Goal: Communication & Community: Answer question/provide support

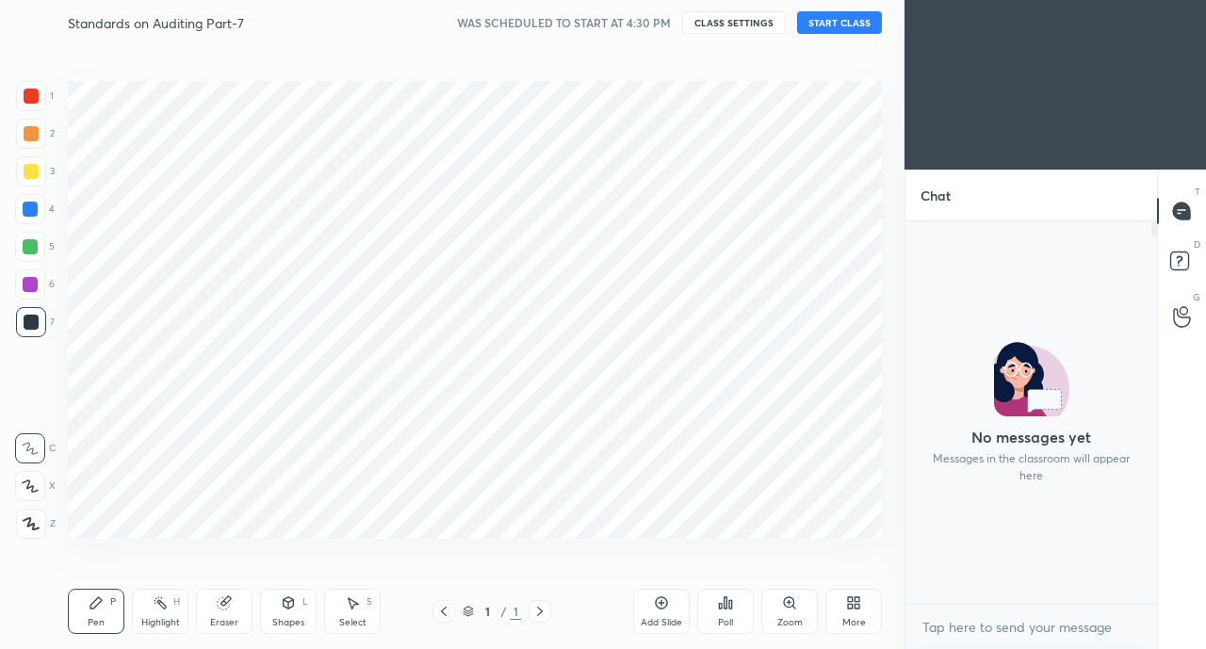
scroll to position [377, 246]
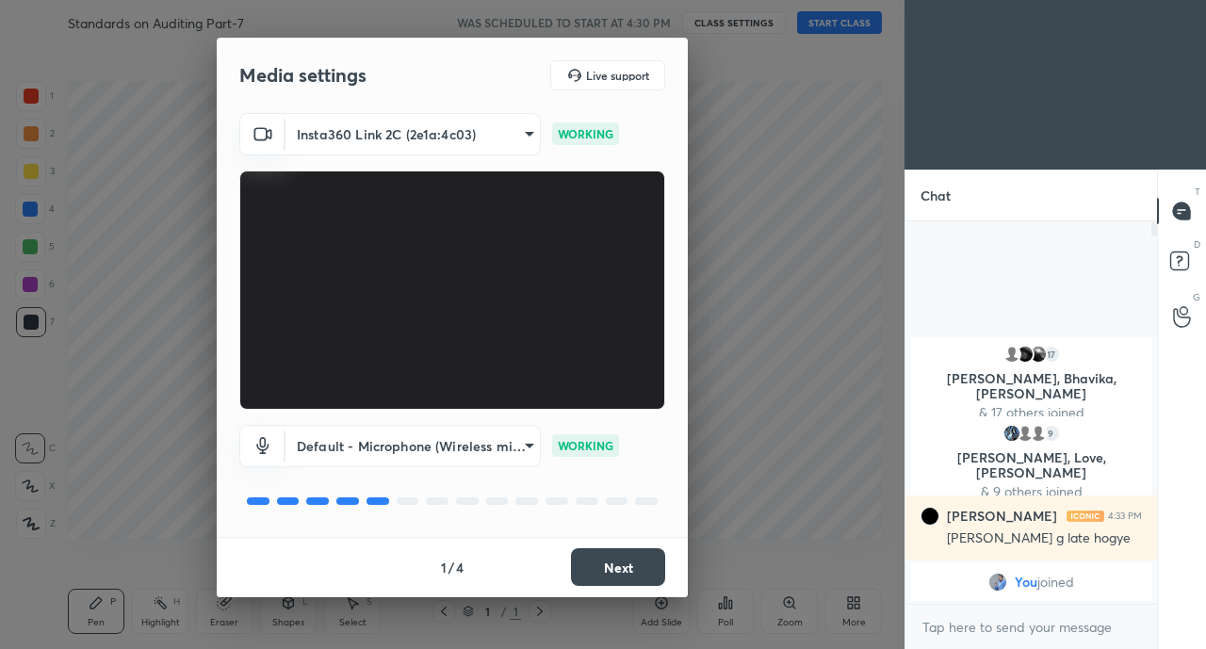
click at [624, 566] on button "Next" at bounding box center [618, 567] width 94 height 38
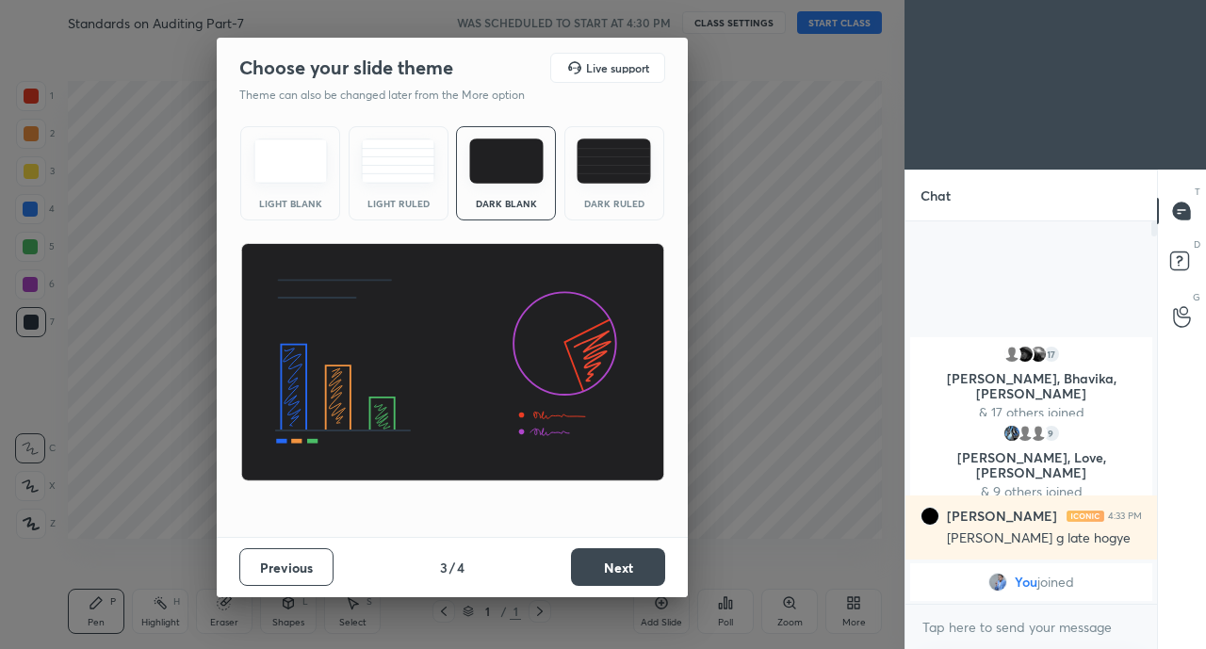
click at [624, 570] on button "Next" at bounding box center [618, 567] width 94 height 38
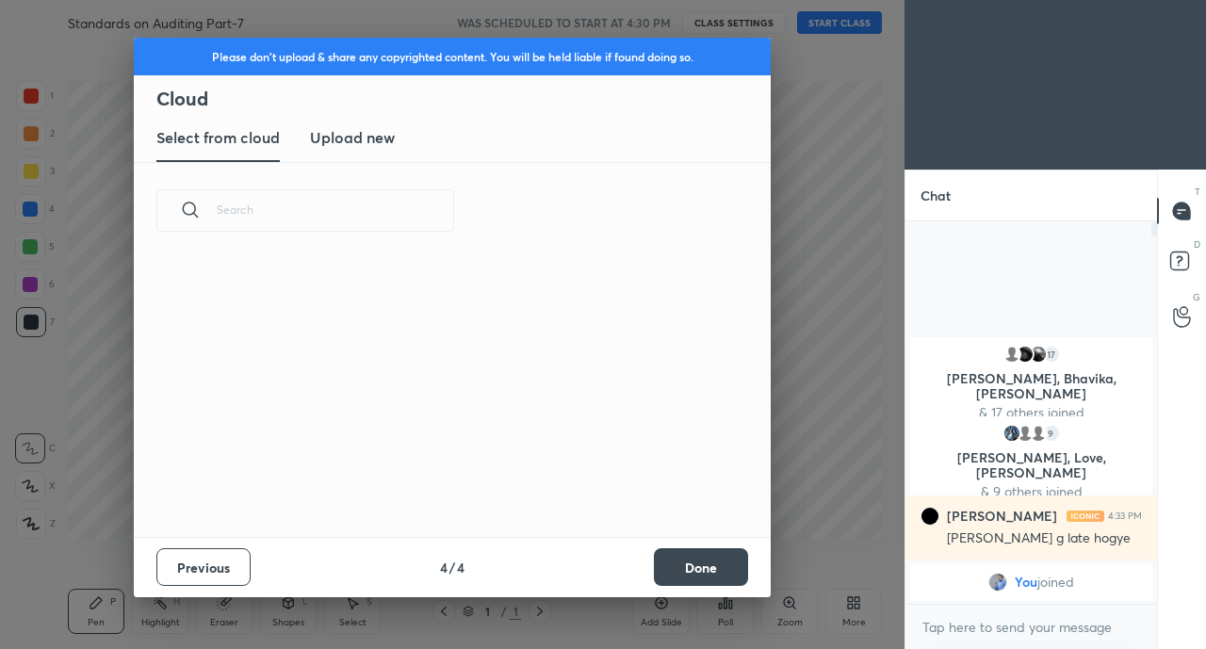
click at [624, 573] on div "Previous 4 / 4 Done" at bounding box center [452, 567] width 637 height 60
click at [680, 564] on button "Done" at bounding box center [701, 567] width 94 height 38
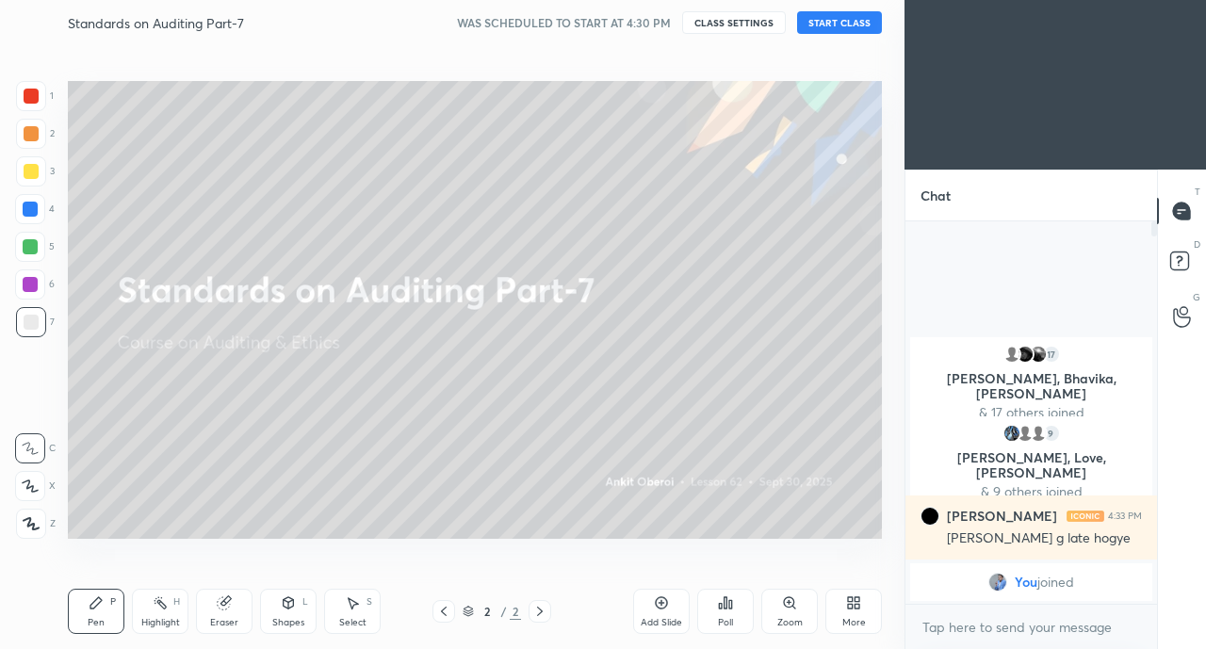
click at [830, 17] on button "START CLASS" at bounding box center [839, 22] width 85 height 23
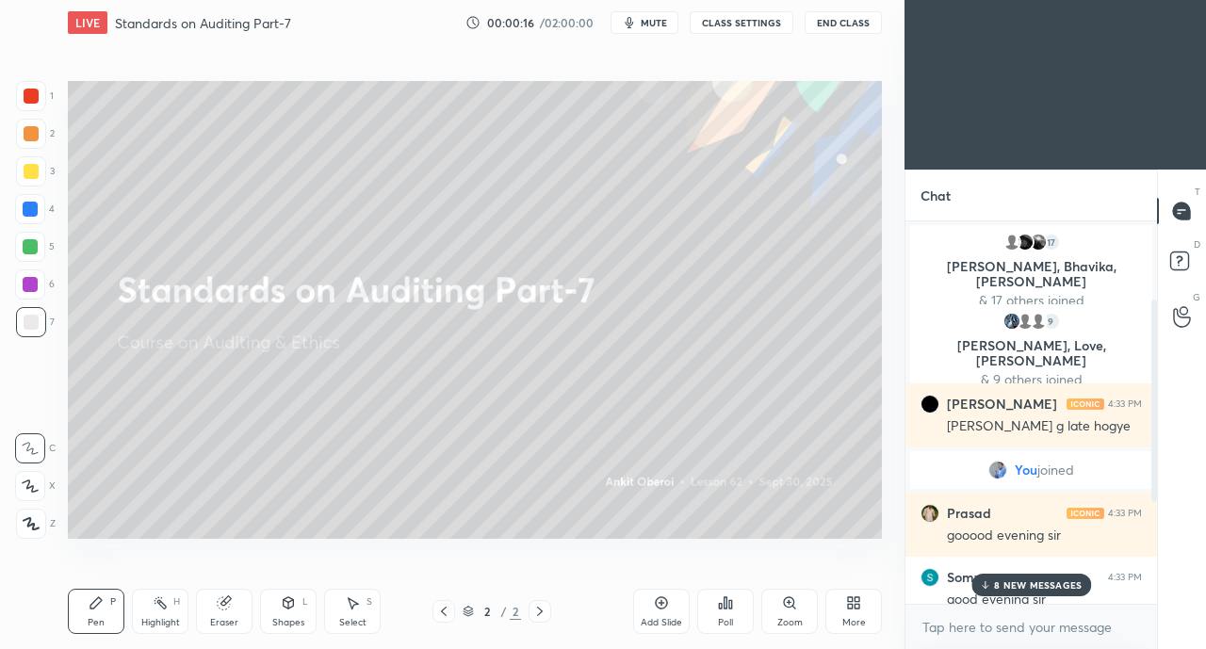
scroll to position [339, 0]
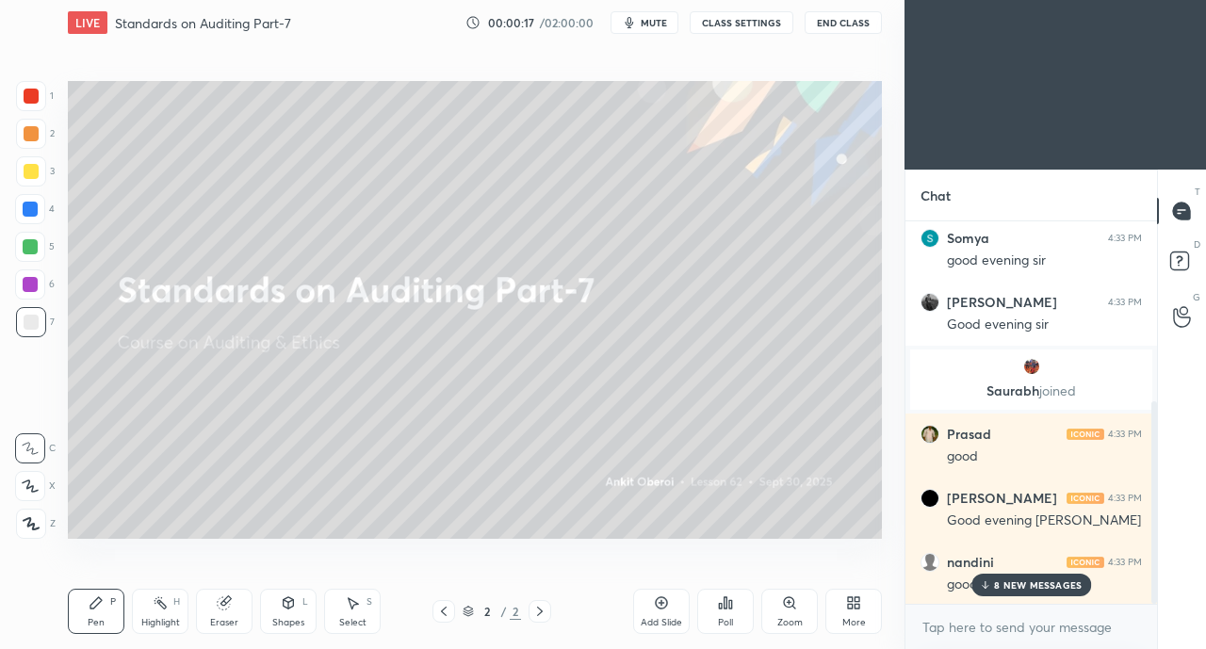
click at [997, 581] on p "8 NEW MESSAGES" at bounding box center [1038, 584] width 88 height 11
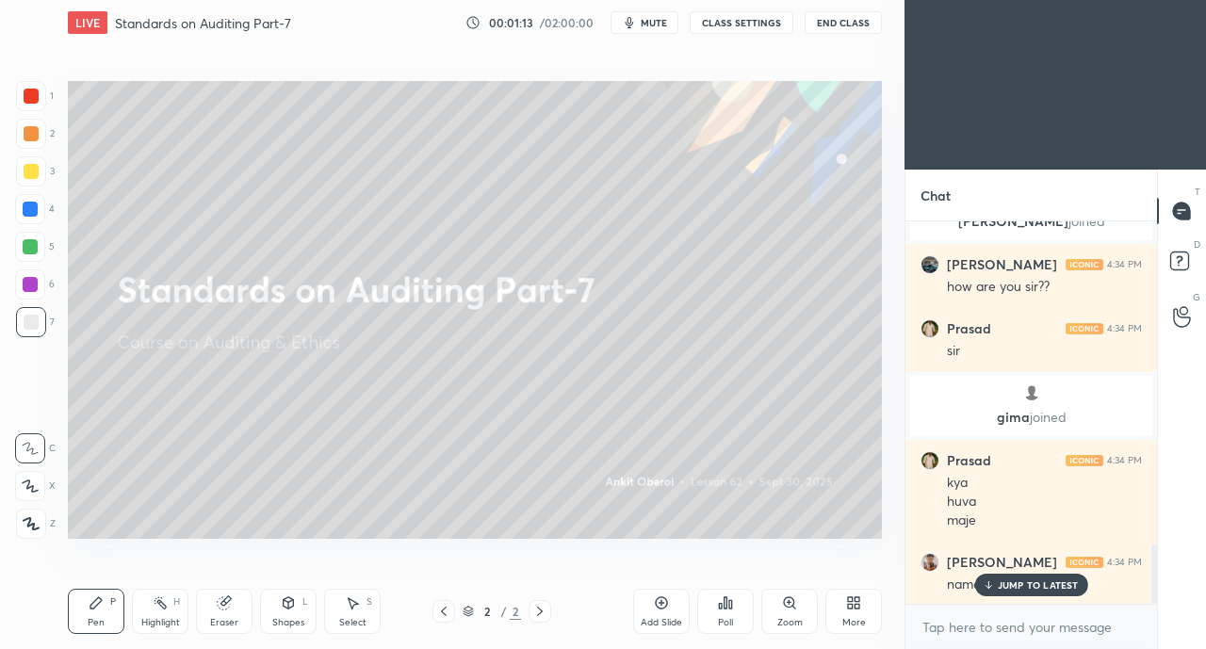
scroll to position [2139, 0]
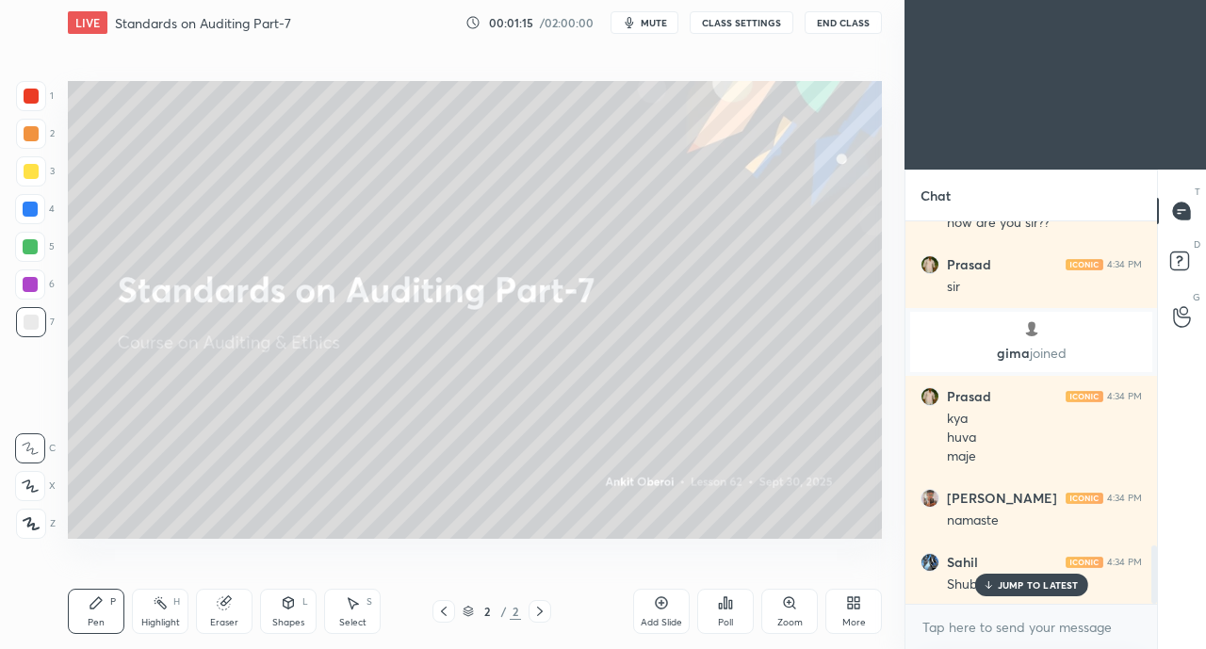
click at [1008, 593] on div "JUMP TO LATEST" at bounding box center [1030, 585] width 113 height 23
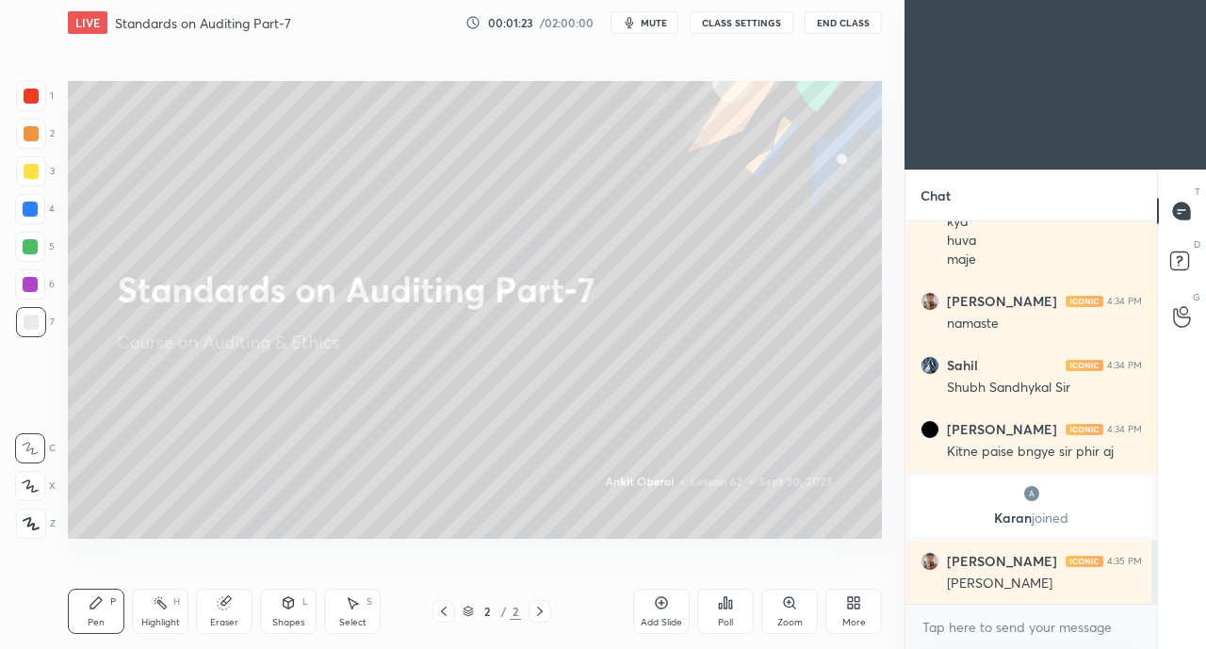
scroll to position [1901, 0]
click at [994, 579] on icon at bounding box center [988, 584] width 12 height 11
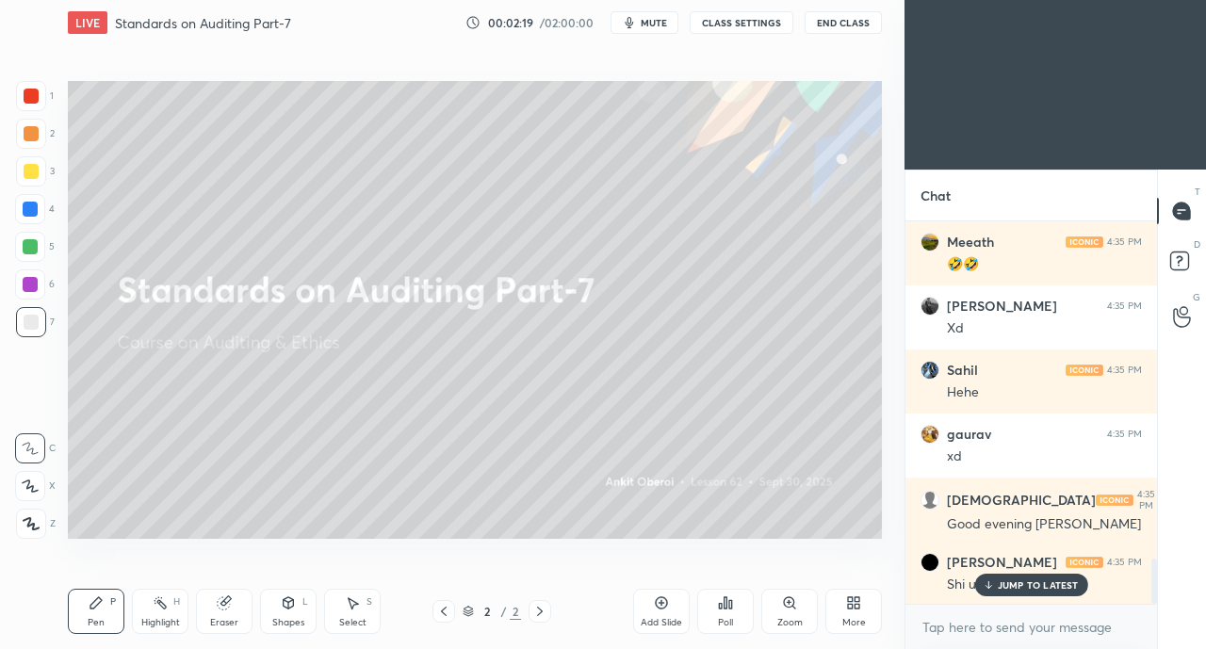
scroll to position [2902, 0]
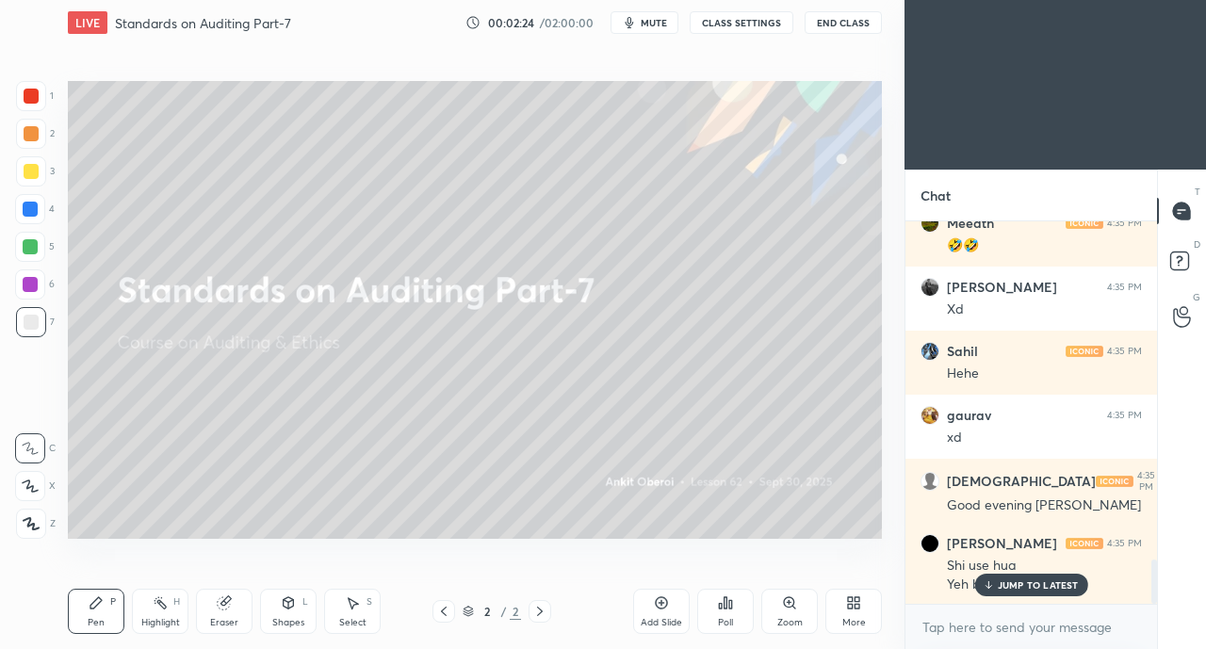
click at [1037, 578] on div "JUMP TO LATEST" at bounding box center [1030, 585] width 113 height 23
click at [843, 618] on div "More" at bounding box center [854, 622] width 24 height 9
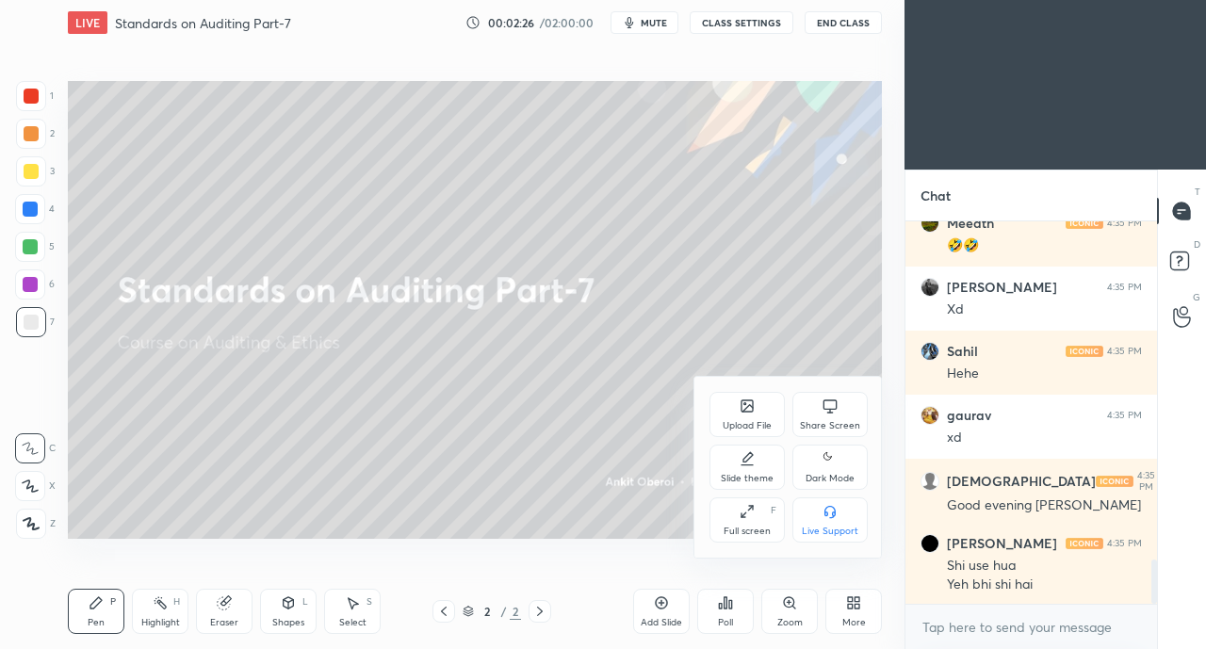
click at [827, 431] on div "Share Screen" at bounding box center [830, 425] width 60 height 9
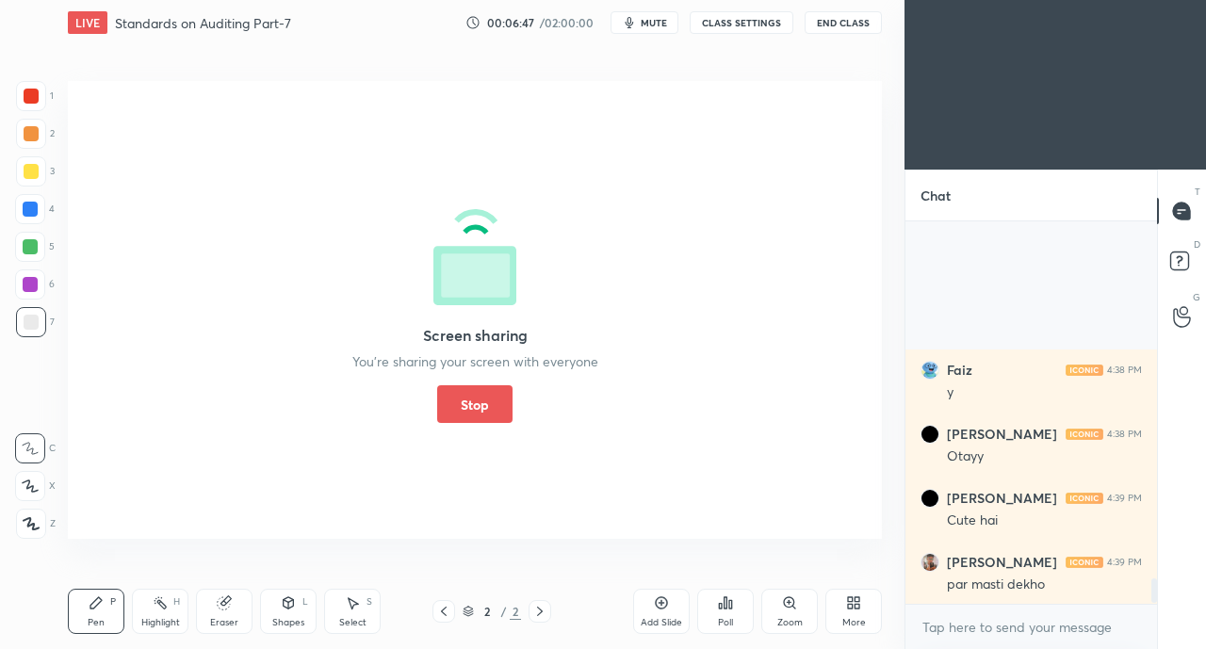
scroll to position [5566, 0]
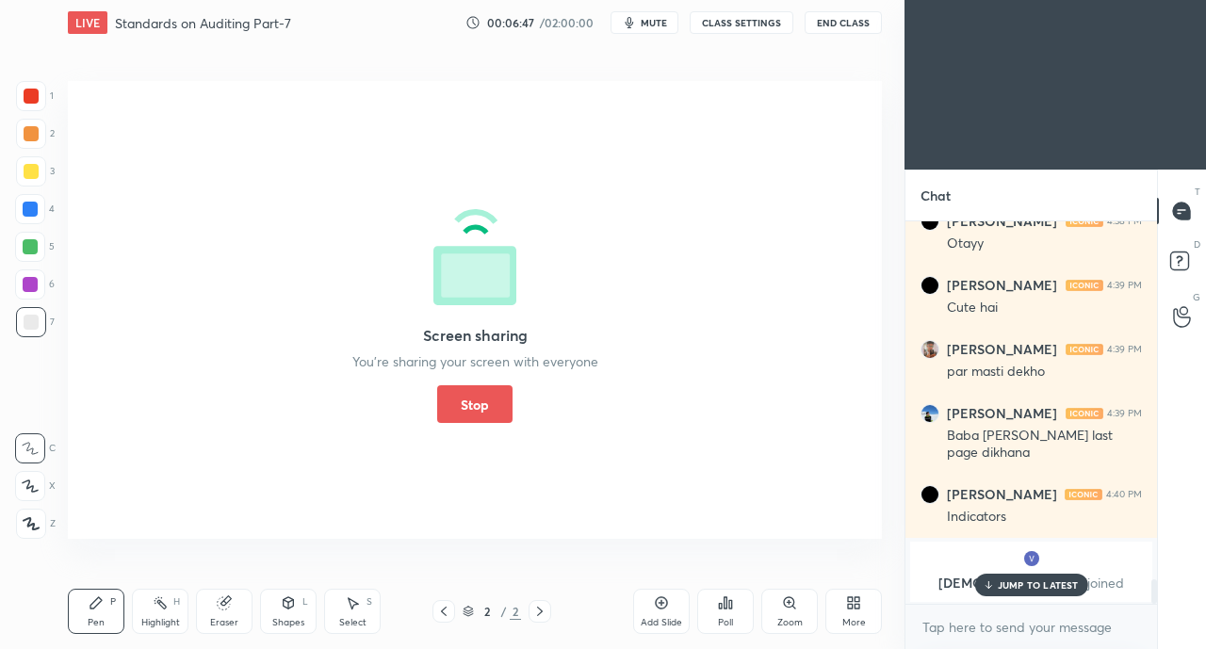
click at [475, 411] on button "Stop" at bounding box center [474, 404] width 75 height 38
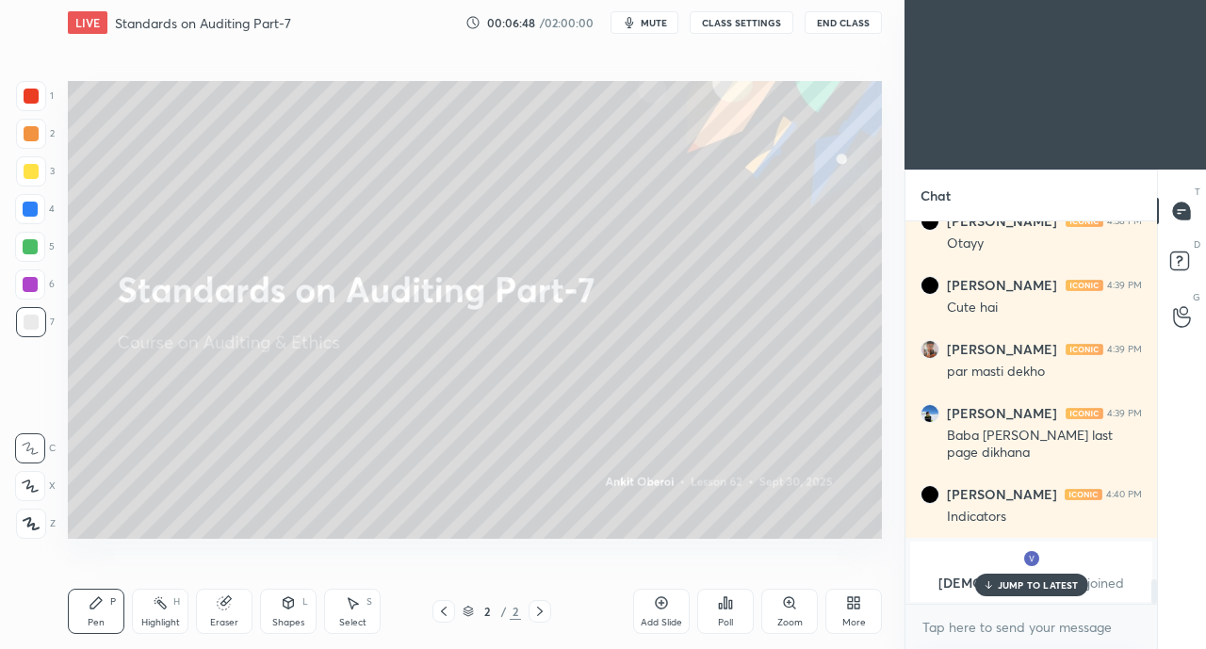
click at [1010, 586] on p "JUMP TO LATEST" at bounding box center [1038, 584] width 81 height 11
click at [657, 612] on div "Add Slide" at bounding box center [661, 611] width 57 height 45
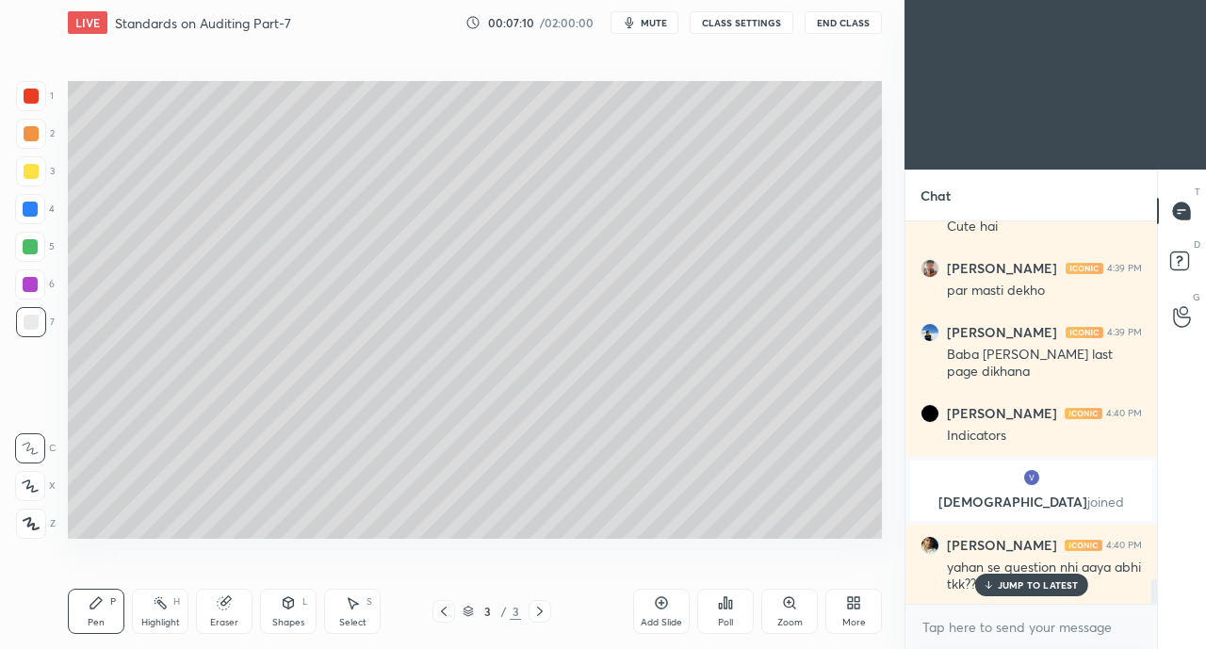
scroll to position [5711, 0]
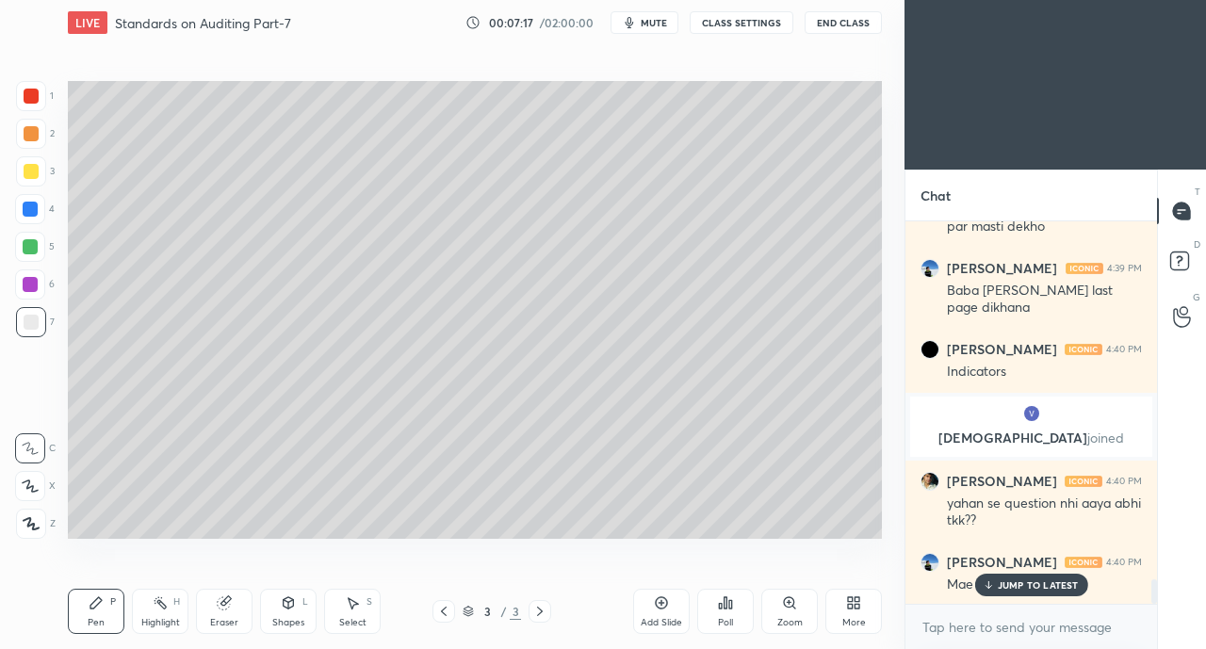
click at [1008, 582] on p "JUMP TO LATEST" at bounding box center [1038, 584] width 81 height 11
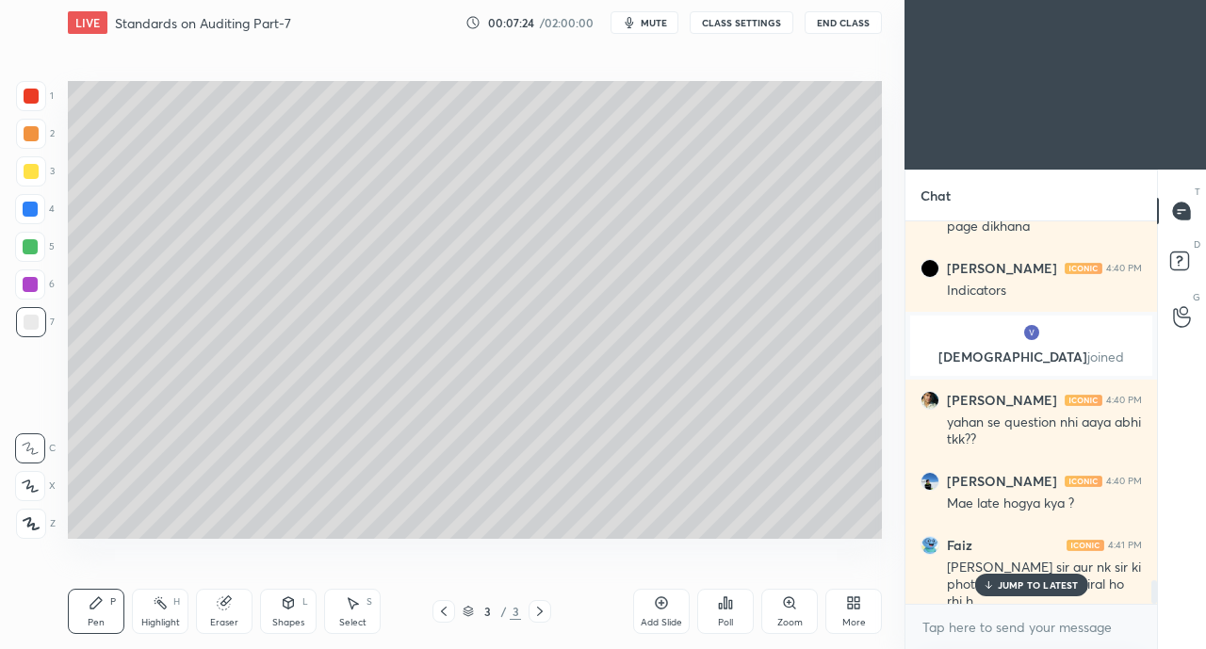
click at [1036, 599] on div "Faiz 4:41 PM [PERSON_NAME] sir aur nk sir ki photo telegram p bht viral ho rhi h" at bounding box center [1031, 574] width 252 height 98
click at [1058, 586] on p "JUMP TO LATEST" at bounding box center [1038, 584] width 81 height 11
click at [850, 609] on icon at bounding box center [850, 606] width 5 height 5
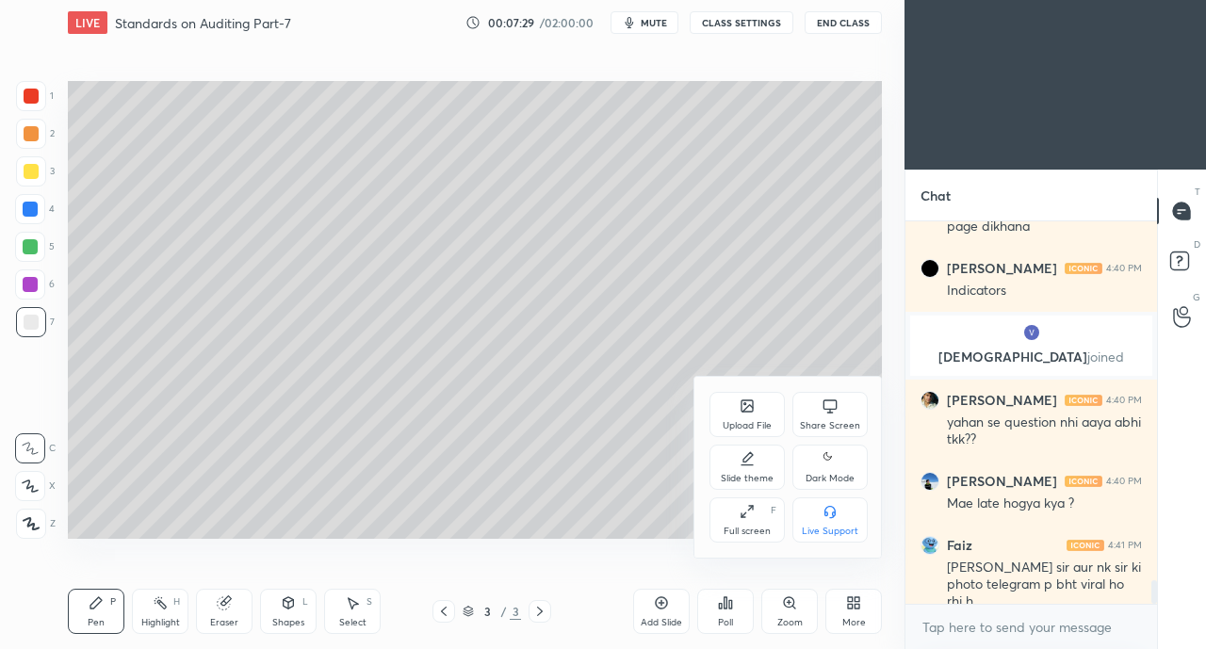
click at [810, 418] on div "Share Screen" at bounding box center [829, 414] width 75 height 45
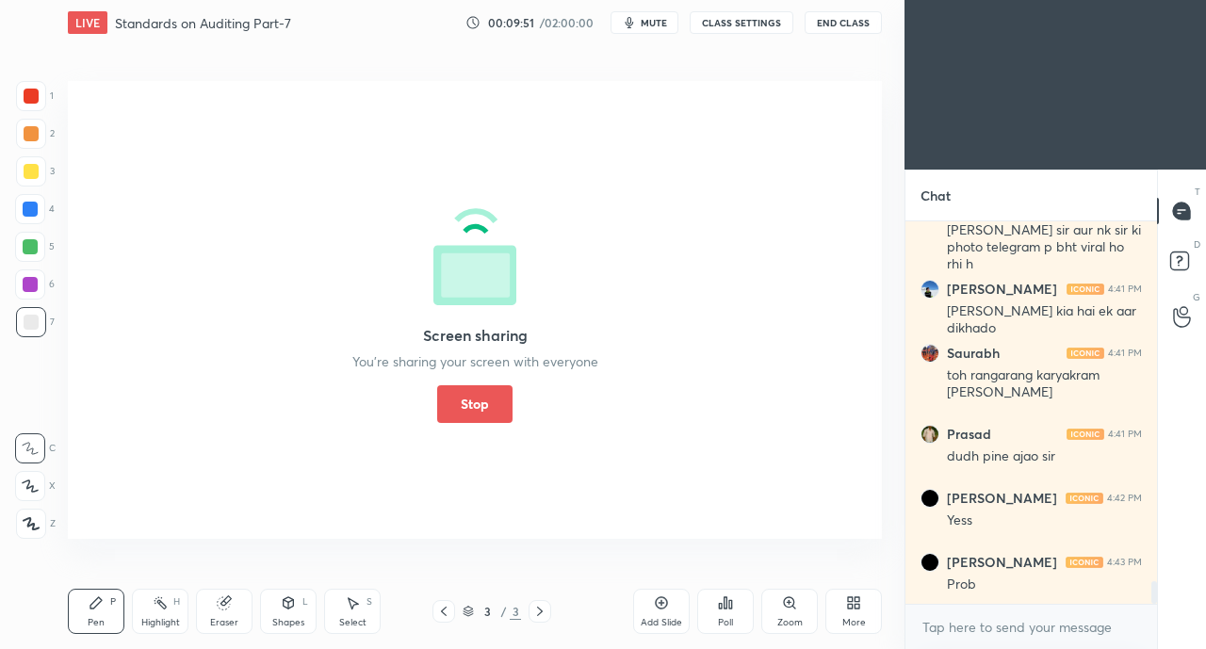
scroll to position [6194, 0]
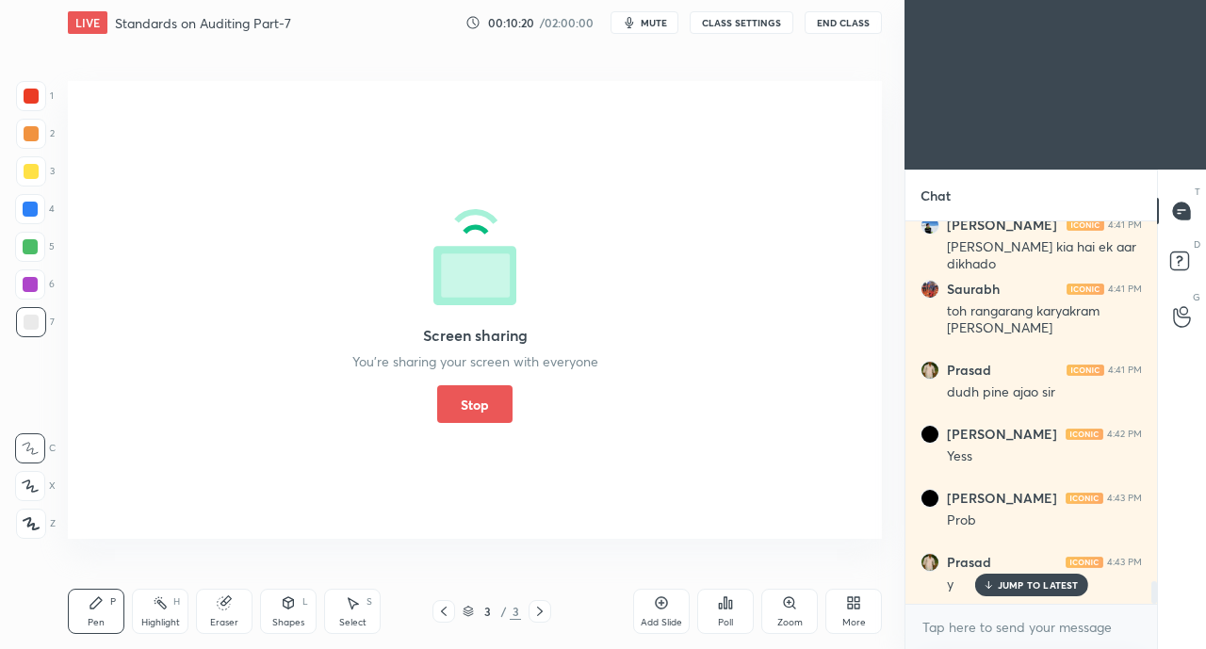
click at [462, 399] on button "Stop" at bounding box center [474, 404] width 75 height 38
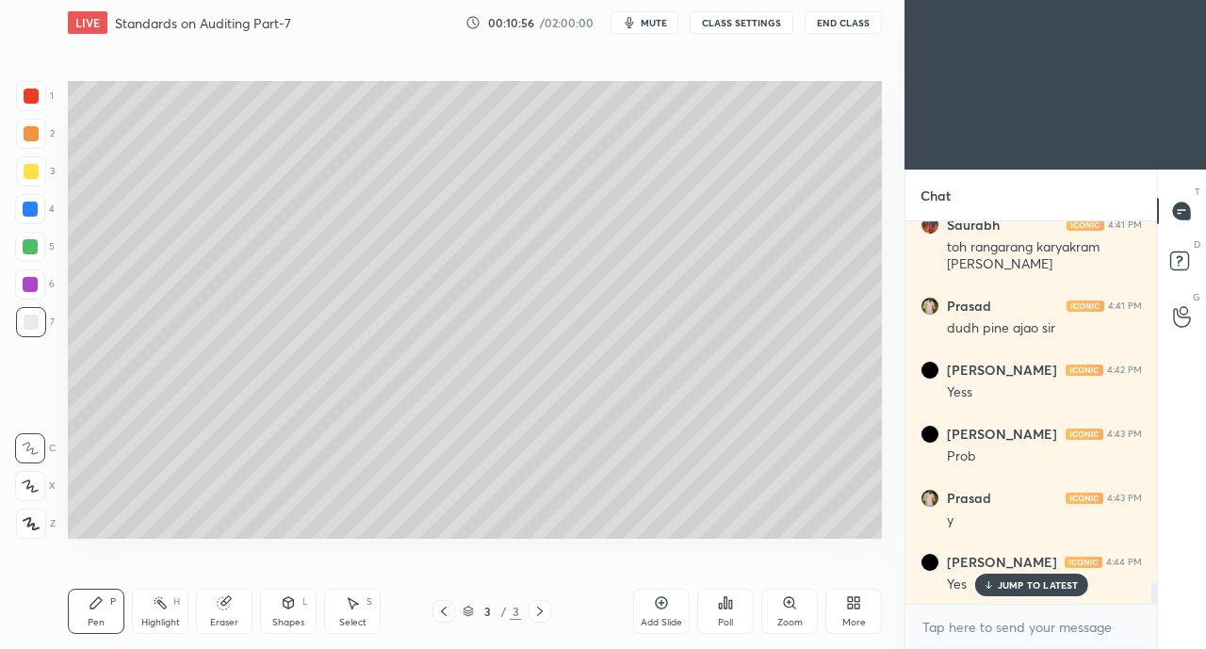
scroll to position [6322, 0]
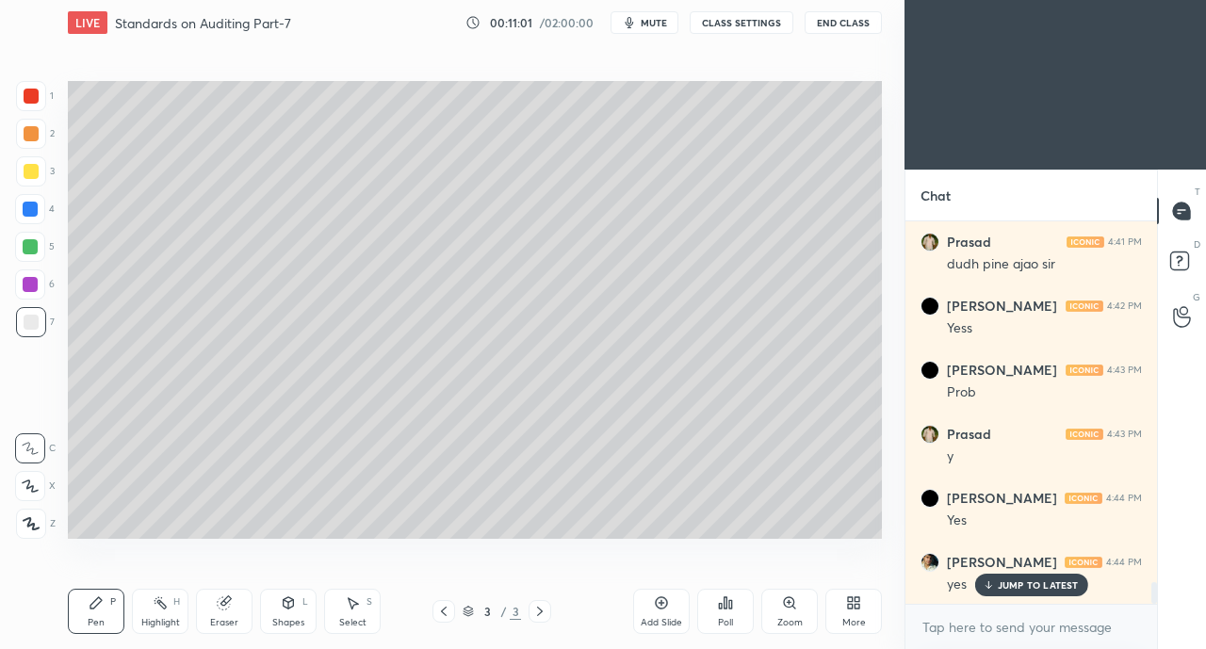
click at [34, 165] on div at bounding box center [31, 171] width 15 height 15
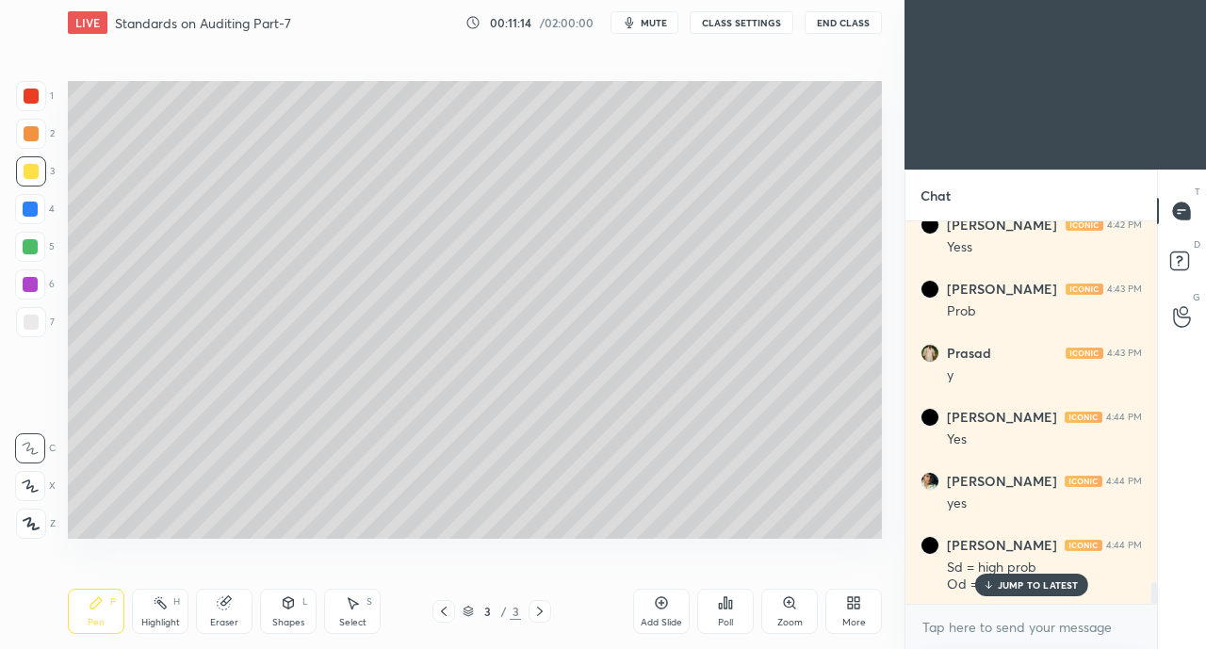
click at [1017, 591] on p "JUMP TO LATEST" at bounding box center [1038, 584] width 81 height 11
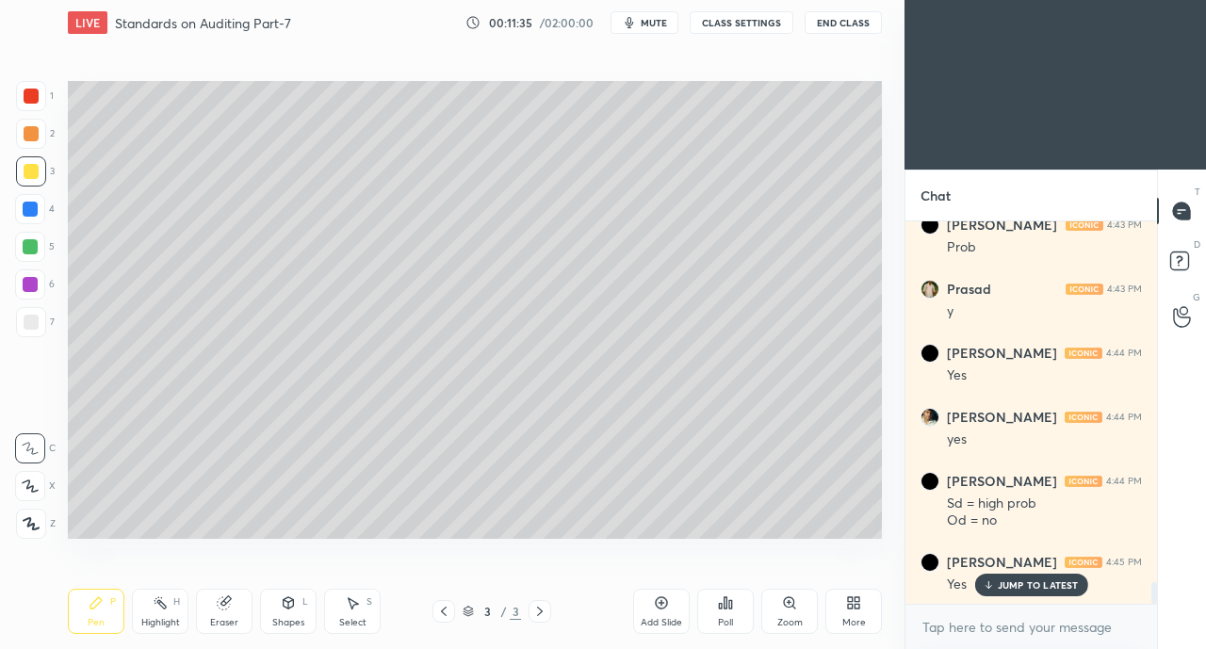
scroll to position [6531, 0]
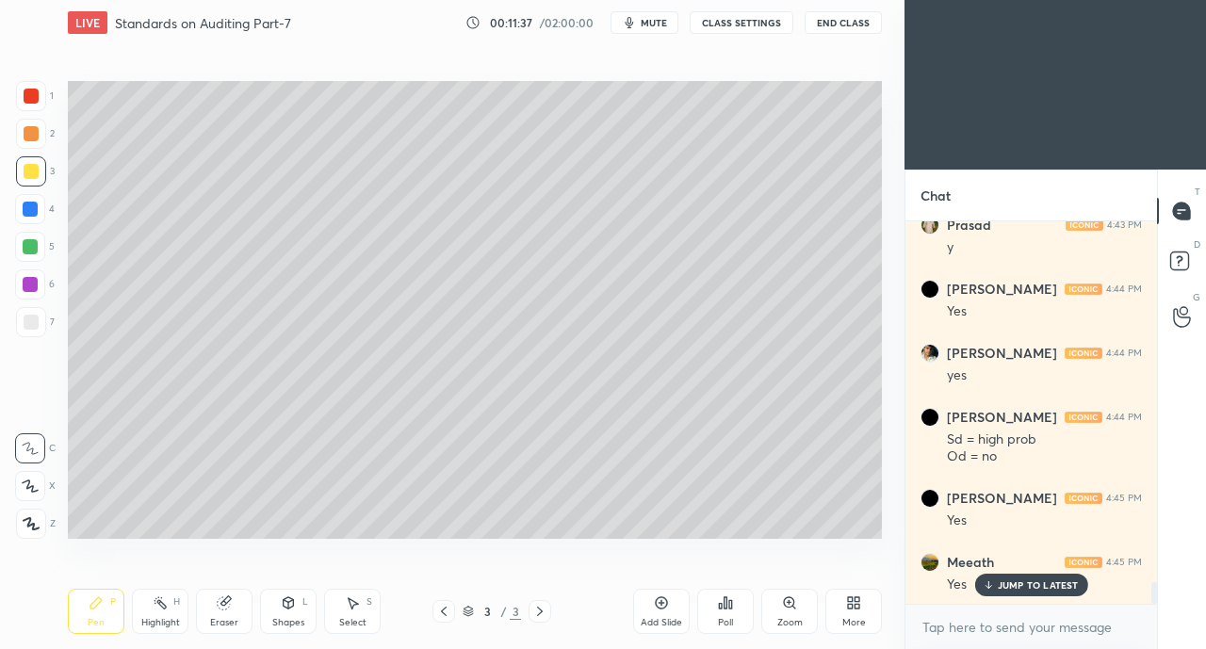
click at [842, 616] on div "More" at bounding box center [853, 611] width 57 height 45
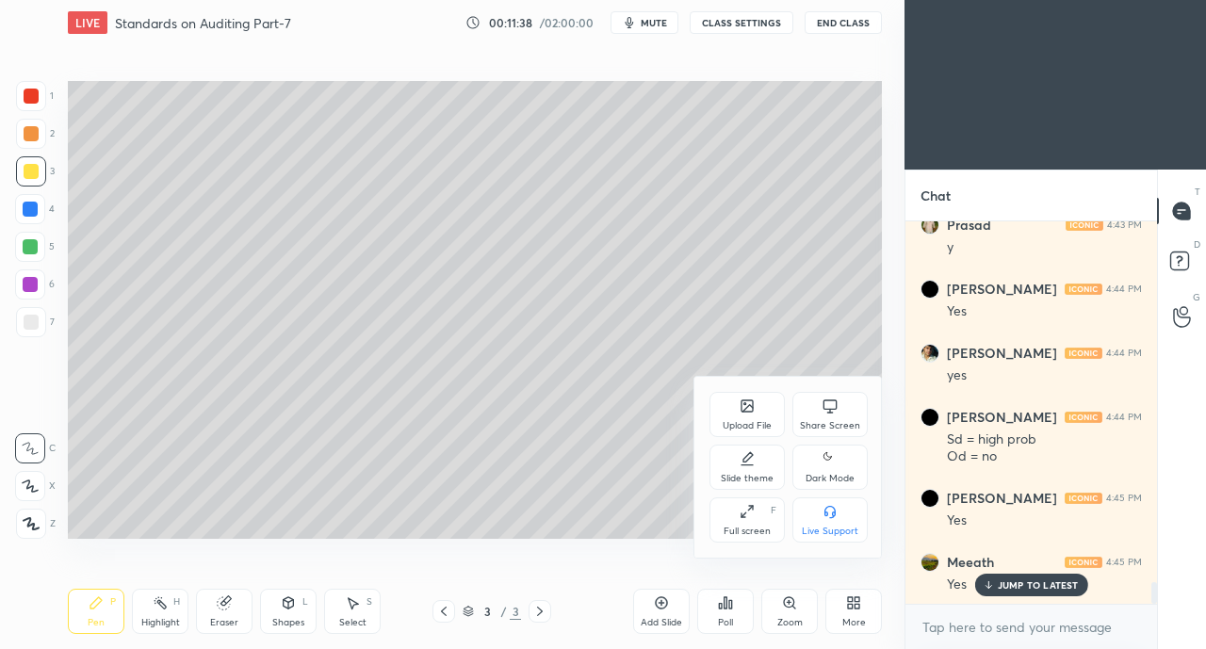
click at [812, 423] on div "Share Screen" at bounding box center [830, 425] width 60 height 9
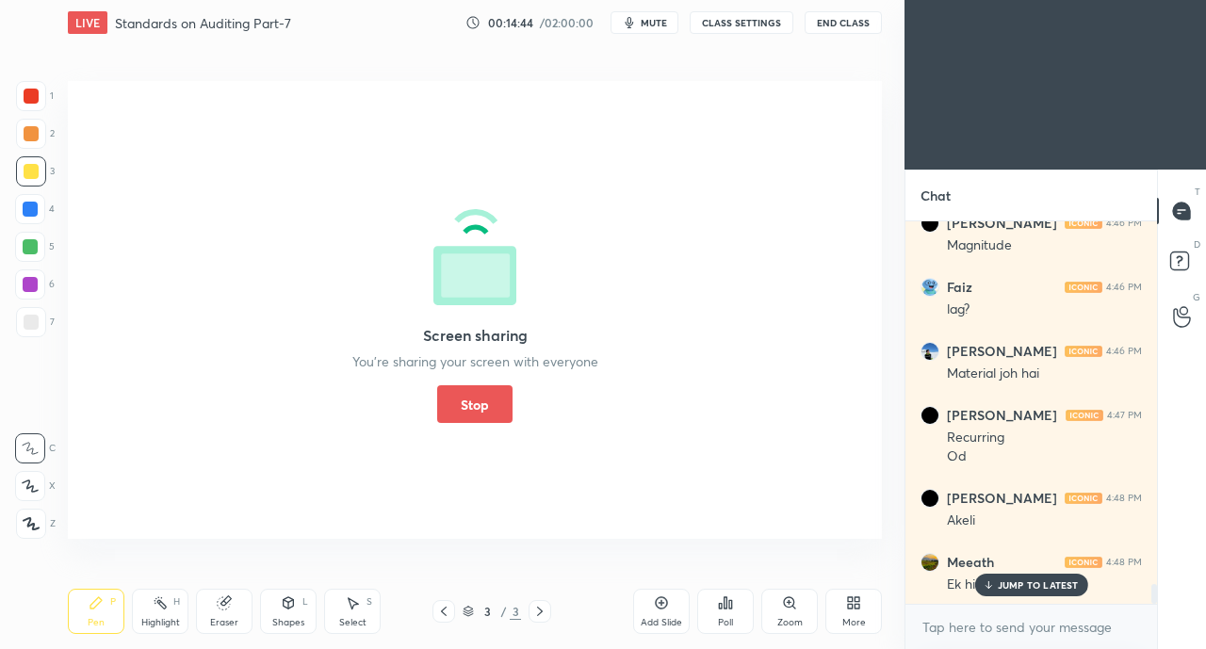
scroll to position [7191, 0]
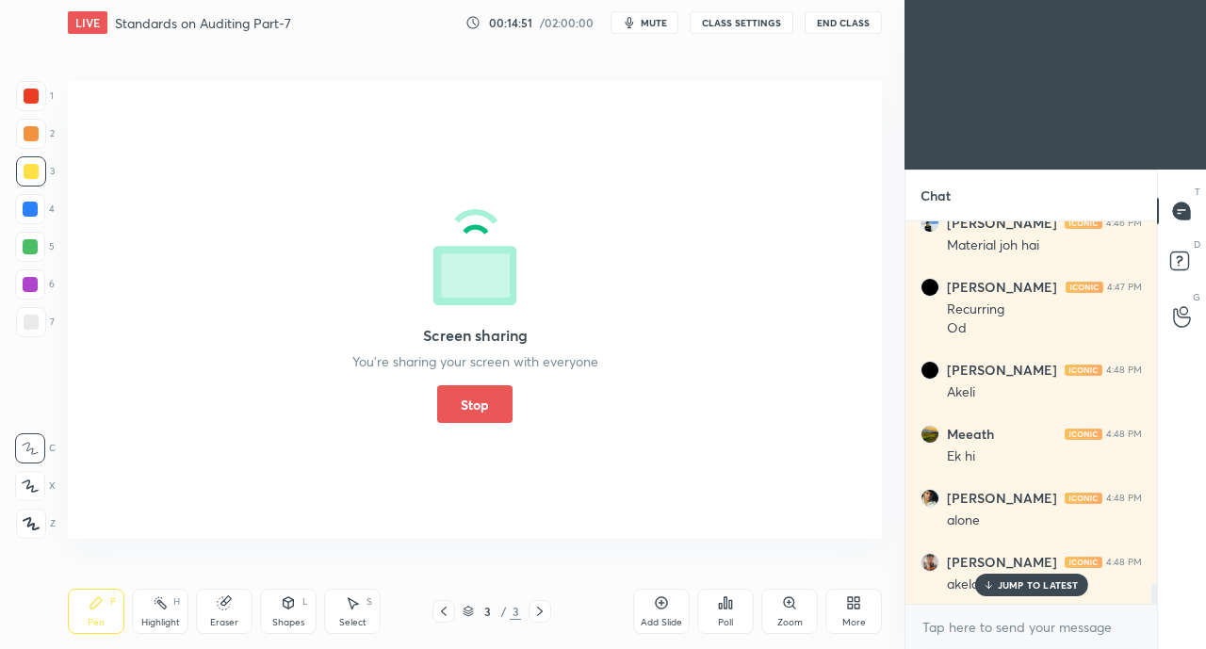
click at [464, 409] on button "Stop" at bounding box center [474, 404] width 75 height 38
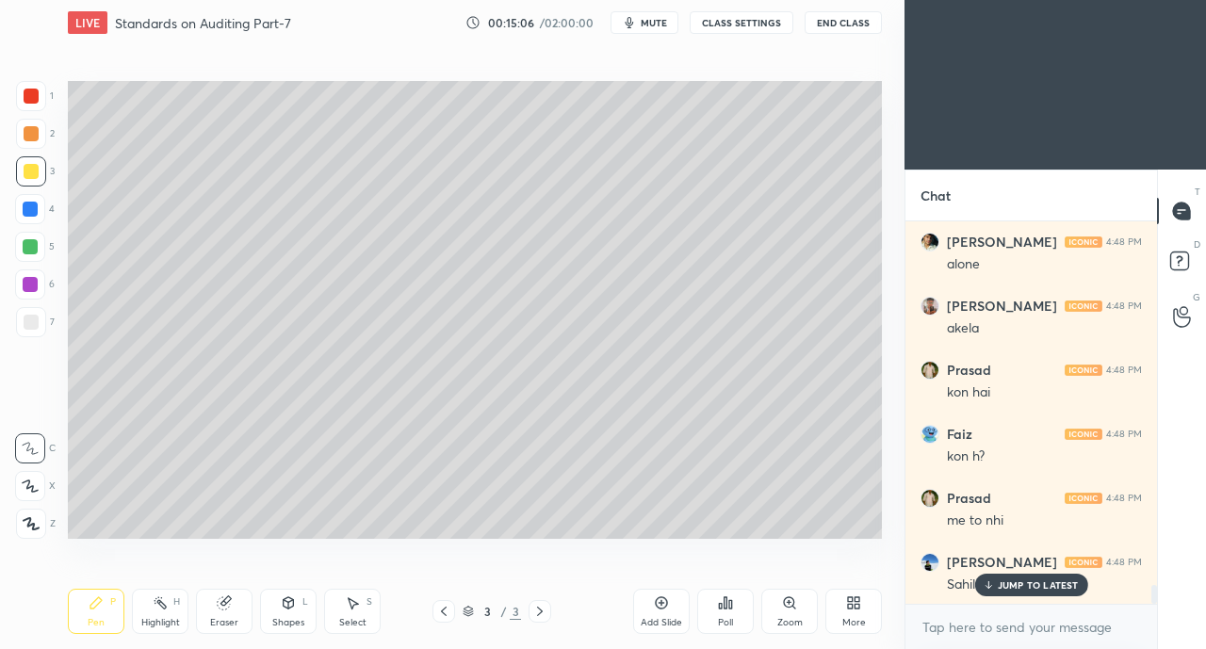
scroll to position [7511, 0]
click at [1019, 584] on p "JUMP TO LATEST" at bounding box center [1038, 584] width 81 height 11
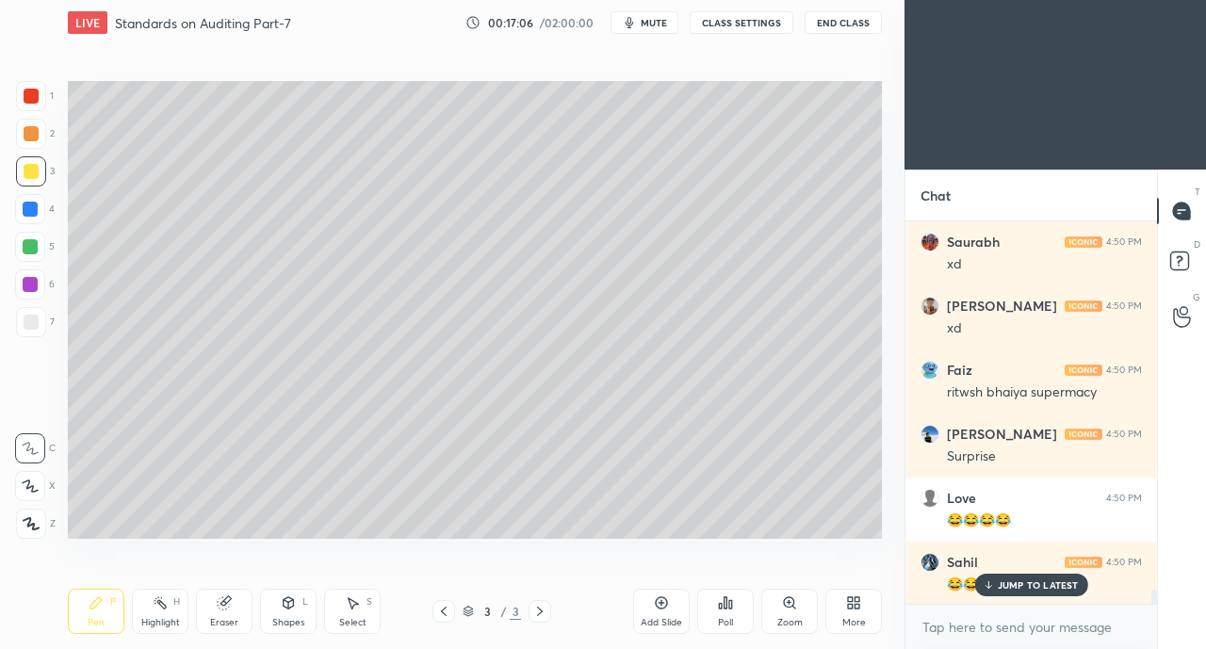
click at [1021, 580] on p "JUMP TO LATEST" at bounding box center [1038, 584] width 81 height 11
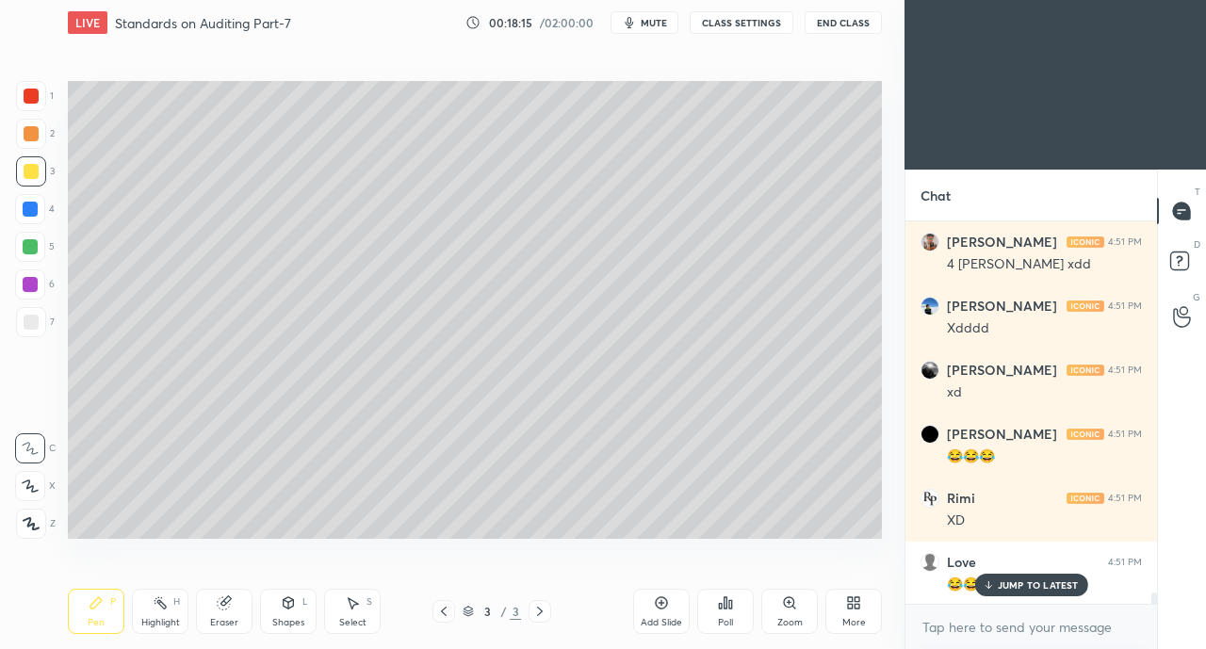
scroll to position [12240, 0]
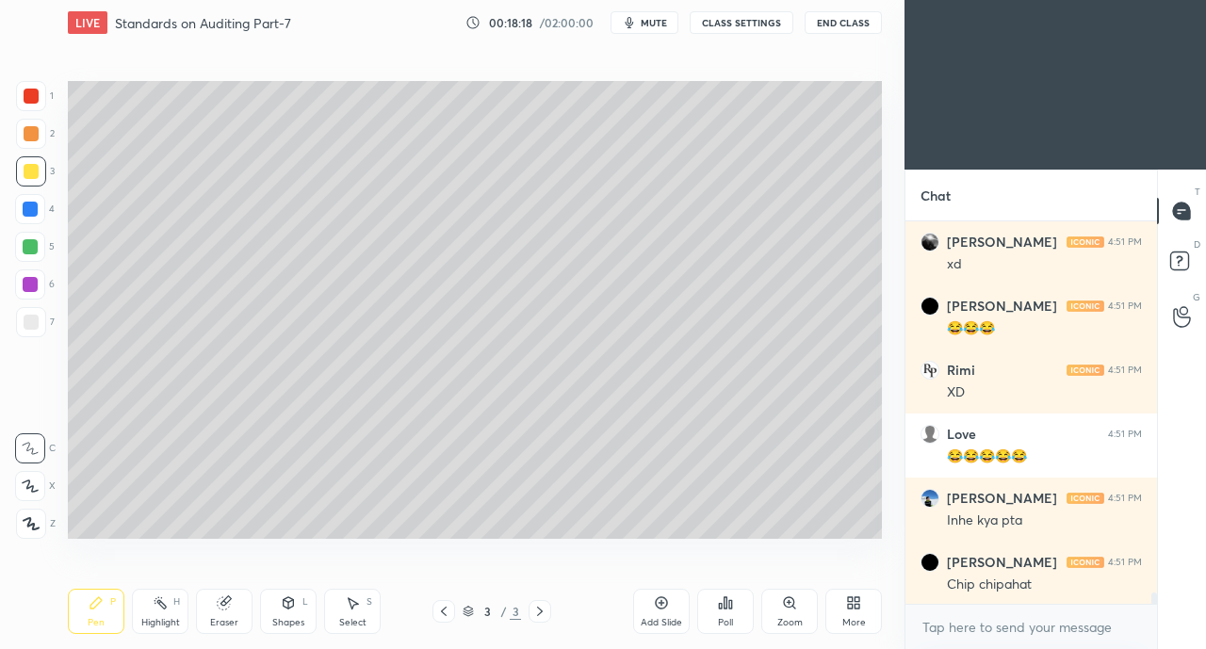
click at [1005, 640] on p "JUMP TO LATEST" at bounding box center [1038, 645] width 81 height 11
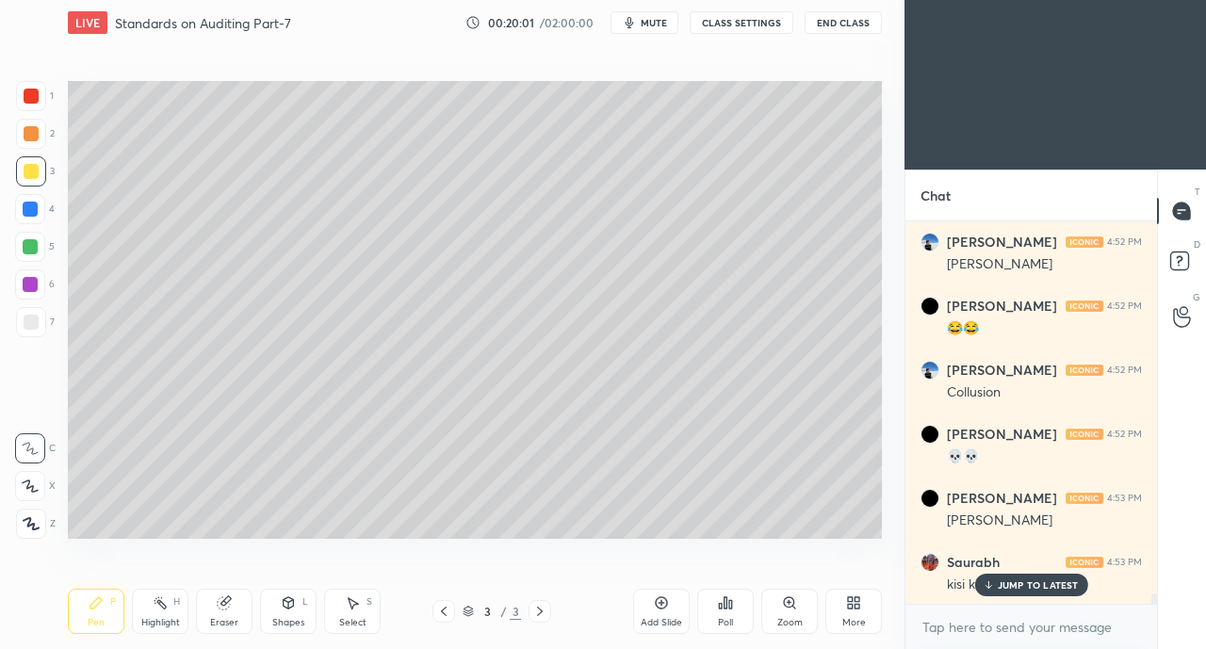
scroll to position [13303, 0]
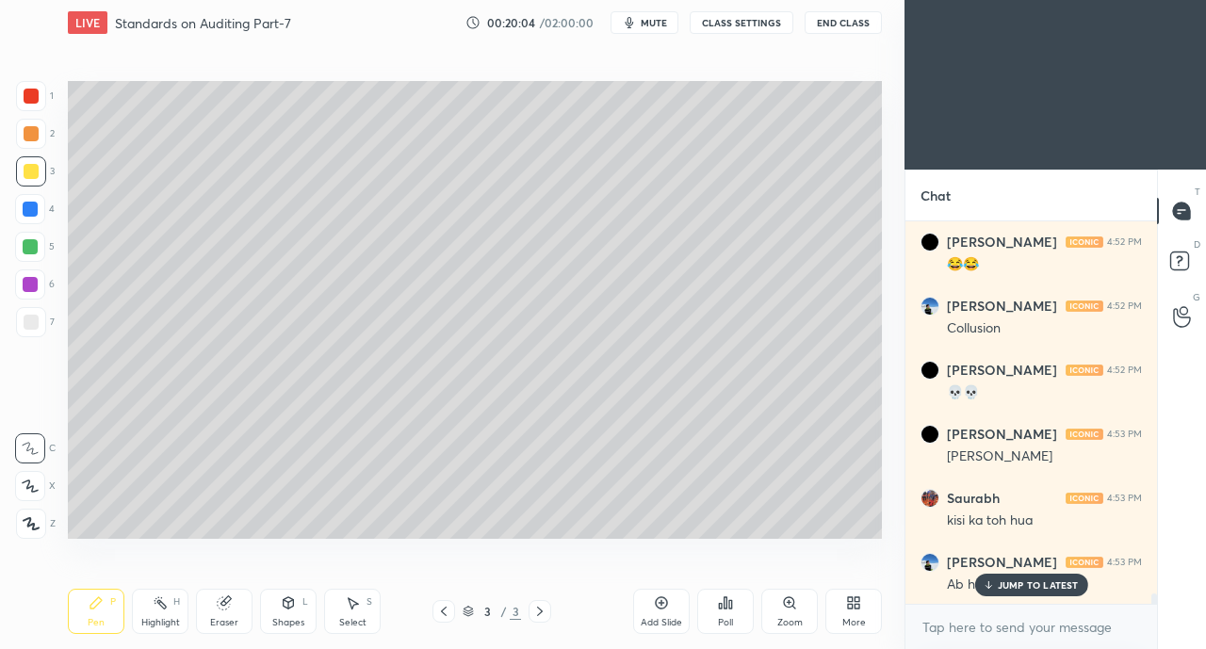
click at [1018, 589] on p "JUMP TO LATEST" at bounding box center [1038, 584] width 81 height 11
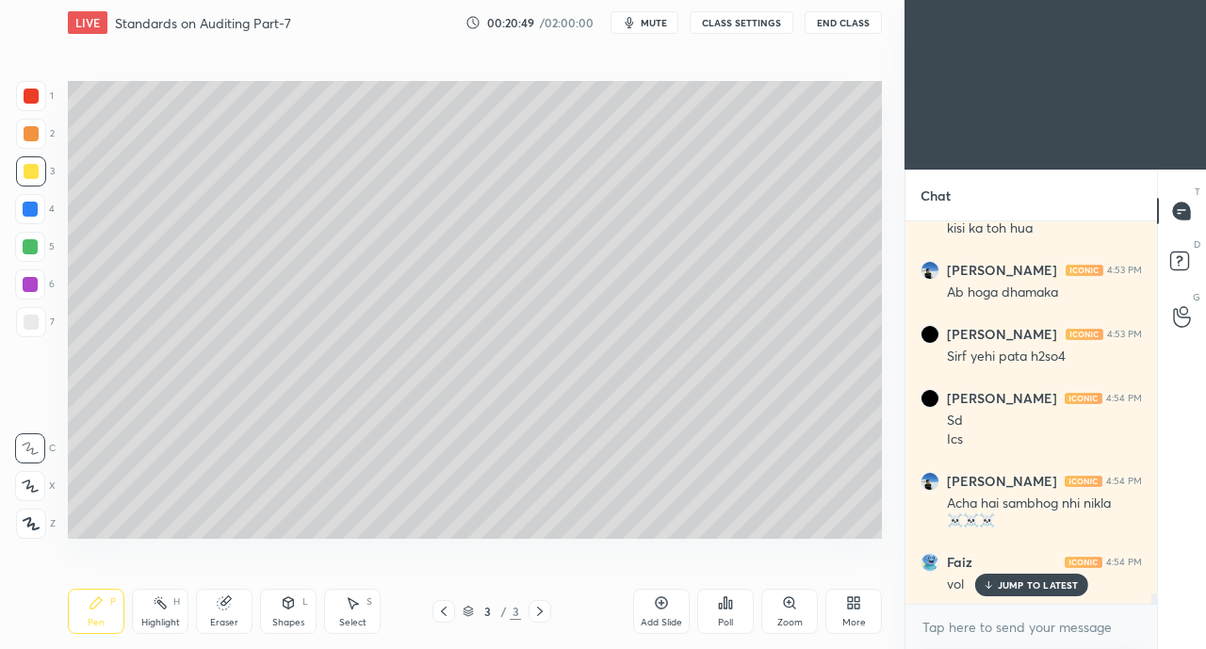
scroll to position [13676, 0]
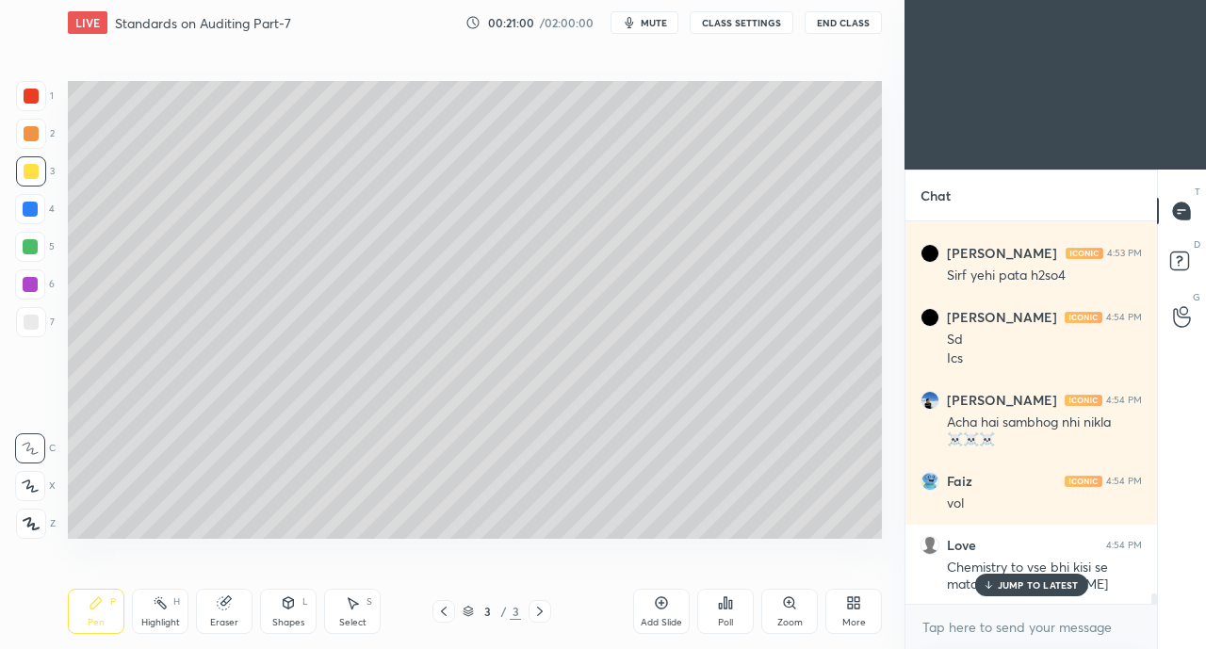
click at [1021, 585] on p "JUMP TO LATEST" at bounding box center [1038, 584] width 81 height 11
click at [1006, 631] on textarea at bounding box center [1030, 627] width 221 height 30
type textarea "x"
type textarea "G"
type textarea "x"
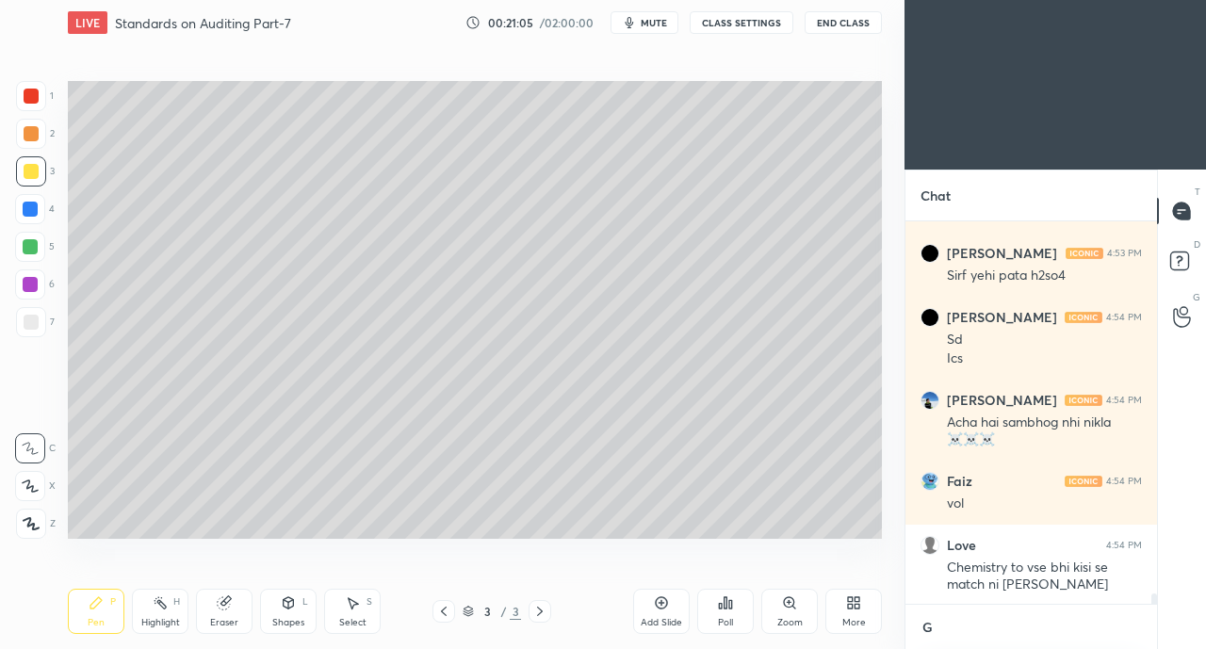
type textarea "Gf"
type textarea "x"
type textarea "Gff"
type textarea "x"
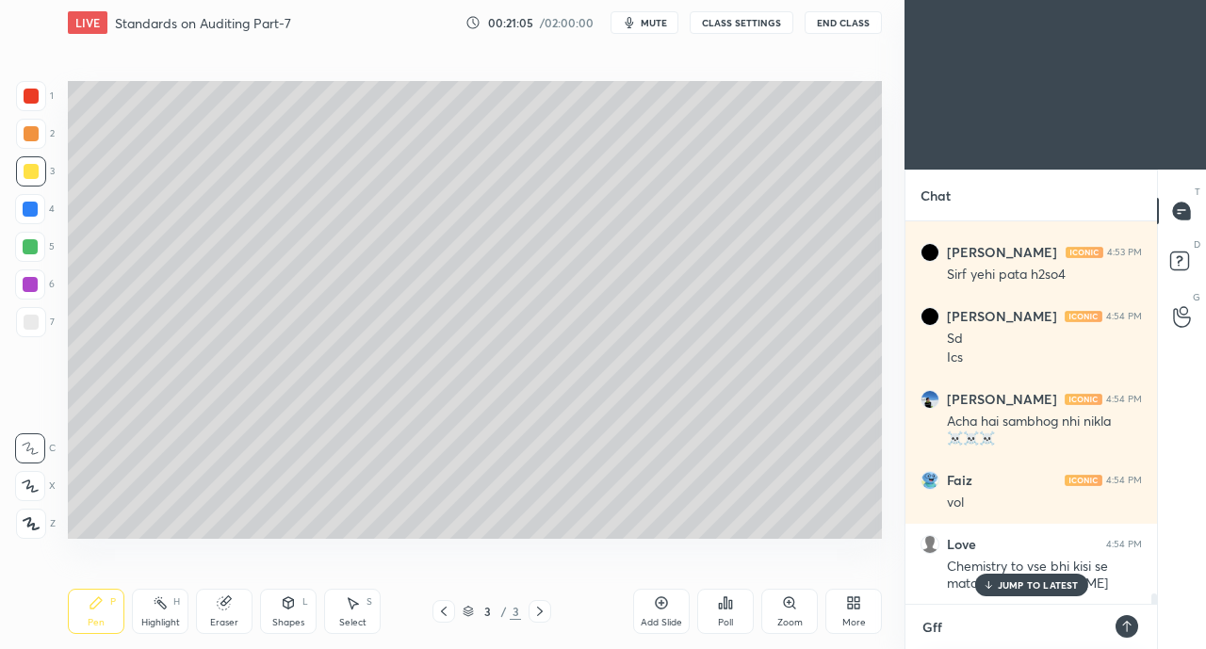
type textarea "Gffg"
type textarea "x"
type textarea "Gffgf"
type textarea "x"
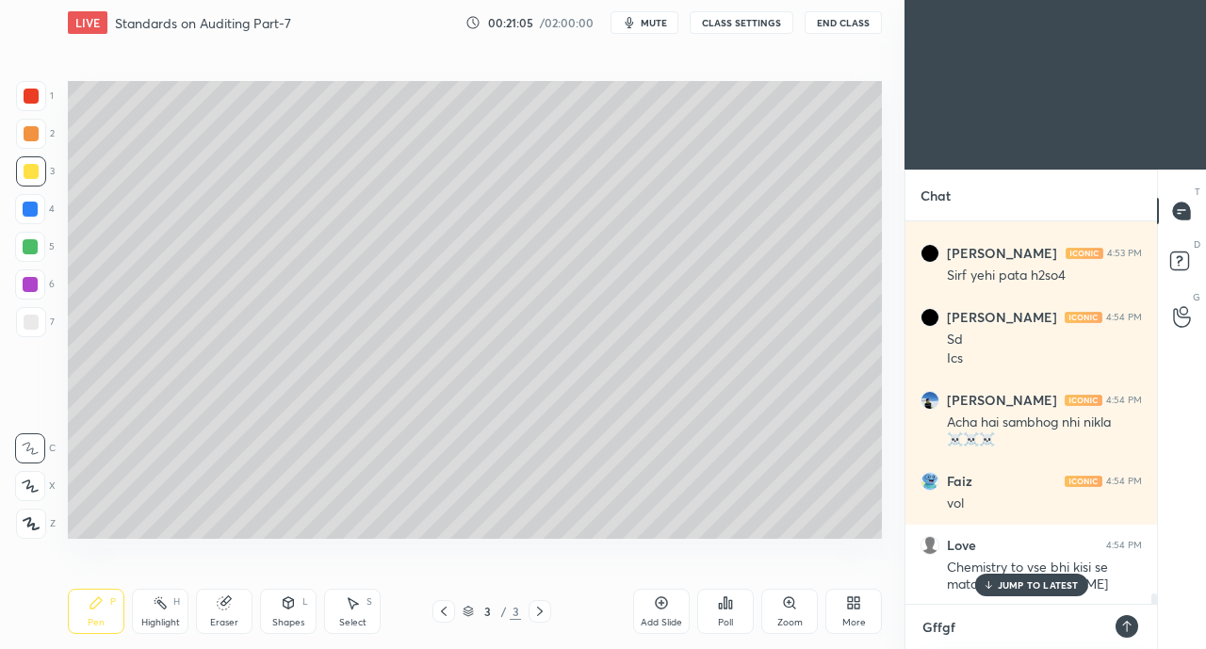
type textarea "Gffgfg"
type textarea "x"
type textarea "Gffgfgf"
type textarea "x"
type textarea "Gffgfgfg"
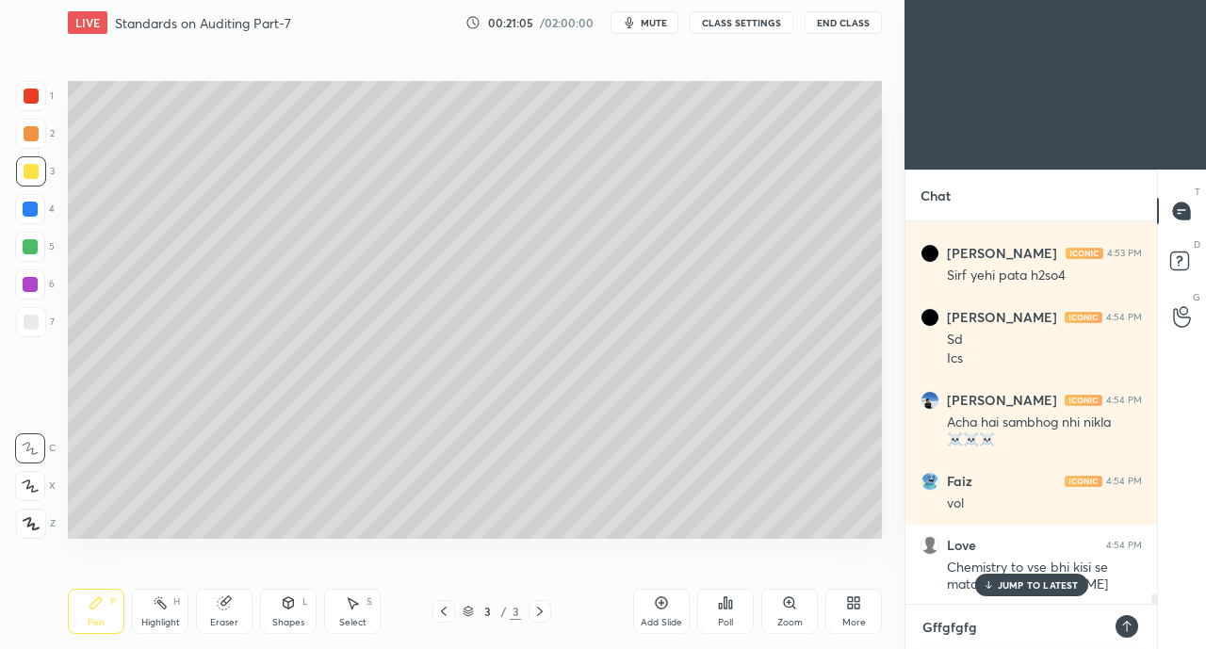
type textarea "x"
type textarea "Gffgfgfgf"
type textarea "x"
type textarea "Gffgfgfgfg"
type textarea "x"
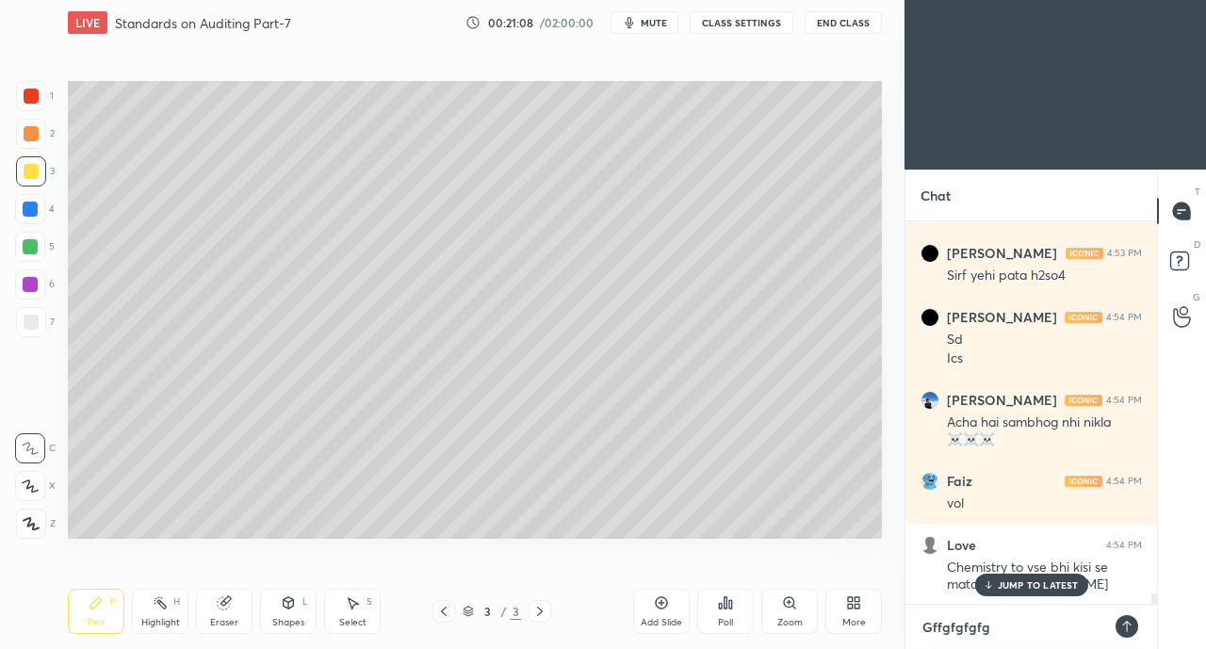
type textarea "Gffgfgfgfg"
click at [1007, 631] on textarea "Gffgfgfgfg" at bounding box center [1012, 627] width 184 height 30
type textarea "x"
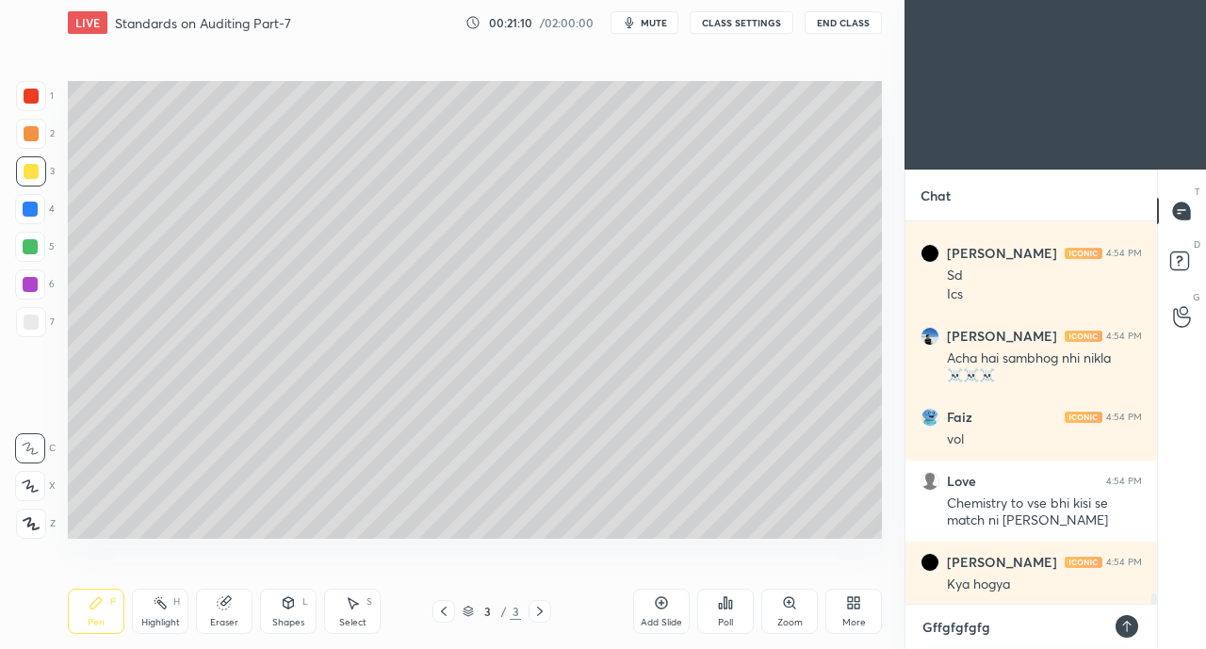
scroll to position [14008, 0]
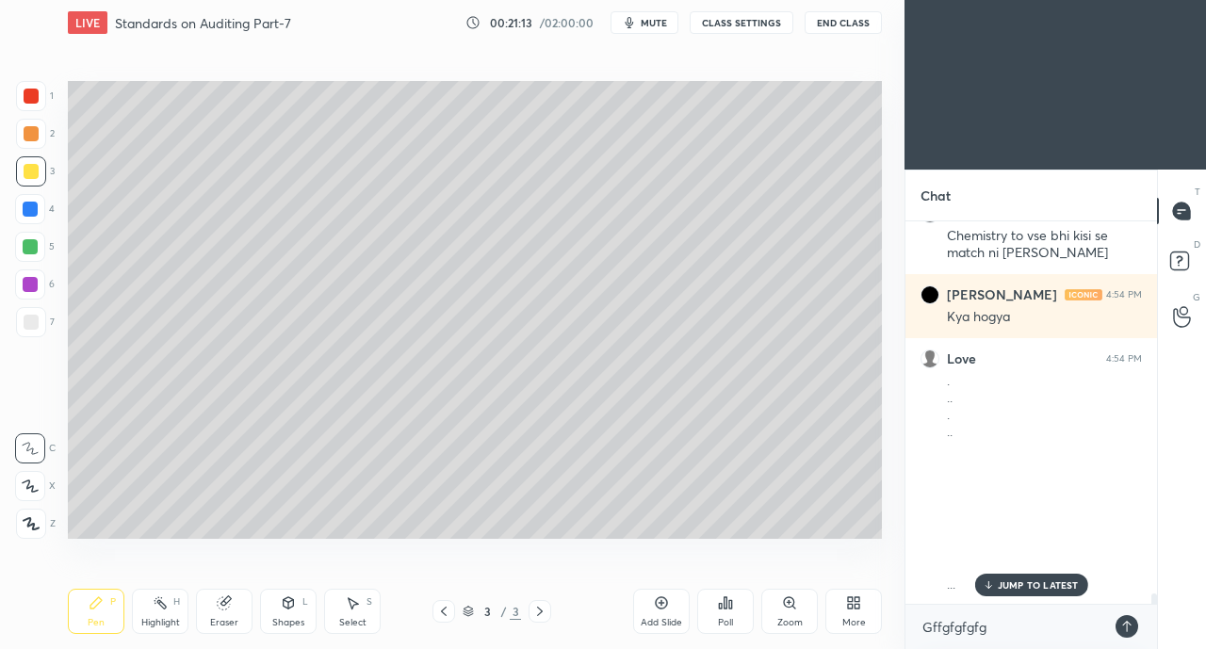
click at [1125, 627] on icon at bounding box center [1126, 626] width 15 height 15
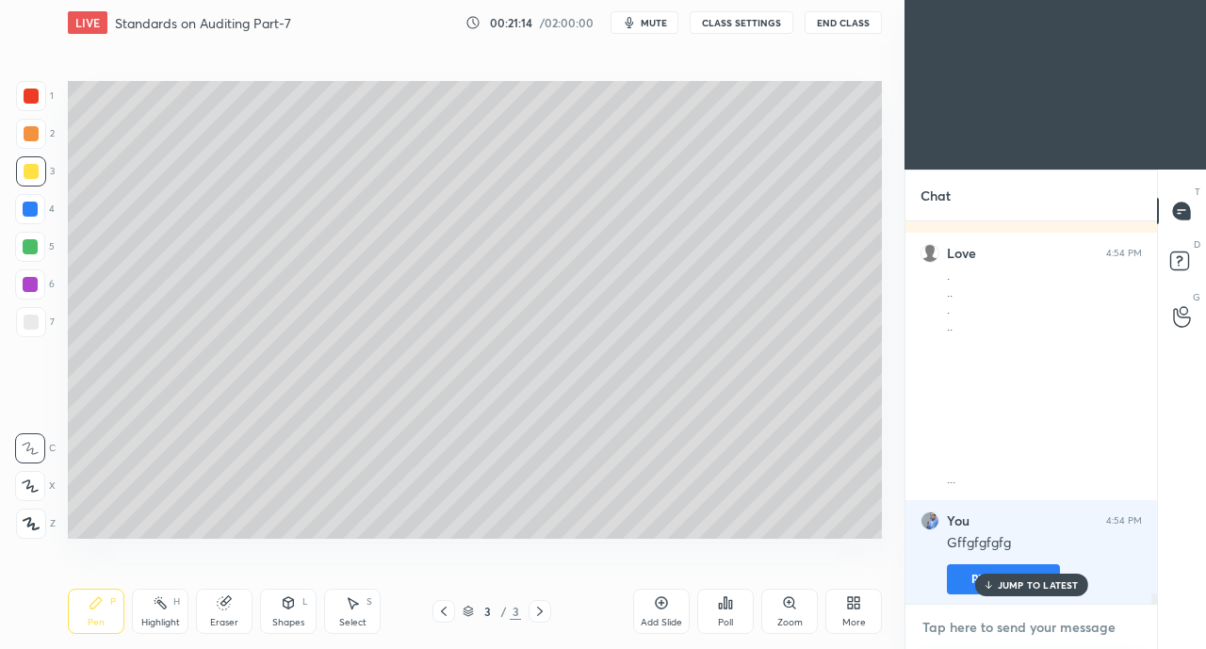
scroll to position [14178, 0]
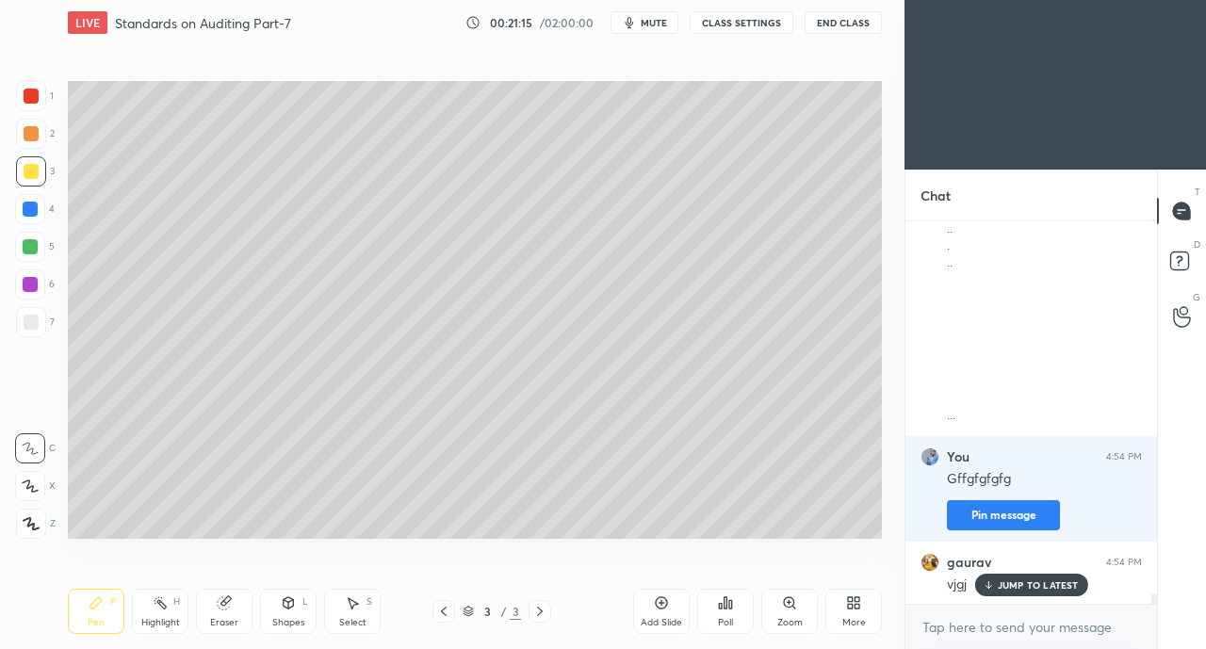
click at [1023, 586] on p "JUMP TO LATEST" at bounding box center [1038, 584] width 81 height 11
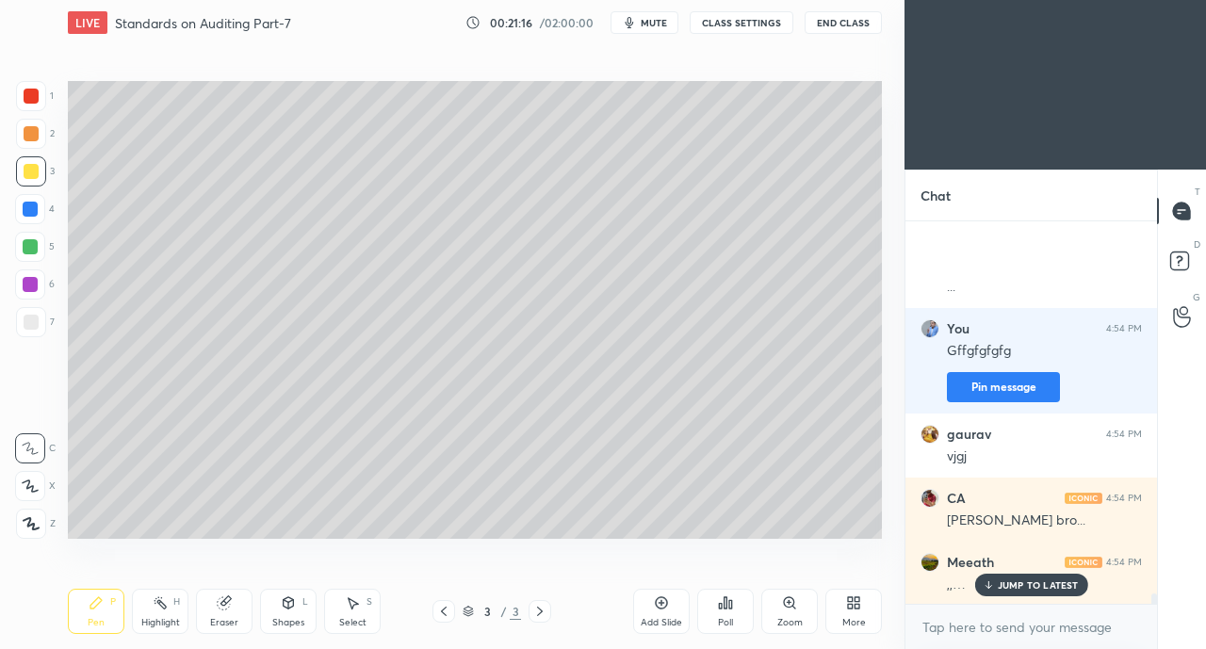
click at [1028, 584] on p "JUMP TO LATEST" at bounding box center [1038, 584] width 81 height 11
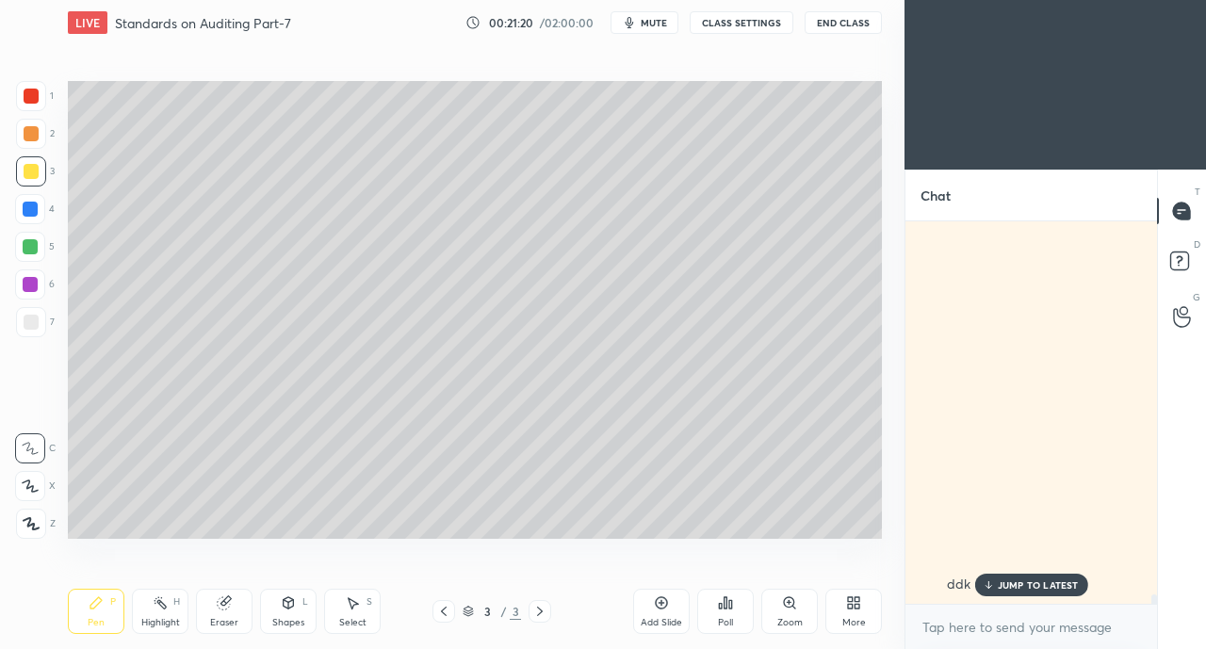
scroll to position [15091, 0]
click at [1006, 594] on div "JUMP TO LATEST" at bounding box center [1030, 585] width 113 height 23
click at [861, 618] on div "More" at bounding box center [854, 622] width 24 height 9
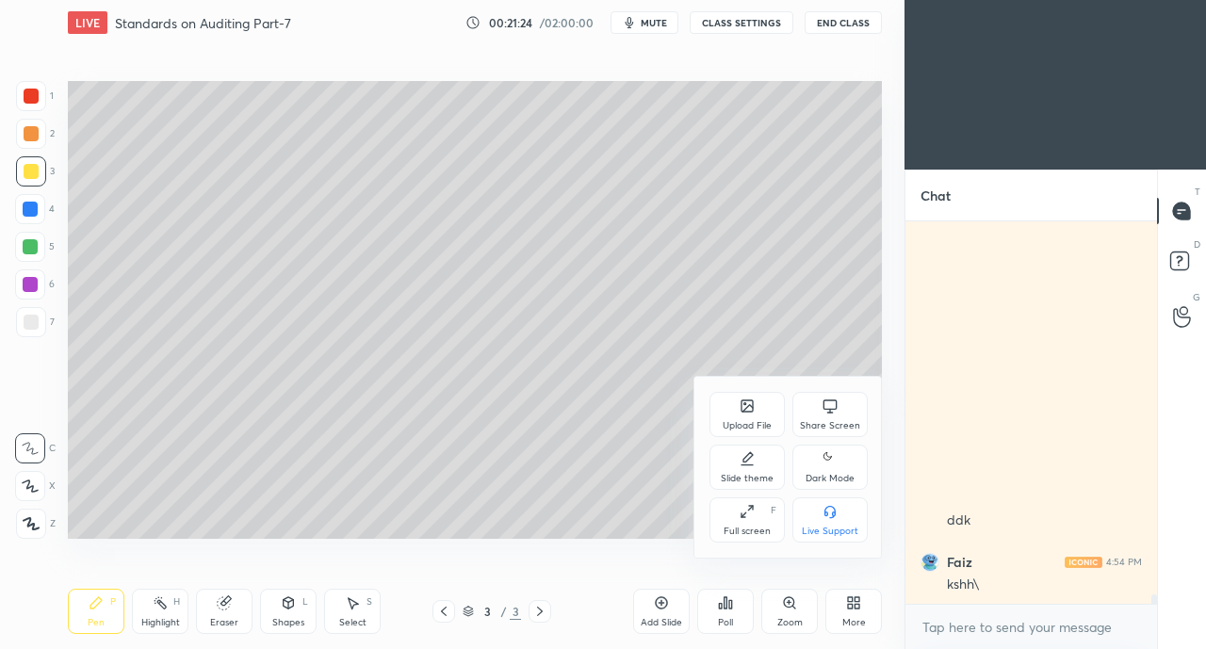
click at [843, 413] on div "Share Screen" at bounding box center [829, 414] width 75 height 45
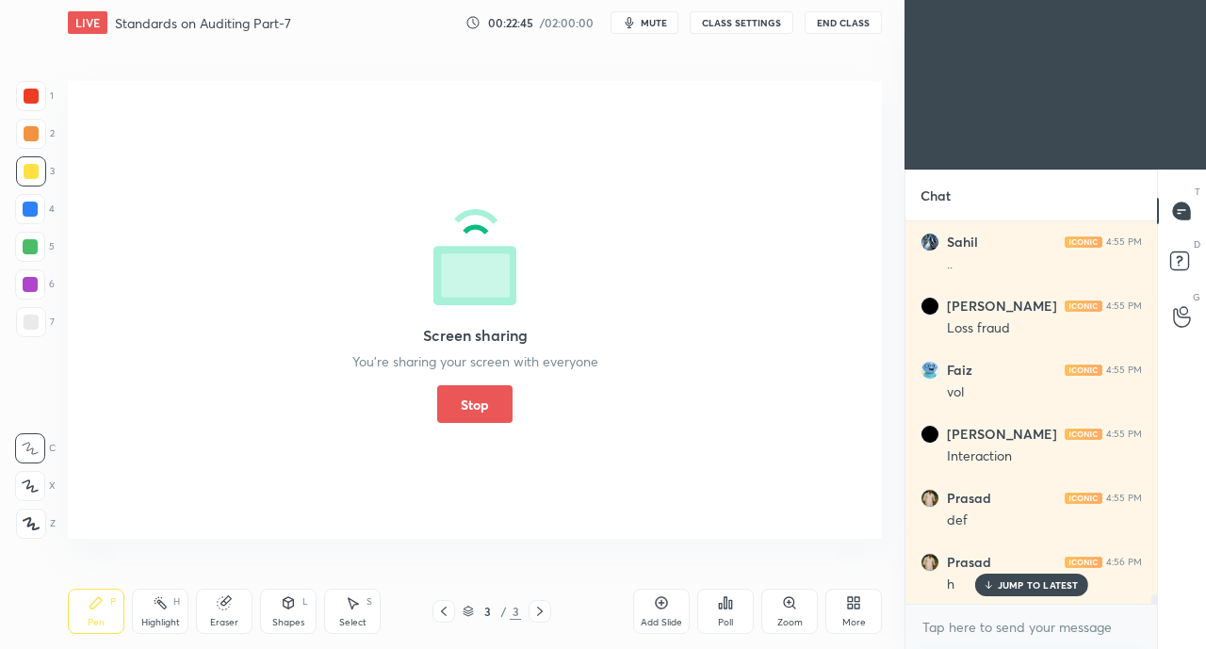
scroll to position [15668, 0]
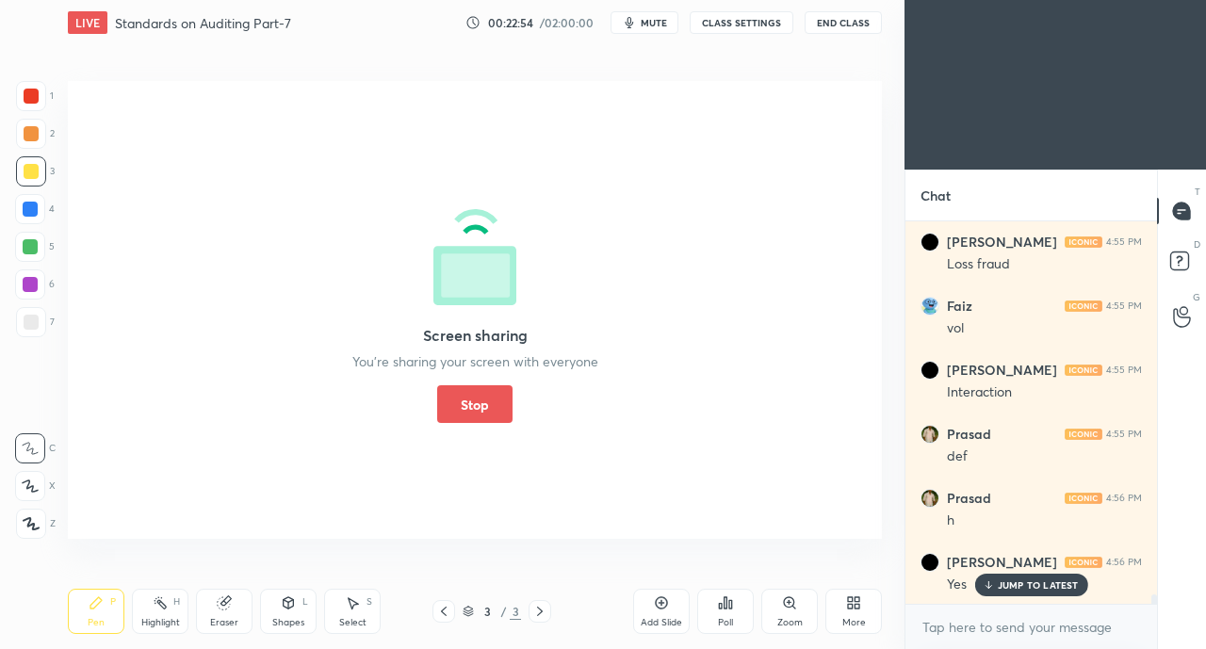
click at [473, 405] on button "Stop" at bounding box center [474, 404] width 75 height 38
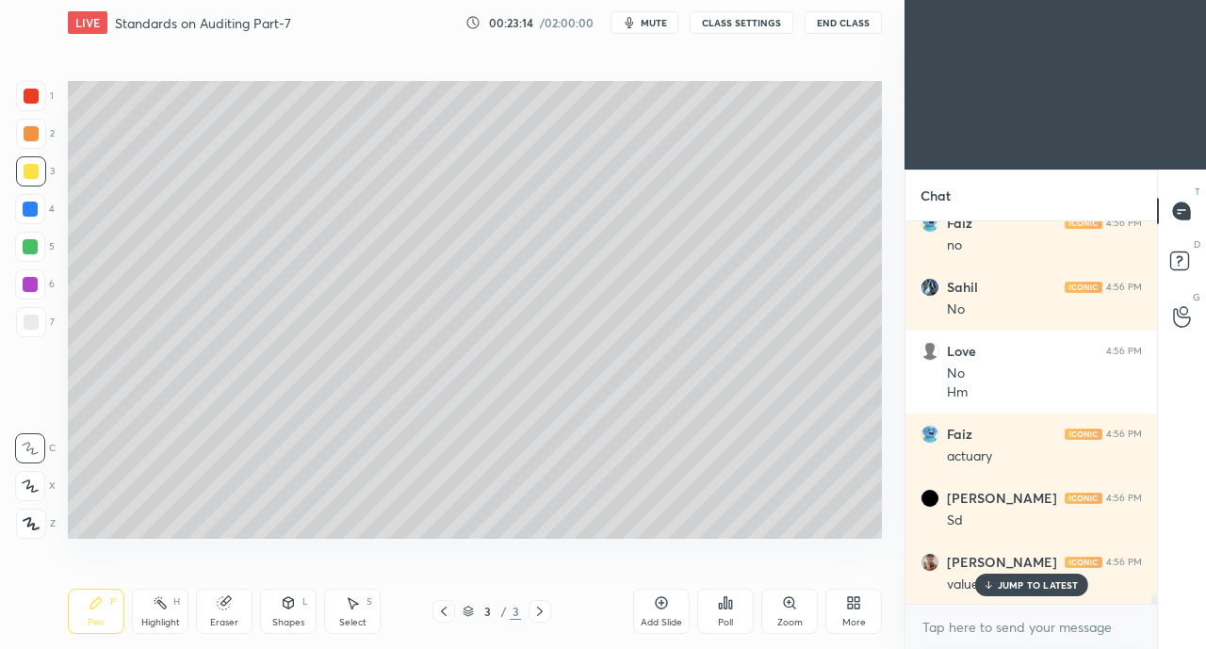
scroll to position [16263, 0]
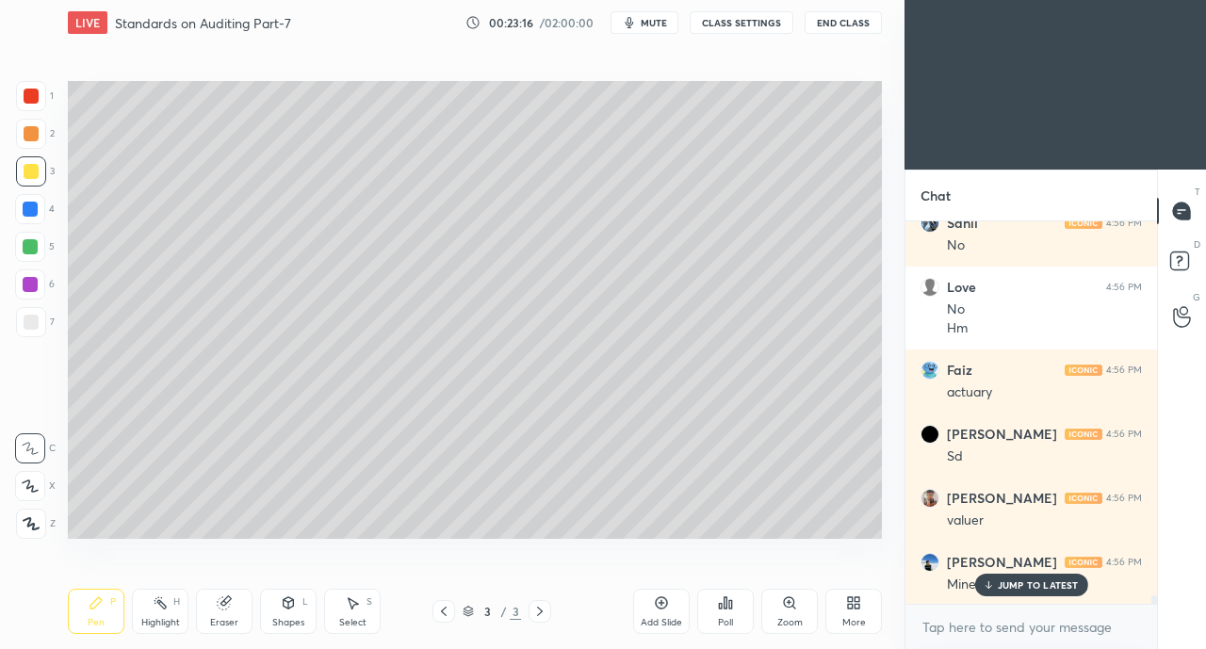
click at [1029, 586] on p "JUMP TO LATEST" at bounding box center [1038, 584] width 81 height 11
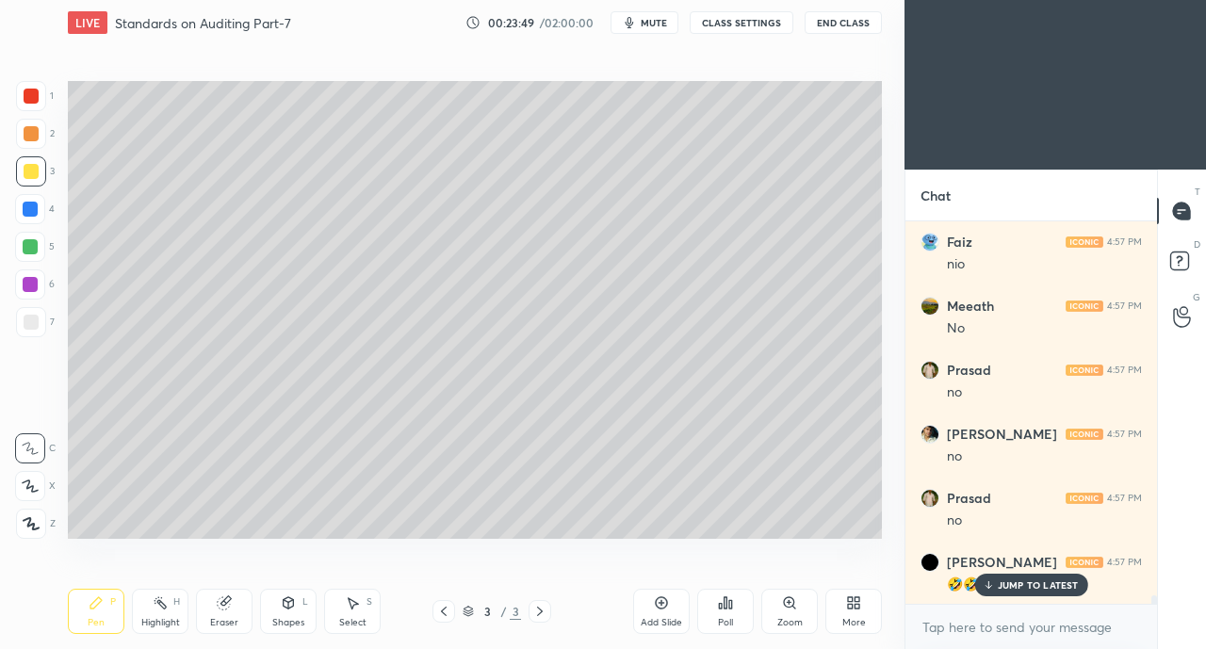
scroll to position [16840, 0]
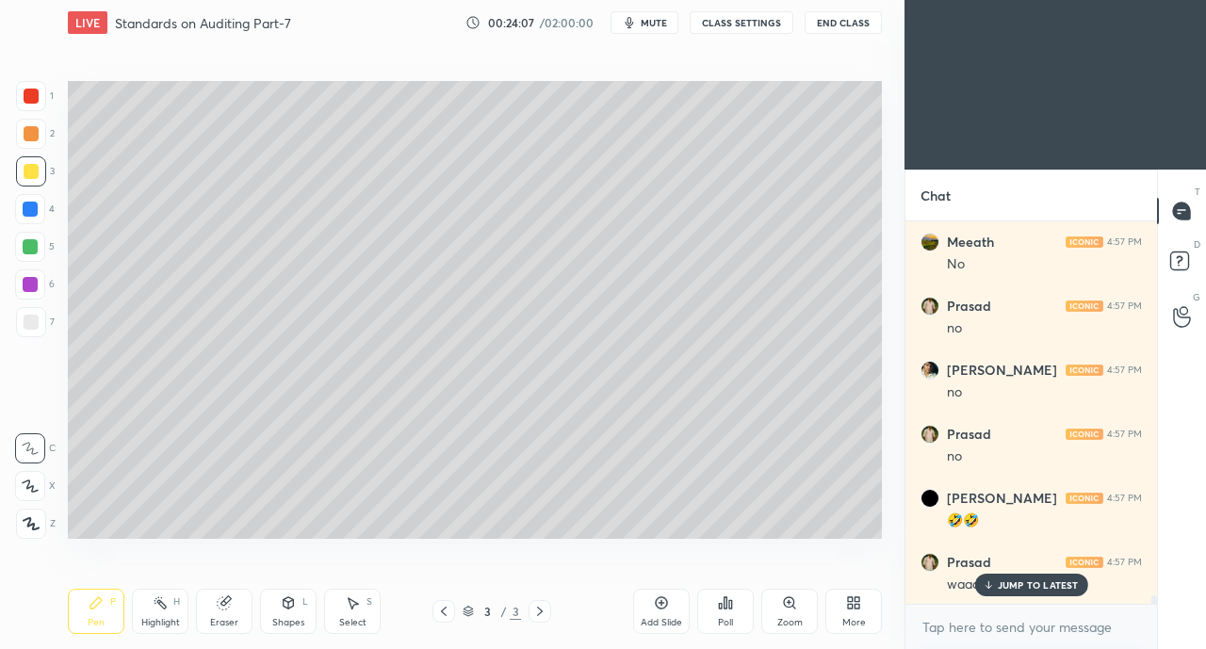
click at [1019, 585] on p "JUMP TO LATEST" at bounding box center [1038, 584] width 81 height 11
click at [855, 612] on div "More" at bounding box center [853, 611] width 57 height 45
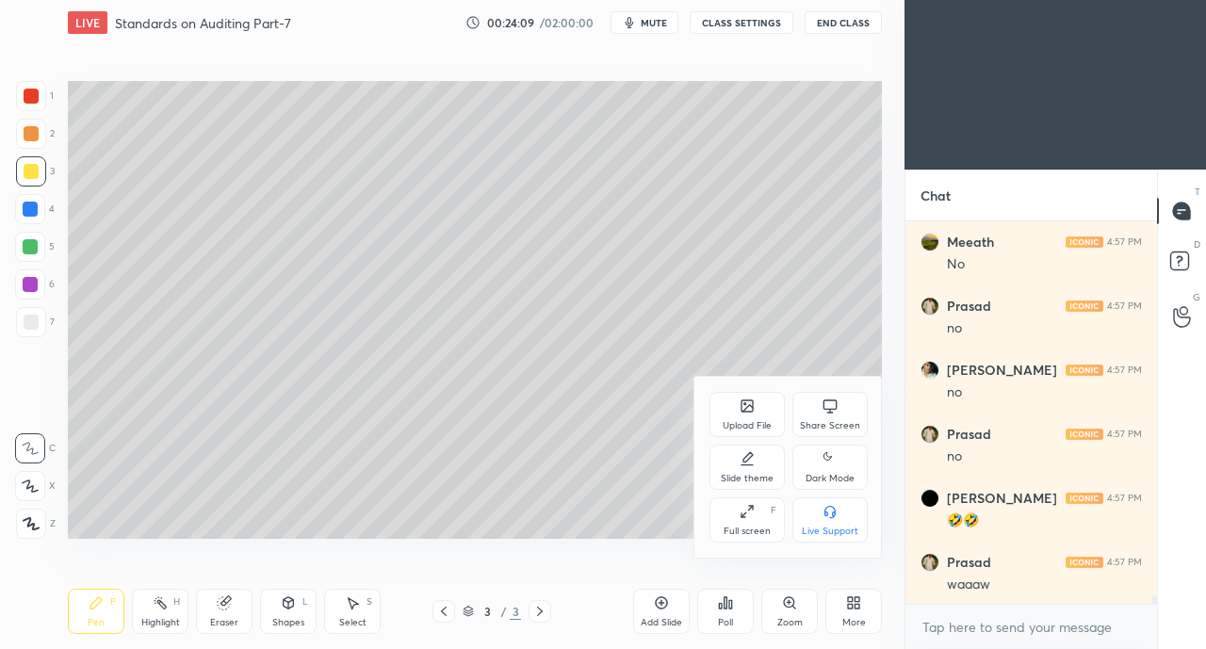
click at [810, 417] on div "Share Screen" at bounding box center [829, 414] width 75 height 45
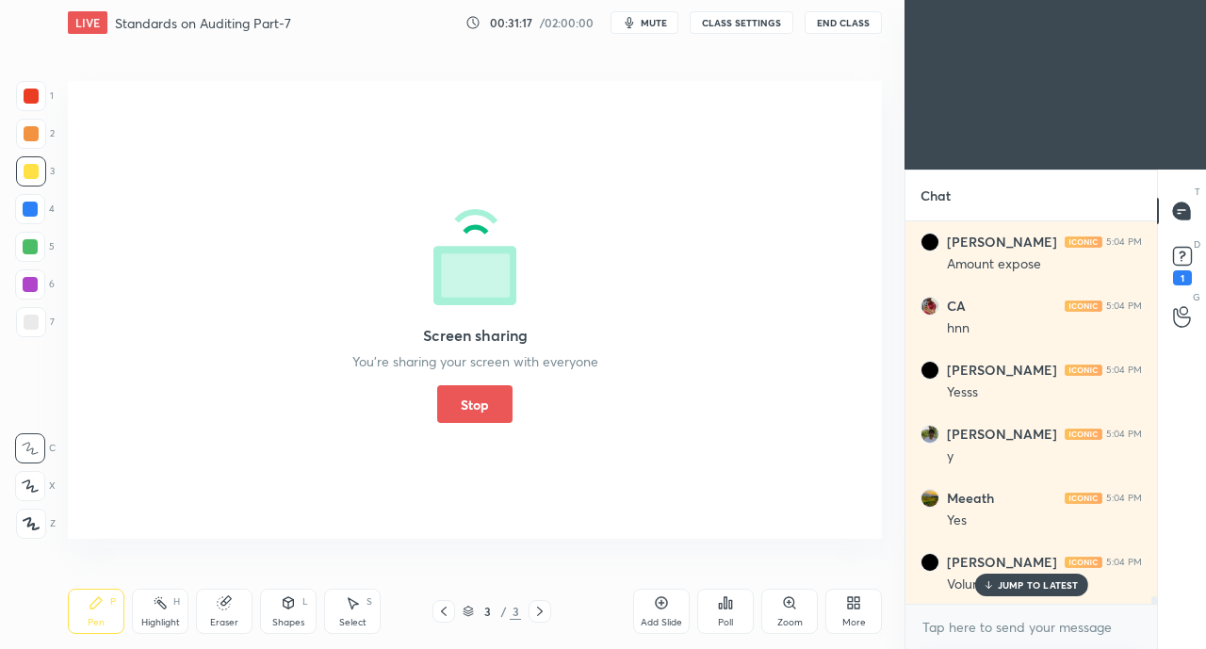
scroll to position [19135, 0]
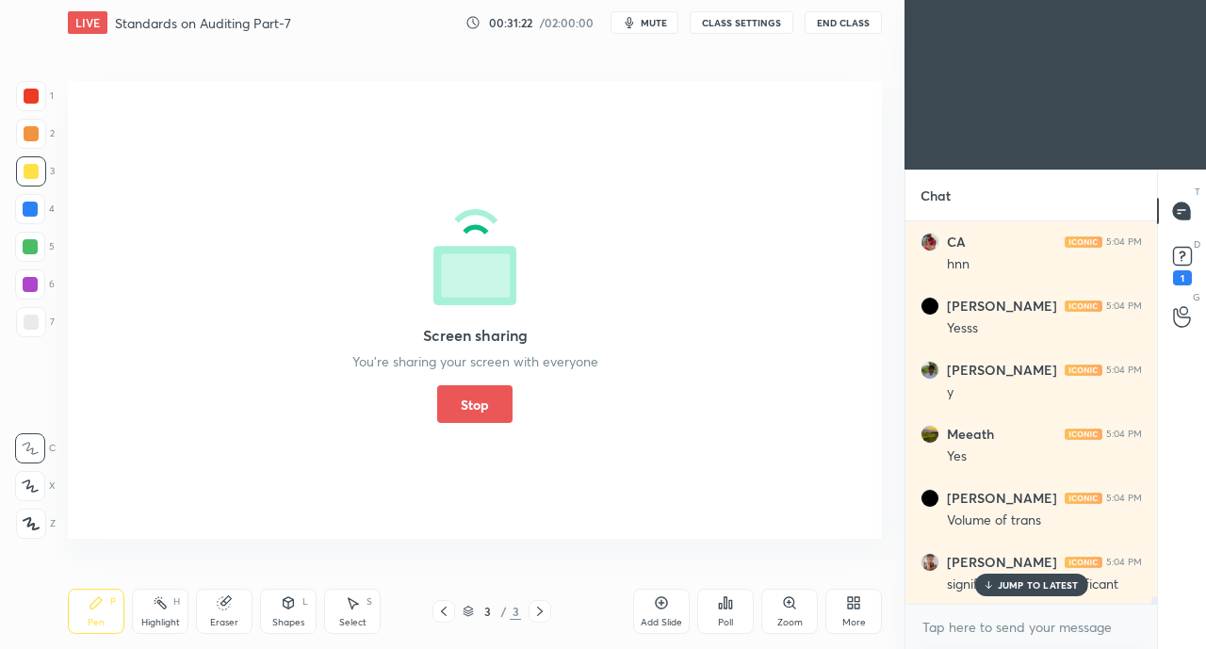
click at [450, 393] on button "Stop" at bounding box center [474, 404] width 75 height 38
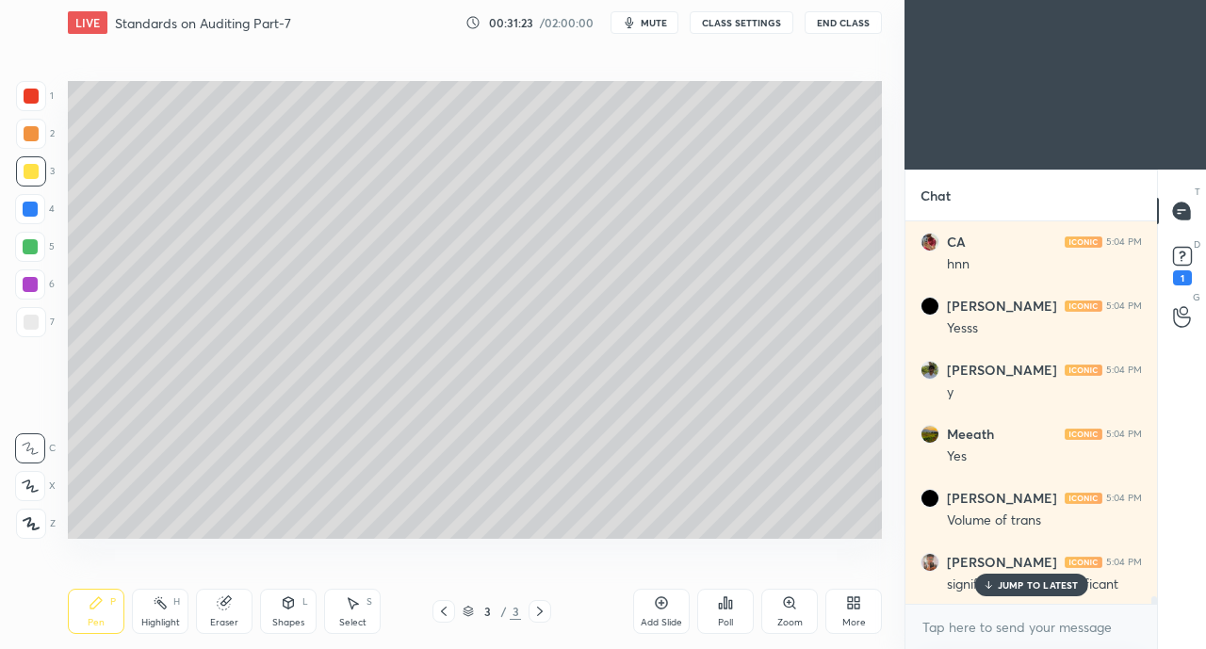
click at [1001, 580] on p "JUMP TO LATEST" at bounding box center [1038, 584] width 81 height 11
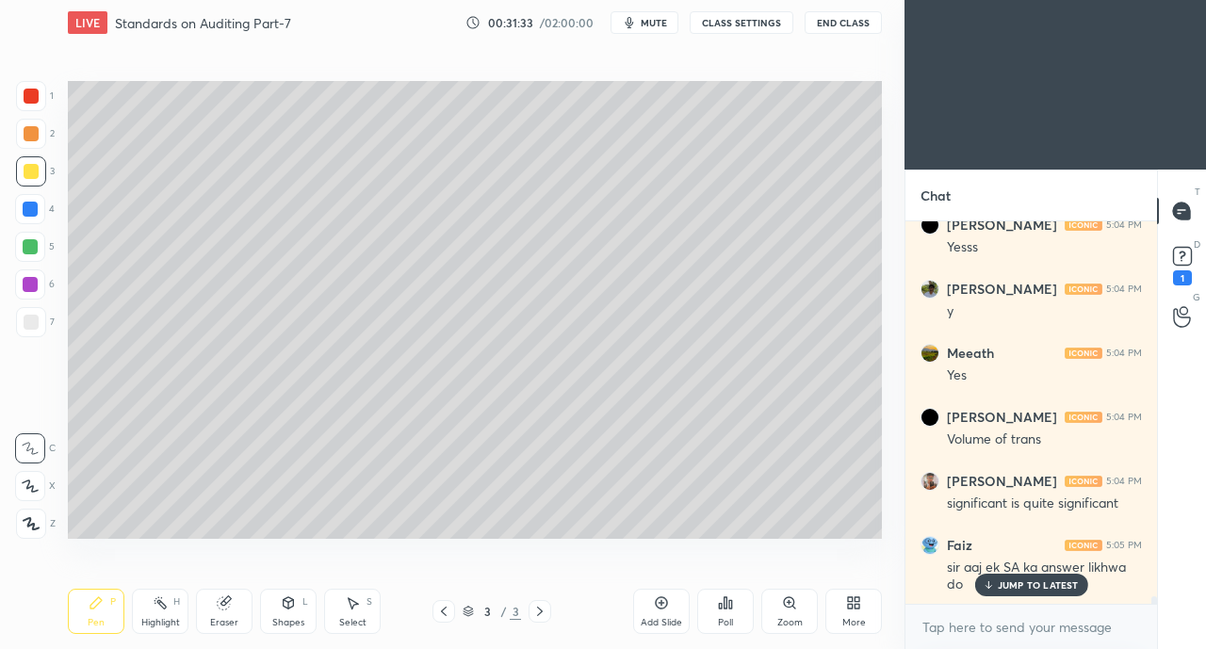
scroll to position [19280, 0]
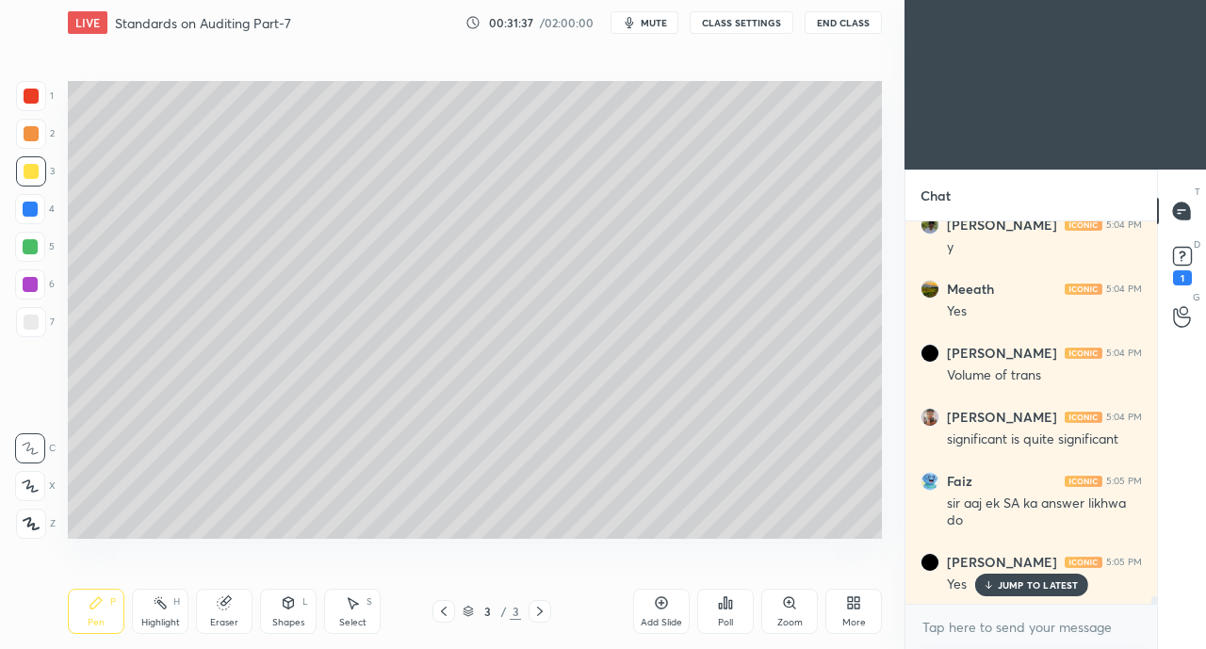
click at [997, 586] on div "JUMP TO LATEST" at bounding box center [1030, 585] width 113 height 23
click at [443, 610] on icon at bounding box center [443, 611] width 15 height 15
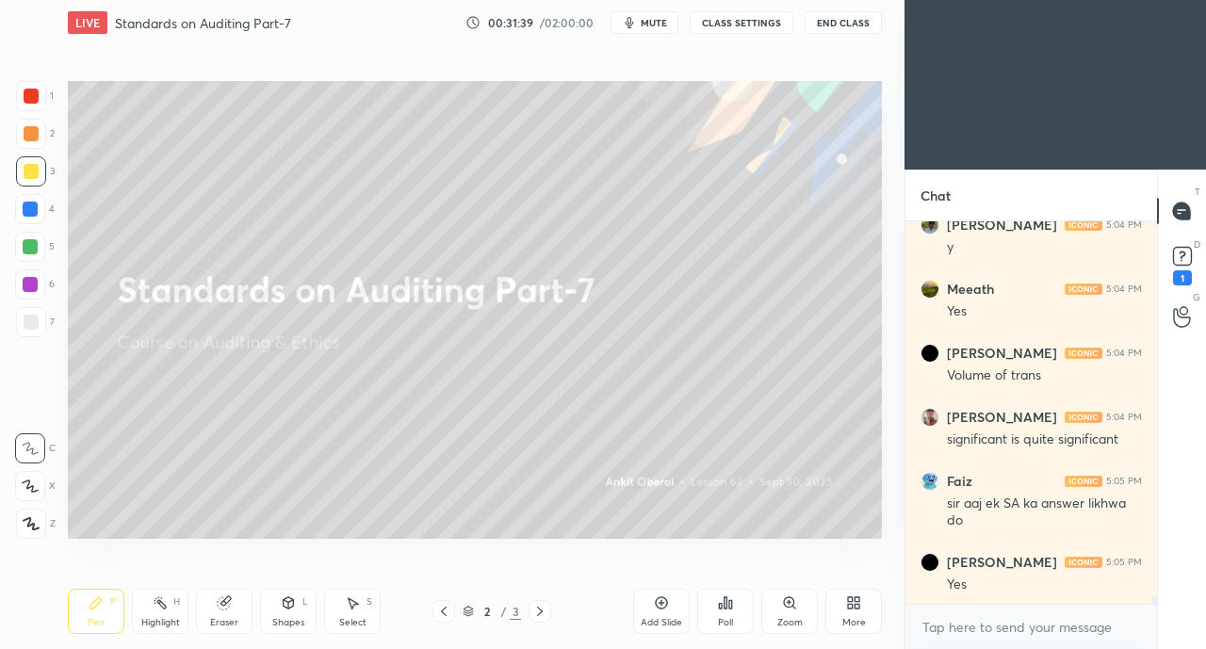
click at [540, 611] on icon at bounding box center [539, 611] width 15 height 15
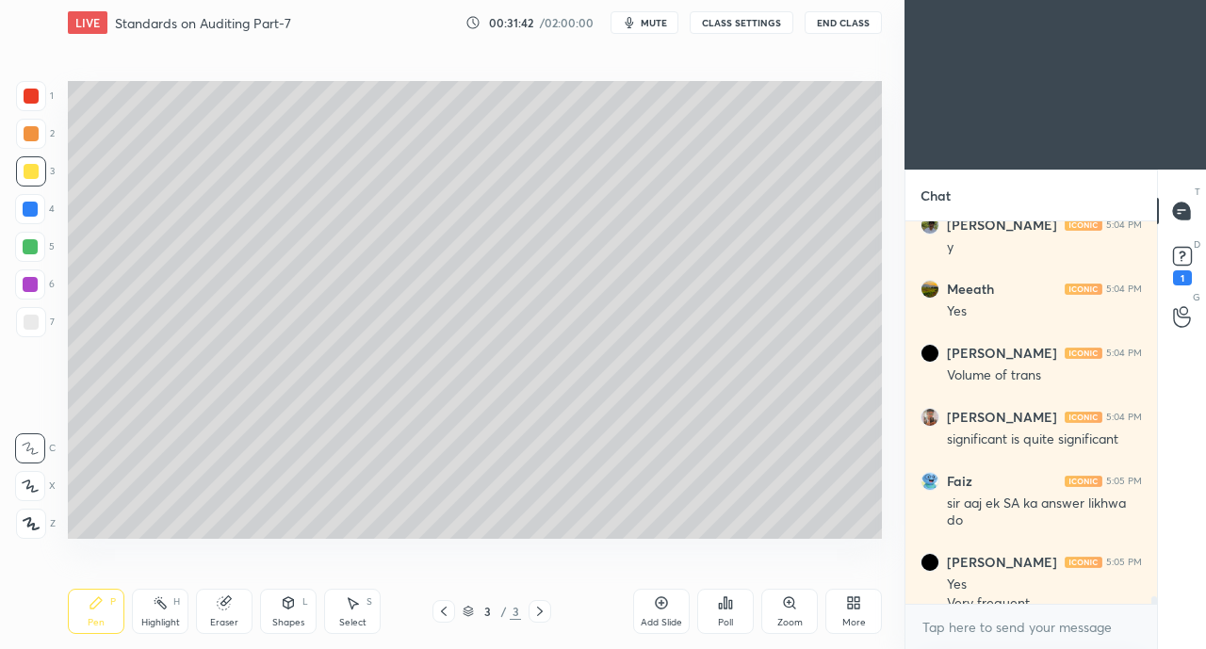
click at [541, 606] on icon at bounding box center [539, 611] width 15 height 15
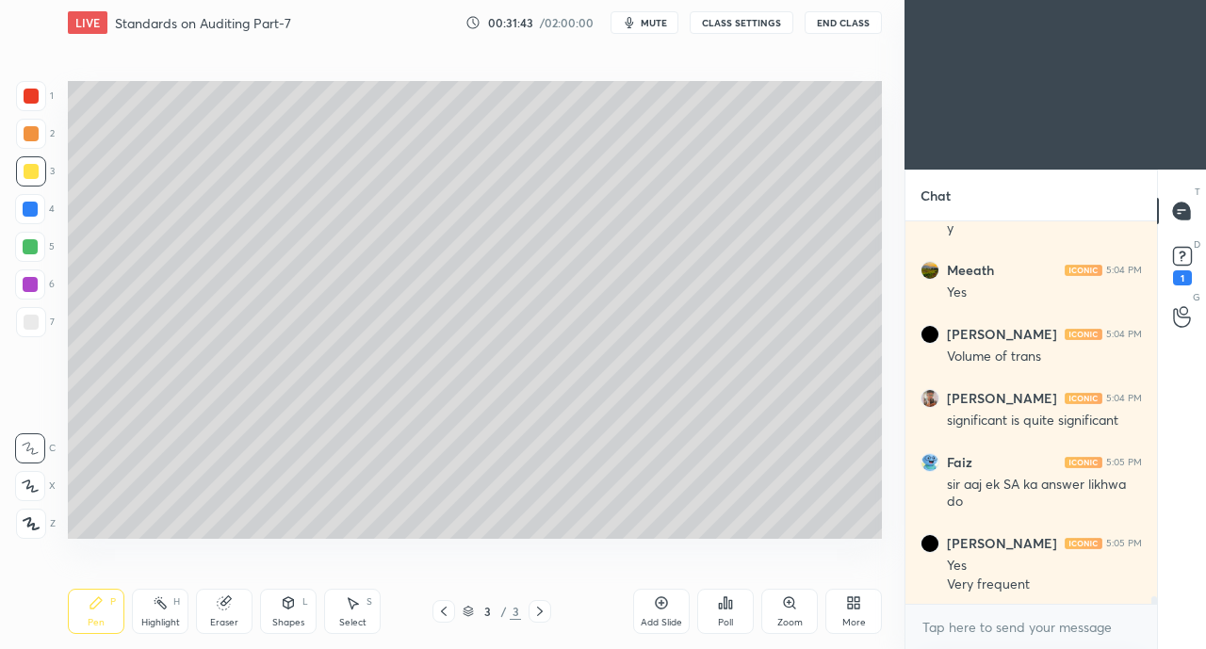
click at [660, 608] on icon at bounding box center [662, 603] width 12 height 12
click at [34, 488] on icon at bounding box center [30, 486] width 17 height 13
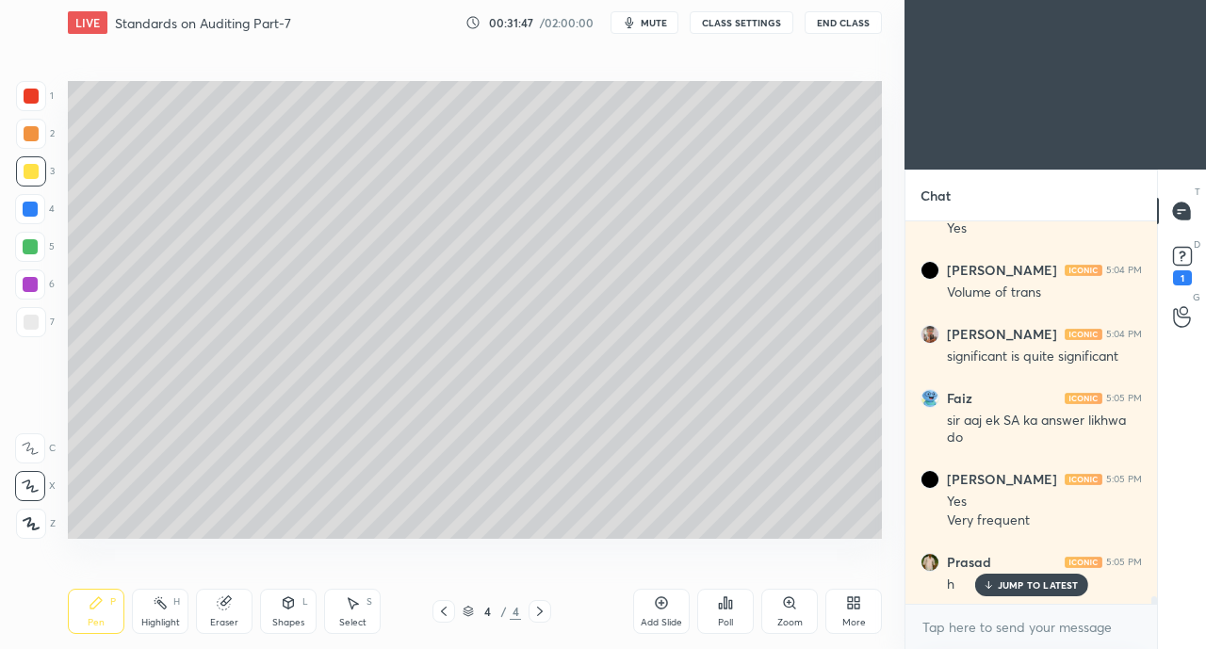
click at [994, 581] on icon at bounding box center [988, 584] width 12 height 11
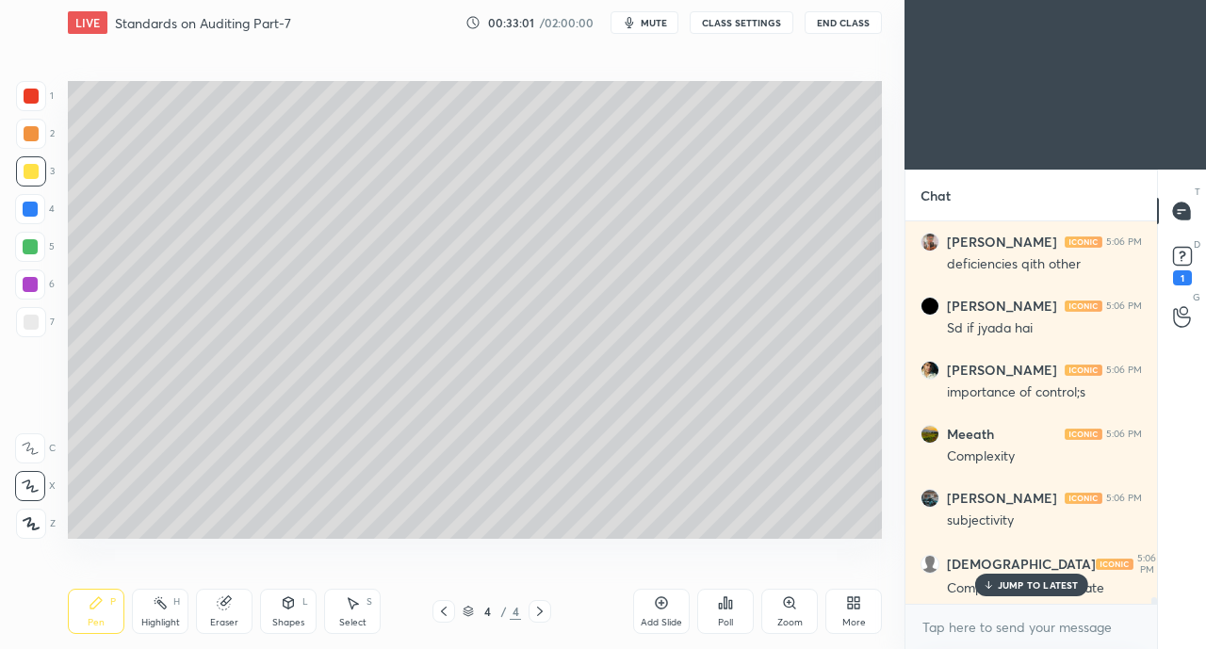
scroll to position [23032, 0]
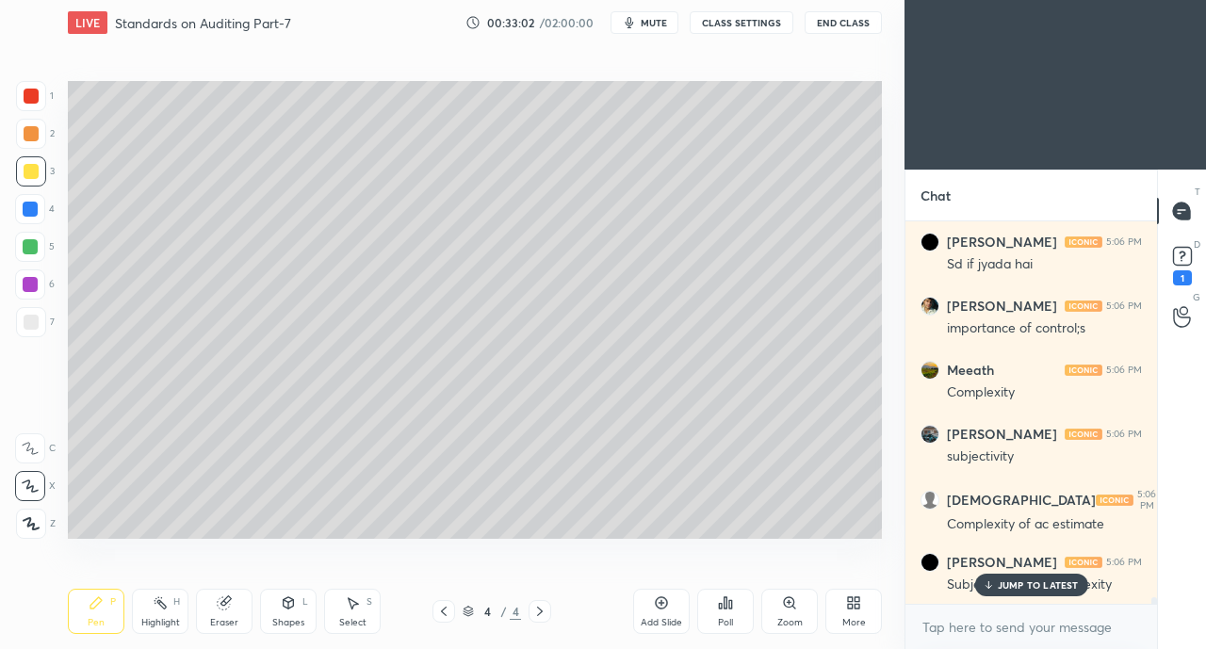
click at [28, 321] on div at bounding box center [31, 322] width 15 height 15
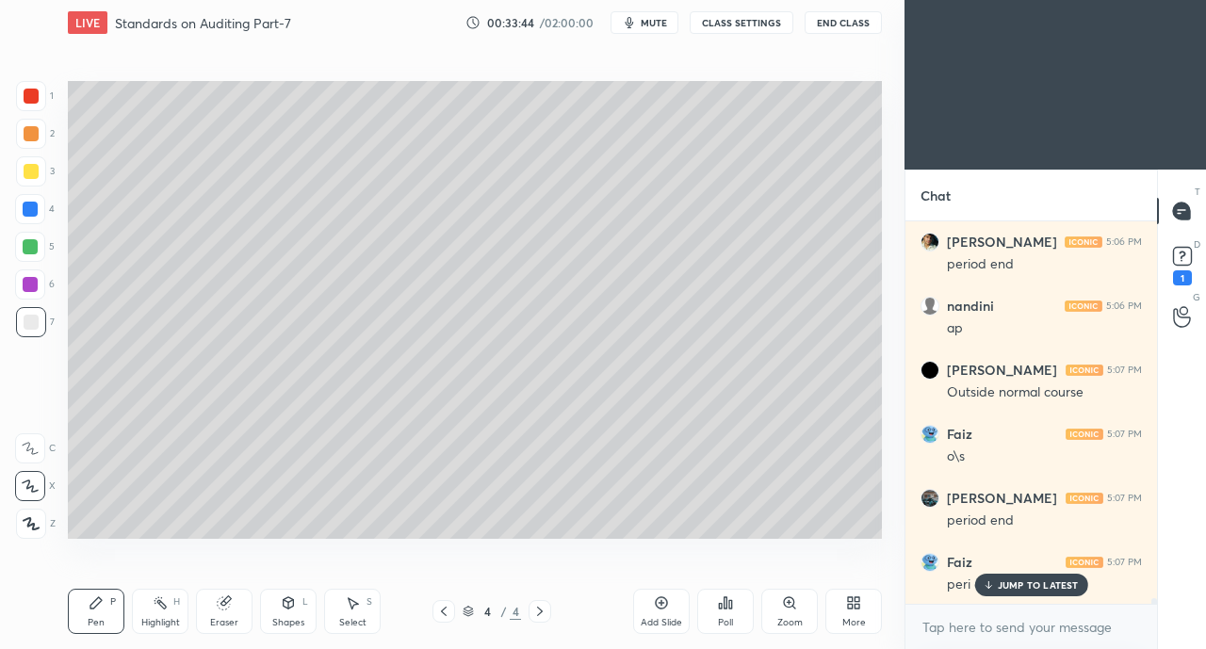
scroll to position [24652, 0]
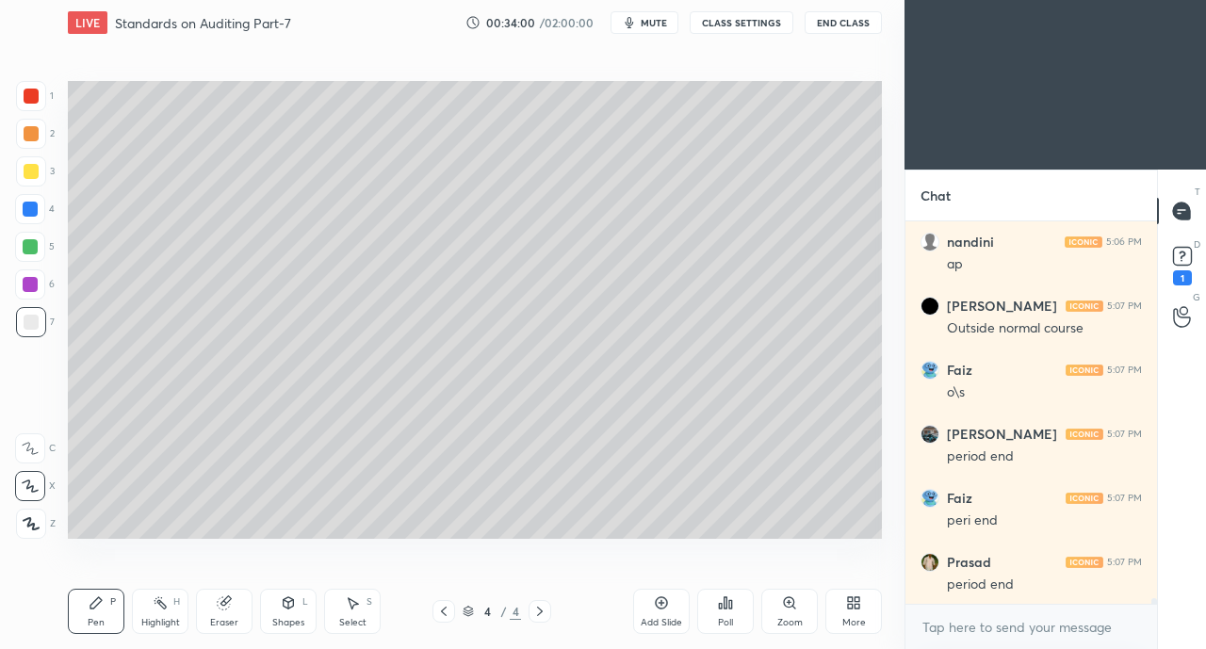
click at [223, 613] on div "Eraser" at bounding box center [224, 611] width 57 height 45
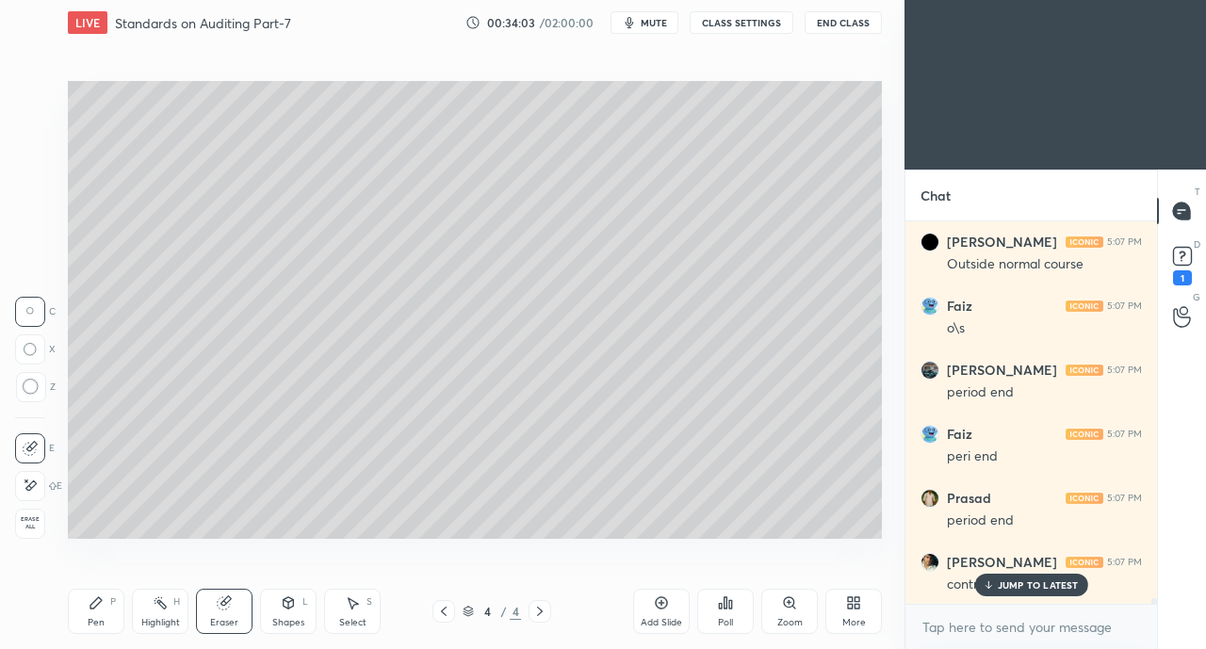
scroll to position [24781, 0]
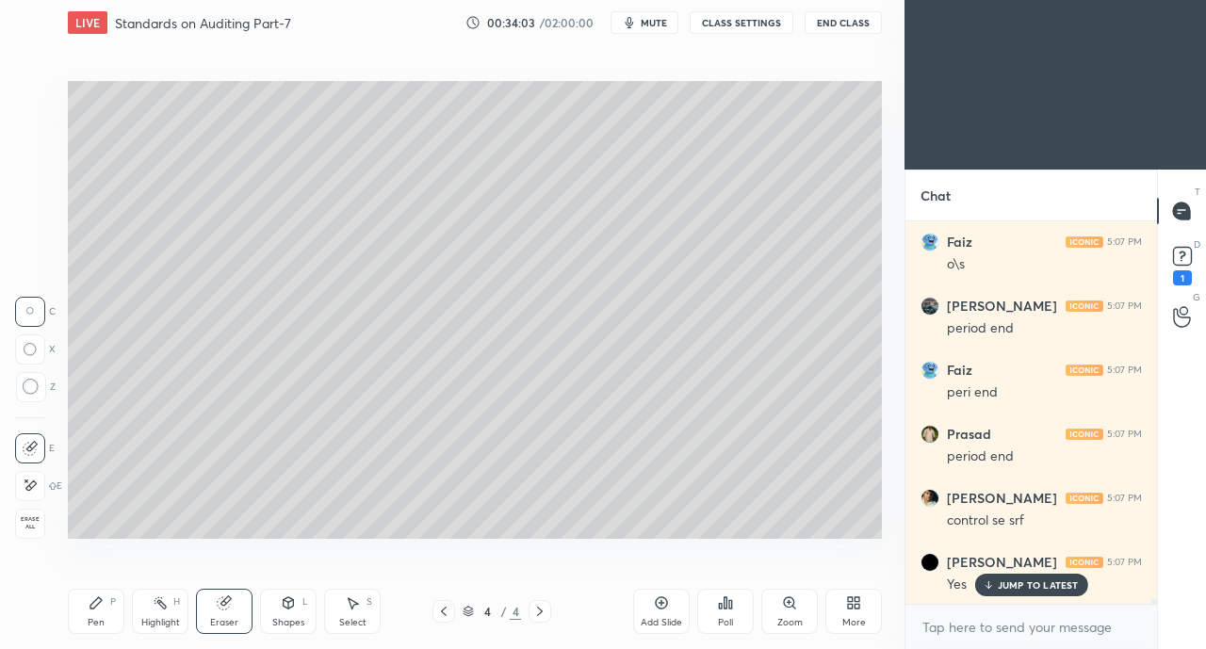
click at [31, 480] on icon at bounding box center [30, 486] width 15 height 16
click at [996, 587] on div "JUMP TO LATEST" at bounding box center [1030, 585] width 113 height 23
click at [87, 611] on div "Pen P" at bounding box center [96, 611] width 57 height 45
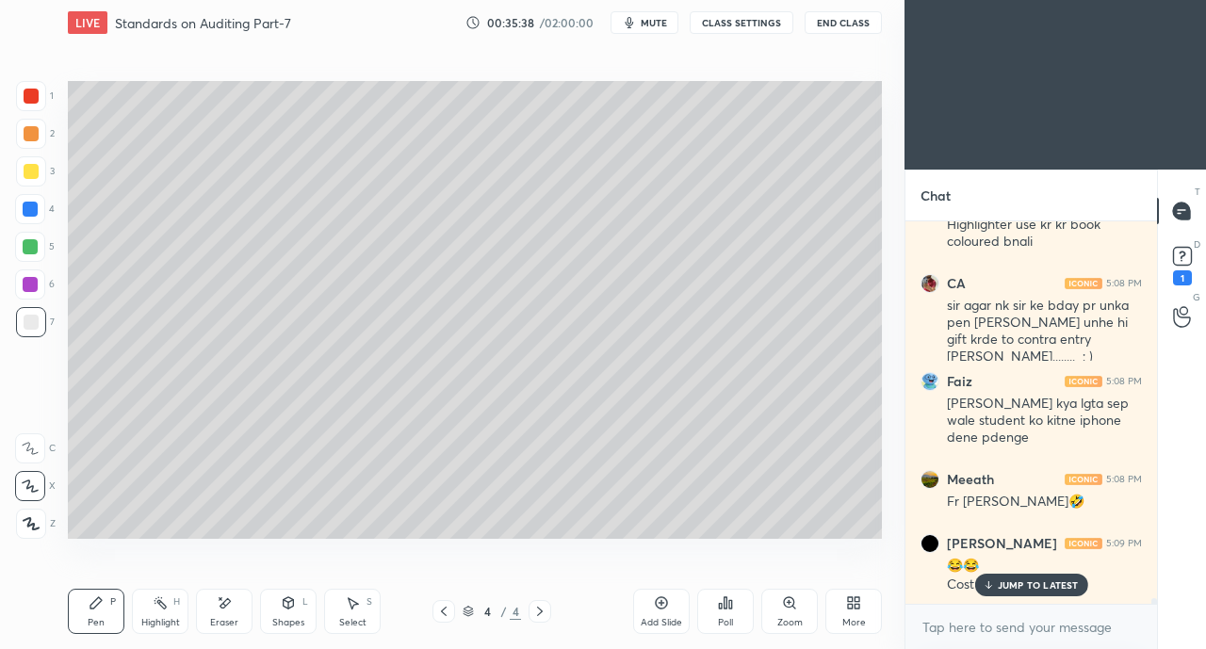
scroll to position [25525, 0]
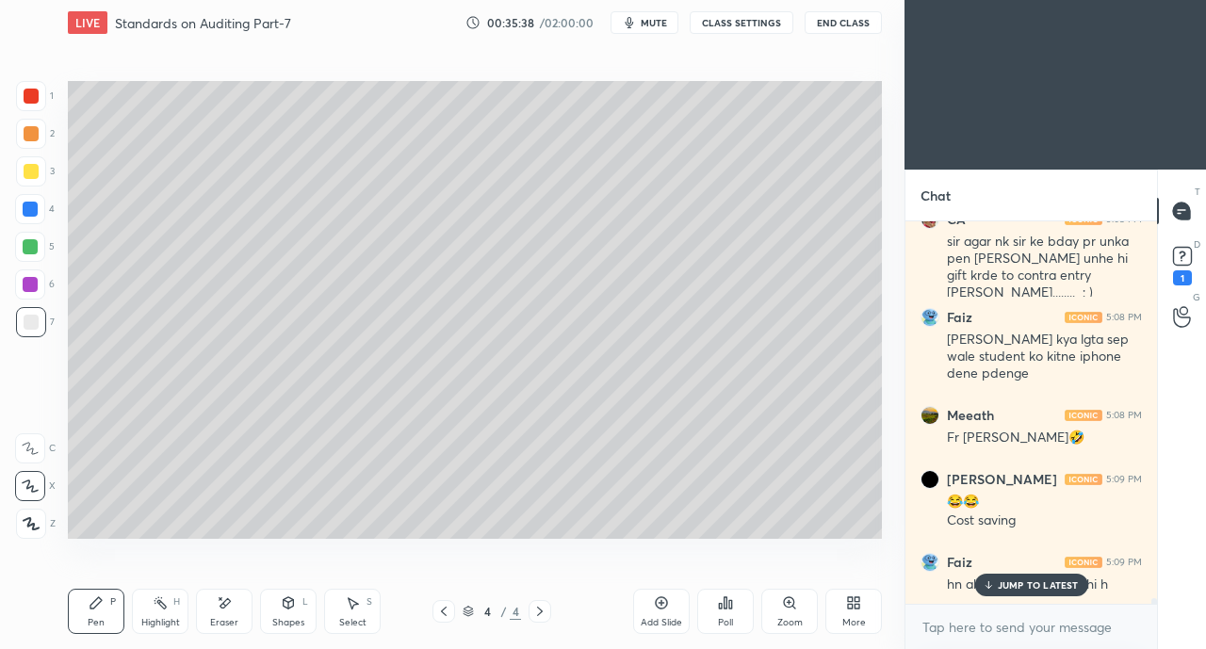
click at [1003, 586] on p "JUMP TO LATEST" at bounding box center [1038, 584] width 81 height 11
click at [655, 616] on div "Add Slide" at bounding box center [661, 611] width 57 height 45
click at [34, 170] on div at bounding box center [31, 171] width 15 height 15
click at [1027, 586] on p "JUMP TO LATEST" at bounding box center [1038, 584] width 81 height 11
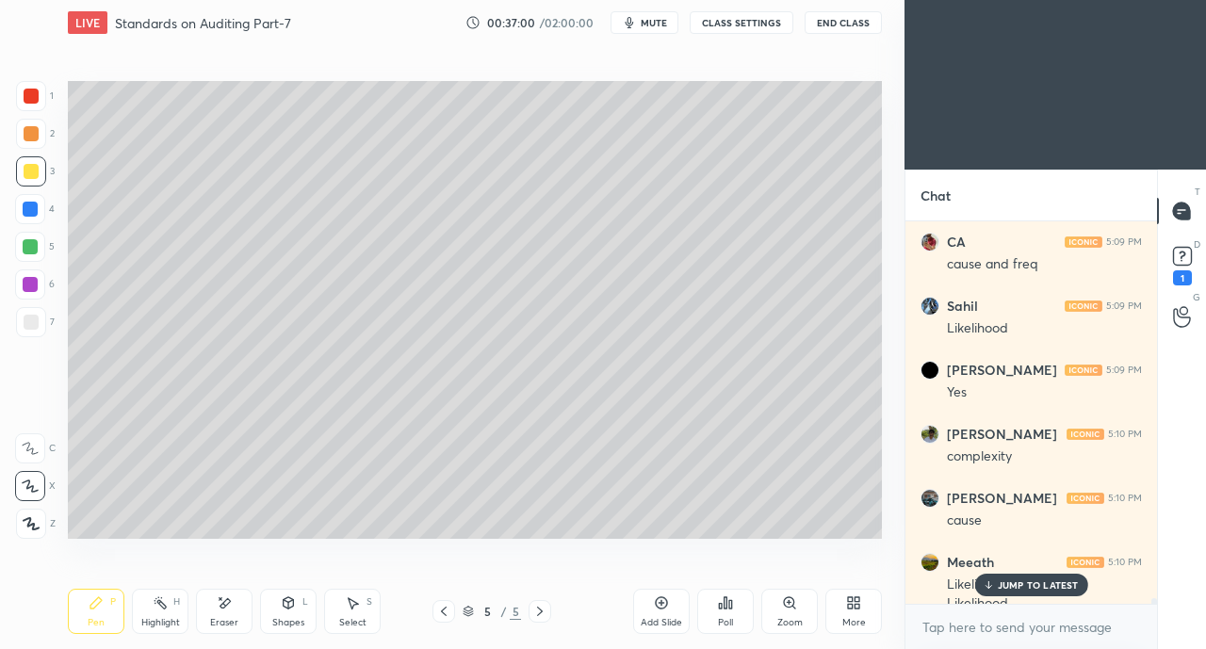
scroll to position [26137, 0]
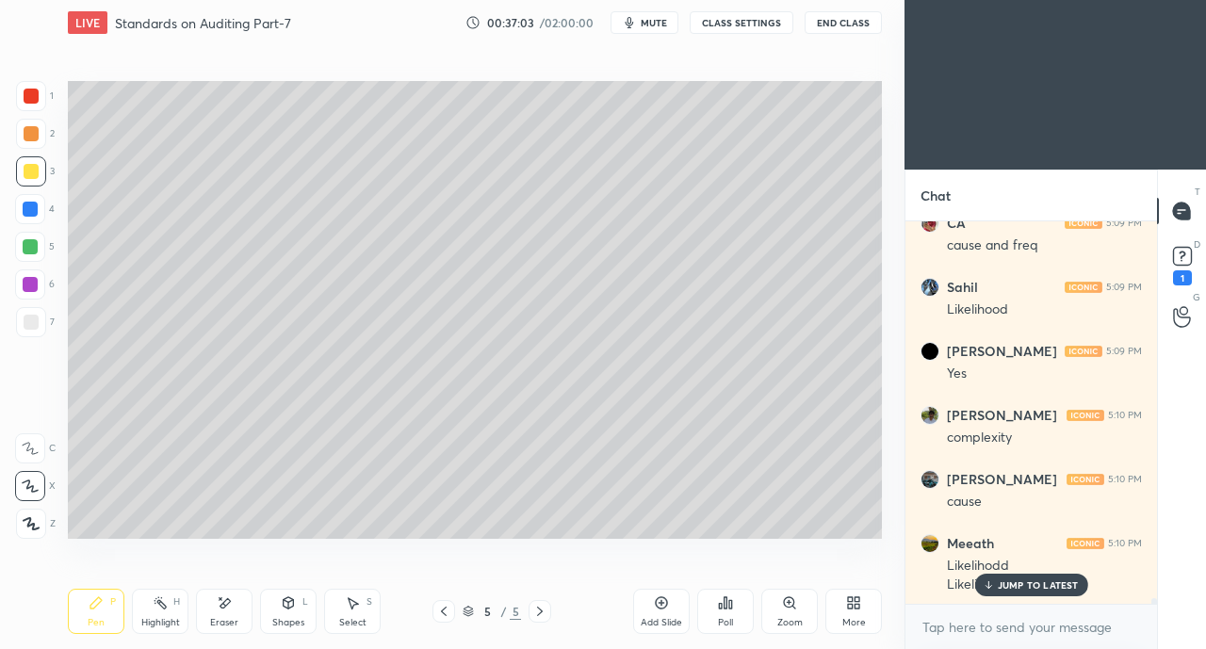
click at [232, 608] on div "Eraser" at bounding box center [224, 611] width 57 height 45
click at [110, 620] on div "Pen P" at bounding box center [96, 611] width 57 height 45
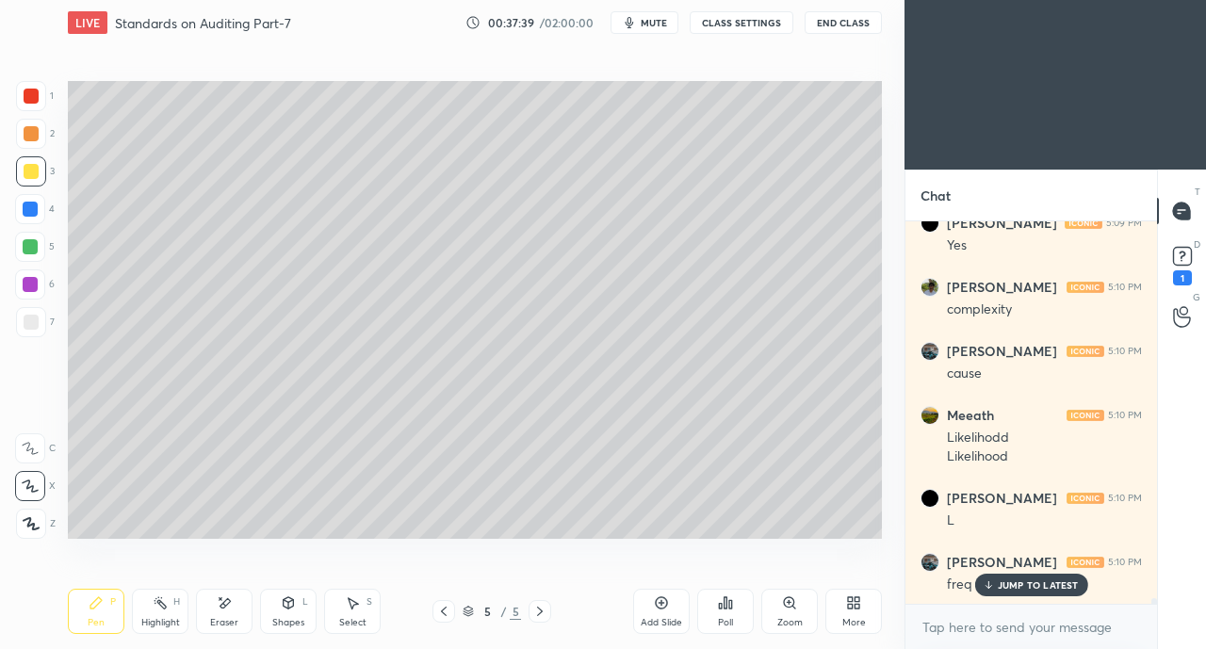
scroll to position [26329, 0]
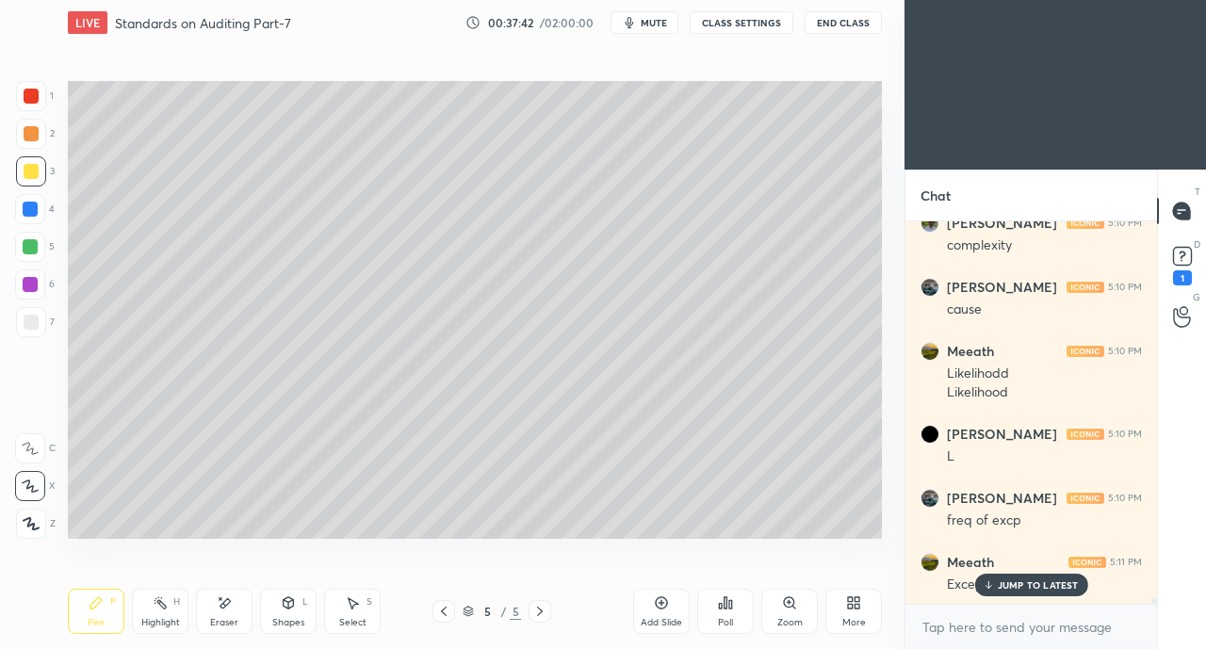
click at [993, 589] on icon at bounding box center [988, 584] width 12 height 11
click at [30, 326] on div at bounding box center [31, 322] width 15 height 15
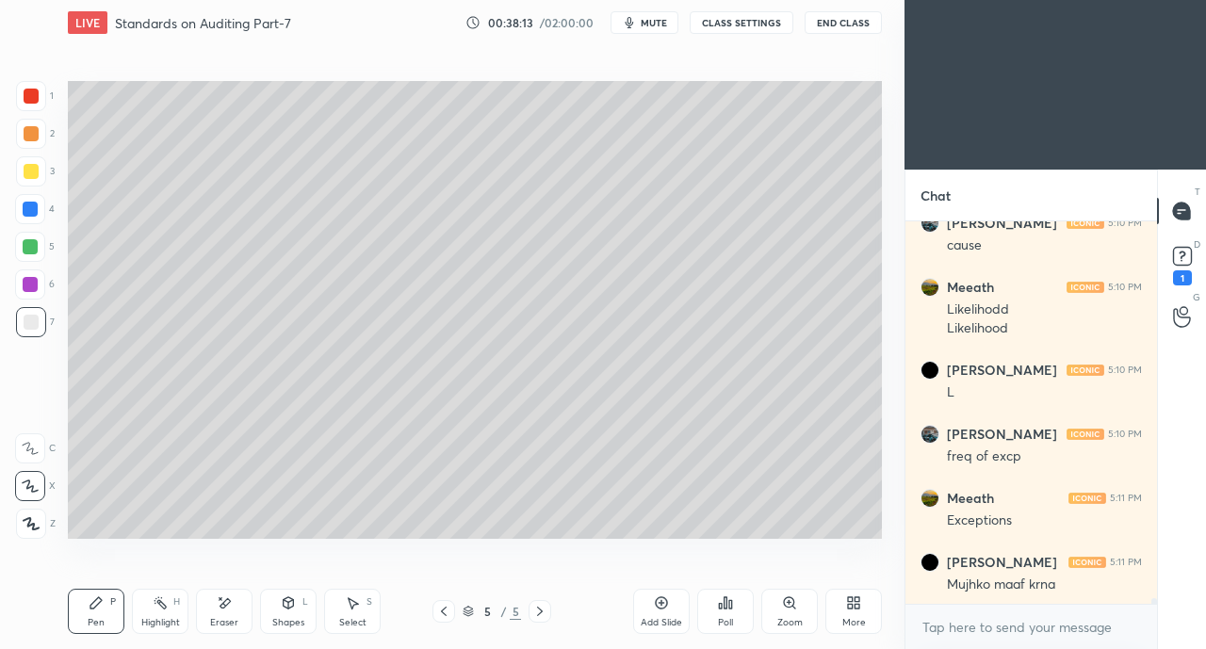
click at [432, 612] on div at bounding box center [443, 611] width 23 height 23
click at [539, 607] on icon at bounding box center [539, 611] width 15 height 15
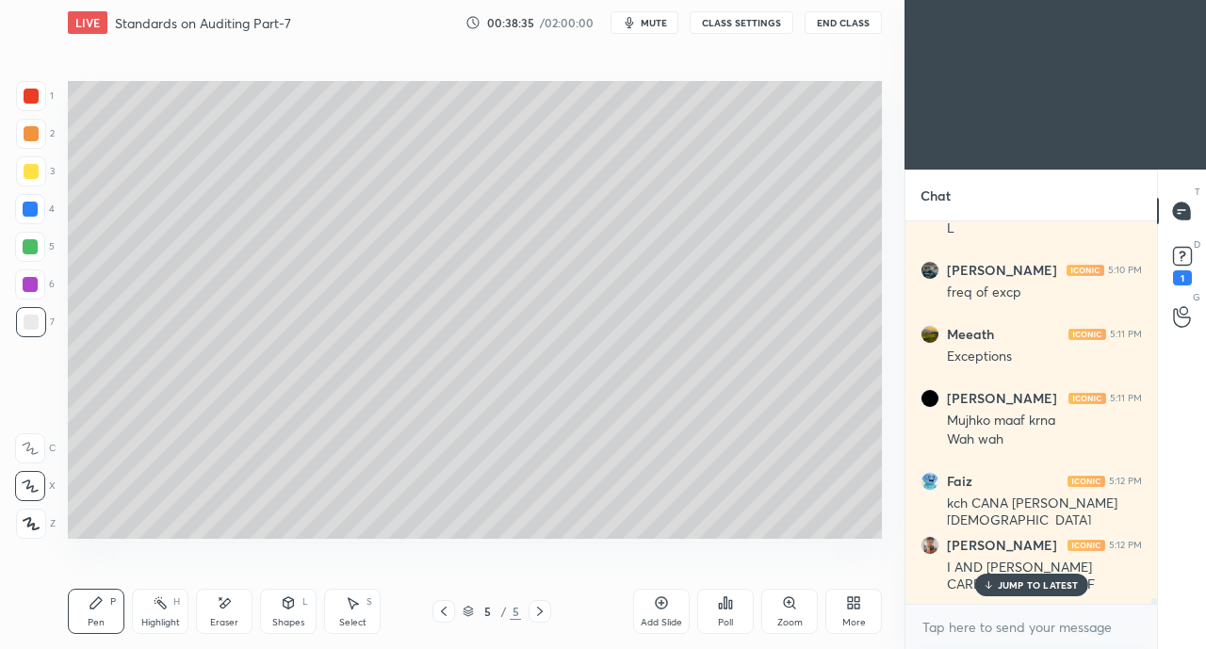
scroll to position [26621, 0]
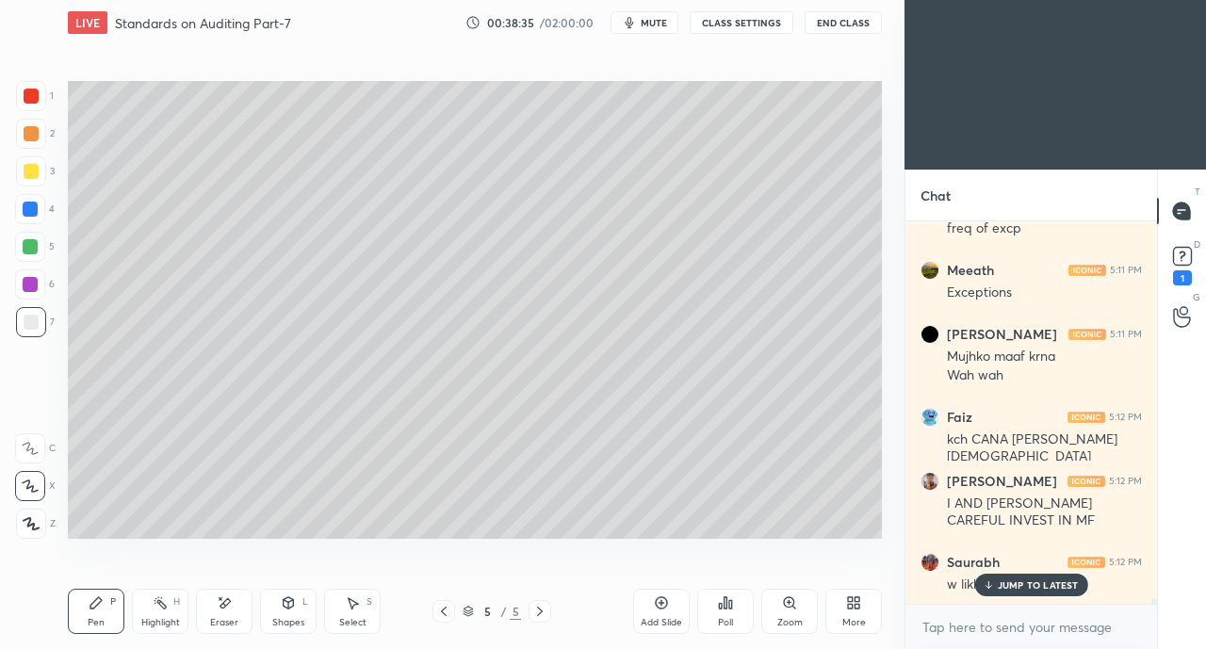
click at [1011, 586] on p "JUMP TO LATEST" at bounding box center [1038, 584] width 81 height 11
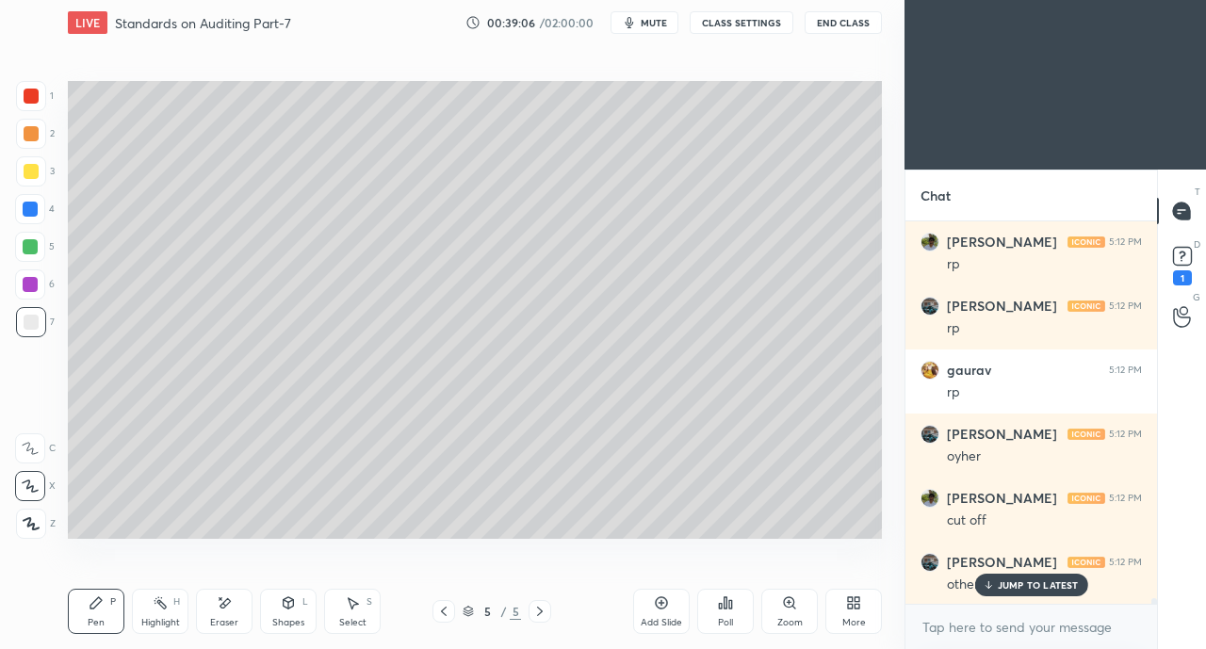
scroll to position [27134, 0]
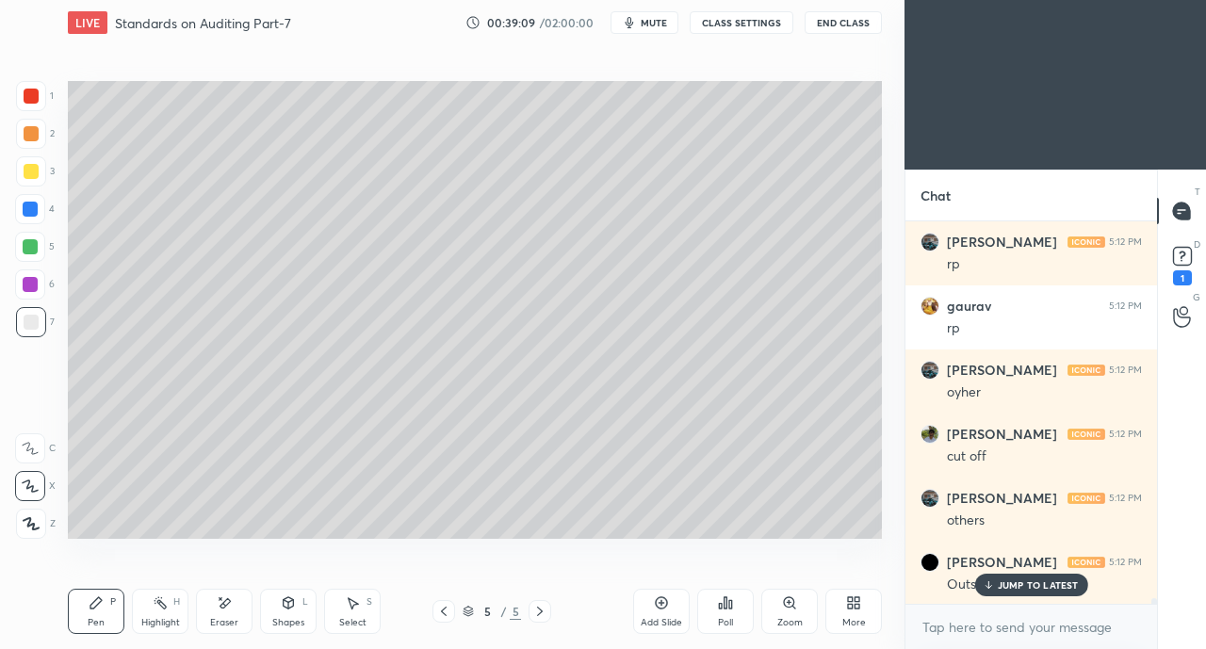
click at [1008, 579] on p "JUMP TO LATEST" at bounding box center [1038, 584] width 81 height 11
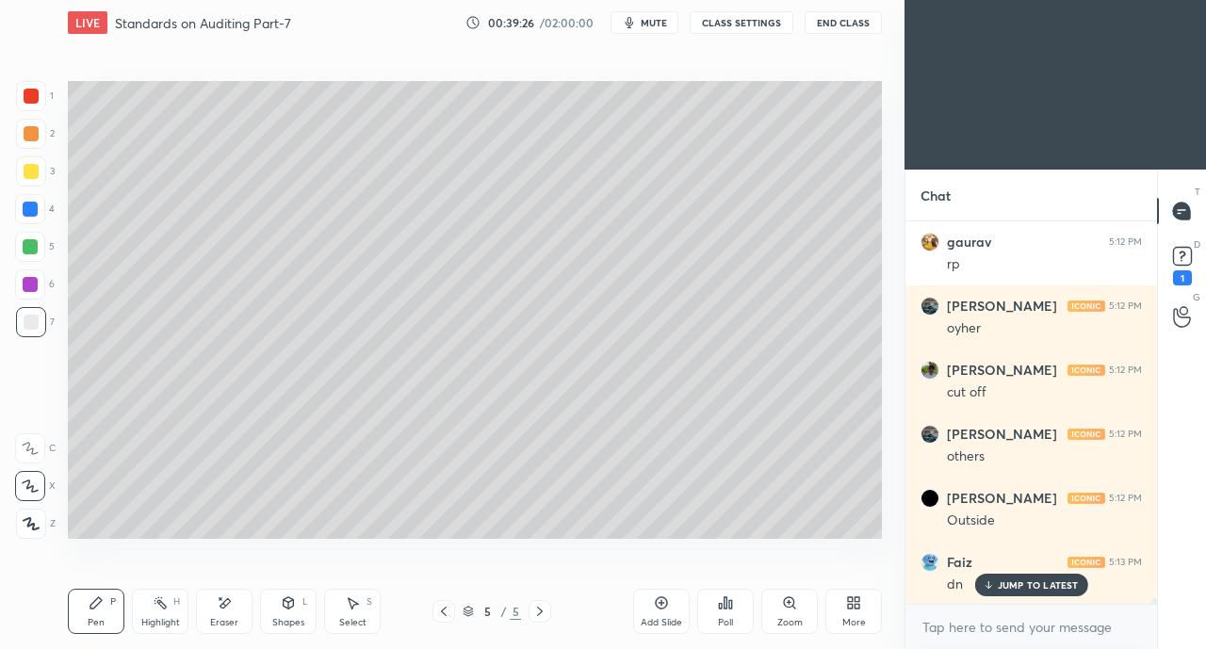
scroll to position [27262, 0]
click at [1018, 586] on p "JUMP TO LATEST" at bounding box center [1038, 584] width 81 height 11
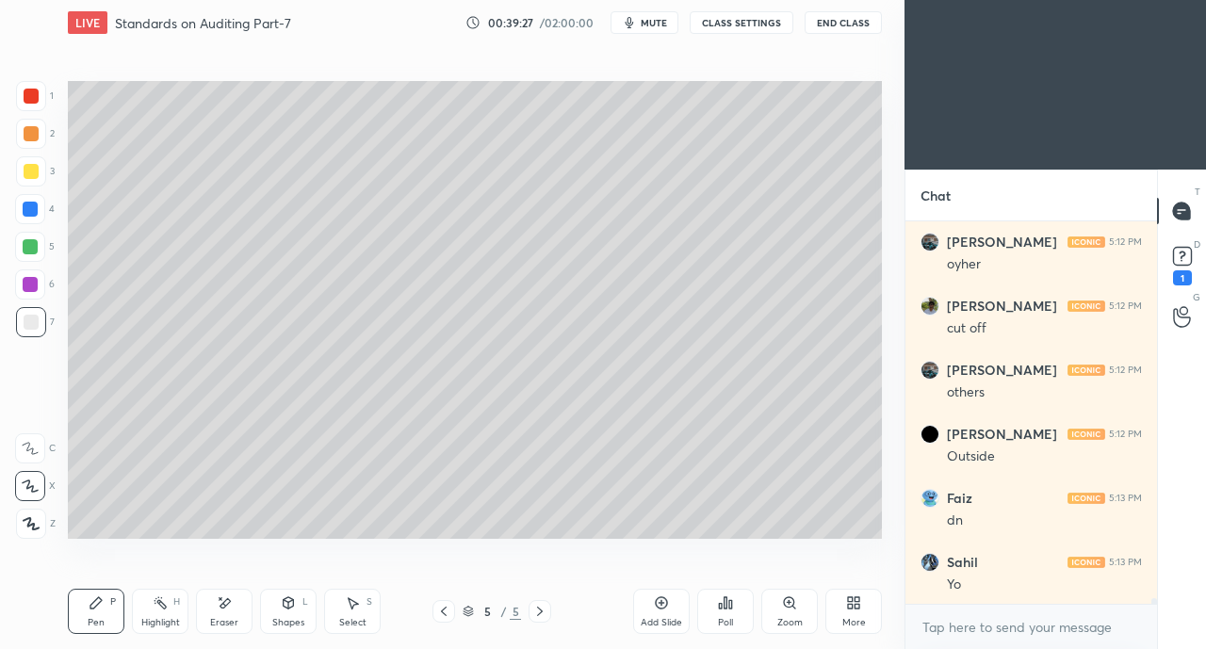
scroll to position [27326, 0]
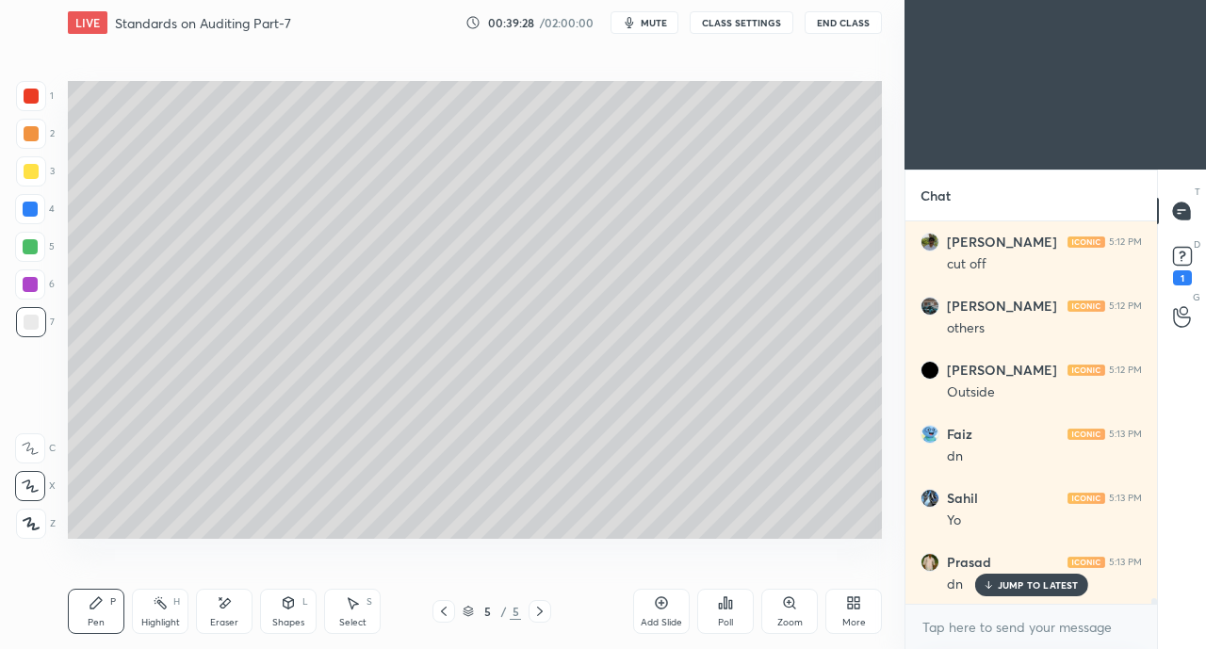
click at [1014, 579] on p "JUMP TO LATEST" at bounding box center [1038, 584] width 81 height 11
click at [1002, 583] on p "JUMP TO LATEST" at bounding box center [1038, 584] width 81 height 11
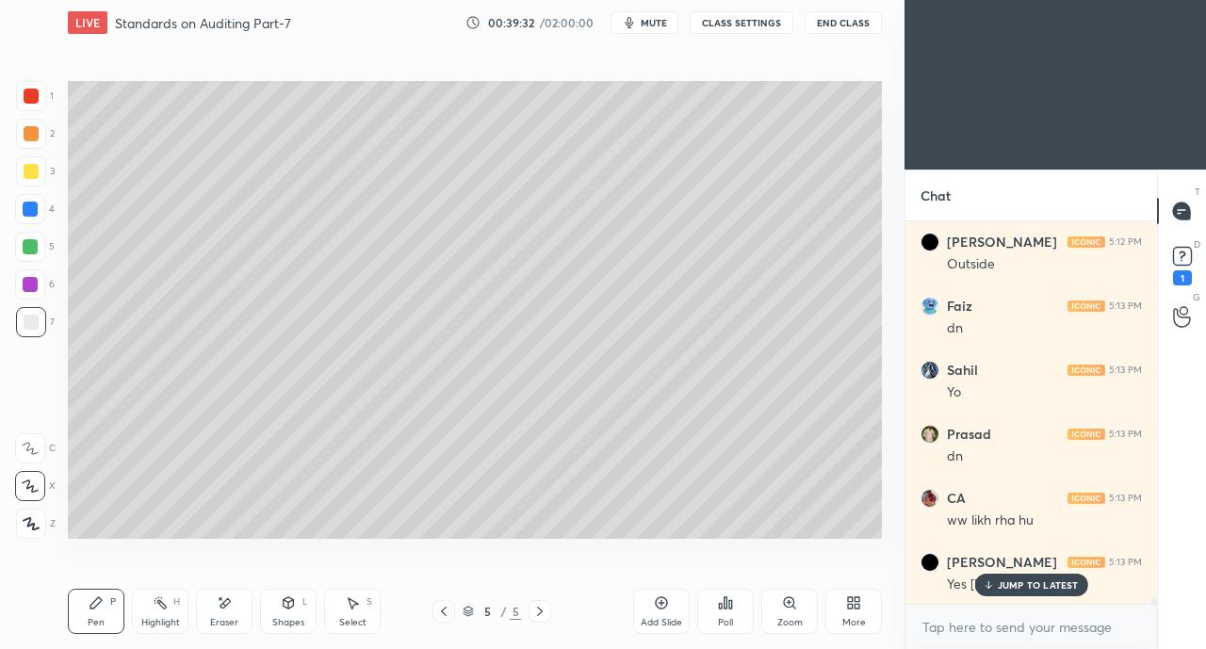
click at [1031, 577] on div "JUMP TO LATEST" at bounding box center [1030, 585] width 113 height 23
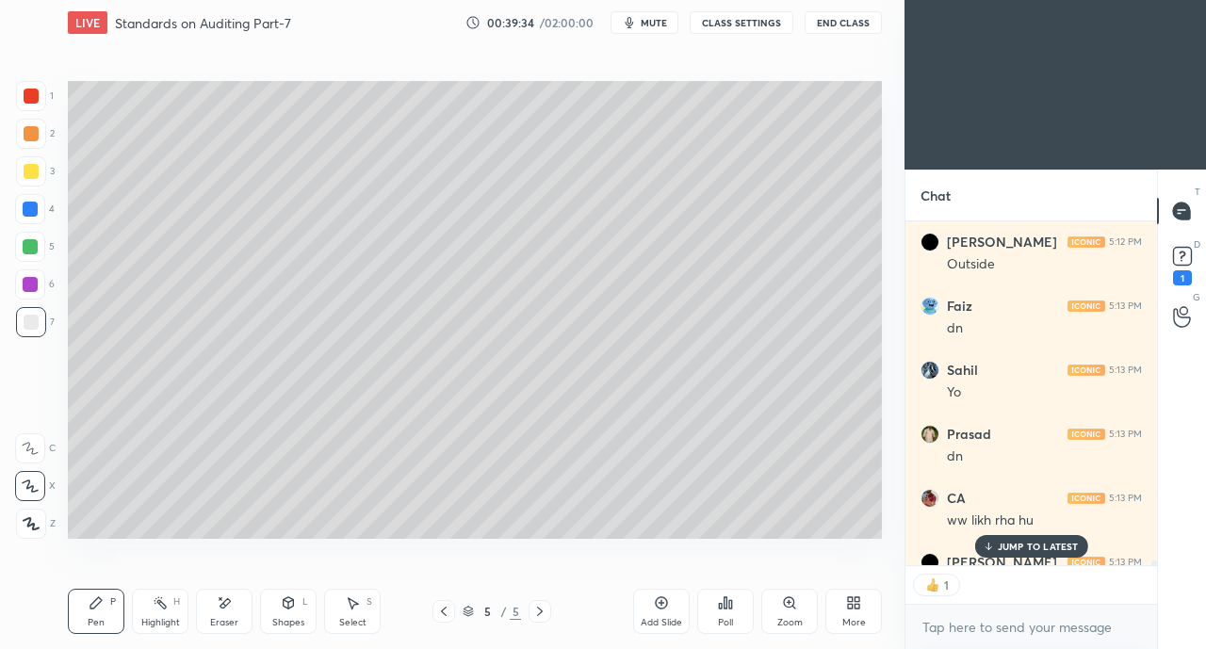
scroll to position [7, 6]
click at [1008, 551] on p "JUMP TO LATEST" at bounding box center [1038, 546] width 81 height 11
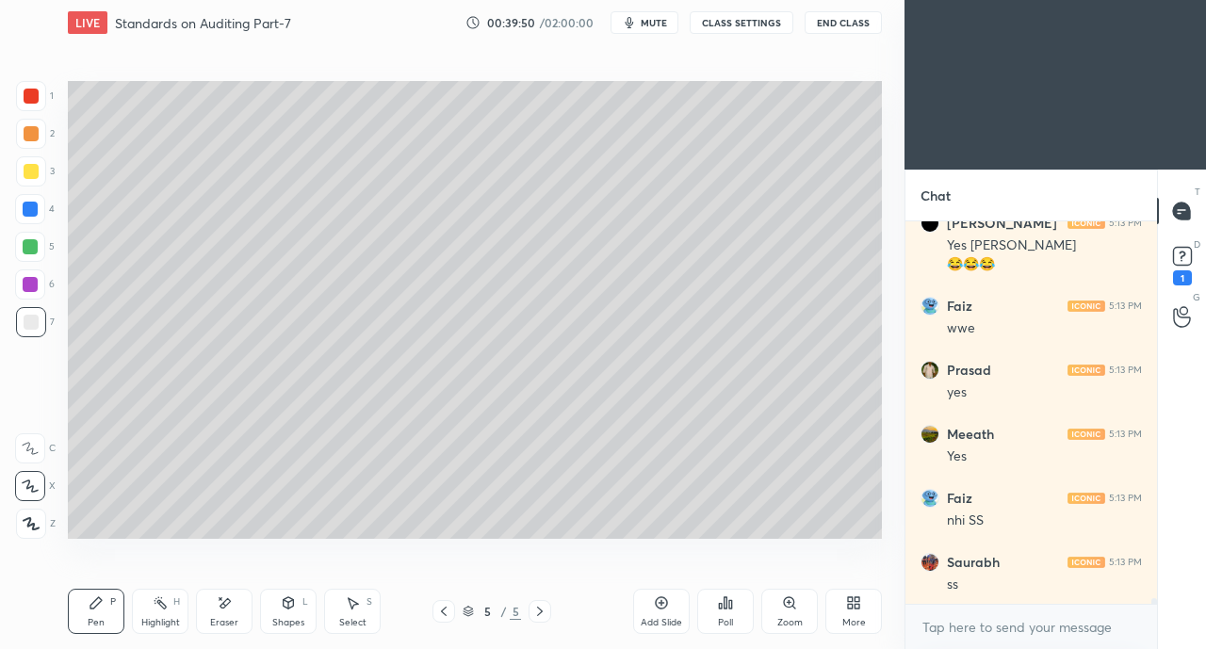
scroll to position [27858, 0]
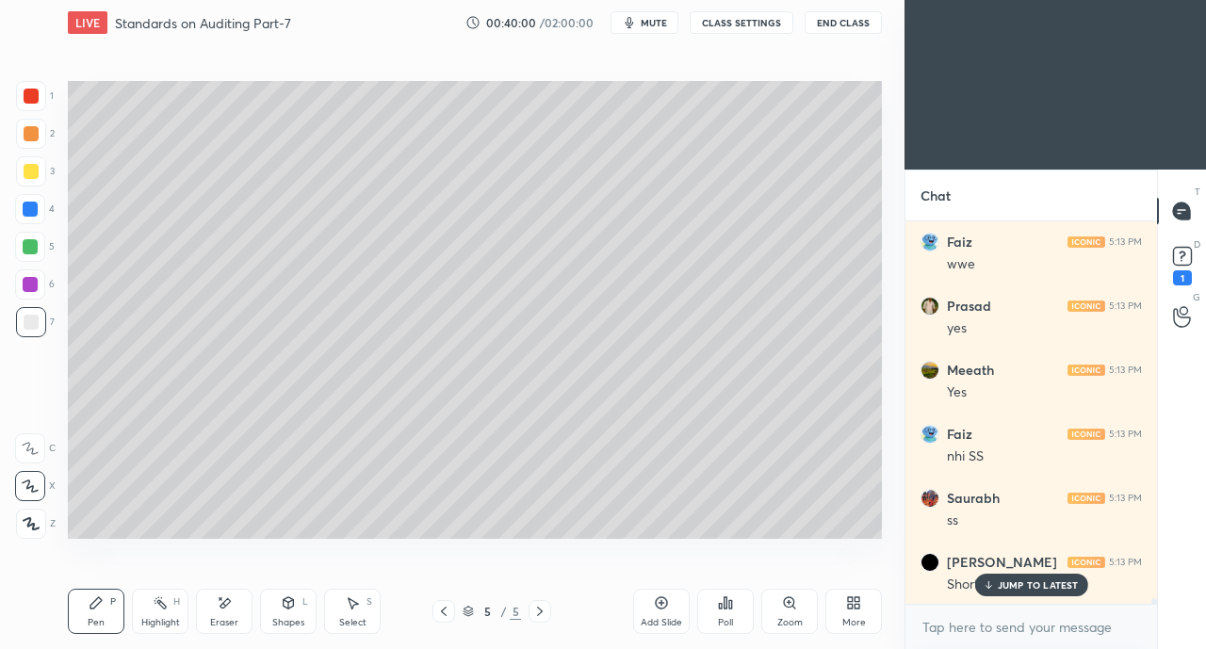
click at [1019, 577] on div "JUMP TO LATEST" at bounding box center [1030, 585] width 113 height 23
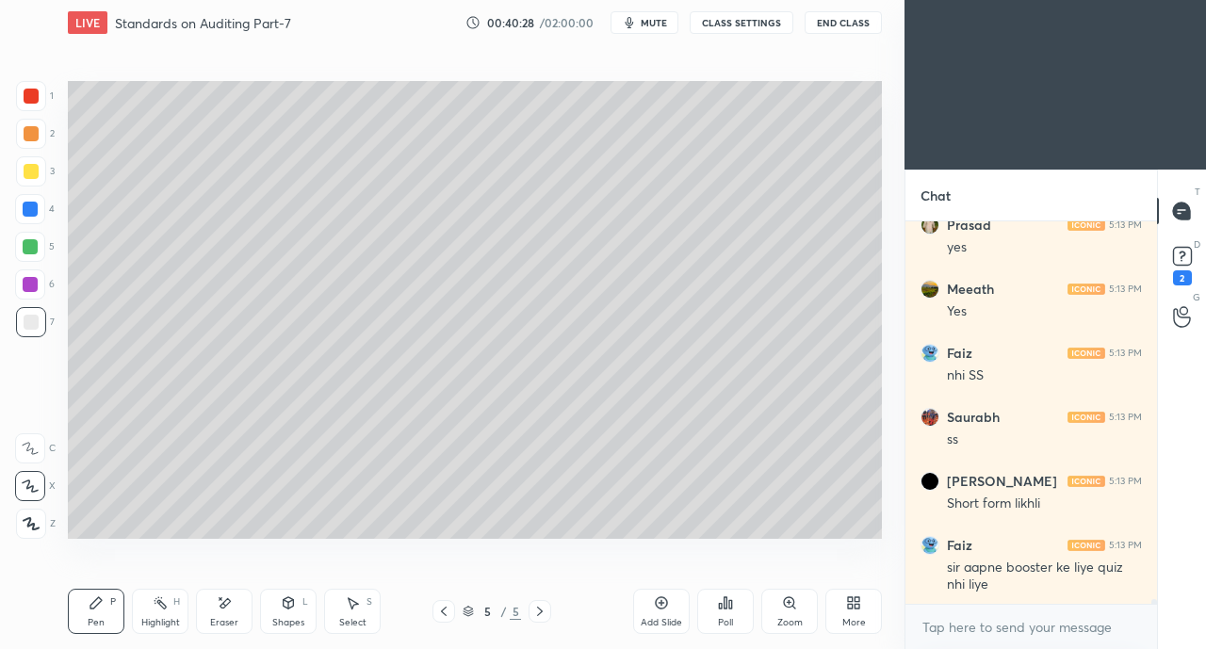
scroll to position [28003, 0]
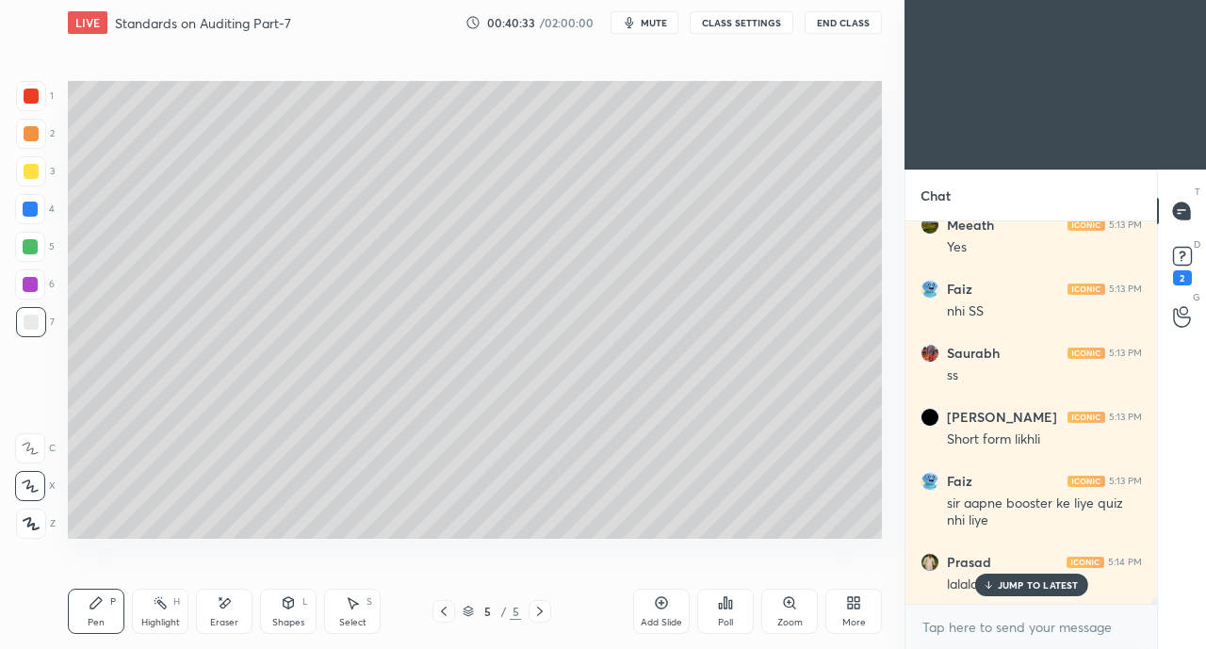
click at [1009, 583] on p "JUMP TO LATEST" at bounding box center [1038, 584] width 81 height 11
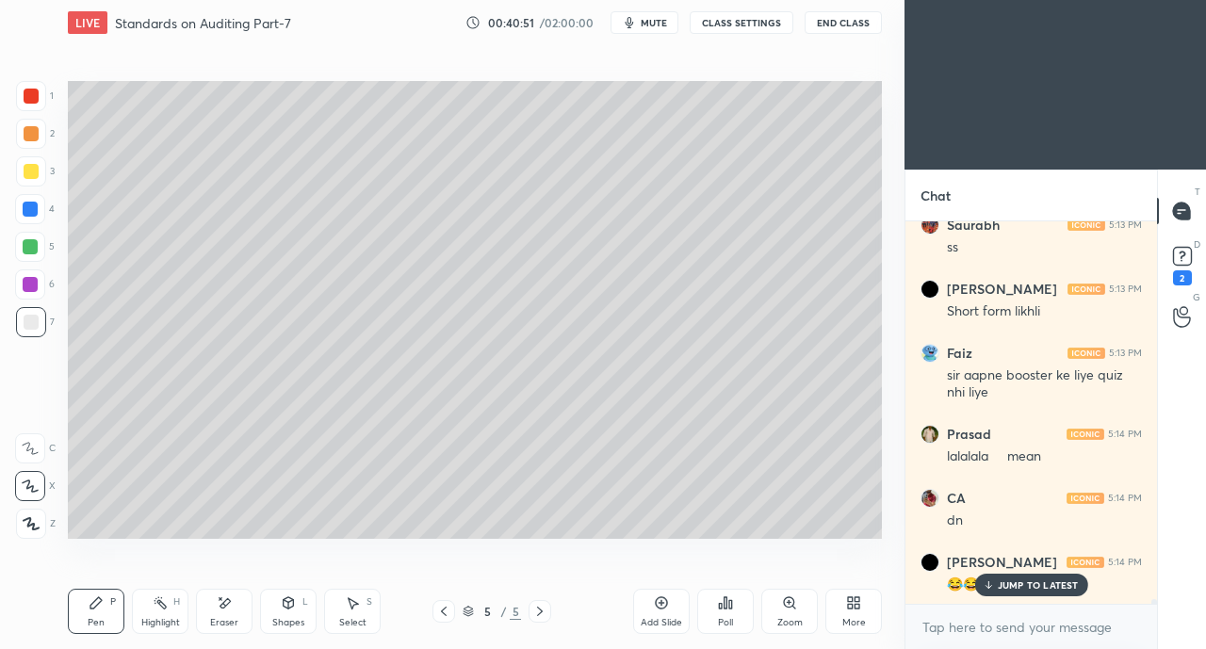
scroll to position [28195, 0]
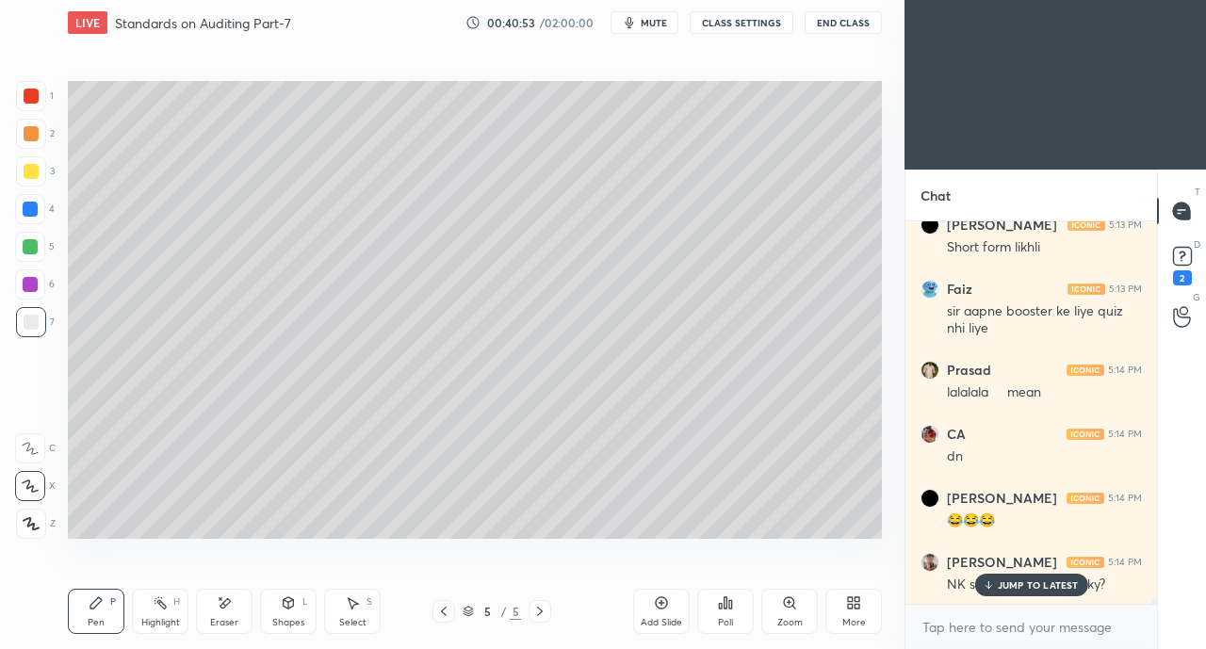
click at [1021, 584] on p "JUMP TO LATEST" at bounding box center [1038, 584] width 81 height 11
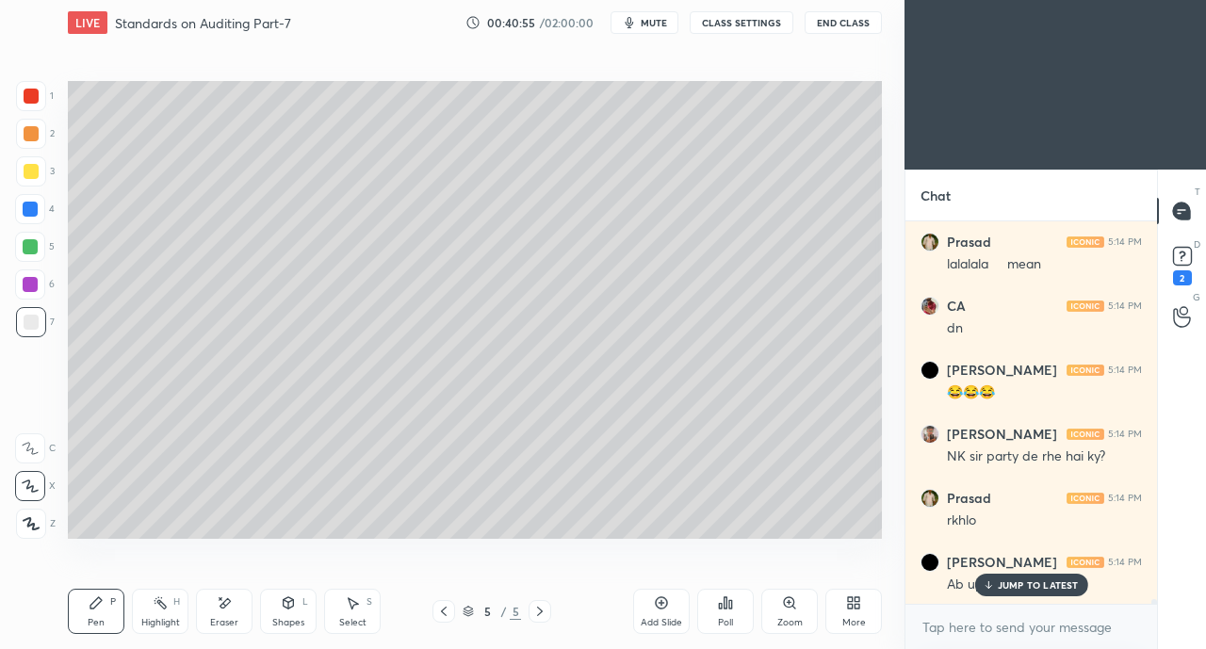
click at [1023, 587] on p "JUMP TO LATEST" at bounding box center [1038, 584] width 81 height 11
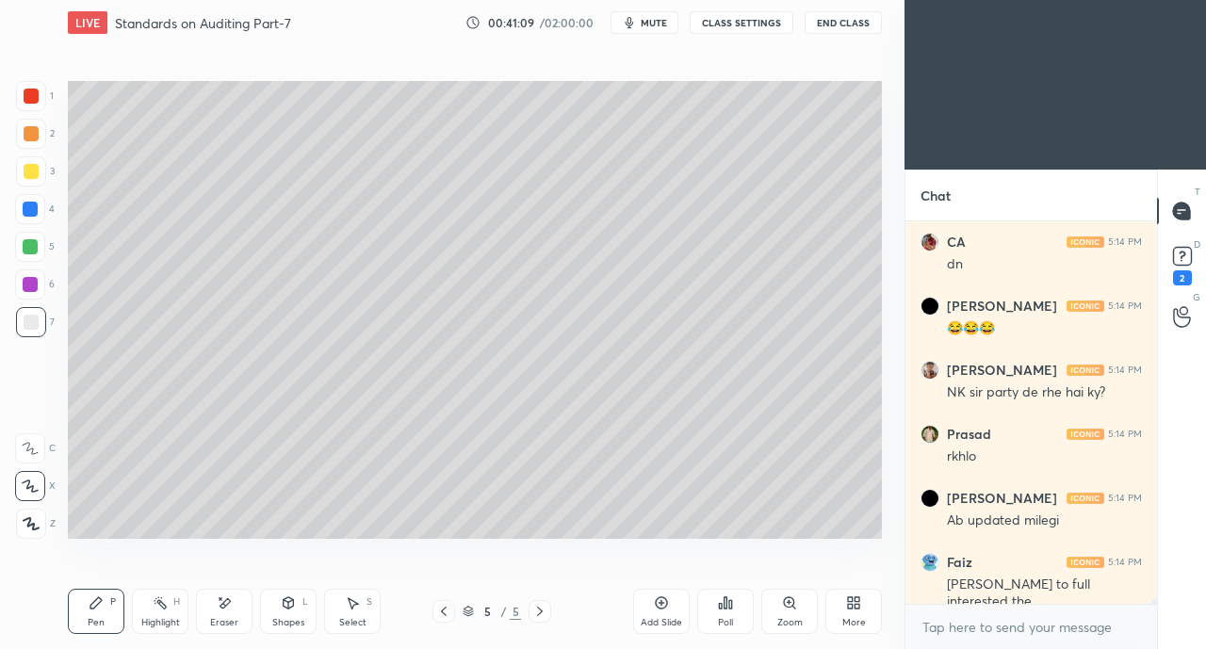
scroll to position [28451, 0]
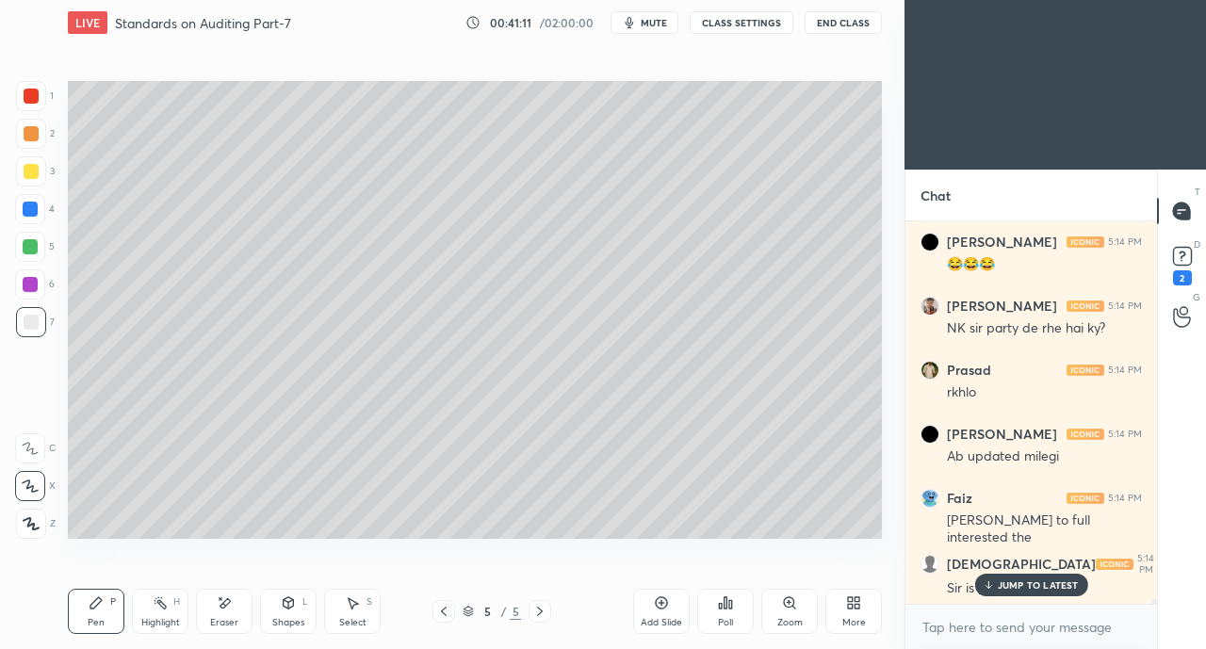
click at [1014, 584] on p "JUMP TO LATEST" at bounding box center [1038, 584] width 81 height 11
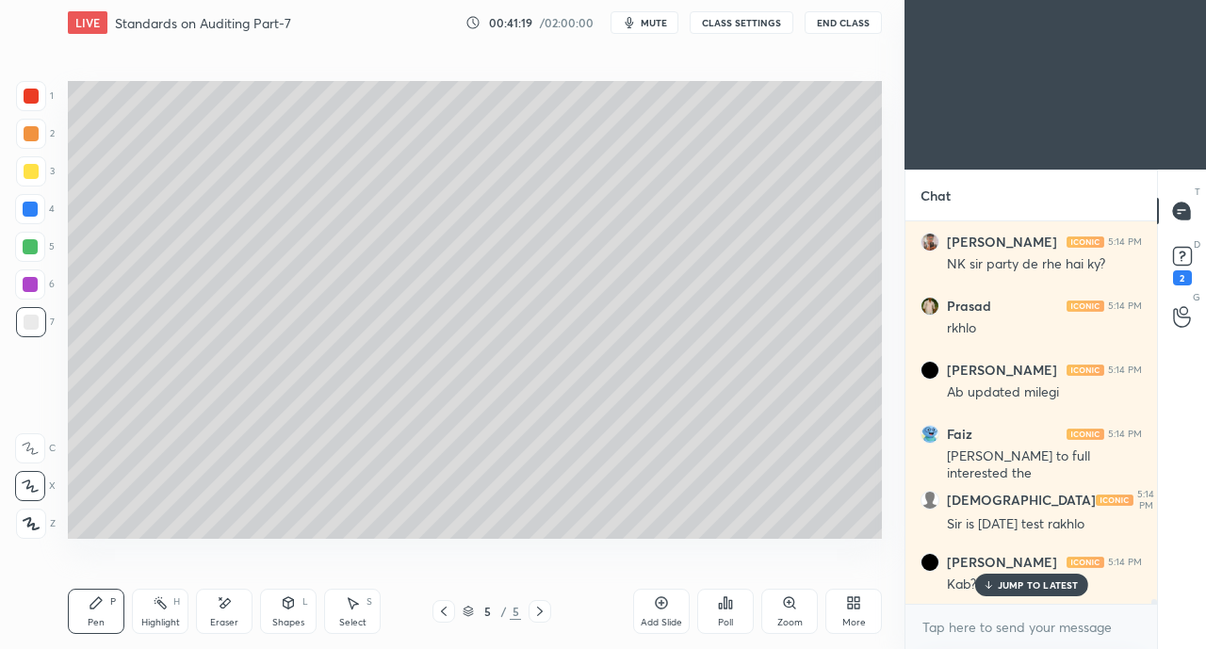
click at [993, 586] on icon at bounding box center [988, 584] width 12 height 11
click at [444, 611] on icon at bounding box center [443, 611] width 15 height 15
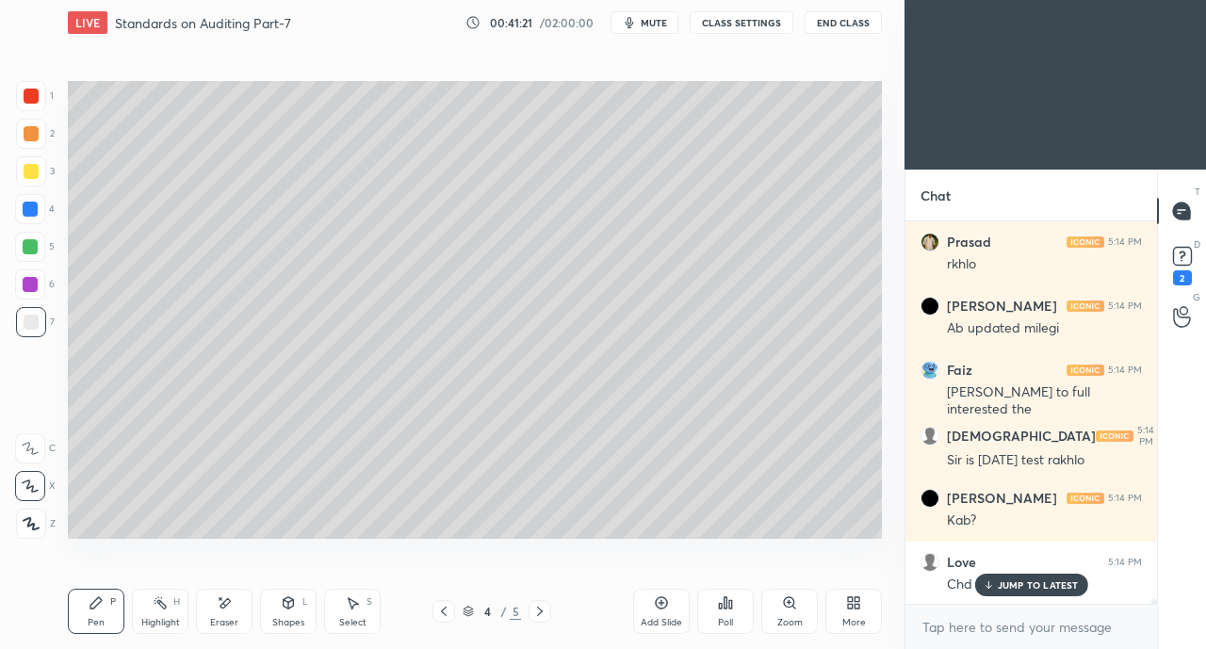
click at [998, 586] on p "JUMP TO LATEST" at bounding box center [1038, 584] width 81 height 11
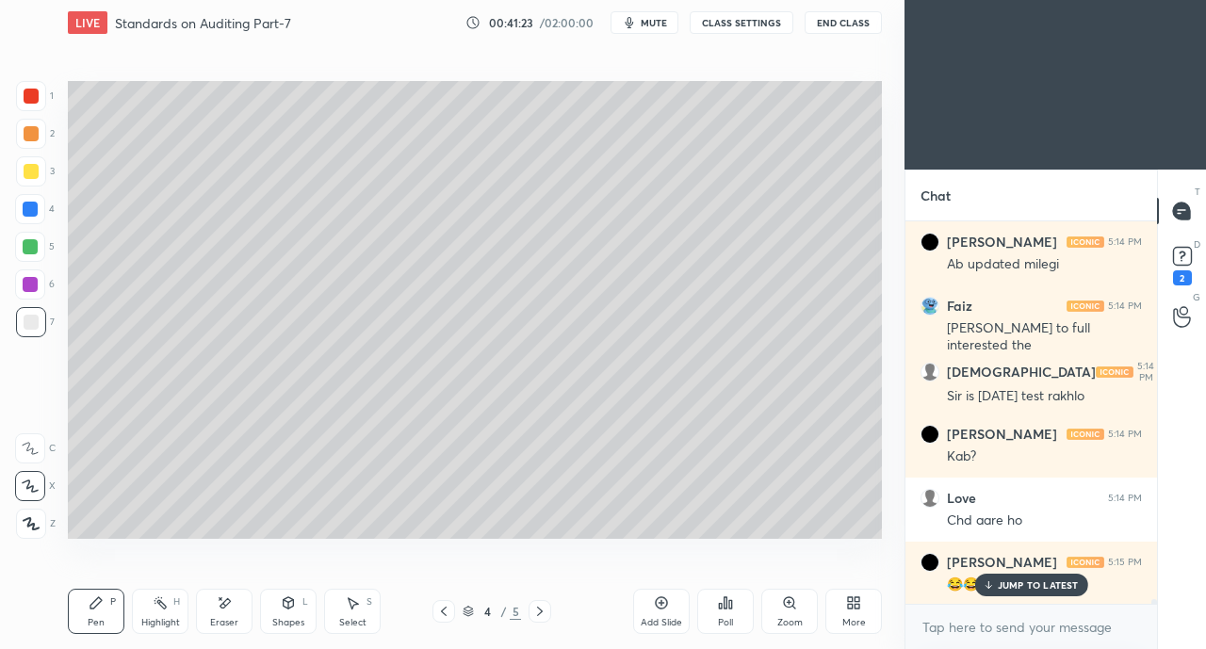
click at [443, 613] on icon at bounding box center [443, 611] width 15 height 15
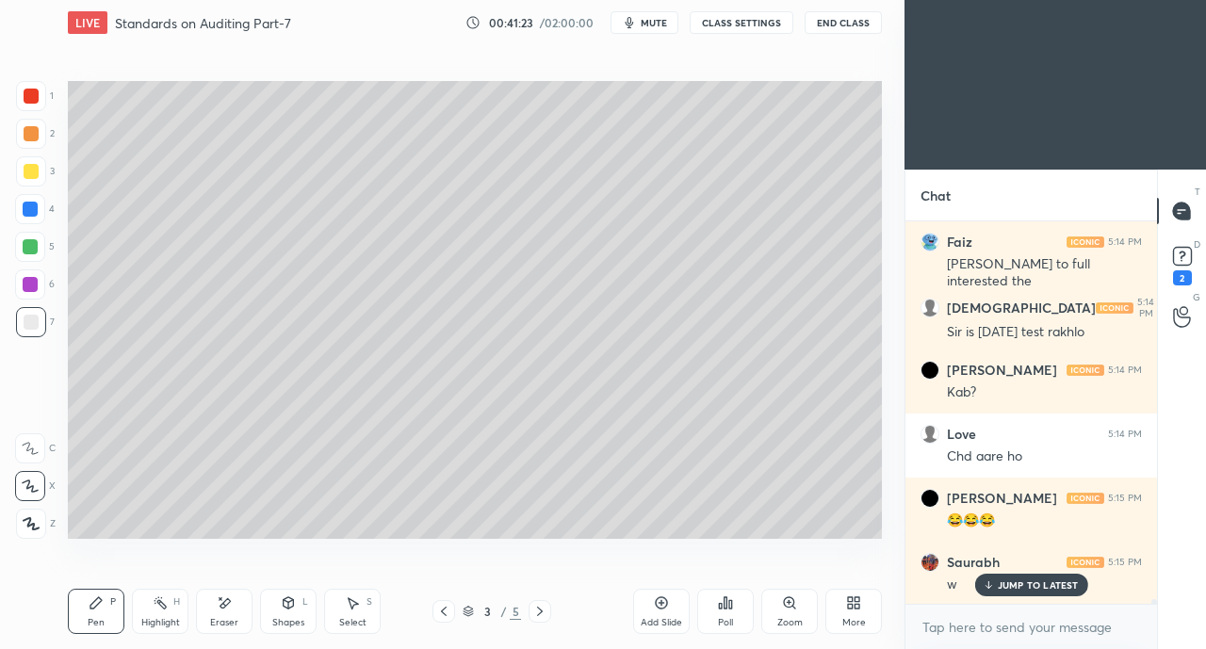
click at [436, 611] on icon at bounding box center [443, 611] width 15 height 15
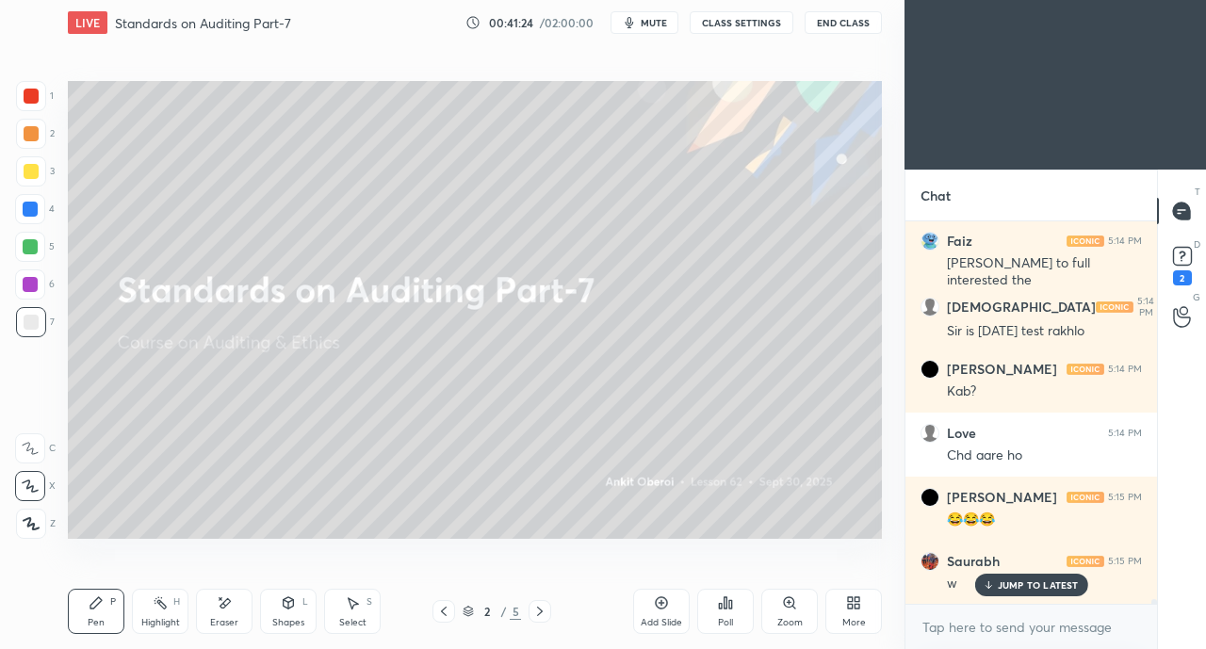
click at [546, 613] on icon at bounding box center [539, 611] width 15 height 15
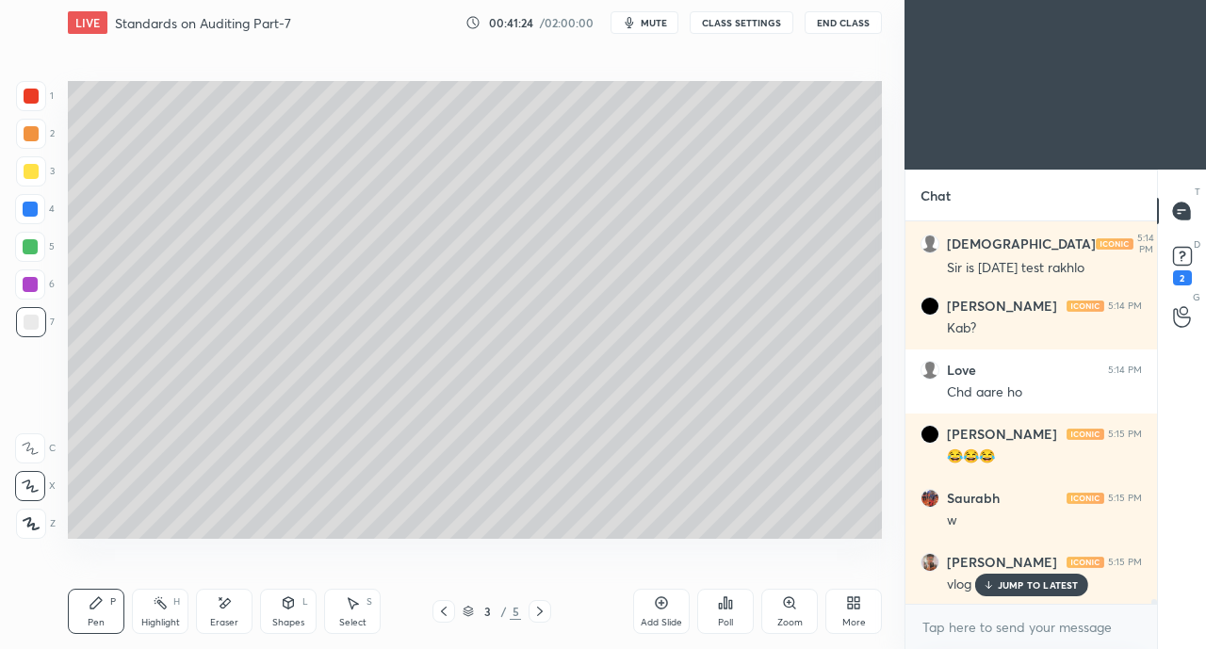
click at [545, 615] on icon at bounding box center [539, 611] width 15 height 15
click at [545, 617] on icon at bounding box center [539, 611] width 15 height 15
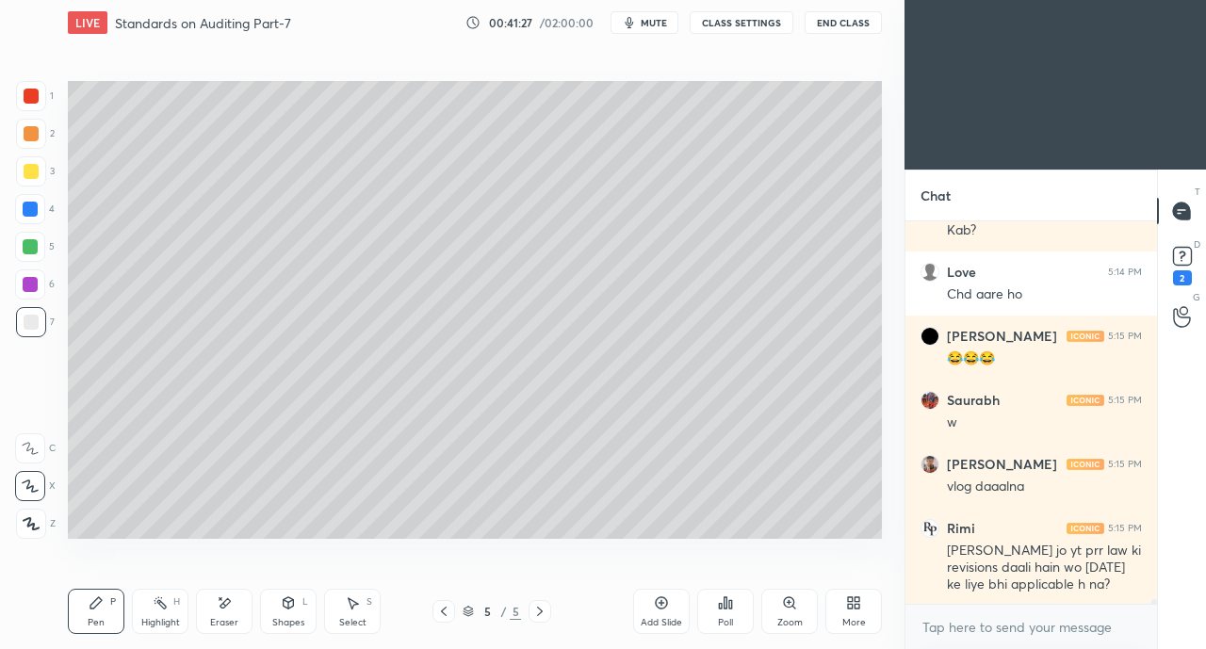
scroll to position [28934, 0]
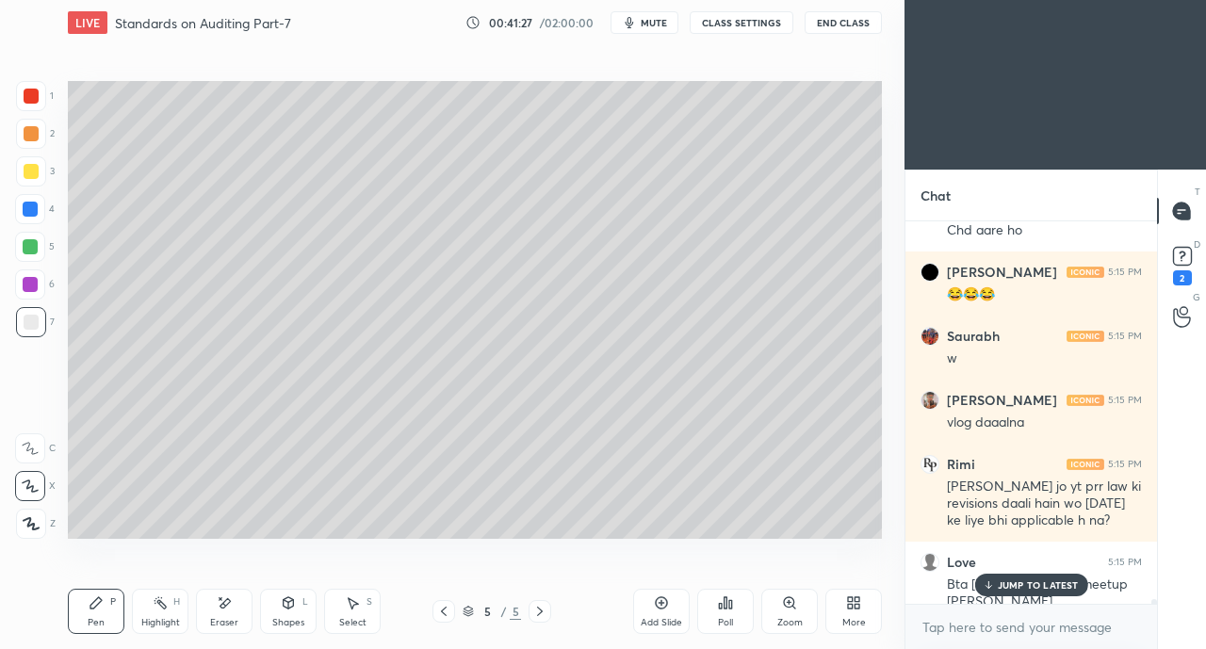
click at [1034, 588] on p "JUMP TO LATEST" at bounding box center [1038, 584] width 81 height 11
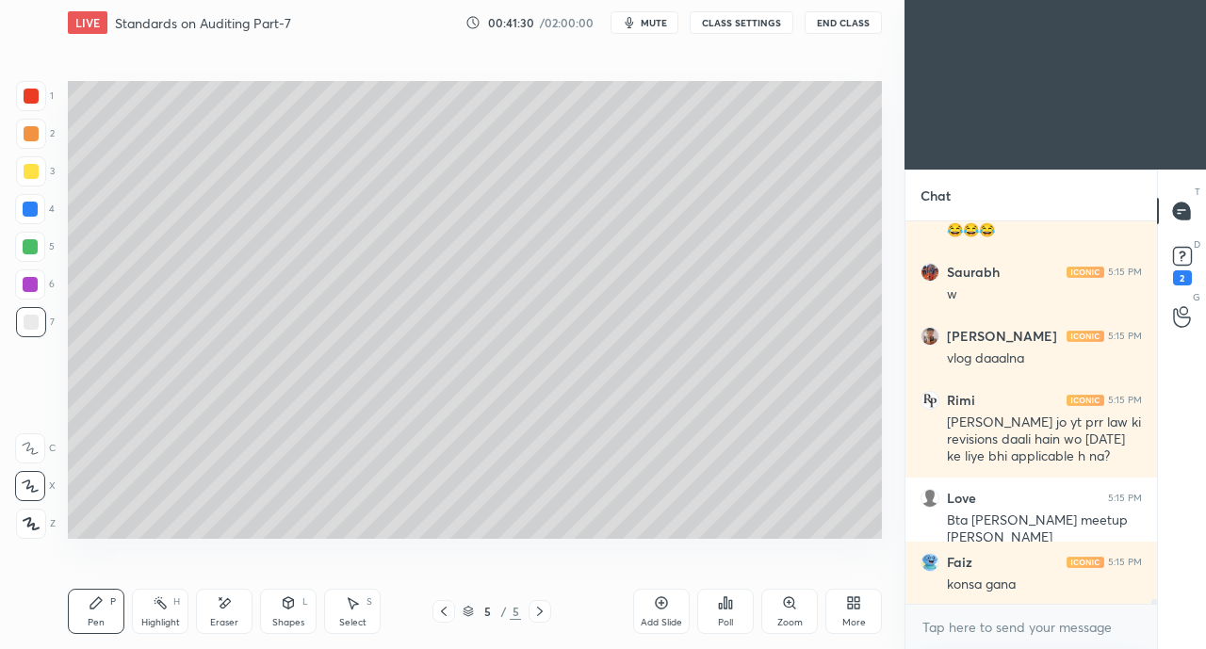
scroll to position [29062, 0]
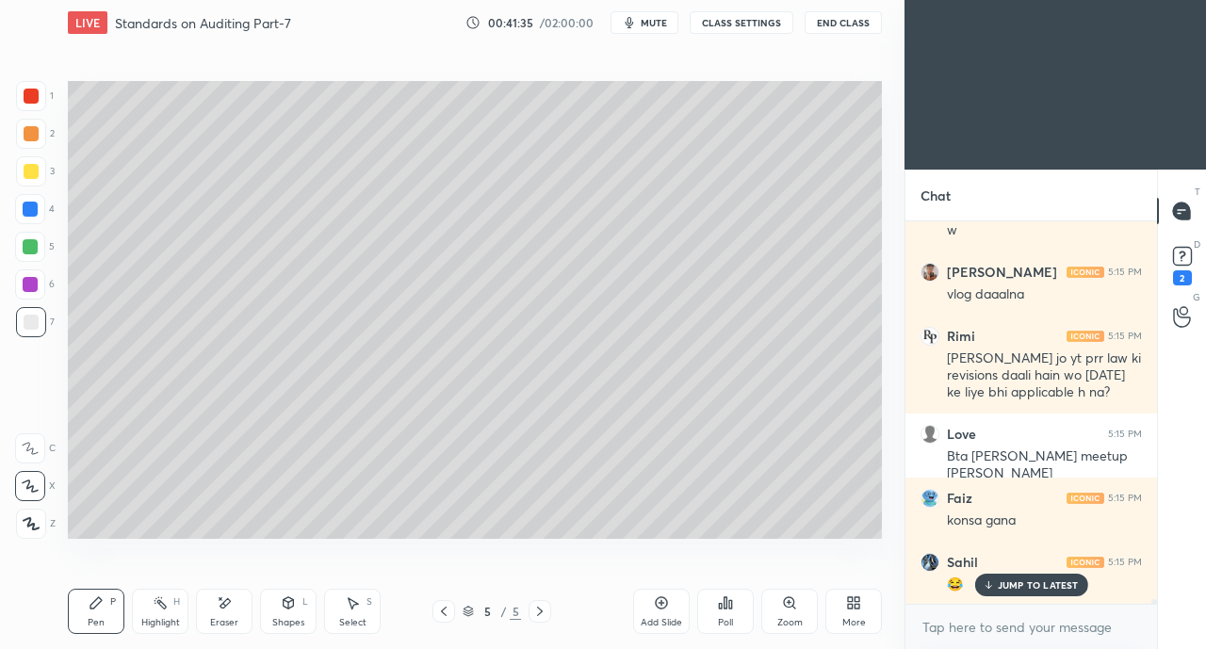
click at [1002, 579] on p "JUMP TO LATEST" at bounding box center [1038, 584] width 81 height 11
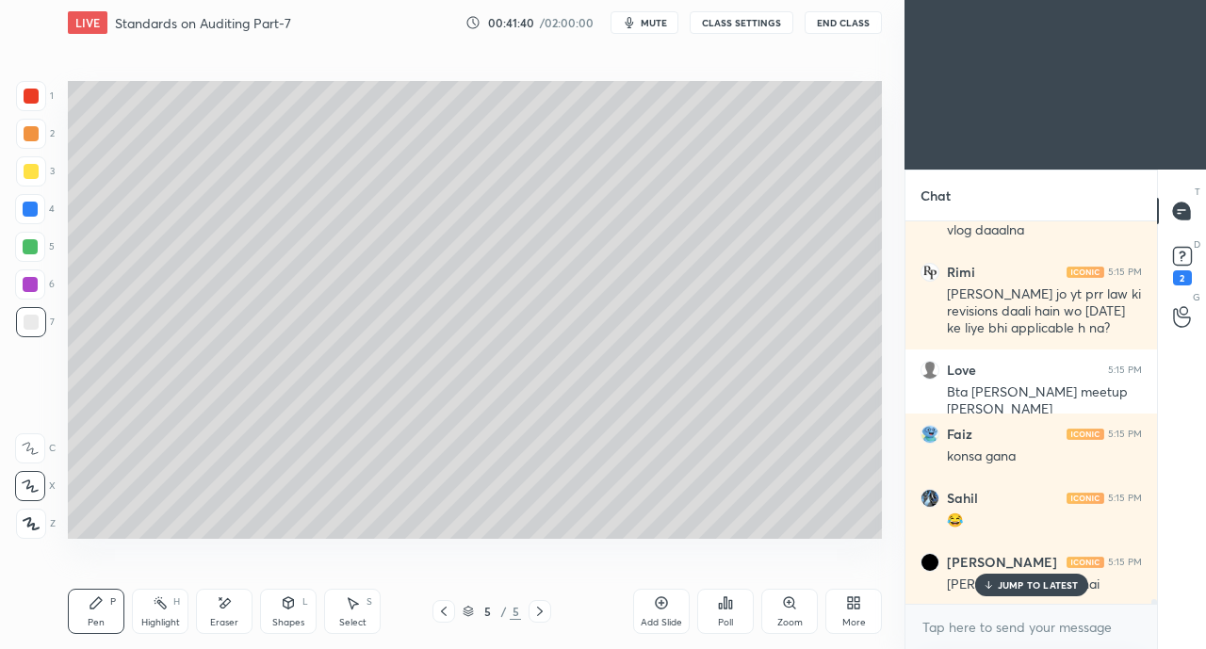
scroll to position [29190, 0]
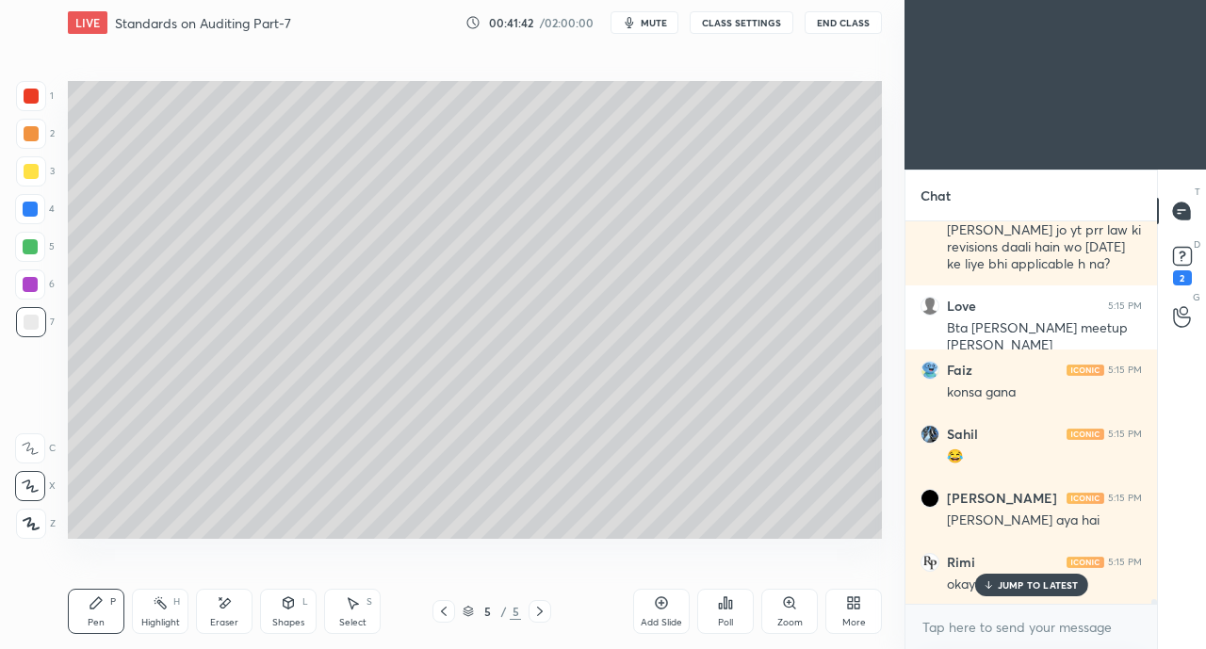
click at [1009, 590] on p "JUMP TO LATEST" at bounding box center [1038, 584] width 81 height 11
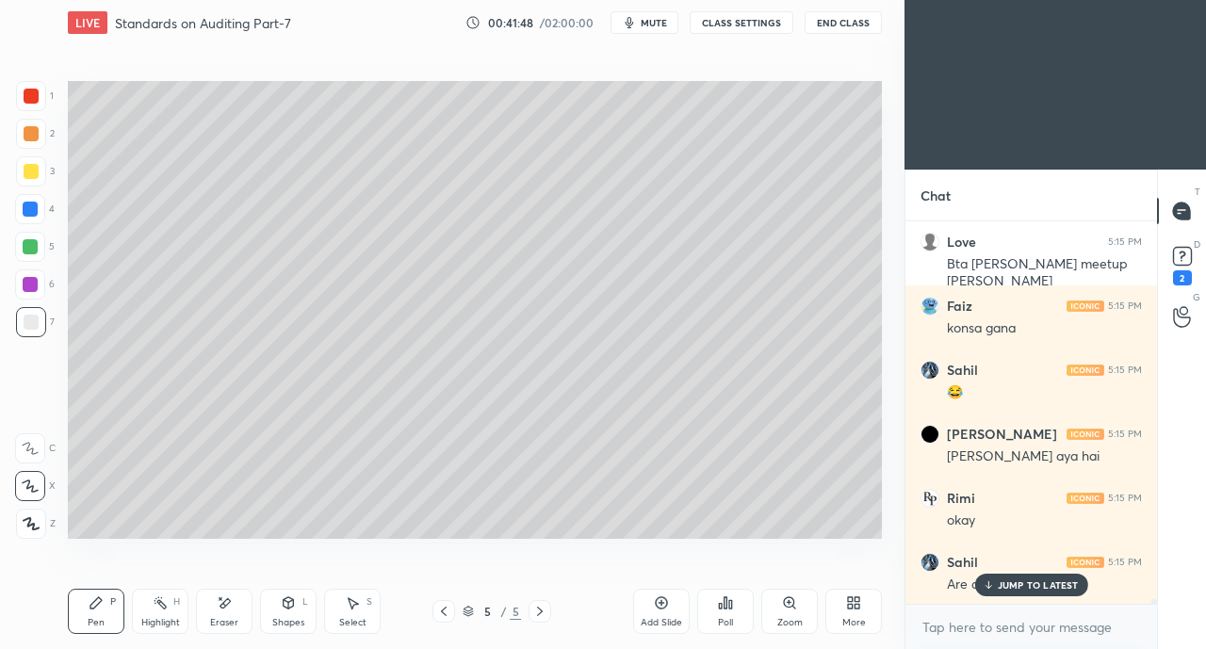
scroll to position [29318, 0]
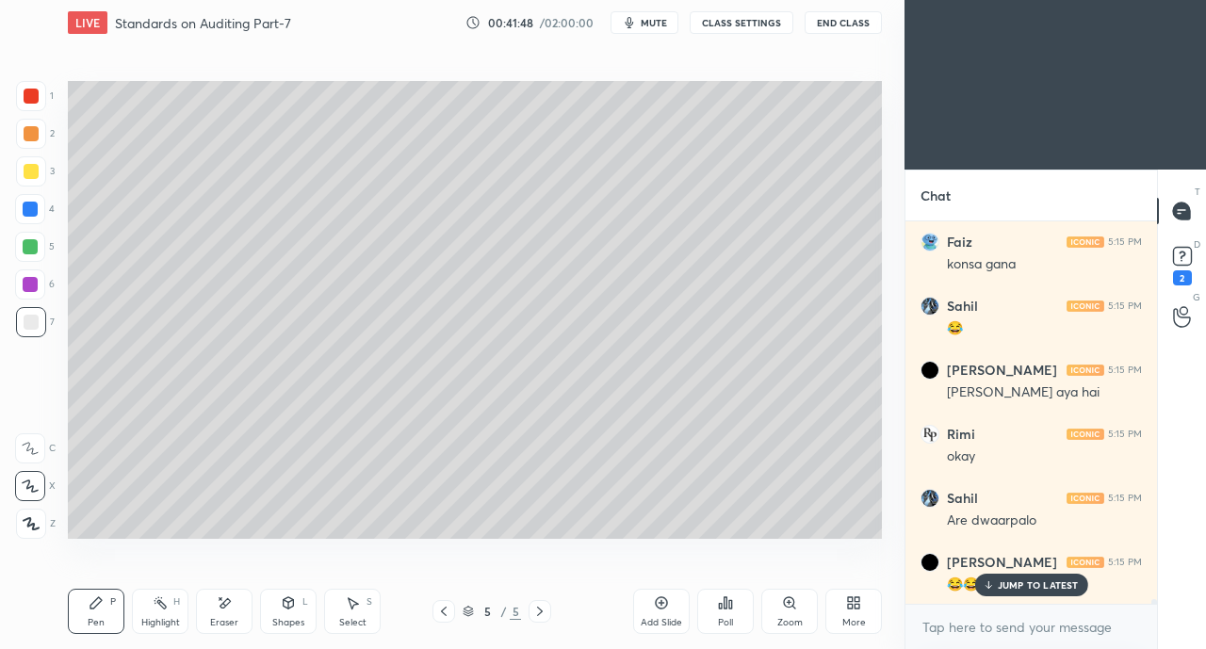
click at [1014, 584] on p "JUMP TO LATEST" at bounding box center [1038, 584] width 81 height 11
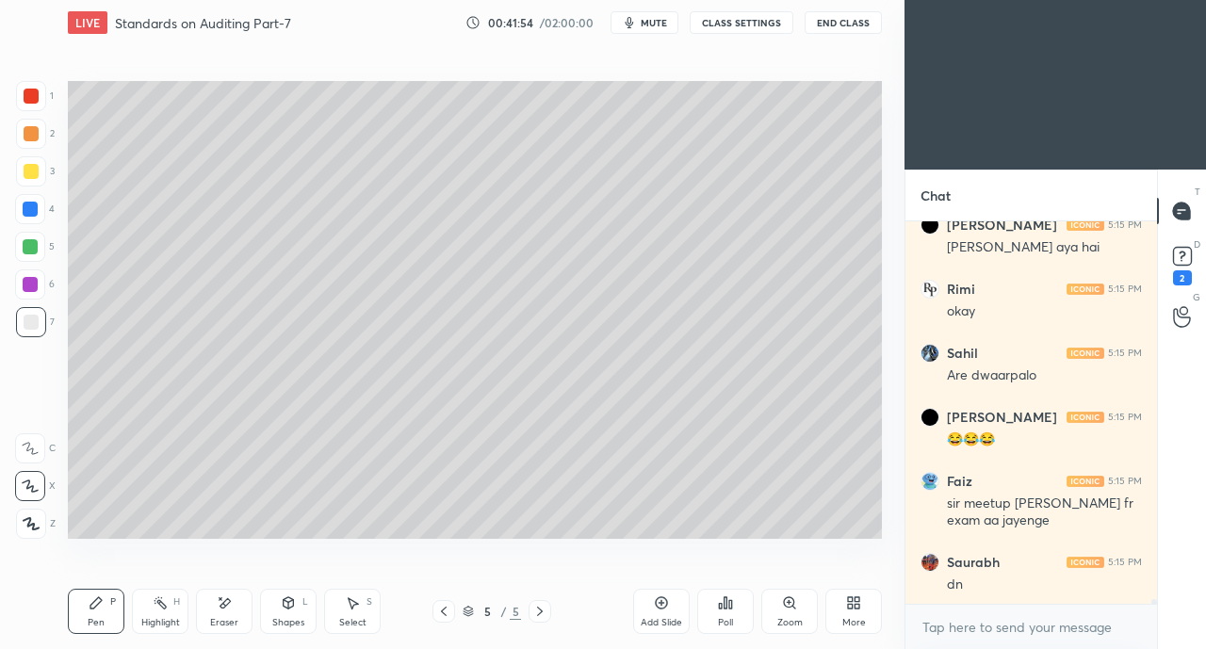
scroll to position [29527, 0]
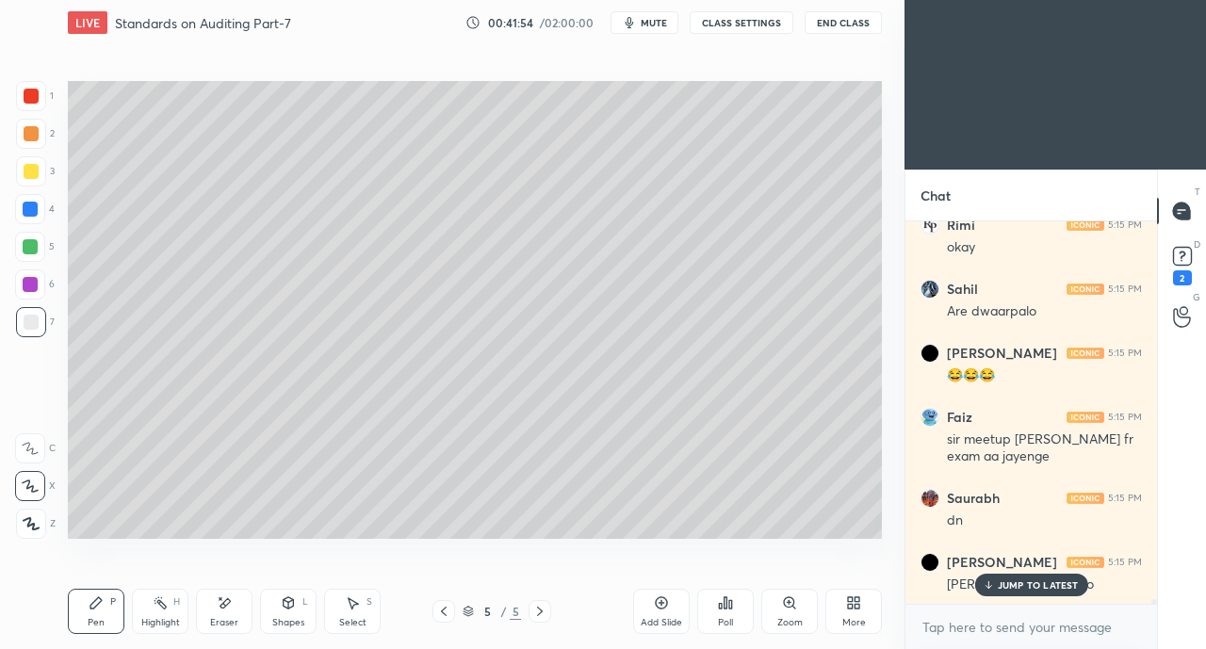
click at [988, 585] on icon at bounding box center [988, 584] width 0 height 7
click at [202, 605] on div "Eraser" at bounding box center [224, 611] width 57 height 45
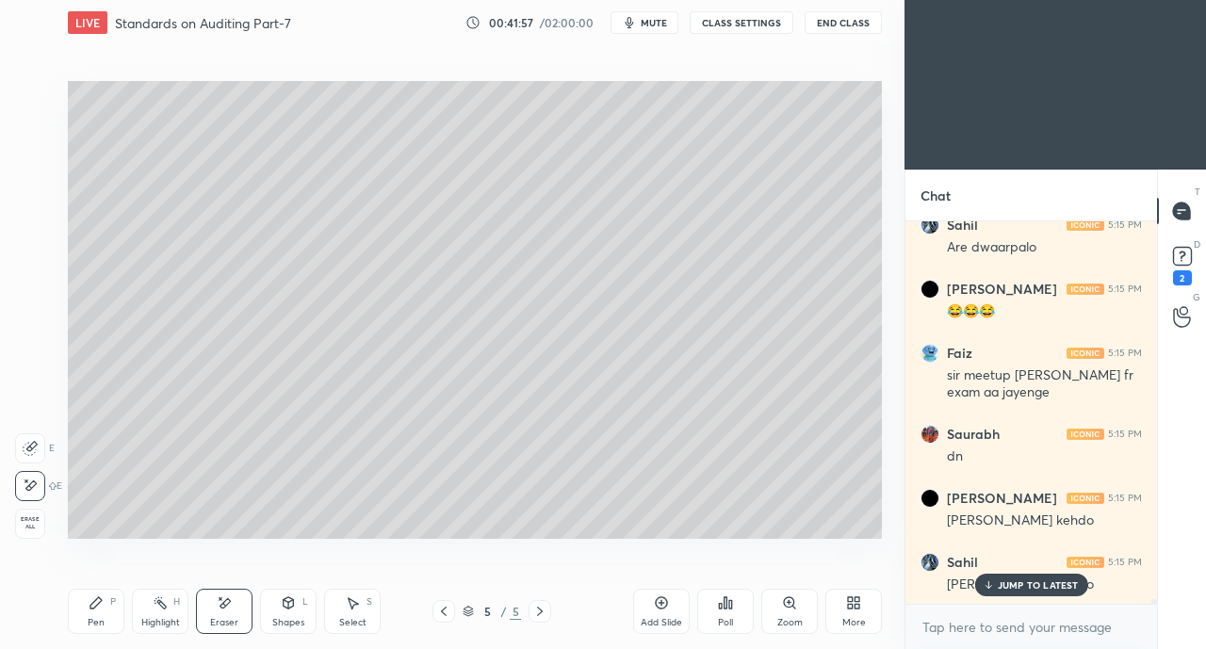
click at [1014, 584] on p "JUMP TO LATEST" at bounding box center [1038, 584] width 81 height 11
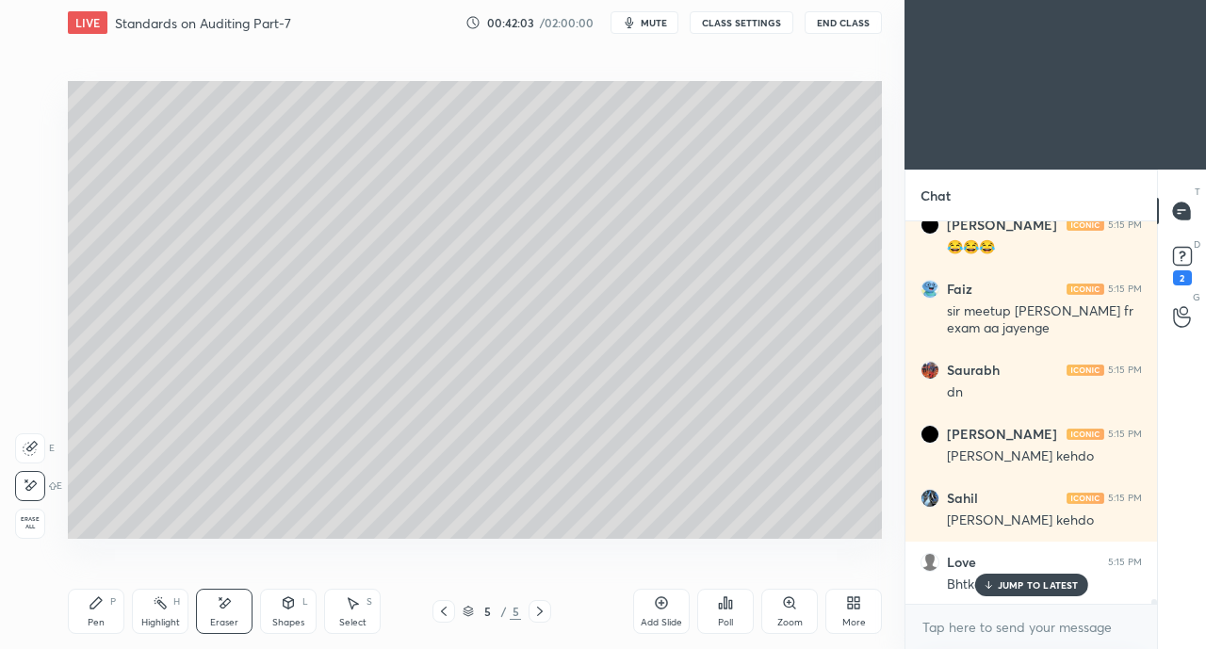
scroll to position [29719, 0]
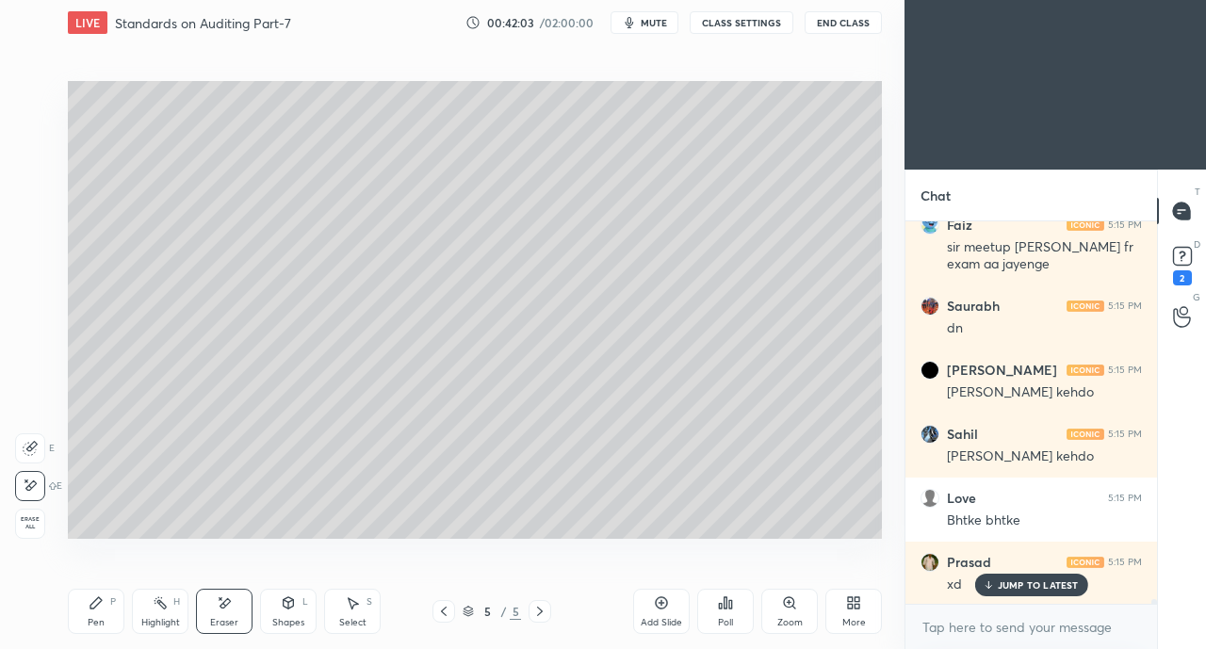
click at [1025, 583] on p "JUMP TO LATEST" at bounding box center [1038, 584] width 81 height 11
click at [97, 613] on div "Pen P" at bounding box center [96, 611] width 57 height 45
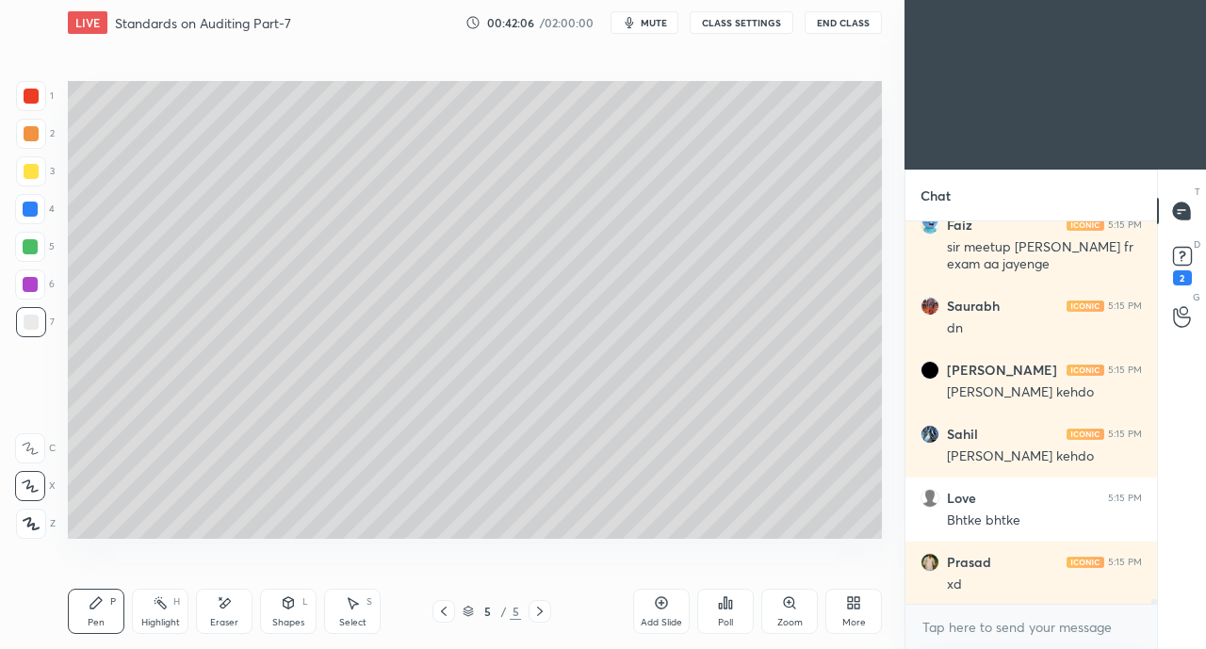
scroll to position [29783, 0]
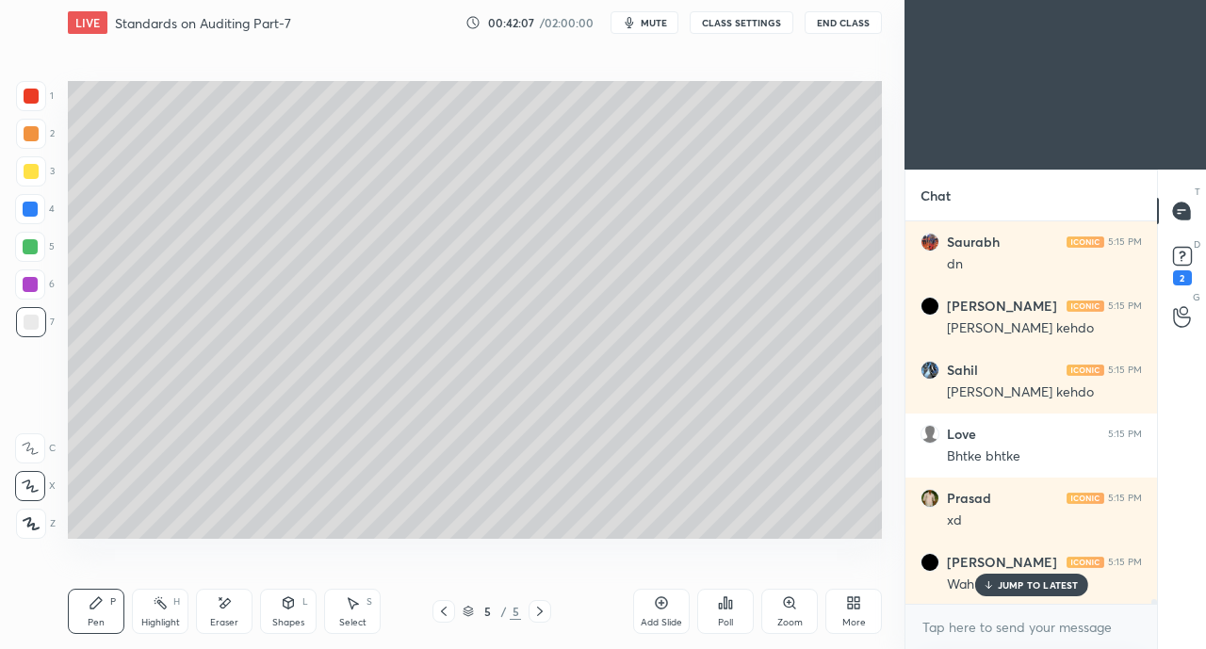
click at [1016, 585] on p "JUMP TO LATEST" at bounding box center [1038, 584] width 81 height 11
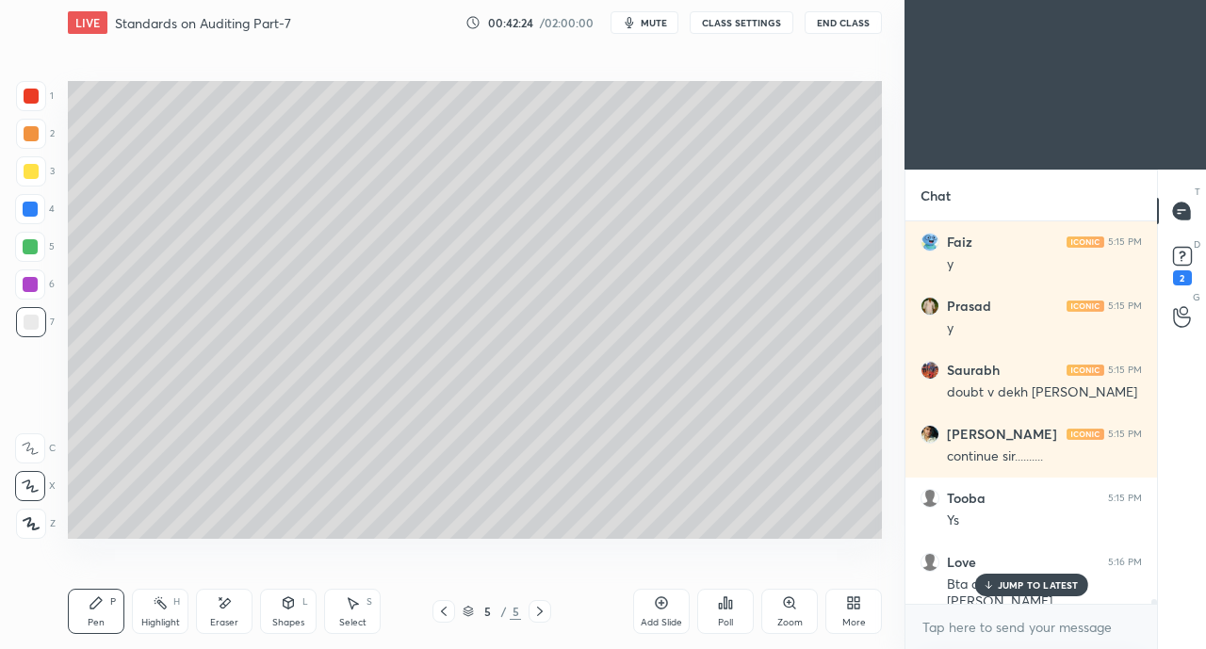
scroll to position [30332, 0]
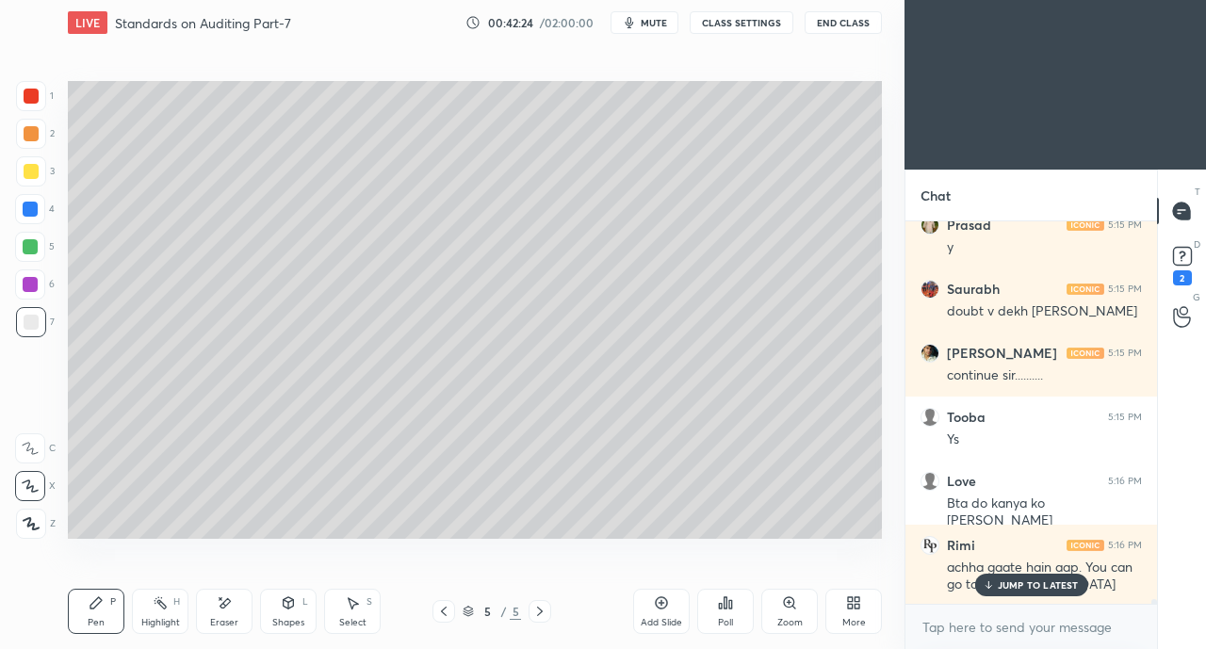
click at [1023, 586] on p "JUMP TO LATEST" at bounding box center [1038, 584] width 81 height 11
click at [854, 607] on icon at bounding box center [853, 602] width 15 height 15
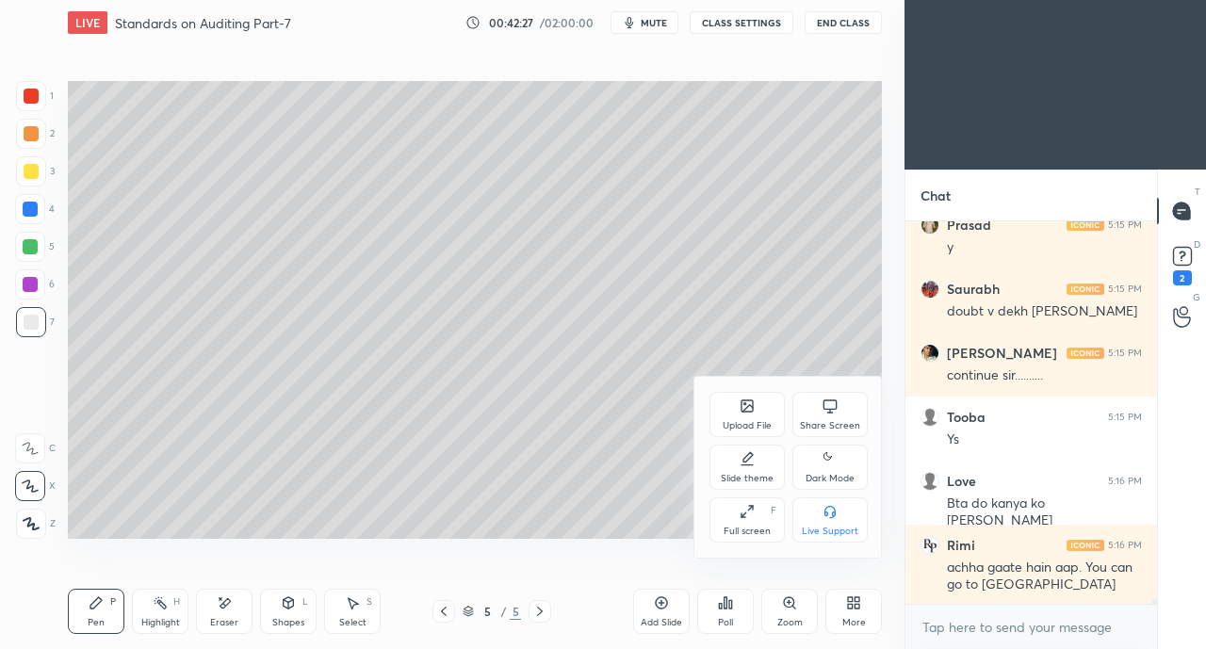
click at [829, 411] on icon at bounding box center [829, 411] width 1 height 5
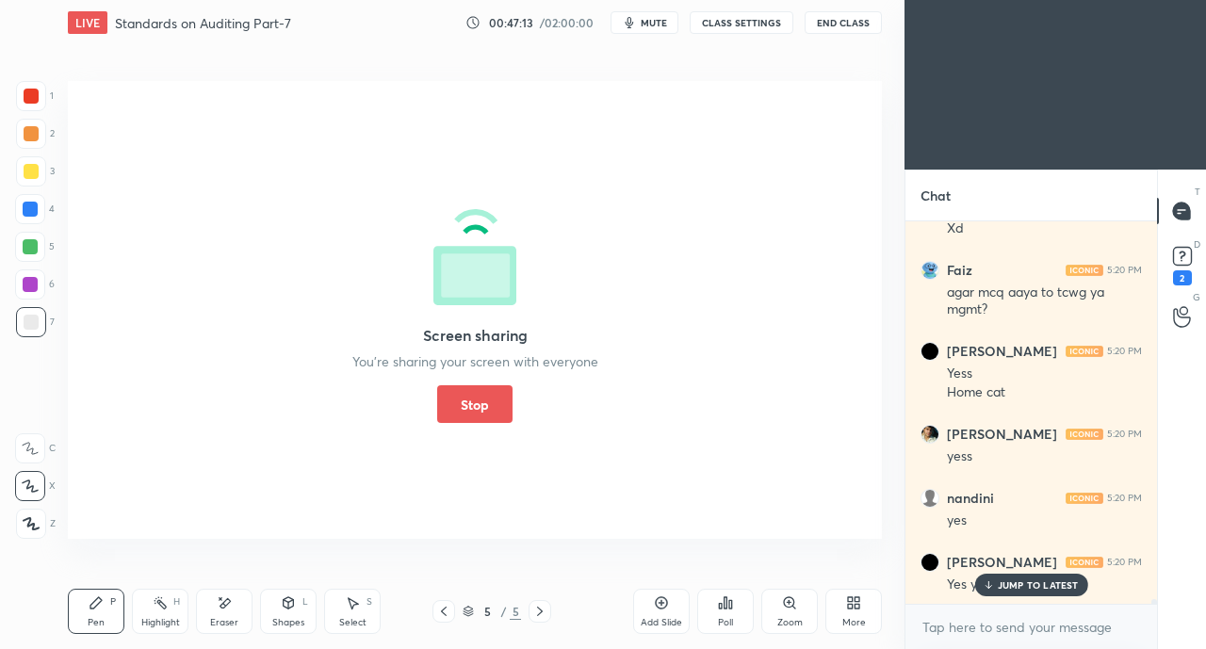
scroll to position [34008, 0]
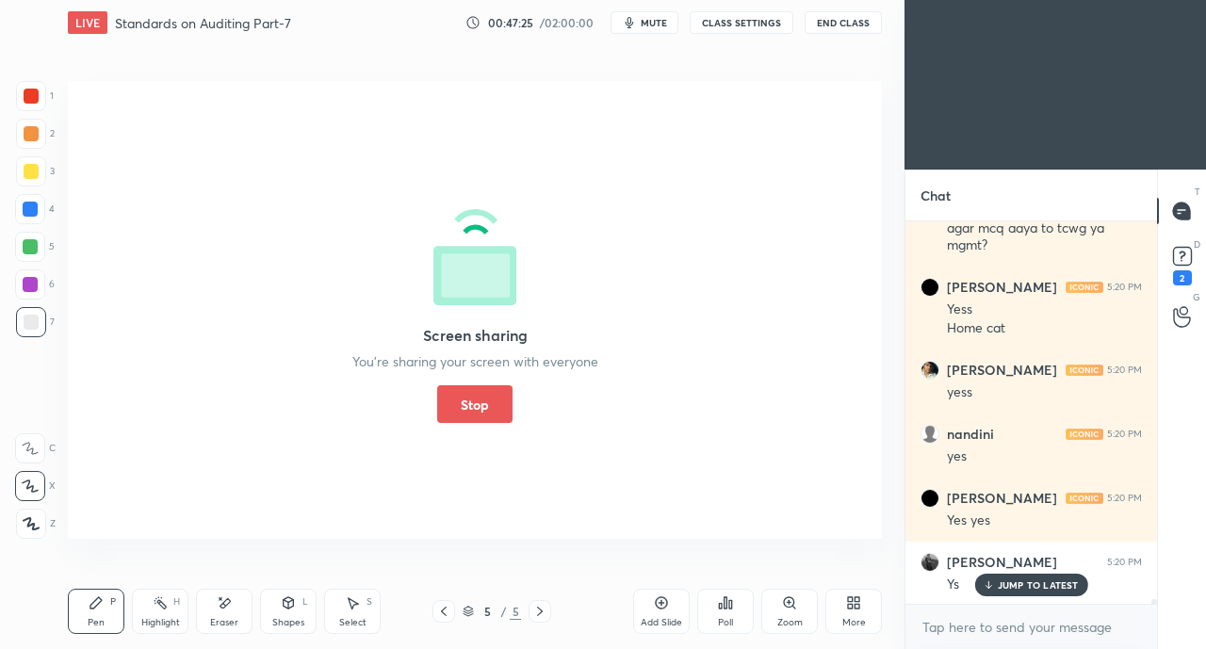
click at [460, 407] on button "Stop" at bounding box center [474, 404] width 75 height 38
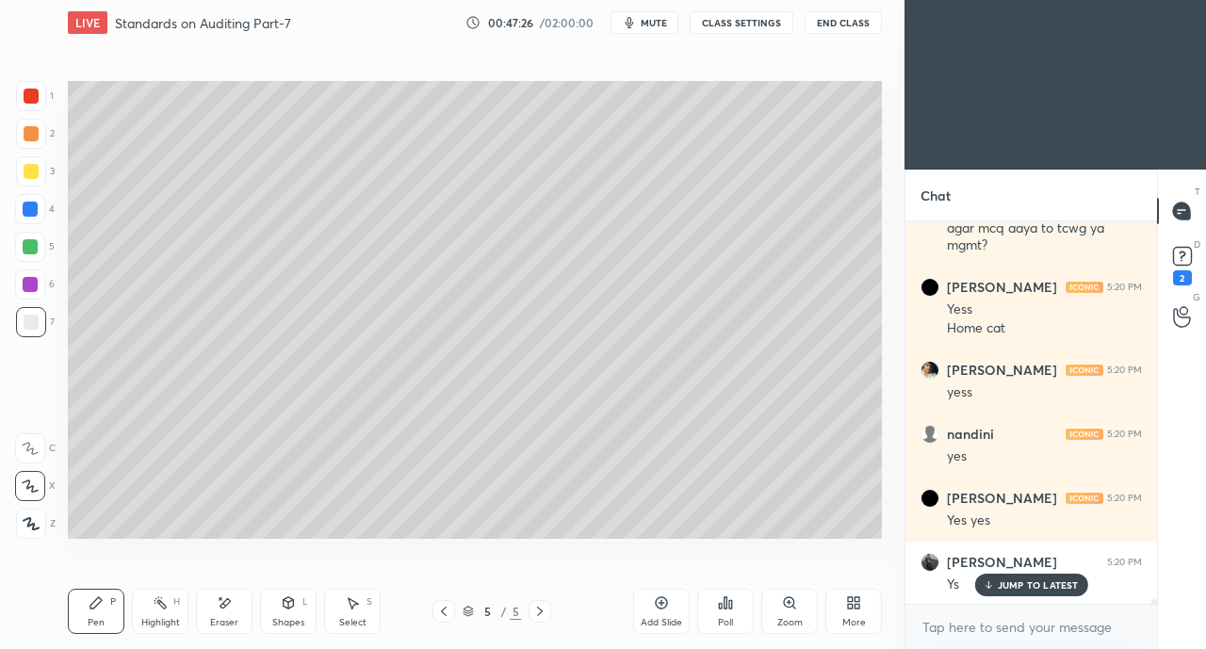
click at [1012, 585] on p "JUMP TO LATEST" at bounding box center [1038, 584] width 81 height 11
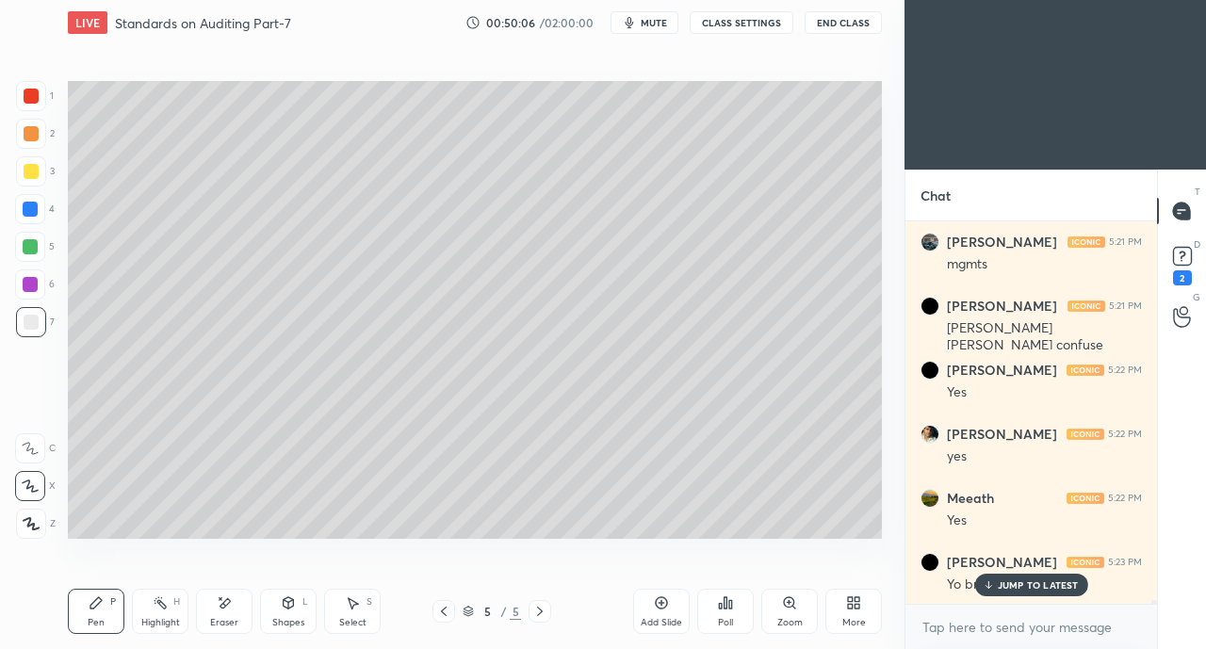
scroll to position [34537, 0]
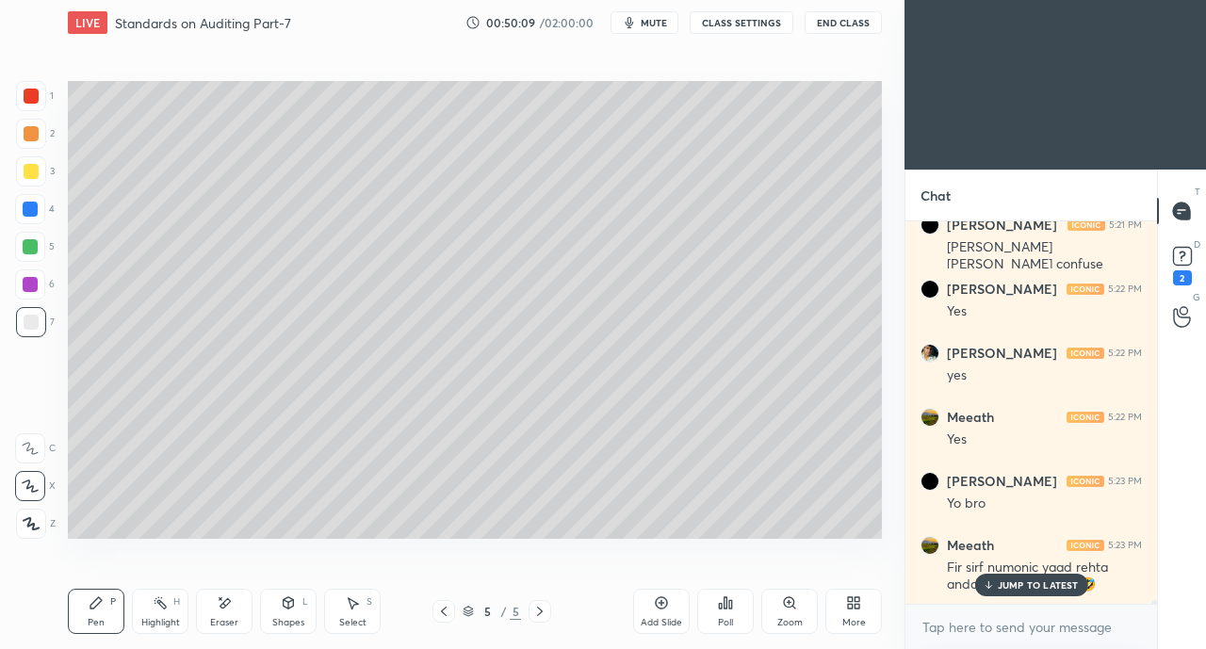
click at [1018, 583] on p "JUMP TO LATEST" at bounding box center [1038, 584] width 81 height 11
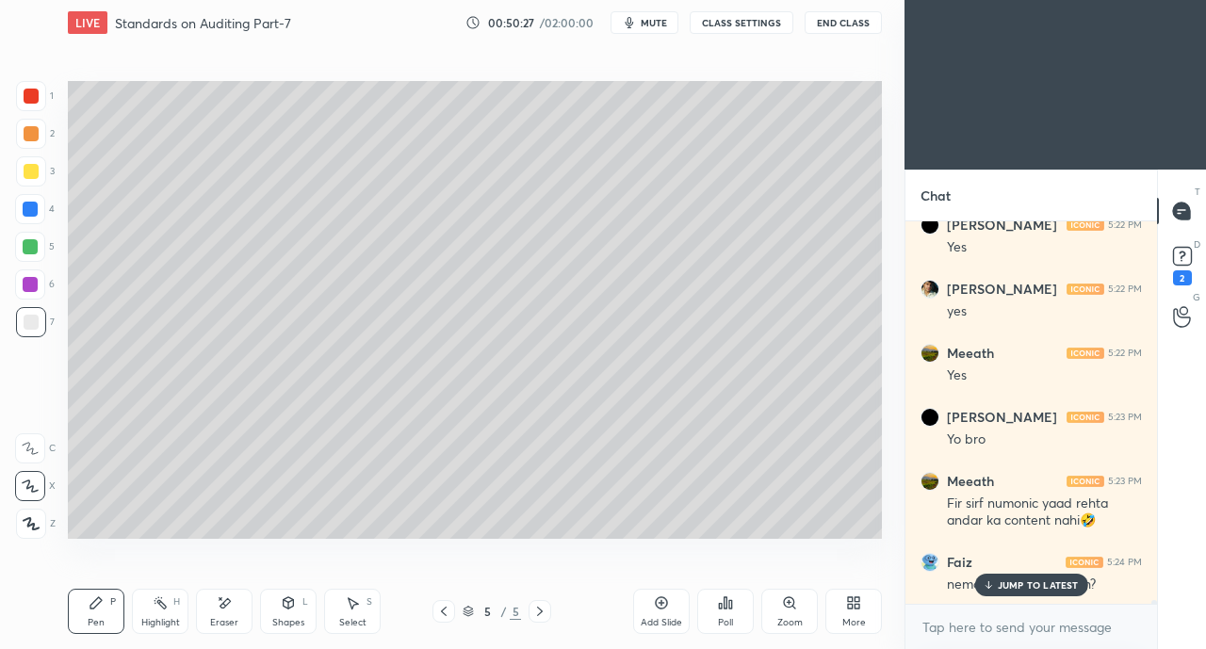
click at [1007, 584] on p "JUMP TO LATEST" at bounding box center [1038, 584] width 81 height 11
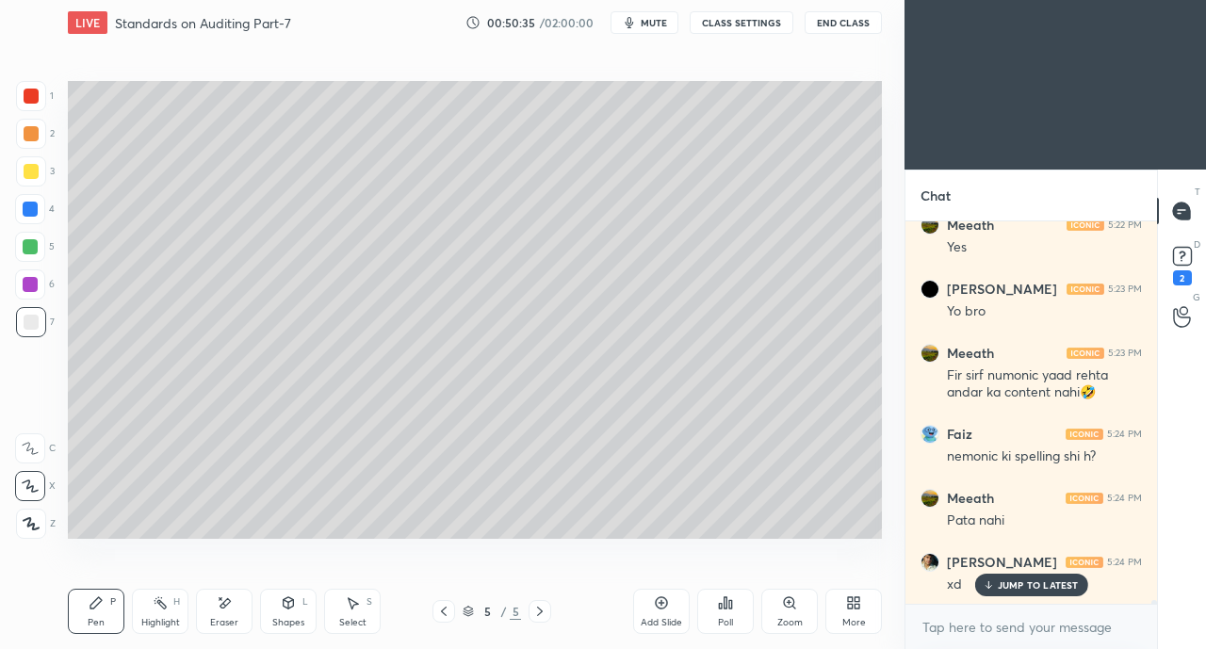
scroll to position [34811, 0]
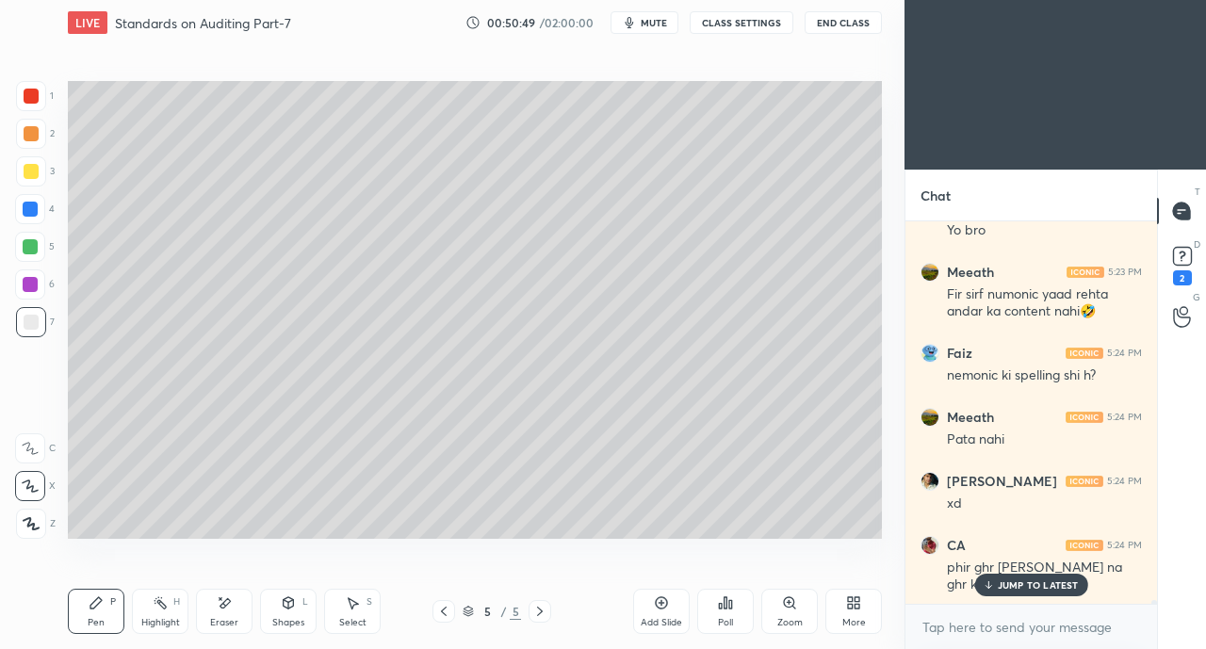
click at [856, 607] on icon at bounding box center [857, 606] width 5 height 5
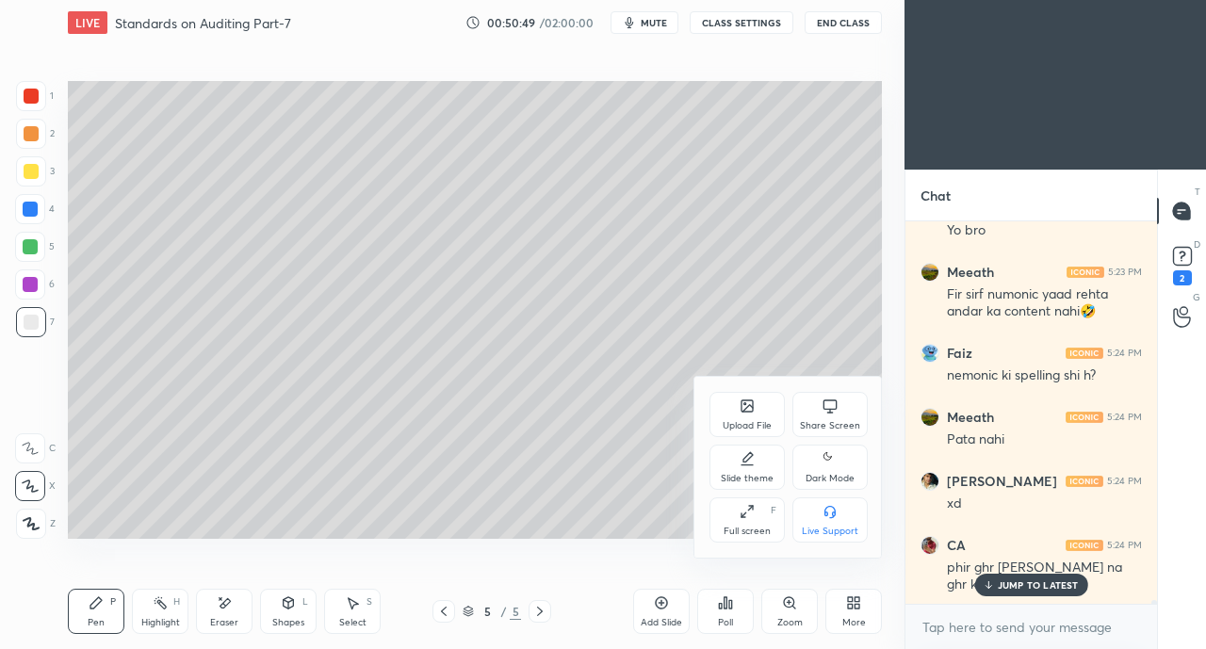
click at [855, 409] on div "Share Screen" at bounding box center [829, 414] width 75 height 45
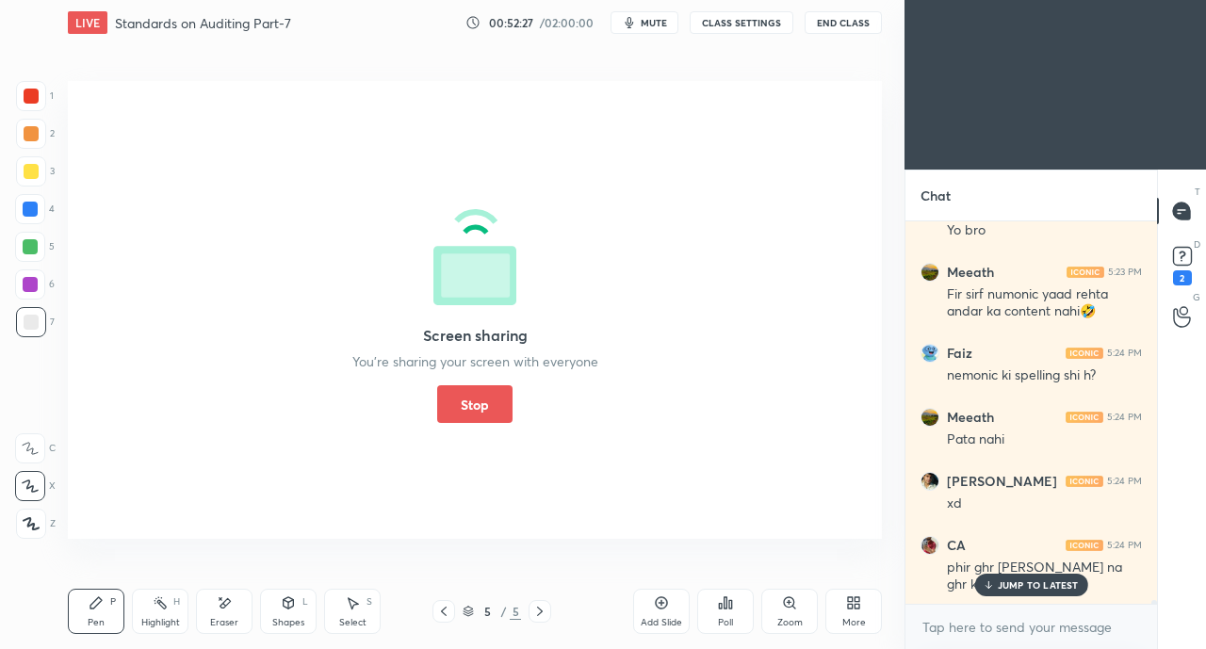
click at [503, 420] on button "Stop" at bounding box center [474, 404] width 75 height 38
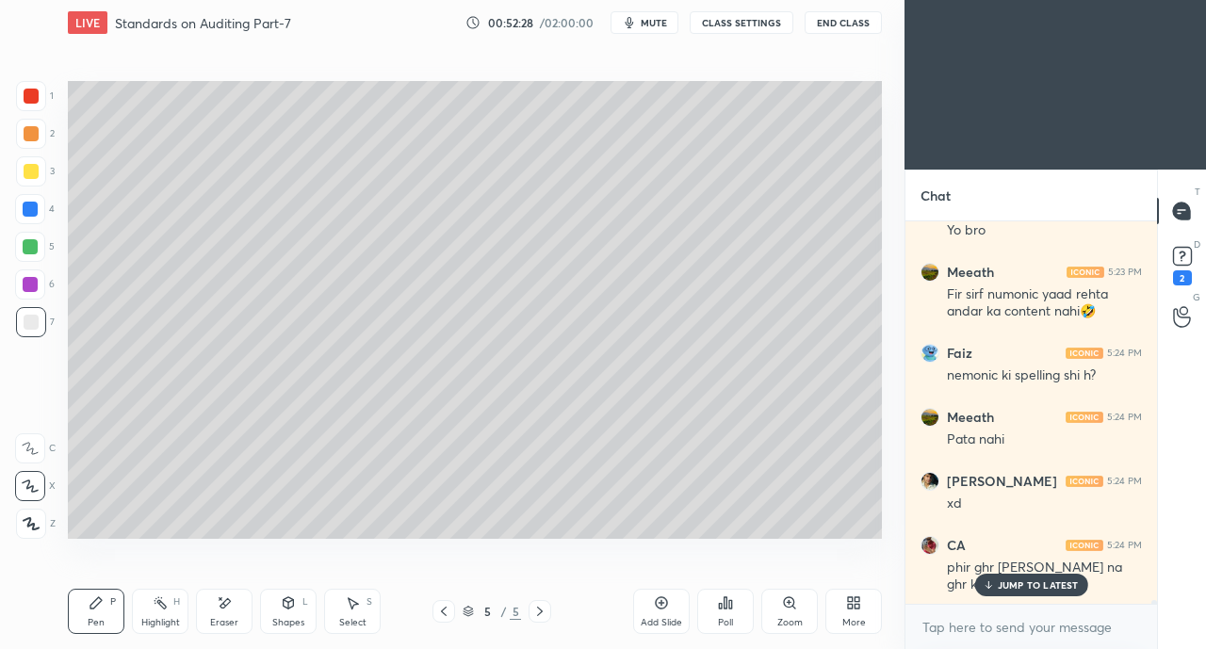
click at [1022, 582] on p "JUMP TO LATEST" at bounding box center [1038, 584] width 81 height 11
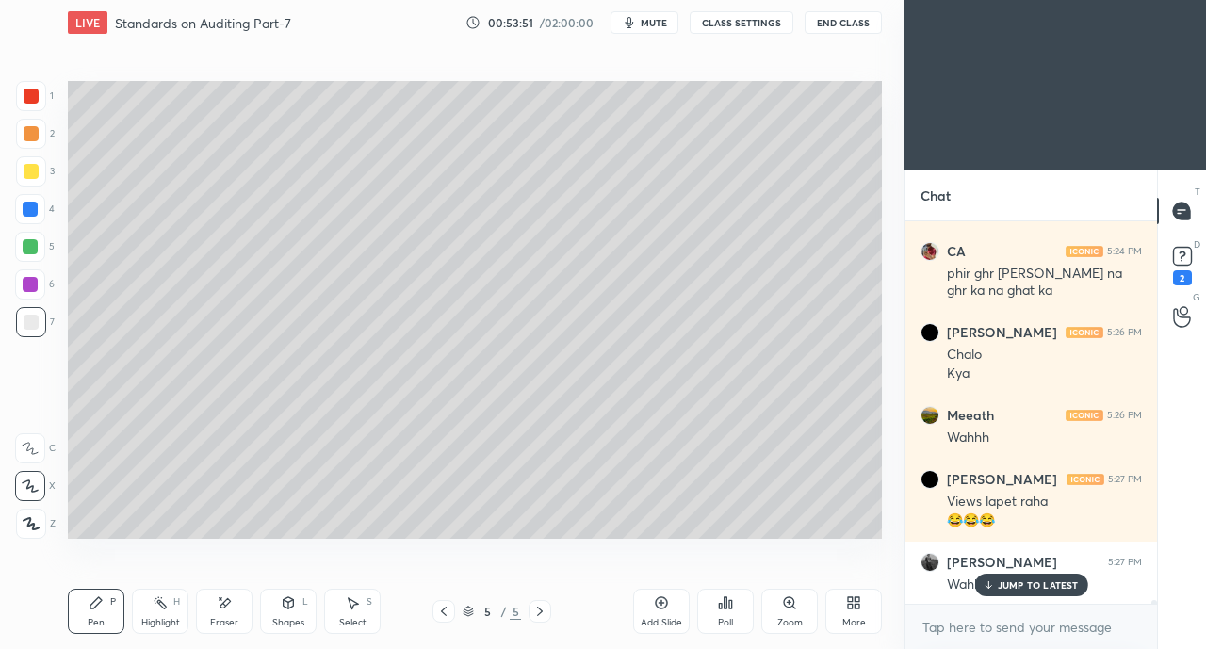
scroll to position [35169, 0]
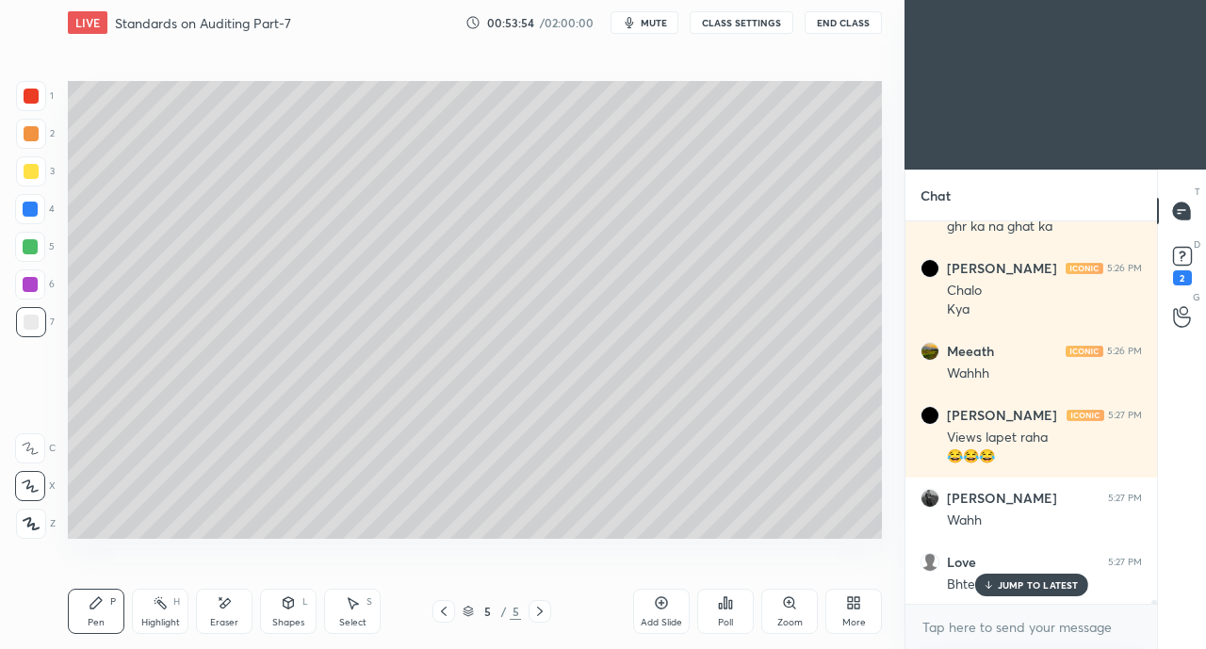
click at [1022, 586] on p "JUMP TO LATEST" at bounding box center [1038, 584] width 81 height 11
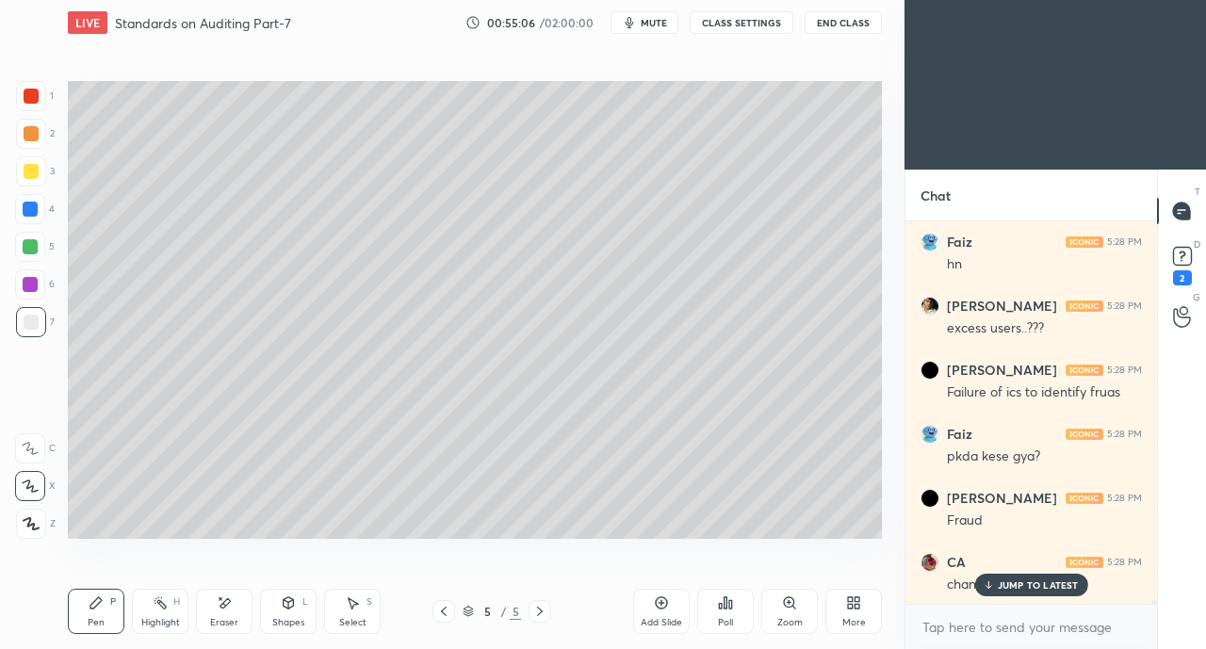
scroll to position [36247, 0]
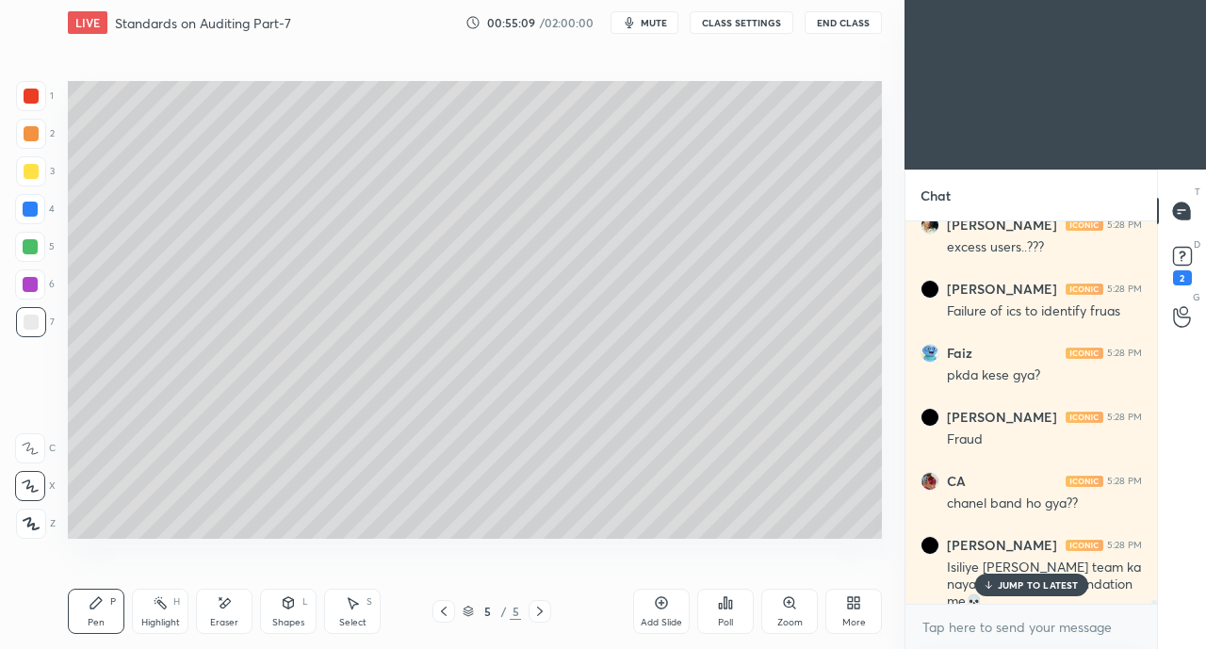
click at [1028, 590] on p "JUMP TO LATEST" at bounding box center [1038, 584] width 81 height 11
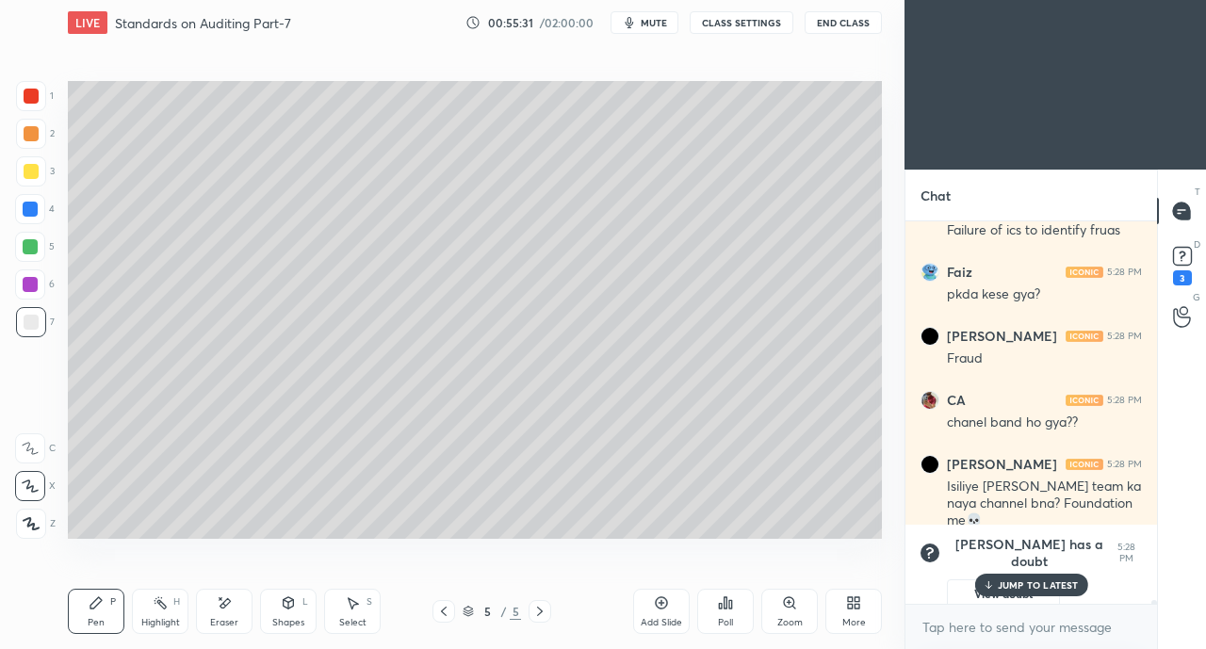
click at [1185, 265] on rect at bounding box center [1182, 257] width 18 height 18
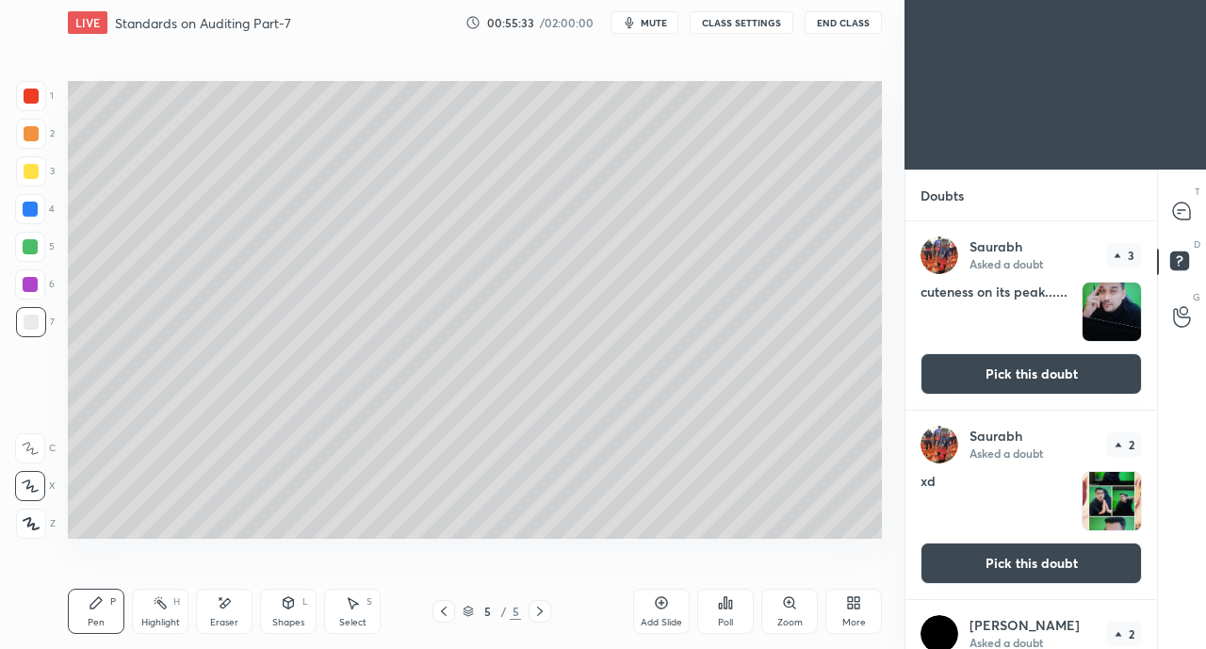
click at [1072, 377] on button "Pick this doubt" at bounding box center [1030, 373] width 221 height 41
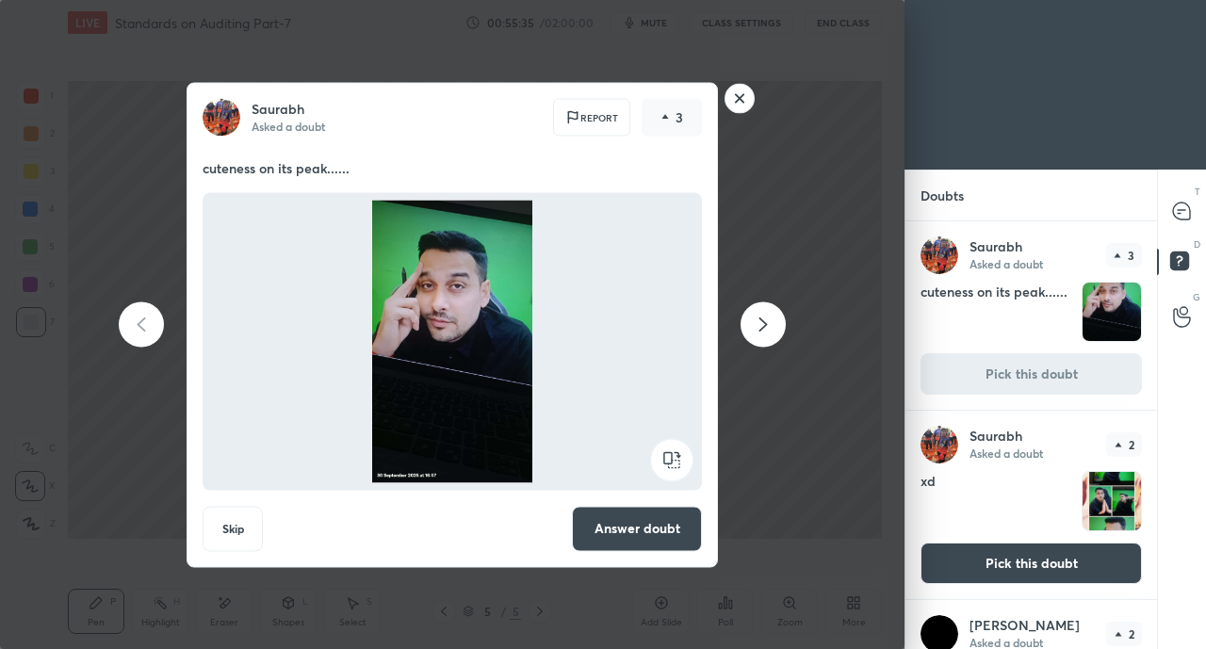
click at [740, 98] on rect at bounding box center [739, 98] width 29 height 29
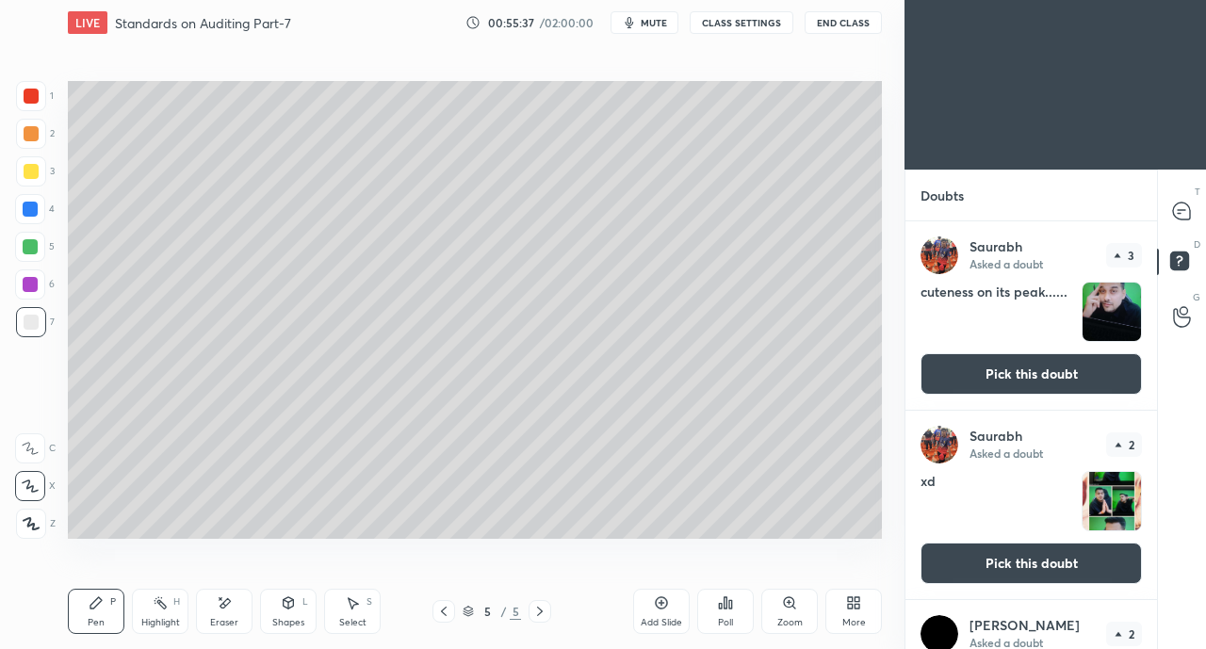
click at [1181, 210] on icon at bounding box center [1182, 210] width 8 height 0
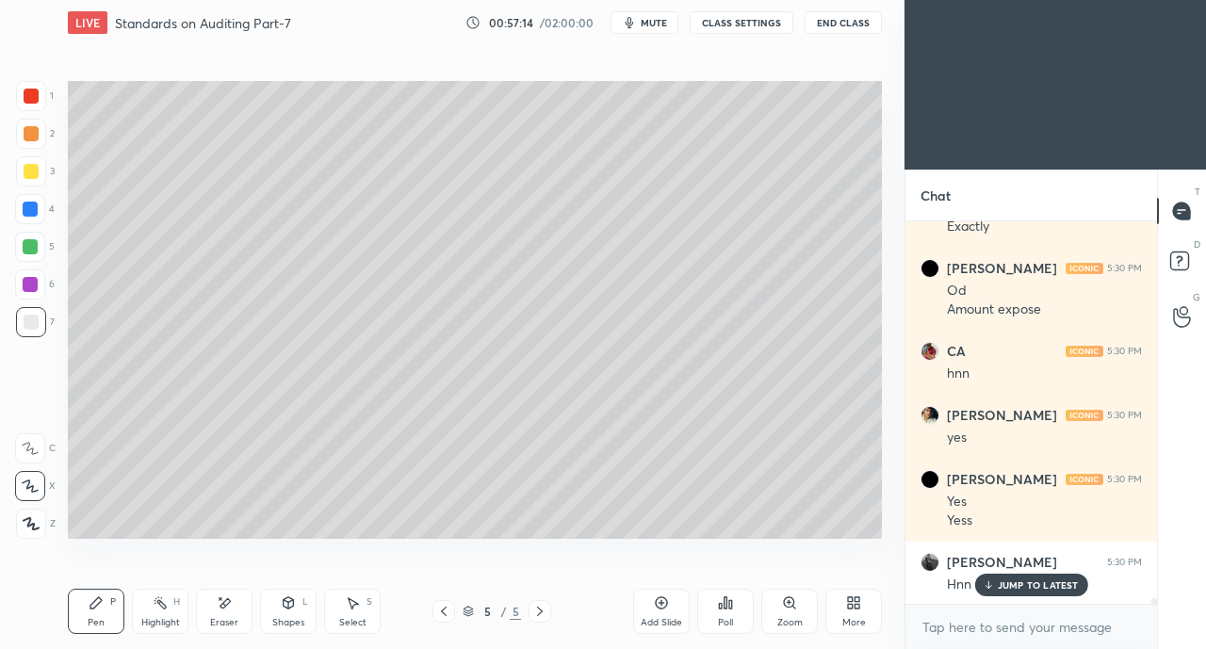
scroll to position [27641, 0]
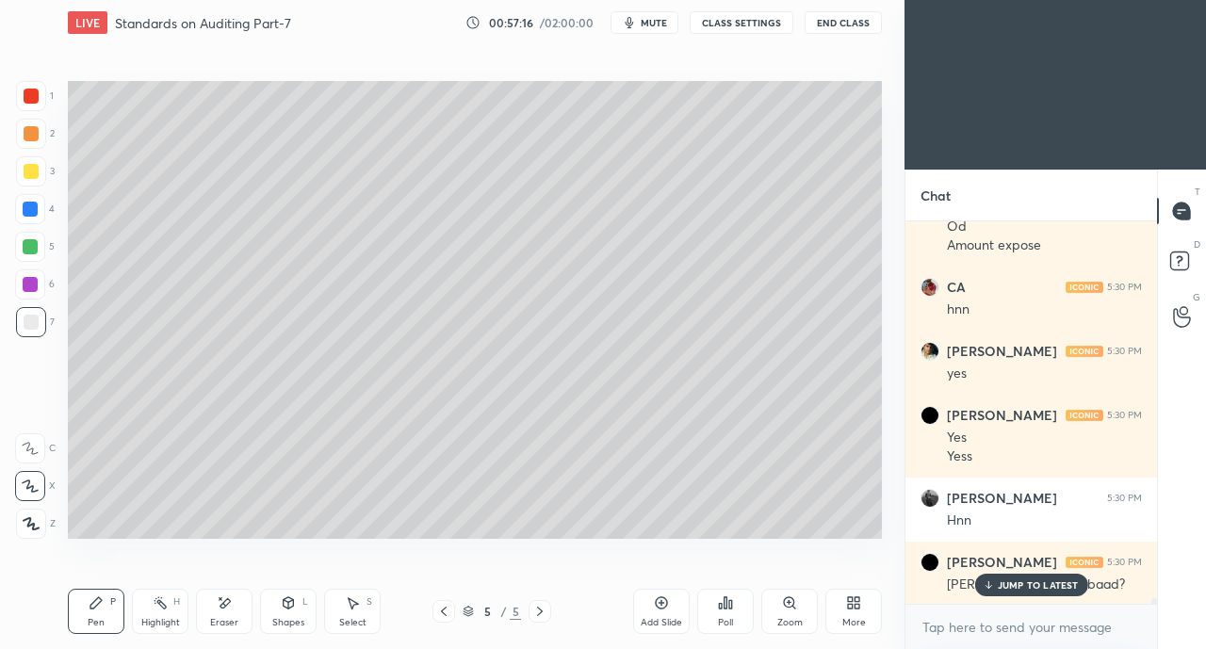
click at [1028, 584] on p "JUMP TO LATEST" at bounding box center [1038, 584] width 81 height 11
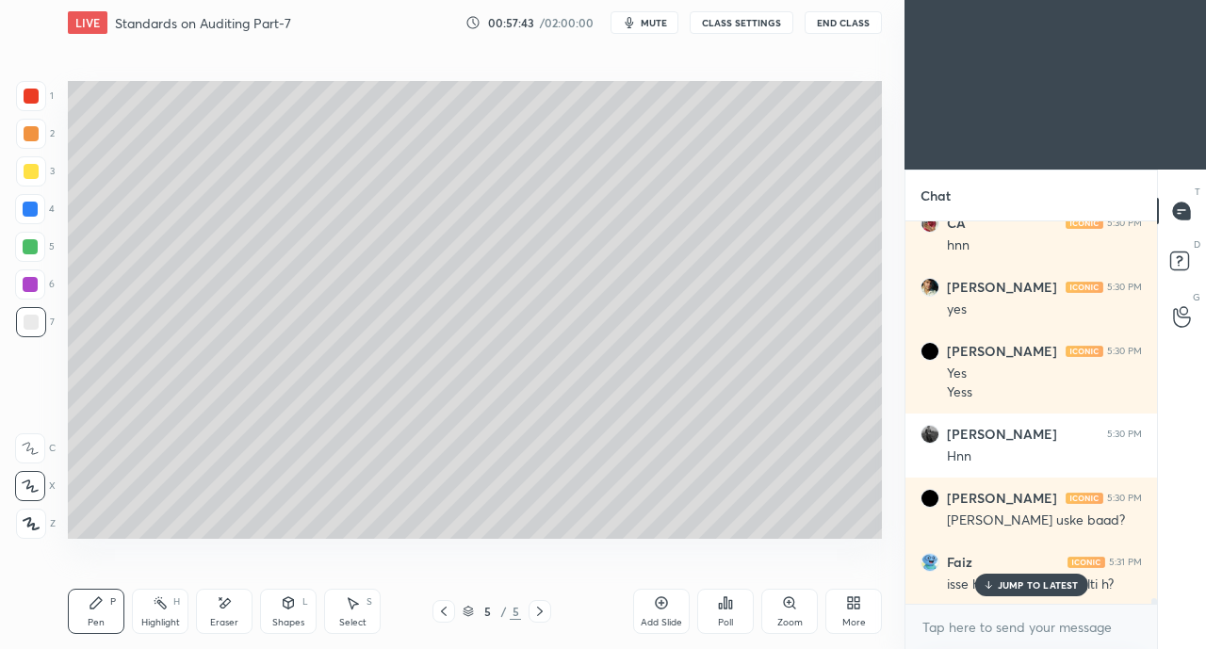
click at [1014, 578] on div "JUMP TO LATEST" at bounding box center [1030, 585] width 113 height 23
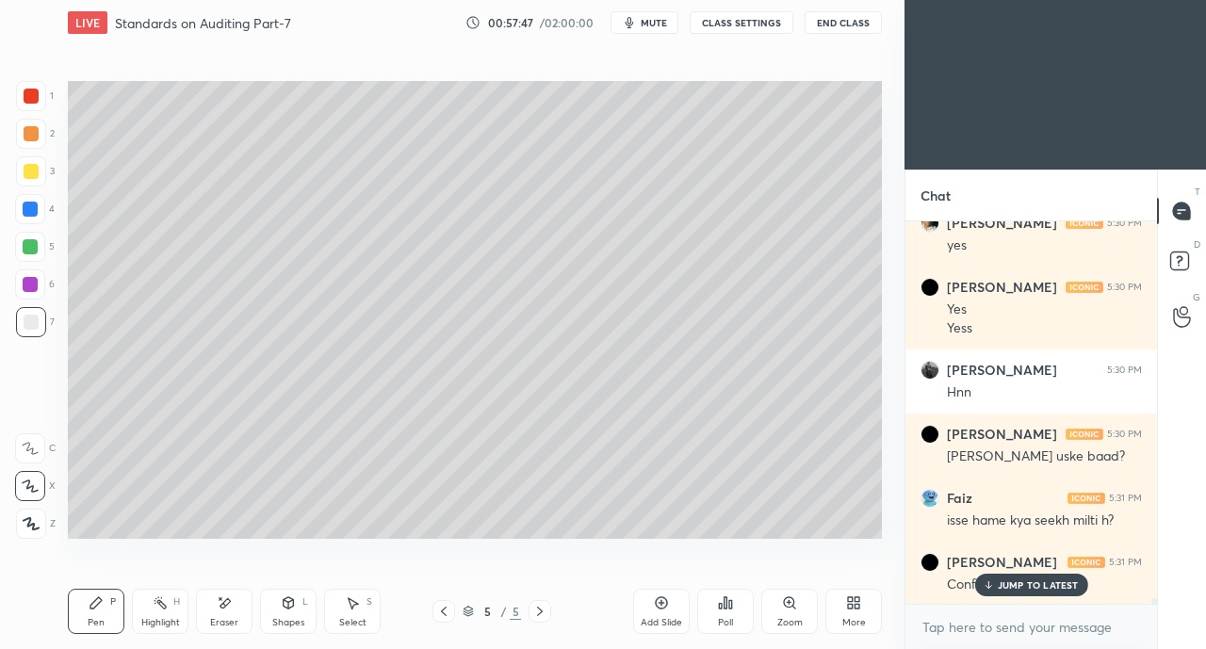
scroll to position [27850, 0]
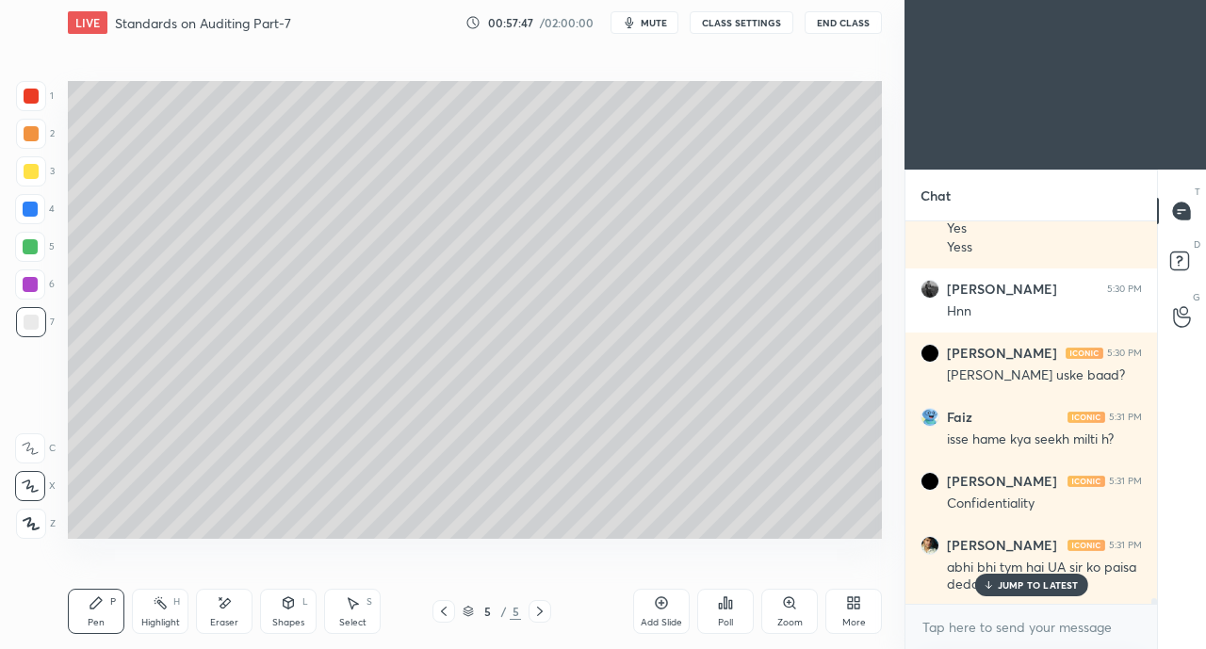
click at [1019, 582] on p "JUMP TO LATEST" at bounding box center [1038, 584] width 81 height 11
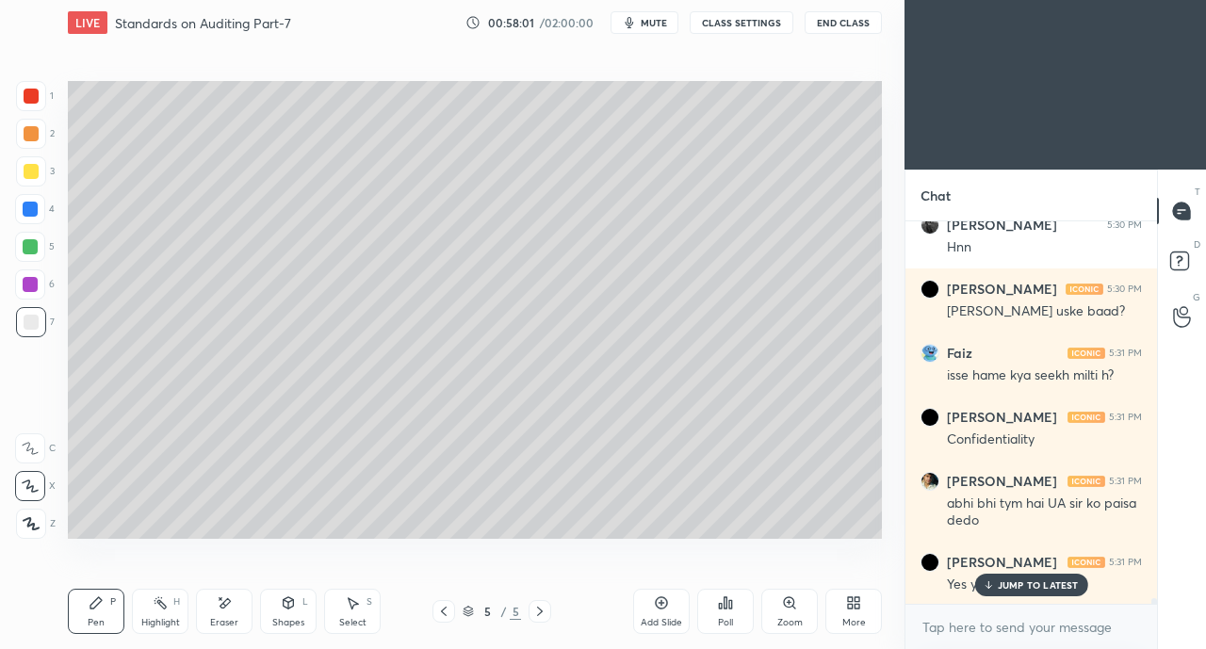
click at [1019, 580] on p "JUMP TO LATEST" at bounding box center [1038, 584] width 81 height 11
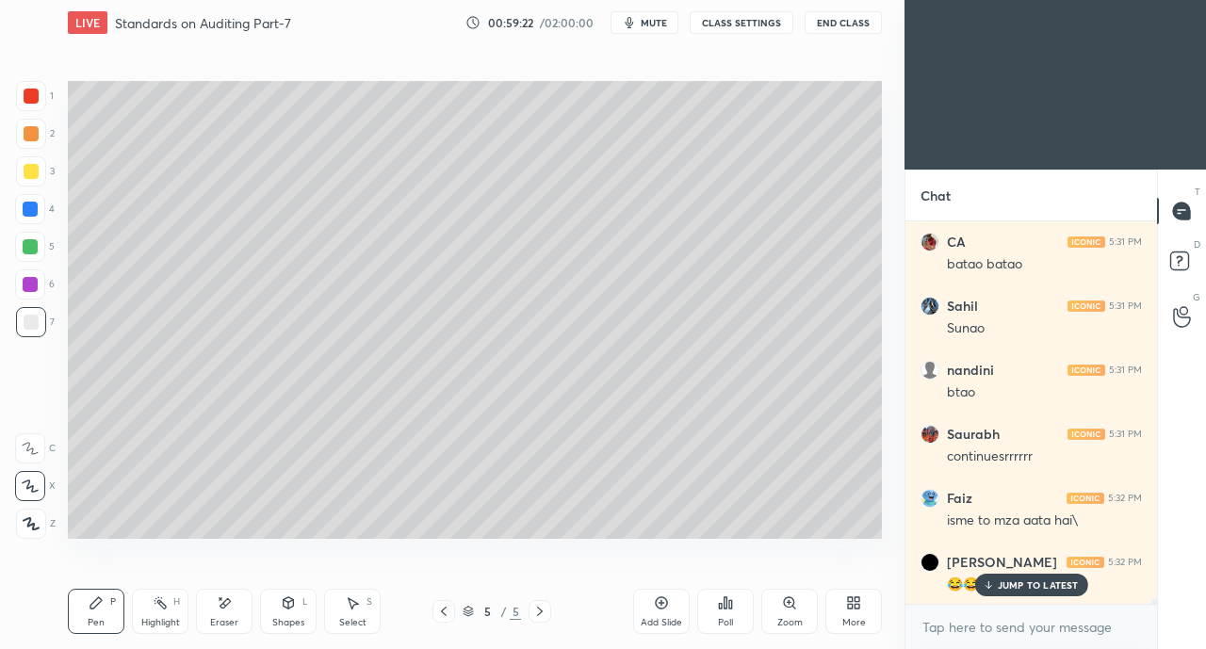
scroll to position [28977, 0]
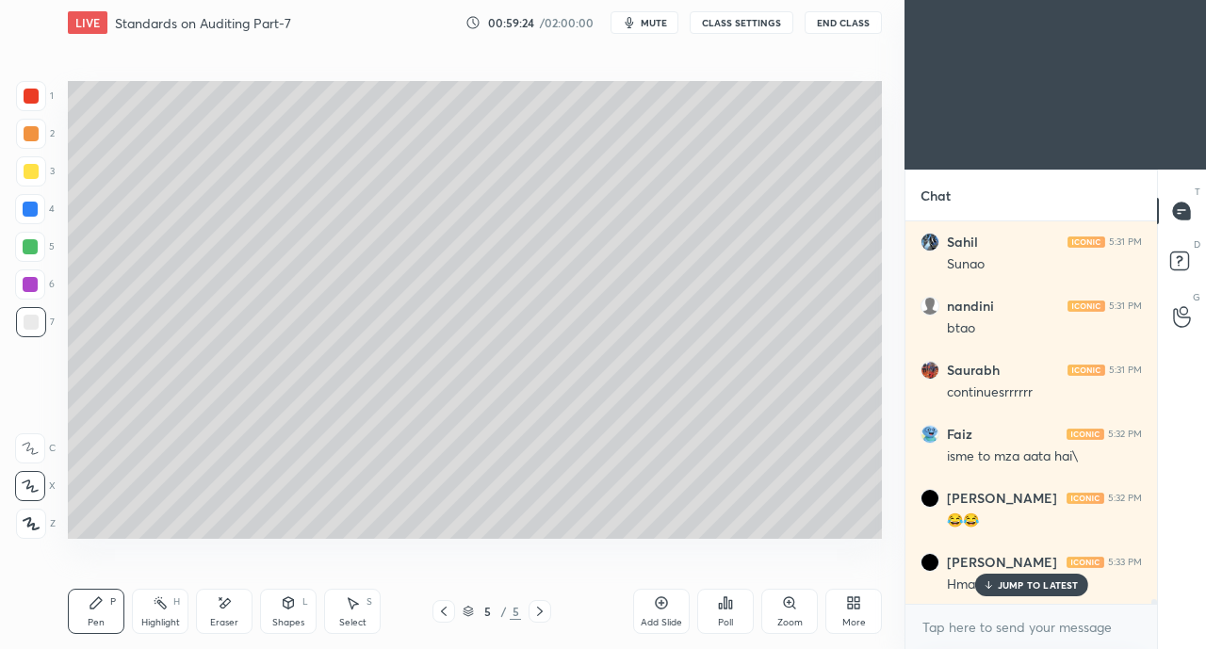
click at [1026, 584] on p "JUMP TO LATEST" at bounding box center [1038, 584] width 81 height 11
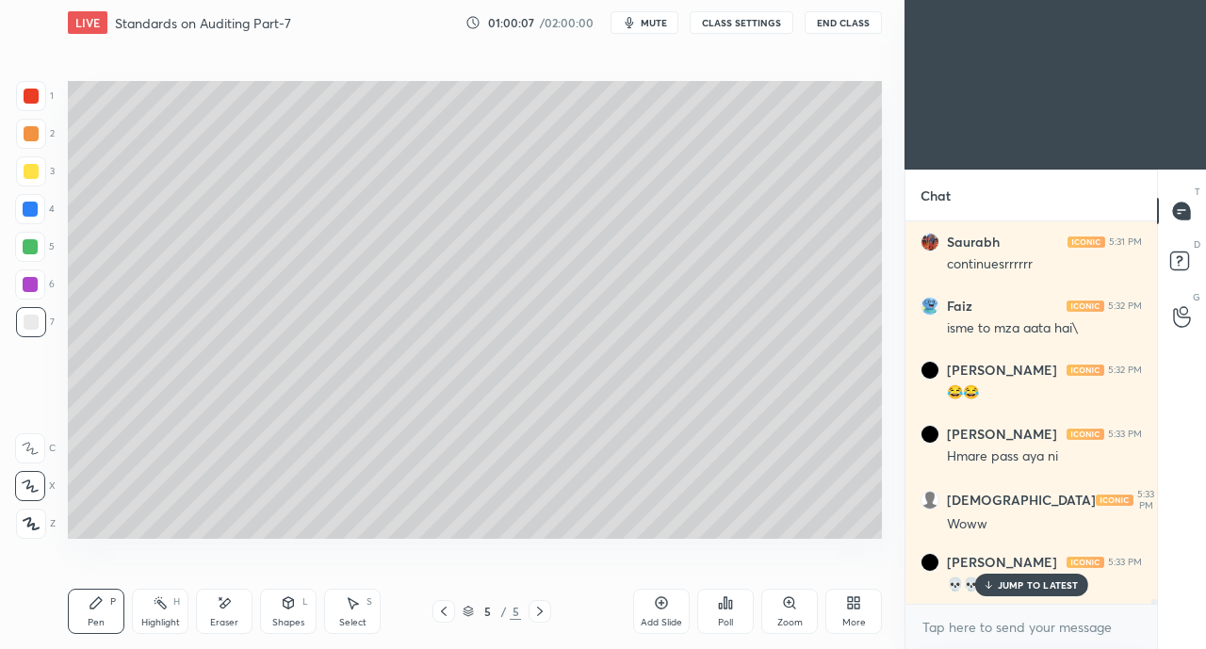
scroll to position [29169, 0]
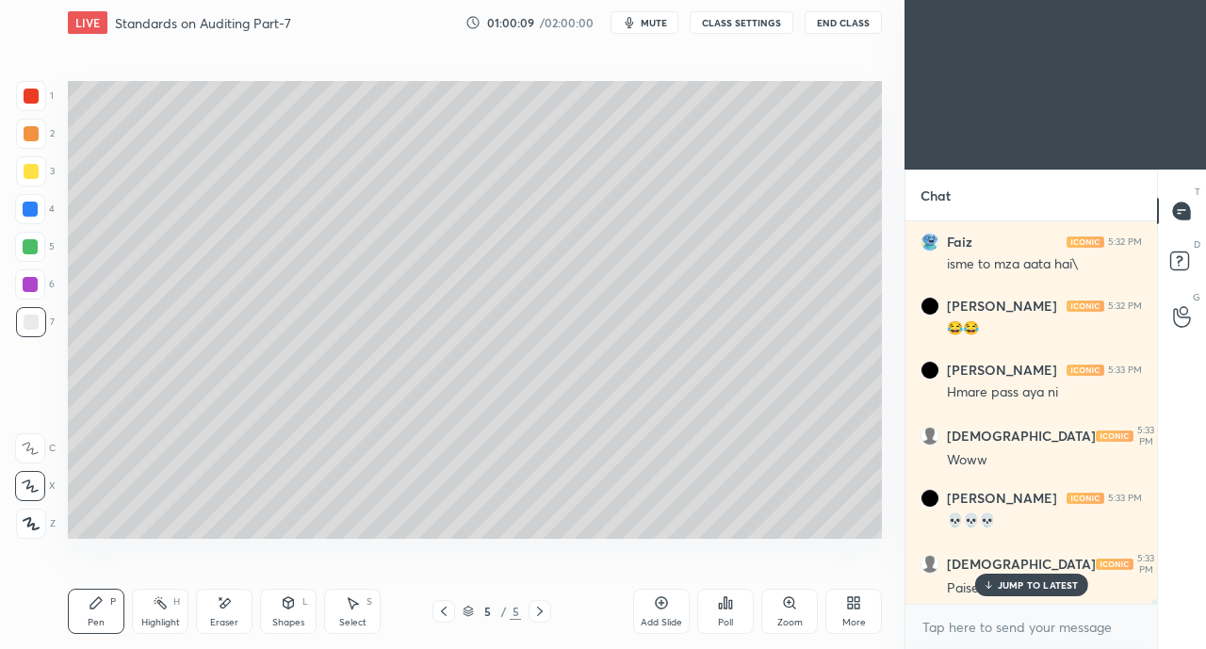
click at [1015, 588] on p "JUMP TO LATEST" at bounding box center [1038, 584] width 81 height 11
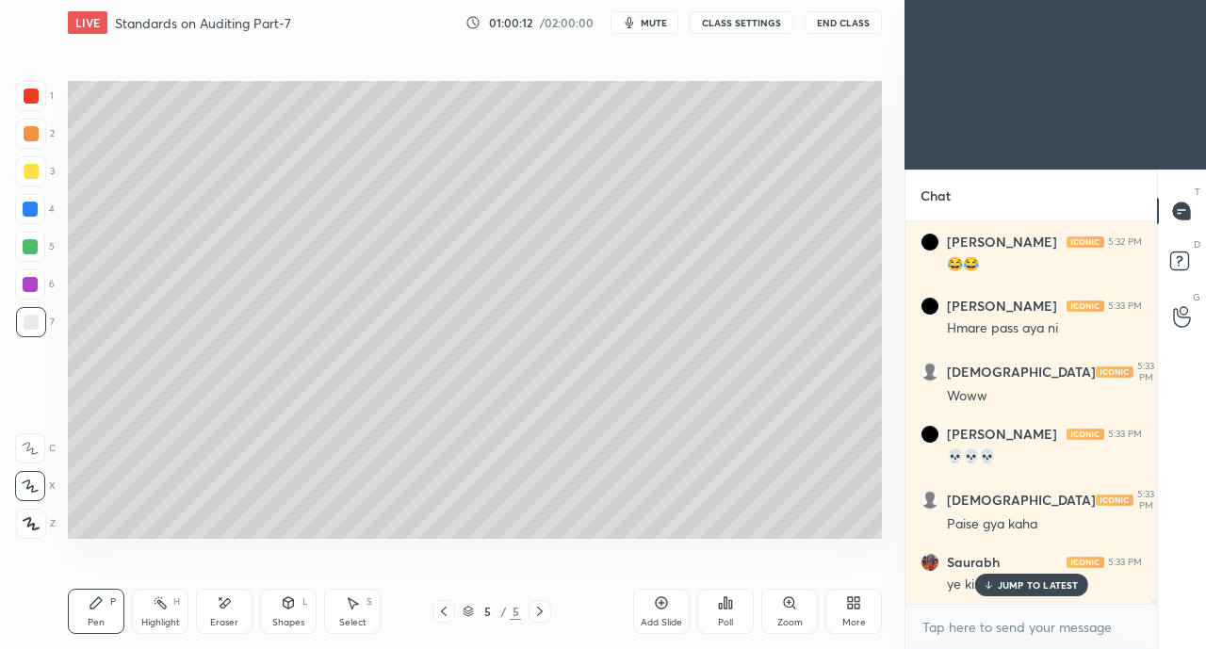
scroll to position [29297, 0]
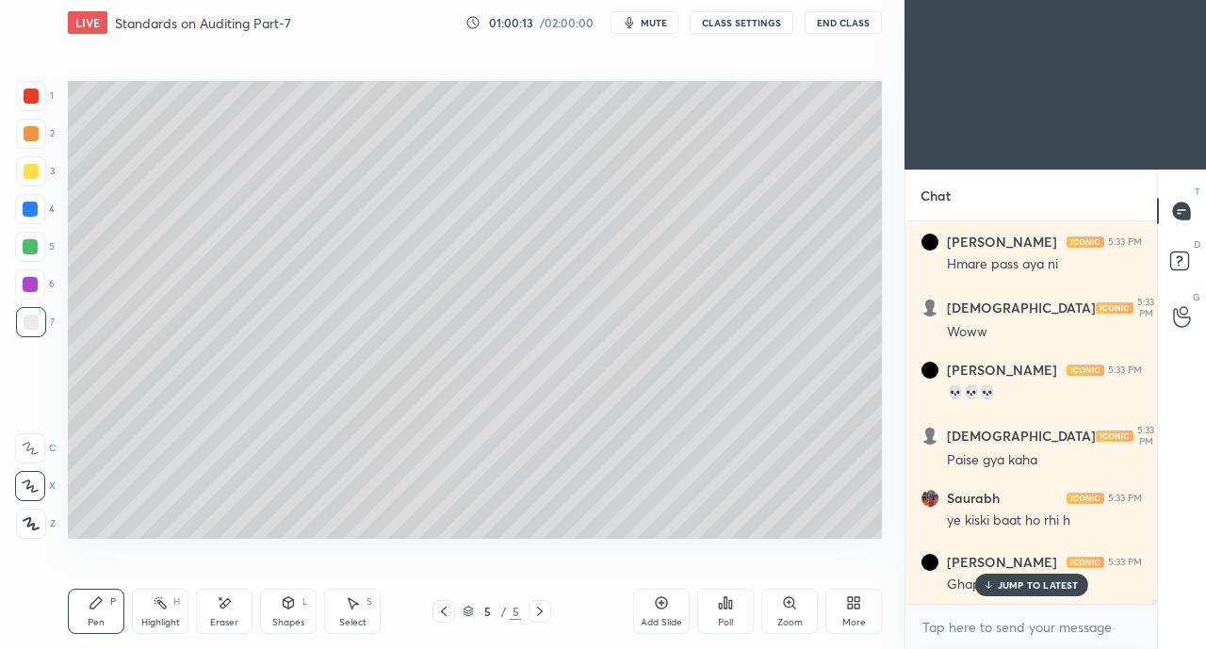
click at [1034, 576] on div "JUMP TO LATEST" at bounding box center [1030, 585] width 113 height 23
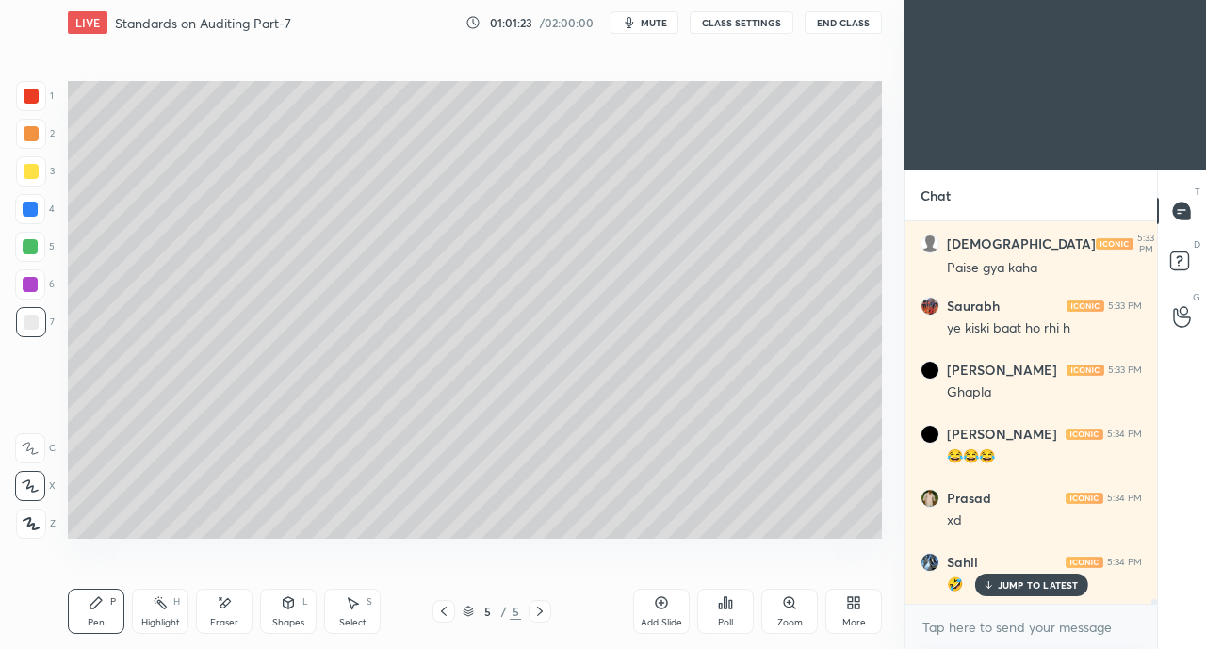
scroll to position [29553, 0]
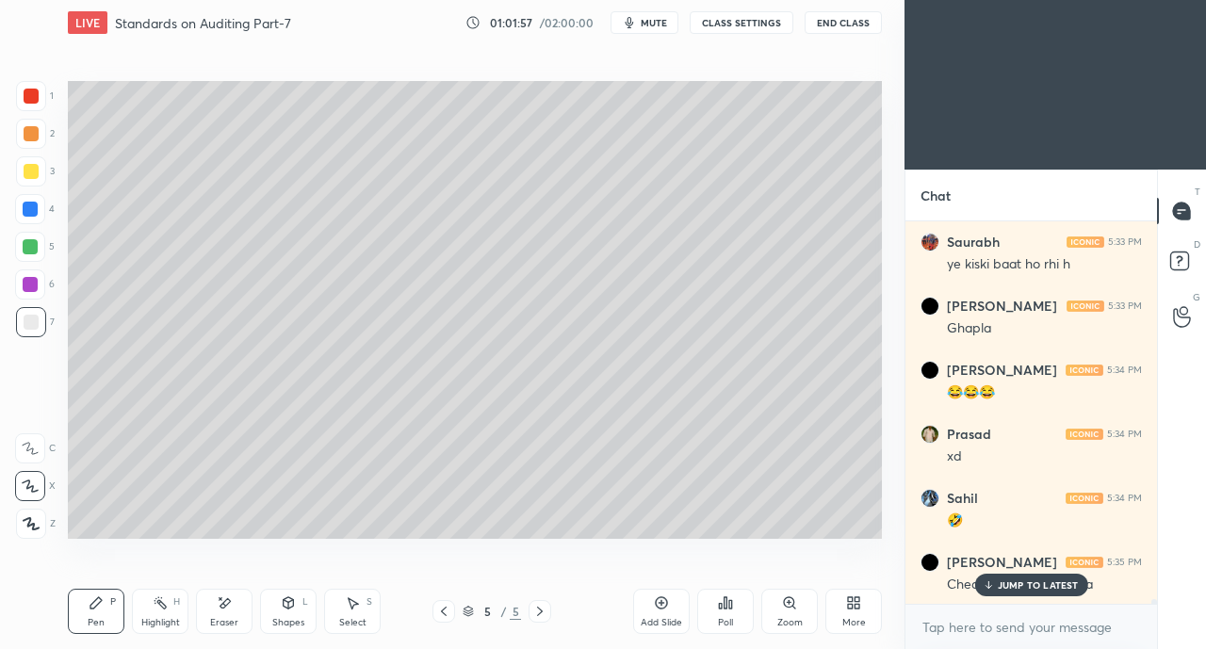
click at [652, 607] on div "Add Slide" at bounding box center [661, 611] width 57 height 45
click at [32, 175] on div at bounding box center [31, 171] width 15 height 15
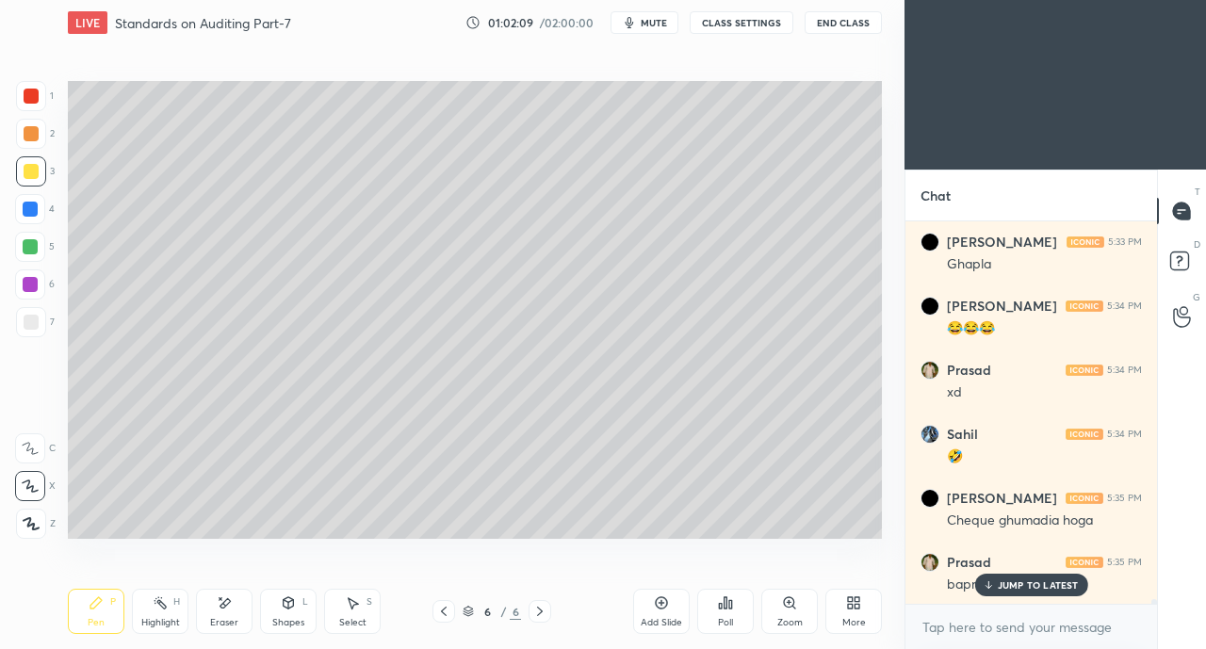
click at [1010, 582] on p "JUMP TO LATEST" at bounding box center [1038, 584] width 81 height 11
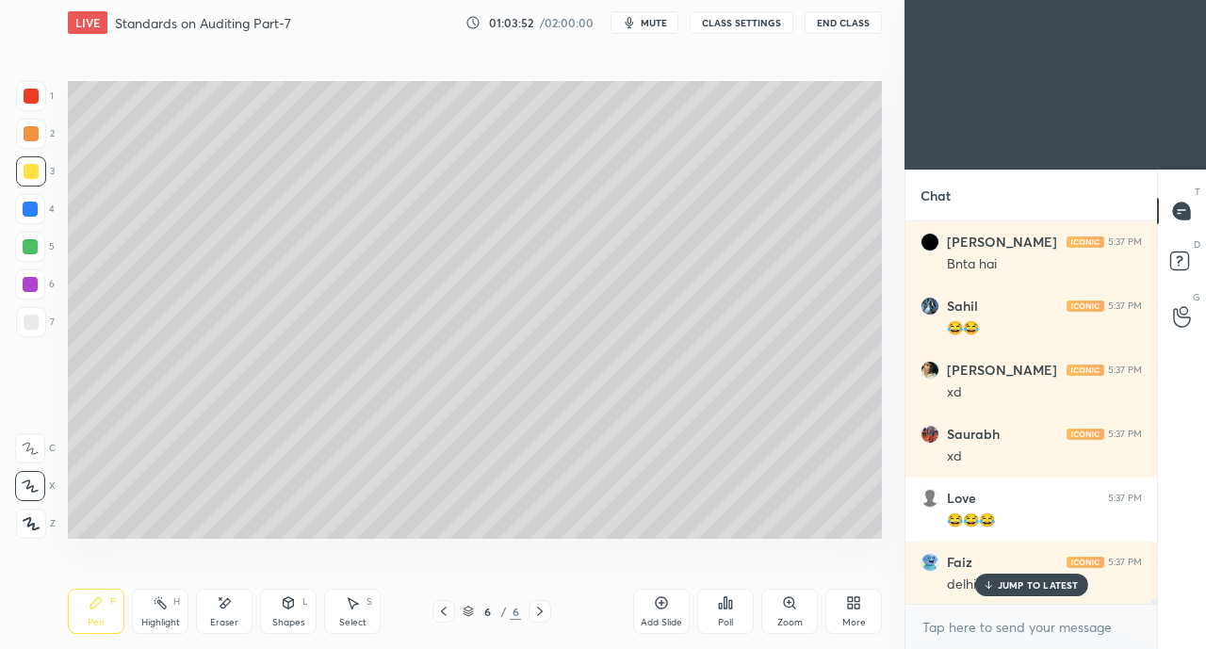
scroll to position [31302, 0]
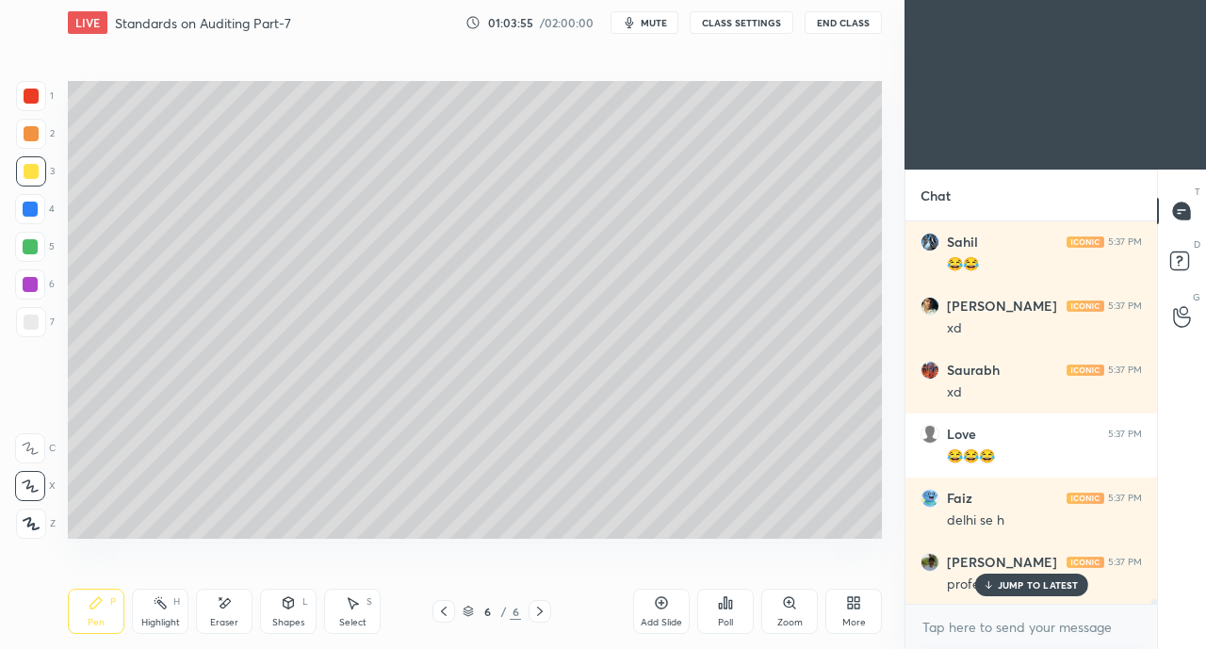
click at [1020, 584] on p "JUMP TO LATEST" at bounding box center [1038, 584] width 81 height 11
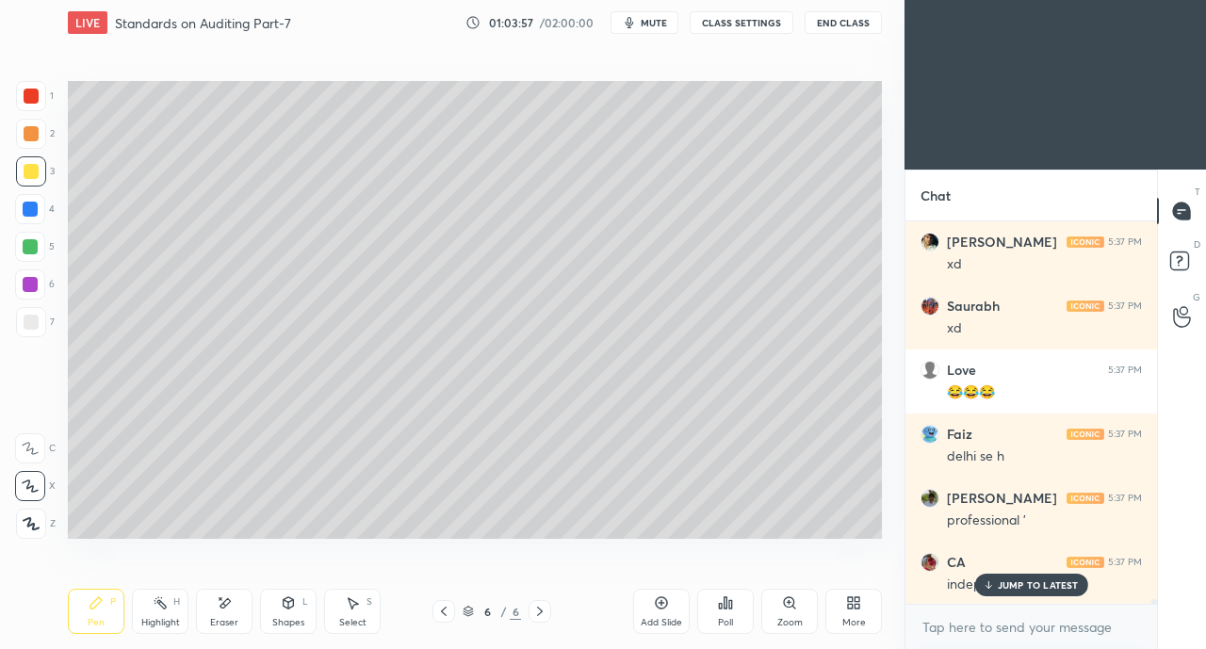
click at [1005, 595] on div "JUMP TO LATEST" at bounding box center [1030, 585] width 113 height 23
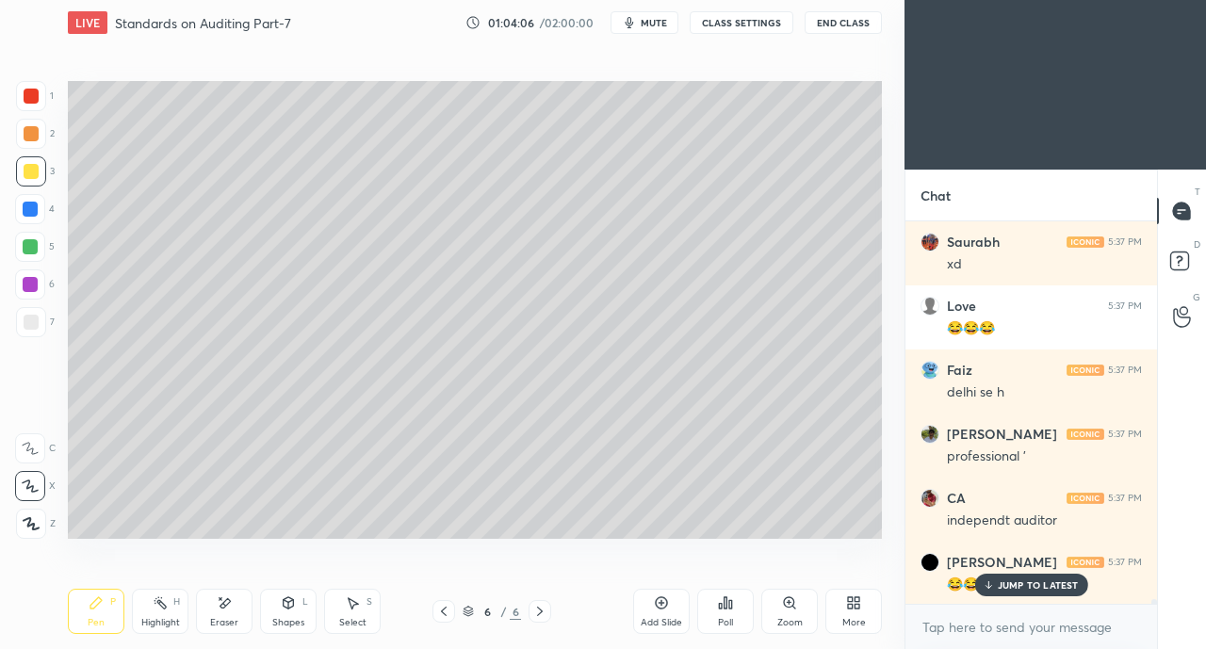
scroll to position [31494, 0]
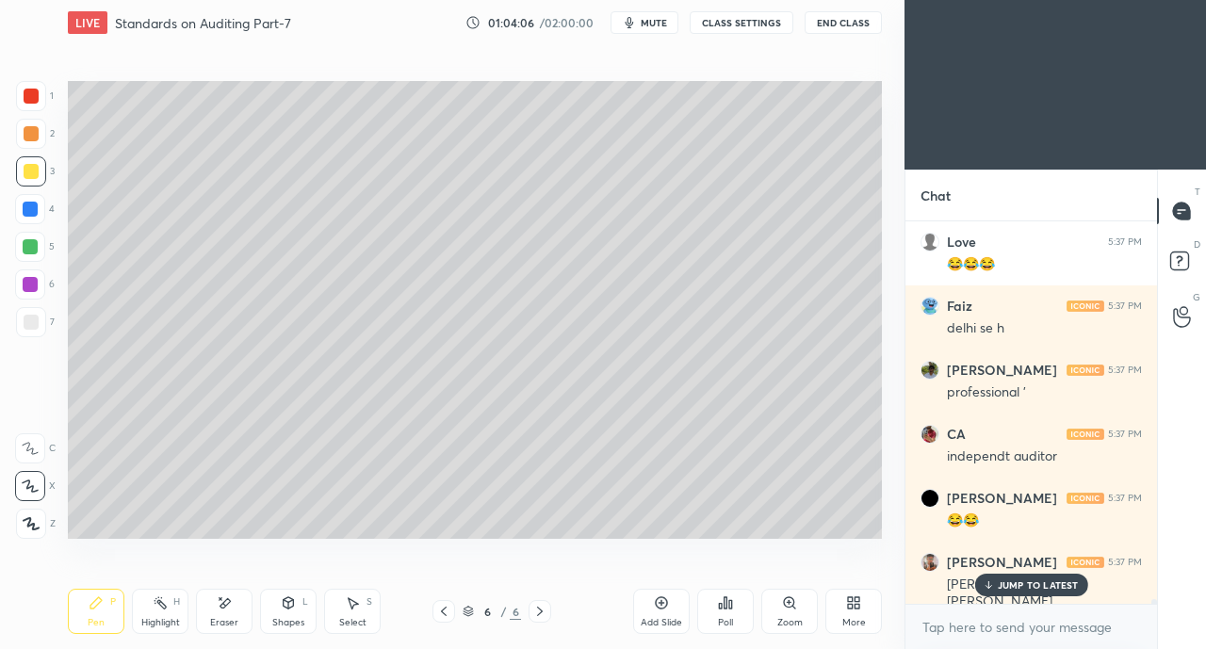
click at [28, 324] on div at bounding box center [31, 322] width 15 height 15
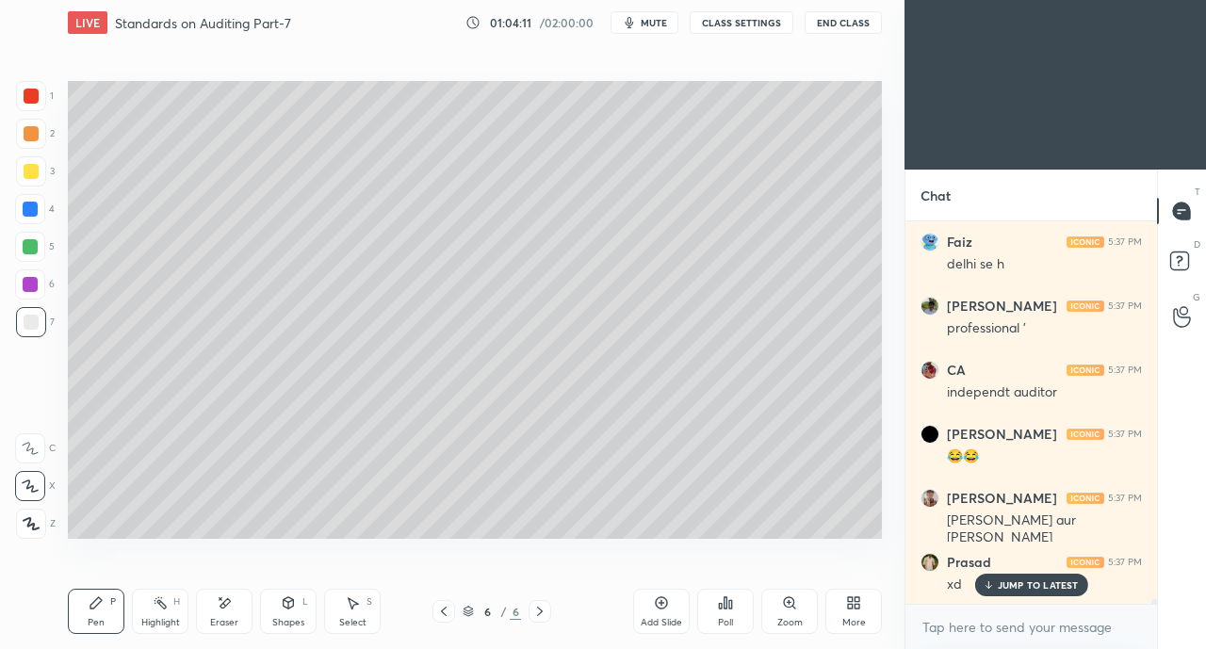
scroll to position [31622, 0]
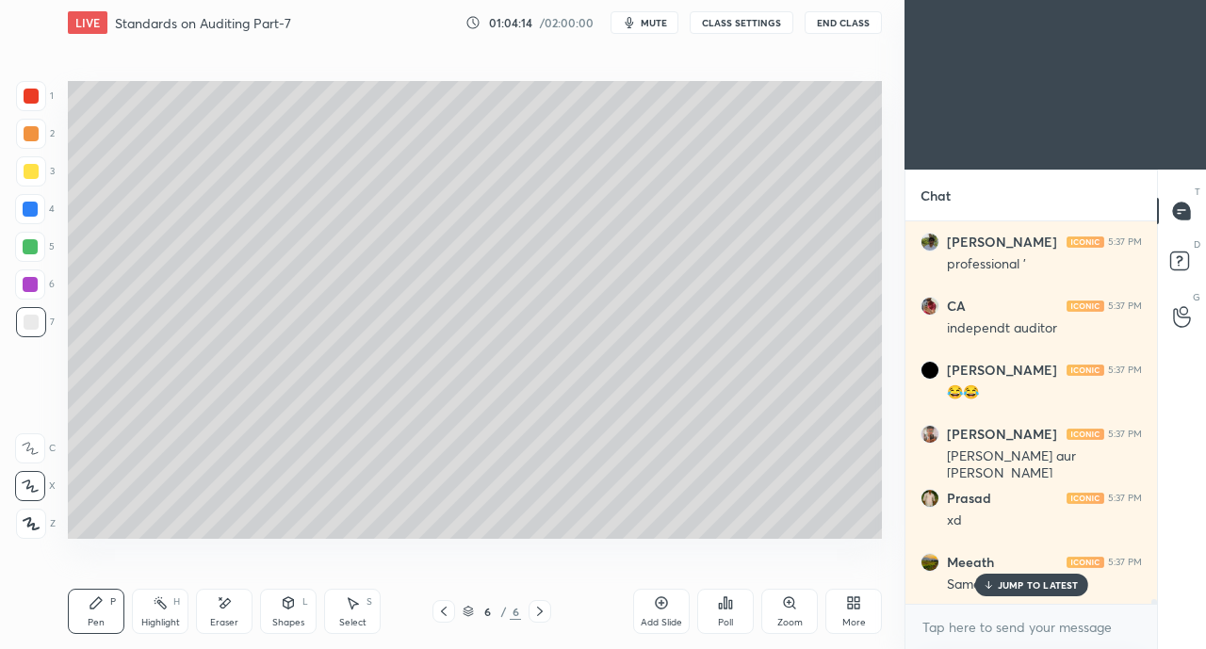
click at [1002, 595] on div "JUMP TO LATEST" at bounding box center [1030, 585] width 113 height 23
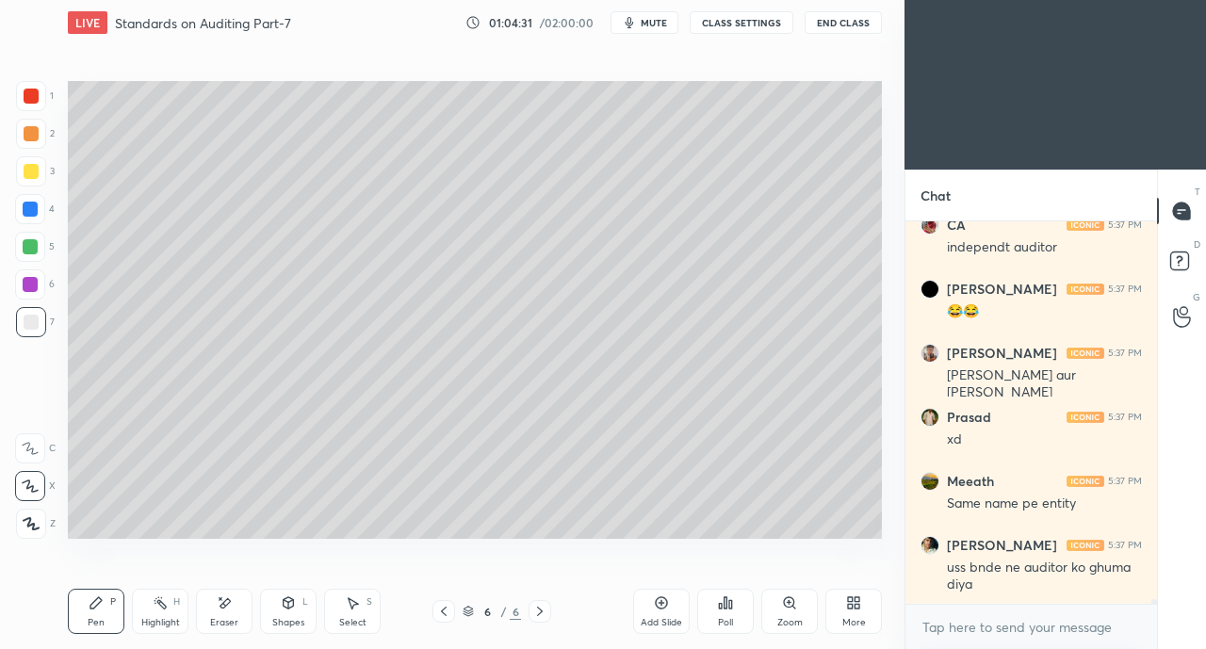
click at [29, 142] on div at bounding box center [31, 134] width 30 height 30
click at [38, 171] on div at bounding box center [31, 171] width 15 height 15
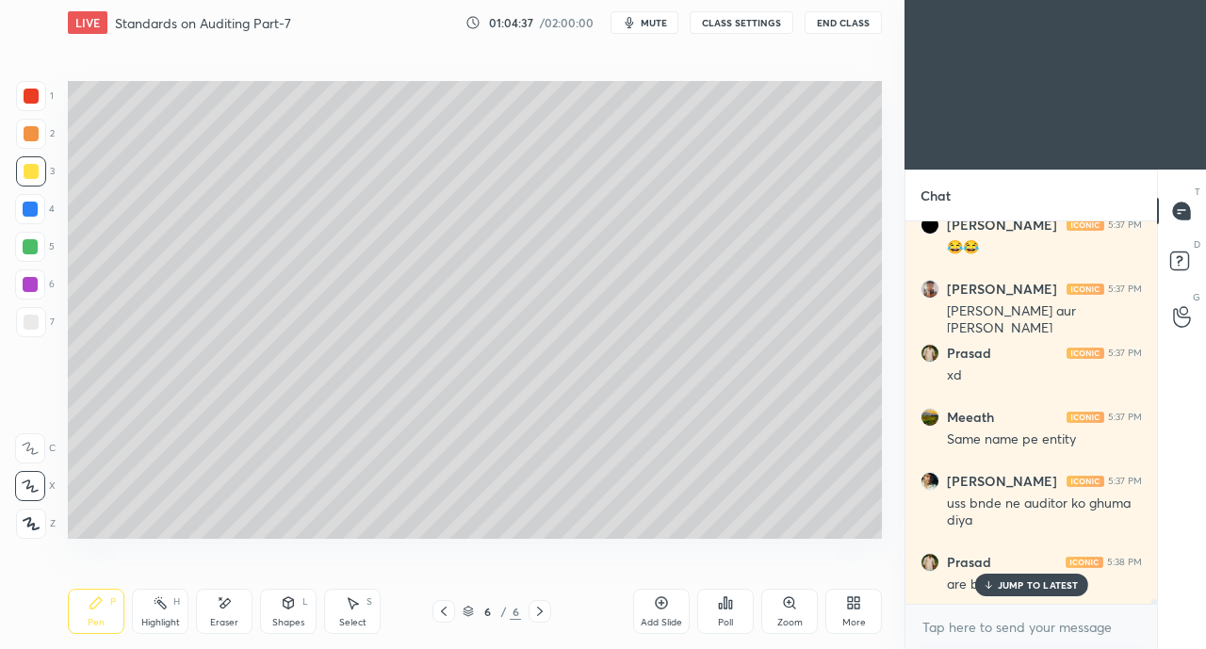
click at [1018, 593] on div "JUMP TO LATEST" at bounding box center [1030, 585] width 113 height 23
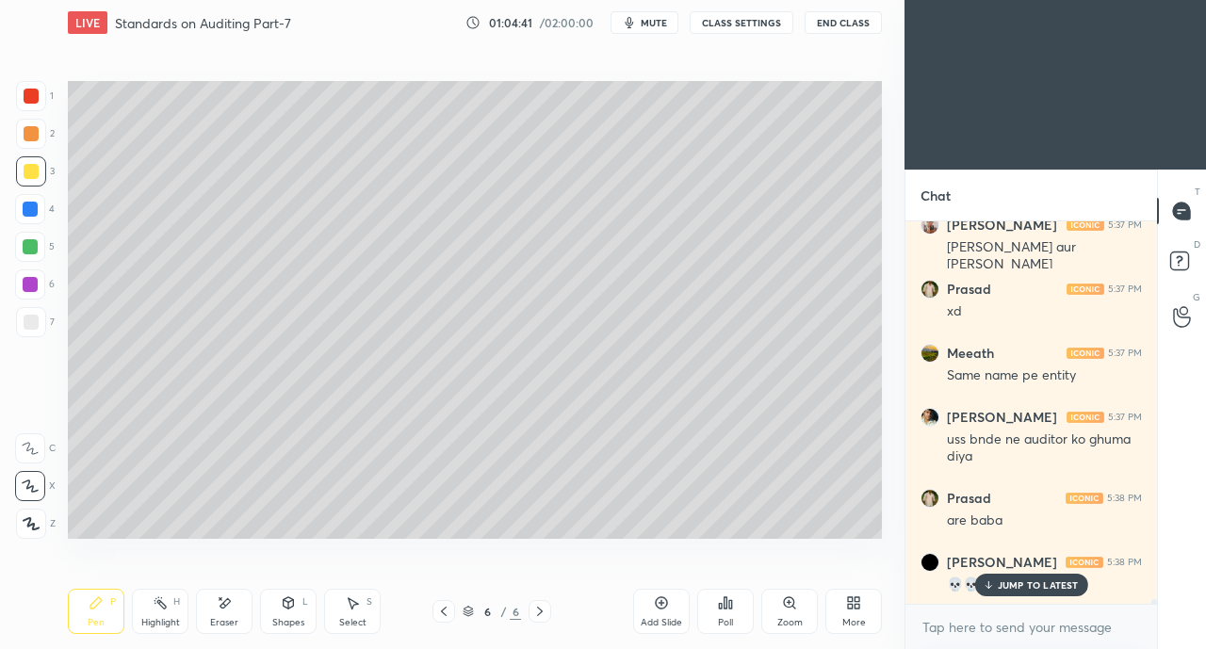
scroll to position [31896, 0]
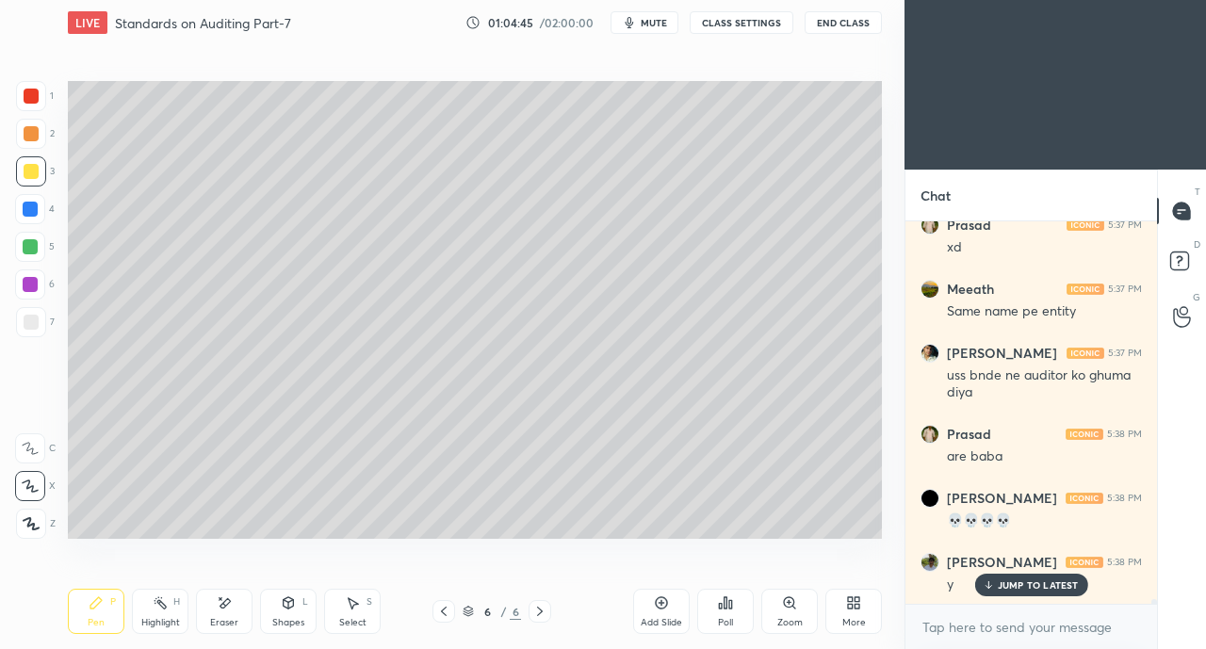
click at [228, 611] on div "Eraser" at bounding box center [224, 611] width 57 height 45
click at [112, 619] on div "Pen P" at bounding box center [96, 611] width 57 height 45
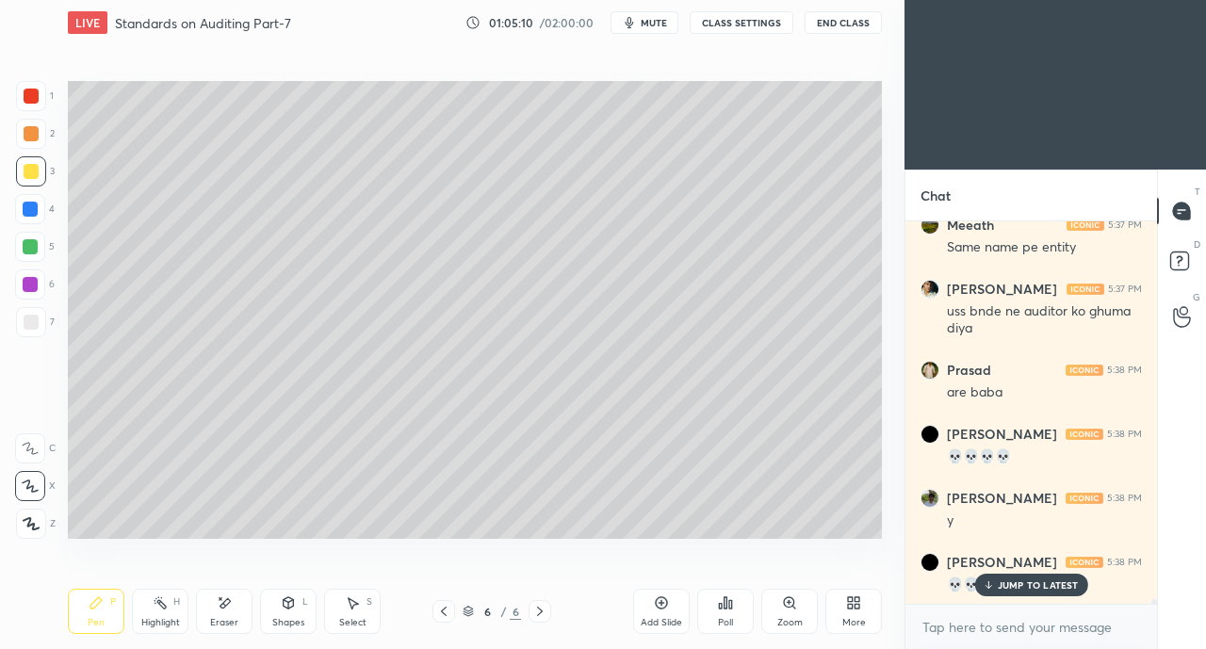
scroll to position [32024, 0]
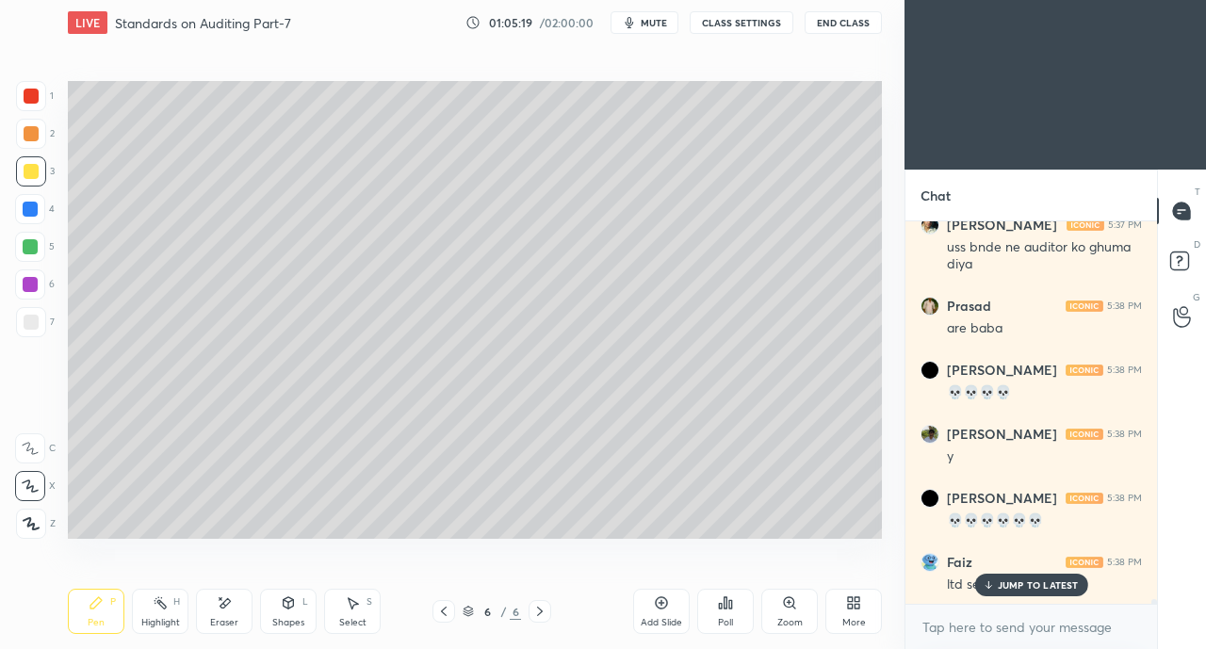
click at [1001, 585] on p "JUMP TO LATEST" at bounding box center [1038, 584] width 81 height 11
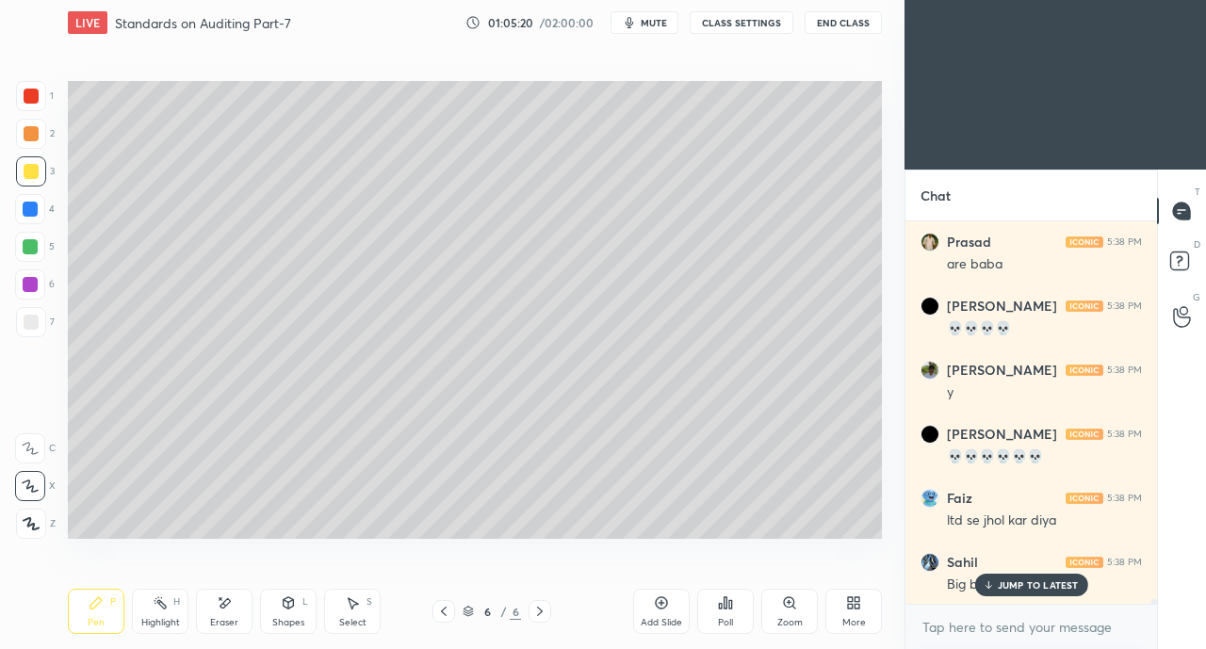
click at [1002, 592] on div "JUMP TO LATEST" at bounding box center [1030, 585] width 113 height 23
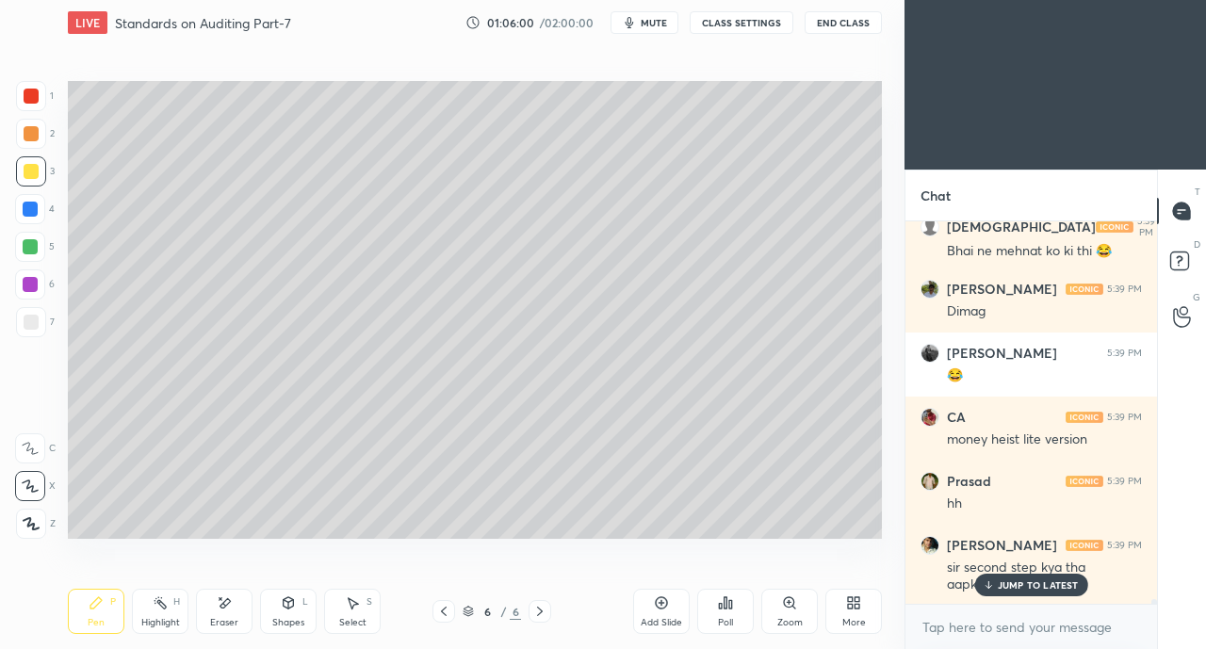
scroll to position [32681, 0]
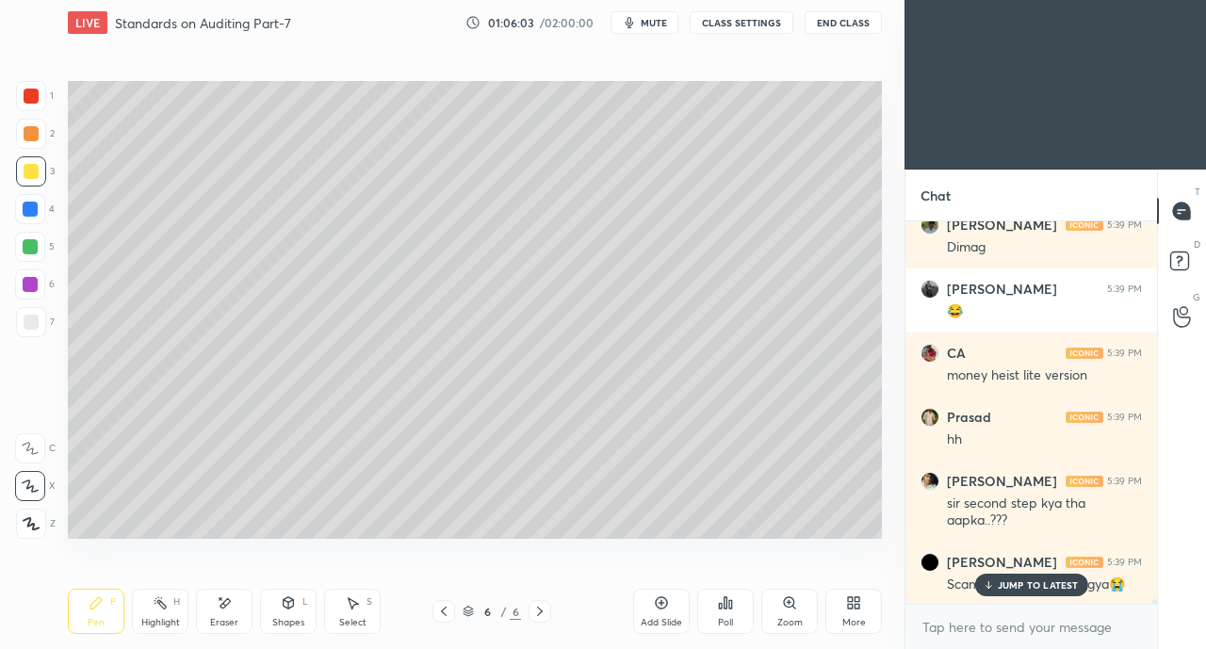
click at [1008, 580] on p "JUMP TO LATEST" at bounding box center [1038, 584] width 81 height 11
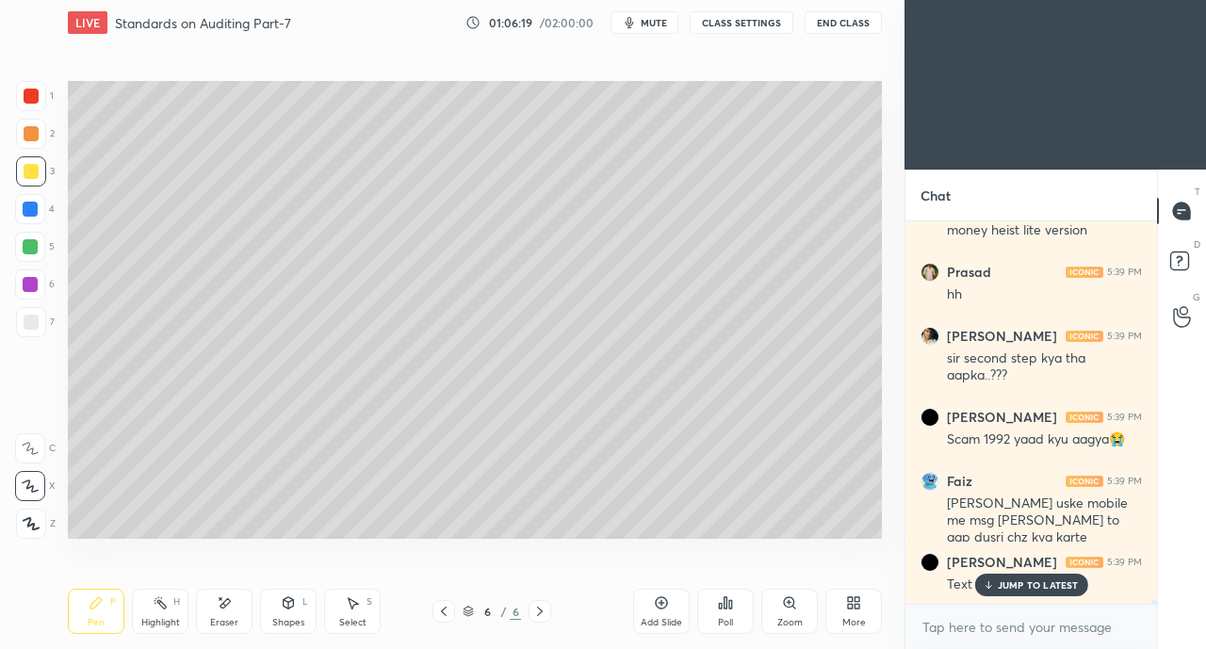
scroll to position [32908, 0]
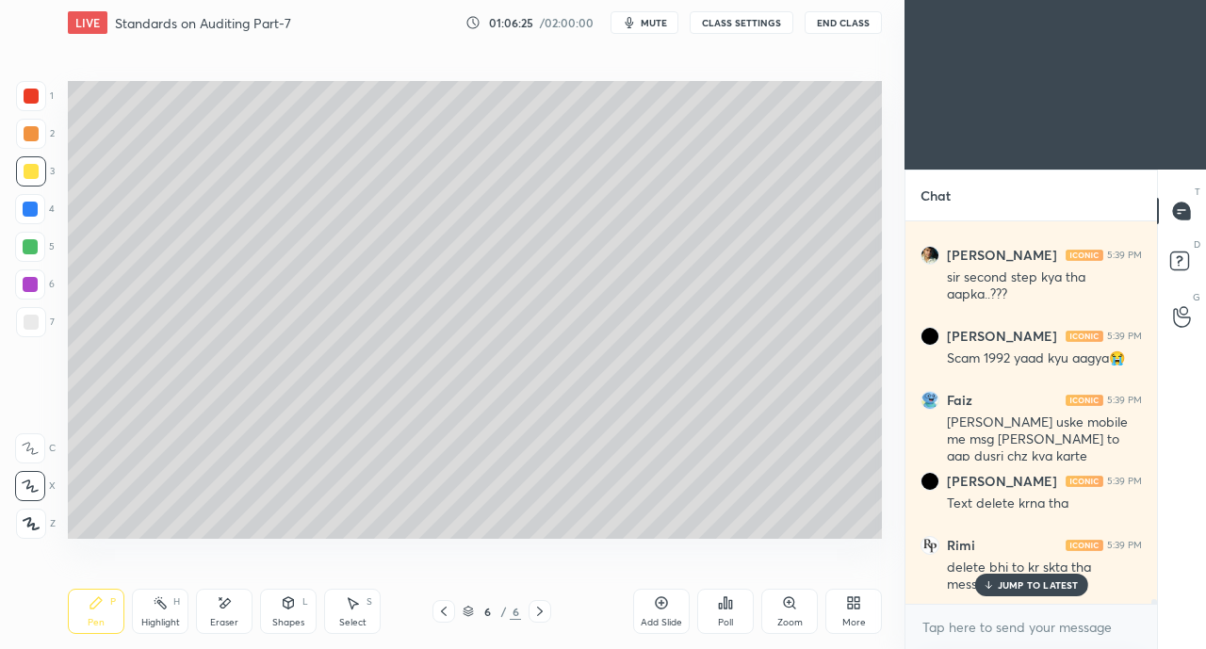
click at [1016, 585] on p "JUMP TO LATEST" at bounding box center [1038, 584] width 81 height 11
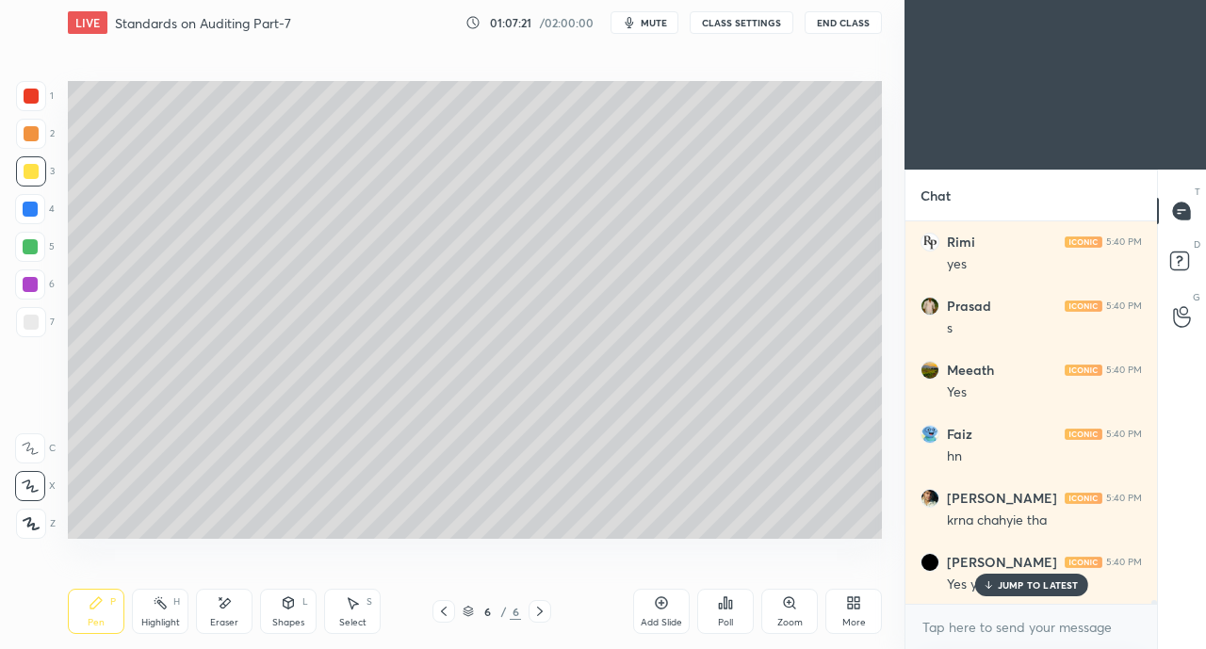
scroll to position [34641, 0]
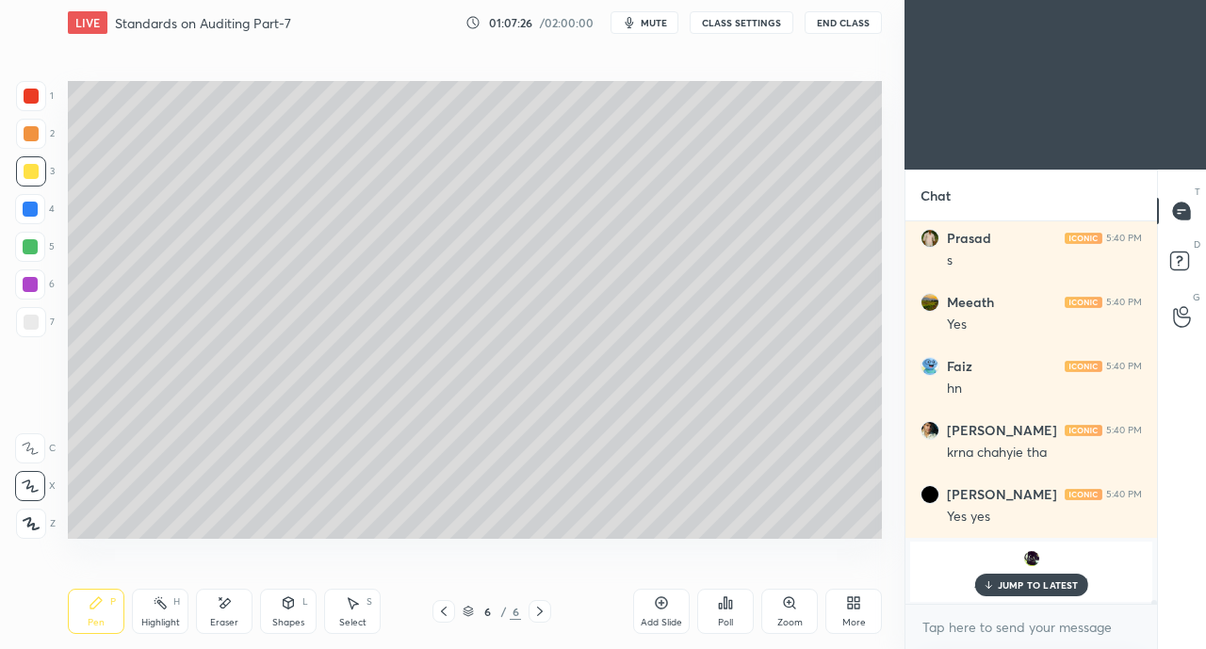
click at [1030, 591] on p "JUMP TO LATEST" at bounding box center [1038, 584] width 81 height 11
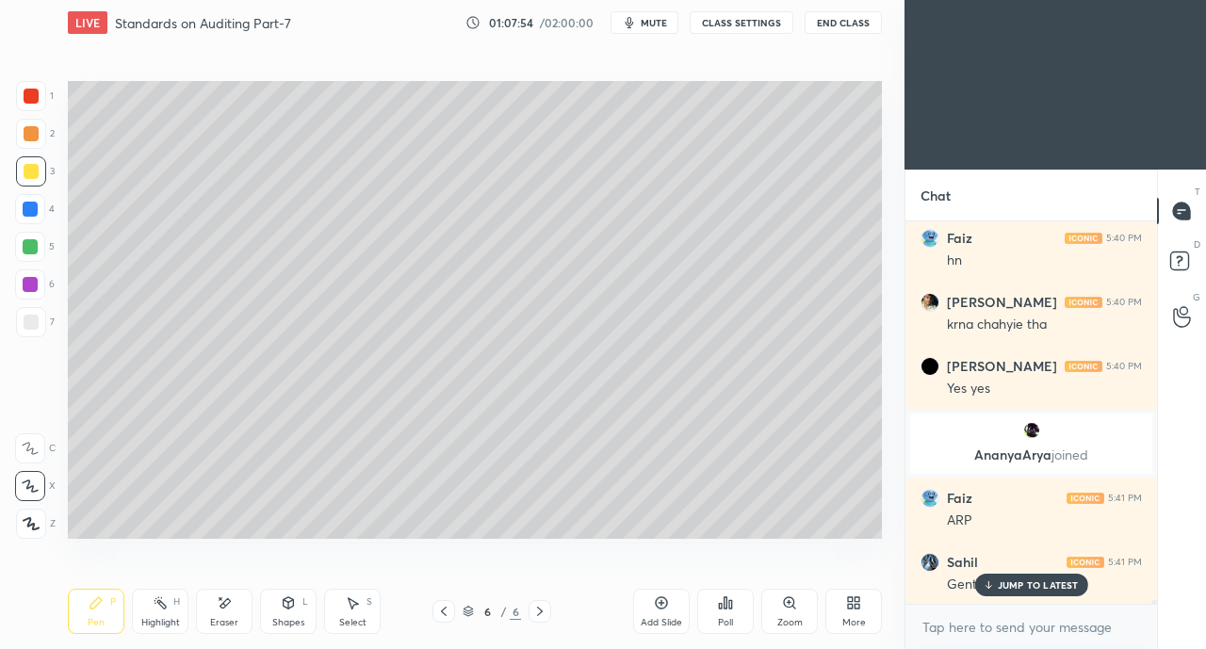
scroll to position [34884, 0]
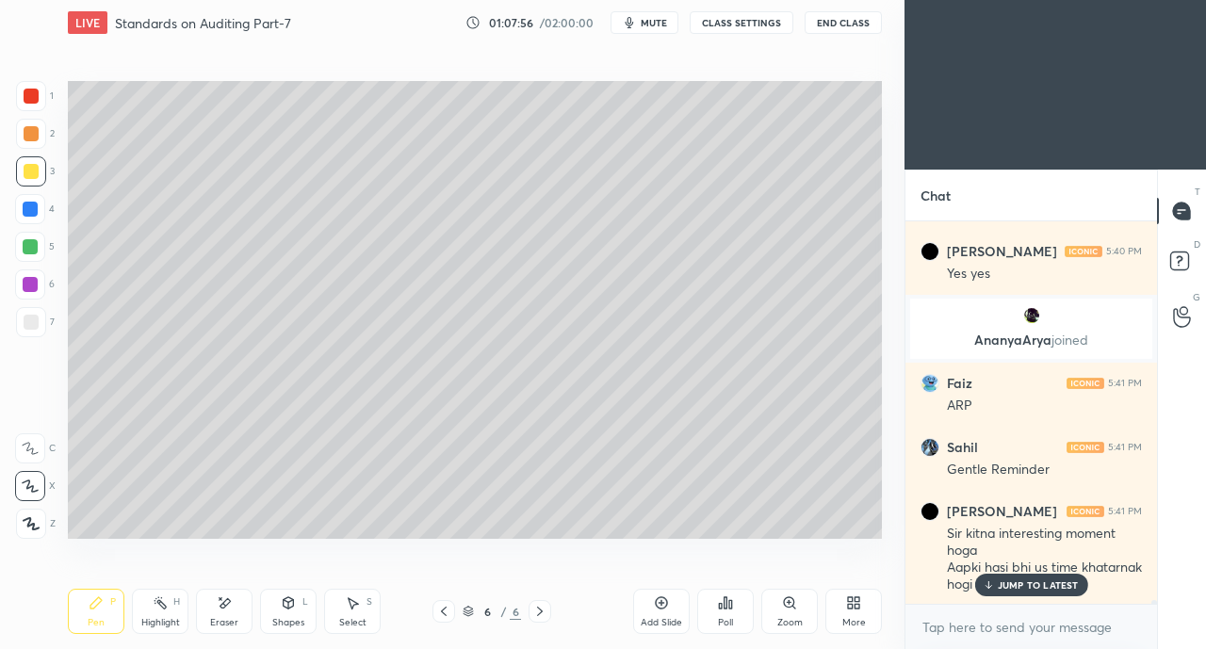
click at [1021, 585] on p "JUMP TO LATEST" at bounding box center [1038, 584] width 81 height 11
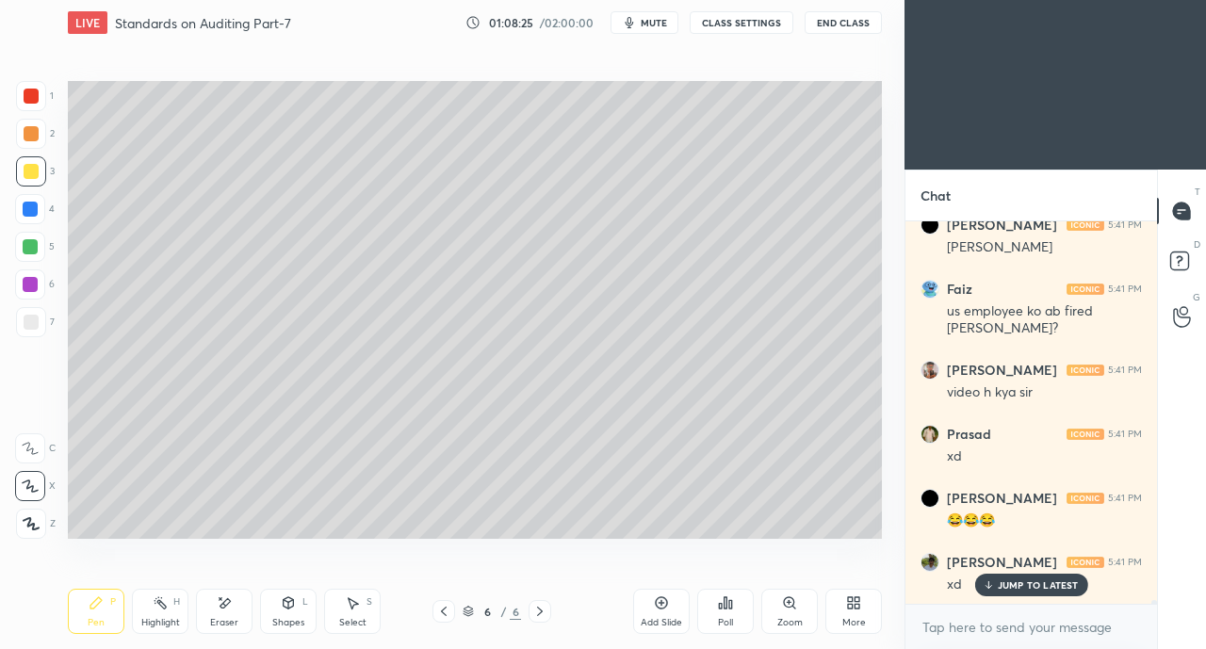
scroll to position [35640, 0]
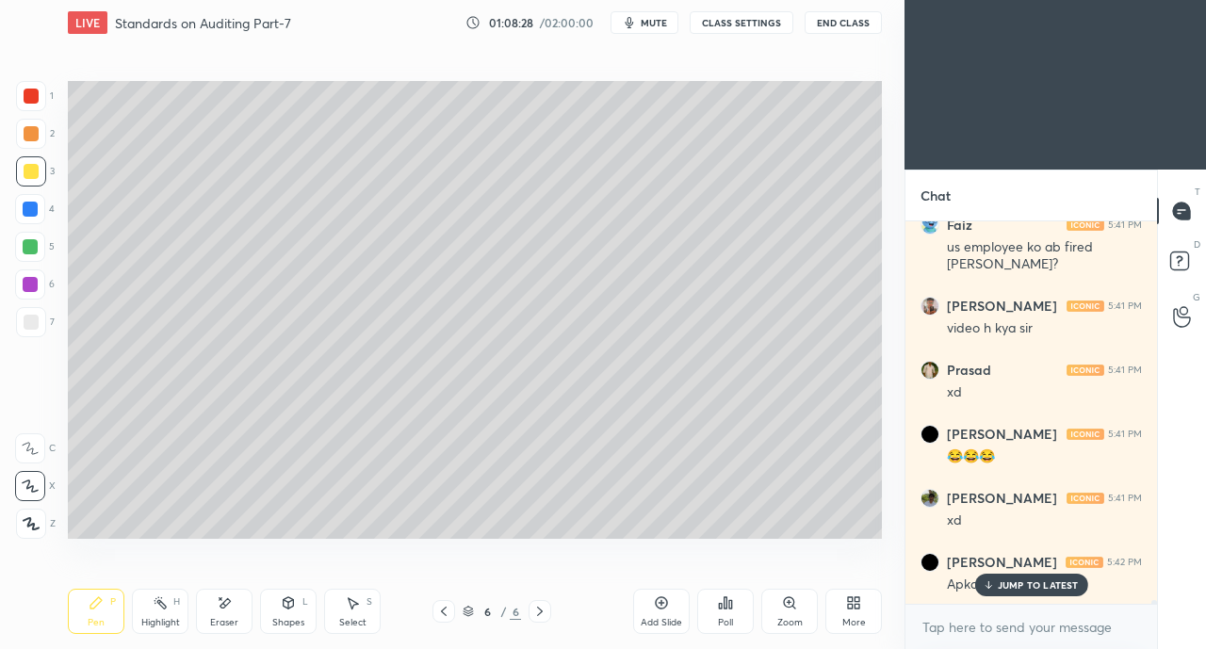
click at [1006, 586] on p "JUMP TO LATEST" at bounding box center [1038, 584] width 81 height 11
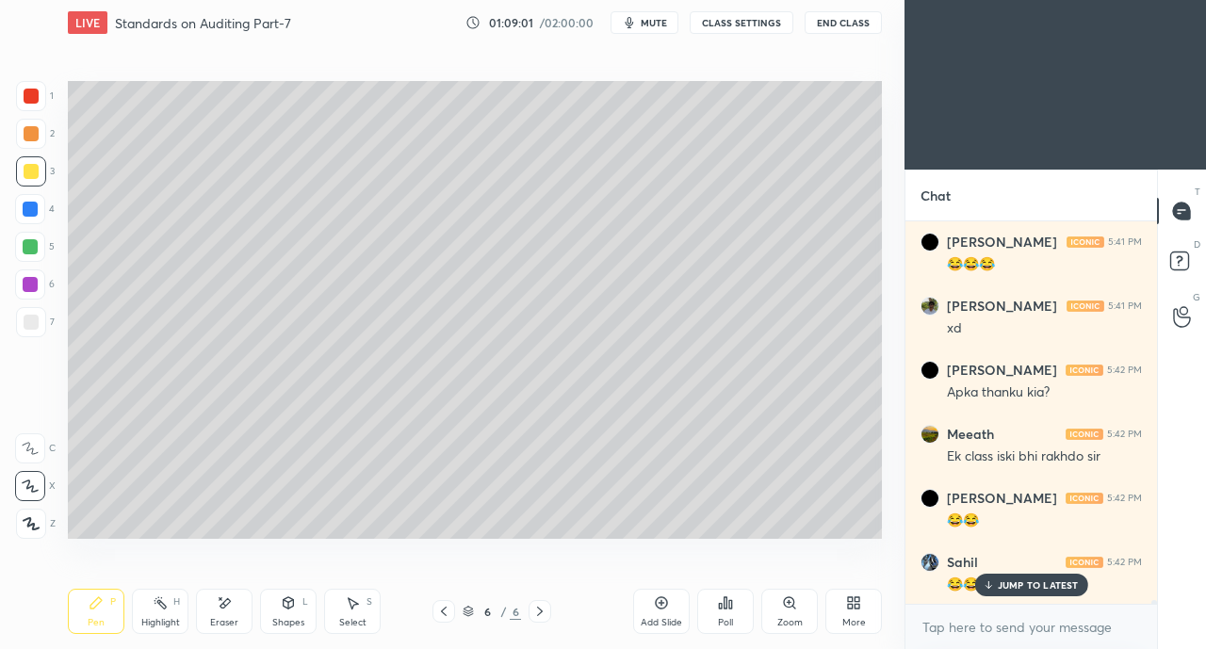
scroll to position [35896, 0]
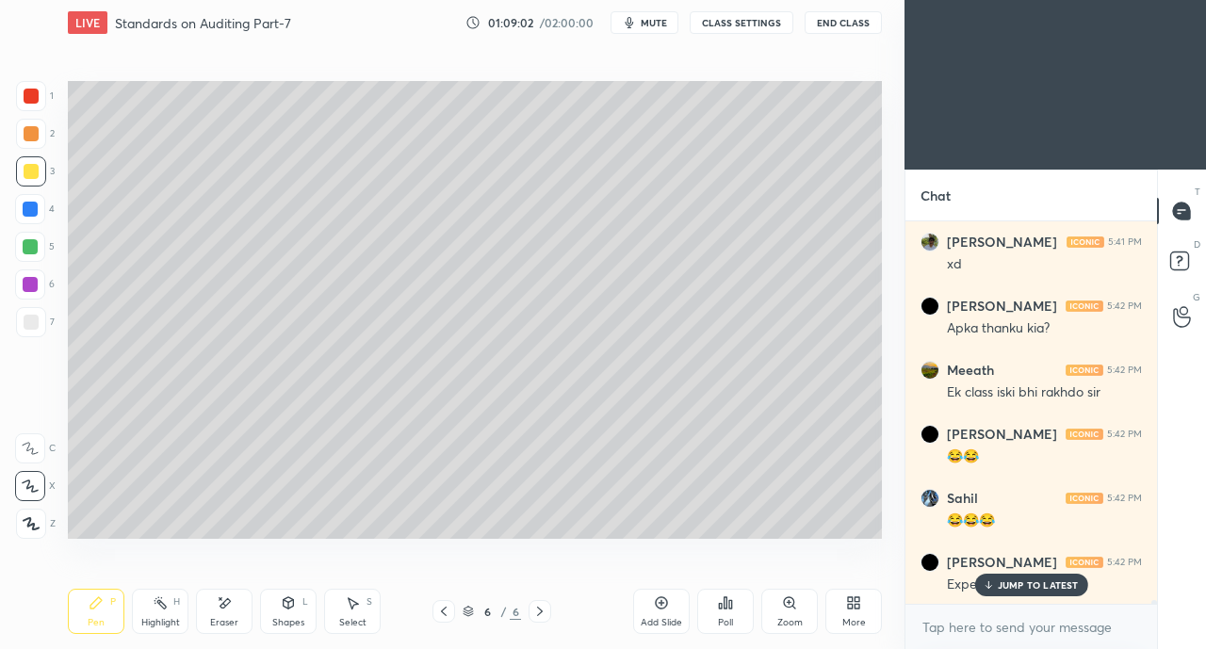
click at [1008, 586] on p "JUMP TO LATEST" at bounding box center [1038, 584] width 81 height 11
click at [854, 603] on icon at bounding box center [853, 602] width 15 height 15
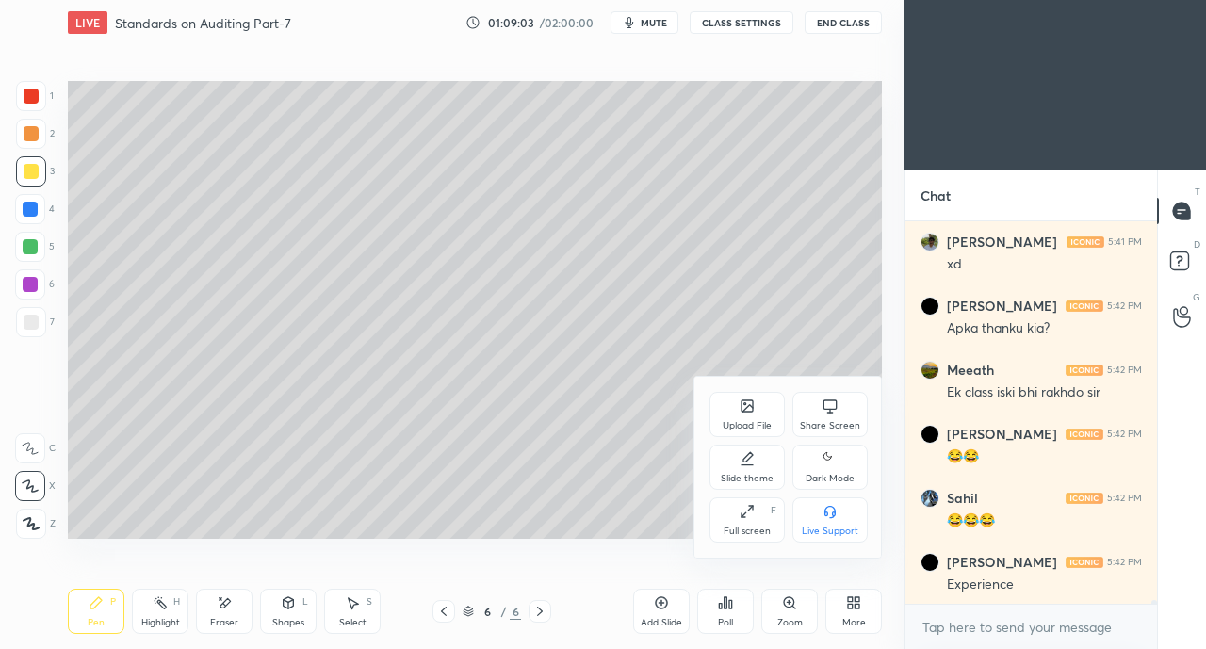
click at [822, 415] on div "Share Screen" at bounding box center [829, 414] width 75 height 45
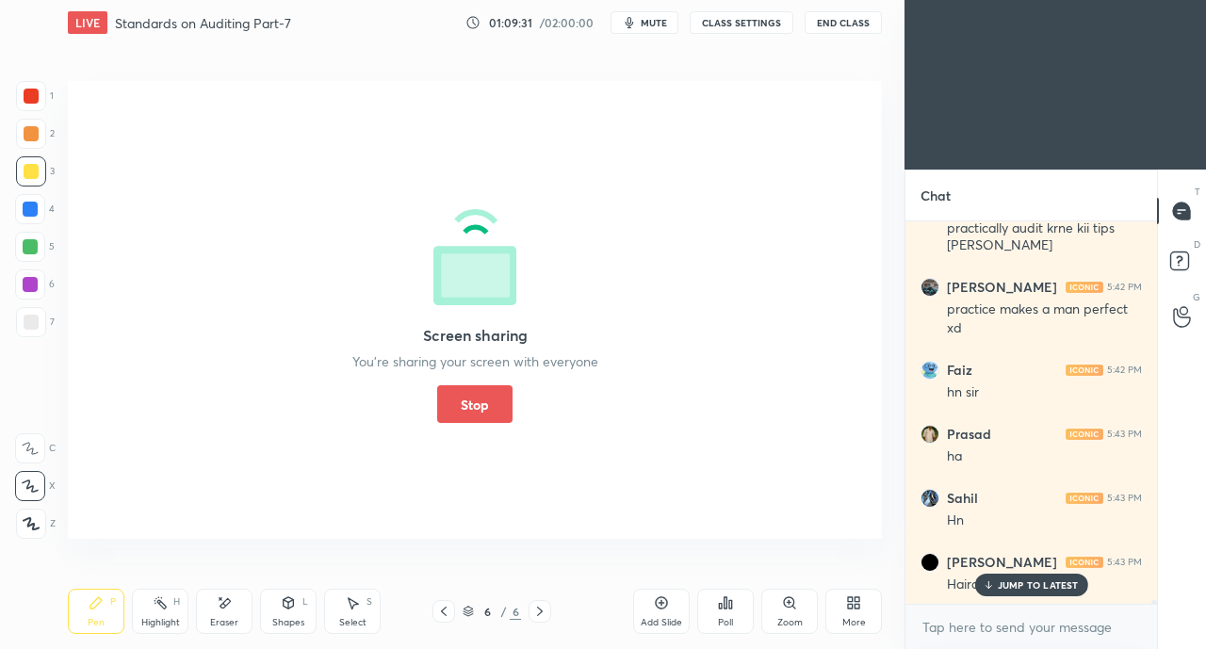
scroll to position [36544, 0]
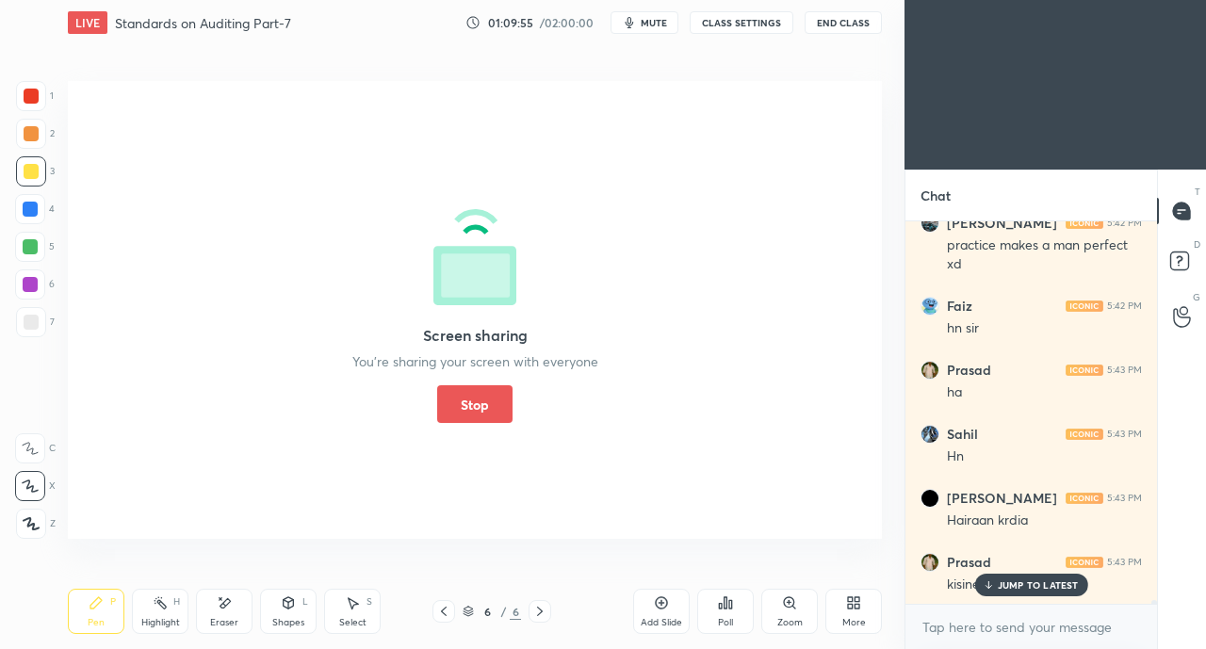
click at [469, 410] on button "Stop" at bounding box center [474, 404] width 75 height 38
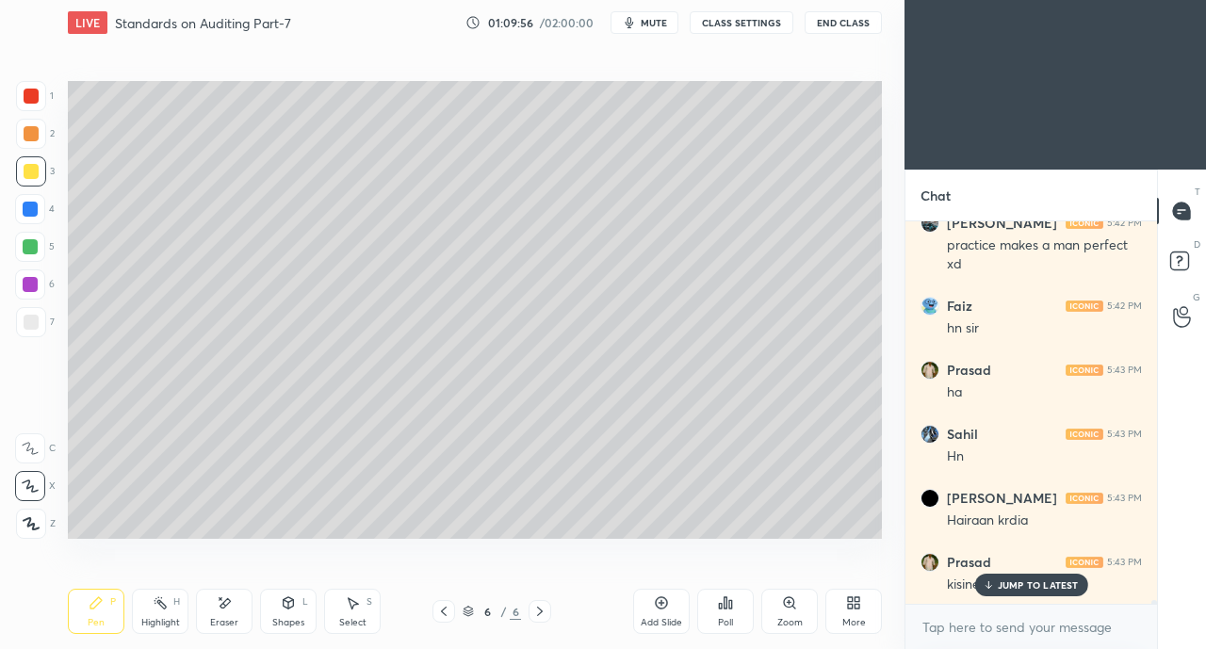
click at [1029, 583] on p "JUMP TO LATEST" at bounding box center [1038, 584] width 81 height 11
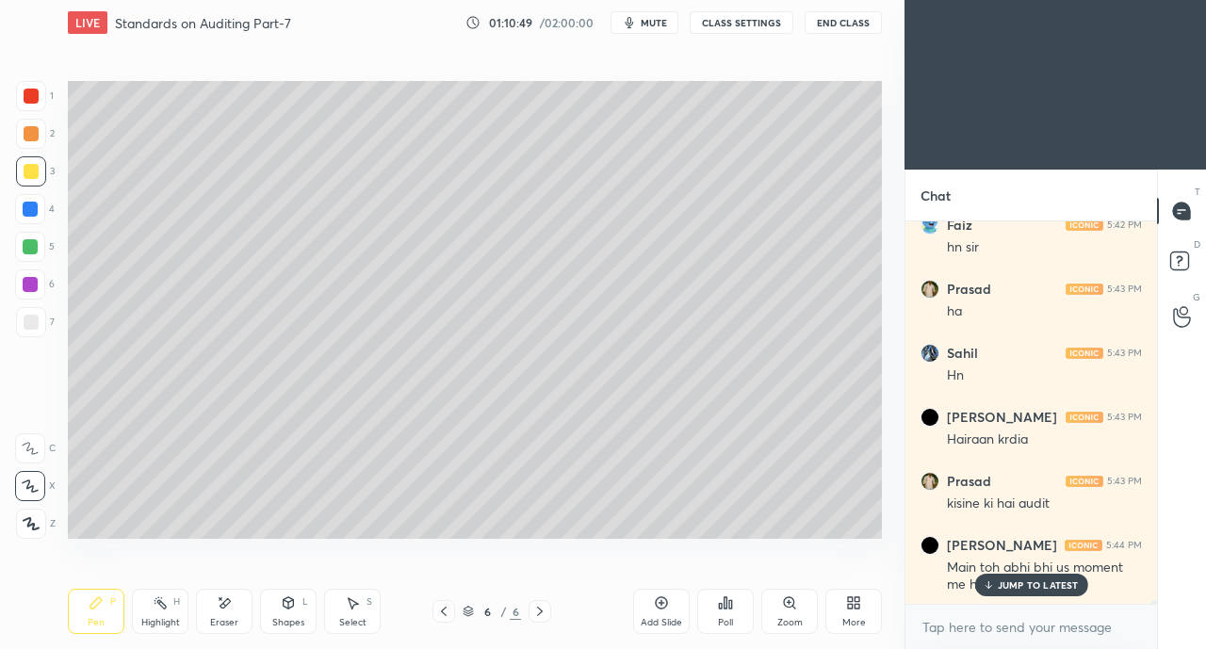
click at [1001, 584] on p "JUMP TO LATEST" at bounding box center [1038, 584] width 81 height 11
click at [855, 618] on div "More" at bounding box center [854, 622] width 24 height 9
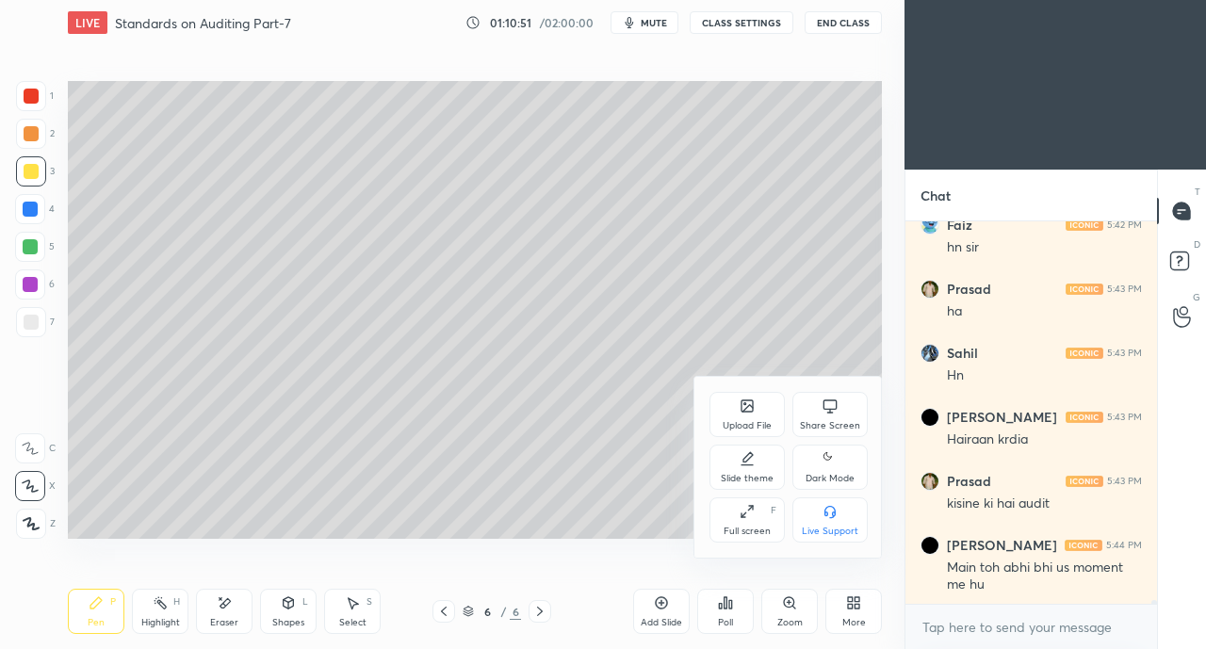
click at [829, 405] on icon at bounding box center [829, 406] width 15 height 15
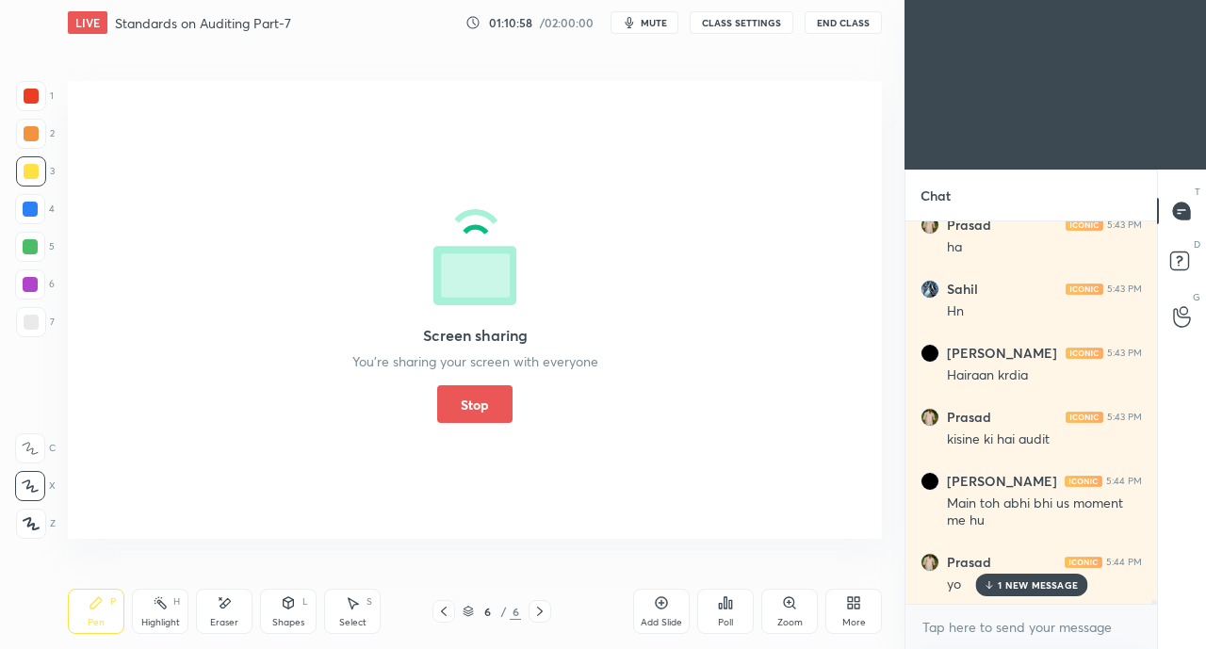
scroll to position [36770, 0]
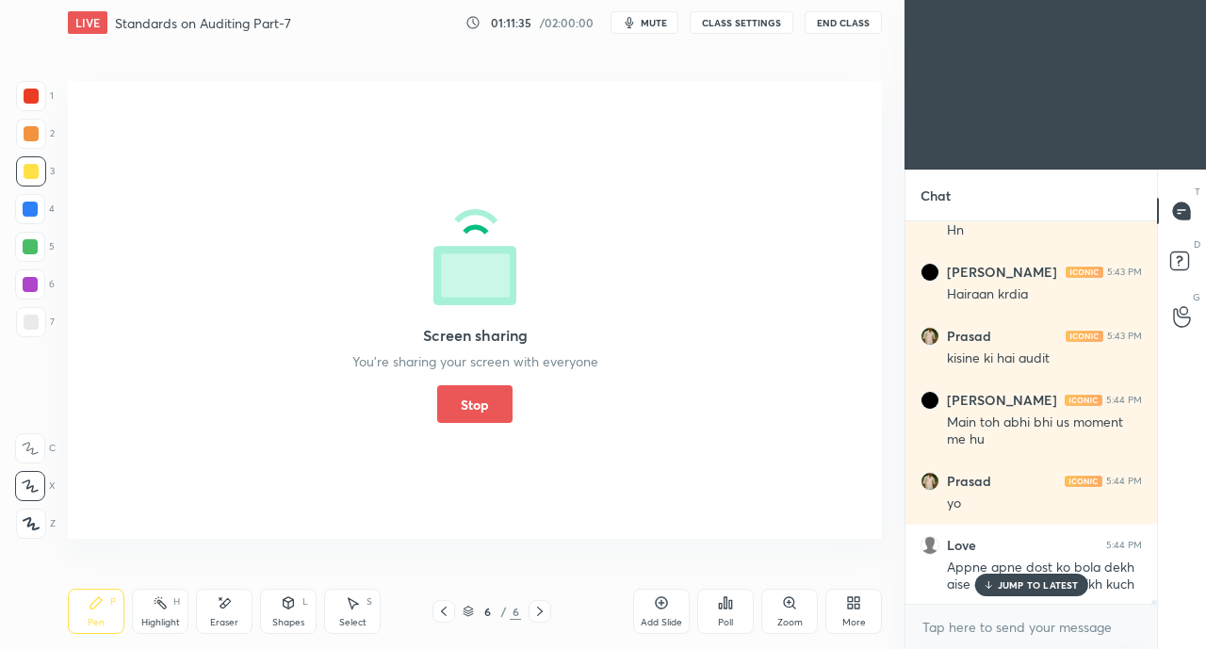
click at [473, 388] on button "Stop" at bounding box center [474, 404] width 75 height 38
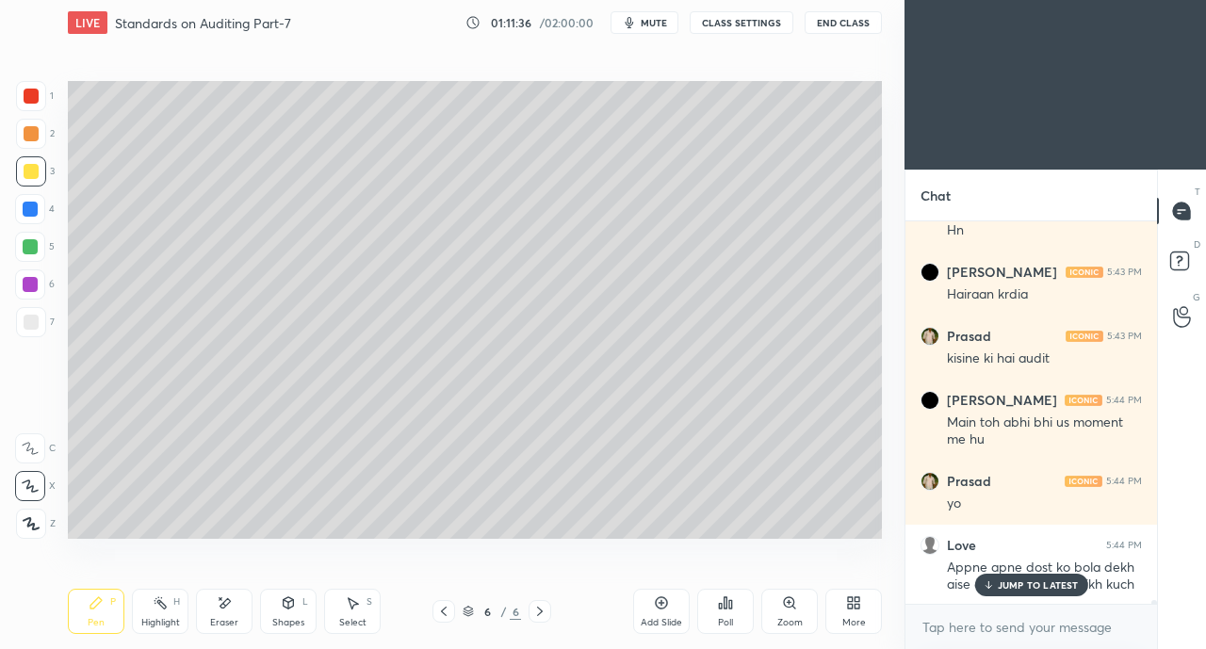
click at [1031, 585] on p "JUMP TO LATEST" at bounding box center [1038, 584] width 81 height 11
click at [544, 612] on icon at bounding box center [539, 611] width 15 height 15
click at [650, 609] on div "Add Slide" at bounding box center [661, 611] width 57 height 45
click at [30, 174] on div at bounding box center [31, 171] width 15 height 15
click at [33, 203] on div at bounding box center [30, 209] width 15 height 15
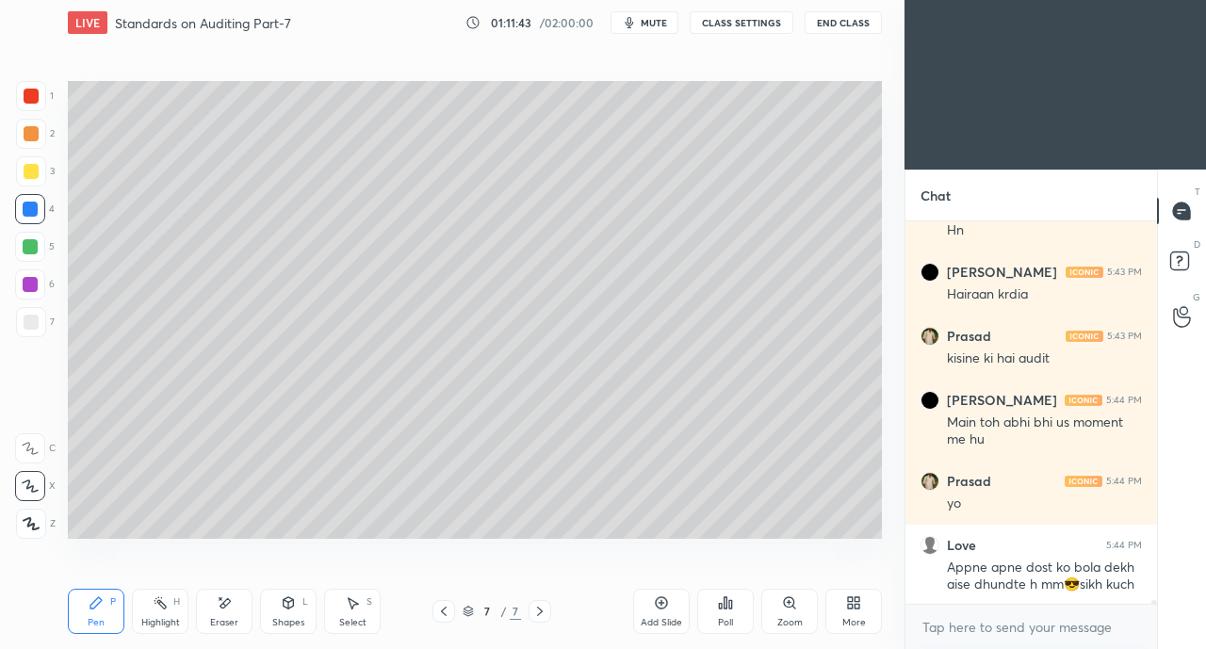
click at [32, 176] on div at bounding box center [31, 171] width 15 height 15
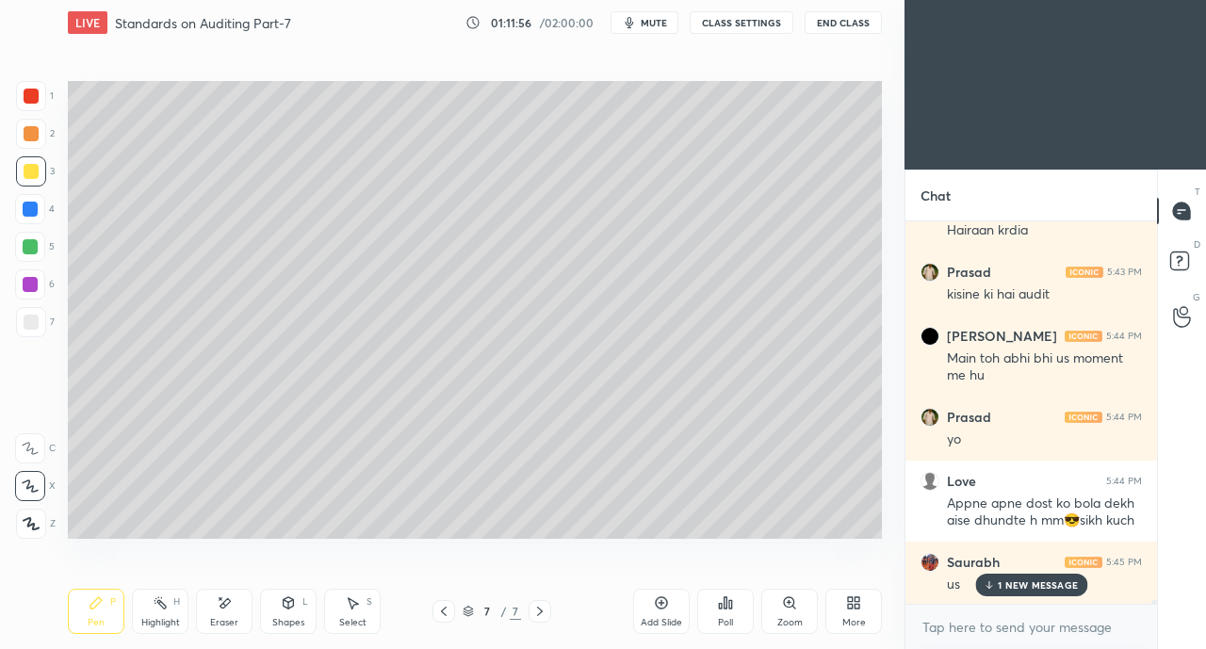
scroll to position [36915, 0]
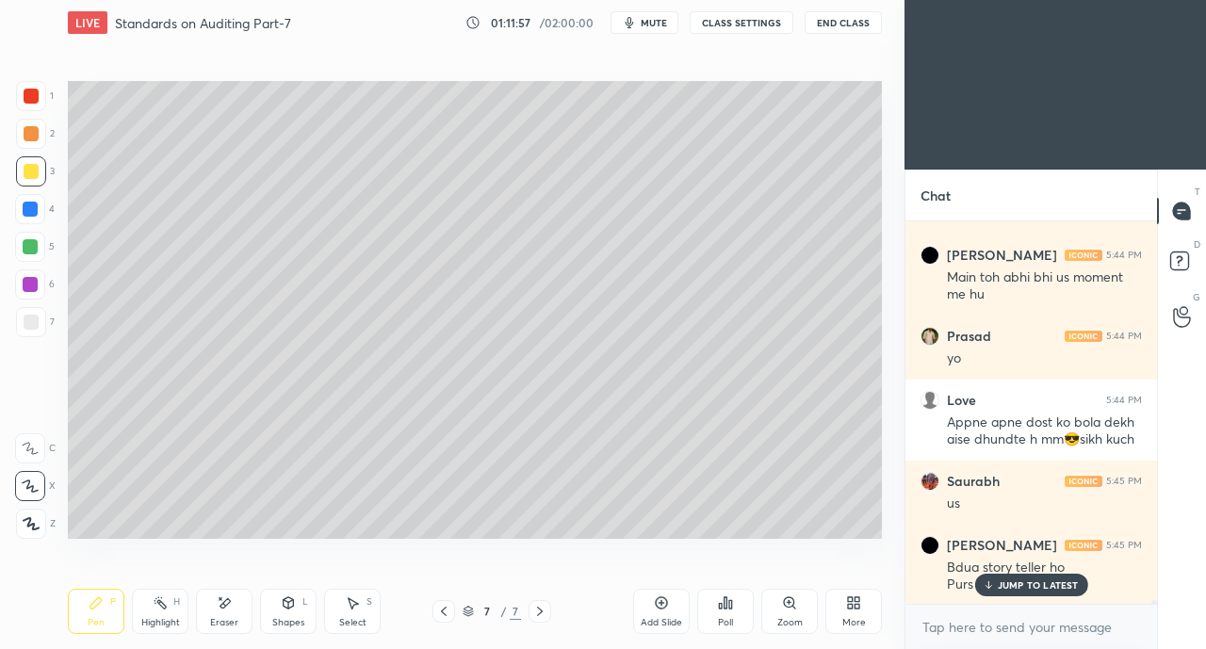
click at [1011, 589] on p "JUMP TO LATEST" at bounding box center [1038, 584] width 81 height 11
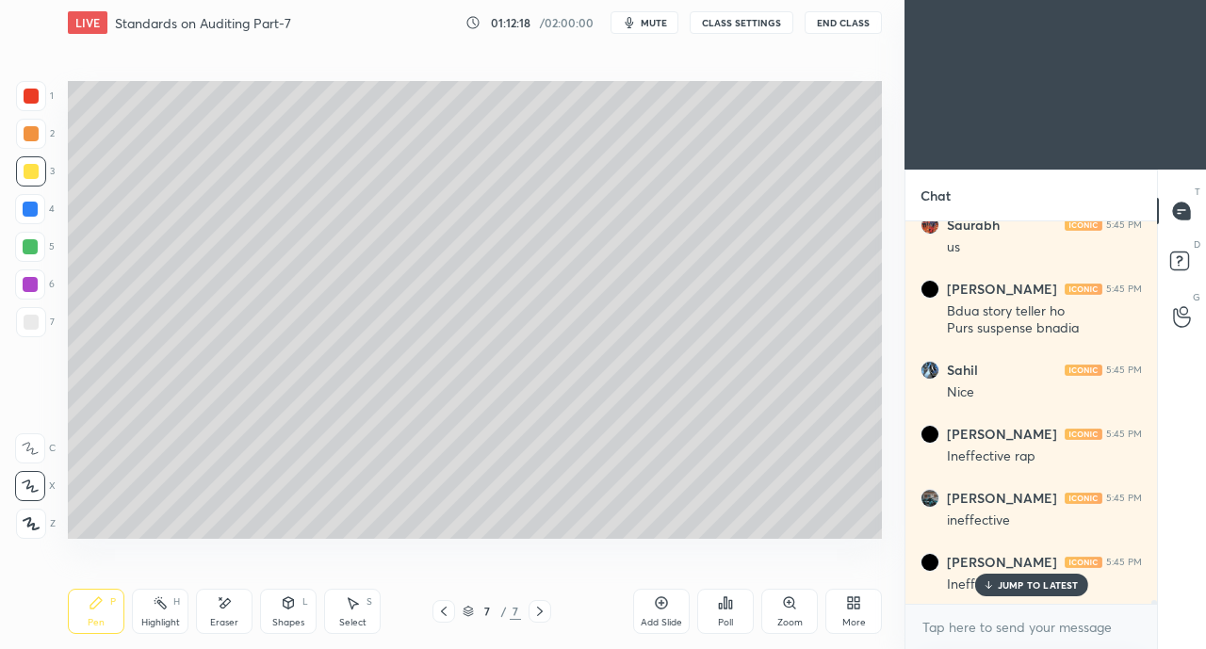
scroll to position [37236, 0]
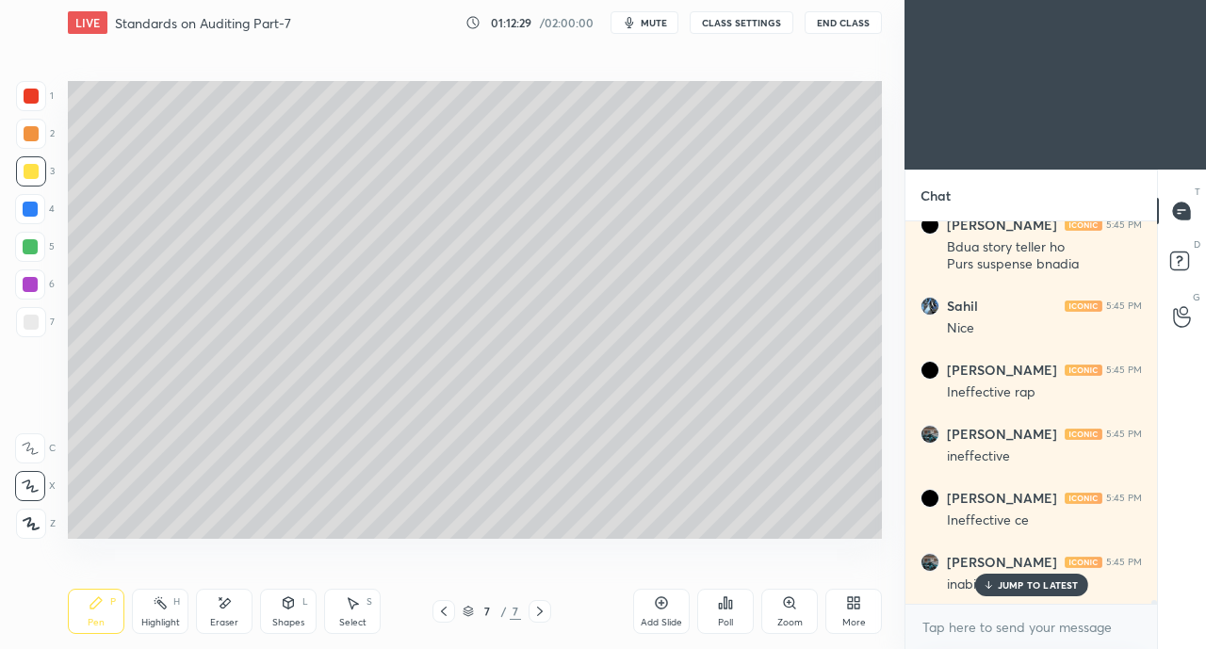
click at [224, 600] on icon at bounding box center [224, 603] width 15 height 16
click at [104, 613] on div "Pen P" at bounding box center [96, 611] width 57 height 45
click at [222, 609] on icon at bounding box center [224, 603] width 15 height 16
click at [92, 612] on div "Pen P" at bounding box center [96, 611] width 57 height 45
click at [993, 586] on icon at bounding box center [988, 584] width 12 height 11
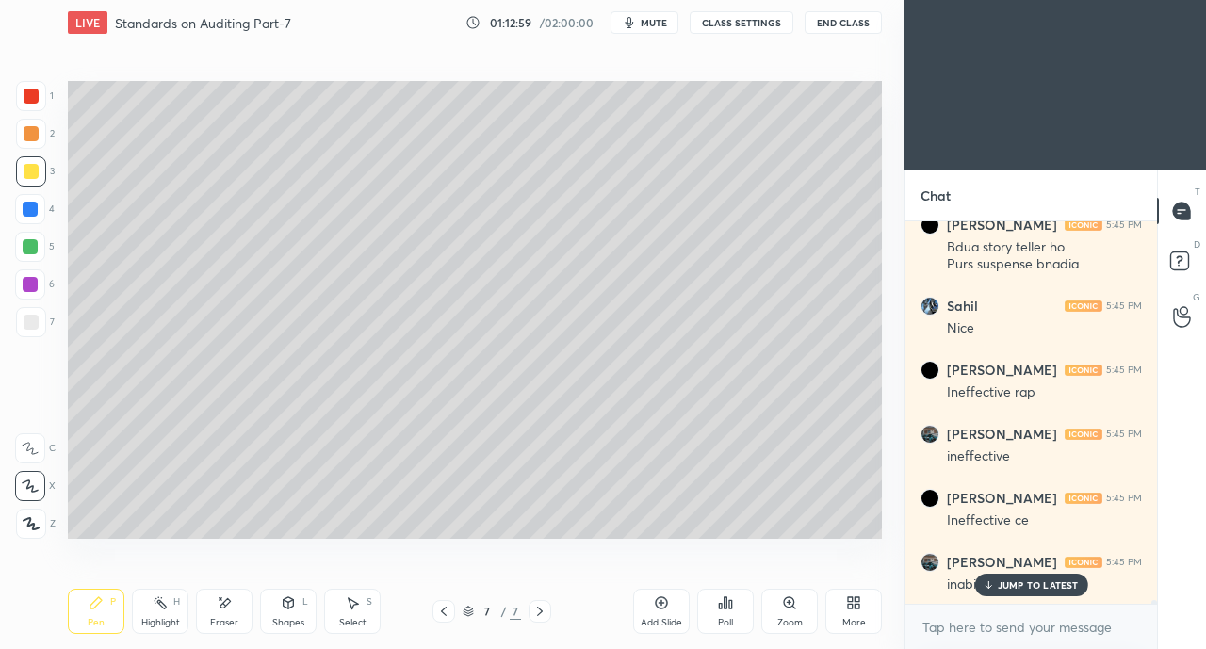
scroll to position [37300, 0]
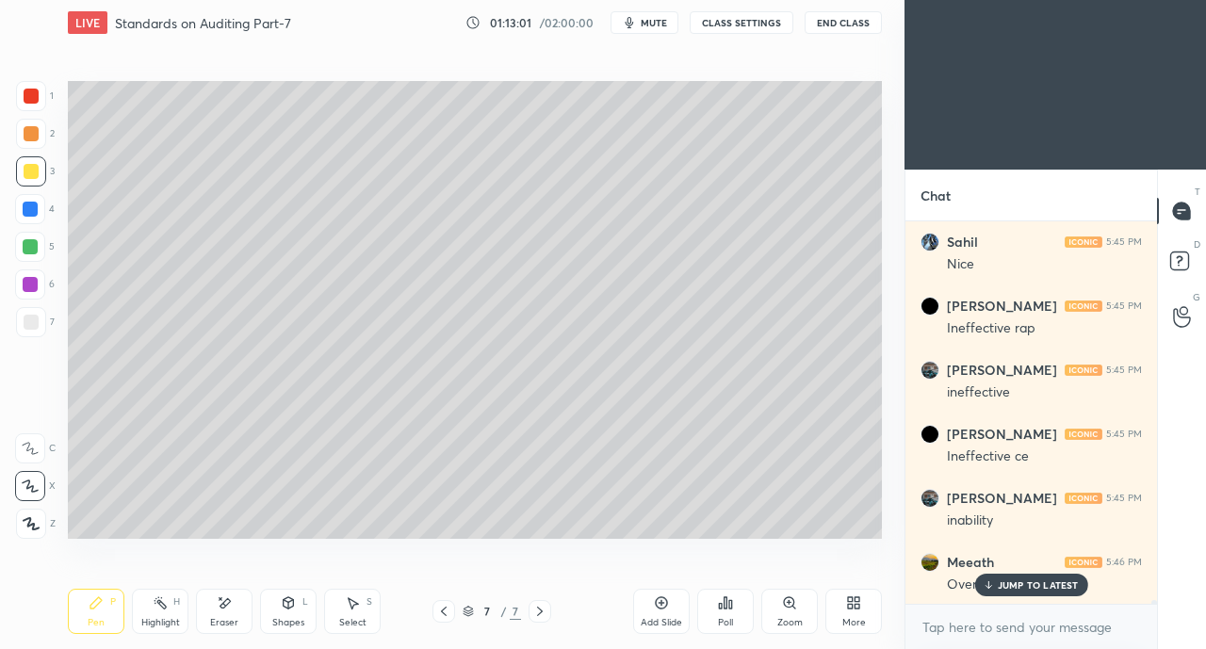
click at [993, 581] on icon at bounding box center [988, 584] width 12 height 11
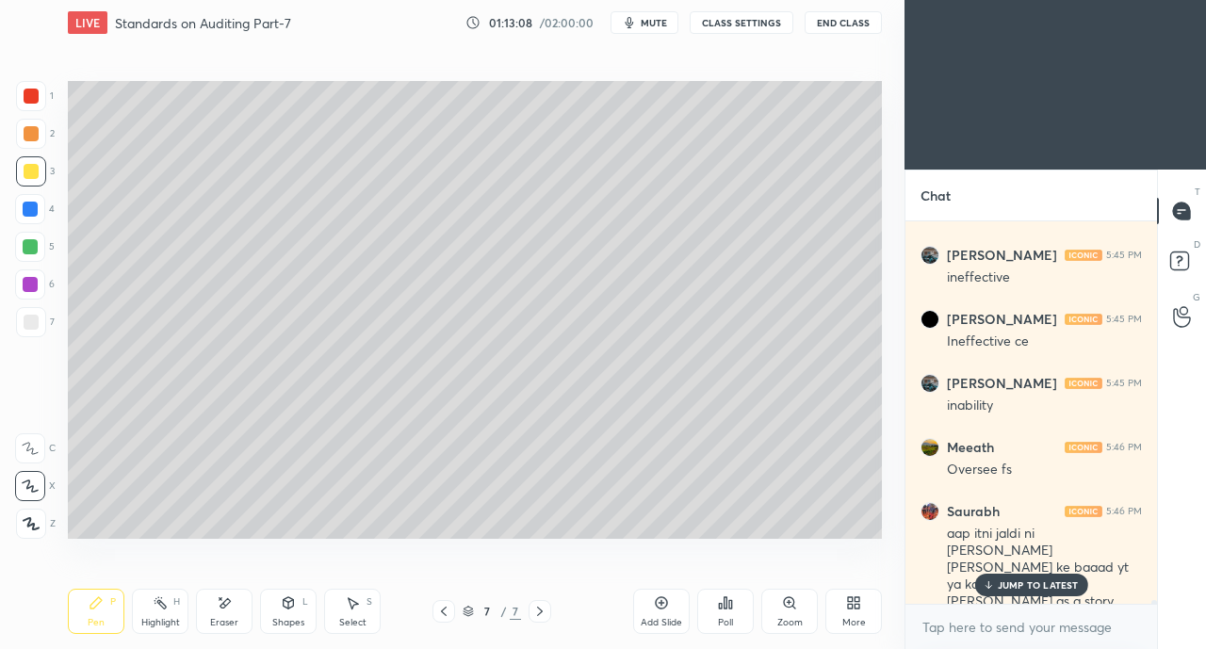
click at [992, 584] on icon at bounding box center [988, 584] width 12 height 11
click at [226, 613] on div "Eraser" at bounding box center [224, 611] width 57 height 45
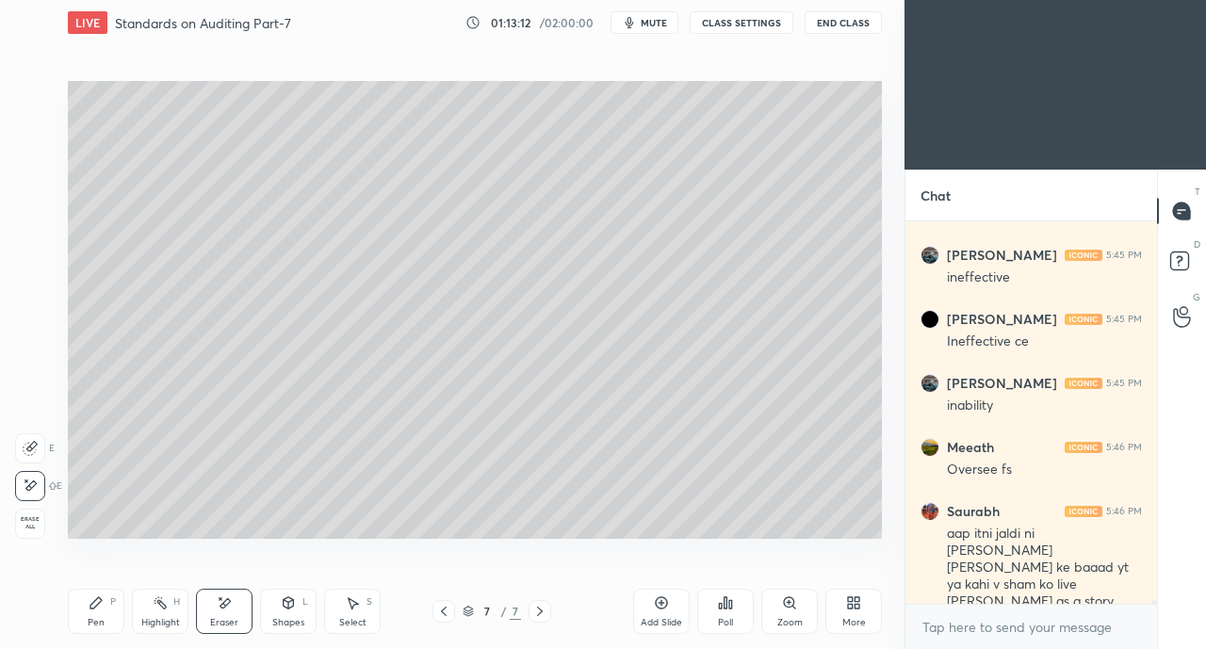
click at [106, 613] on div "Pen P" at bounding box center [96, 611] width 57 height 45
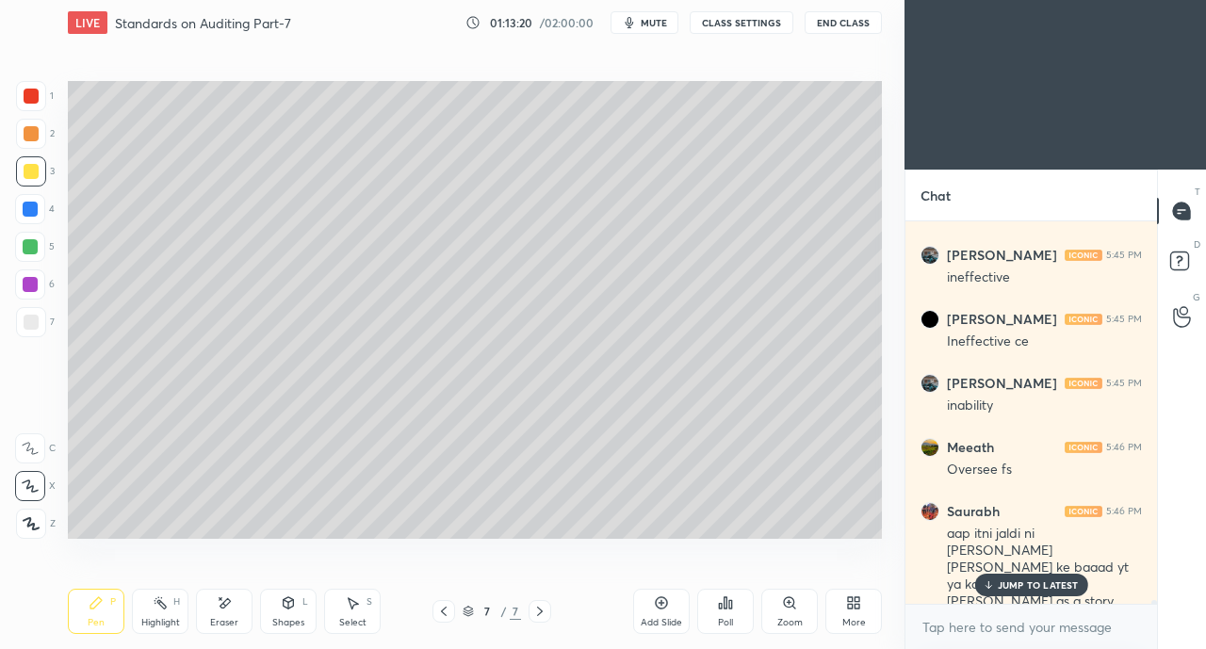
scroll to position [37479, 0]
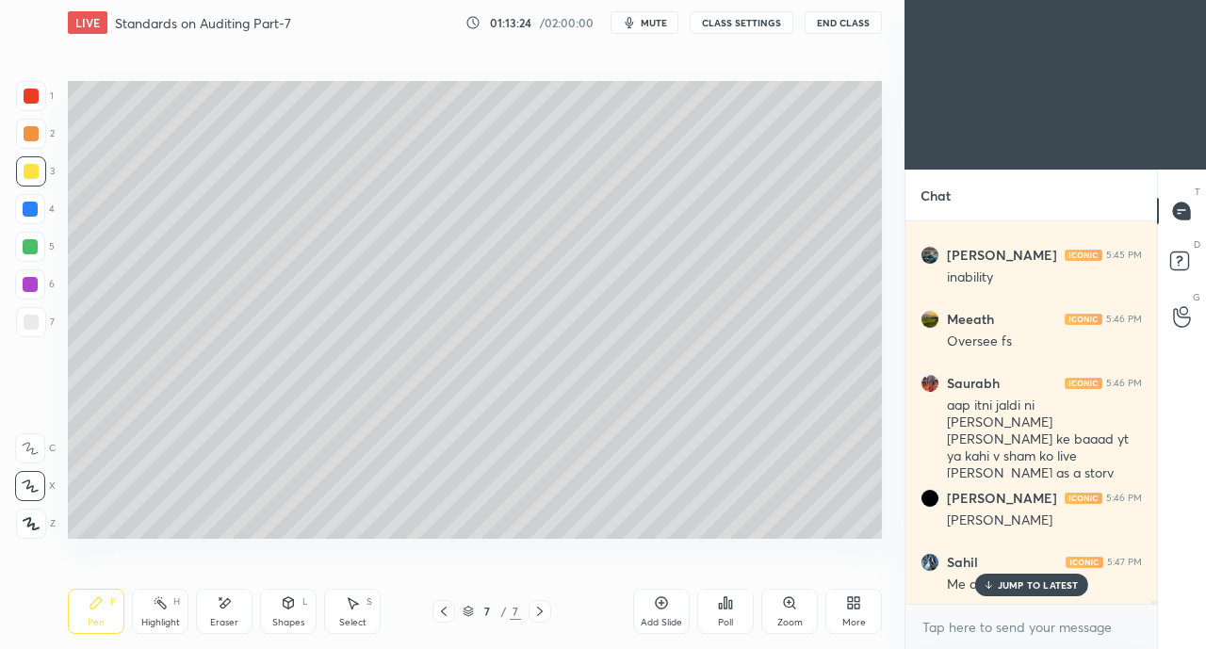
click at [1005, 587] on p "JUMP TO LATEST" at bounding box center [1038, 584] width 81 height 11
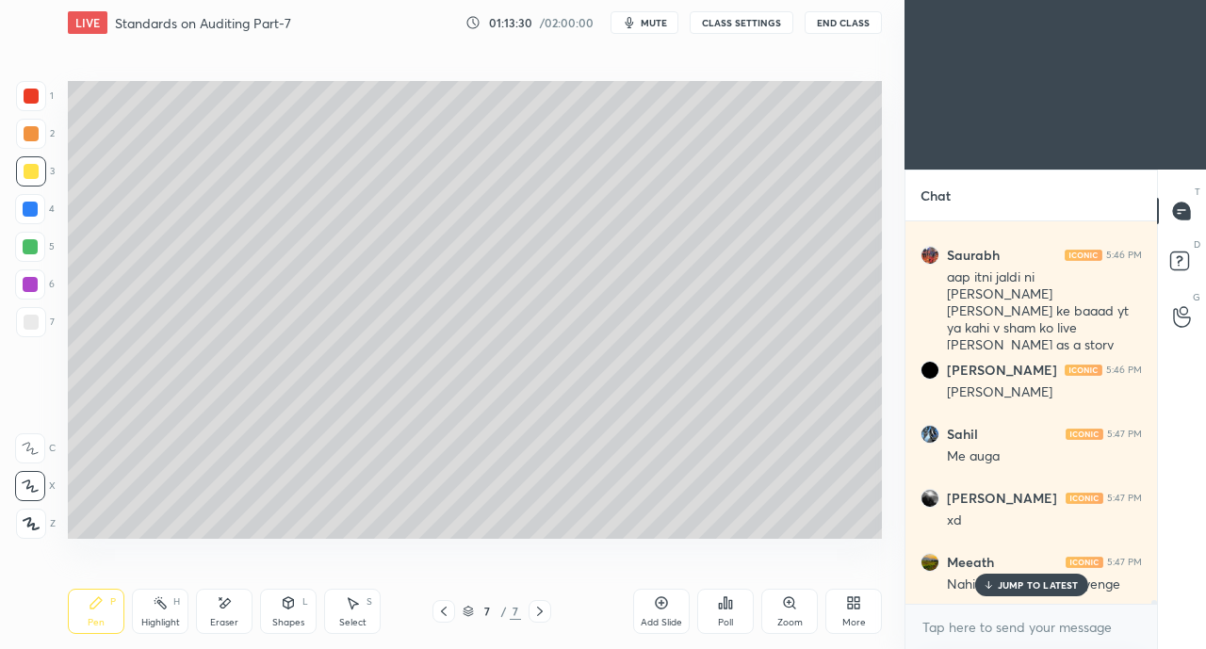
scroll to position [37735, 0]
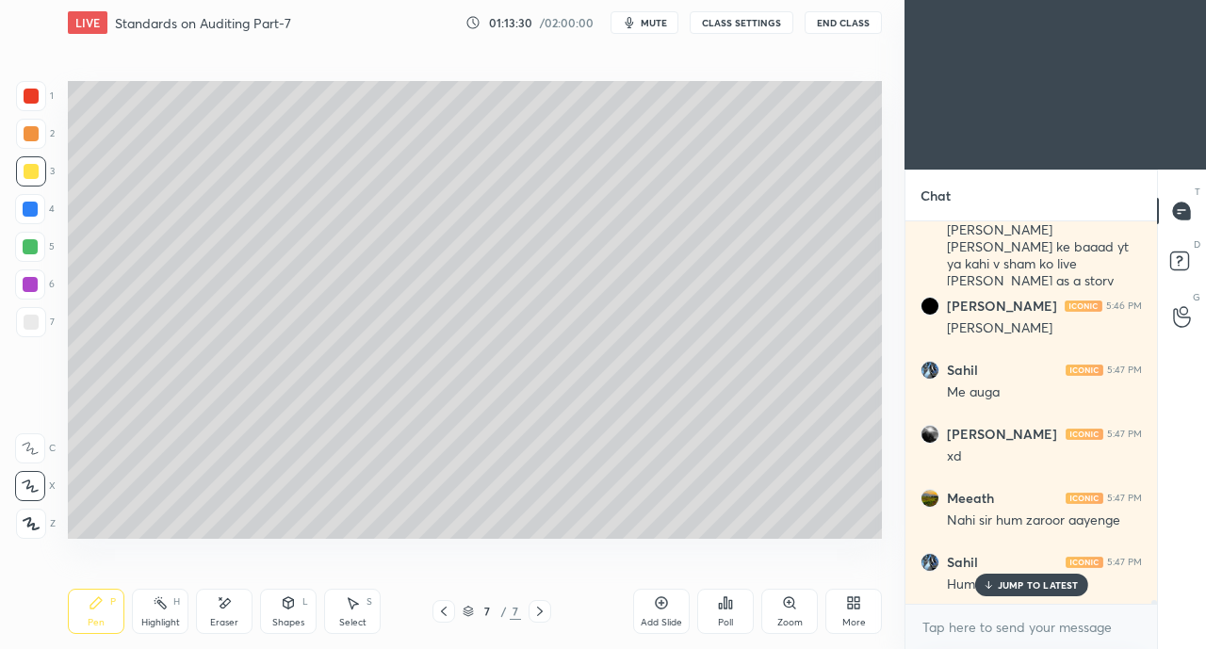
click at [43, 321] on div at bounding box center [31, 322] width 30 height 30
click at [1000, 586] on p "JUMP TO LATEST" at bounding box center [1038, 584] width 81 height 11
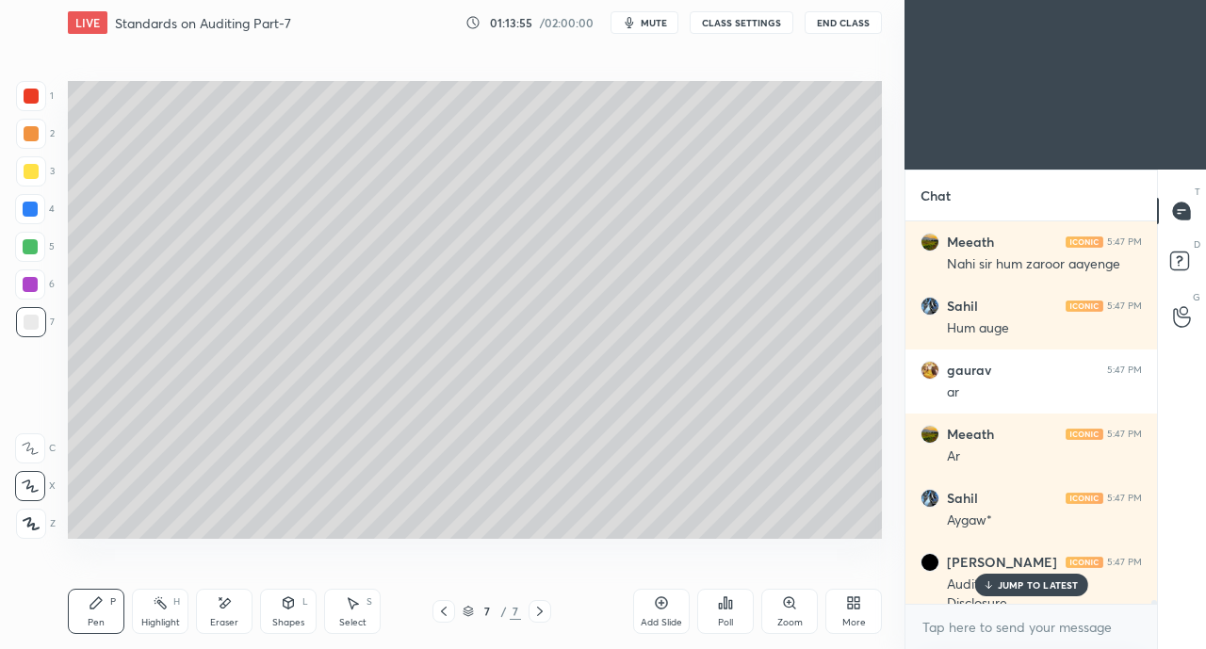
scroll to position [38010, 0]
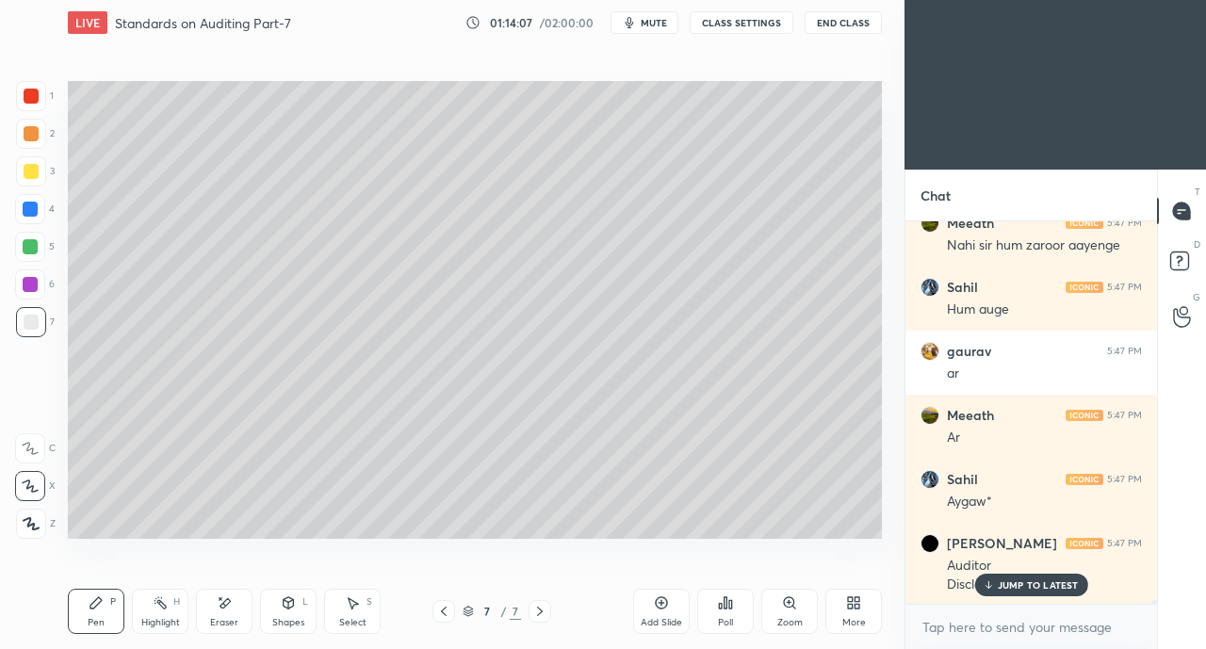
click at [1031, 585] on p "JUMP TO LATEST" at bounding box center [1038, 584] width 81 height 11
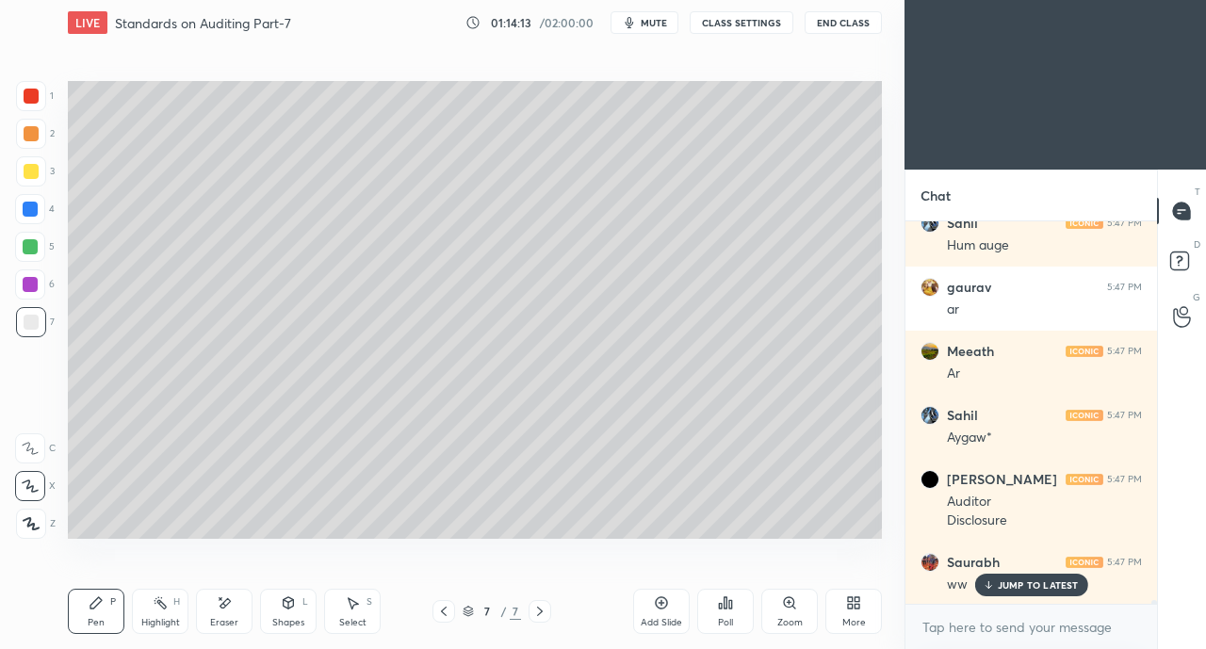
scroll to position [38155, 0]
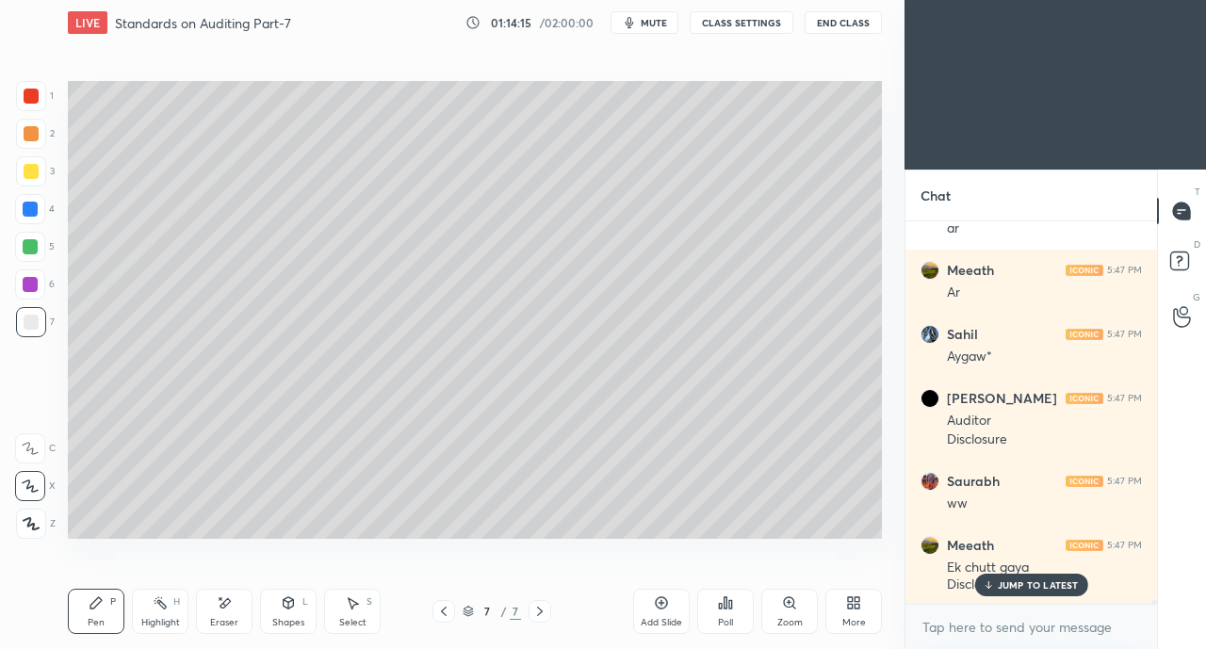
click at [1045, 575] on div "JUMP TO LATEST" at bounding box center [1030, 585] width 113 height 23
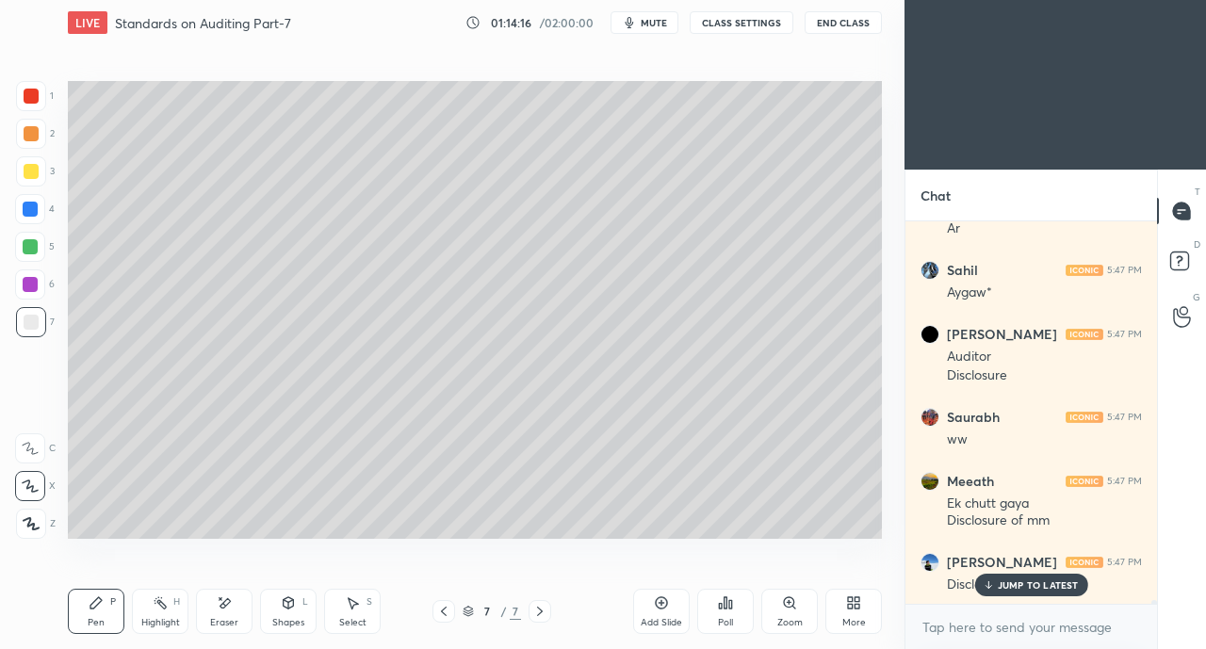
click at [1035, 588] on p "JUMP TO LATEST" at bounding box center [1038, 584] width 81 height 11
click at [28, 176] on div at bounding box center [31, 171] width 15 height 15
click at [31, 253] on div at bounding box center [30, 246] width 15 height 15
click at [224, 619] on div "Eraser" at bounding box center [224, 622] width 28 height 9
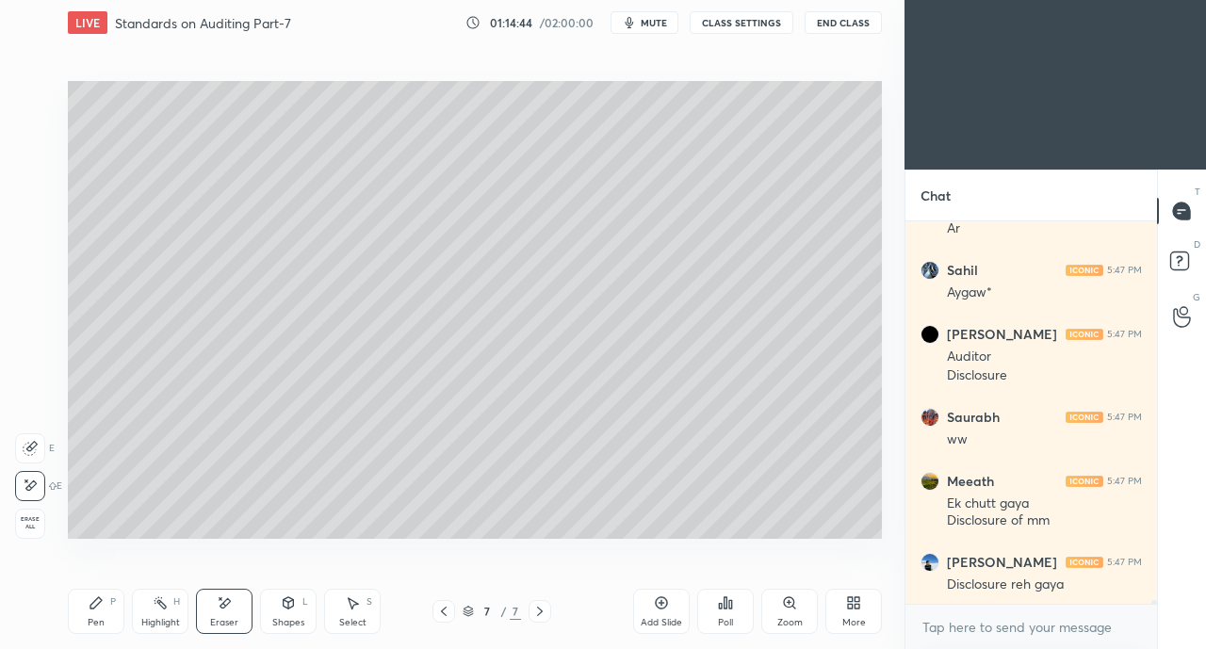
click at [87, 611] on div "Pen P" at bounding box center [96, 611] width 57 height 45
click at [28, 324] on div at bounding box center [31, 322] width 15 height 15
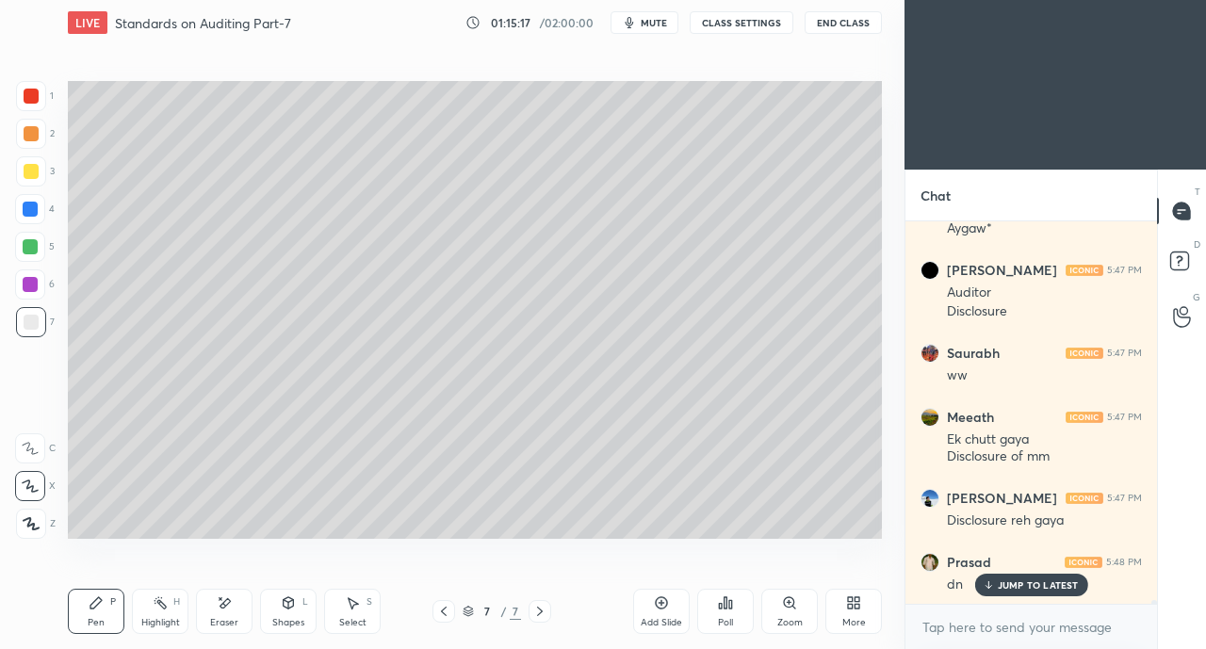
scroll to position [38348, 0]
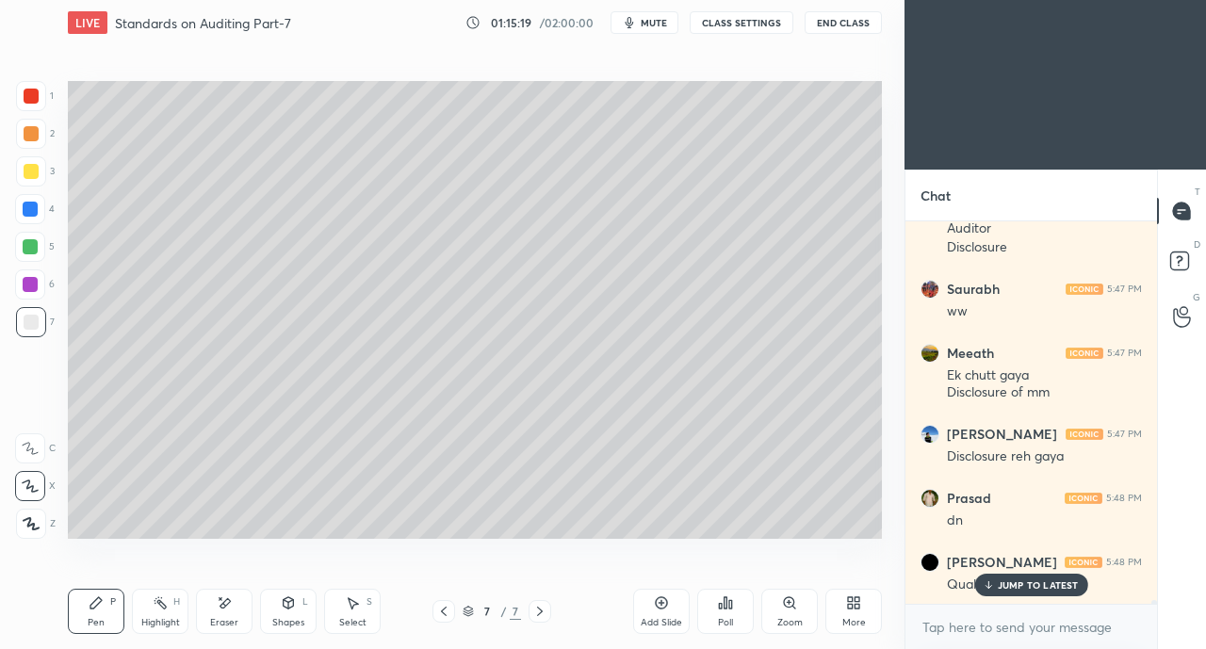
click at [1031, 584] on p "JUMP TO LATEST" at bounding box center [1038, 584] width 81 height 11
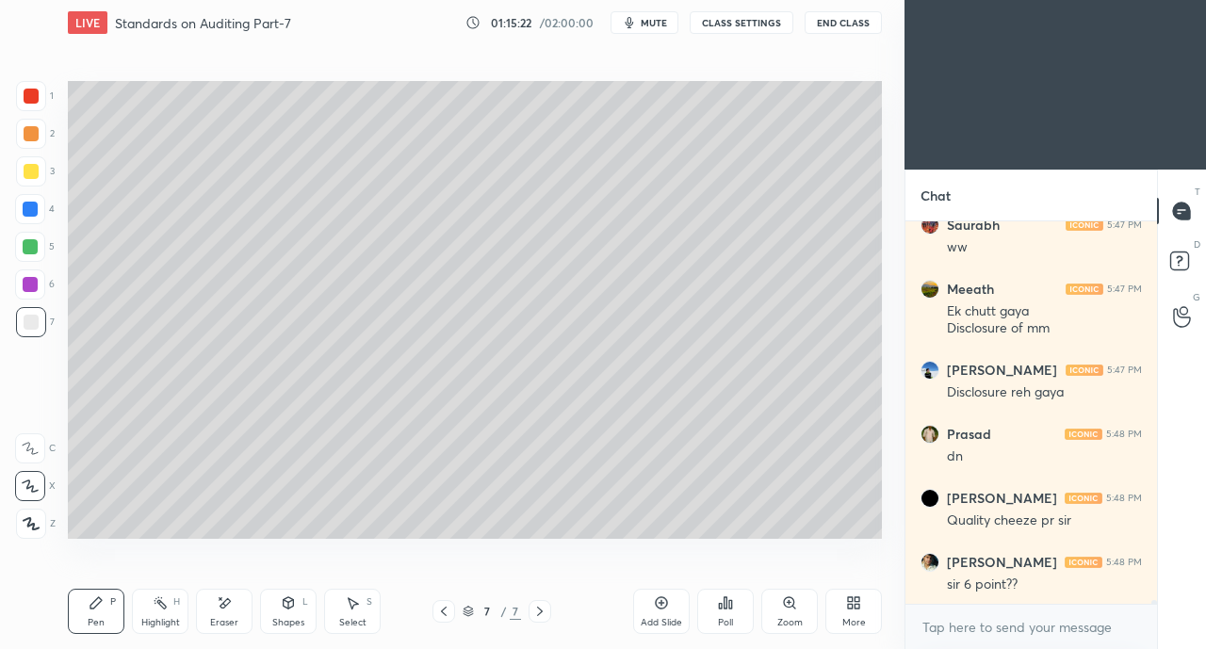
scroll to position [38476, 0]
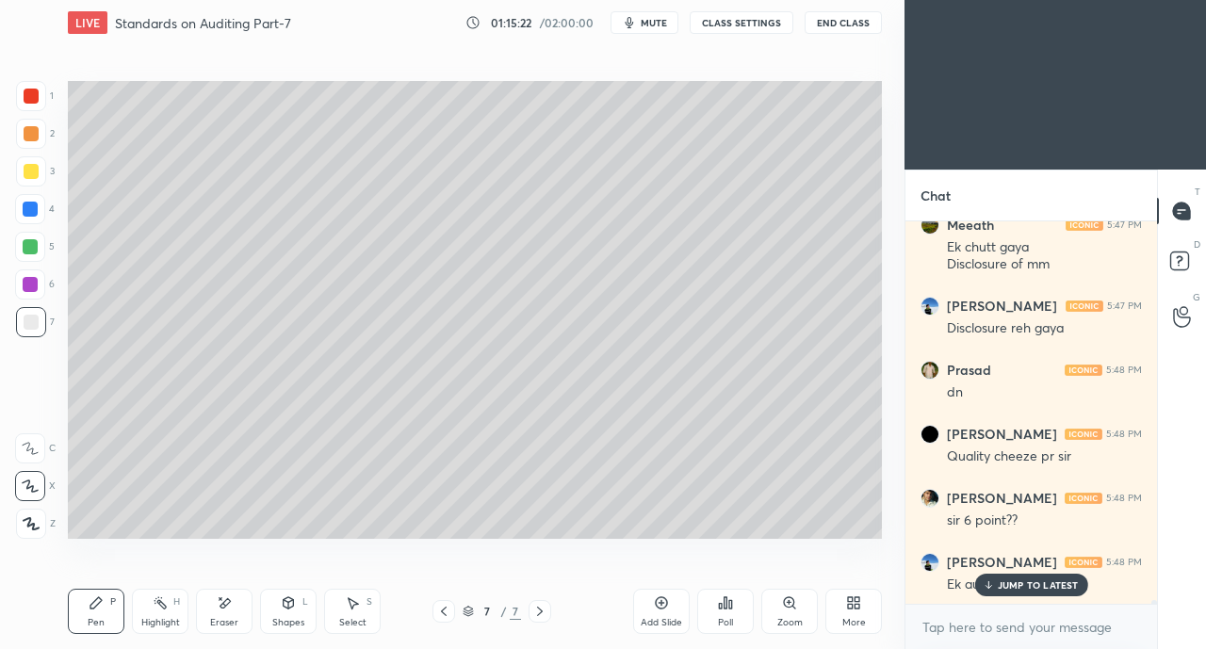
click at [1018, 585] on p "JUMP TO LATEST" at bounding box center [1038, 584] width 81 height 11
click at [225, 623] on div "Eraser" at bounding box center [224, 622] width 28 height 9
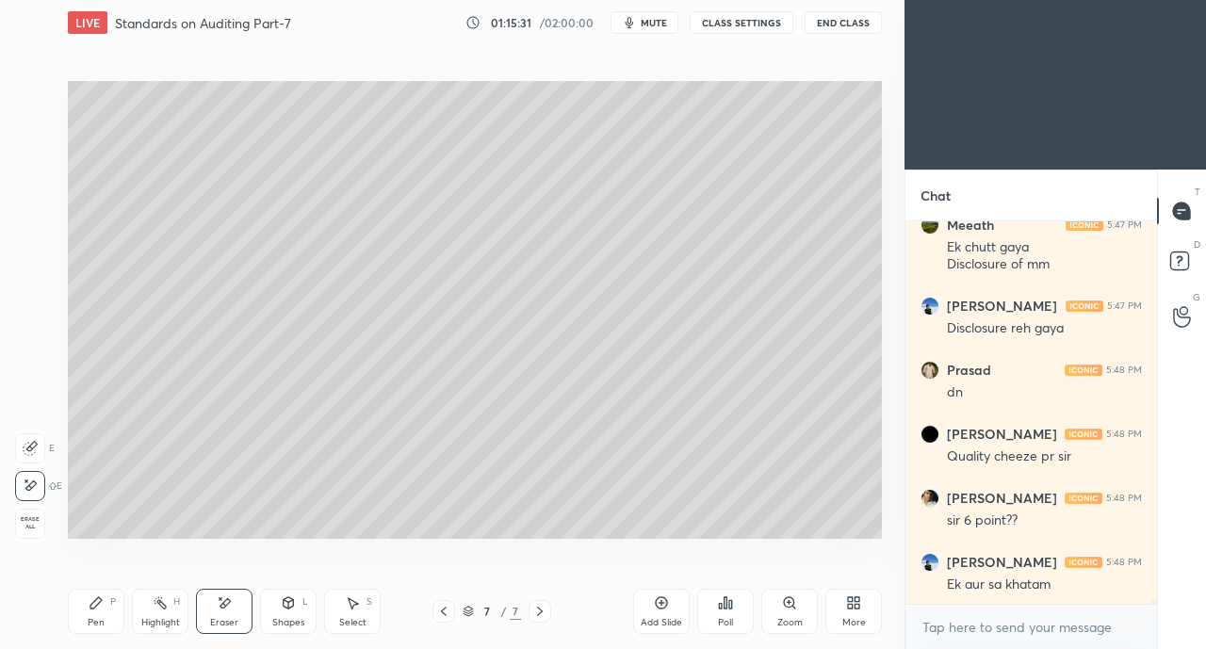
click at [79, 627] on div "Pen P" at bounding box center [96, 611] width 57 height 45
click at [30, 177] on div at bounding box center [31, 171] width 15 height 15
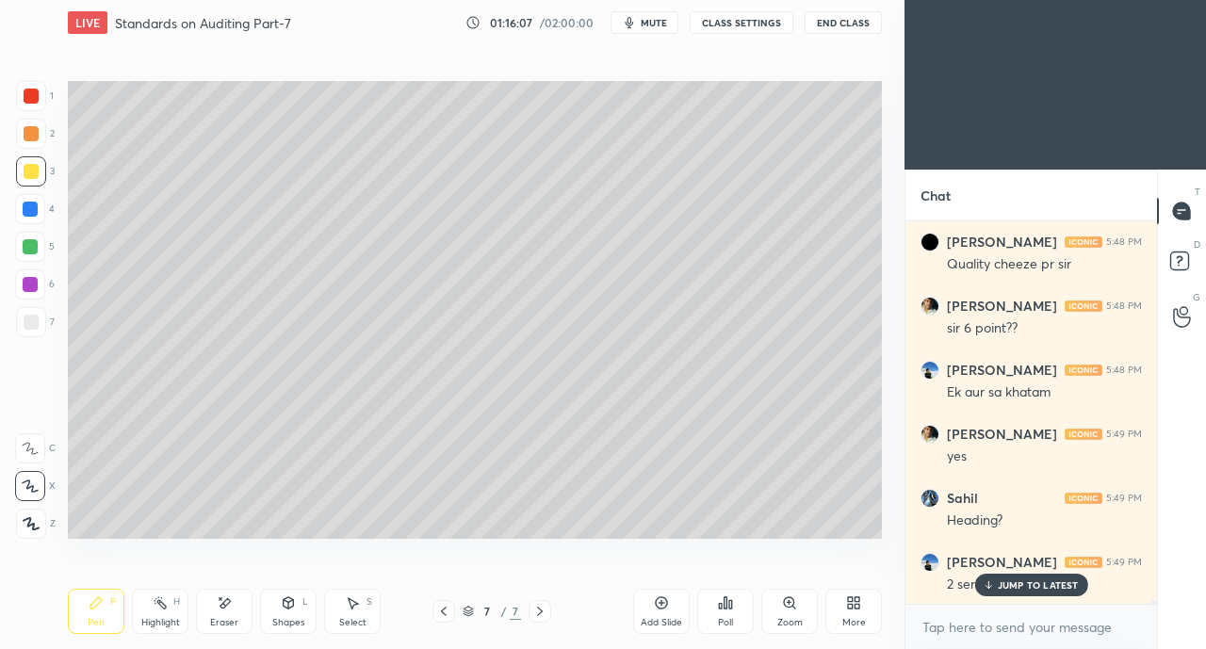
scroll to position [38732, 0]
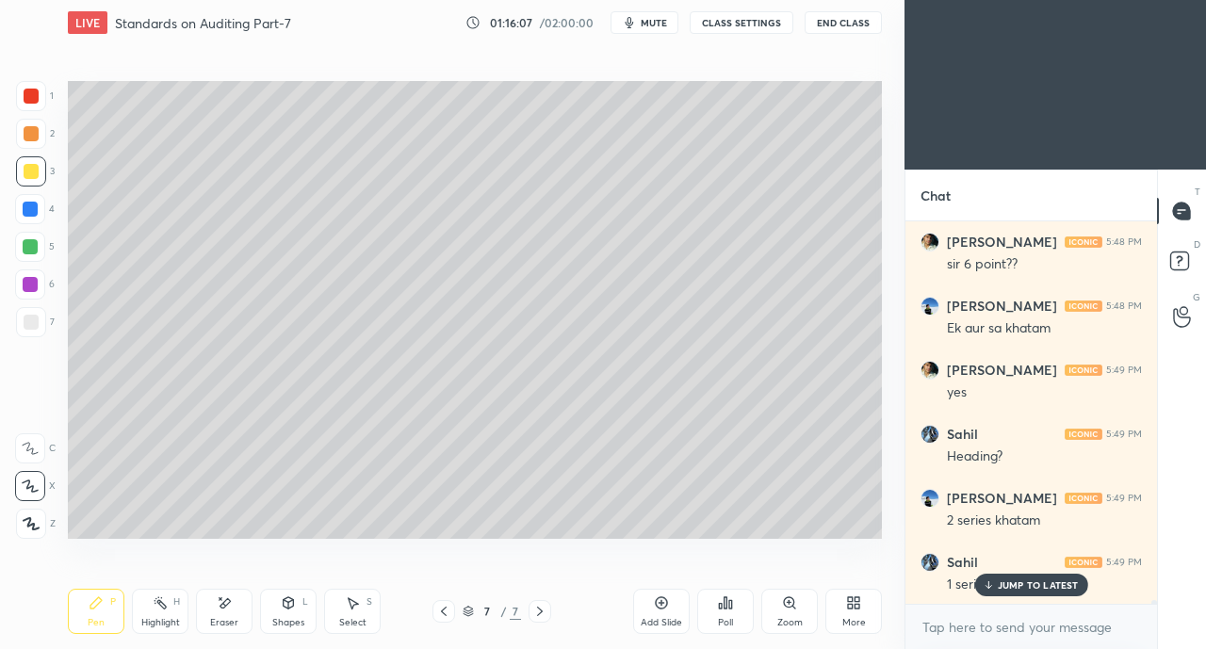
click at [1008, 582] on p "JUMP TO LATEST" at bounding box center [1038, 584] width 81 height 11
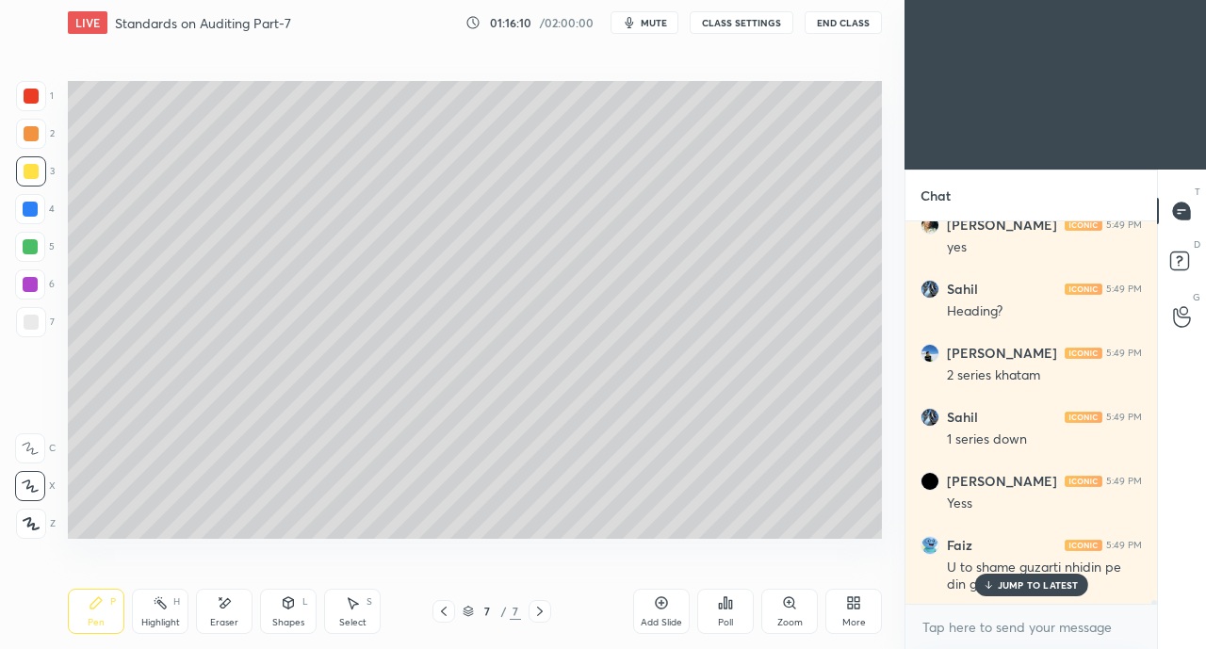
click at [1010, 578] on div "JUMP TO LATEST" at bounding box center [1030, 585] width 113 height 23
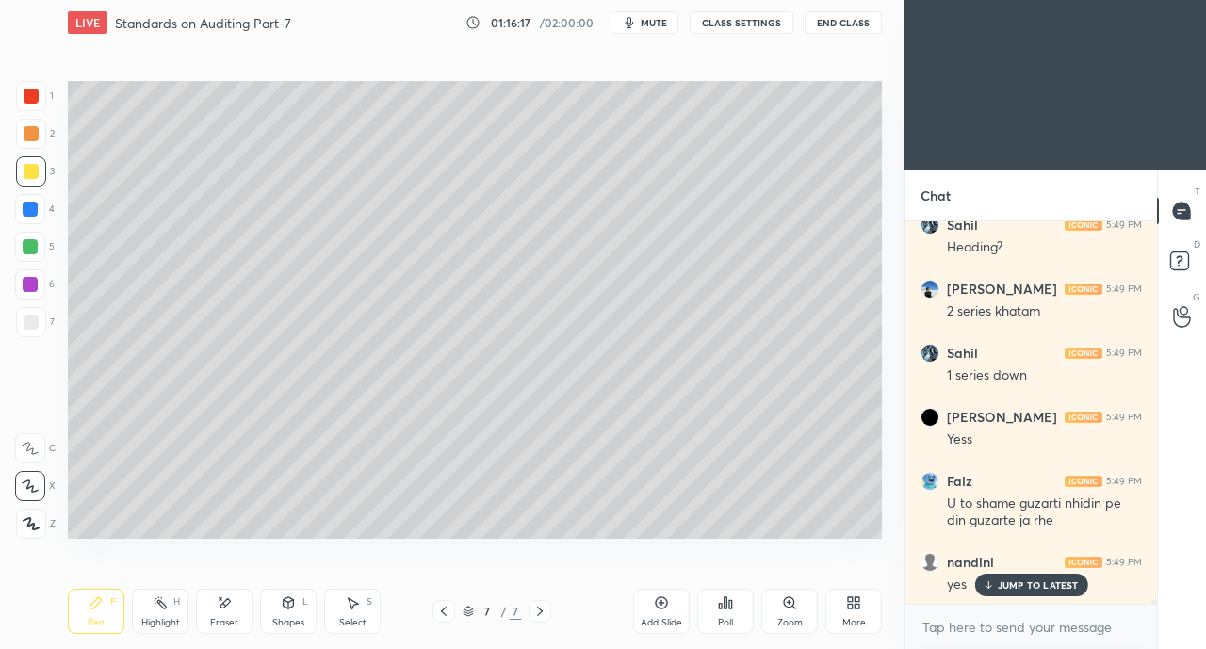
scroll to position [39005, 0]
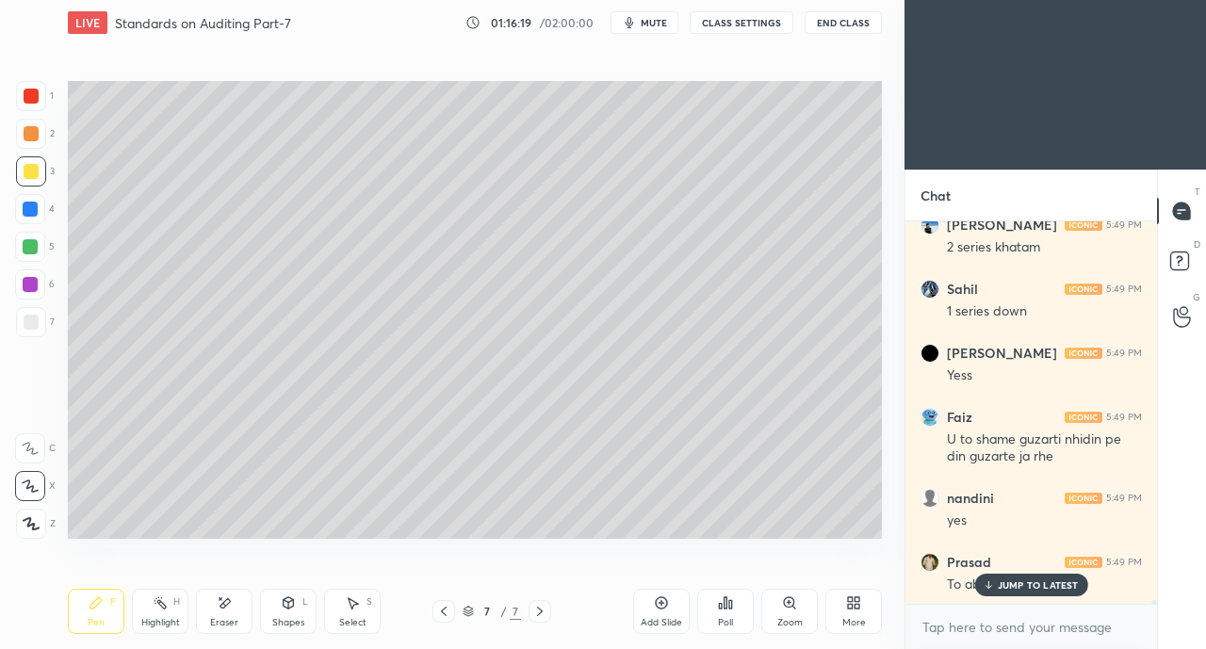
click at [1026, 582] on p "JUMP TO LATEST" at bounding box center [1038, 584] width 81 height 11
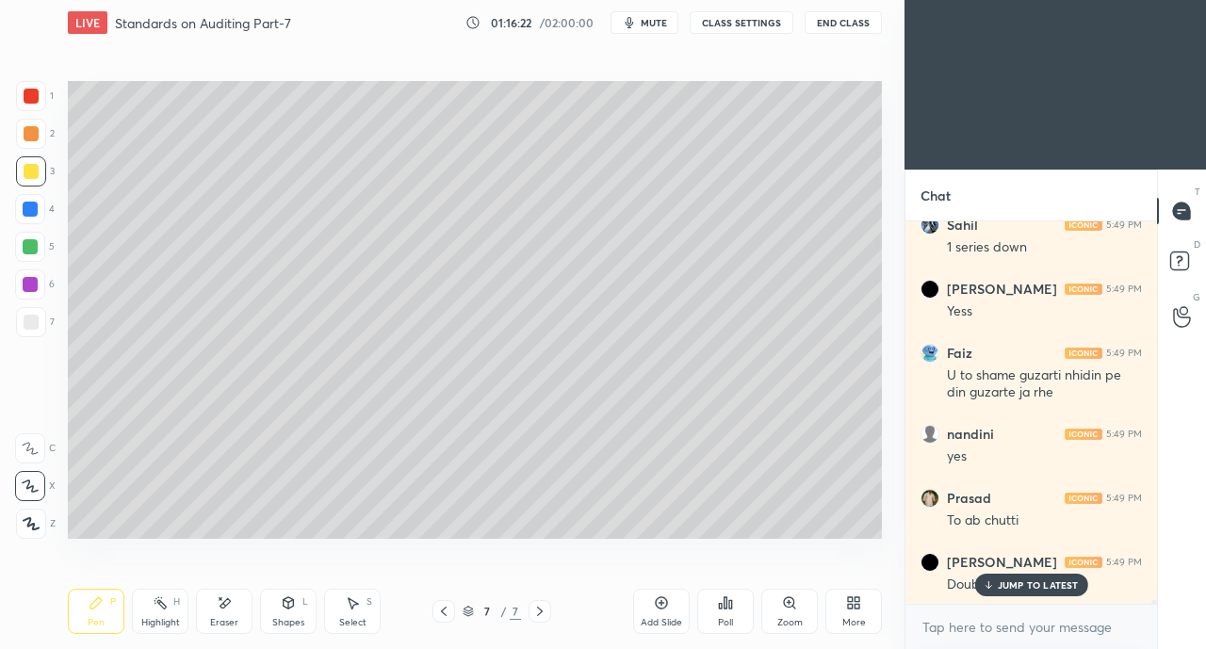
click at [1027, 586] on p "JUMP TO LATEST" at bounding box center [1038, 584] width 81 height 11
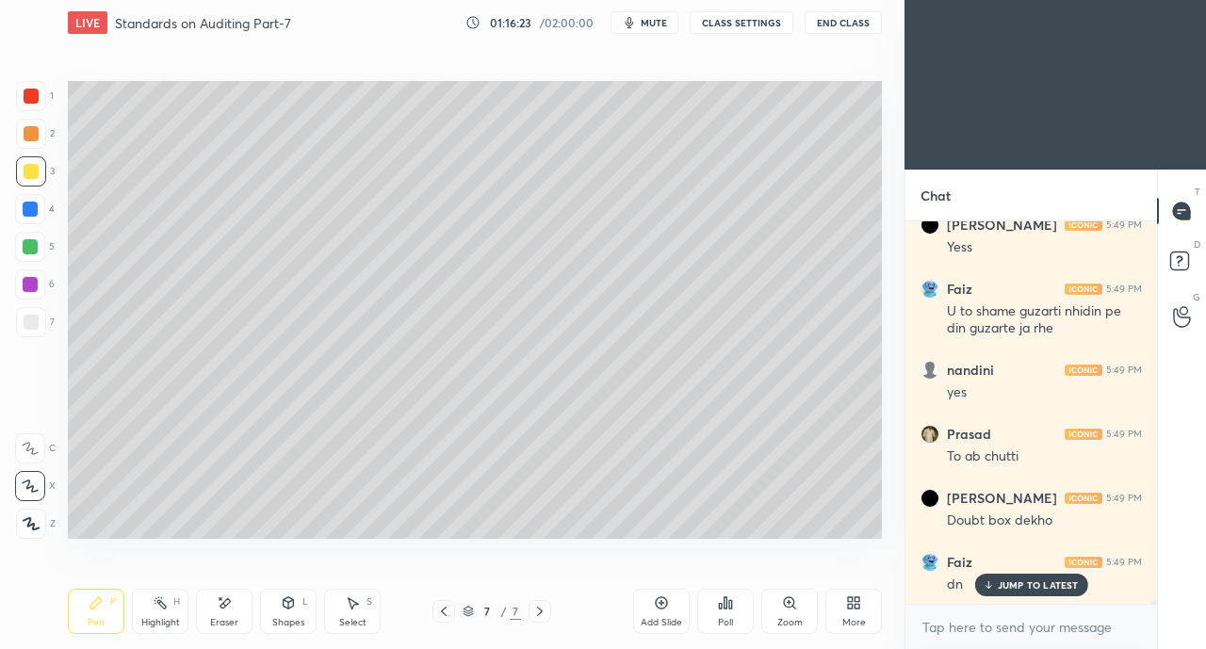
click at [1027, 585] on p "JUMP TO LATEST" at bounding box center [1038, 584] width 81 height 11
click at [539, 611] on icon at bounding box center [539, 611] width 15 height 15
click at [1179, 259] on rect at bounding box center [1179, 261] width 18 height 18
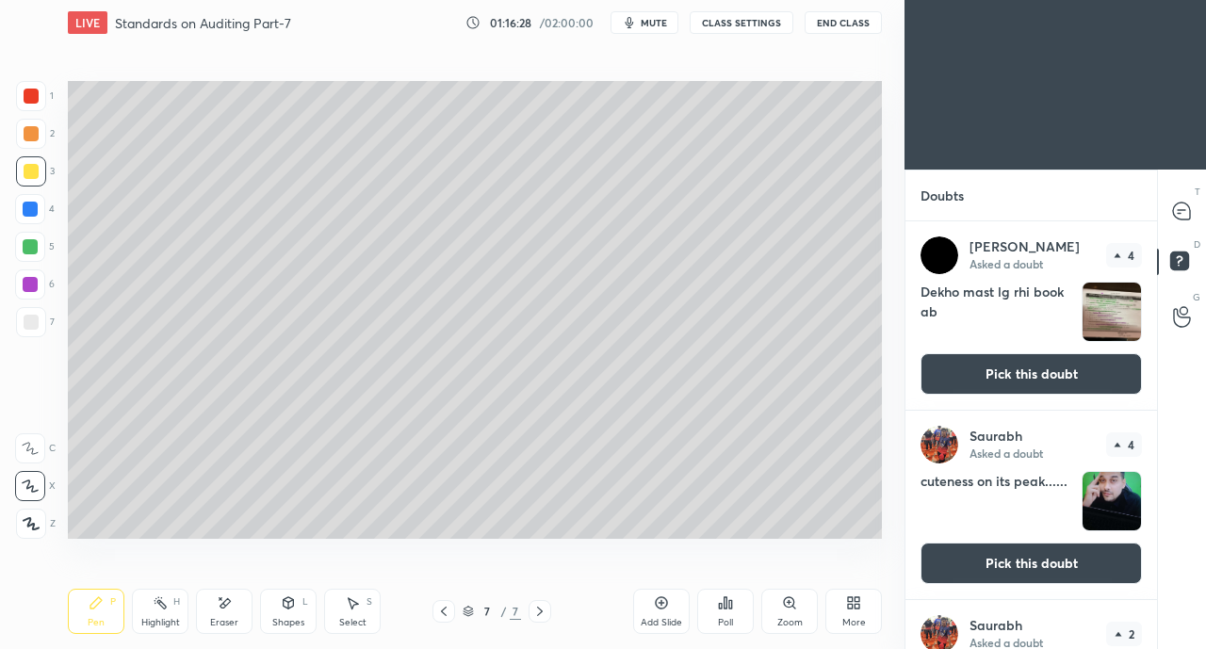
click at [1081, 374] on button "Pick this doubt" at bounding box center [1030, 373] width 221 height 41
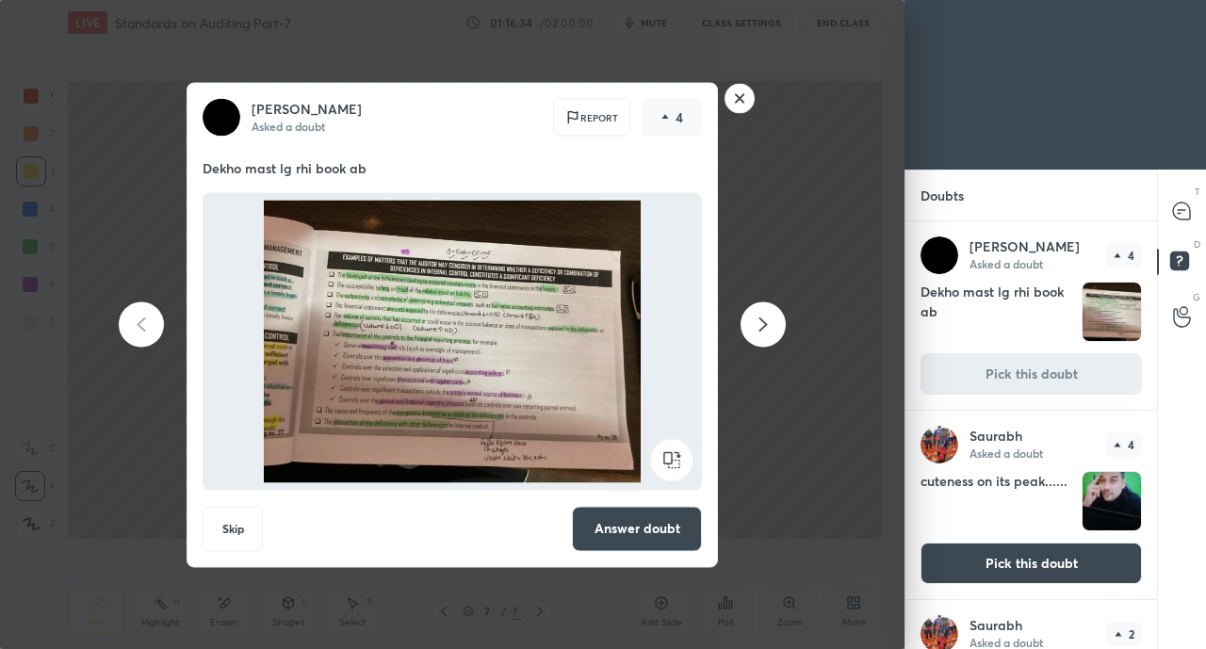
click at [740, 96] on rect at bounding box center [739, 98] width 29 height 29
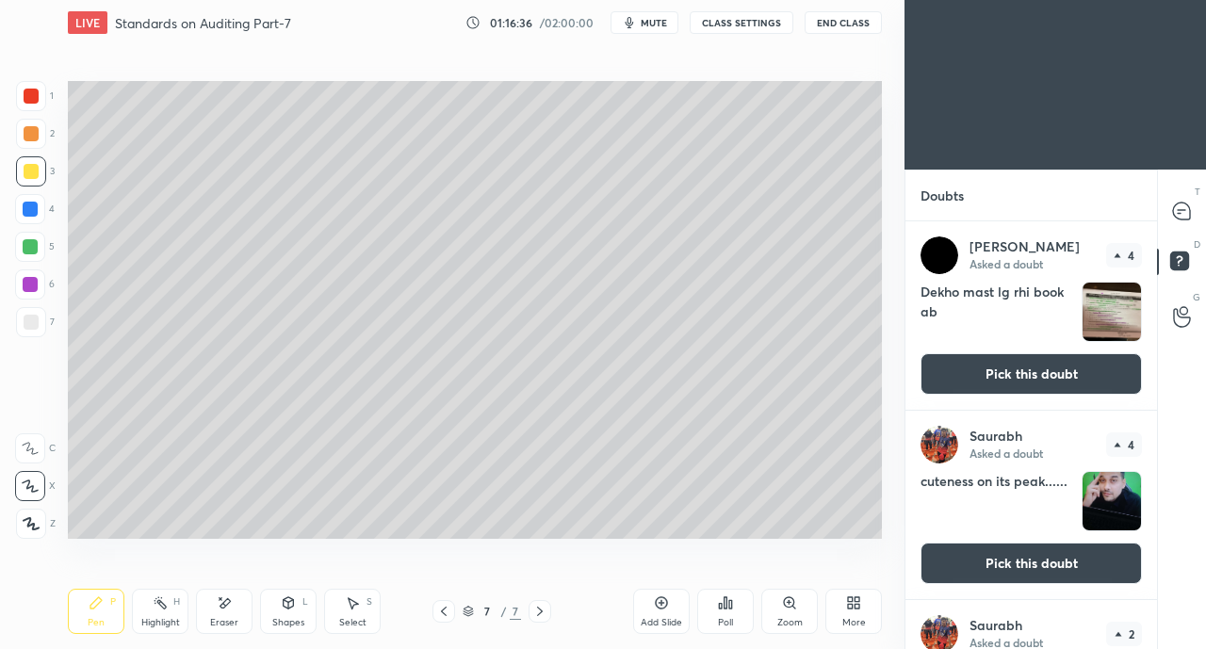
click at [1042, 364] on button "Pick this doubt" at bounding box center [1030, 373] width 221 height 41
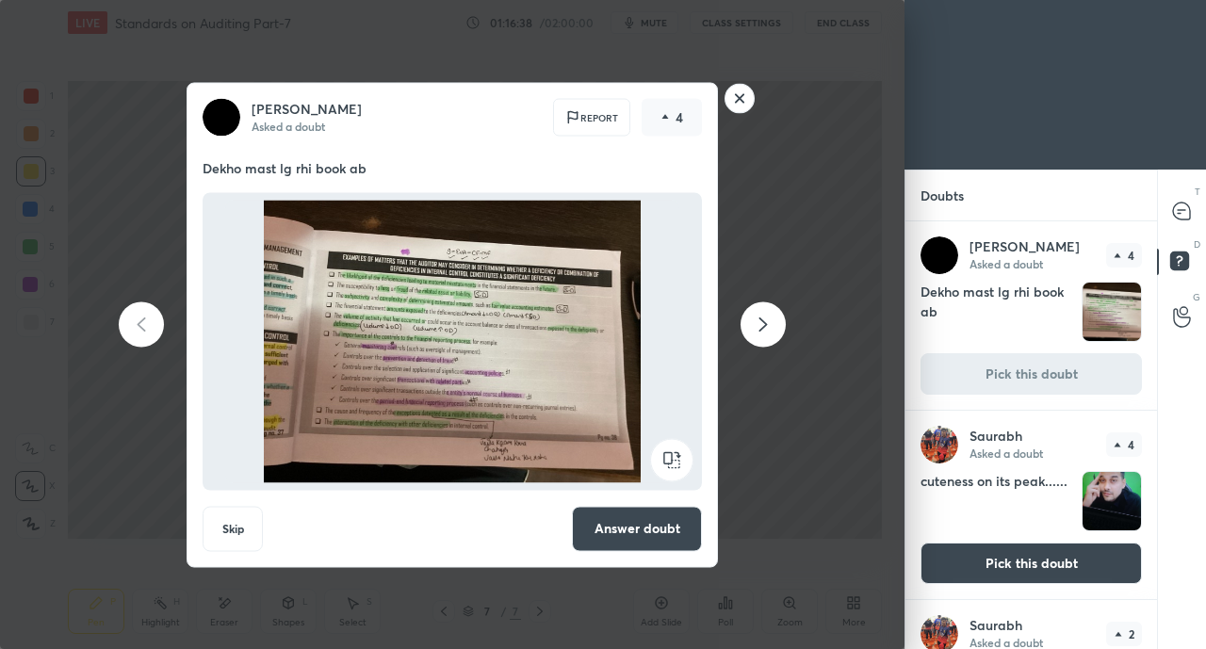
click at [682, 528] on button "Answer doubt" at bounding box center [637, 528] width 130 height 45
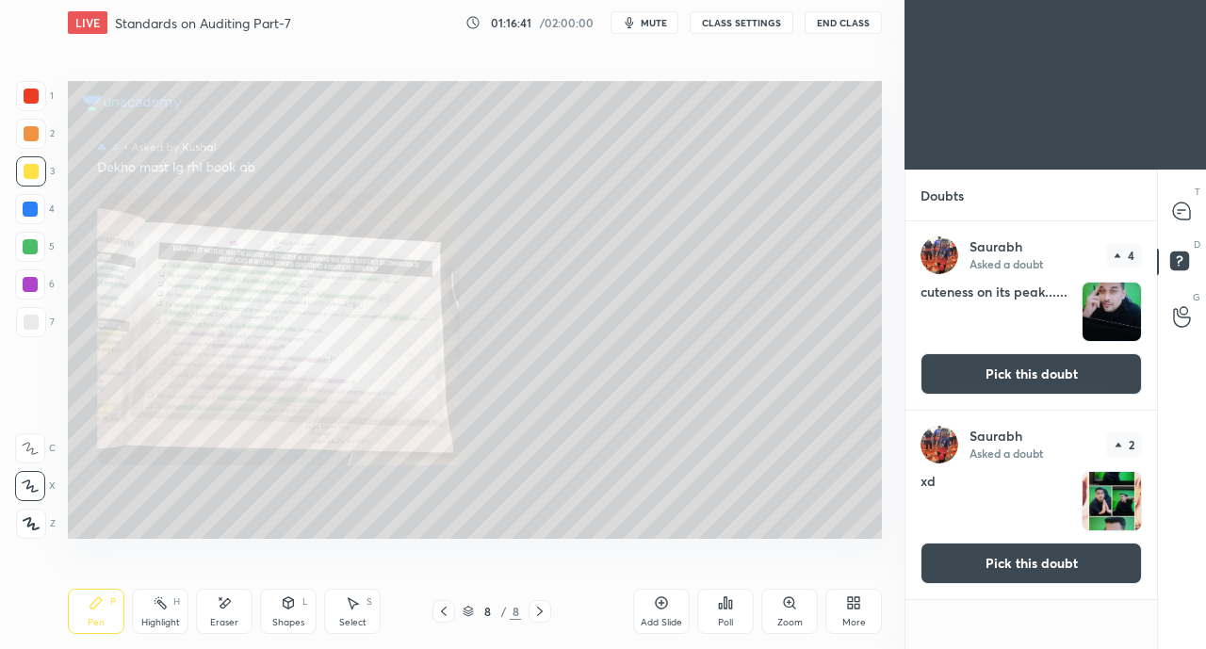
click at [1046, 368] on button "Pick this doubt" at bounding box center [1030, 373] width 221 height 41
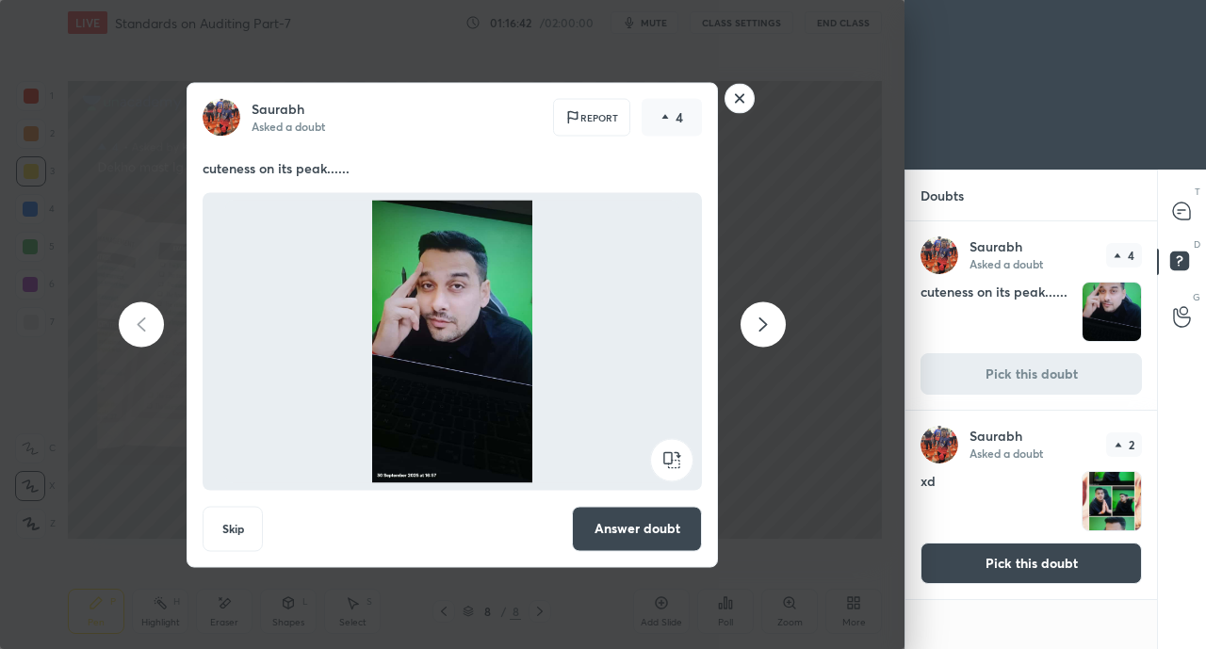
click at [655, 540] on button "Answer doubt" at bounding box center [637, 528] width 130 height 45
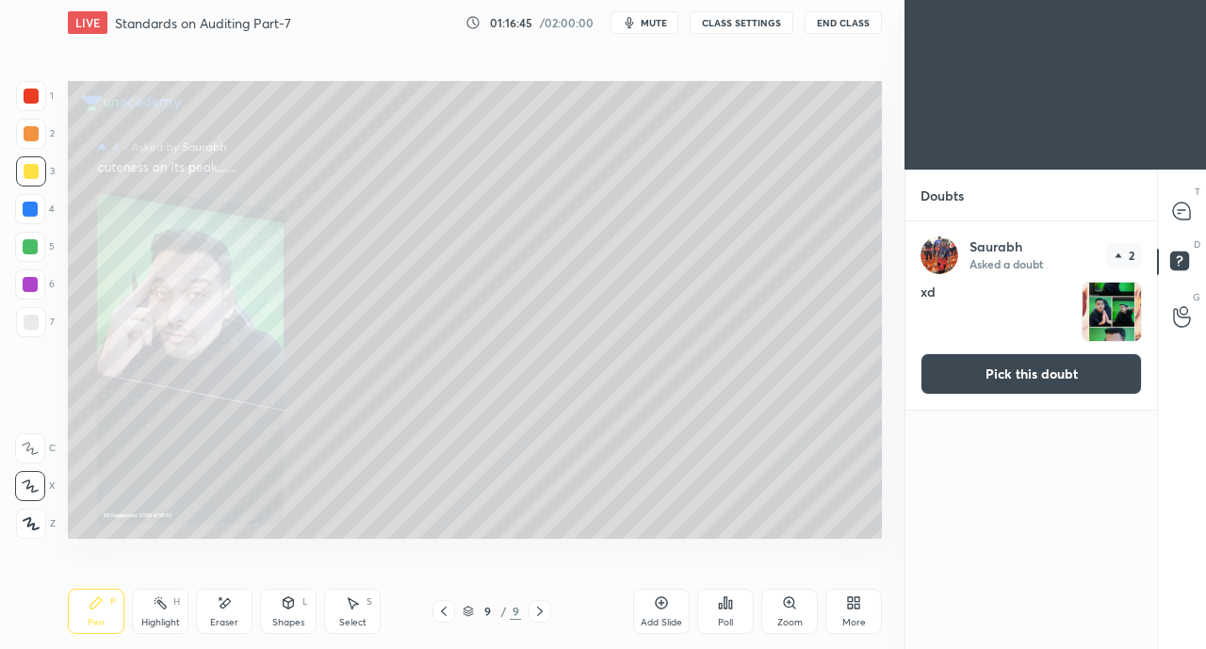
click at [1181, 210] on icon at bounding box center [1182, 210] width 8 height 0
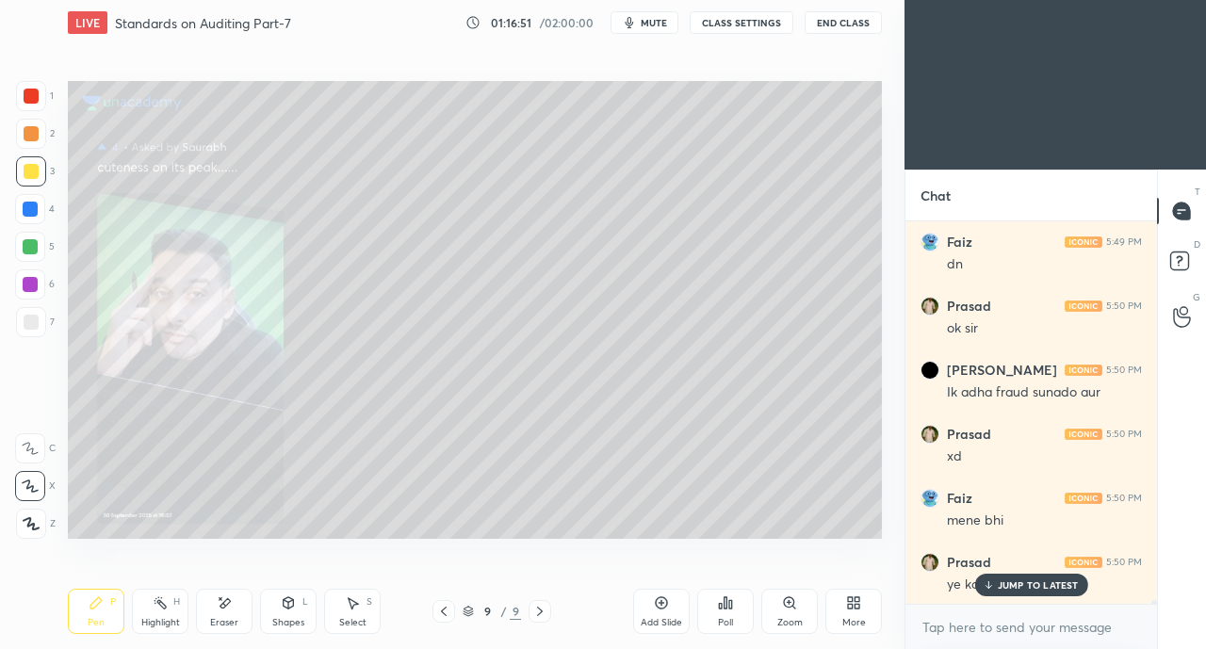
scroll to position [39403, 0]
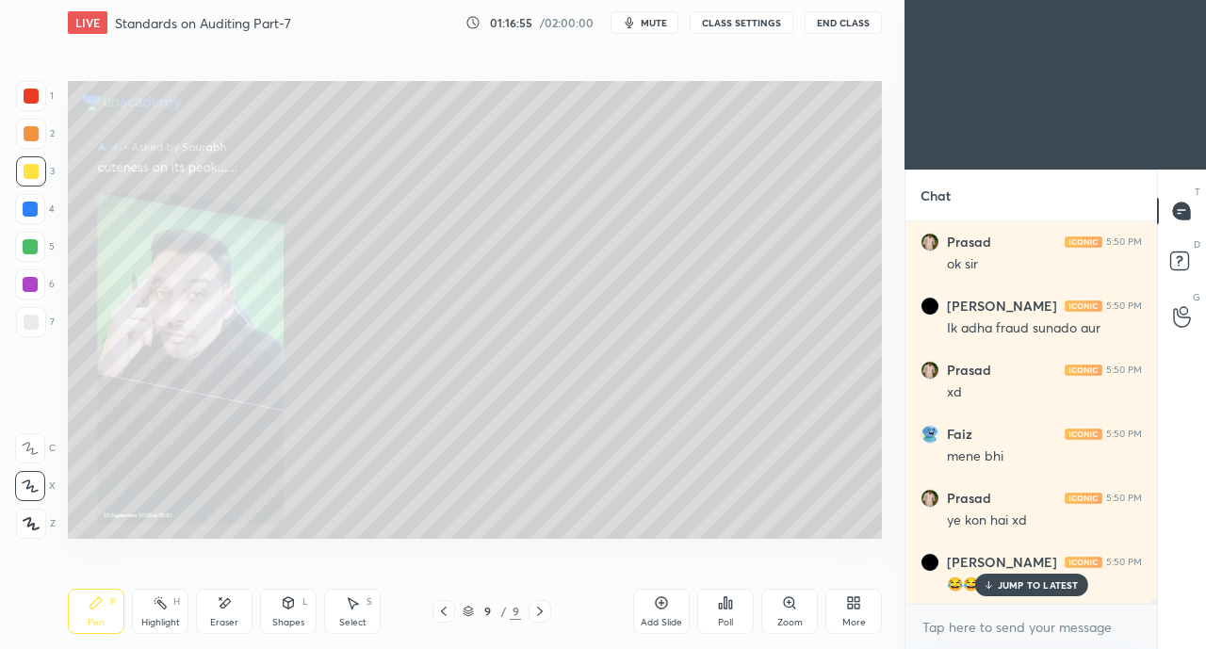
click at [1180, 258] on rect at bounding box center [1179, 261] width 18 height 18
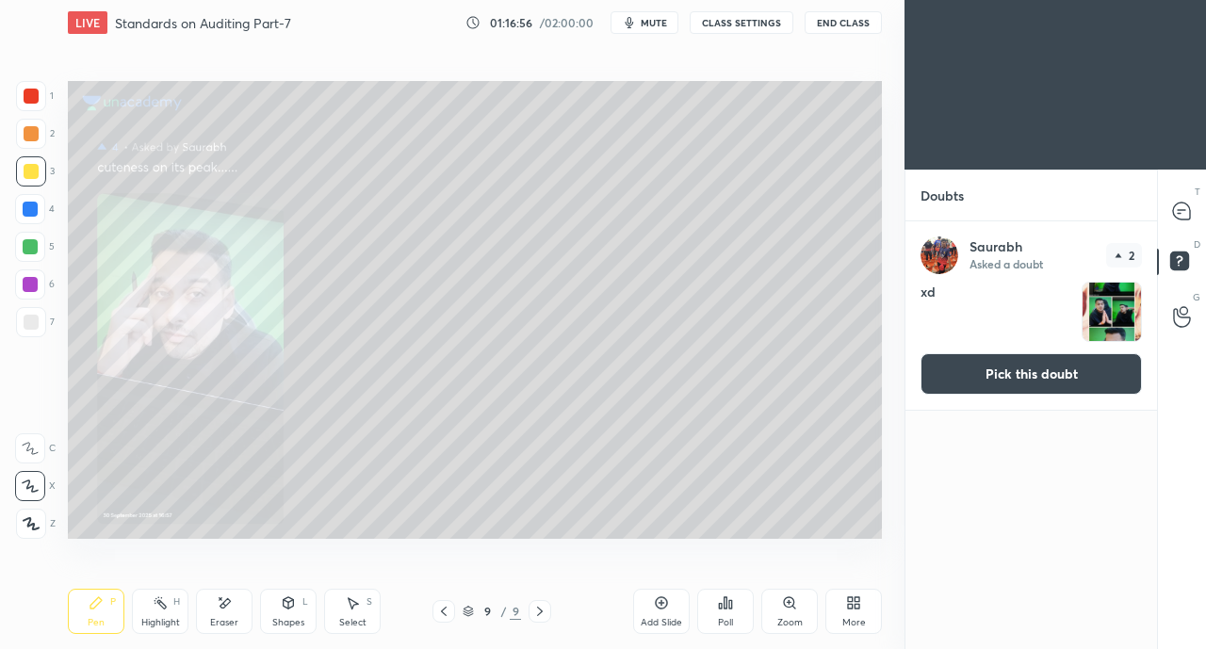
click at [1063, 363] on button "Pick this doubt" at bounding box center [1030, 373] width 221 height 41
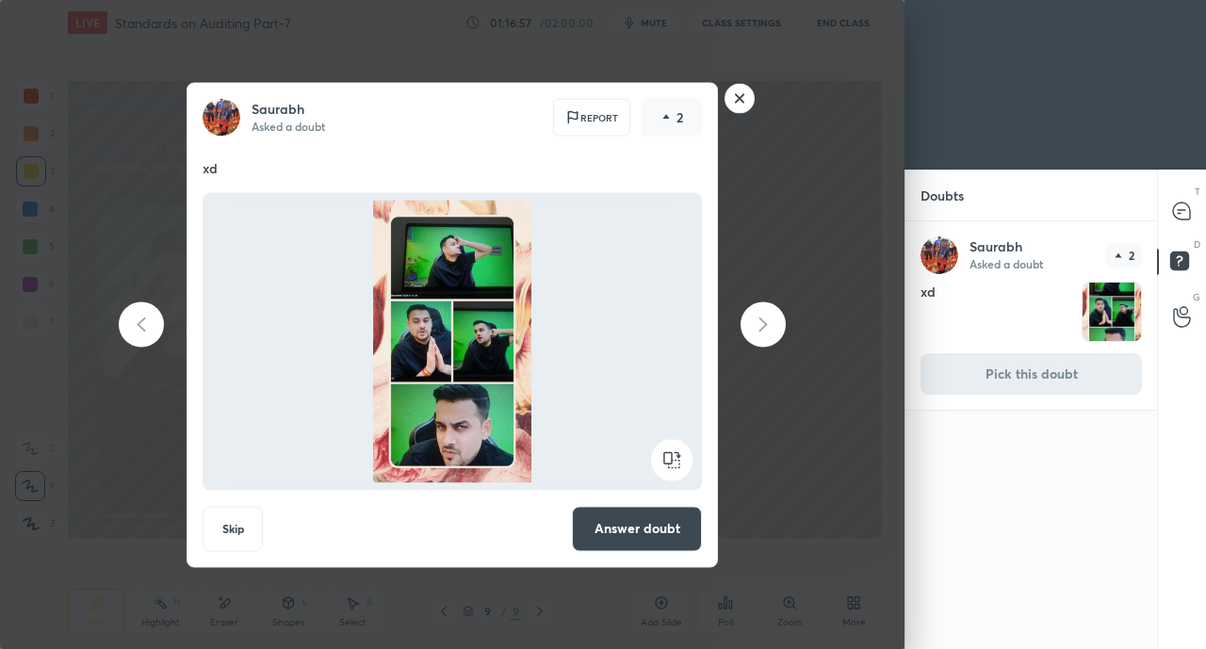
click at [637, 522] on button "Answer doubt" at bounding box center [637, 528] width 130 height 45
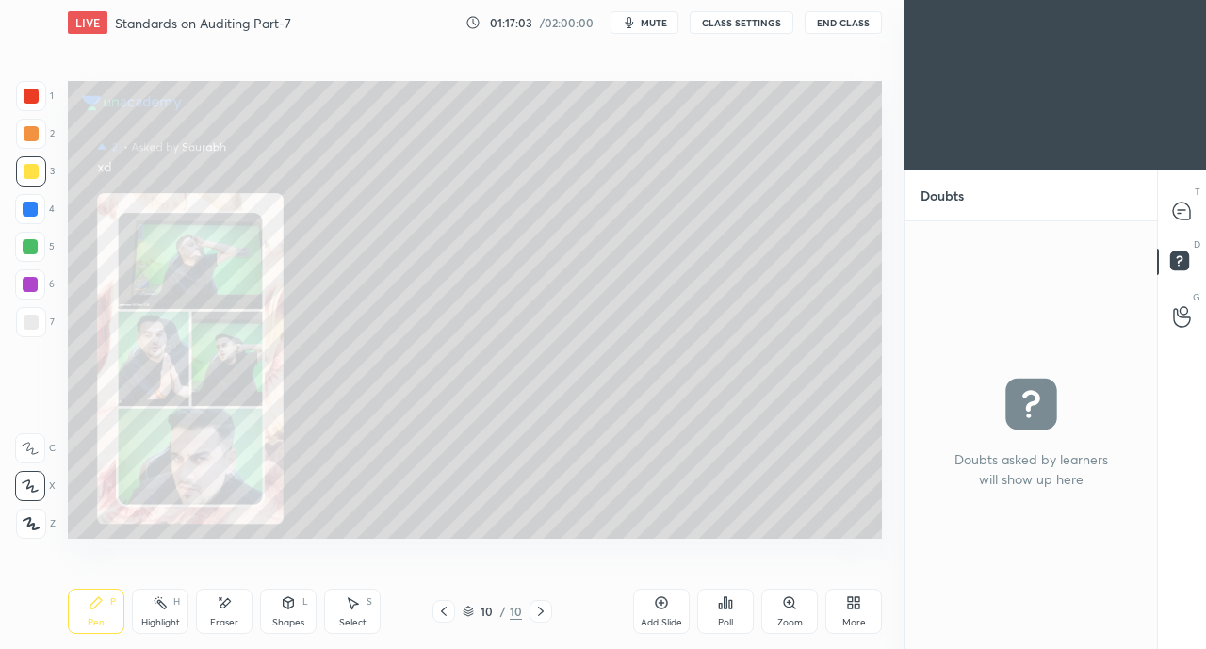
click at [1180, 208] on icon at bounding box center [1181, 211] width 17 height 17
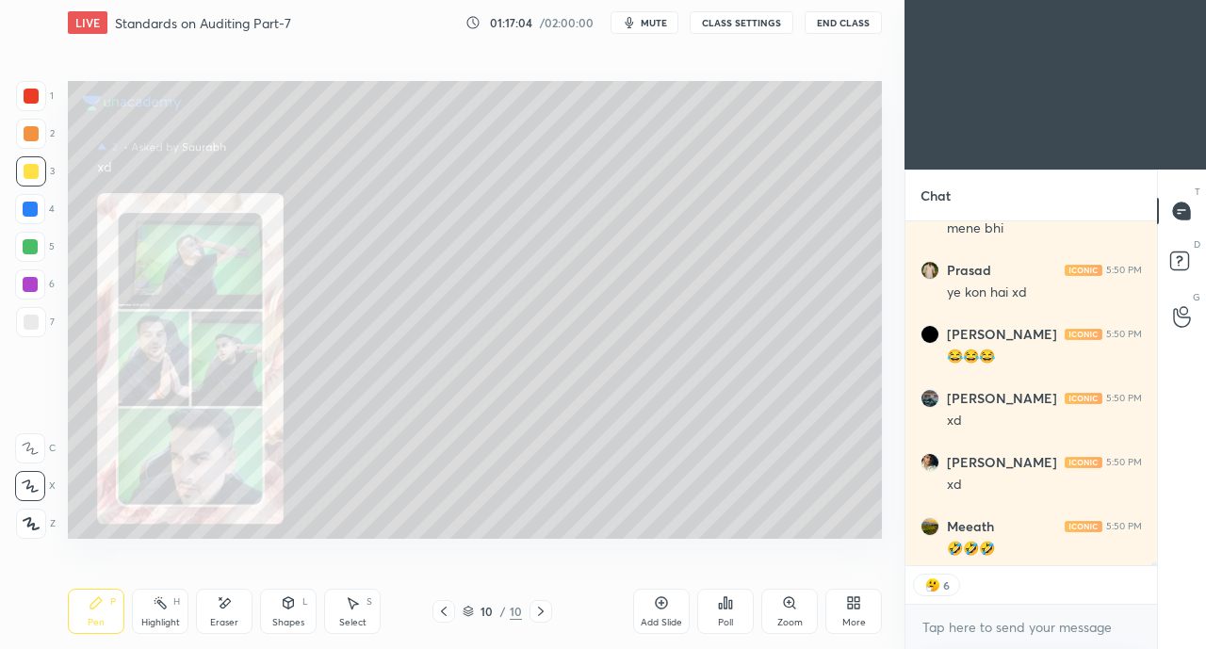
scroll to position [39618, 0]
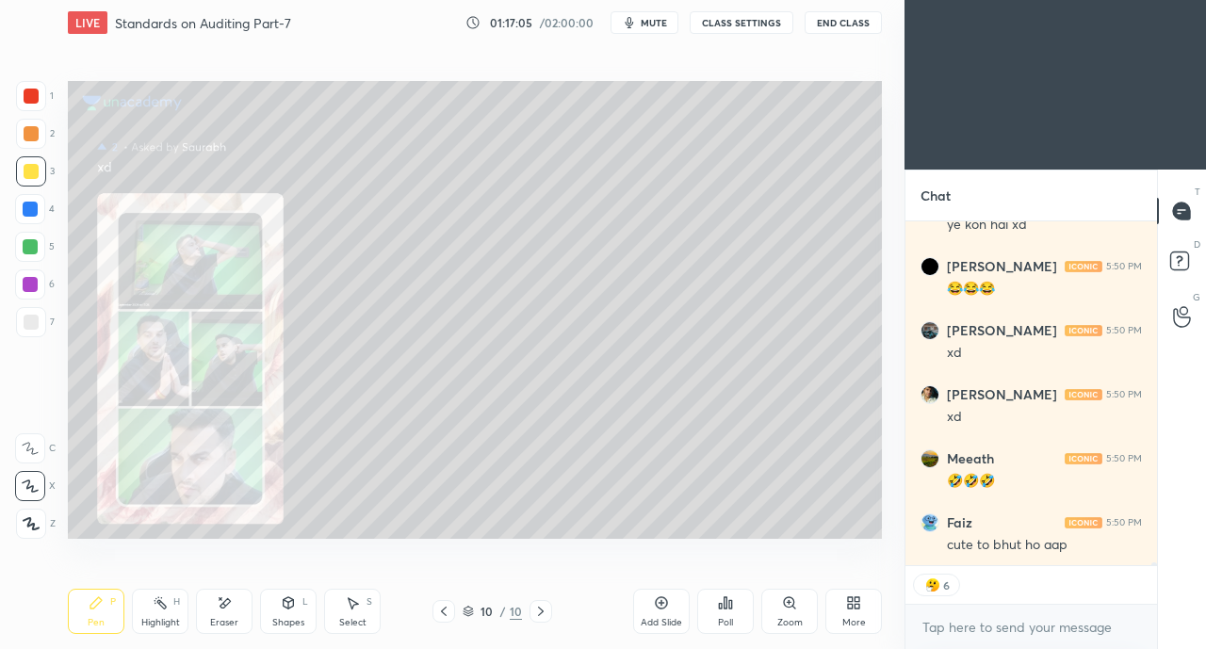
click at [784, 618] on div "Zoom" at bounding box center [789, 622] width 25 height 9
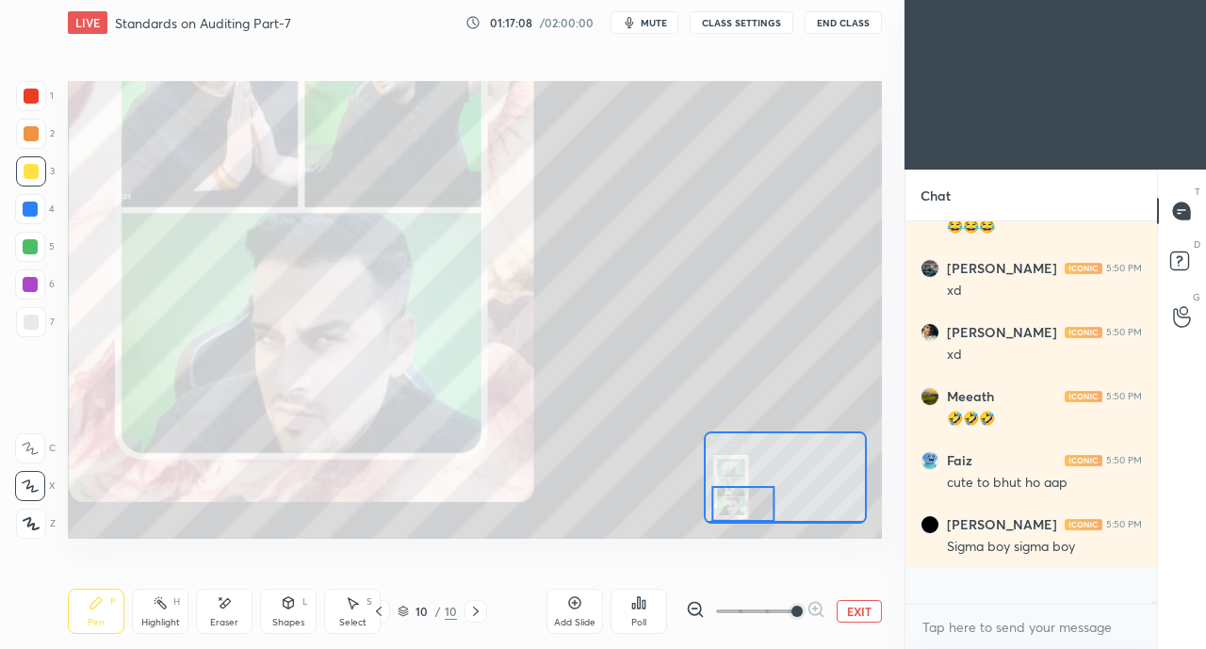
scroll to position [39642, 0]
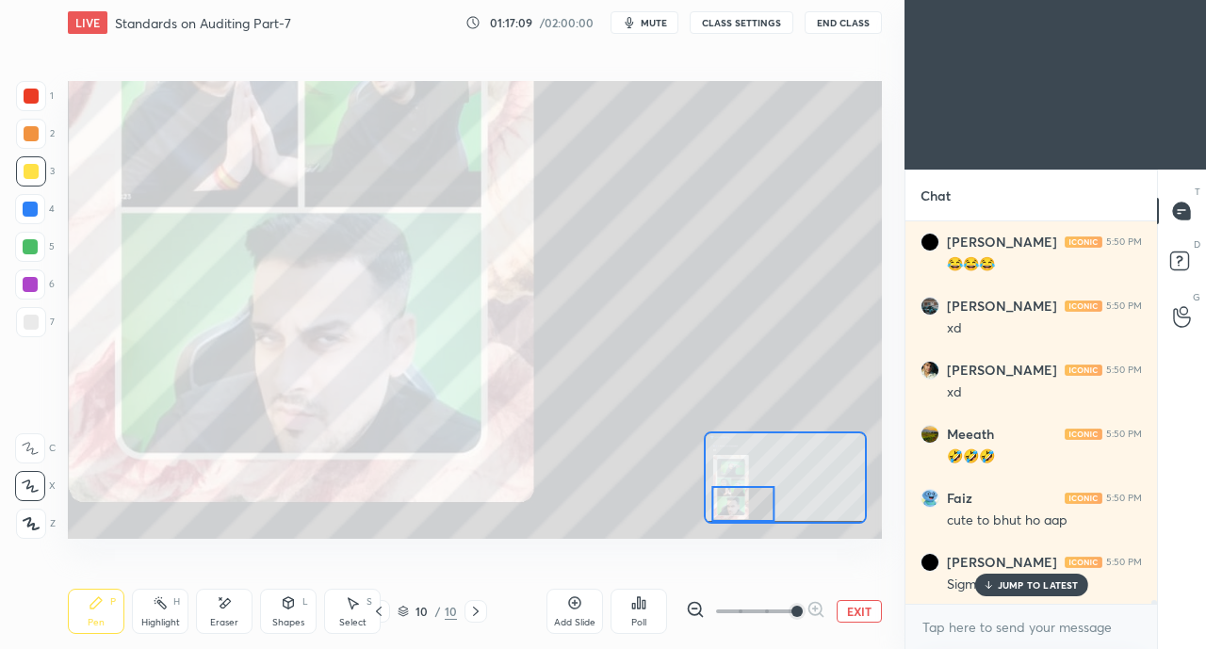
click at [31, 99] on div at bounding box center [31, 96] width 15 height 15
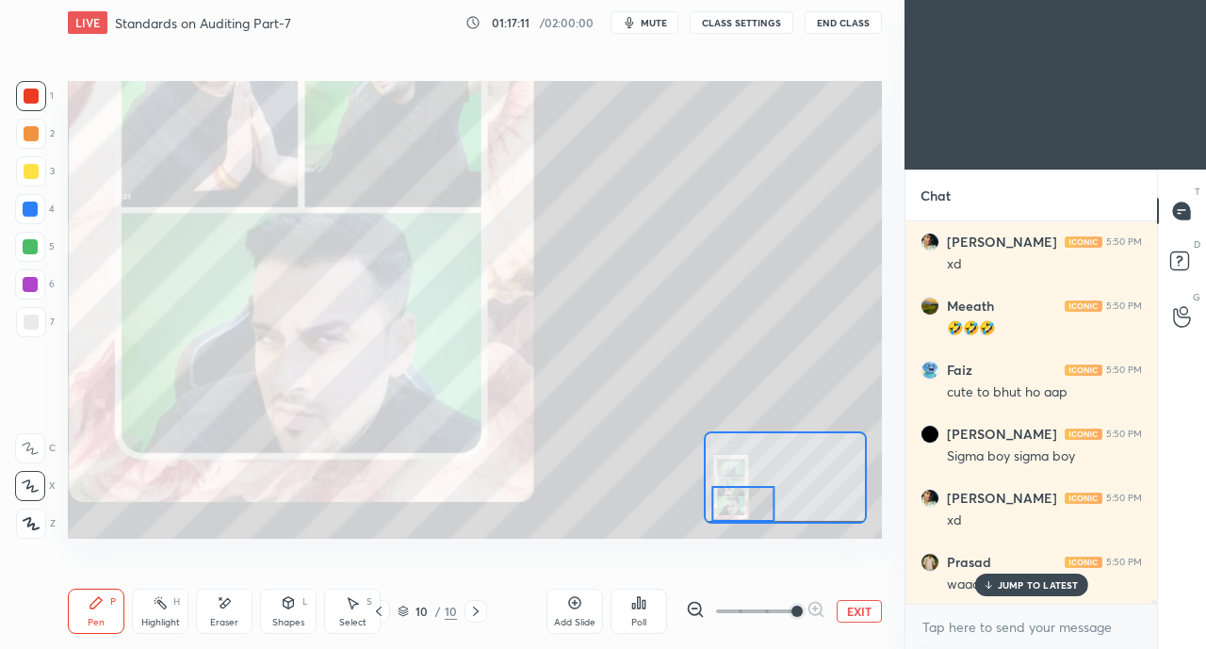
click at [1011, 579] on p "JUMP TO LATEST" at bounding box center [1038, 584] width 81 height 11
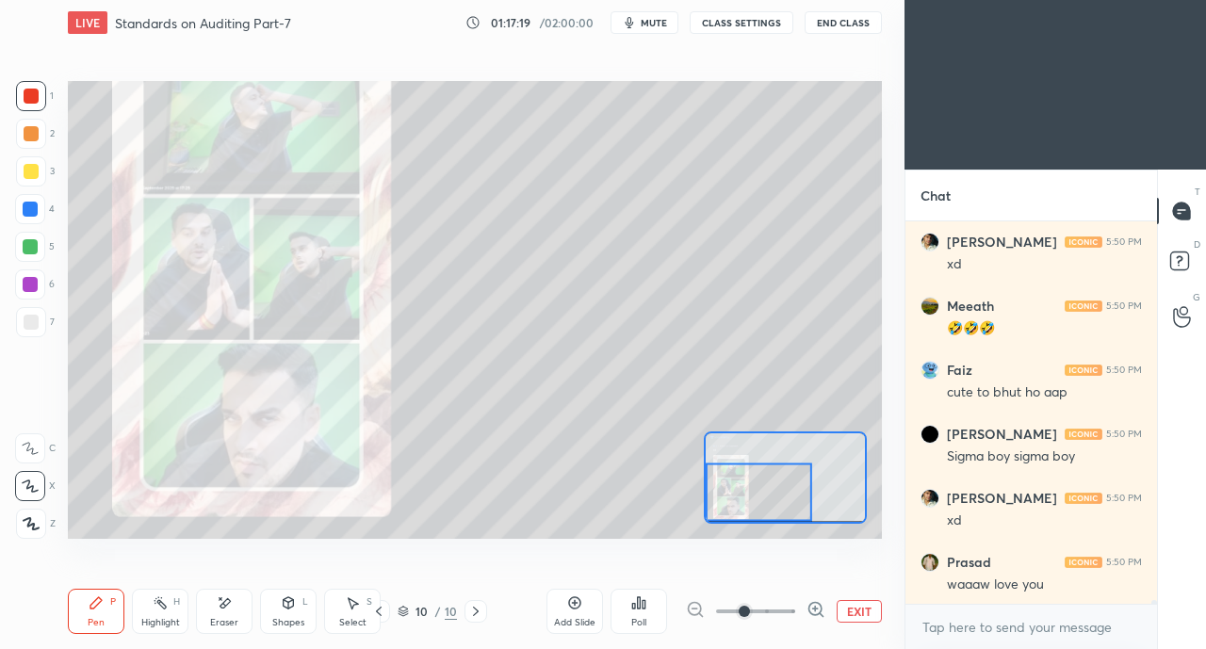
click at [383, 615] on icon at bounding box center [378, 611] width 15 height 15
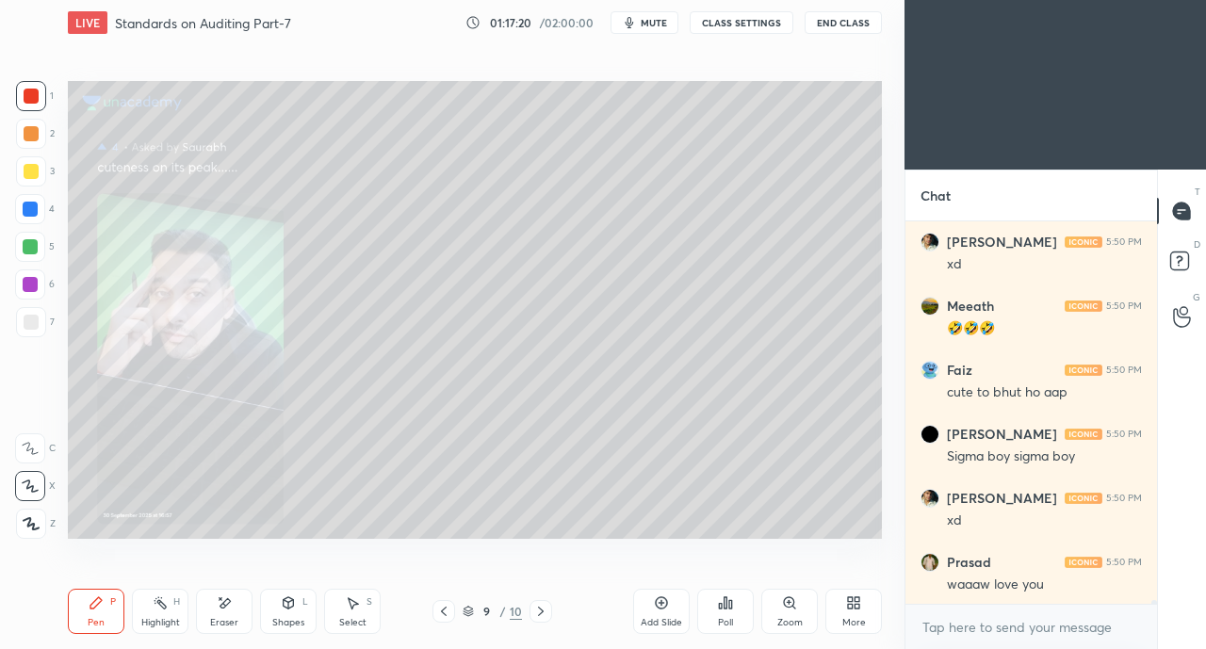
click at [440, 612] on icon at bounding box center [443, 611] width 15 height 15
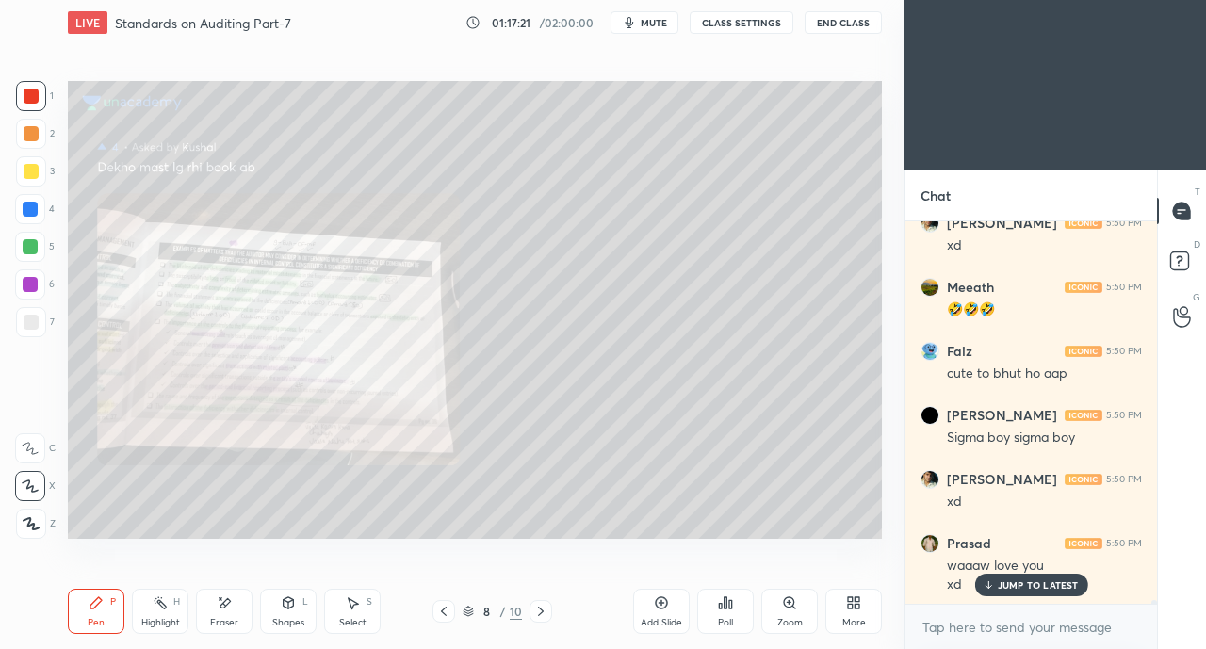
scroll to position [39857, 0]
click at [443, 615] on icon at bounding box center [443, 611] width 15 height 15
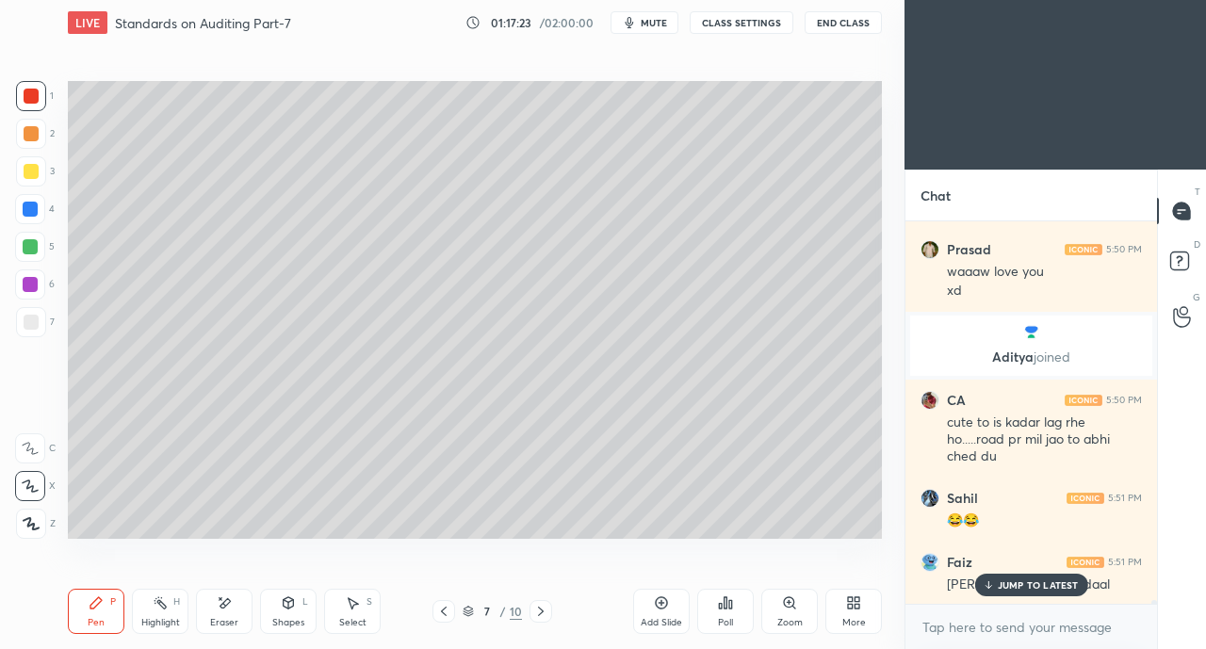
click at [1019, 589] on p "JUMP TO LATEST" at bounding box center [1038, 584] width 81 height 11
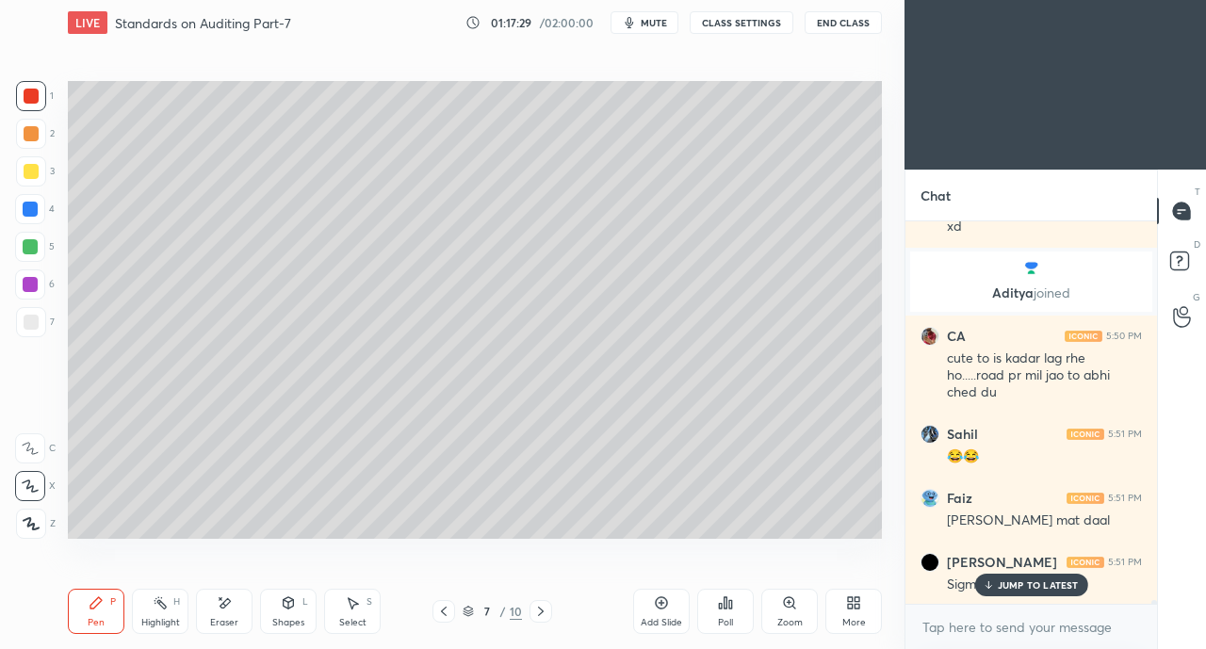
scroll to position [40211, 0]
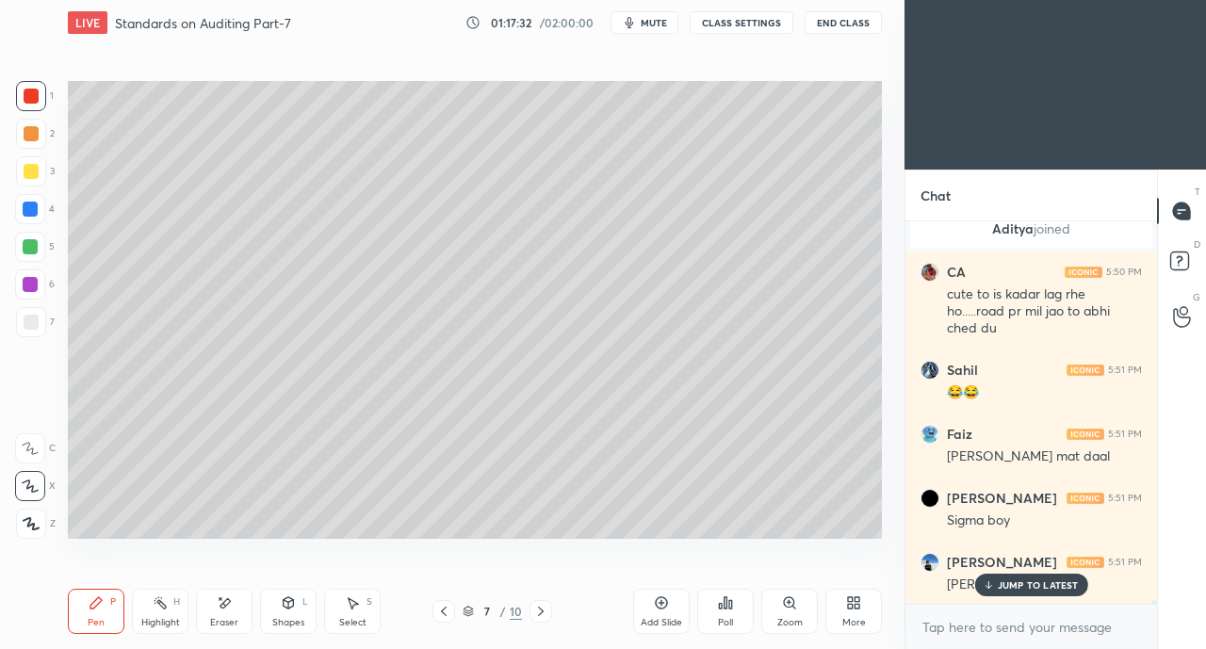
click at [1001, 587] on p "JUMP TO LATEST" at bounding box center [1038, 584] width 81 height 11
click at [544, 614] on icon at bounding box center [540, 611] width 15 height 15
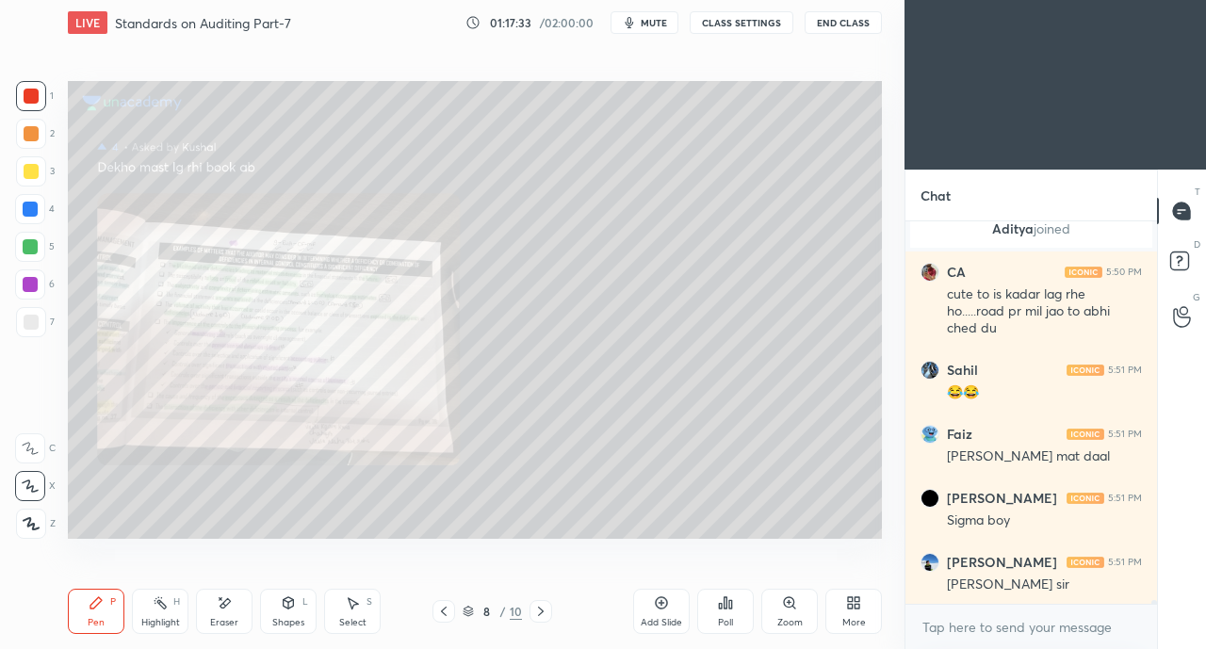
scroll to position [40275, 0]
click at [546, 613] on icon at bounding box center [540, 611] width 15 height 15
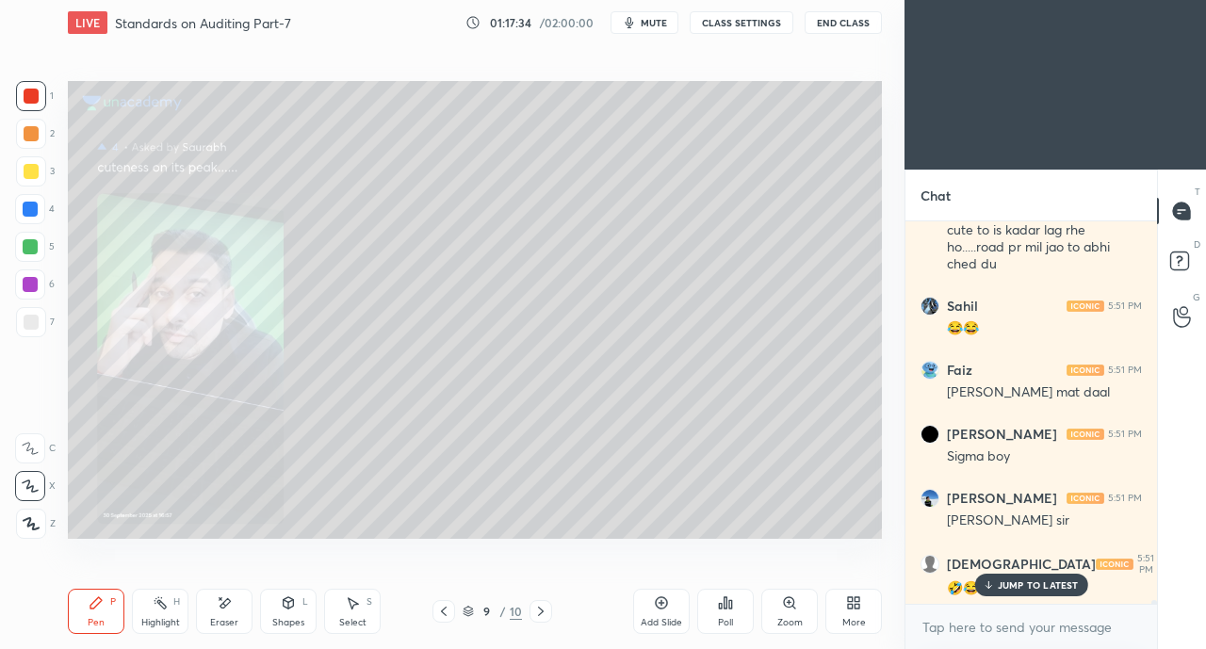
click at [546, 614] on icon at bounding box center [540, 611] width 15 height 15
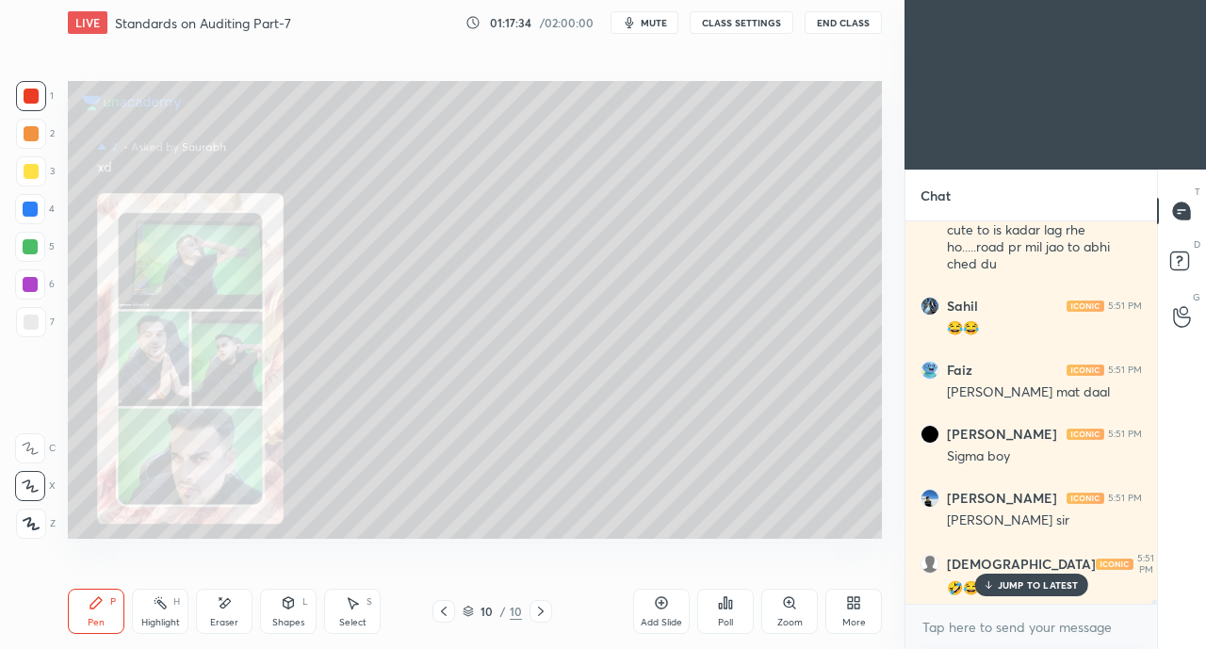
click at [549, 615] on div at bounding box center [540, 611] width 23 height 23
click at [544, 616] on icon at bounding box center [540, 611] width 15 height 15
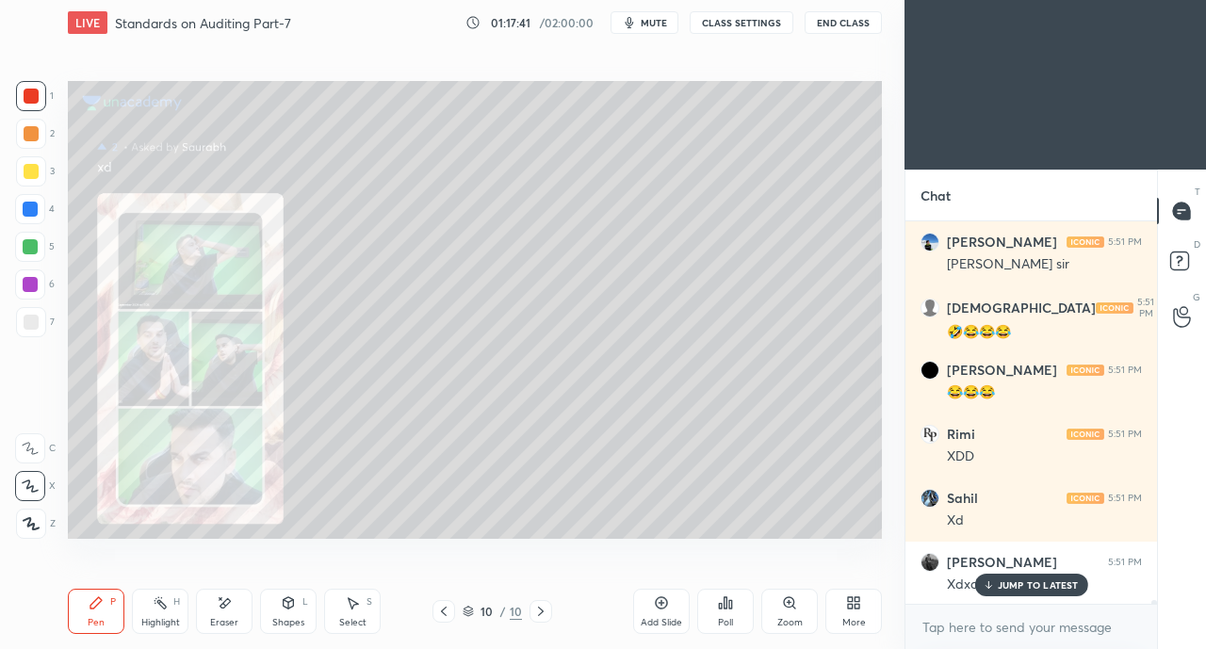
scroll to position [40595, 0]
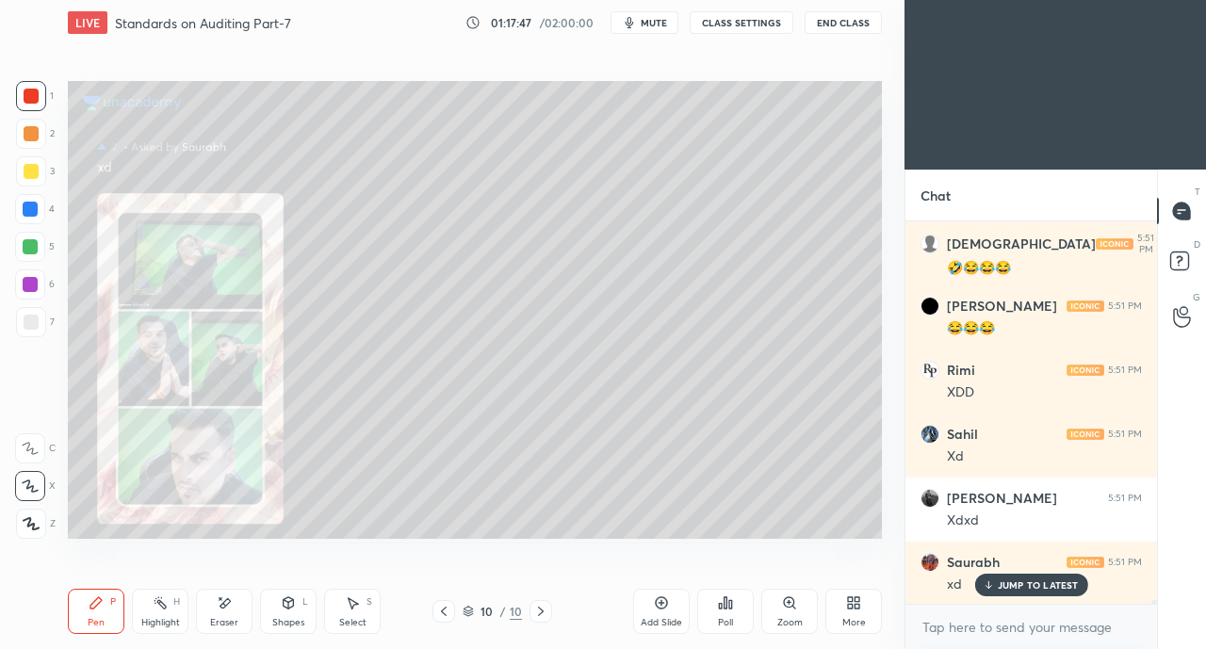
click at [204, 607] on div "Eraser" at bounding box center [224, 611] width 57 height 45
click at [219, 602] on icon at bounding box center [224, 603] width 15 height 16
click at [103, 613] on div "Pen P" at bounding box center [96, 611] width 57 height 45
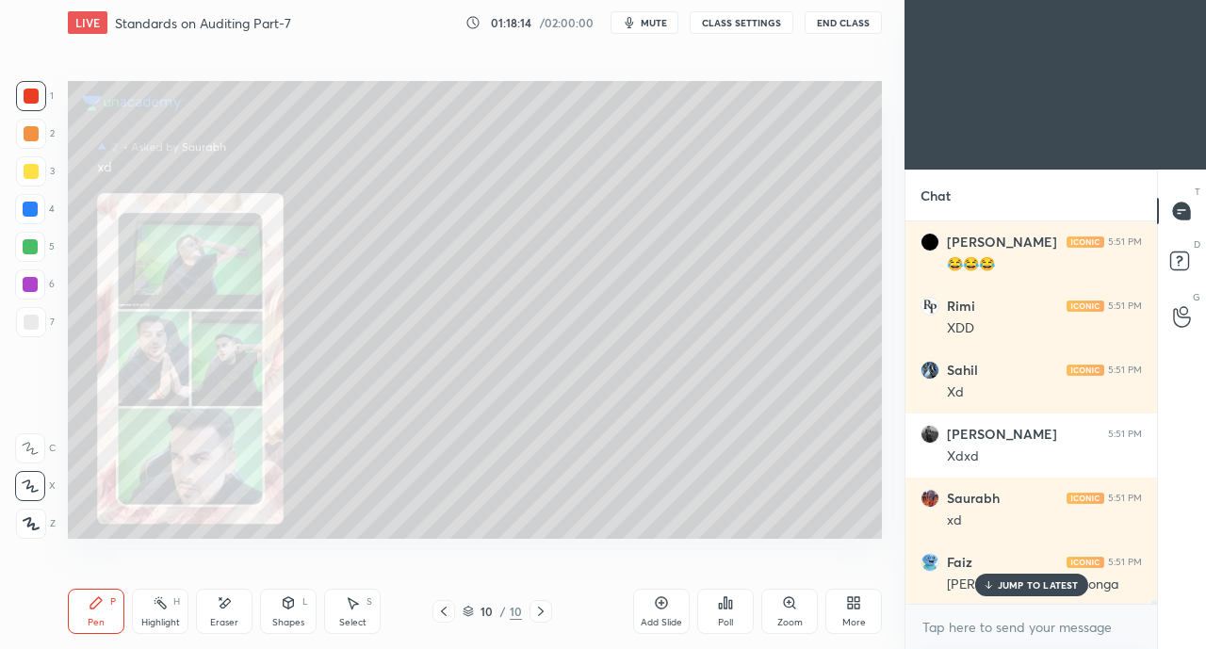
click at [35, 182] on div at bounding box center [31, 171] width 30 height 30
click at [1033, 581] on p "JUMP TO LATEST" at bounding box center [1038, 584] width 81 height 11
click at [852, 606] on icon at bounding box center [850, 606] width 5 height 5
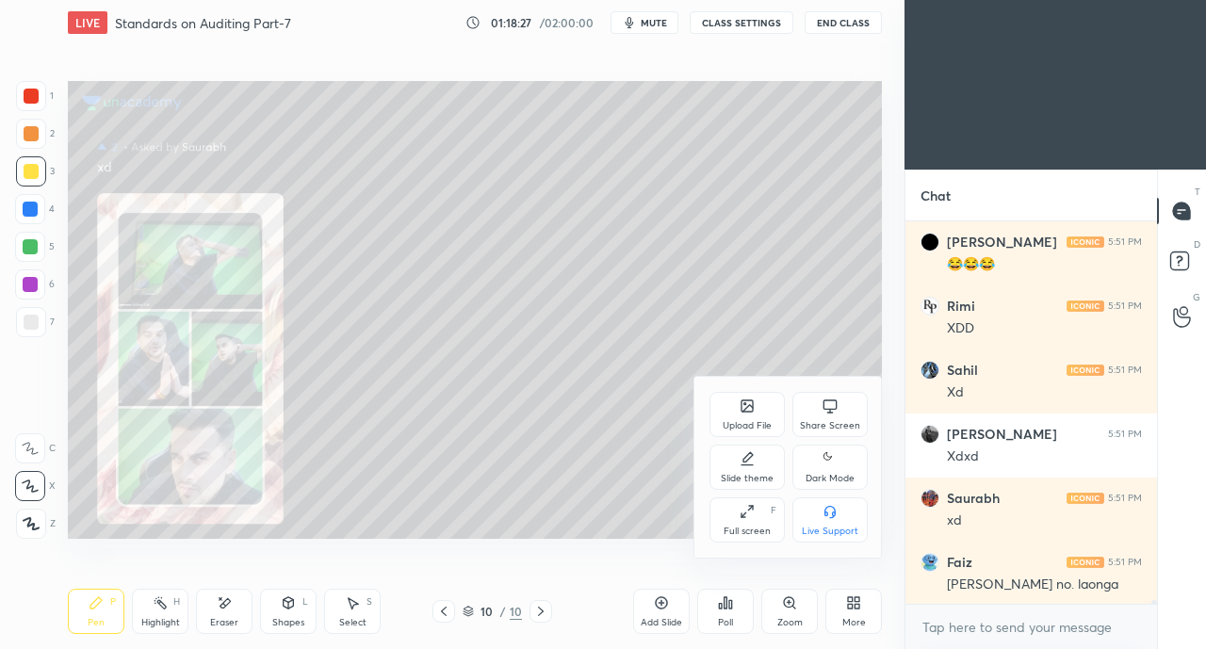
click at [830, 405] on icon at bounding box center [829, 406] width 15 height 15
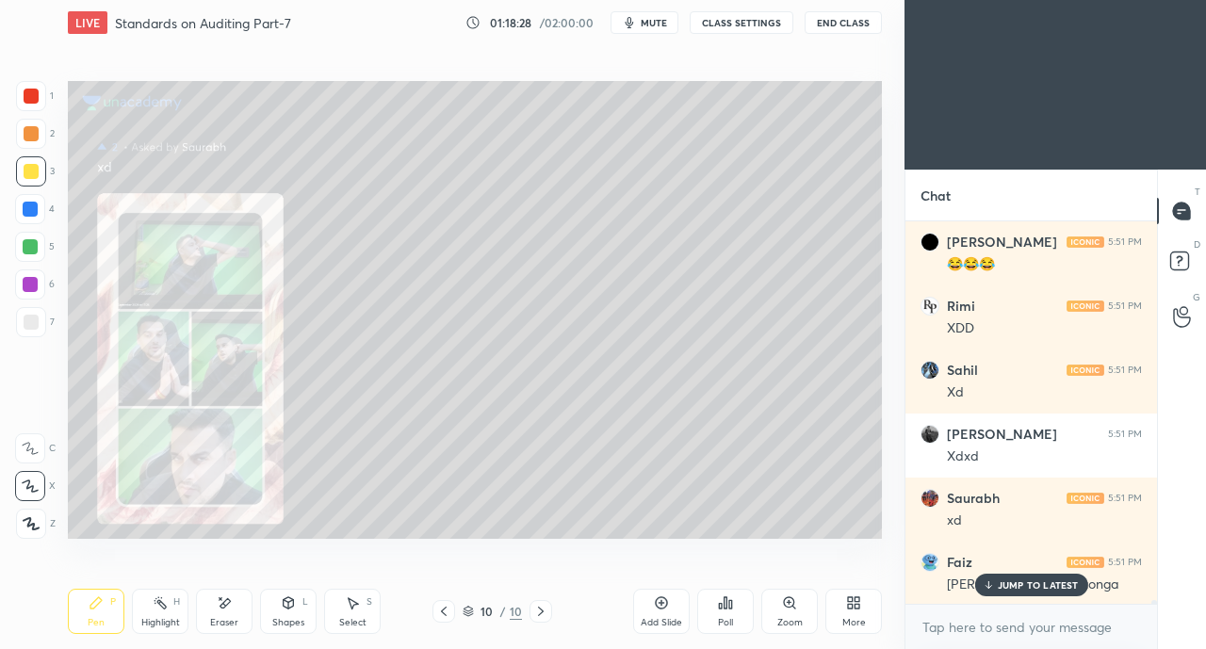
scroll to position [40724, 0]
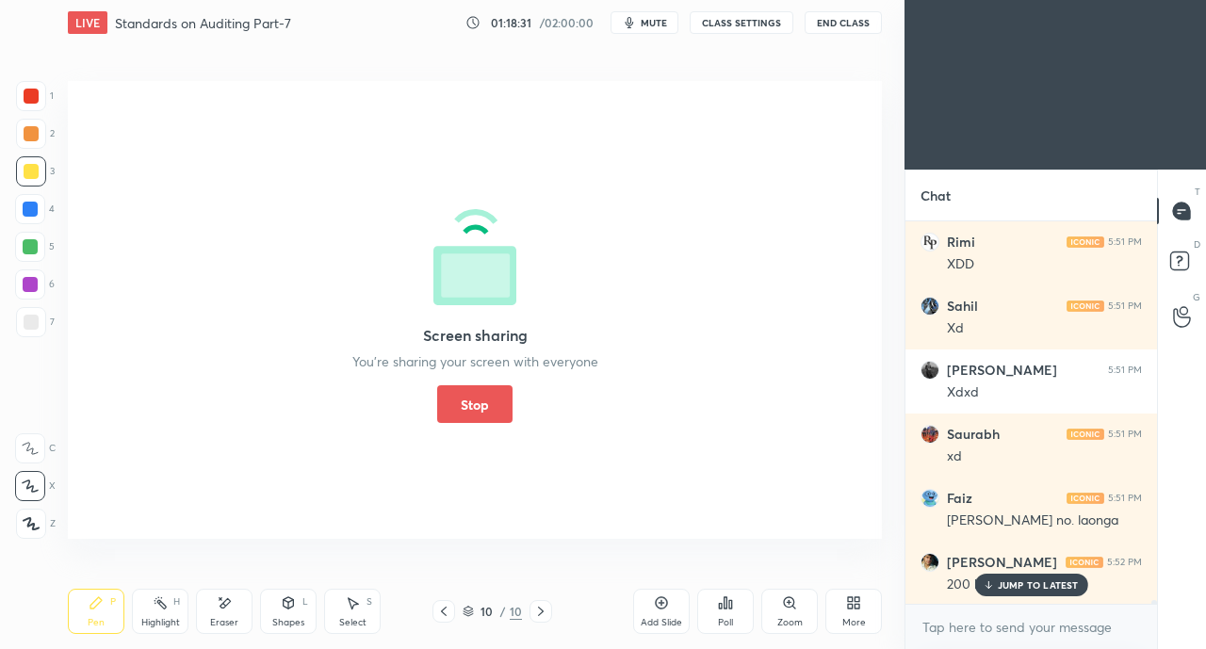
click at [155, 362] on div "Screen sharing You’re sharing your screen with everyone Stop" at bounding box center [475, 310] width 814 height 458
click at [469, 396] on button "Stop" at bounding box center [474, 404] width 75 height 38
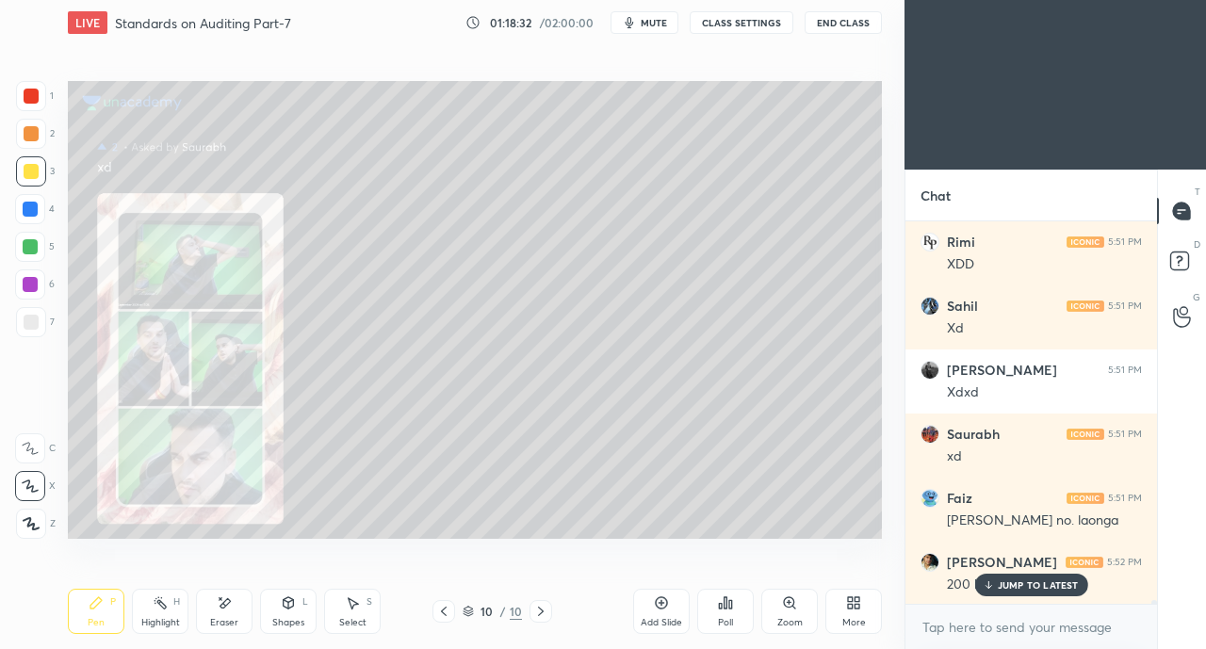
click at [1004, 581] on p "JUMP TO LATEST" at bounding box center [1038, 584] width 81 height 11
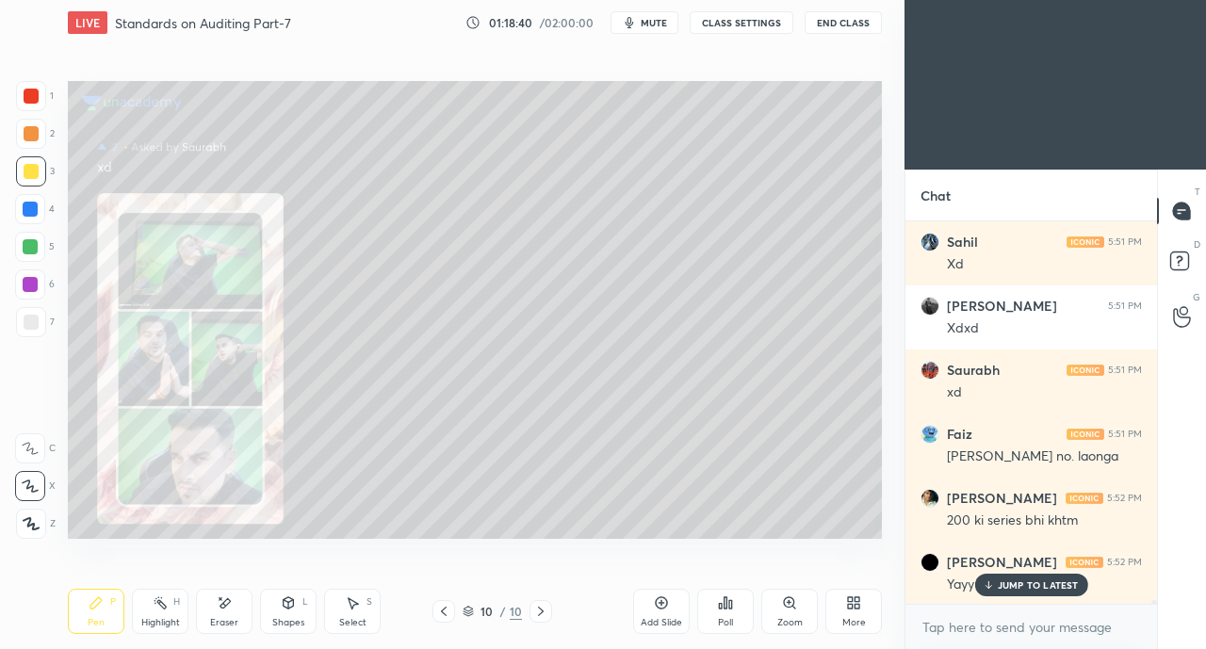
scroll to position [40852, 0]
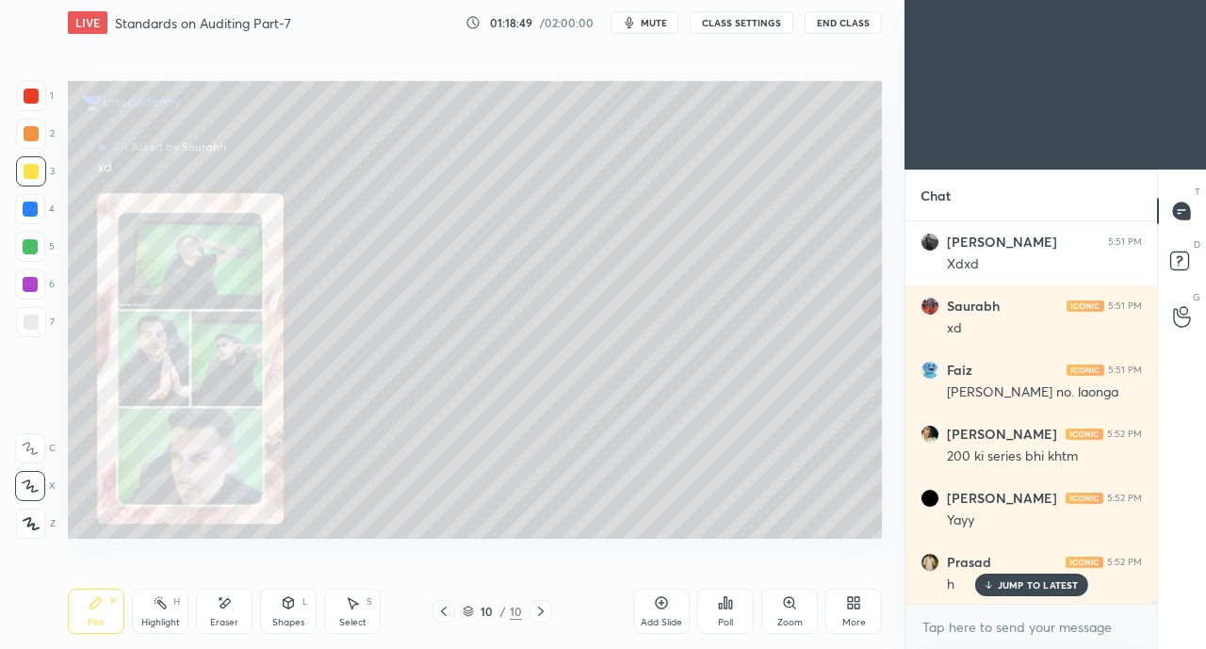
click at [1002, 572] on div "h" at bounding box center [1044, 583] width 195 height 23
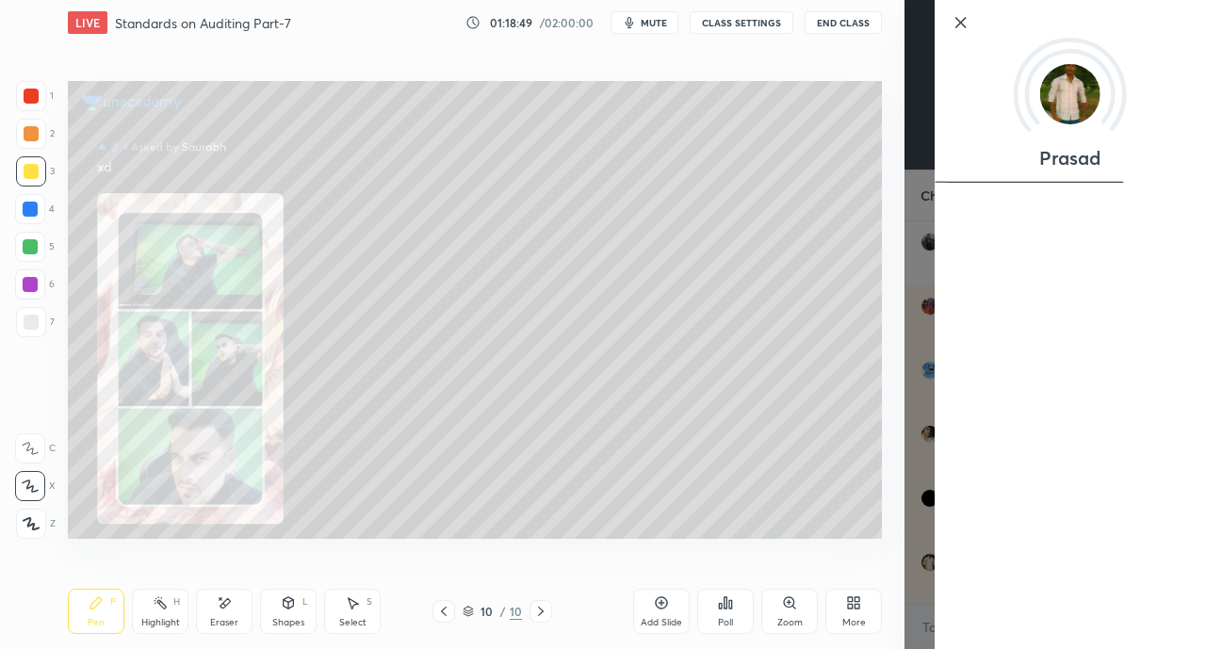
click at [842, 618] on div "More" at bounding box center [854, 622] width 24 height 9
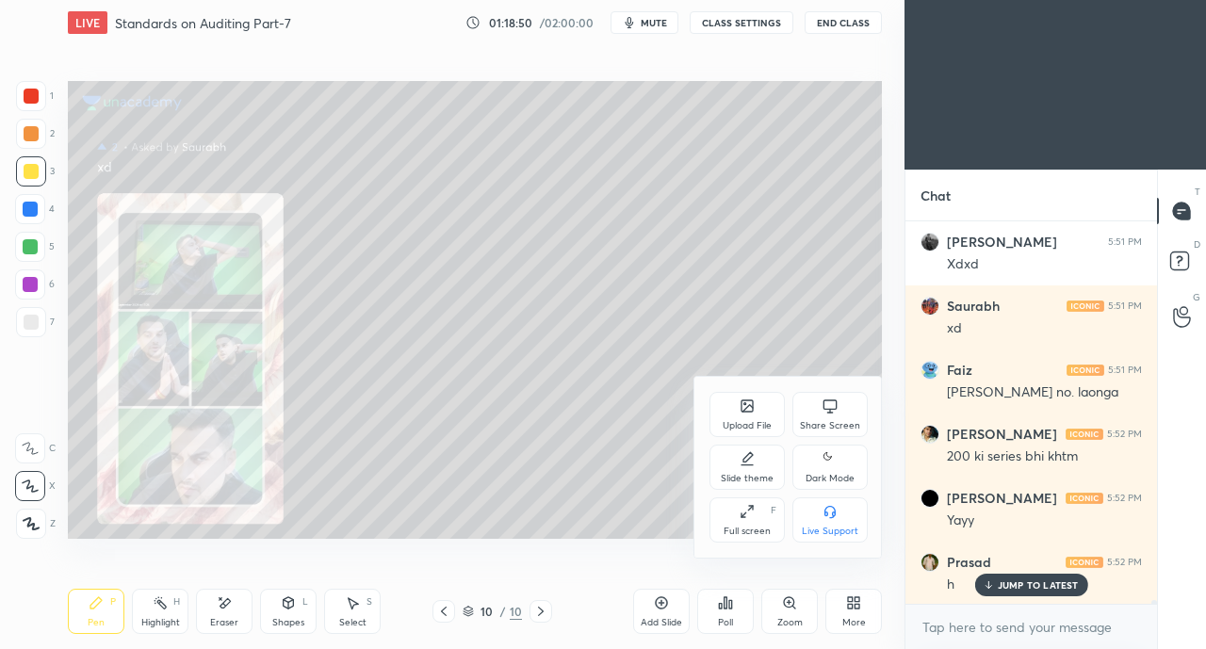
click at [825, 406] on icon at bounding box center [829, 406] width 15 height 15
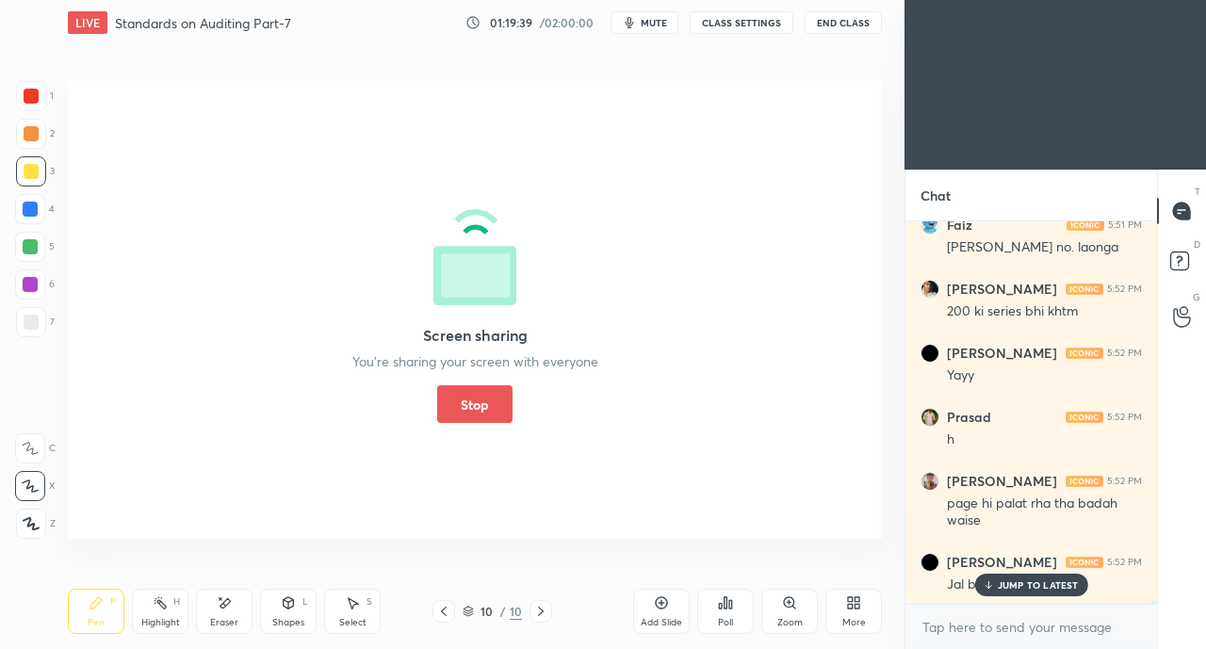
scroll to position [41061, 0]
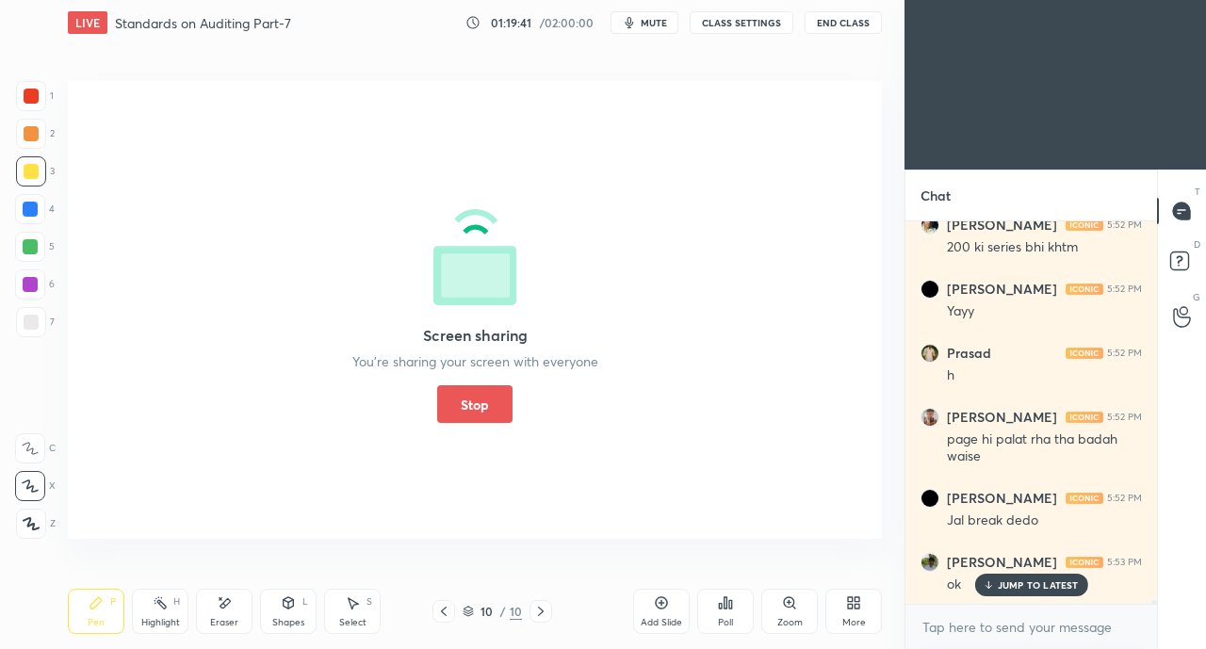
click at [469, 395] on button "Stop" at bounding box center [474, 404] width 75 height 38
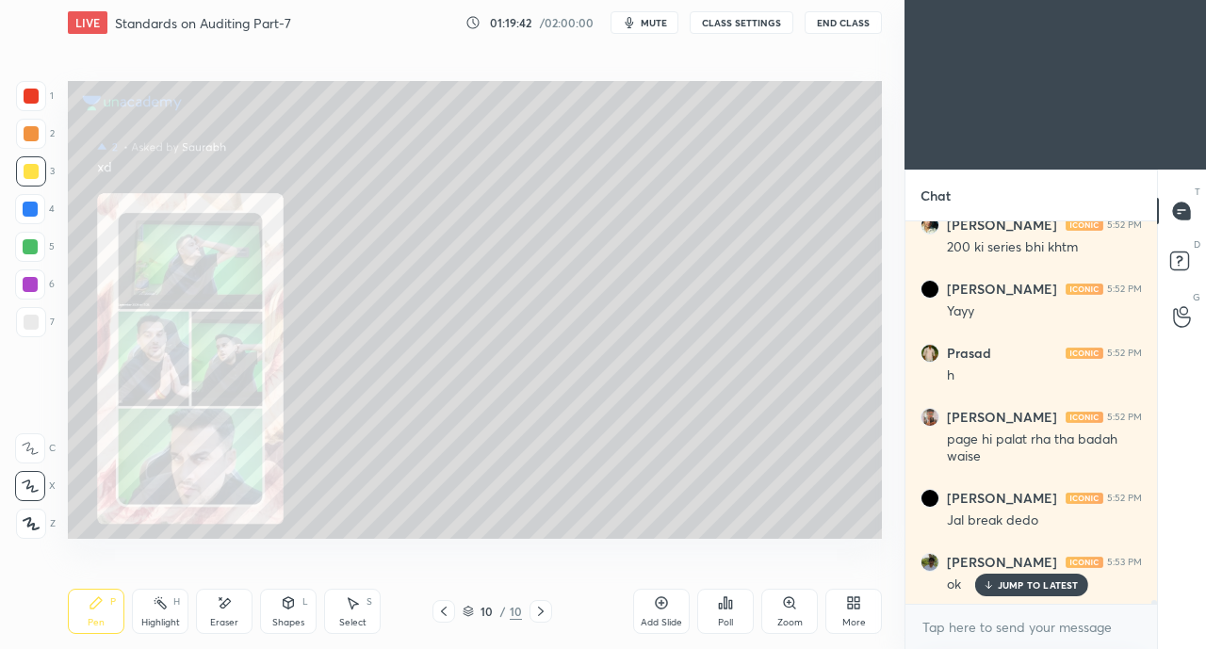
click at [544, 612] on icon at bounding box center [540, 611] width 15 height 15
click at [650, 610] on div "Add Slide" at bounding box center [661, 611] width 57 height 45
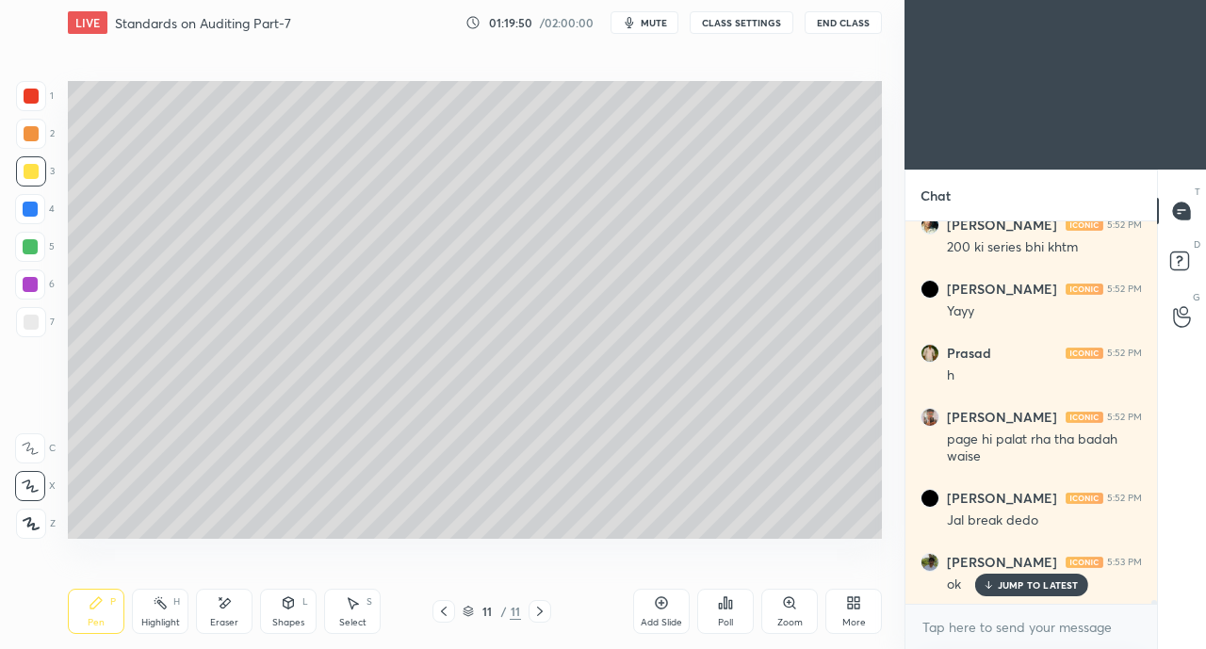
click at [606, 598] on div "Pen P Highlight H Eraser Shapes L Select S 11 / 11 Add Slide Poll Zoom More" at bounding box center [475, 611] width 814 height 75
click at [28, 324] on div at bounding box center [31, 322] width 15 height 15
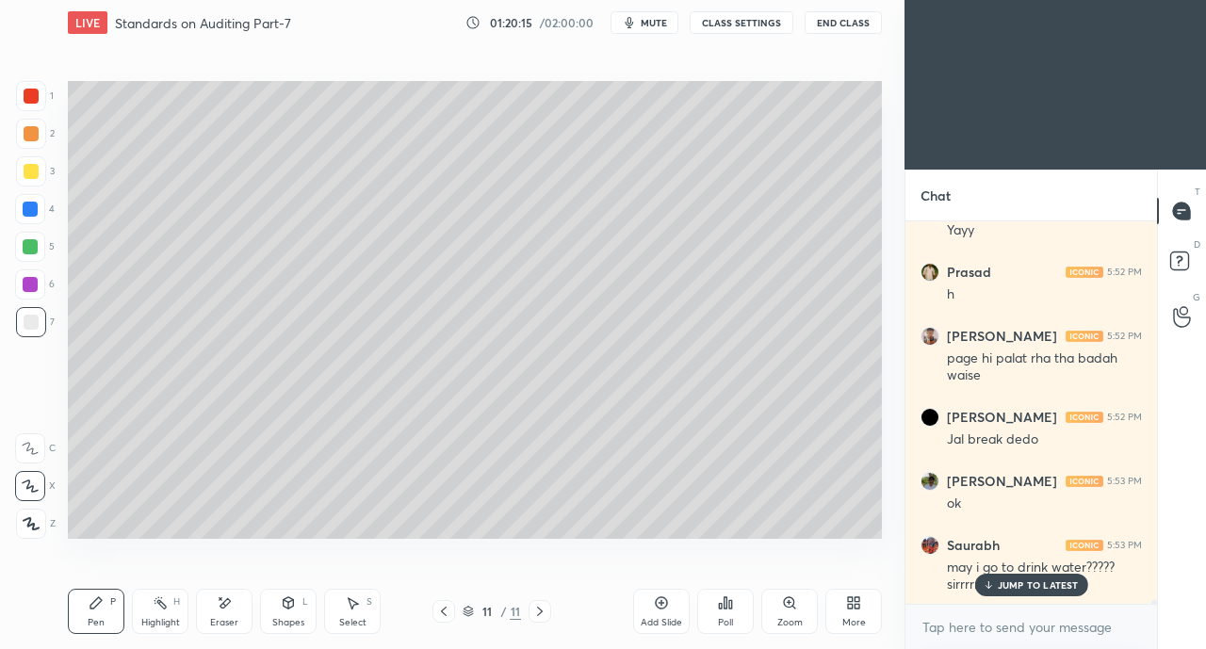
click at [1056, 589] on p "JUMP TO LATEST" at bounding box center [1038, 584] width 81 height 11
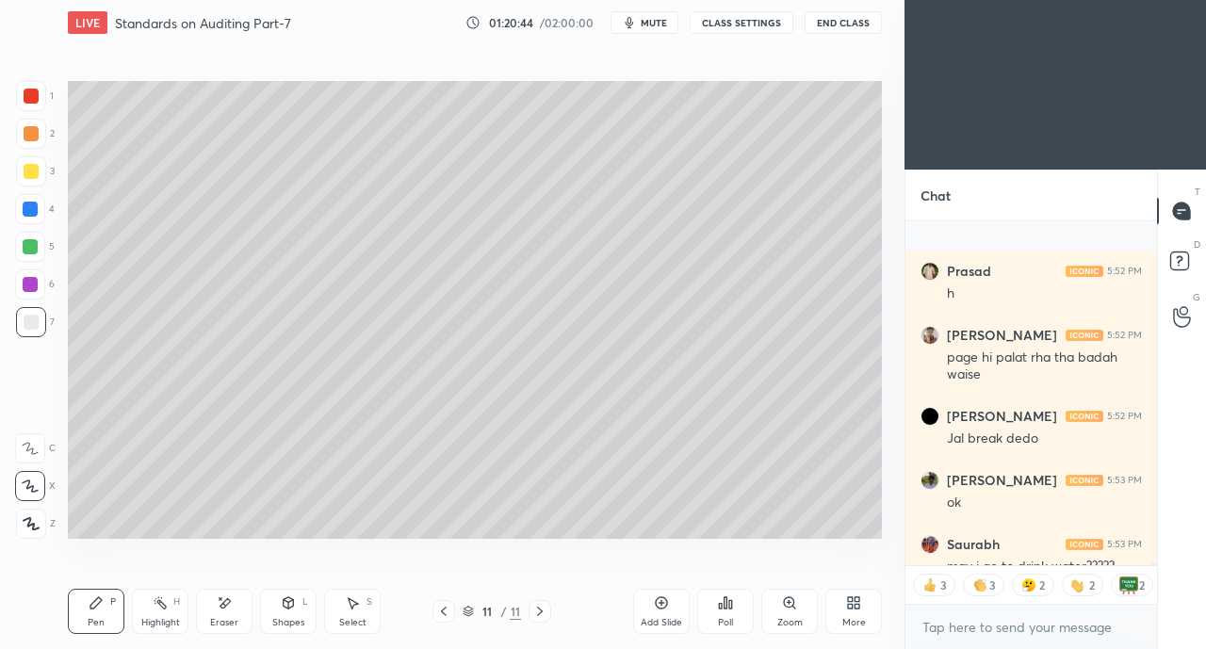
scroll to position [41246, 0]
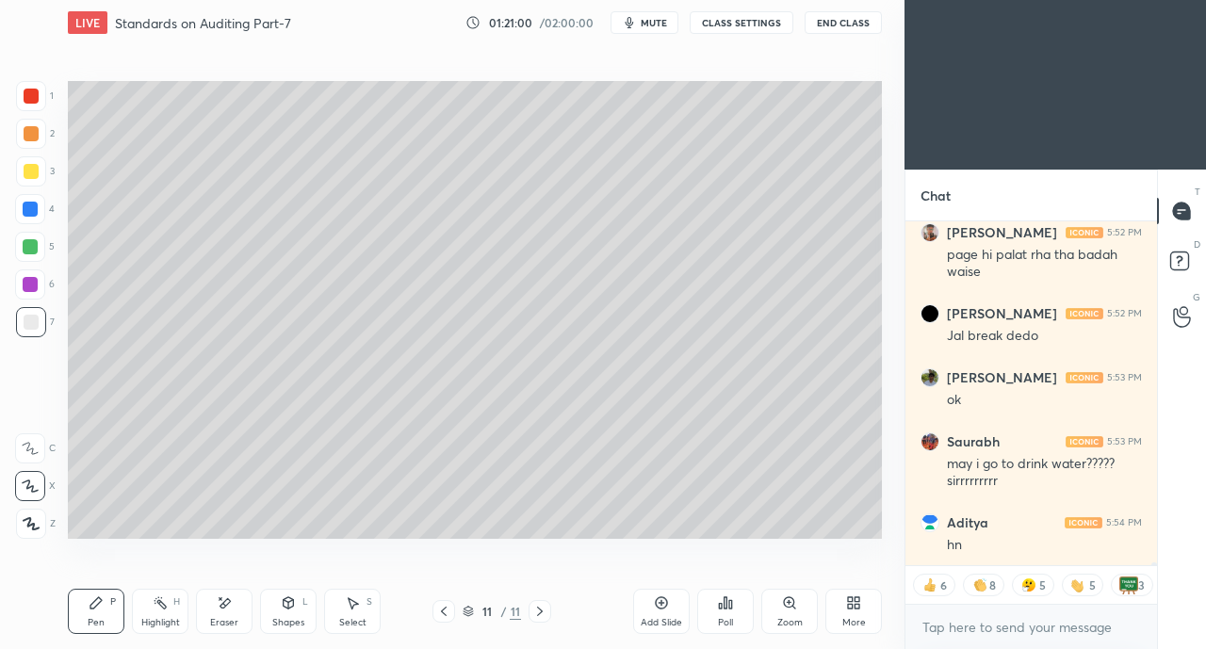
click at [26, 174] on div at bounding box center [31, 171] width 15 height 15
click at [21, 321] on div at bounding box center [31, 322] width 30 height 30
click at [758, 24] on button "CLASS SETTINGS" at bounding box center [742, 22] width 104 height 23
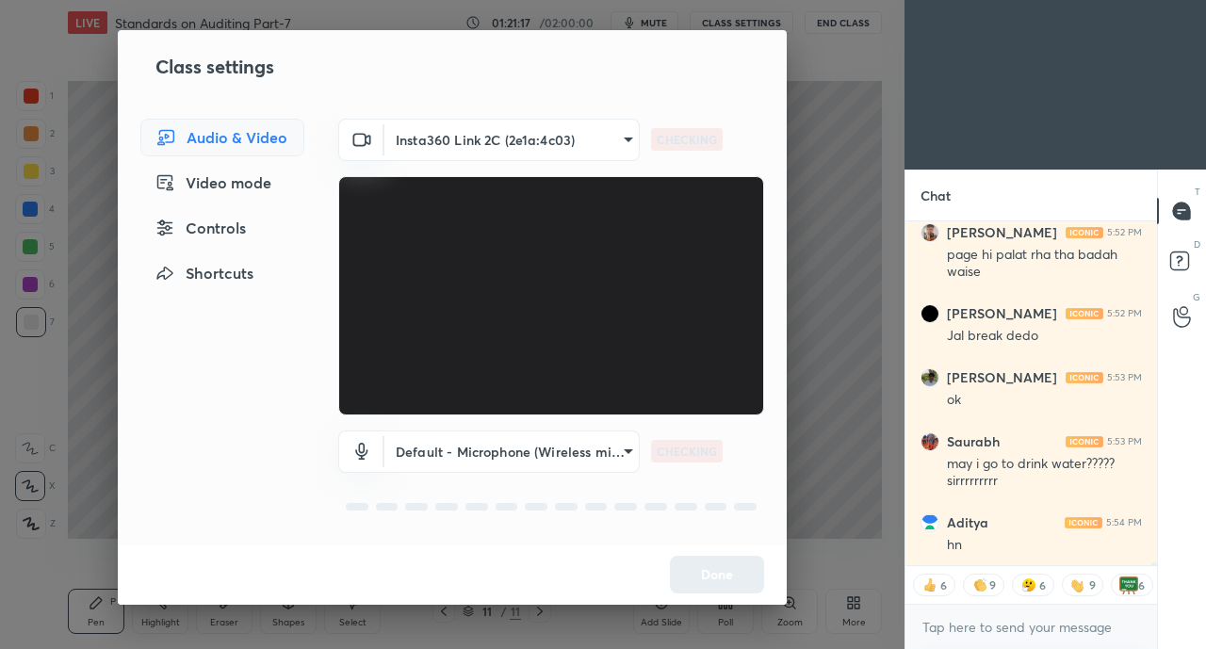
click at [241, 235] on div "Controls" at bounding box center [222, 228] width 164 height 38
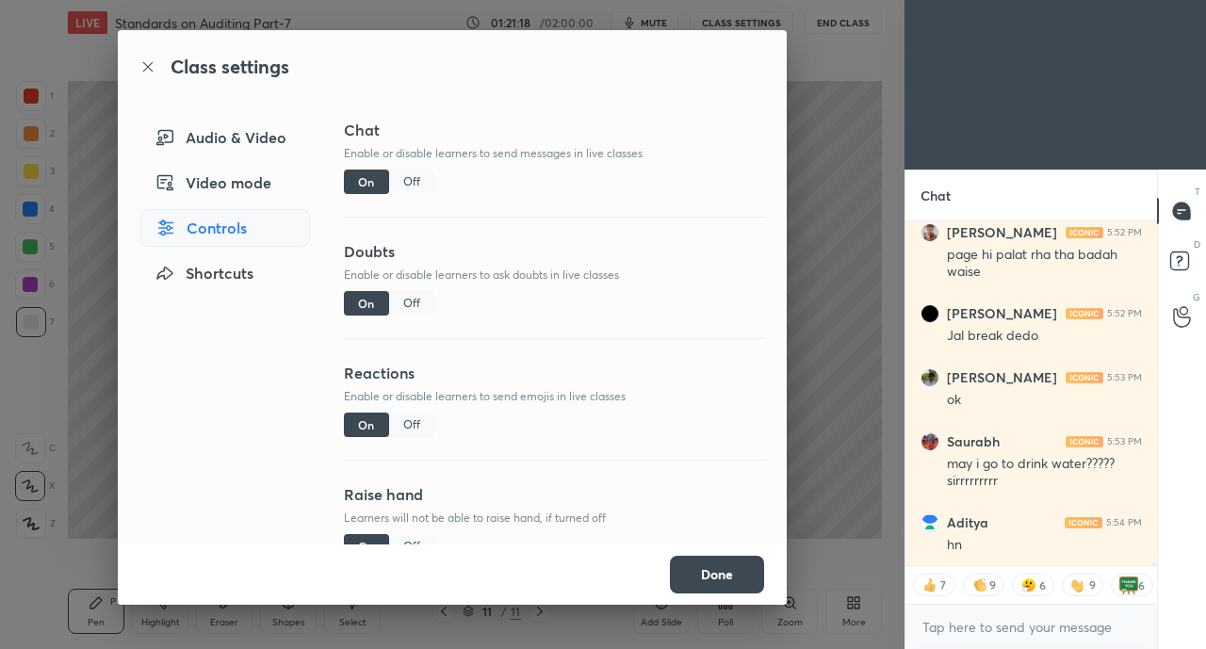
type textarea "x"
click at [413, 423] on div "Off" at bounding box center [411, 425] width 45 height 24
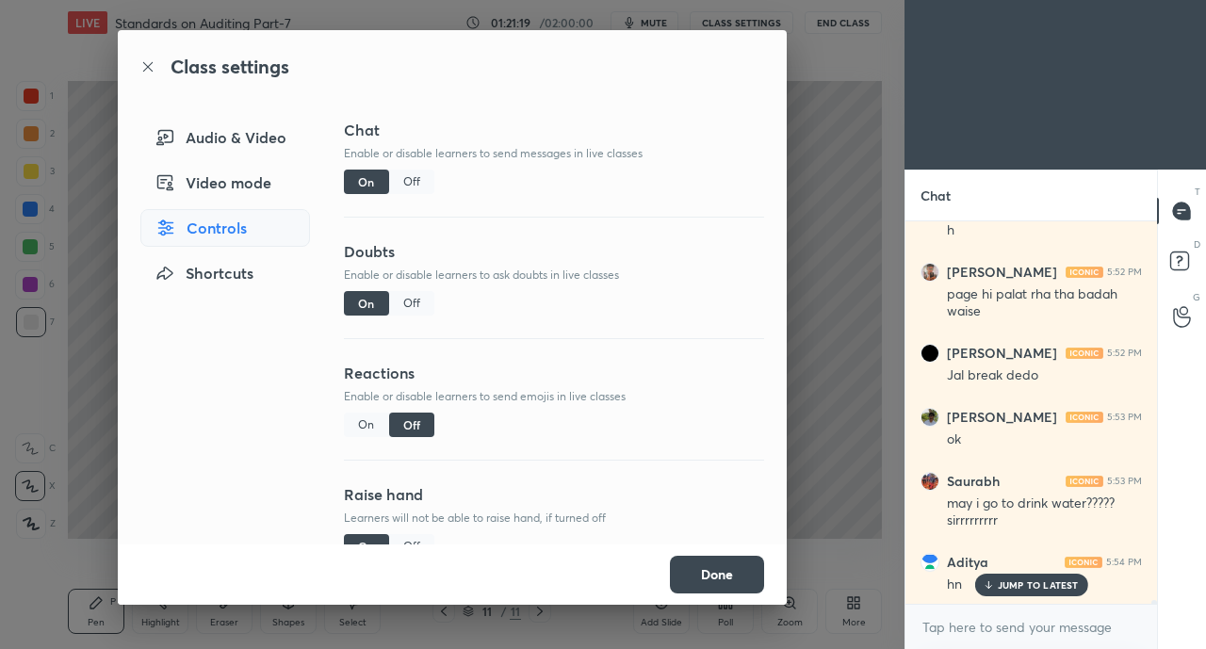
click at [728, 585] on button "Done" at bounding box center [717, 575] width 94 height 38
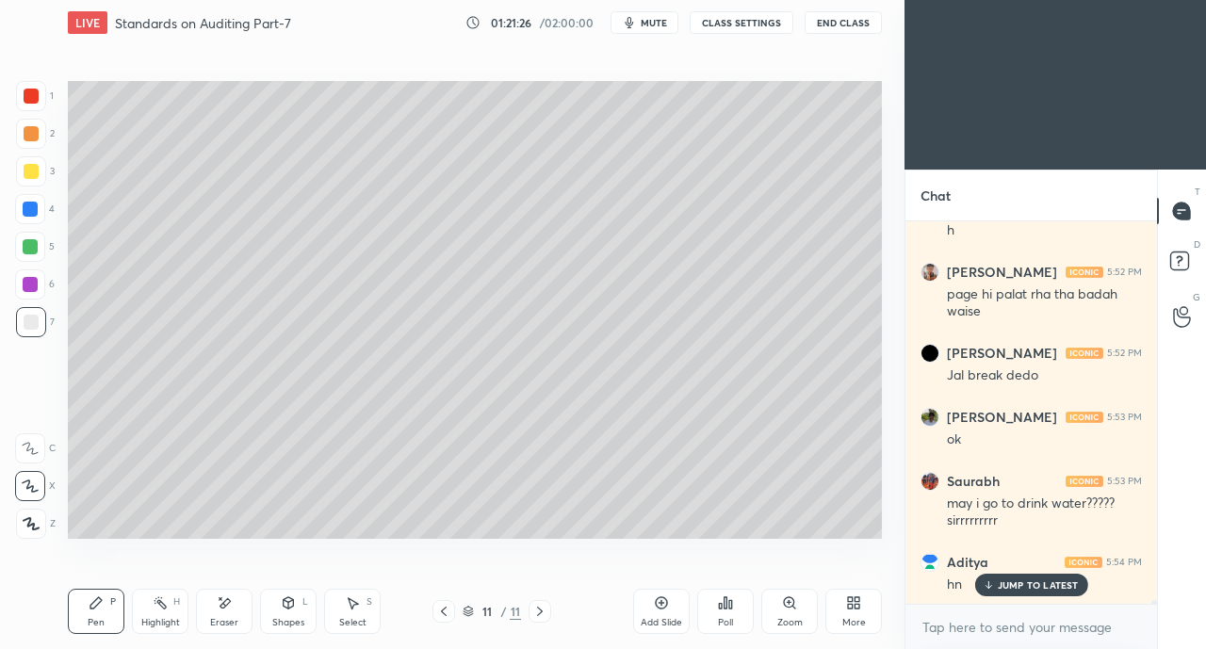
scroll to position [41270, 0]
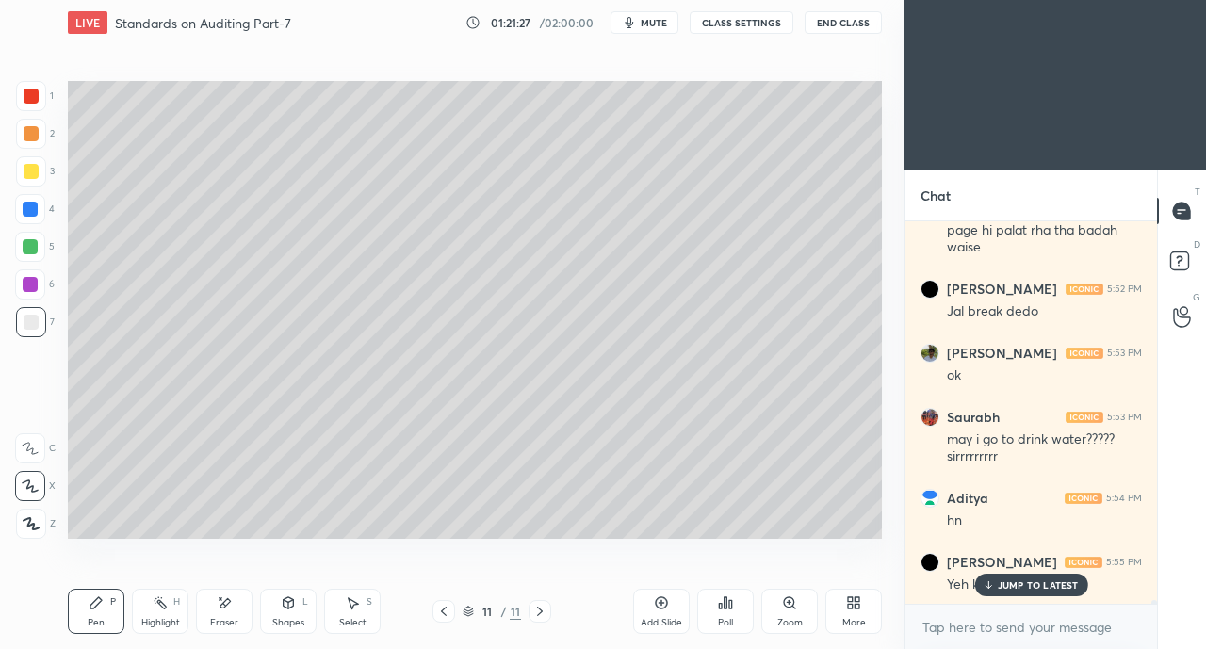
click at [1001, 581] on p "JUMP TO LATEST" at bounding box center [1038, 584] width 81 height 11
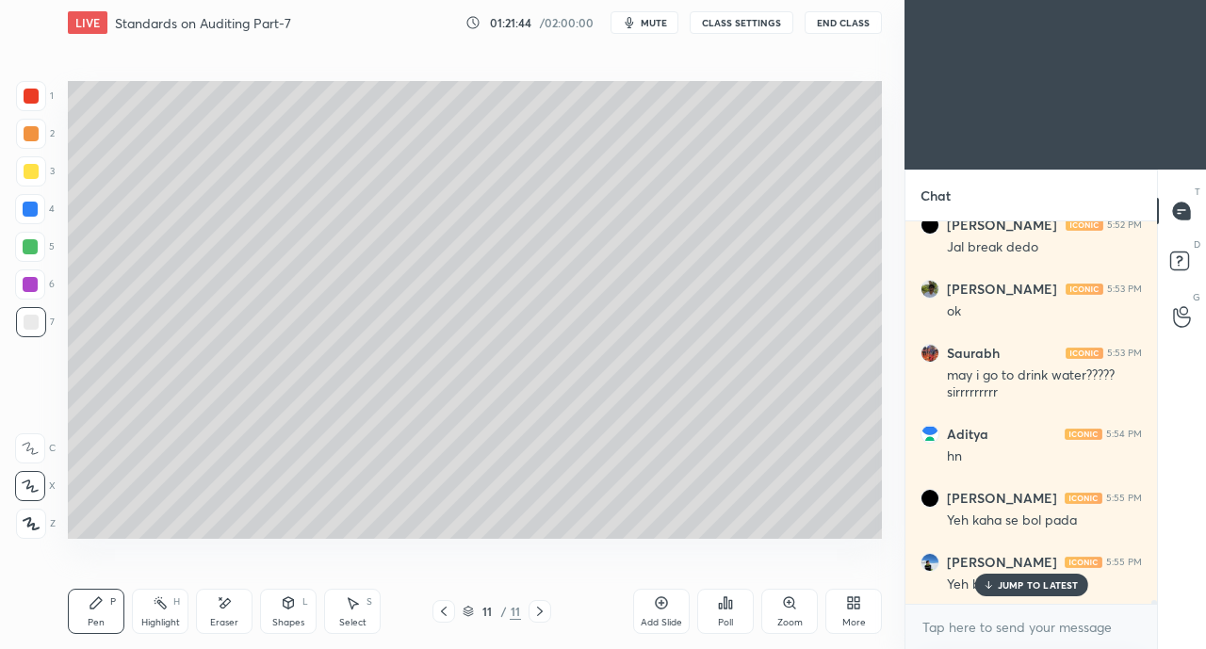
click at [997, 586] on div "JUMP TO LATEST" at bounding box center [1030, 585] width 113 height 23
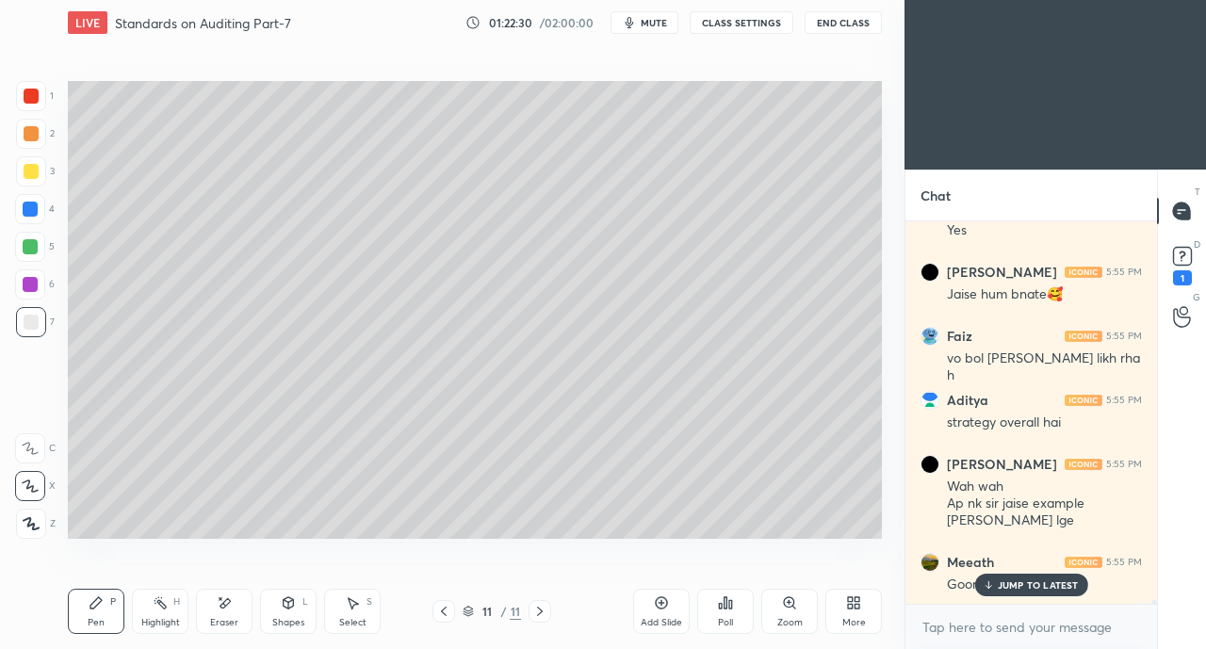
scroll to position [41817, 0]
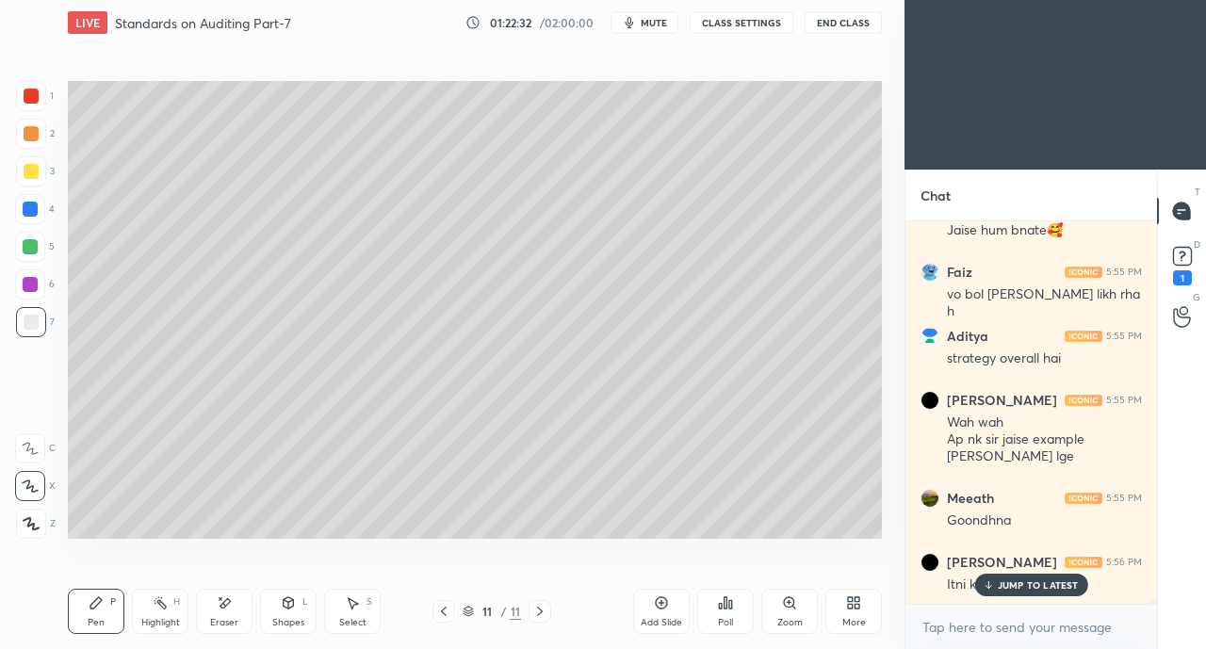
click at [1012, 584] on p "JUMP TO LATEST" at bounding box center [1038, 584] width 81 height 11
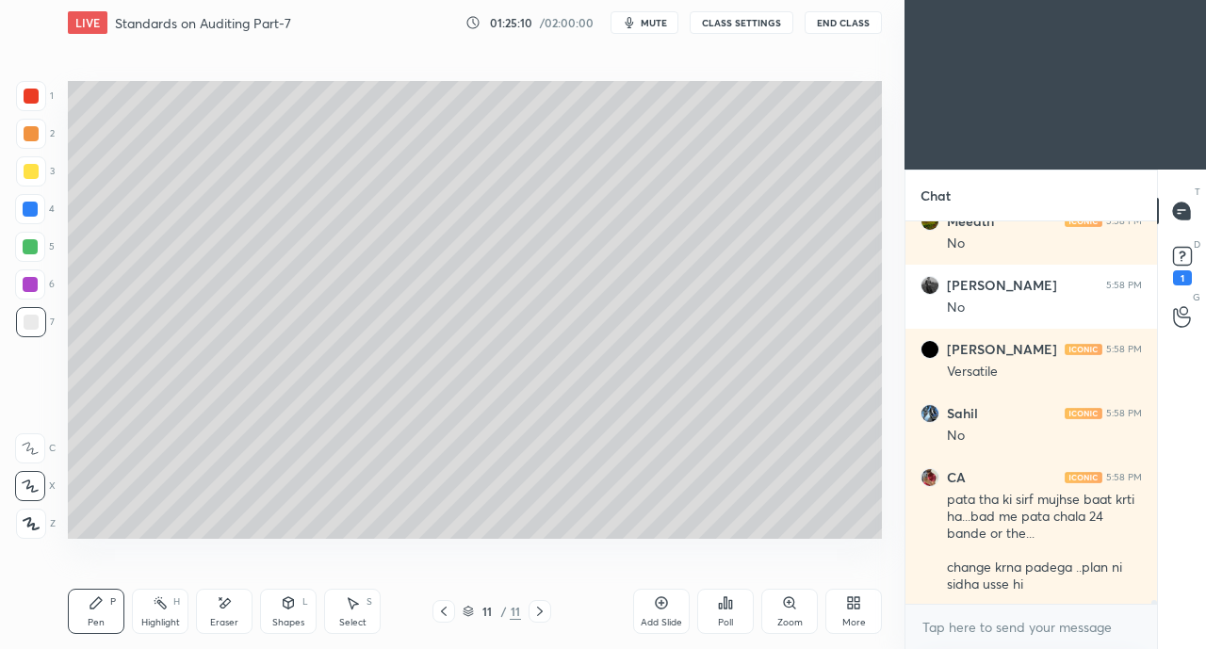
scroll to position [43064, 0]
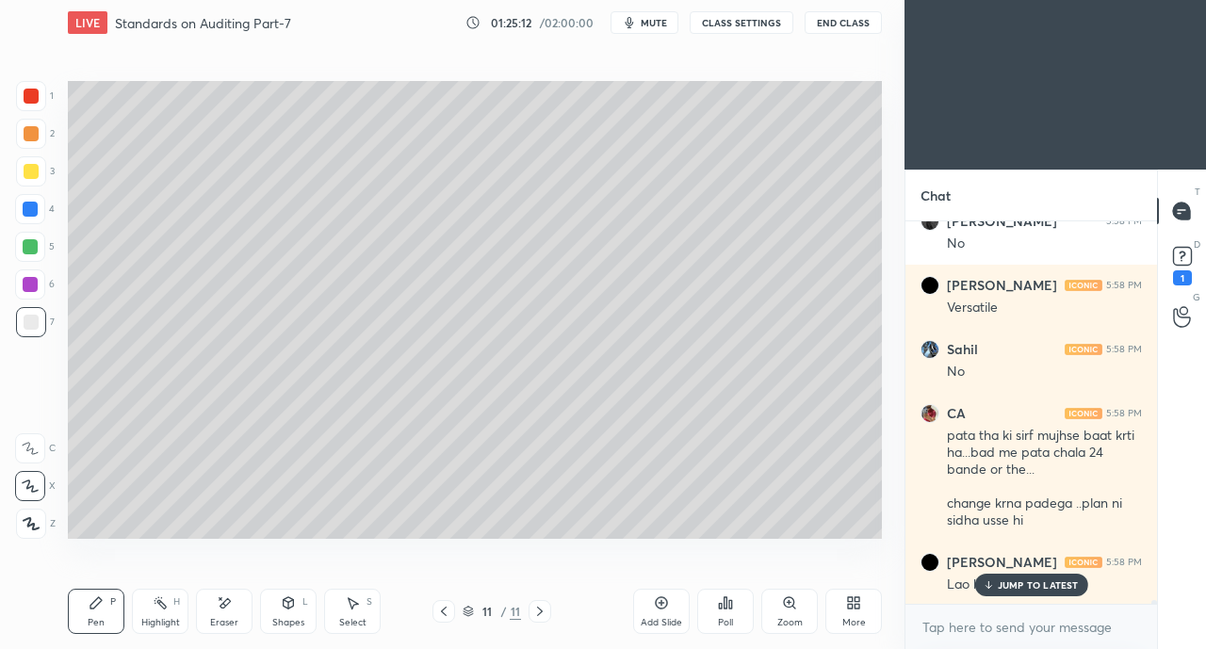
click at [1018, 586] on p "JUMP TO LATEST" at bounding box center [1038, 584] width 81 height 11
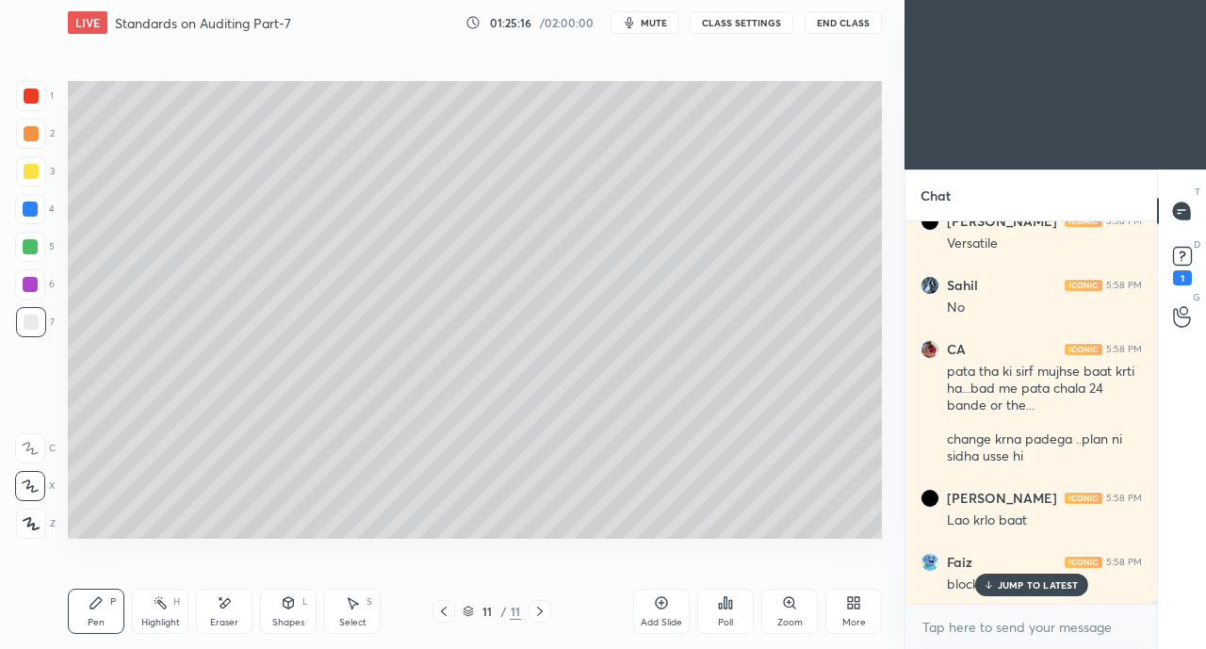
scroll to position [43192, 0]
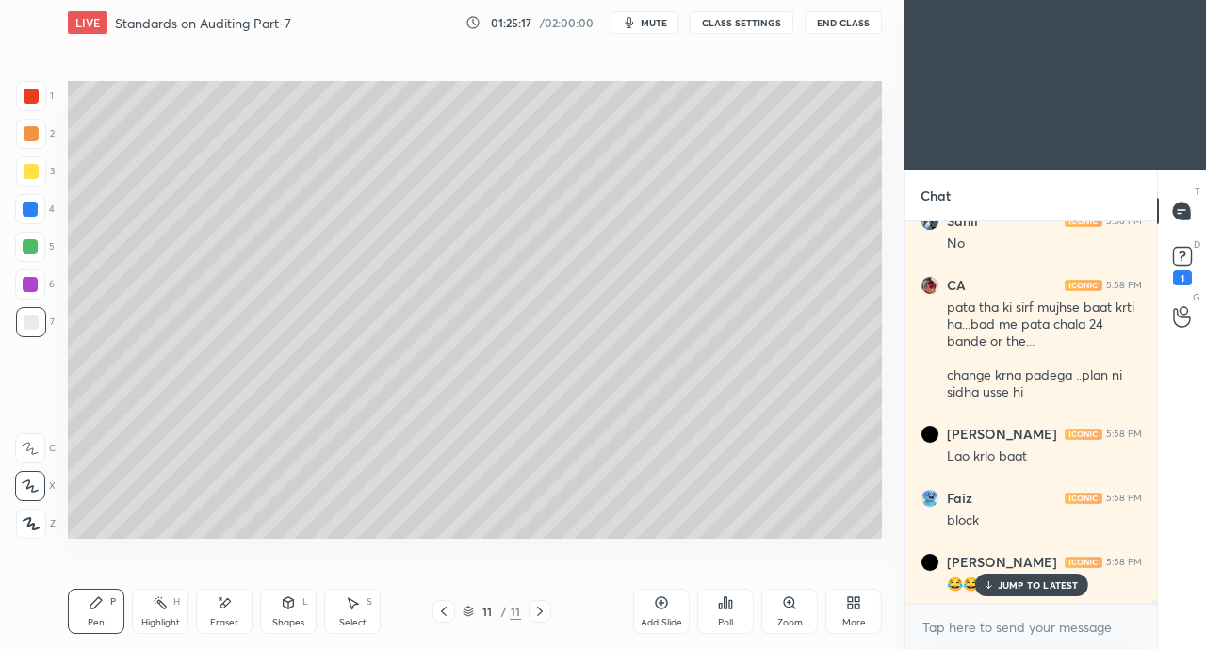
click at [1015, 580] on p "JUMP TO LATEST" at bounding box center [1038, 584] width 81 height 11
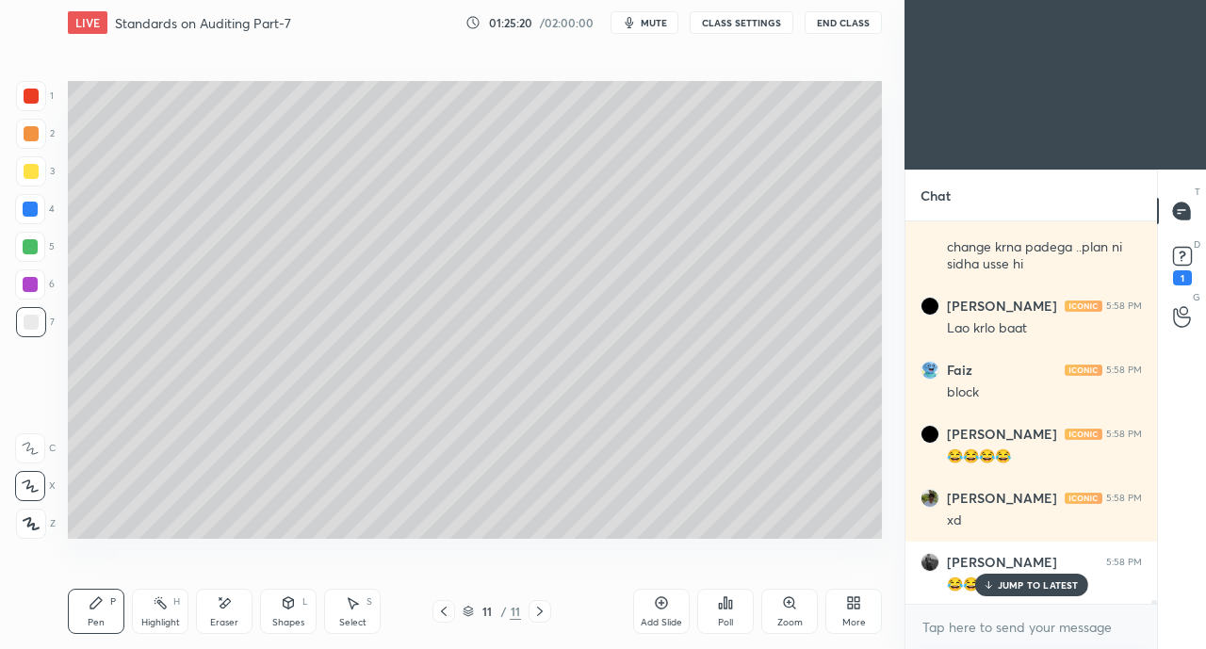
scroll to position [43384, 0]
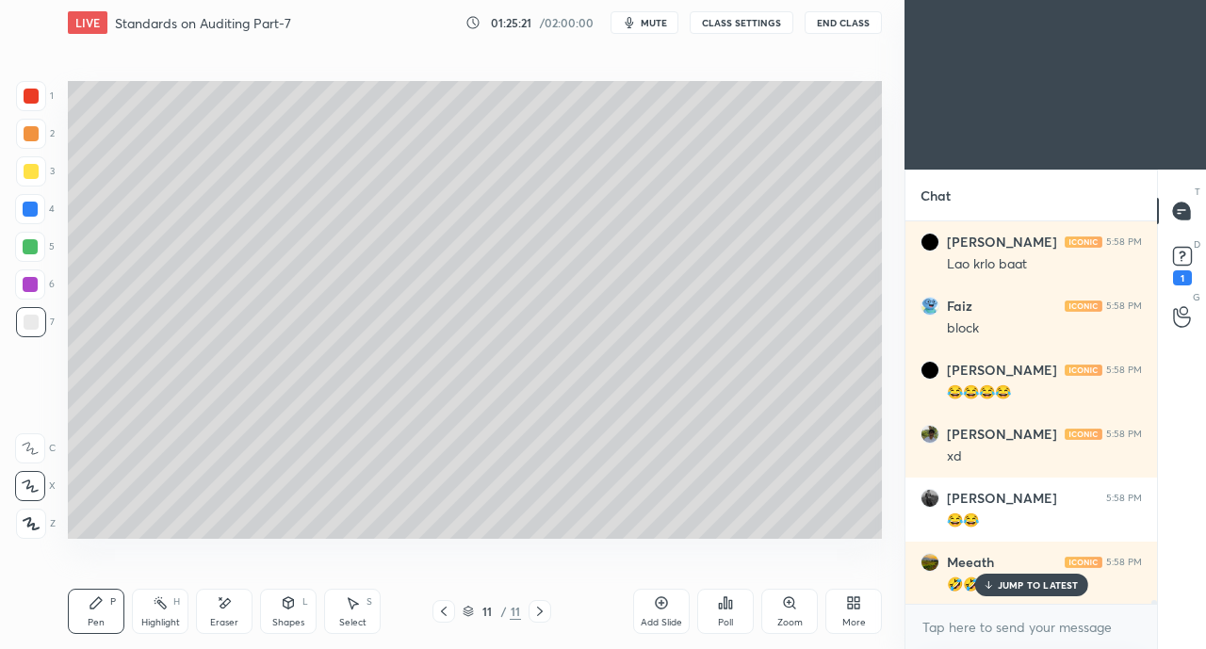
click at [995, 309] on div "Faiz 5:58 PM" at bounding box center [1030, 306] width 221 height 19
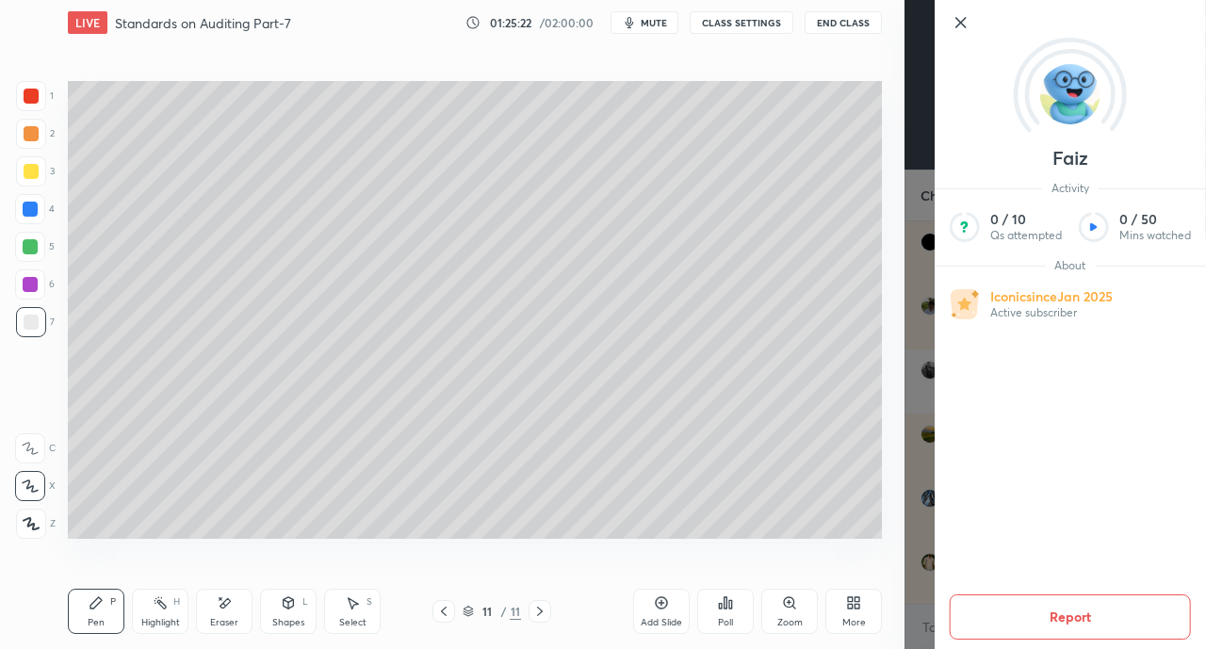
click at [960, 23] on icon at bounding box center [960, 22] width 9 height 9
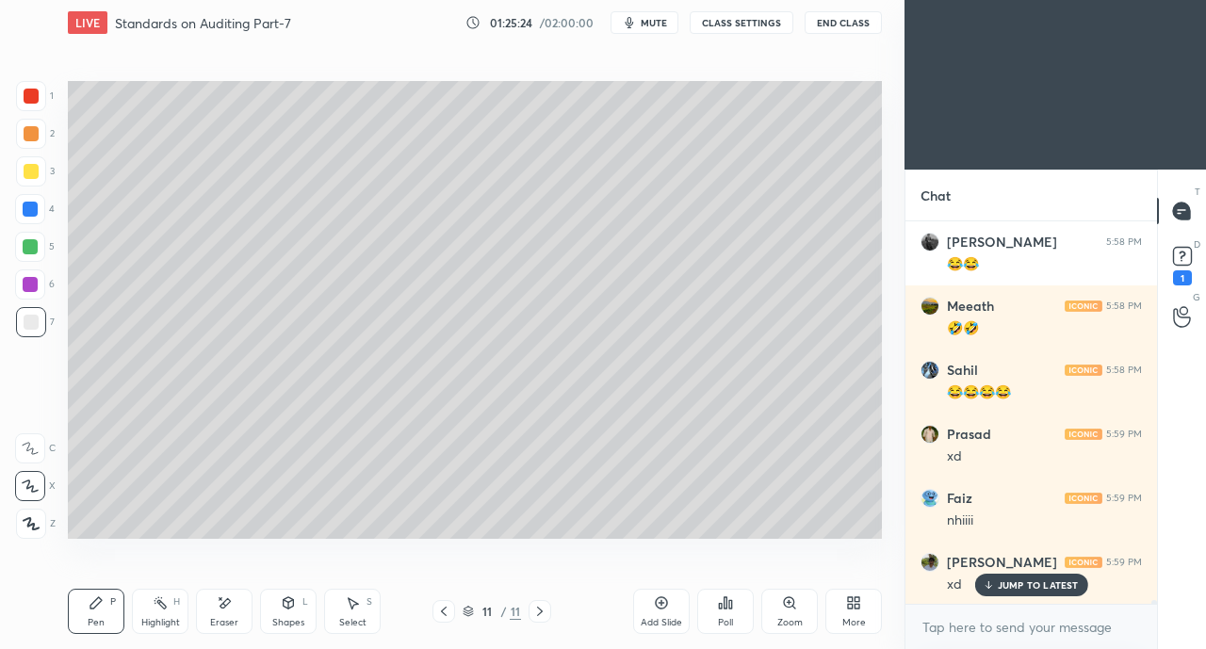
click at [1021, 577] on div "JUMP TO LATEST" at bounding box center [1030, 585] width 113 height 23
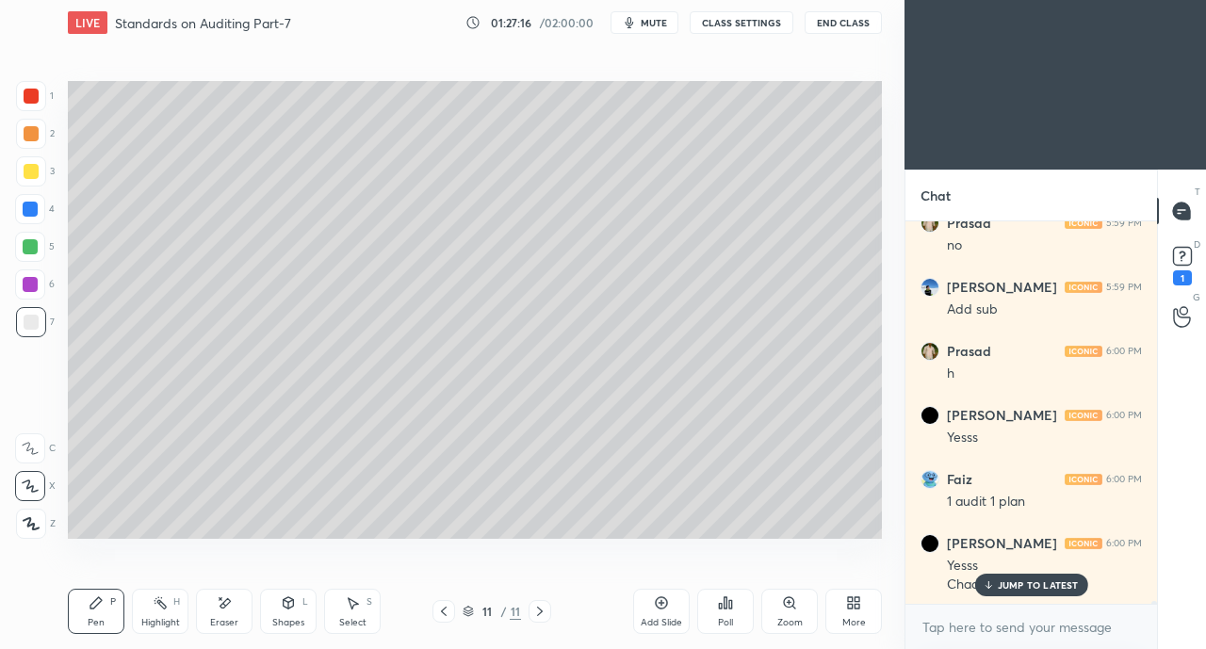
scroll to position [45517, 0]
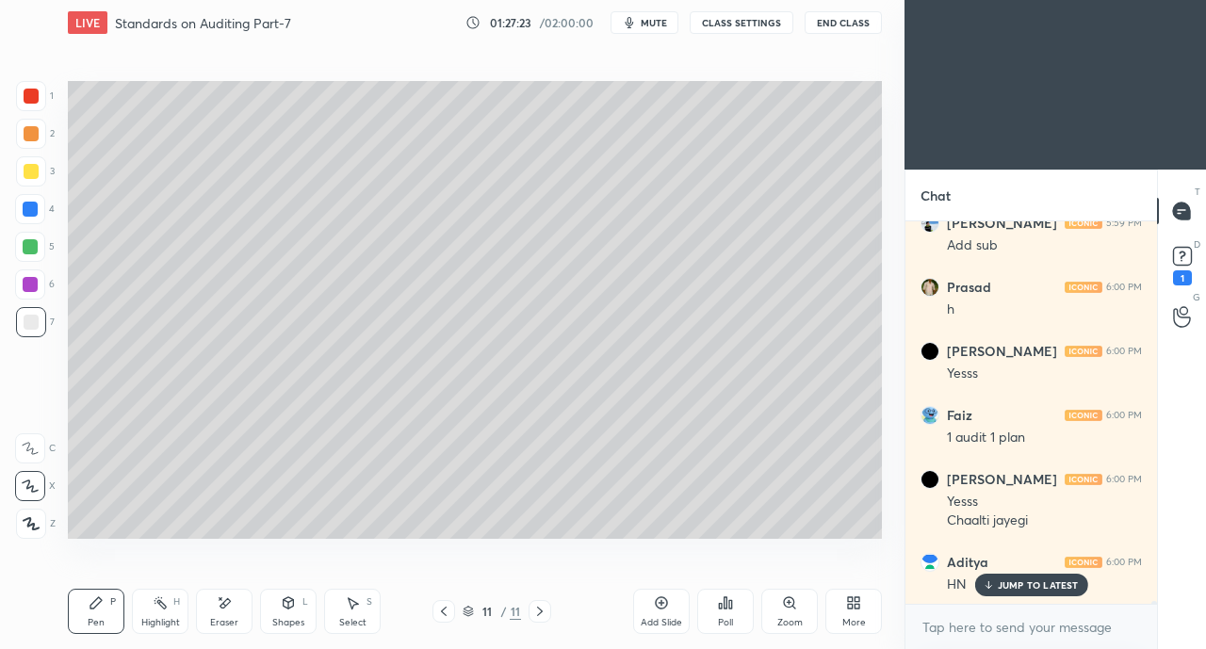
click at [855, 608] on icon at bounding box center [857, 606] width 5 height 5
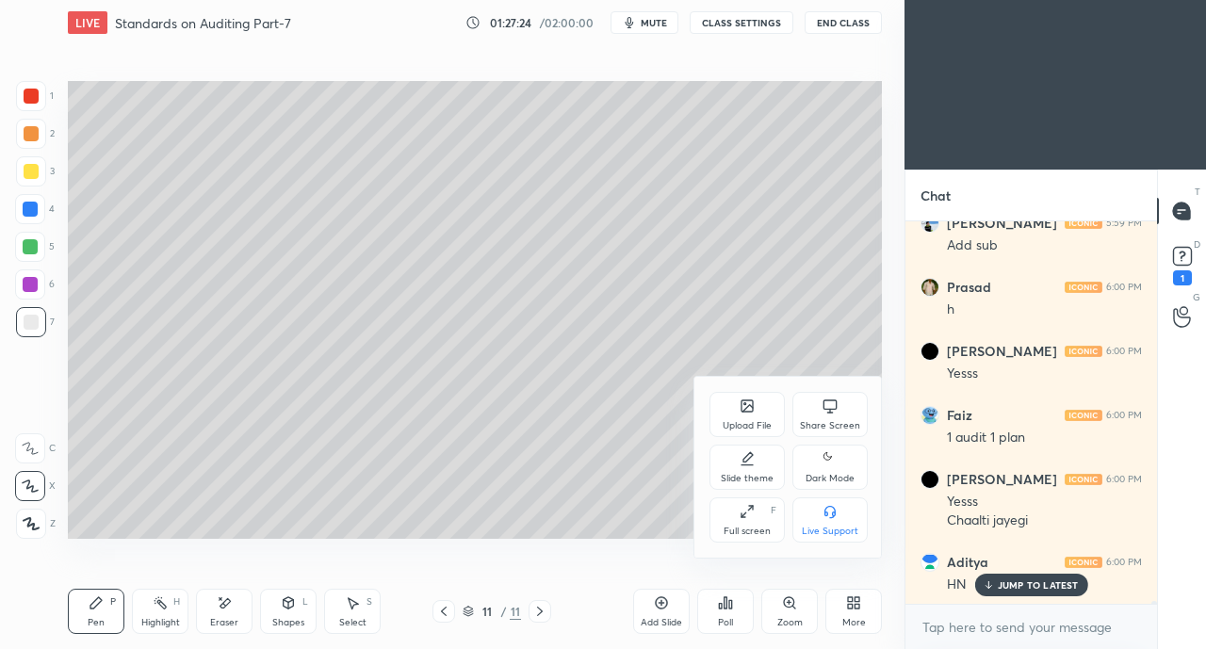
click at [814, 403] on div "Share Screen" at bounding box center [829, 414] width 75 height 45
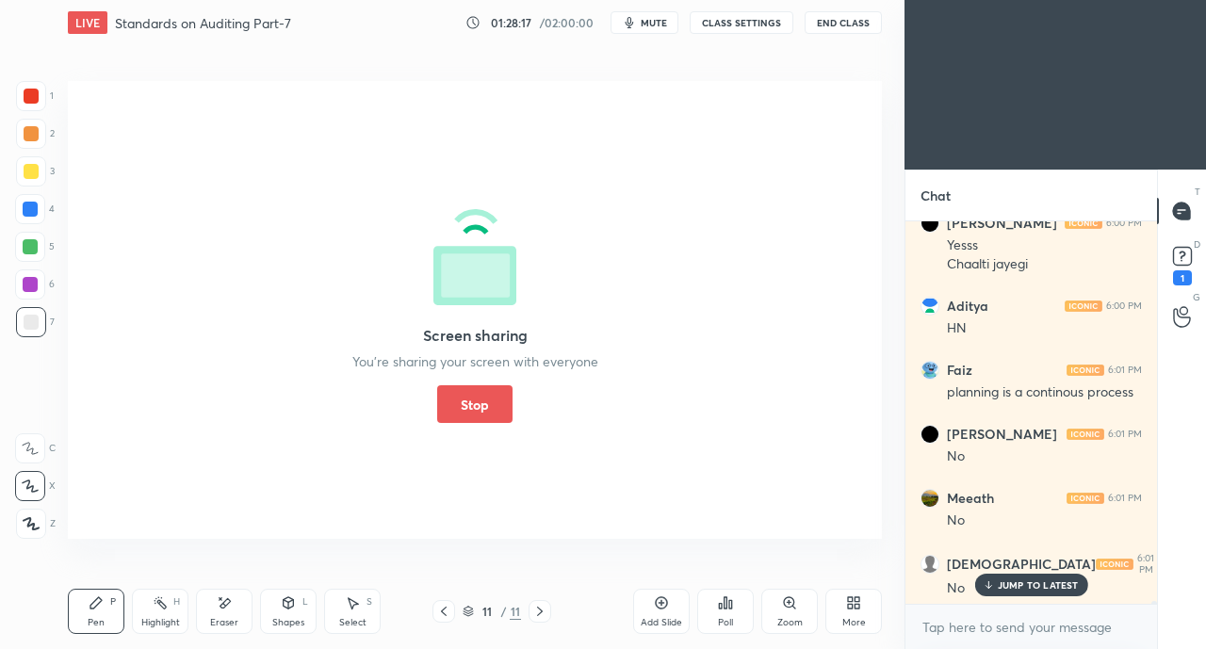
scroll to position [45966, 0]
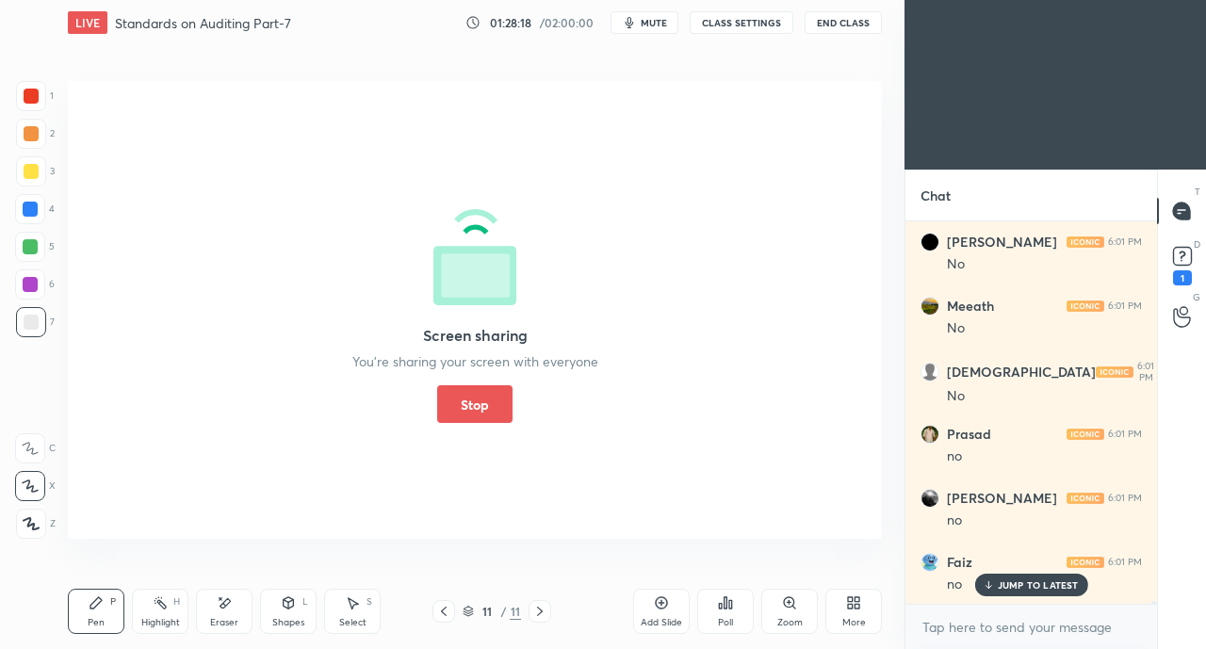
click at [456, 416] on button "Stop" at bounding box center [474, 404] width 75 height 38
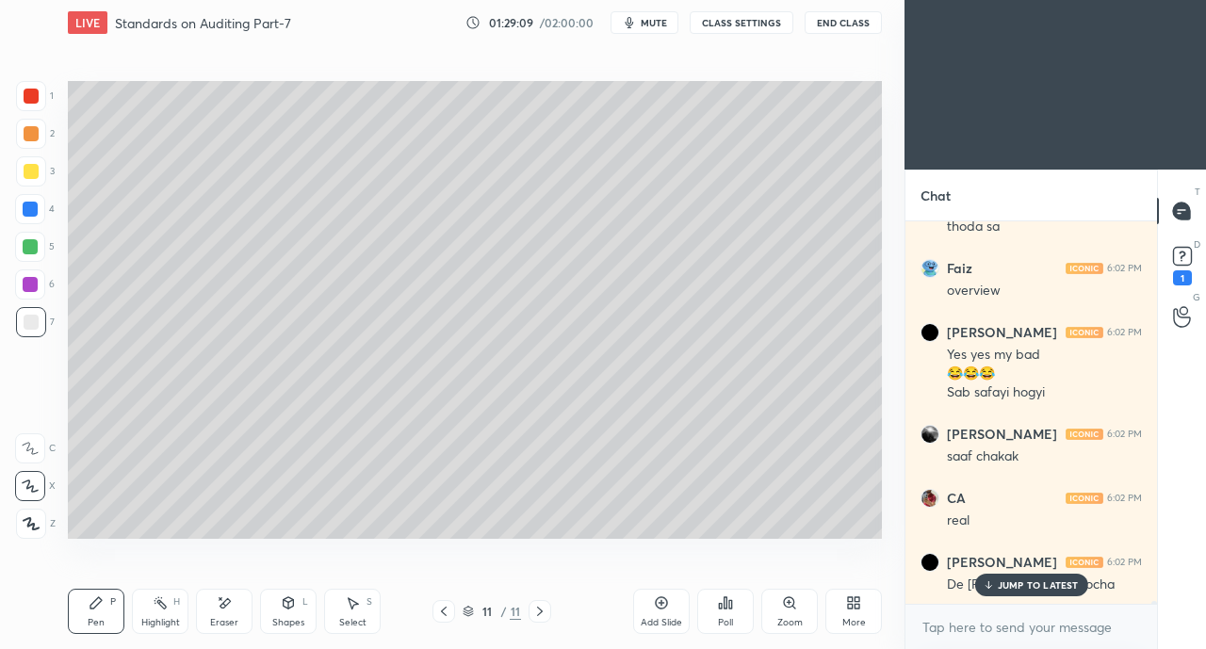
scroll to position [47029, 0]
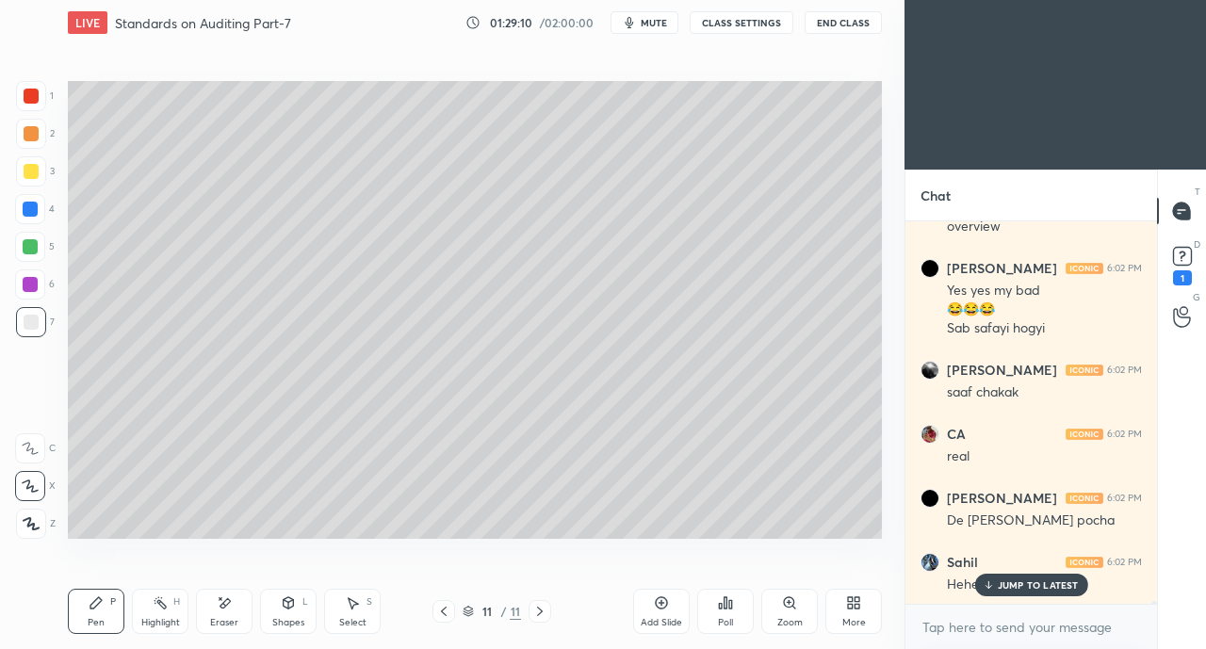
click at [1010, 580] on p "JUMP TO LATEST" at bounding box center [1038, 584] width 81 height 11
click at [846, 603] on icon at bounding box center [853, 602] width 15 height 15
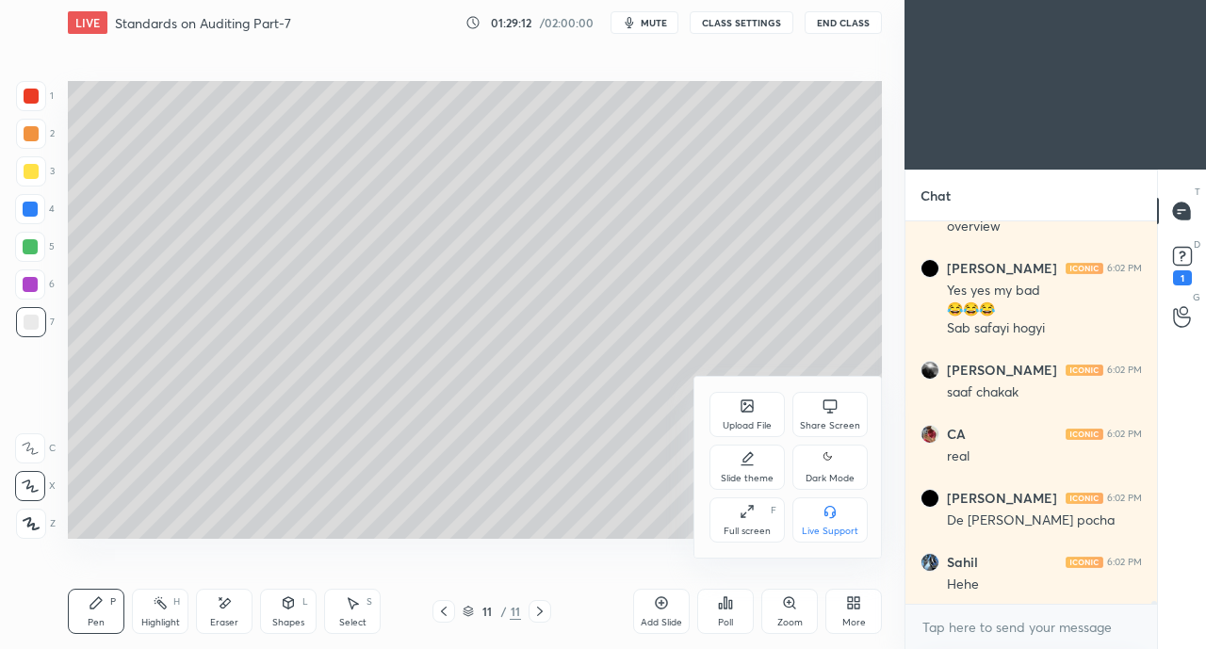
click at [822, 415] on div "Share Screen" at bounding box center [829, 414] width 75 height 45
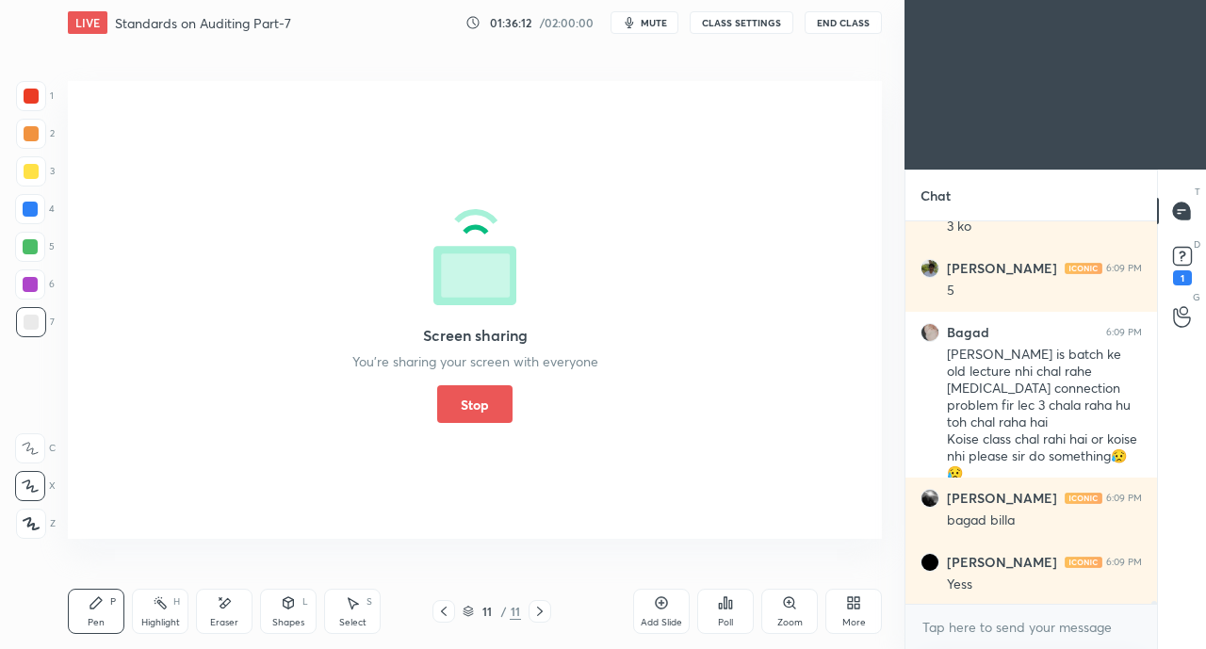
scroll to position [50631, 0]
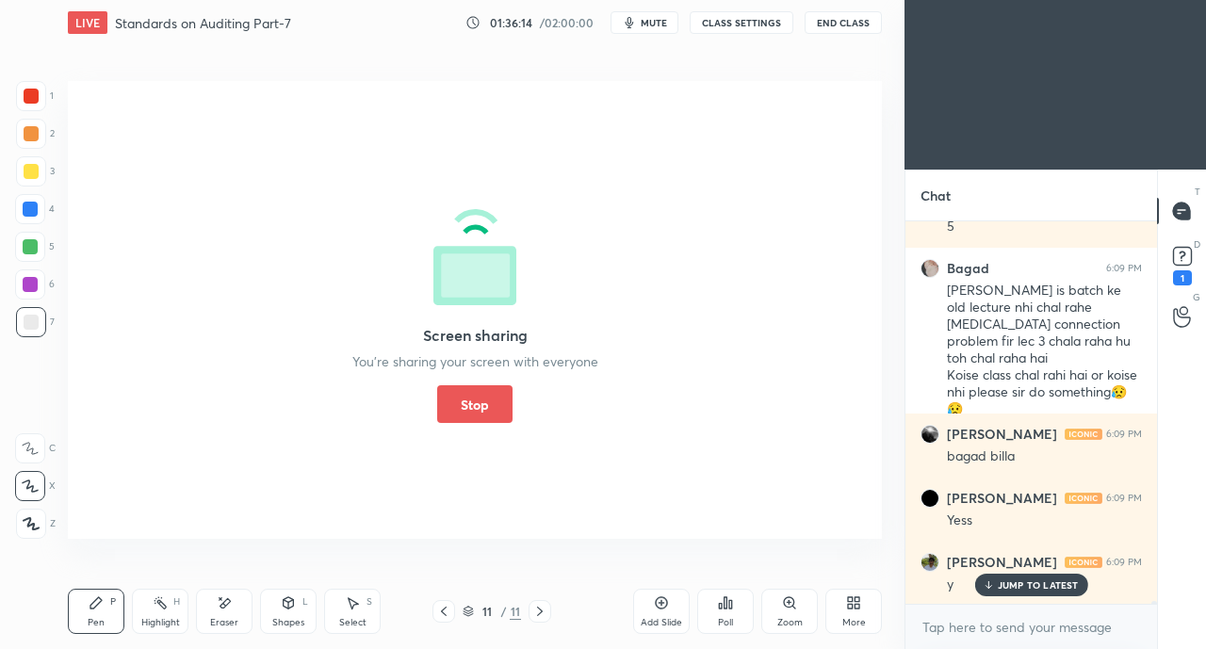
click at [456, 401] on button "Stop" at bounding box center [474, 404] width 75 height 38
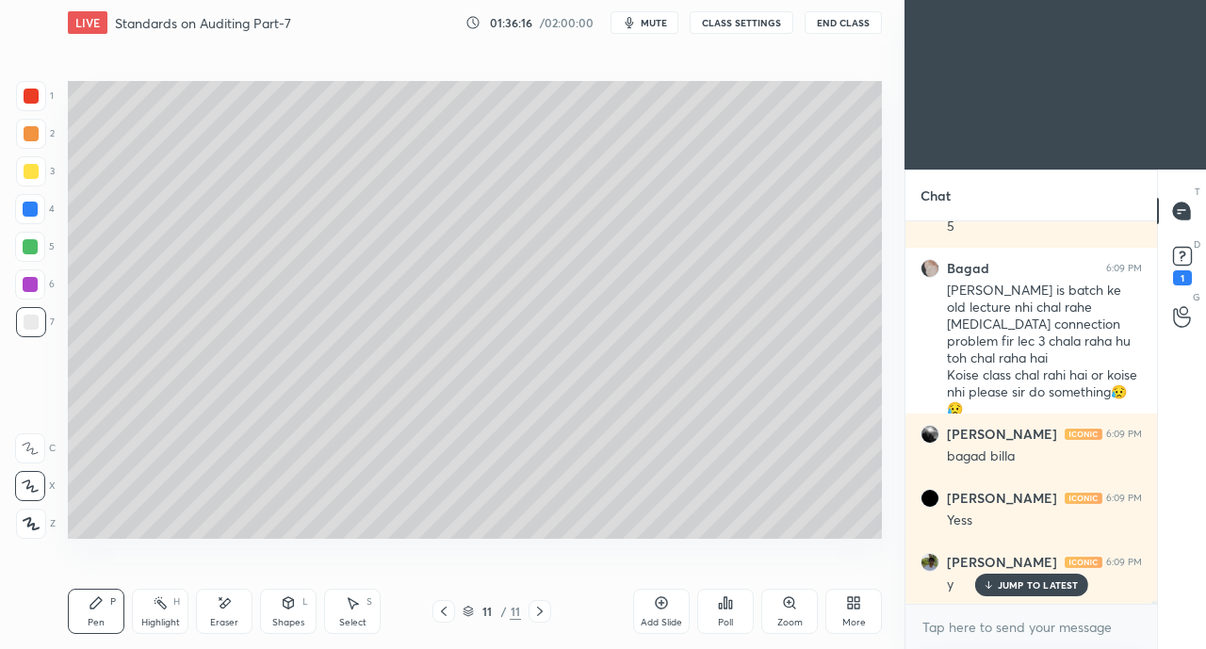
click at [539, 613] on icon at bounding box center [539, 611] width 15 height 15
click at [650, 610] on div "Add Slide" at bounding box center [661, 611] width 57 height 45
click at [36, 176] on div at bounding box center [31, 171] width 15 height 15
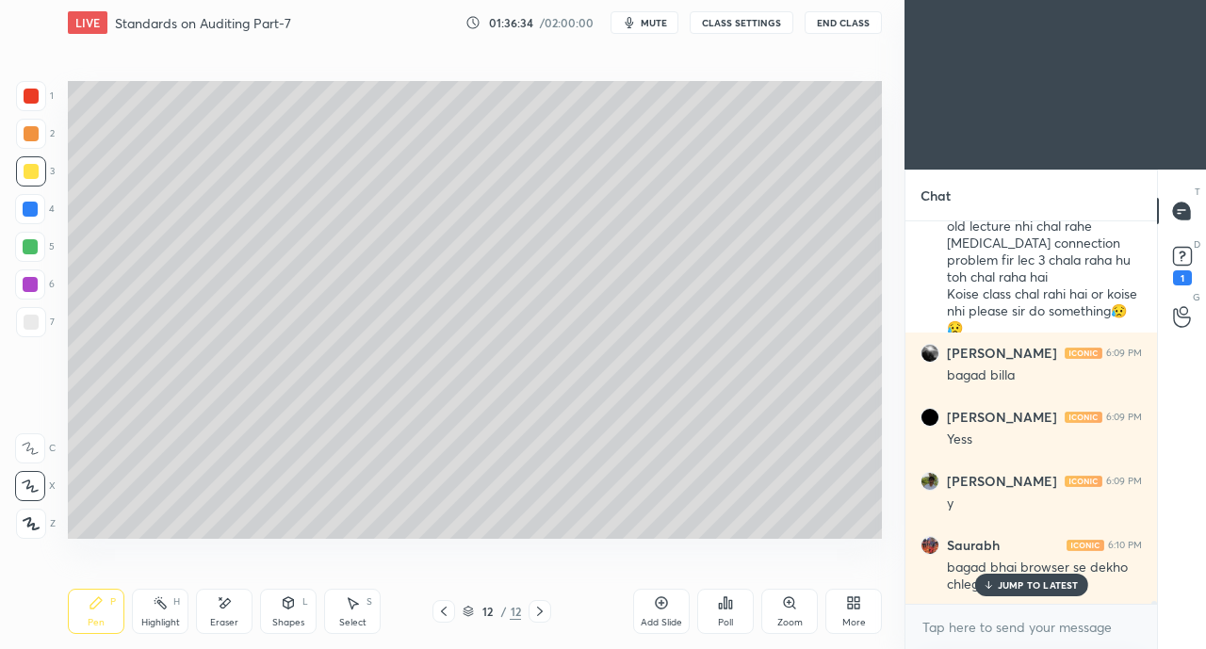
click at [1040, 587] on p "JUMP TO LATEST" at bounding box center [1038, 584] width 81 height 11
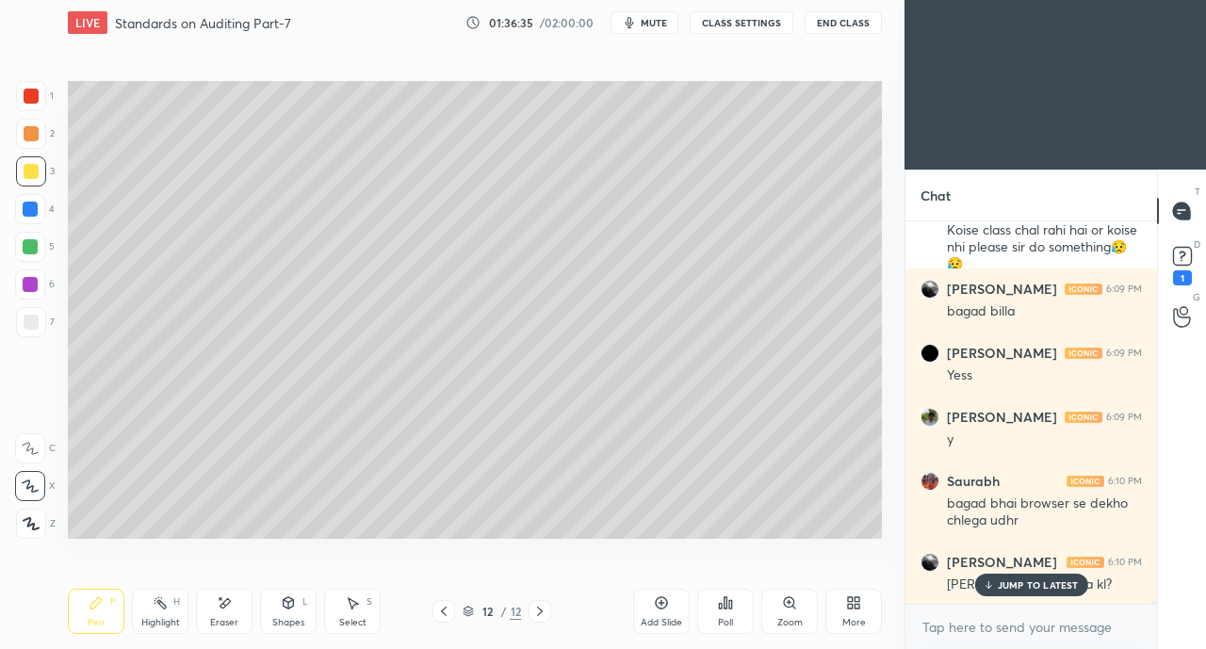
click at [1009, 582] on p "JUMP TO LATEST" at bounding box center [1038, 584] width 81 height 11
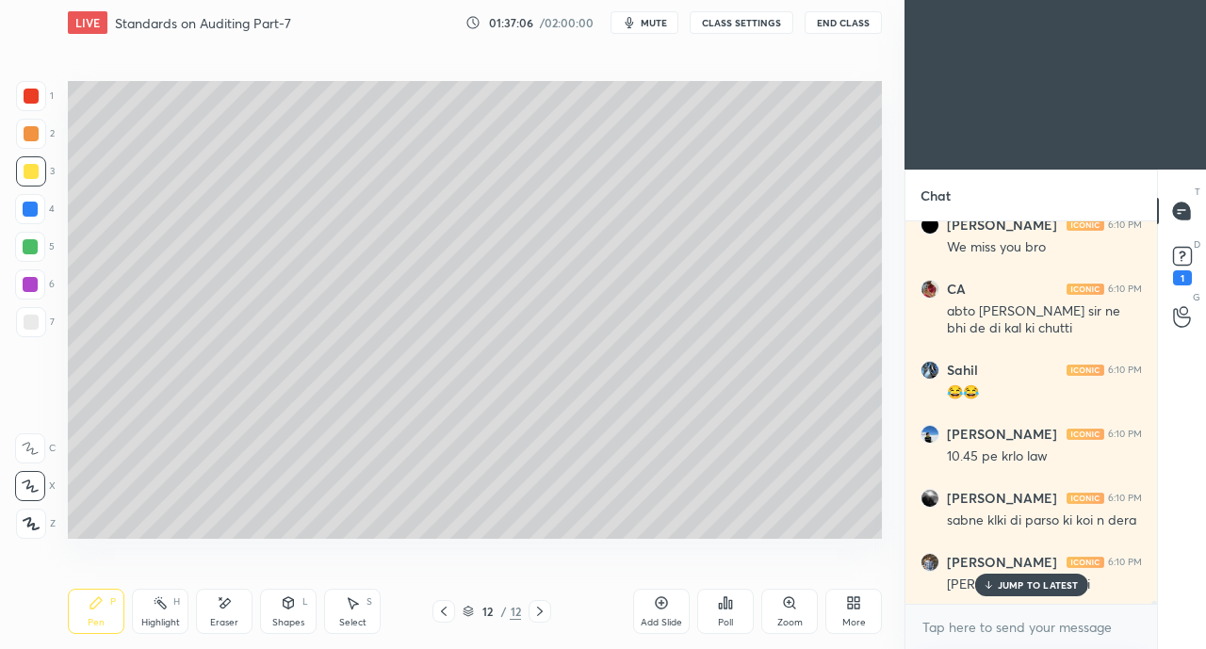
scroll to position [51707, 0]
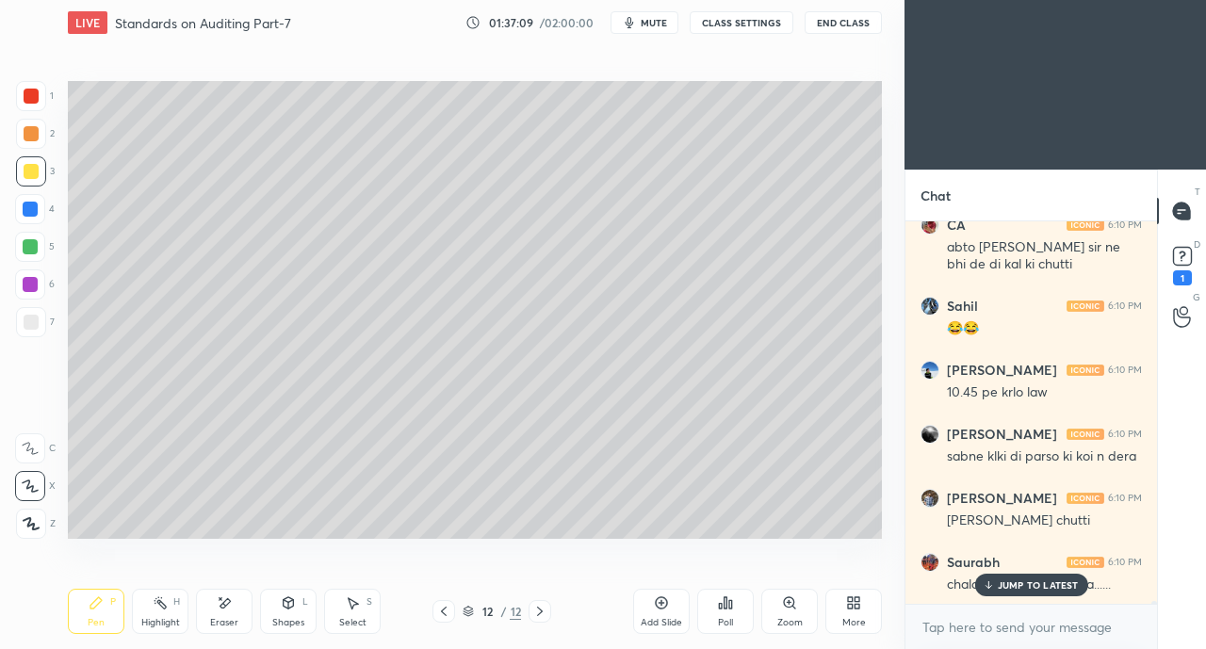
click at [1021, 593] on div "JUMP TO LATEST" at bounding box center [1030, 585] width 113 height 23
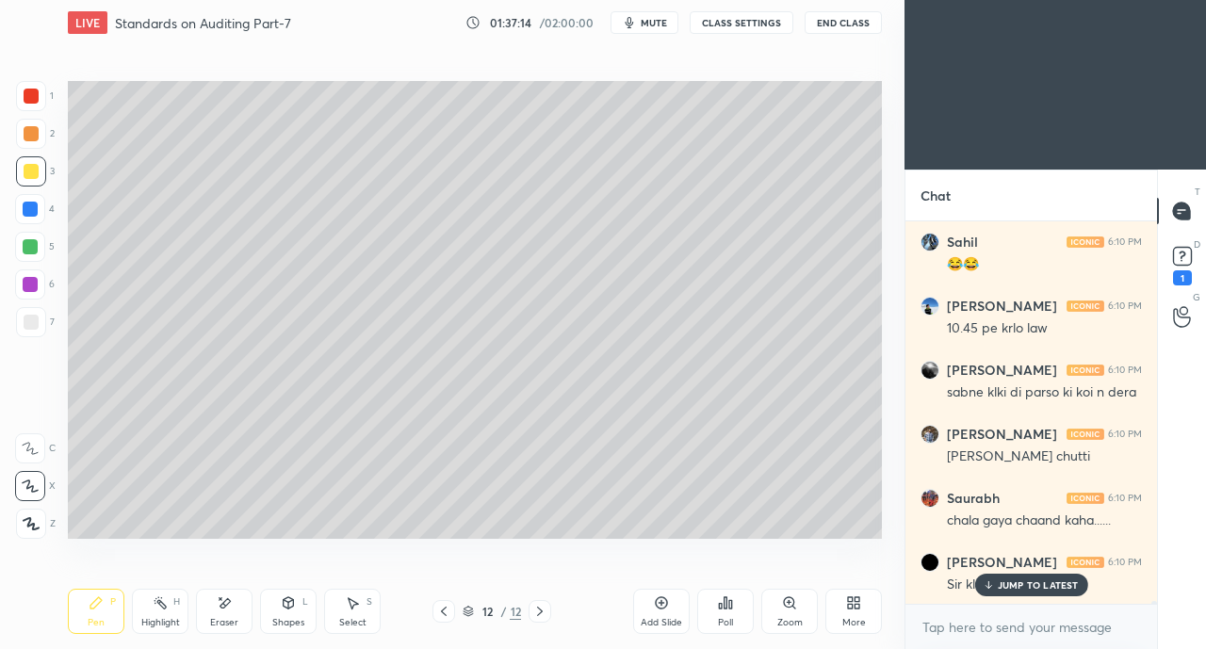
click at [1017, 591] on p "JUMP TO LATEST" at bounding box center [1038, 584] width 81 height 11
click at [852, 605] on icon at bounding box center [850, 606] width 5 height 5
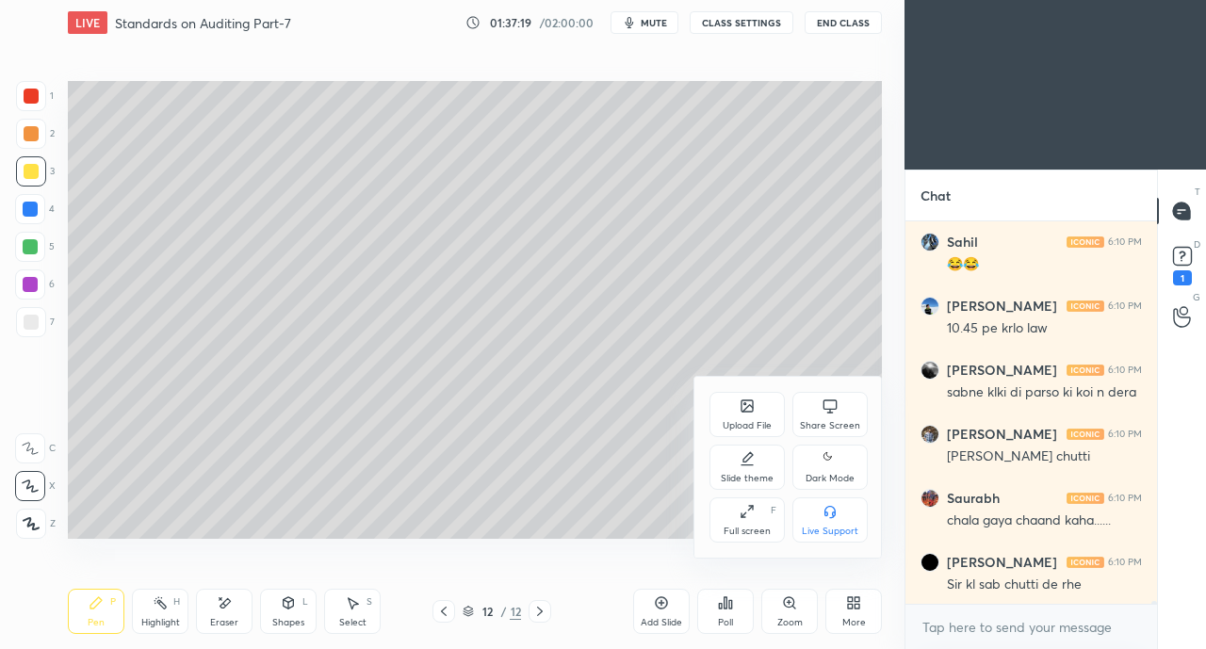
scroll to position [51835, 0]
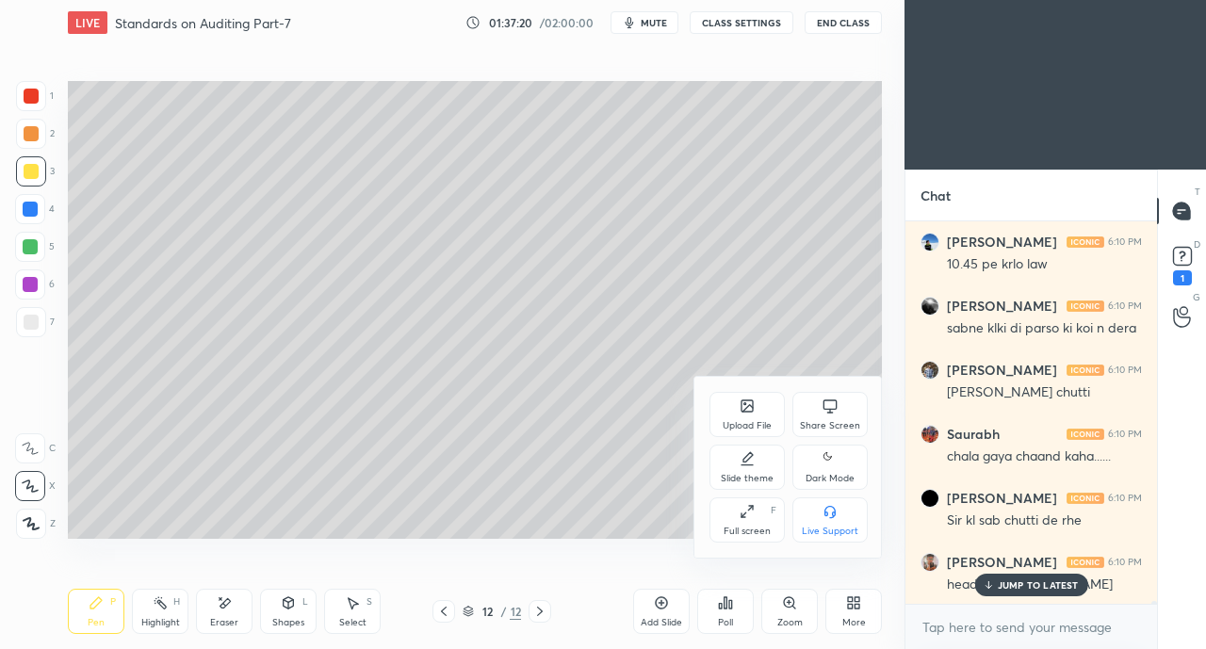
click at [1015, 580] on div at bounding box center [603, 324] width 1206 height 649
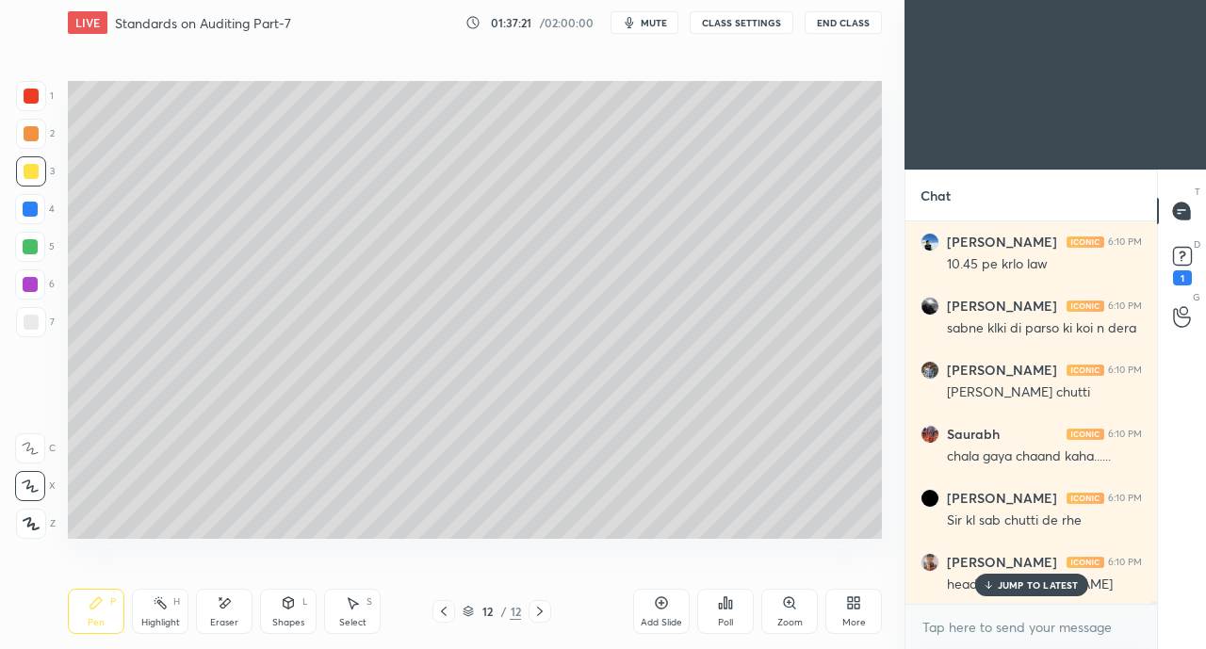
click at [1023, 581] on p "JUMP TO LATEST" at bounding box center [1038, 584] width 81 height 11
click at [850, 602] on icon at bounding box center [850, 599] width 5 height 5
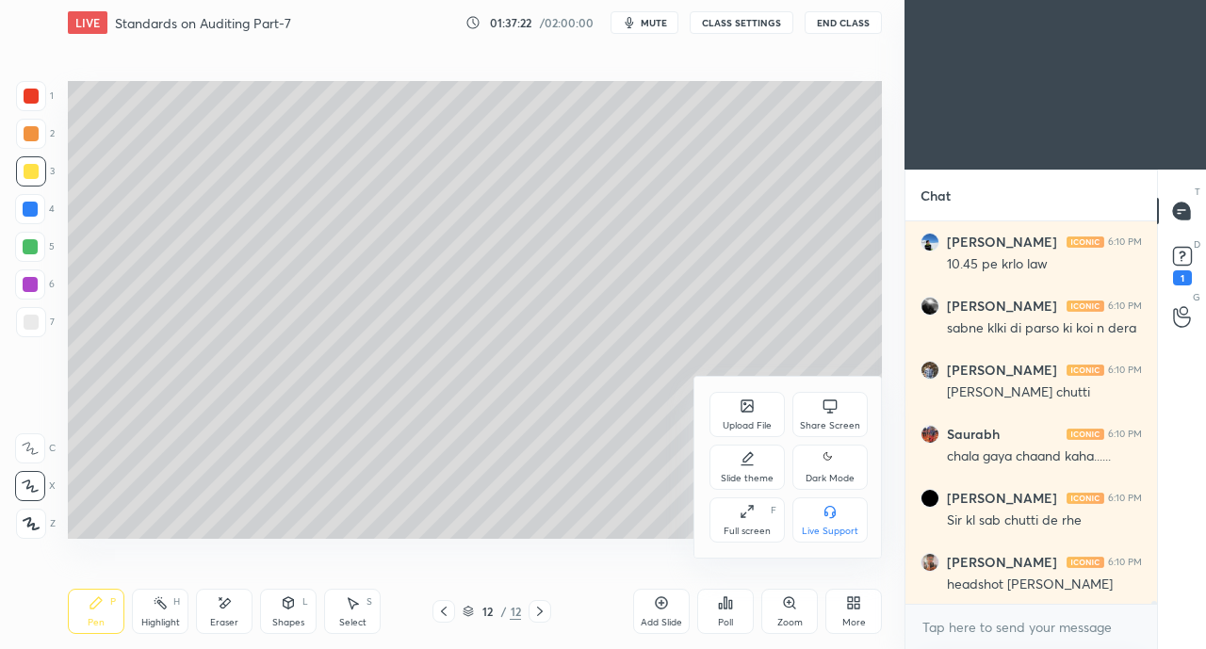
click at [821, 426] on div "Share Screen" at bounding box center [830, 425] width 60 height 9
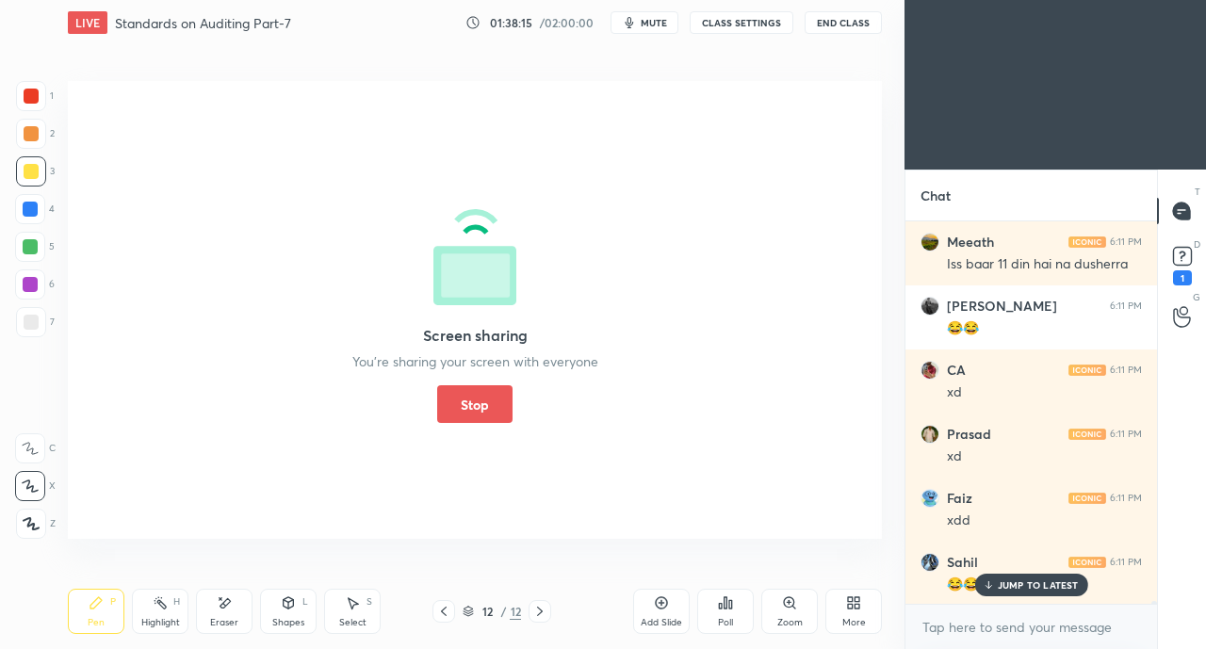
scroll to position [53663, 0]
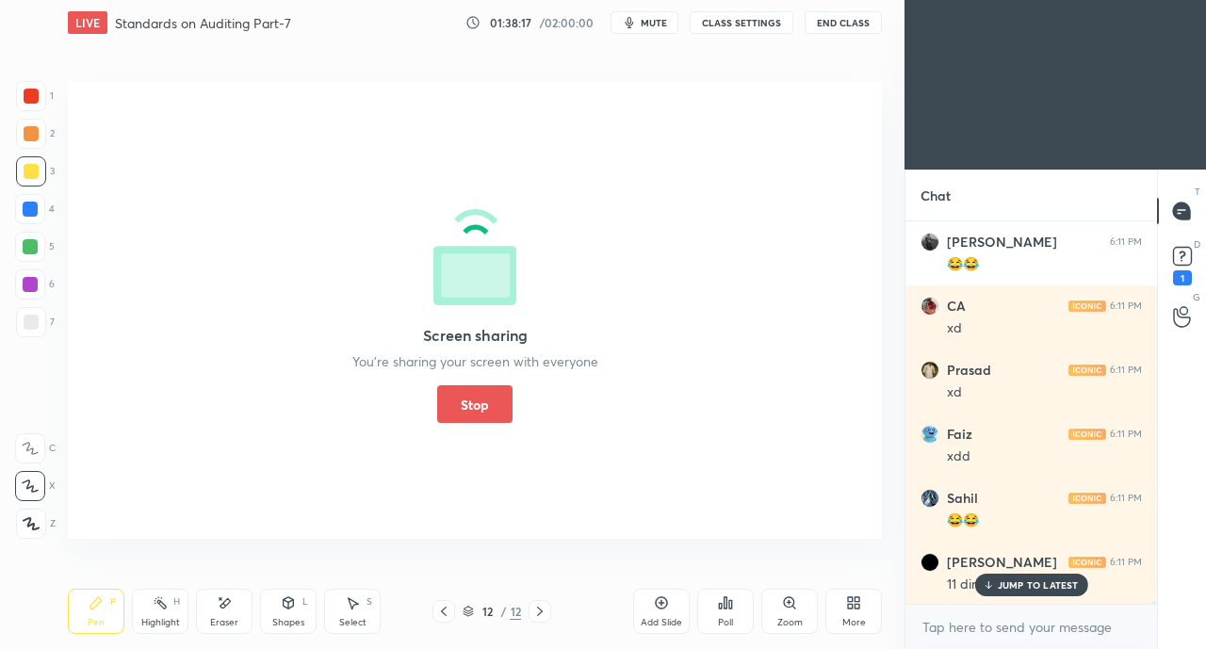
click at [739, 21] on button "CLASS SETTINGS" at bounding box center [742, 22] width 104 height 23
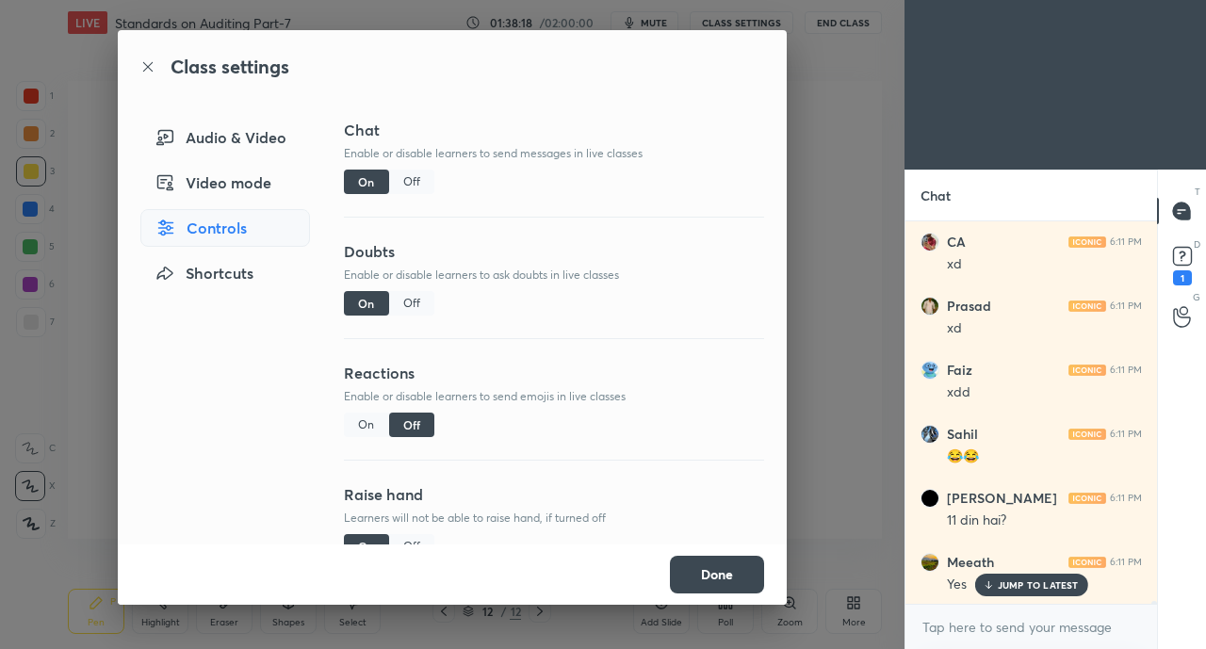
click at [416, 186] on div "Off" at bounding box center [411, 182] width 45 height 24
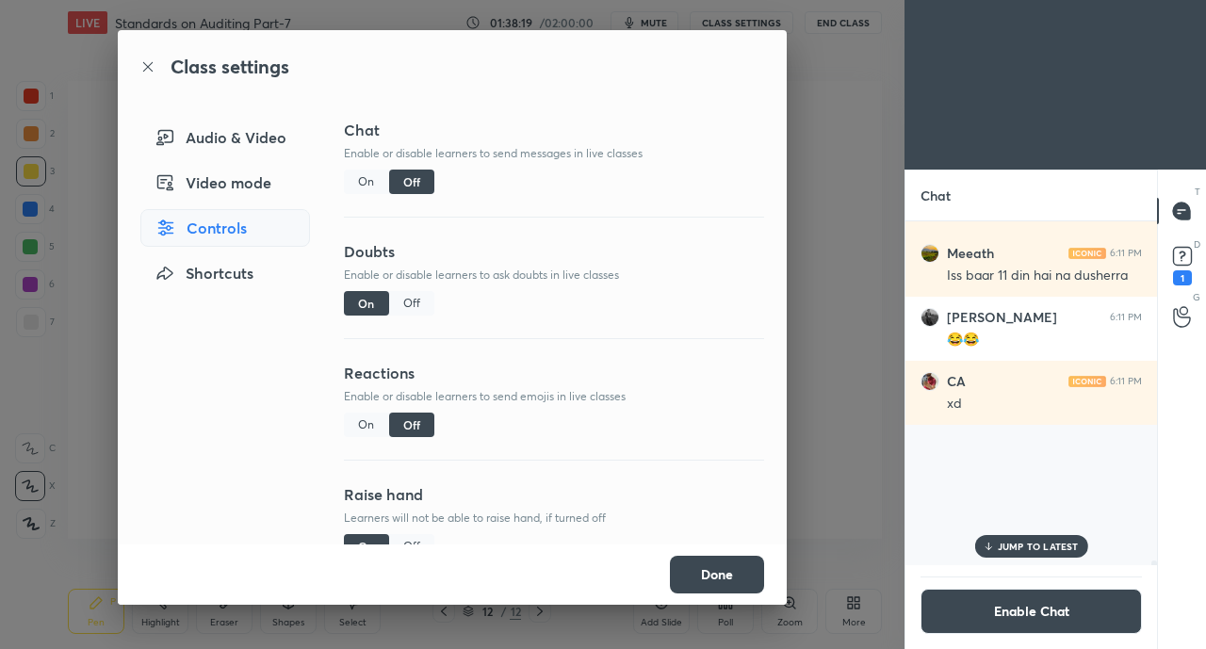
scroll to position [338, 246]
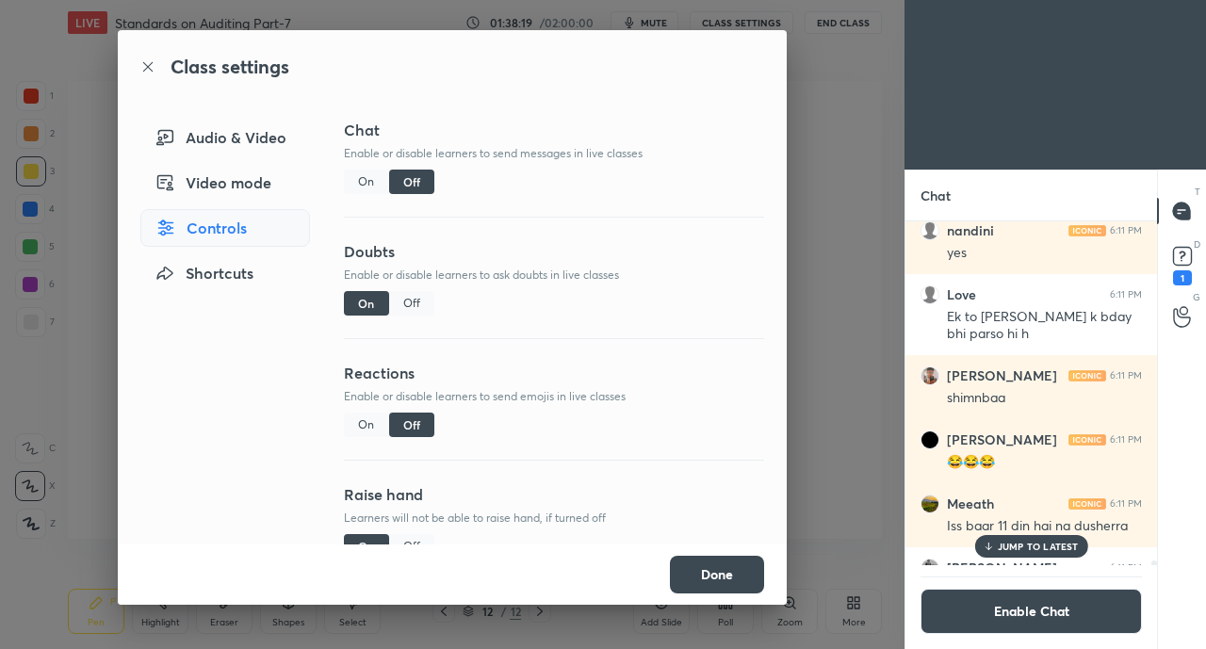
click at [409, 298] on div "Off" at bounding box center [411, 303] width 45 height 24
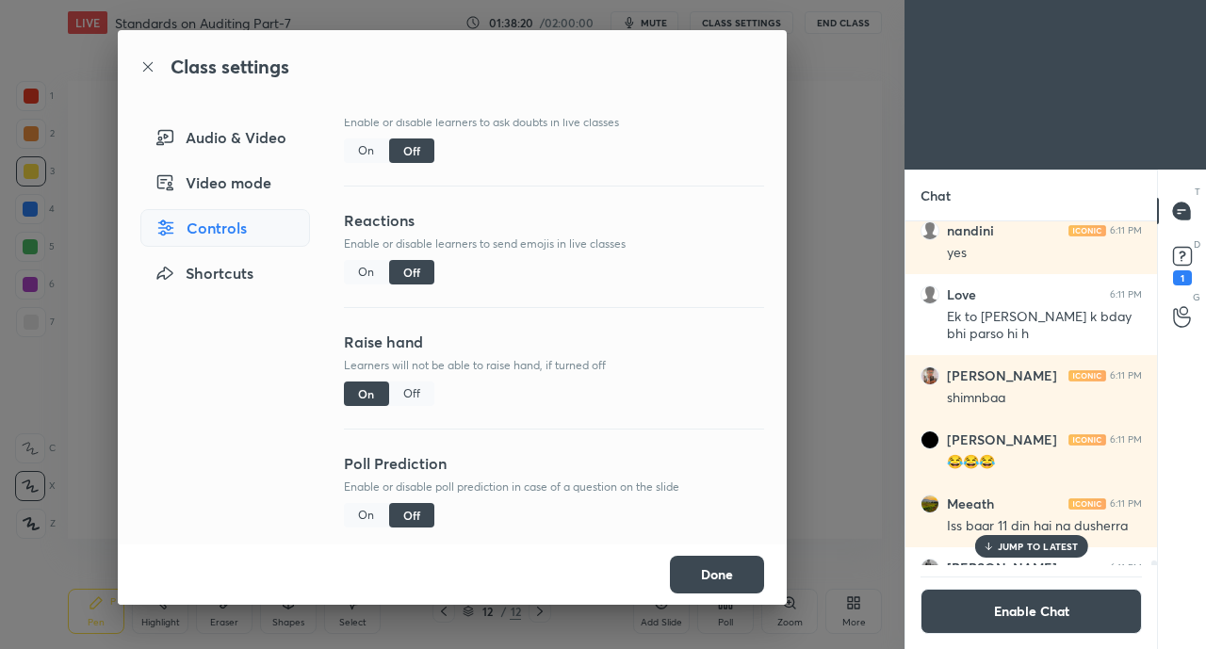
scroll to position [157, 0]
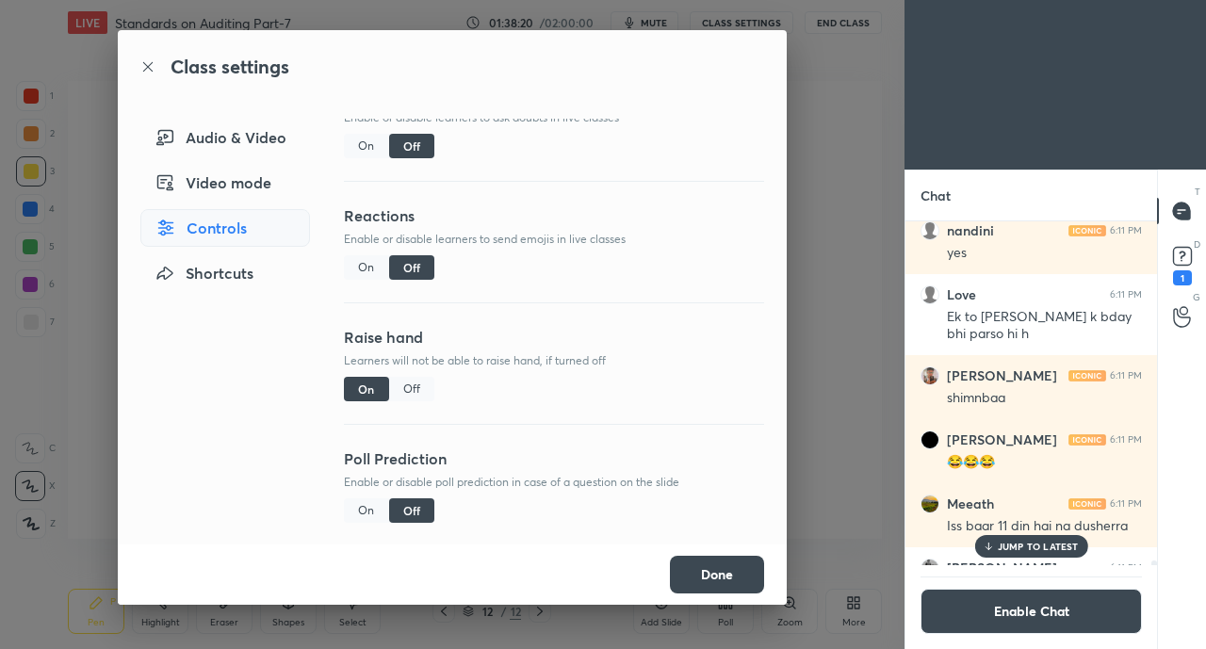
click at [418, 394] on div "Off" at bounding box center [411, 389] width 45 height 24
click at [715, 564] on button "Done" at bounding box center [717, 575] width 94 height 38
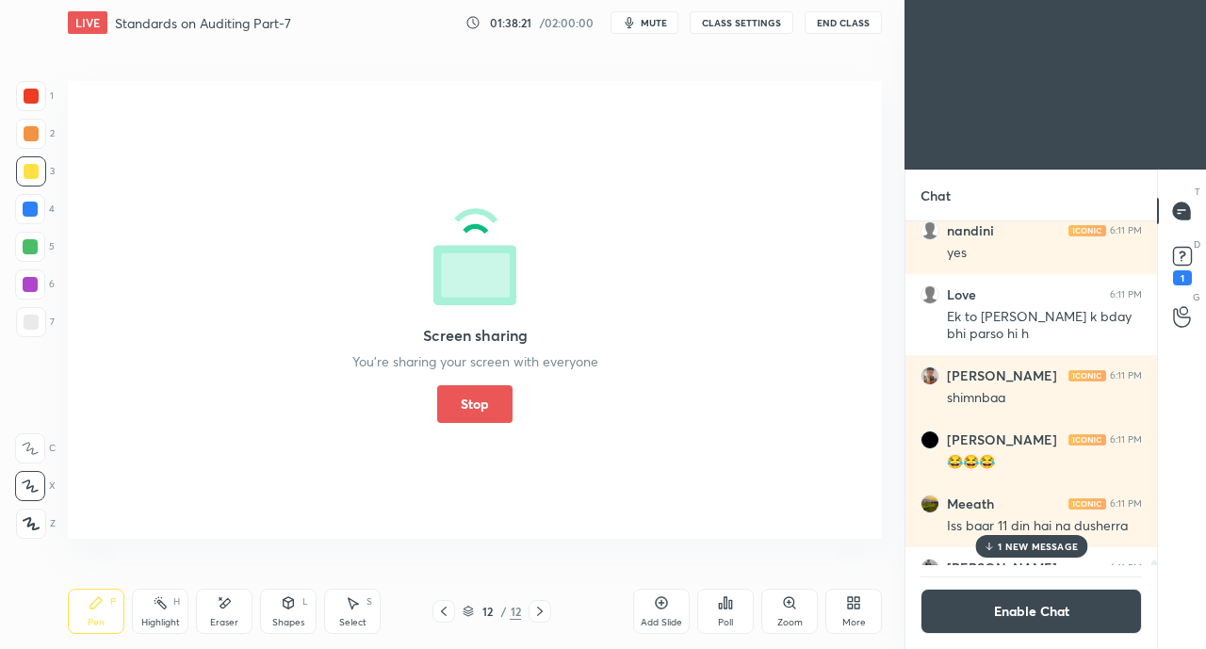
click at [1016, 545] on p "1 NEW MESSAGE" at bounding box center [1038, 546] width 80 height 11
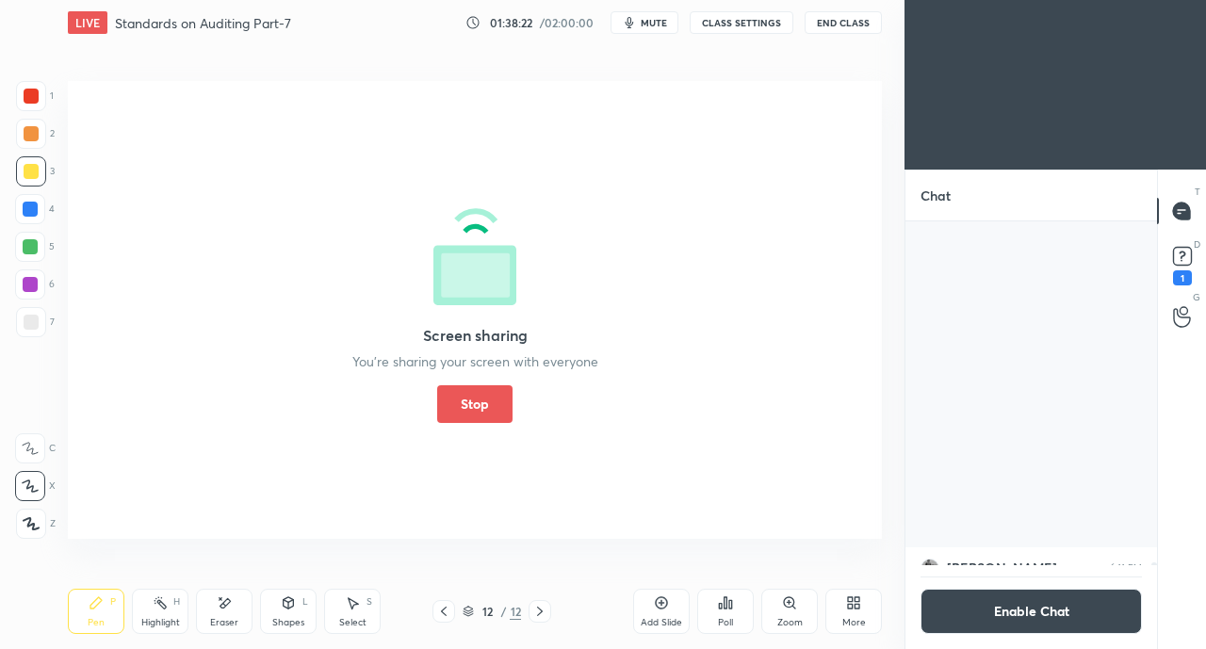
scroll to position [45410, 0]
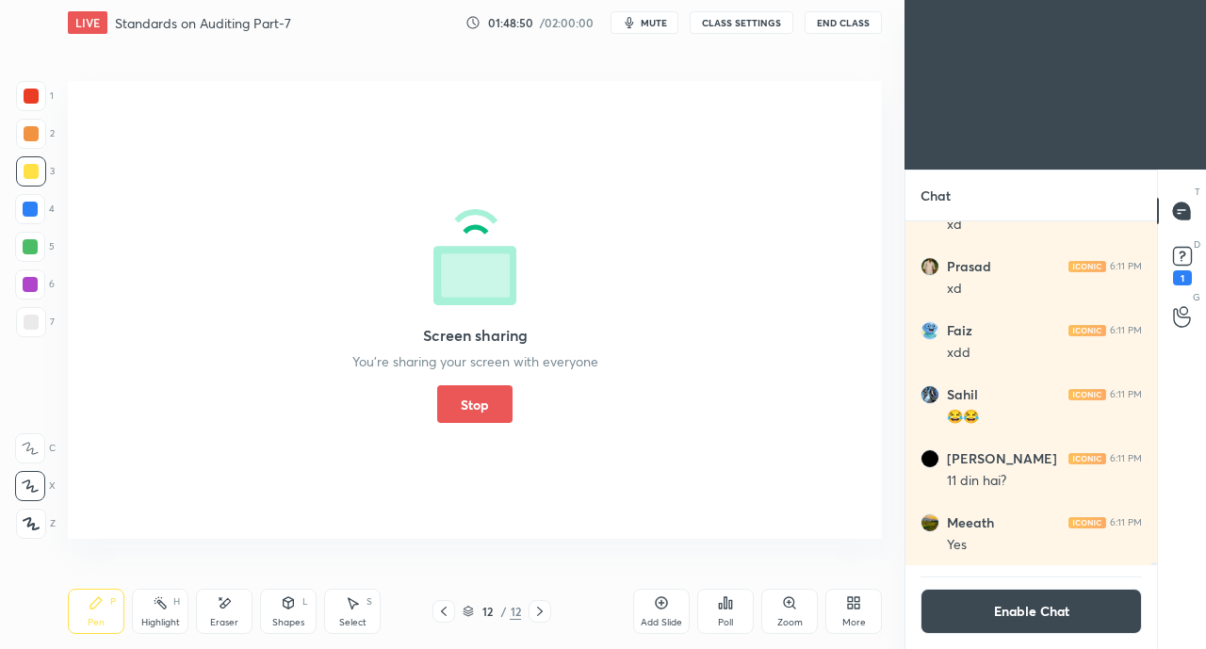
click at [450, 392] on button "Stop" at bounding box center [474, 404] width 75 height 38
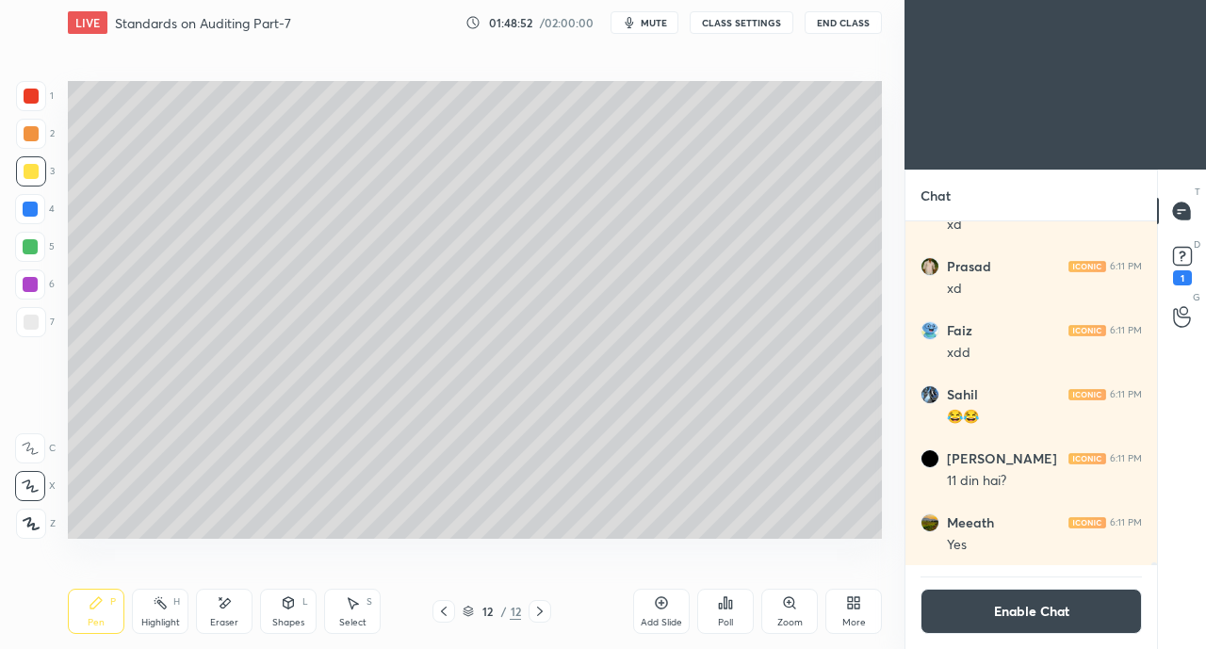
click at [1018, 597] on button "Enable Chat" at bounding box center [1030, 611] width 221 height 45
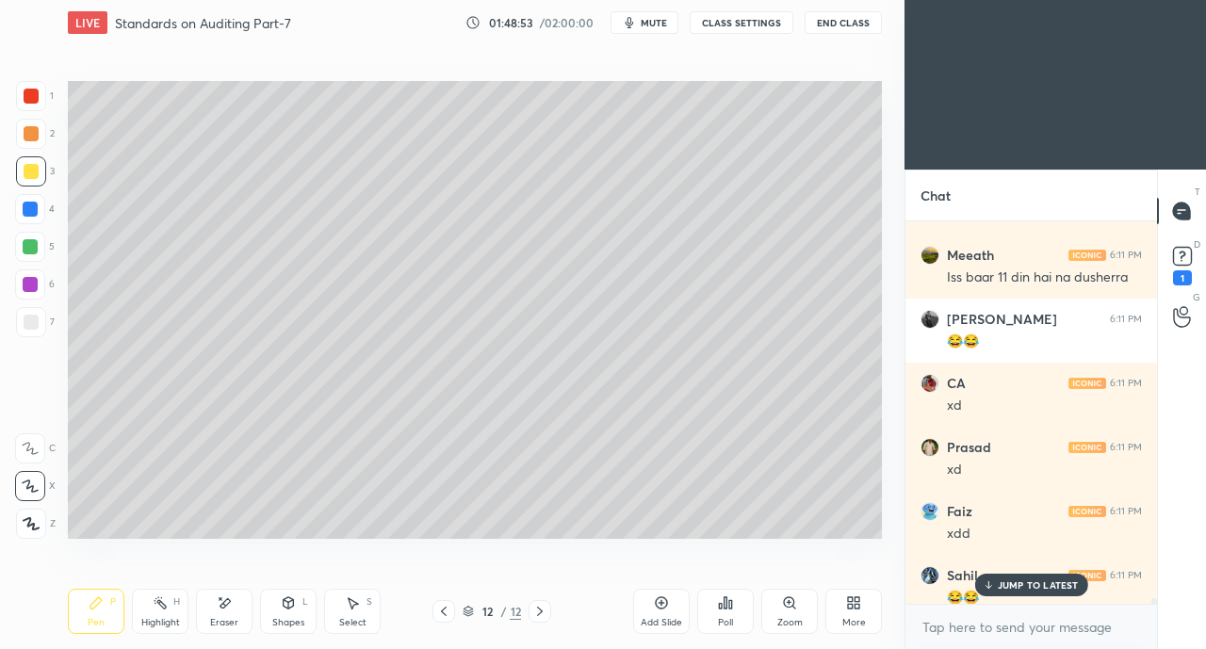
scroll to position [45353, 0]
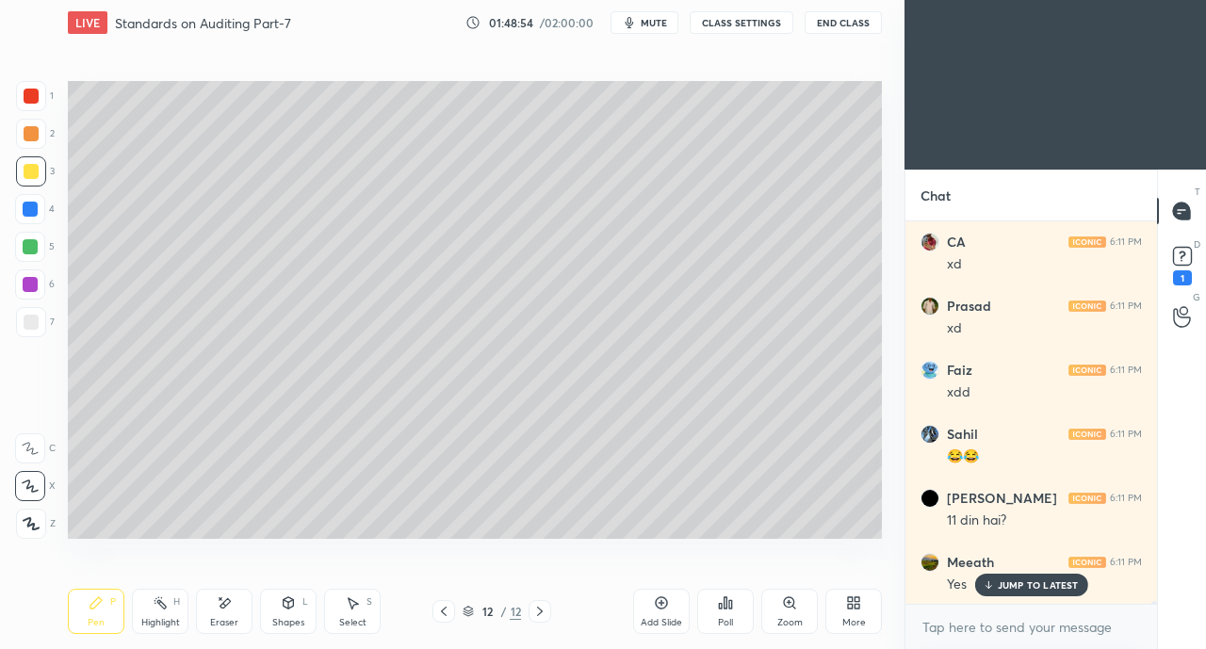
click at [1013, 587] on p "JUMP TO LATEST" at bounding box center [1038, 584] width 81 height 11
click at [1181, 277] on div "1" at bounding box center [1182, 277] width 19 height 15
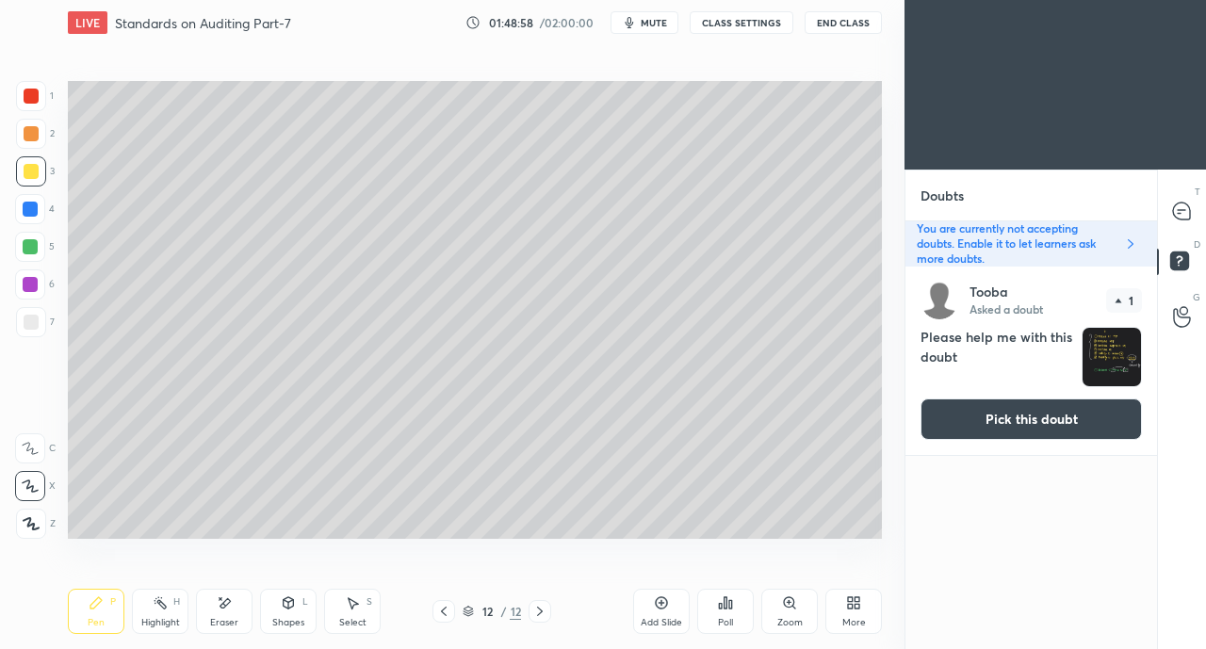
click at [1179, 208] on icon at bounding box center [1181, 211] width 17 height 17
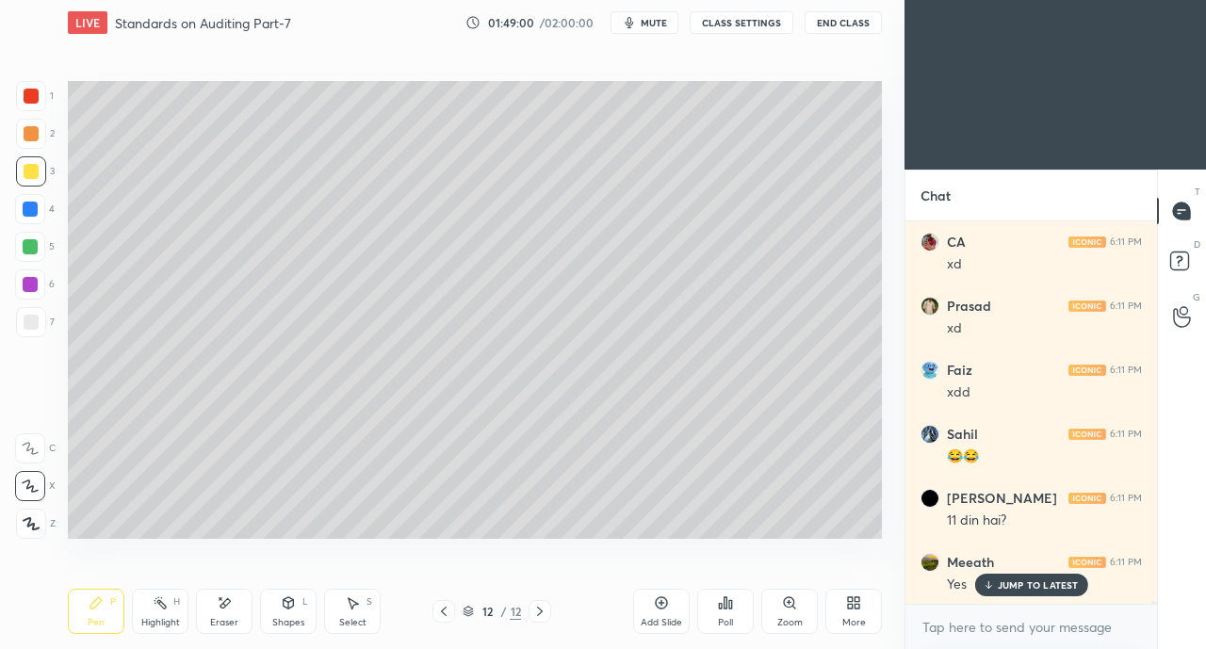
click at [1028, 585] on p "JUMP TO LATEST" at bounding box center [1038, 584] width 81 height 11
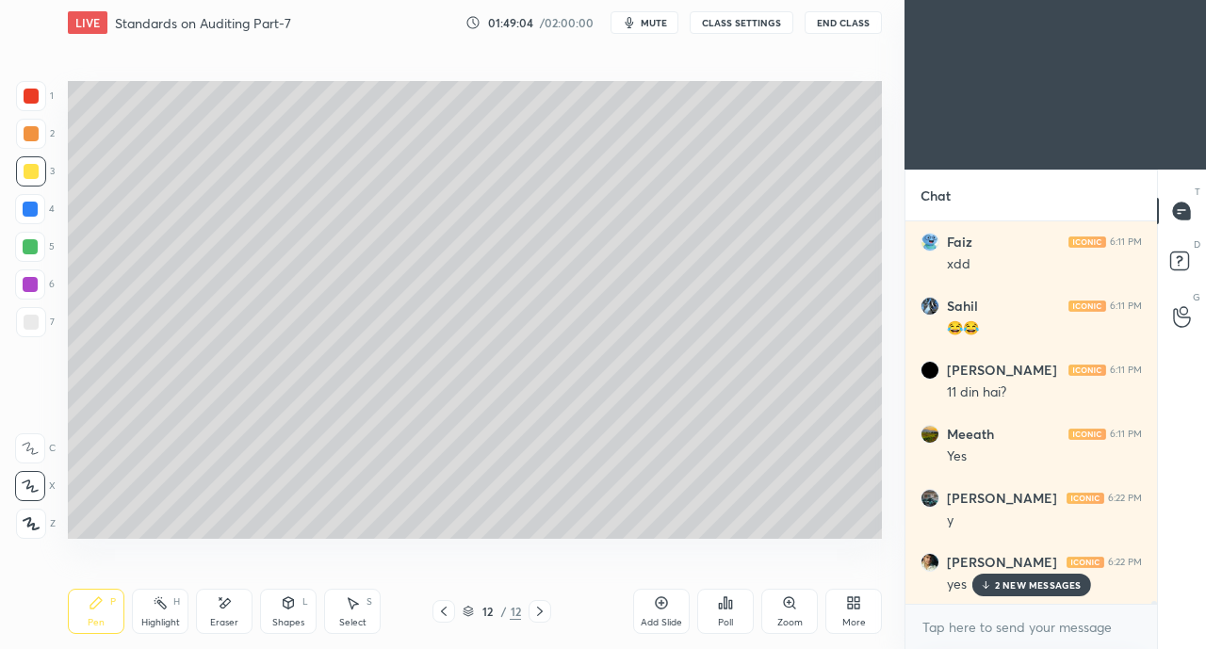
scroll to position [45968, 0]
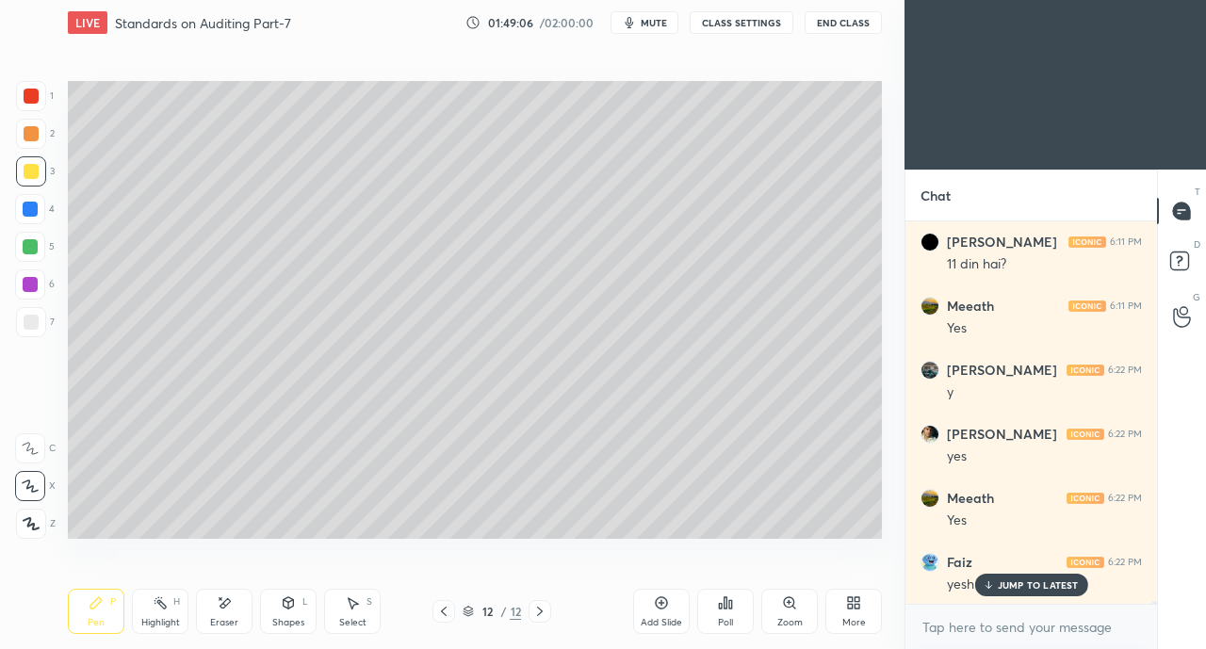
click at [1028, 579] on p "JUMP TO LATEST" at bounding box center [1038, 584] width 81 height 11
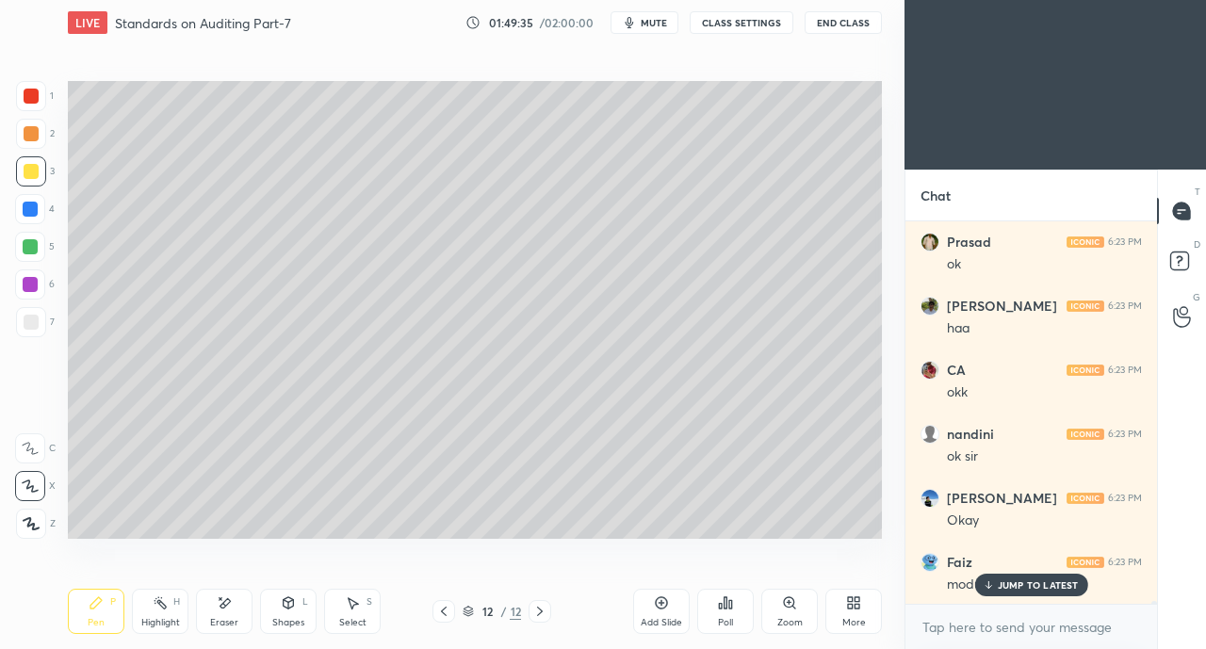
click at [1021, 597] on div "Faiz 6:23 PM module se?" at bounding box center [1031, 574] width 252 height 64
click at [1008, 584] on p "JUMP TO LATEST" at bounding box center [1038, 584] width 81 height 11
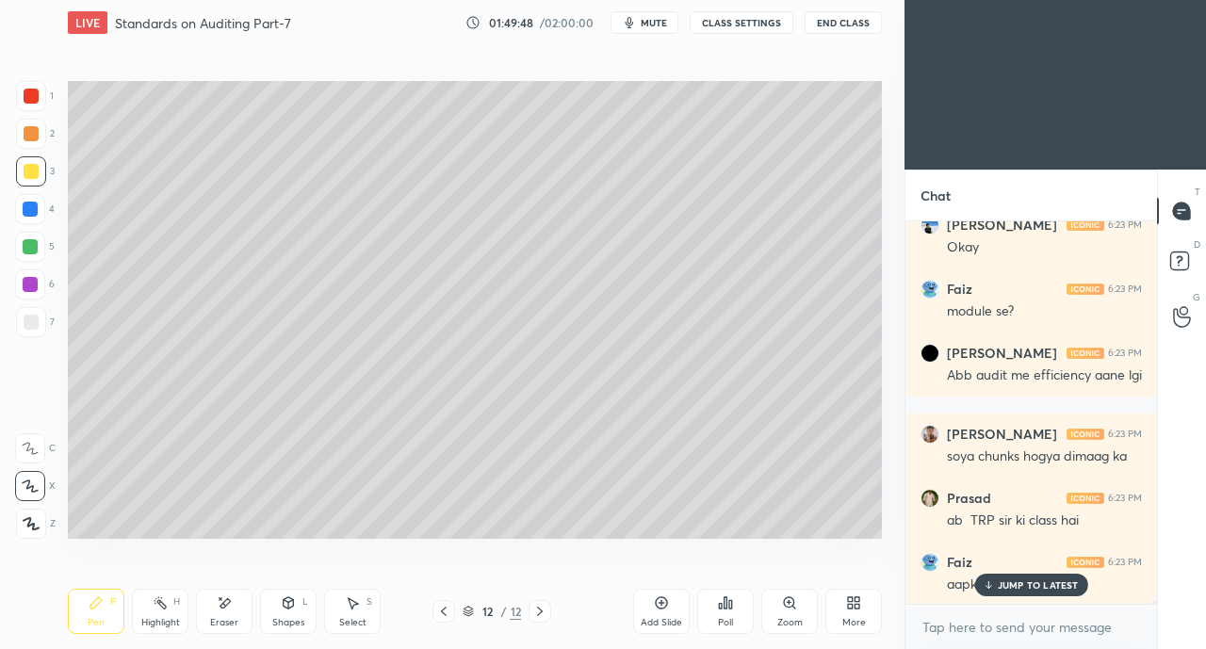
scroll to position [47027, 0]
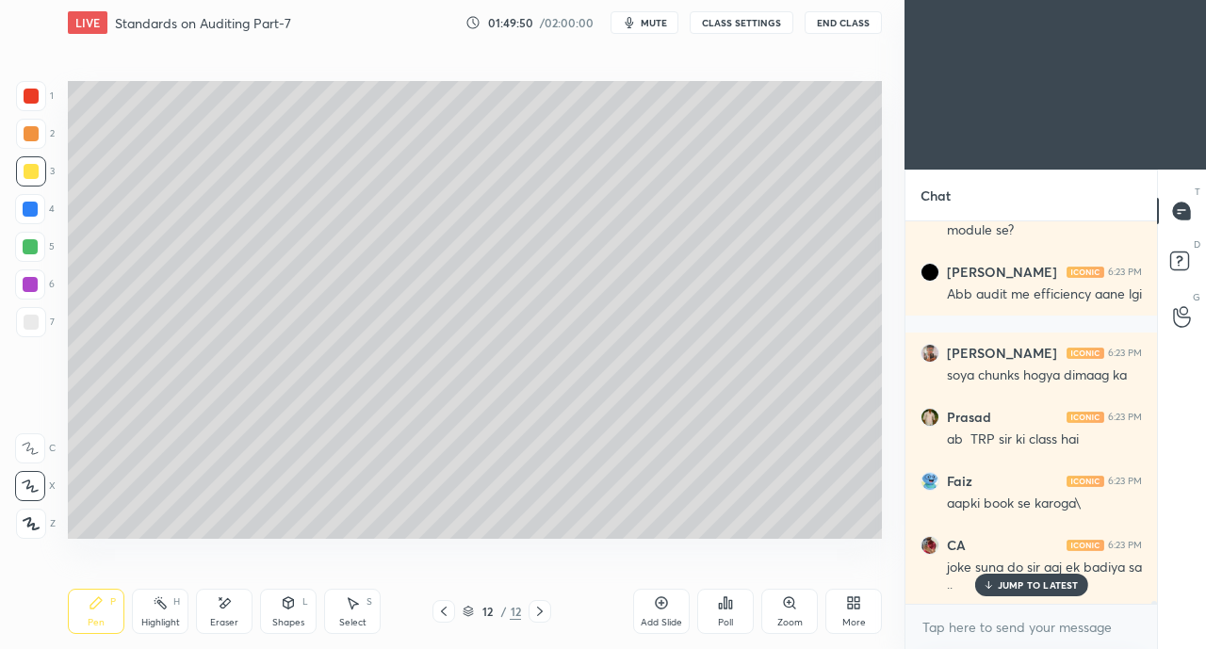
click at [1034, 586] on p "JUMP TO LATEST" at bounding box center [1038, 584] width 81 height 11
click at [993, 548] on div "CA 6:23 PM" at bounding box center [1030, 545] width 221 height 19
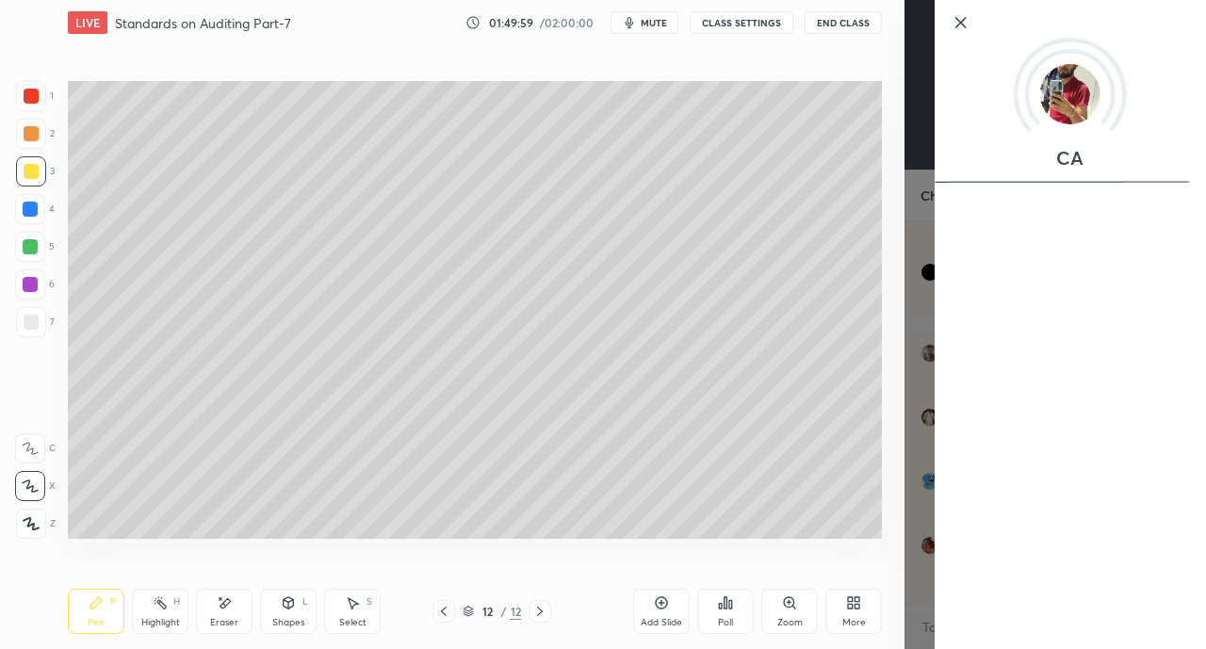
click at [965, 18] on icon at bounding box center [960, 22] width 9 height 9
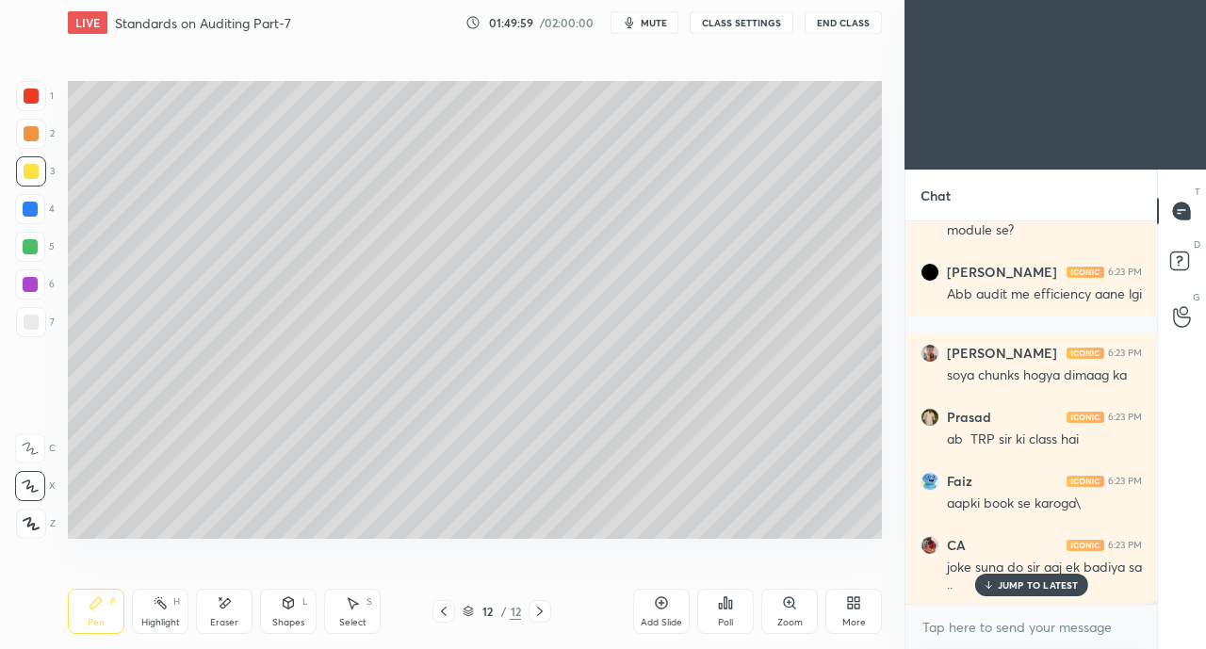
scroll to position [47091, 0]
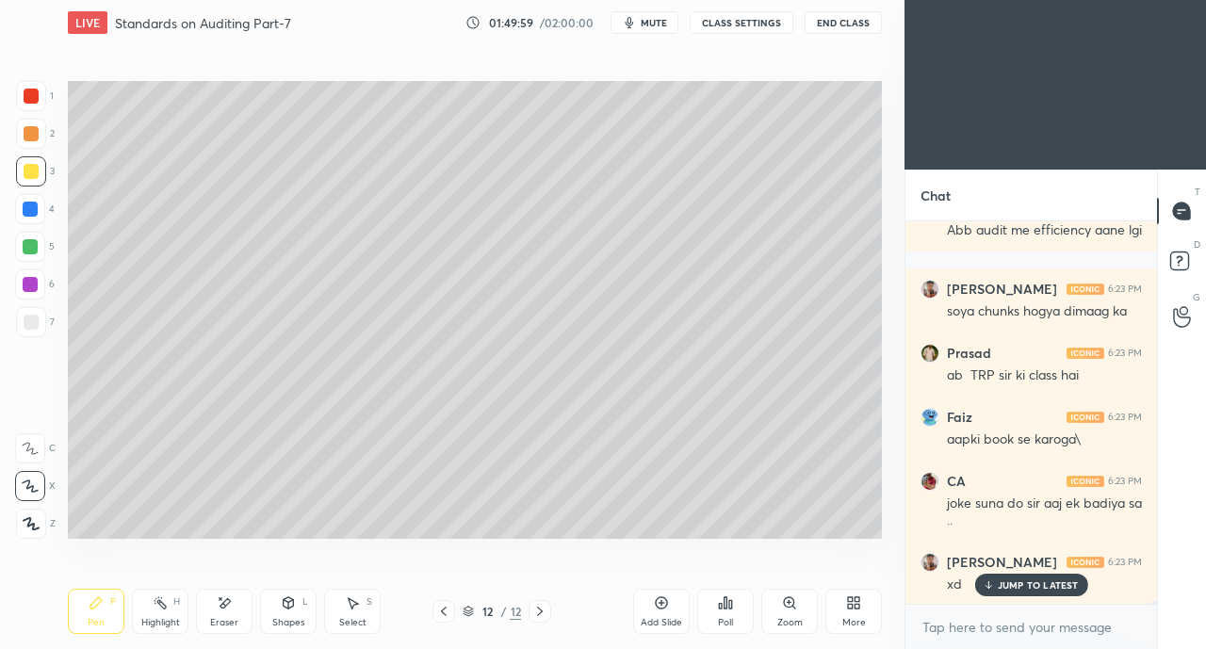
click at [1057, 579] on p "JUMP TO LATEST" at bounding box center [1038, 584] width 81 height 11
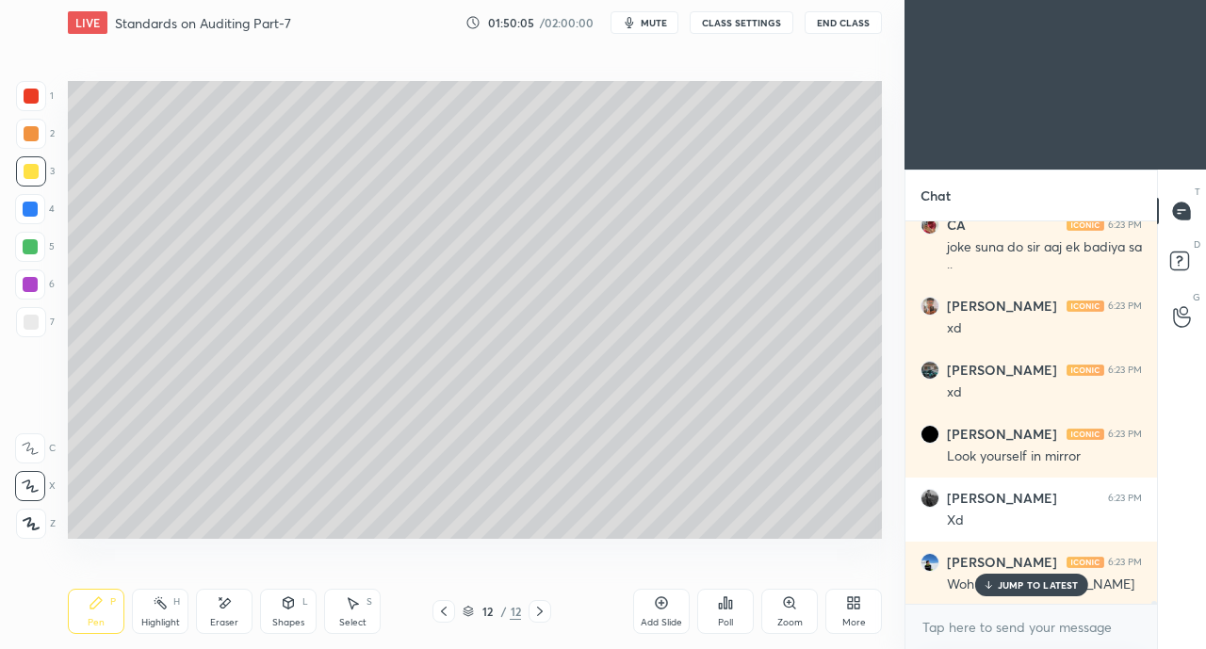
scroll to position [47411, 0]
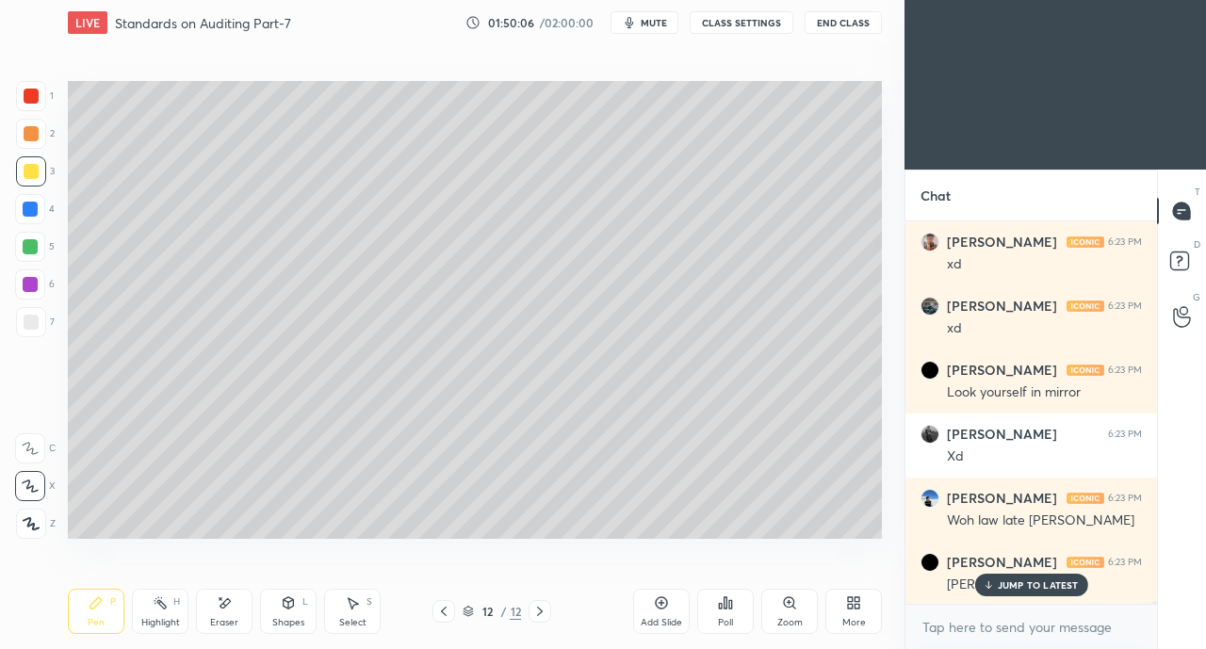
click at [1030, 589] on p "JUMP TO LATEST" at bounding box center [1038, 584] width 81 height 11
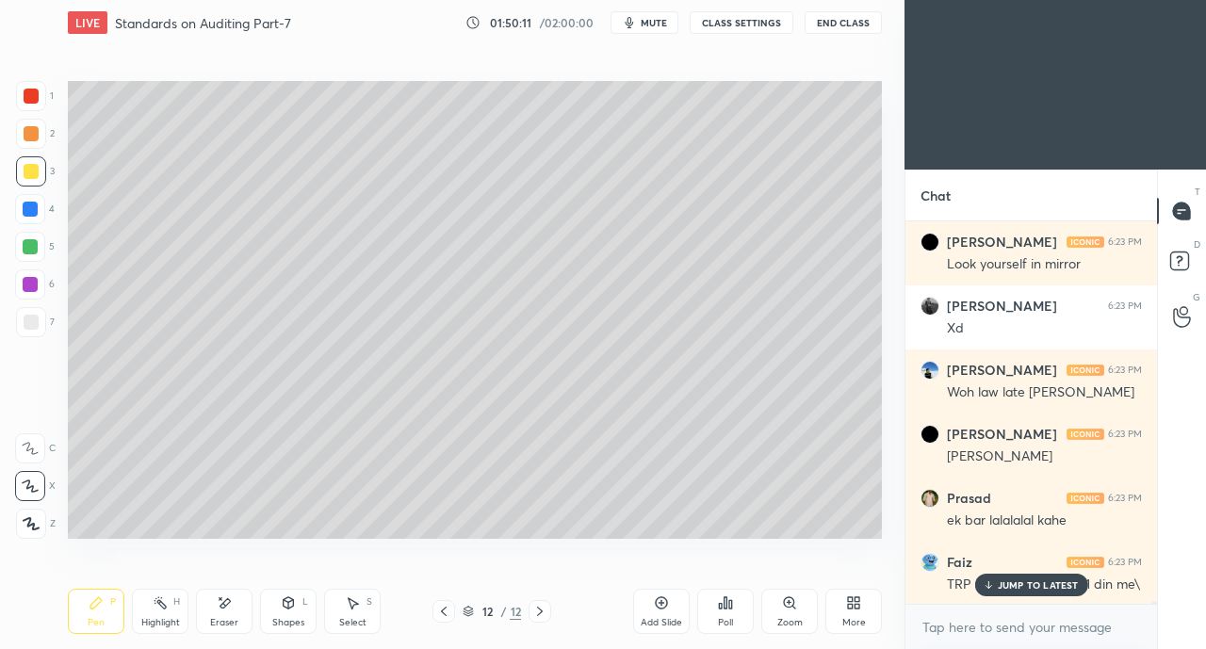
scroll to position [47603, 0]
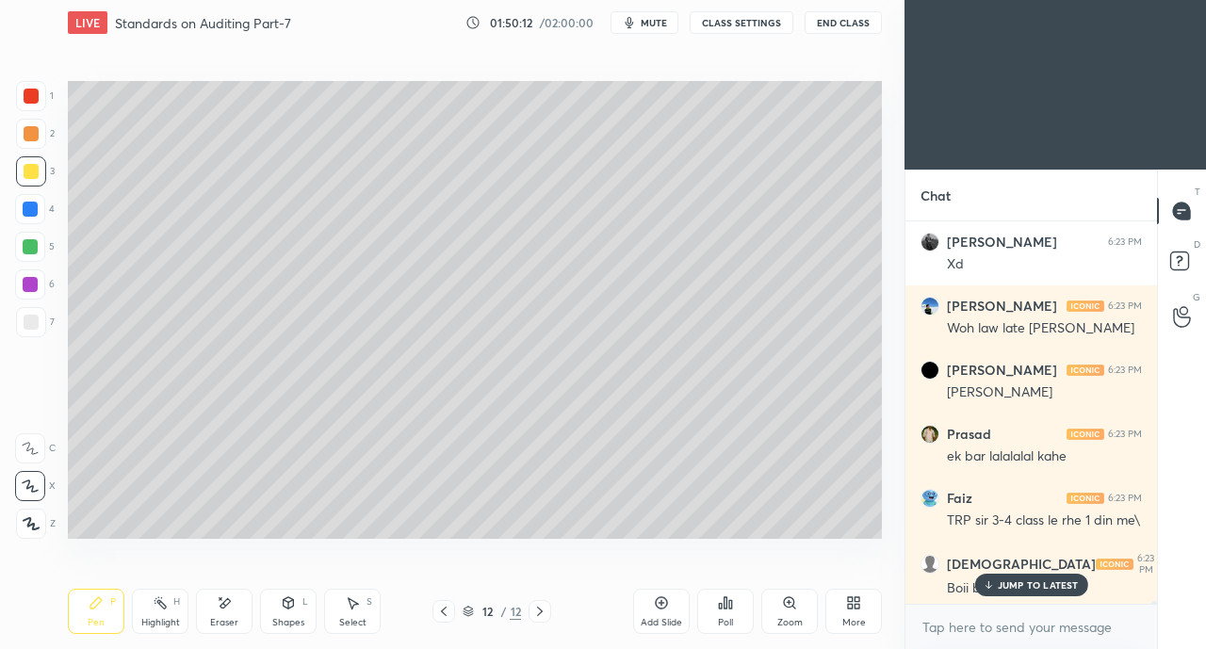
click at [1040, 587] on p "JUMP TO LATEST" at bounding box center [1038, 584] width 81 height 11
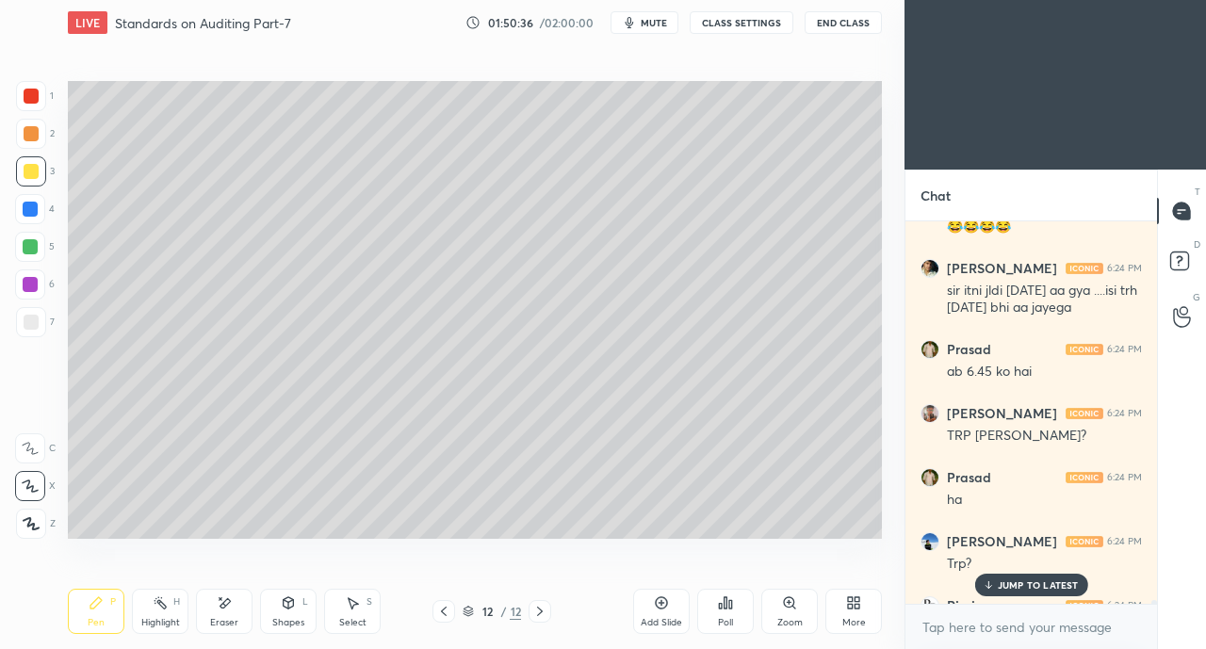
scroll to position [48280, 0]
click at [1110, 448] on div "[PERSON_NAME] 6:24 PM TRP [PERSON_NAME]?" at bounding box center [1031, 427] width 252 height 64
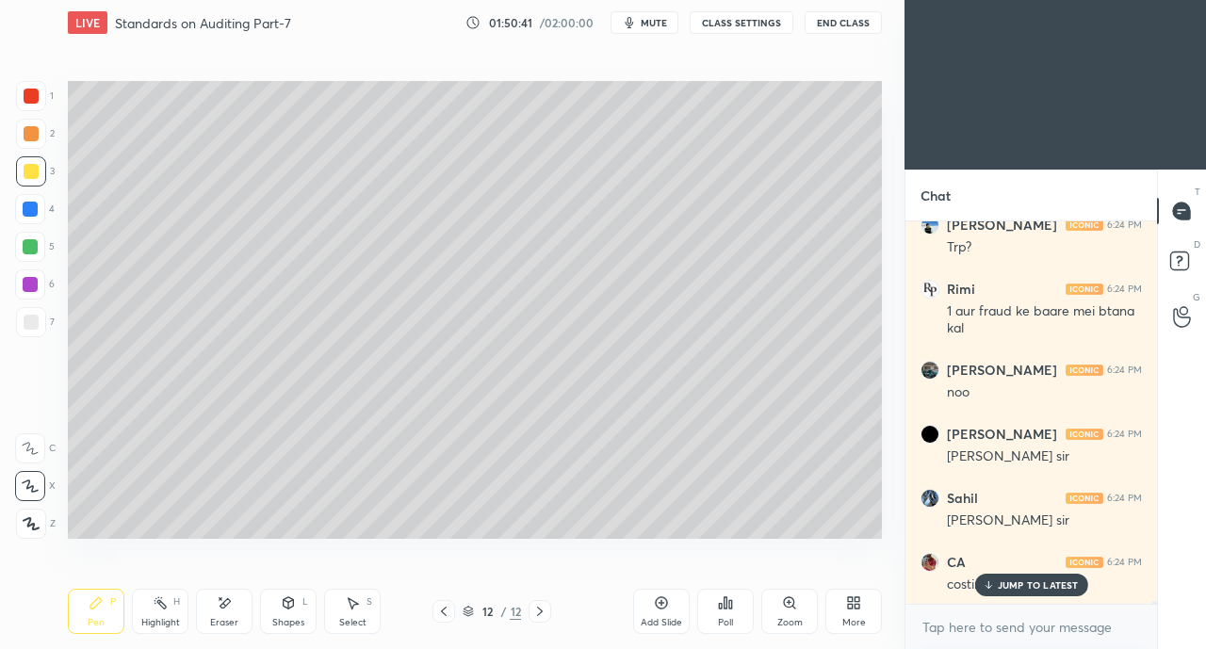
scroll to position [48662, 0]
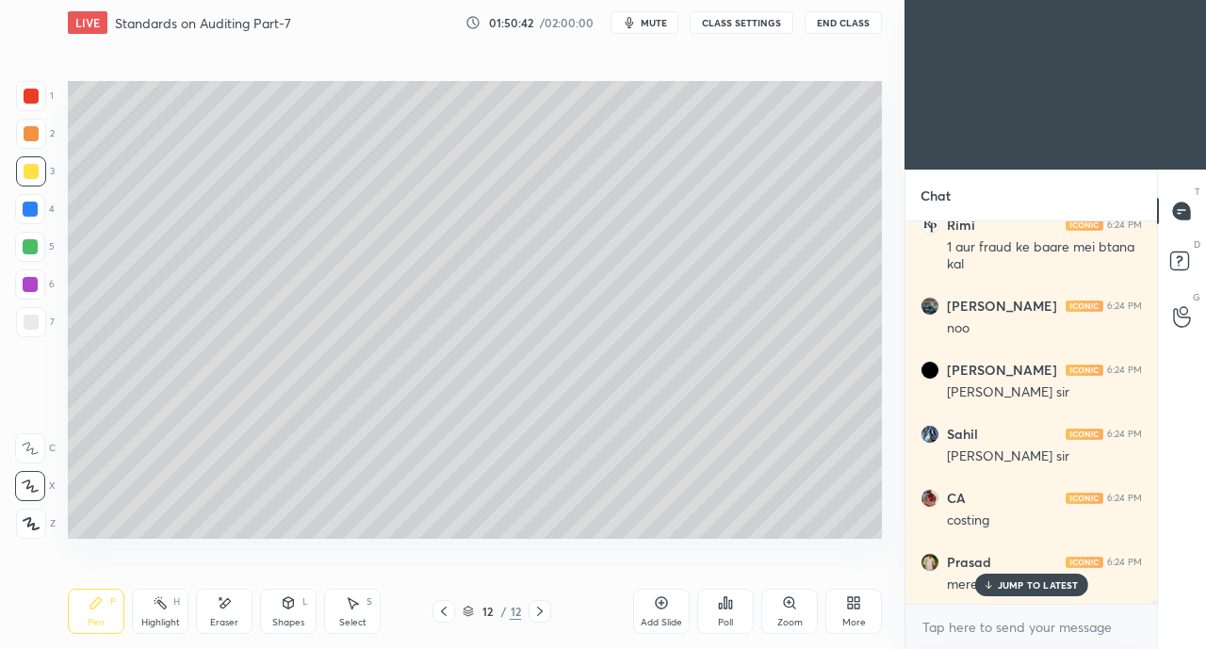
click at [1022, 586] on p "JUMP TO LATEST" at bounding box center [1038, 584] width 81 height 11
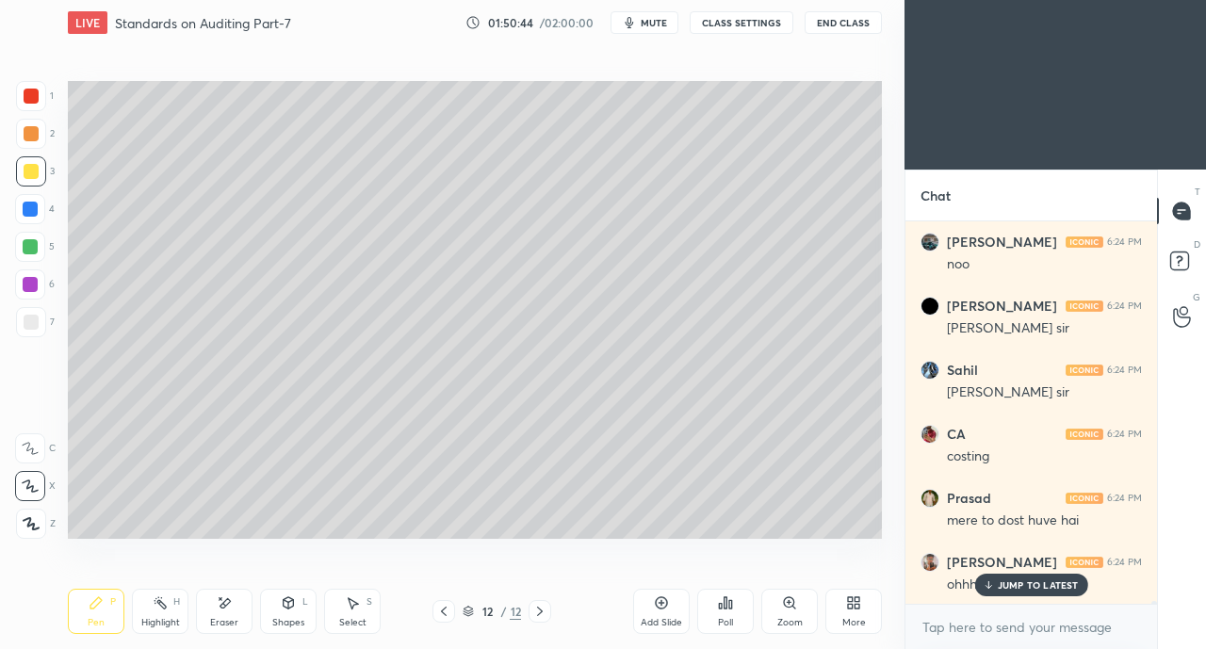
scroll to position [48790, 0]
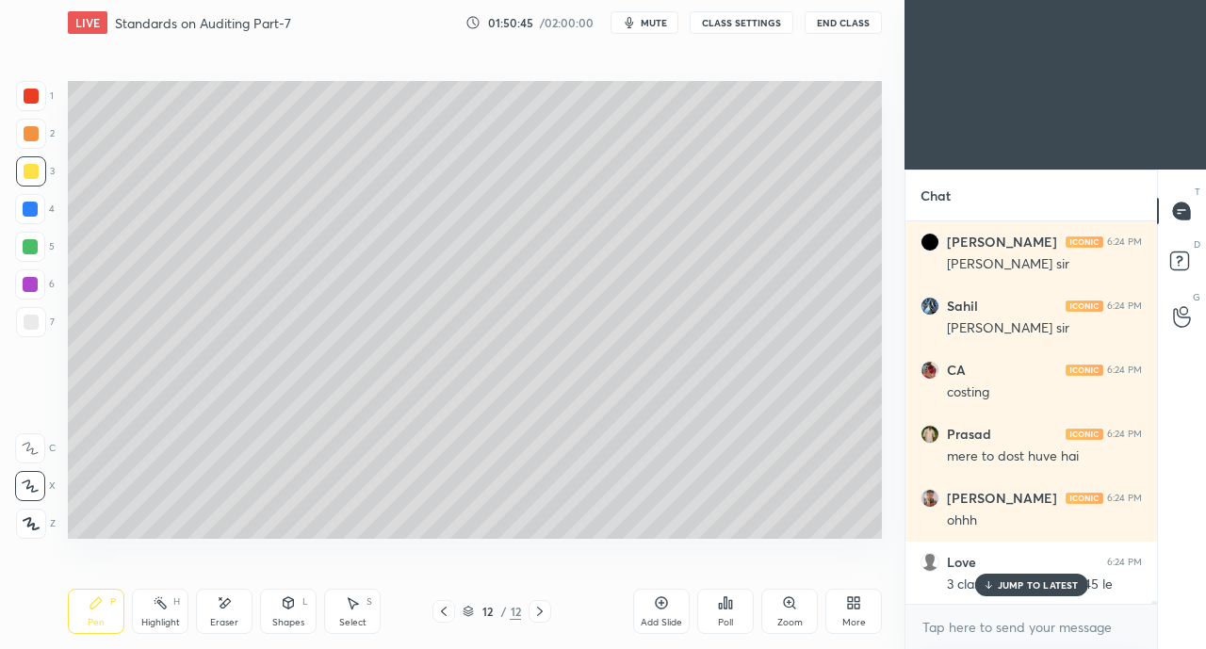
click at [1016, 590] on p "JUMP TO LATEST" at bounding box center [1038, 584] width 81 height 11
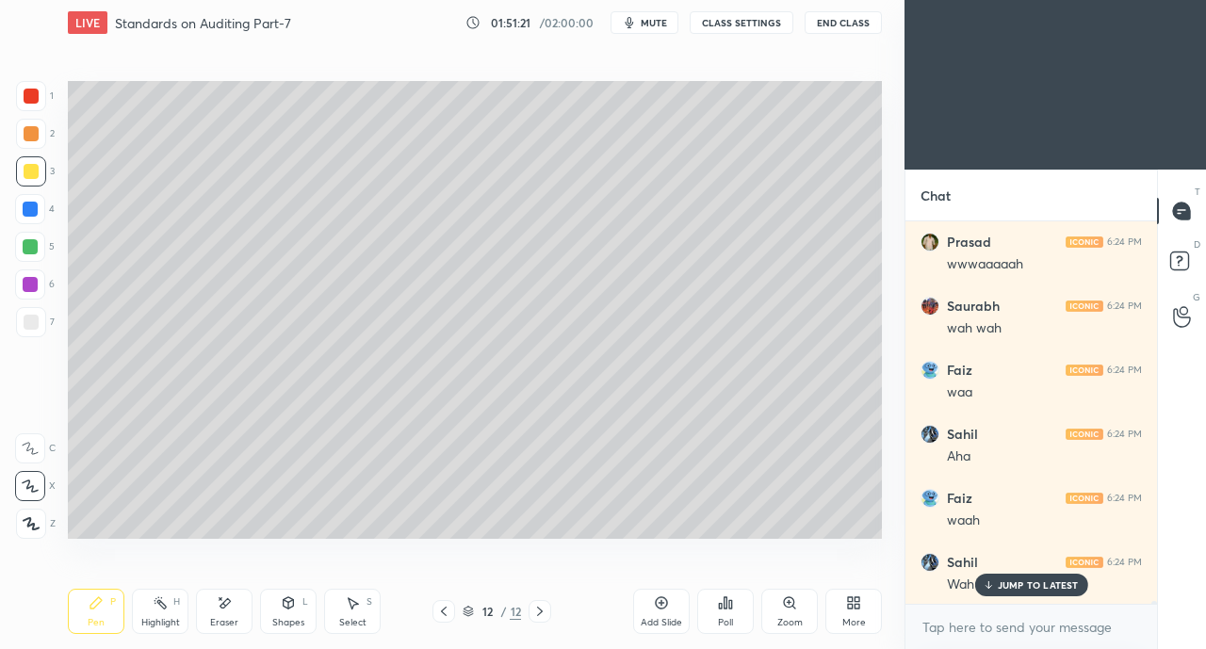
scroll to position [49996, 0]
click at [1029, 584] on p "JUMP TO LATEST" at bounding box center [1038, 584] width 81 height 11
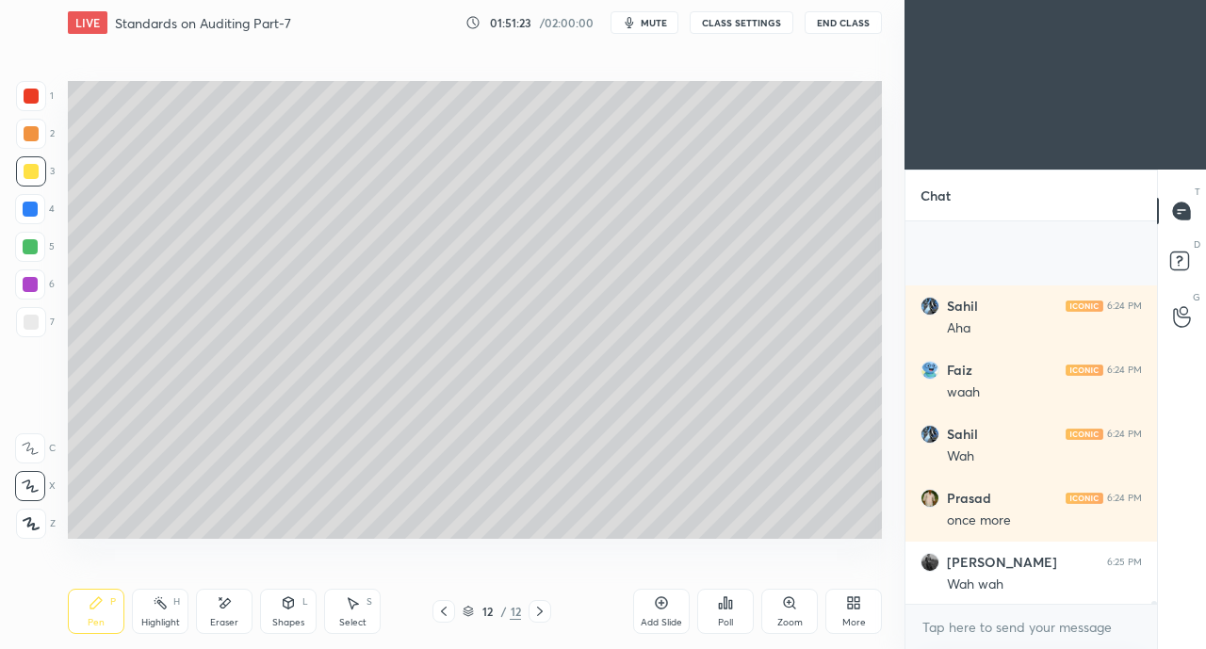
scroll to position [50188, 0]
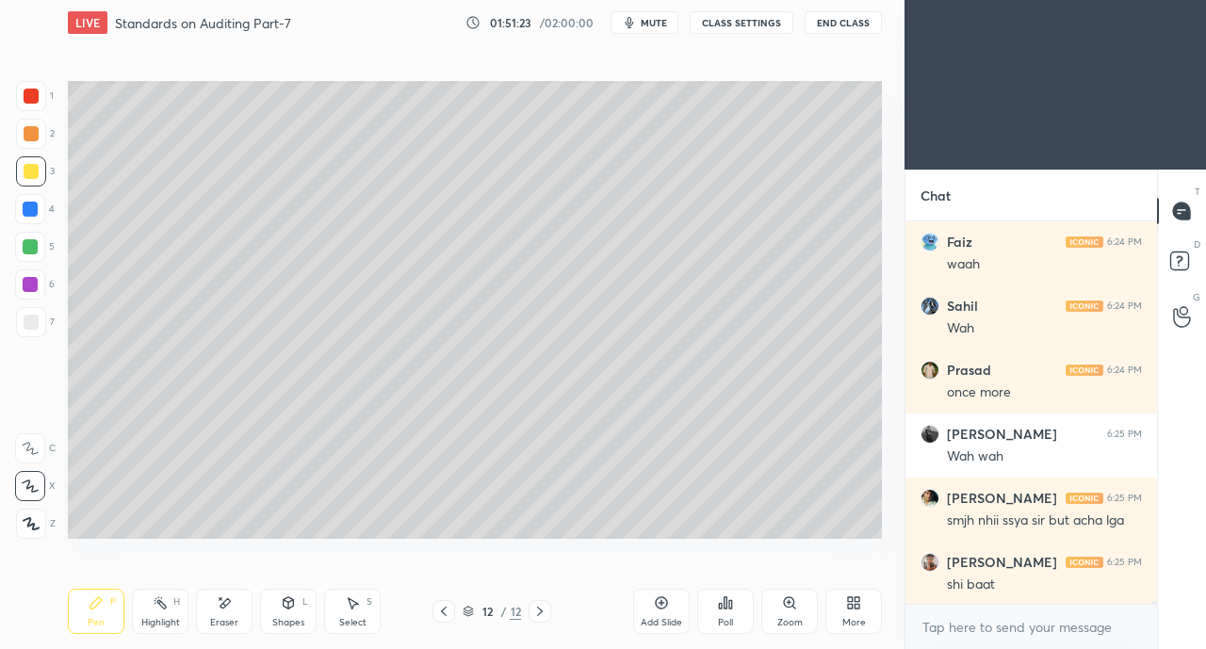
click at [1025, 640] on p "JUMP TO LATEST" at bounding box center [1038, 645] width 81 height 11
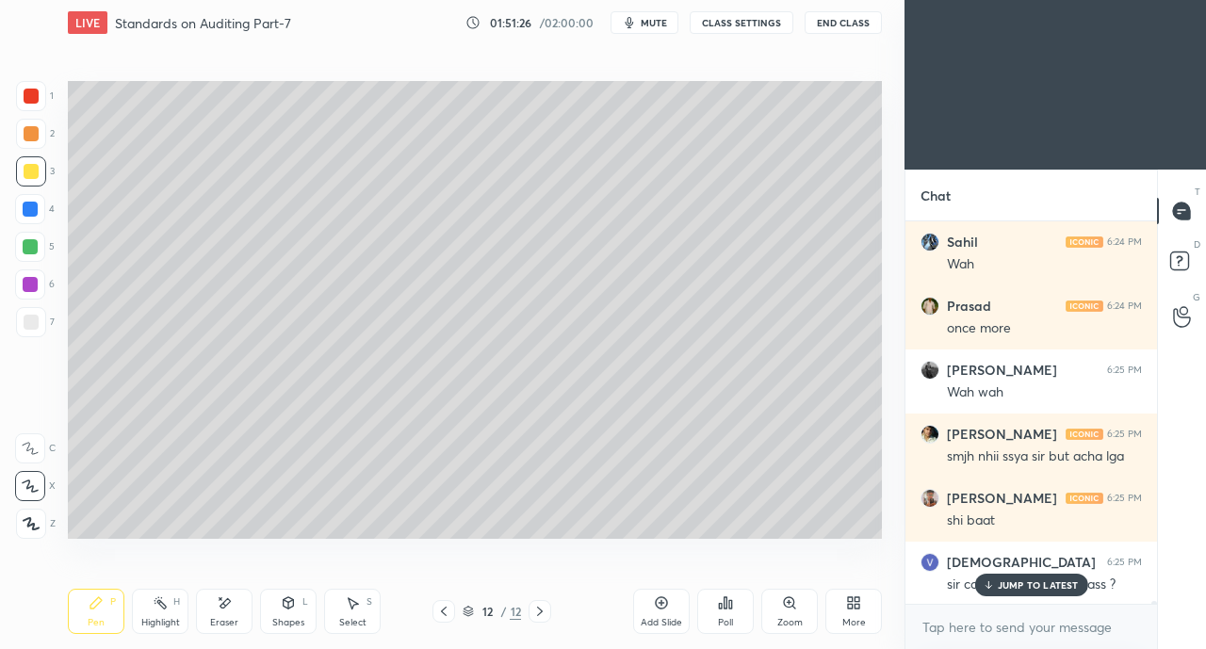
click at [1016, 580] on p "JUMP TO LATEST" at bounding box center [1038, 584] width 81 height 11
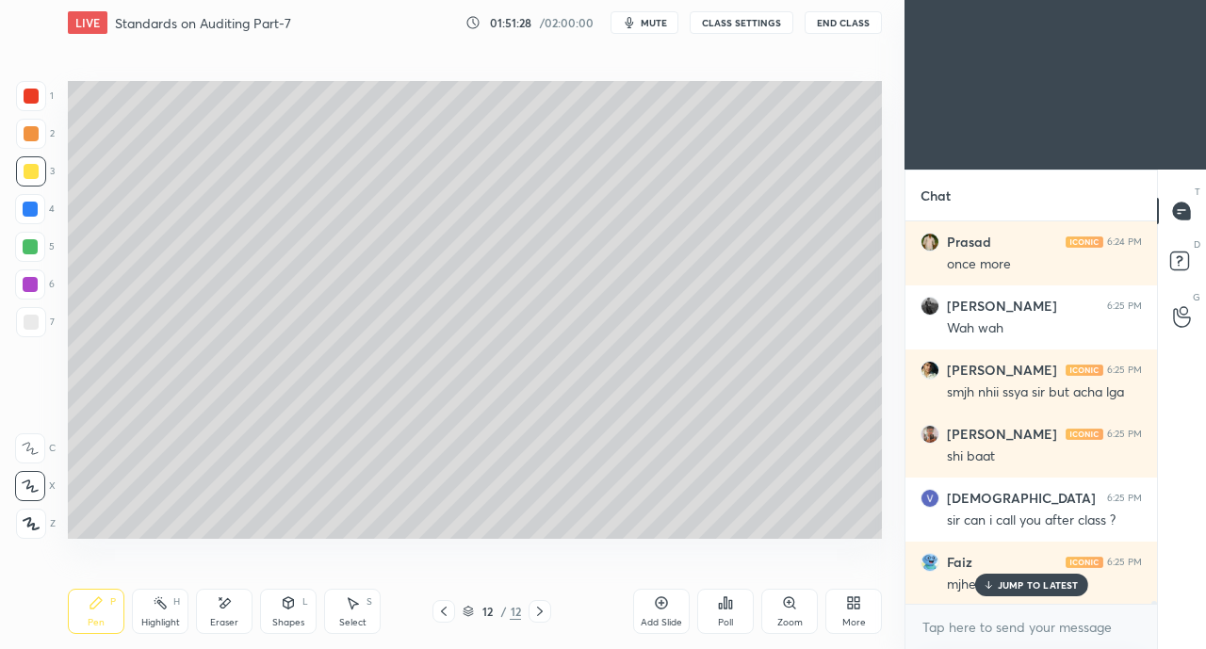
scroll to position [50398, 0]
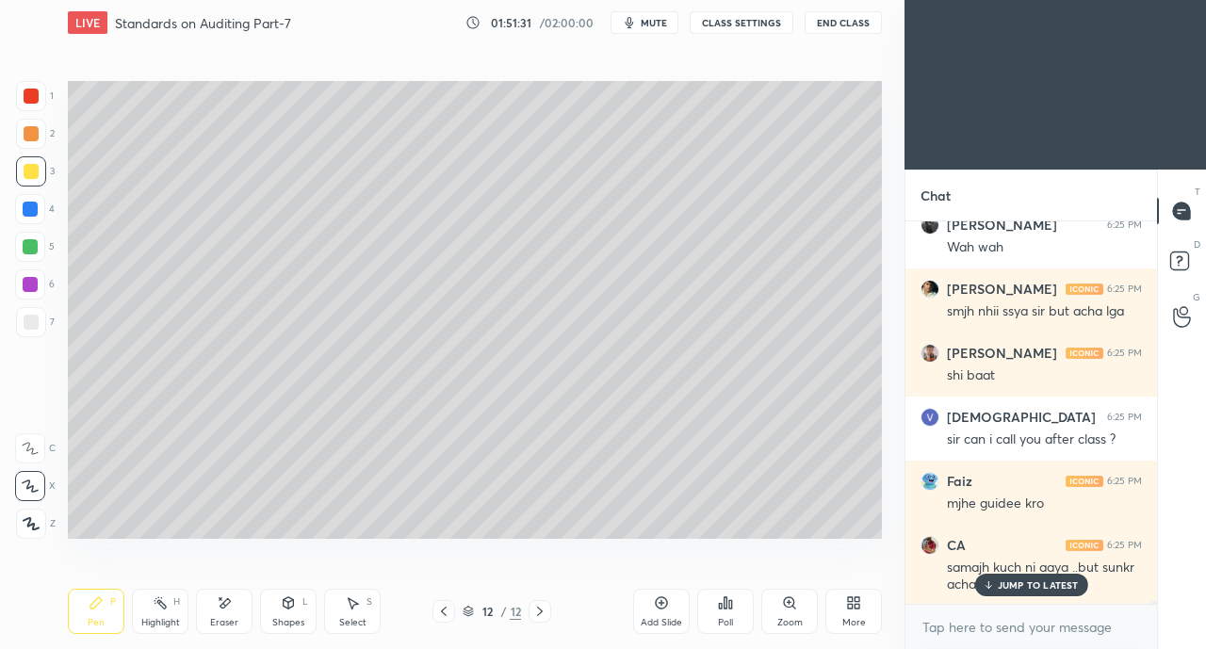
click at [1044, 584] on p "JUMP TO LATEST" at bounding box center [1038, 584] width 81 height 11
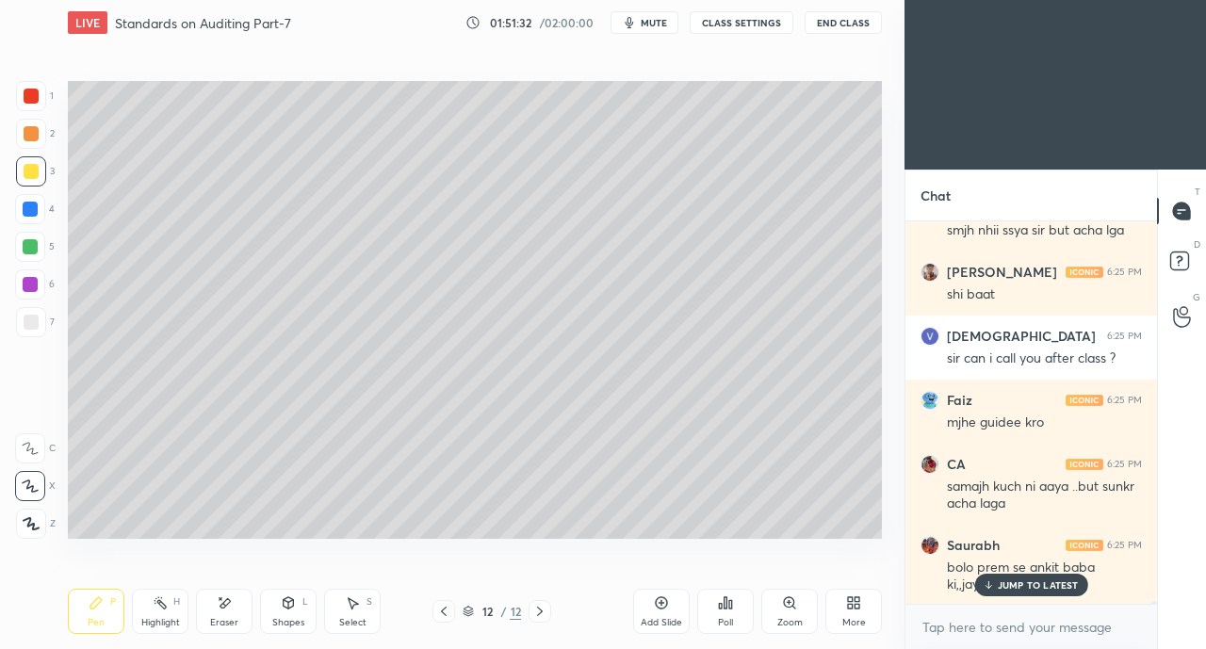
click at [1033, 597] on div "Saurabh 6:25 PM bolo prem se ankit baba ki,,jayyyy" at bounding box center [1031, 565] width 252 height 81
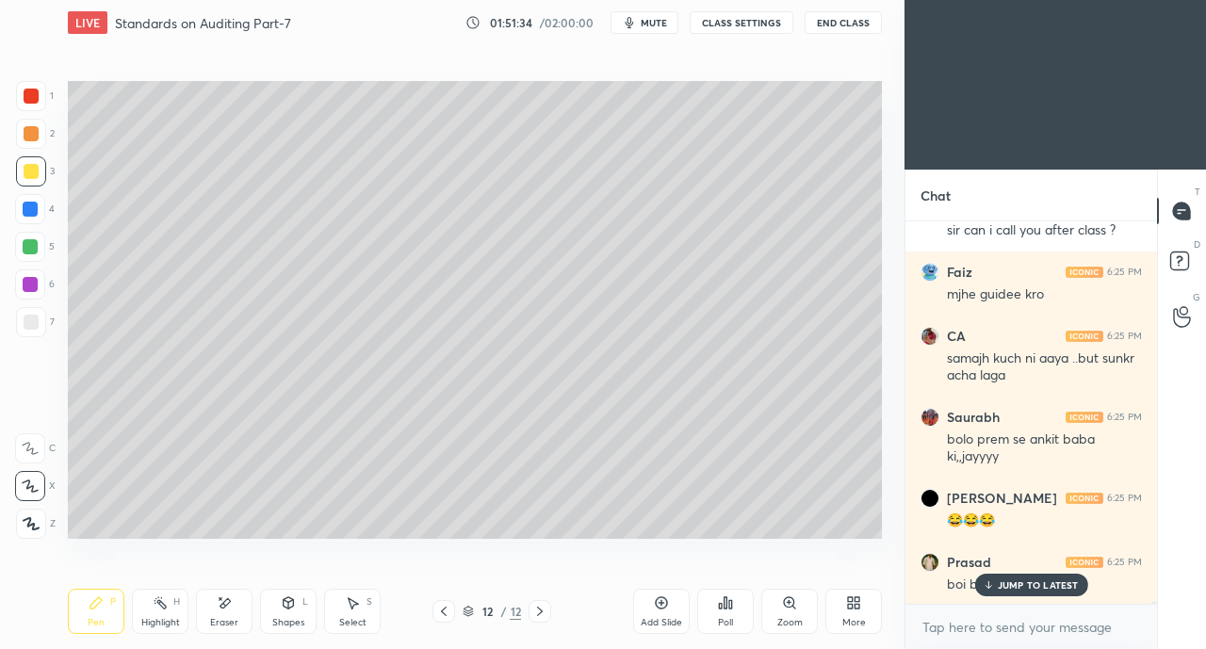
scroll to position [50944, 0]
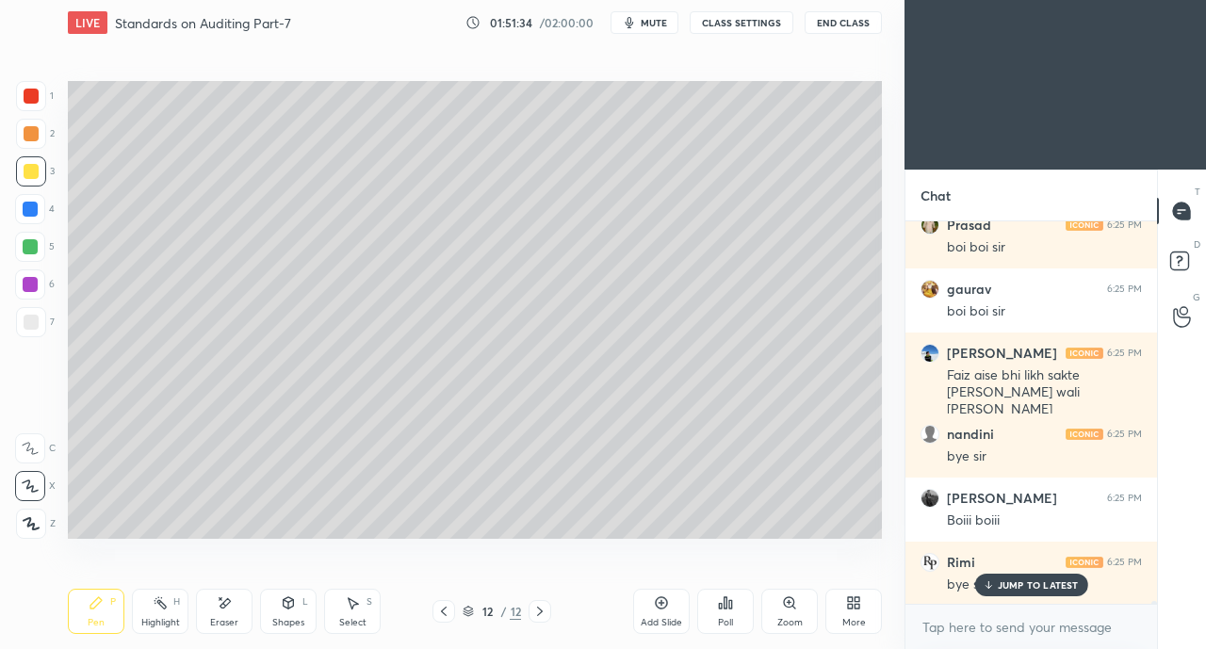
click at [1041, 582] on p "JUMP TO LATEST" at bounding box center [1038, 584] width 81 height 11
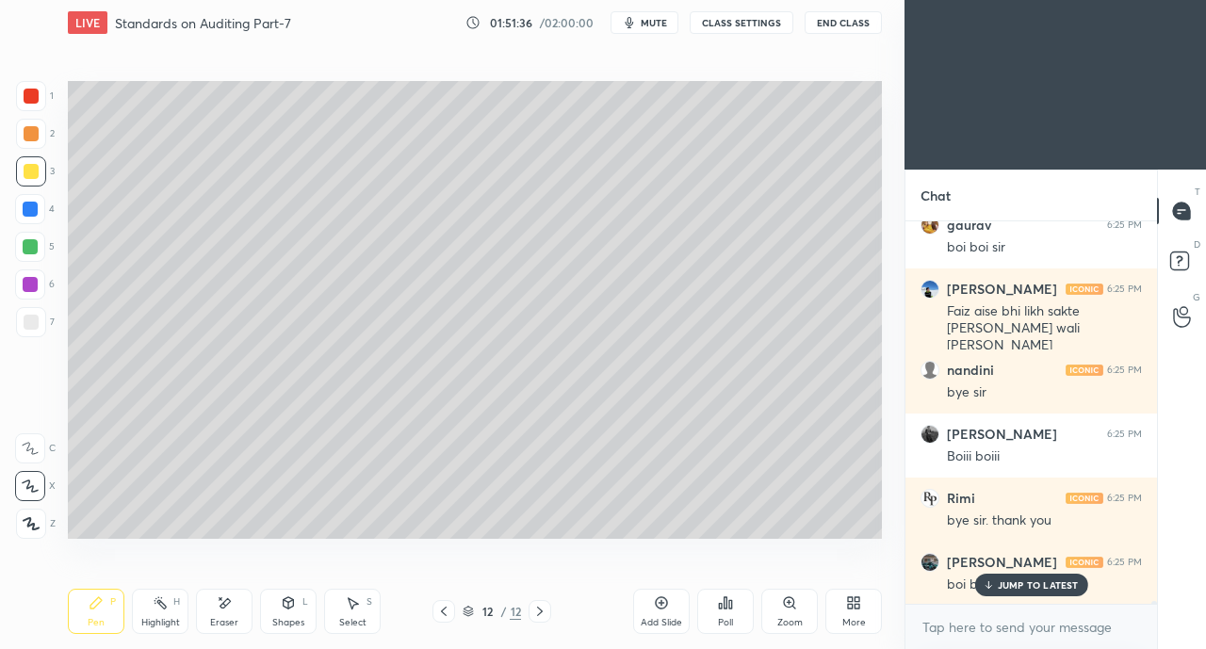
click at [1025, 582] on p "JUMP TO LATEST" at bounding box center [1038, 584] width 81 height 11
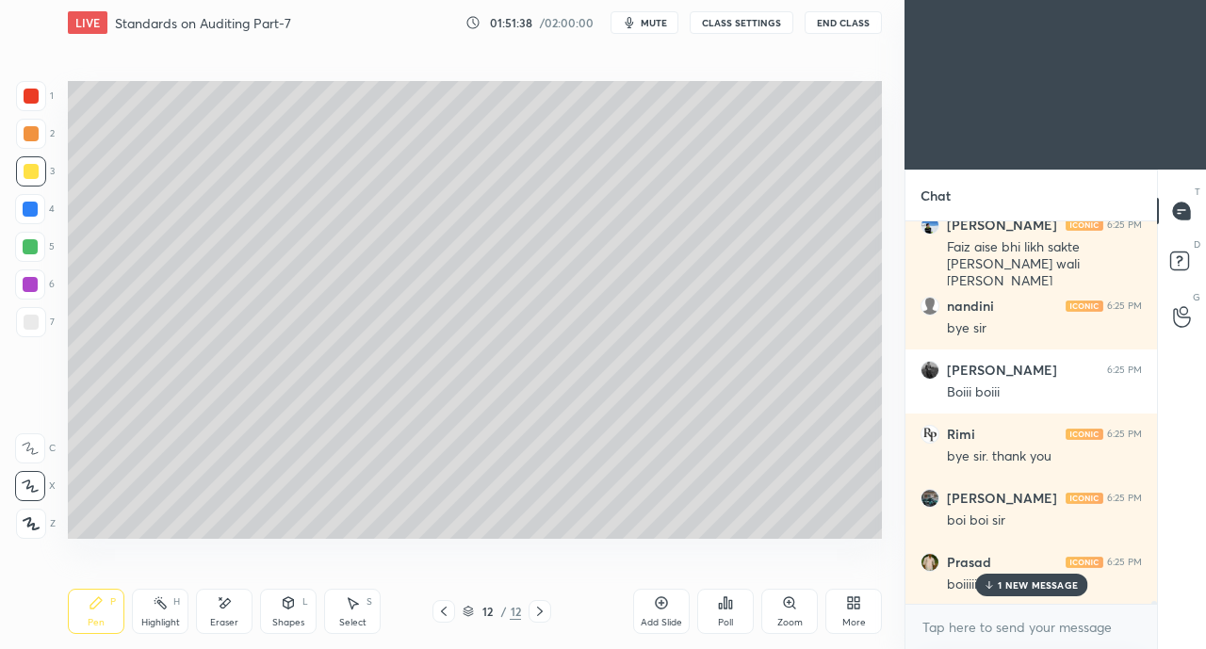
scroll to position [51136, 0]
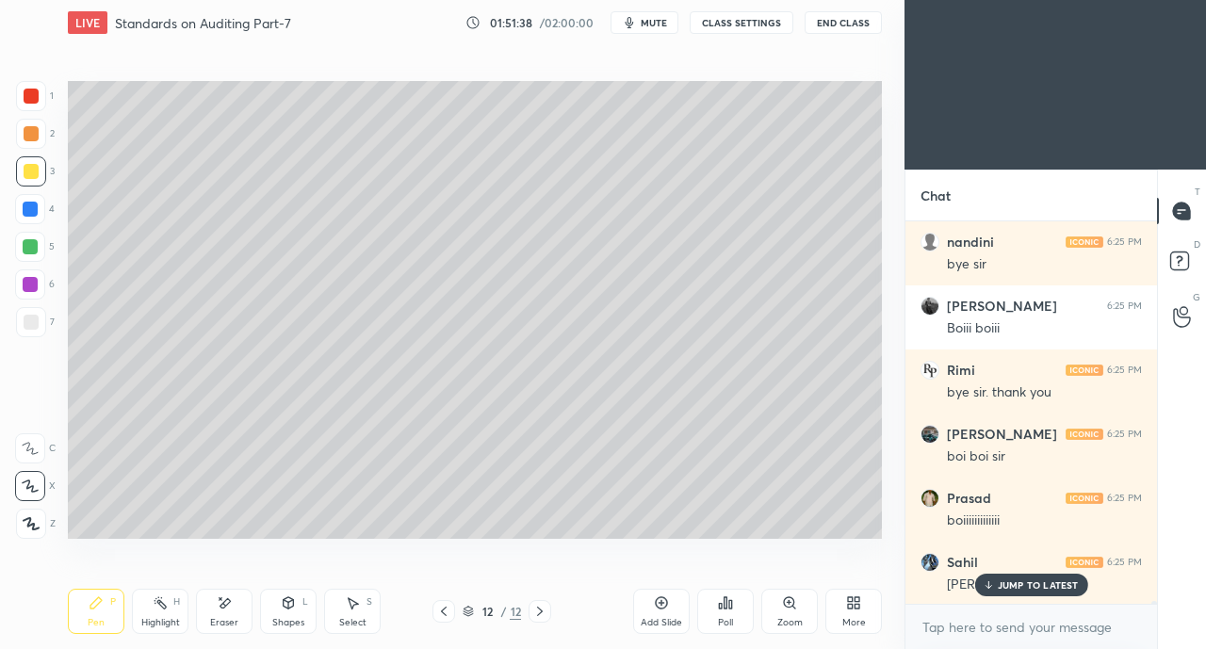
click at [848, 24] on button "End Class" at bounding box center [843, 22] width 77 height 23
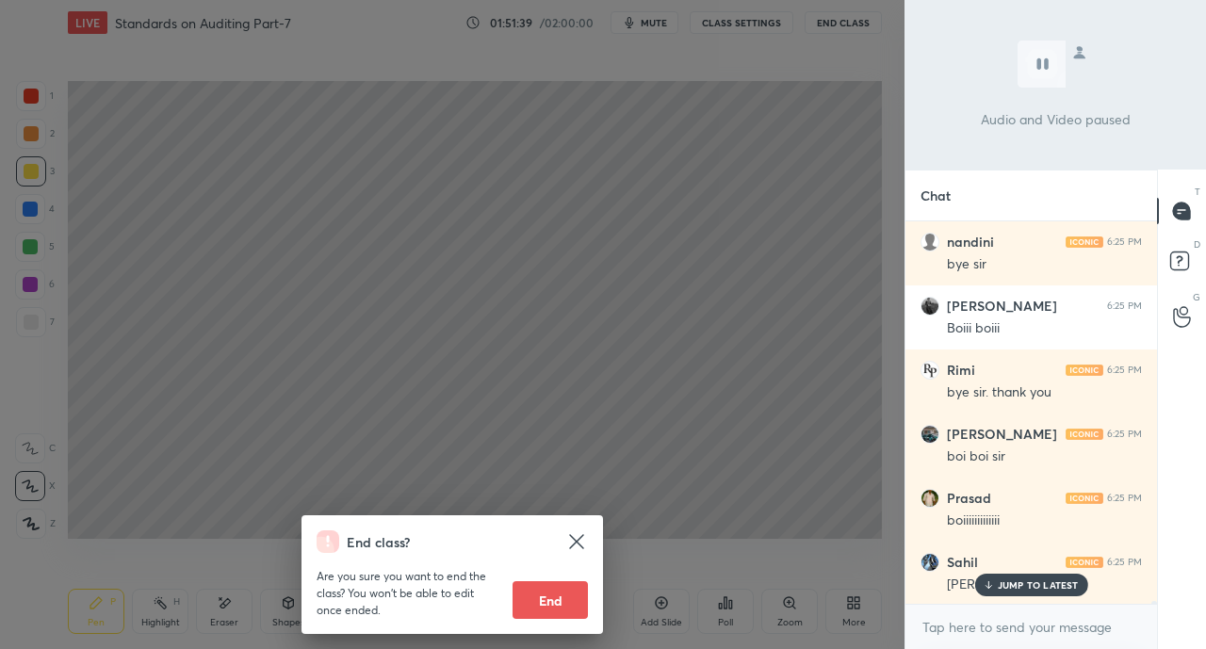
click at [571, 596] on button "End" at bounding box center [550, 600] width 75 height 38
type textarea "x"
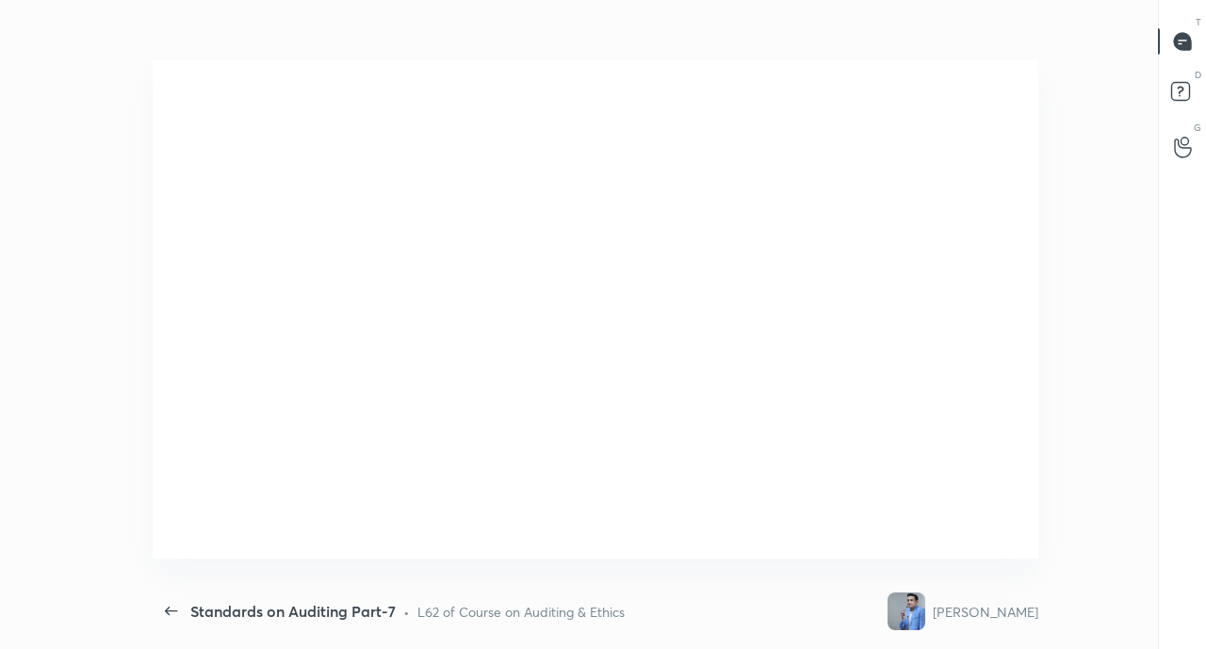
scroll to position [0, 0]
